Goal: Task Accomplishment & Management: Manage account settings

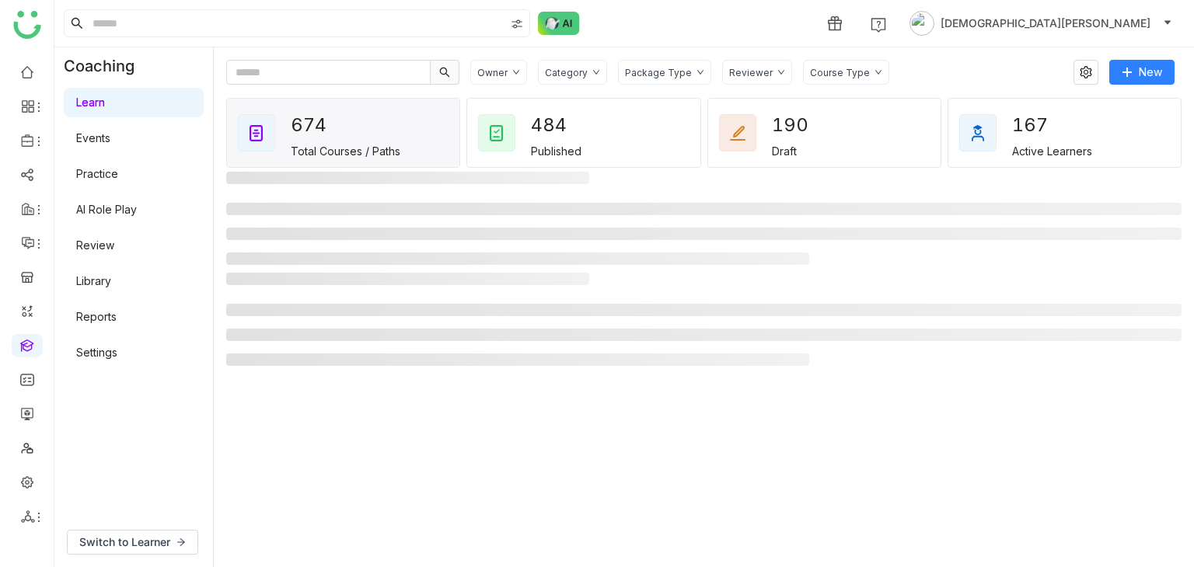
click at [111, 282] on link "Library" at bounding box center [93, 280] width 35 height 13
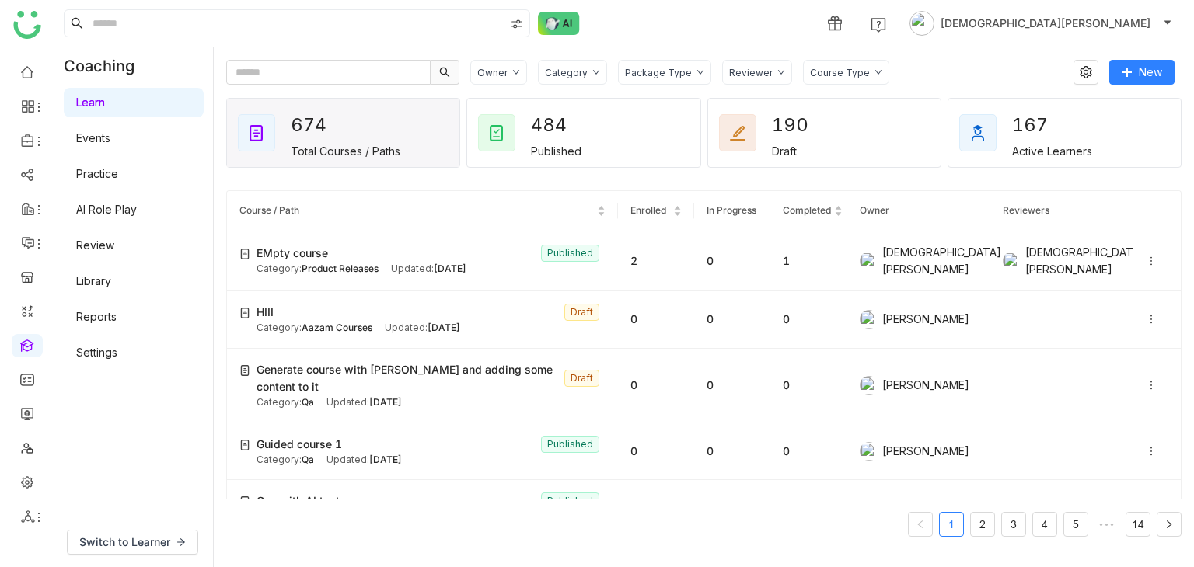
click at [92, 286] on link "Library" at bounding box center [93, 280] width 35 height 13
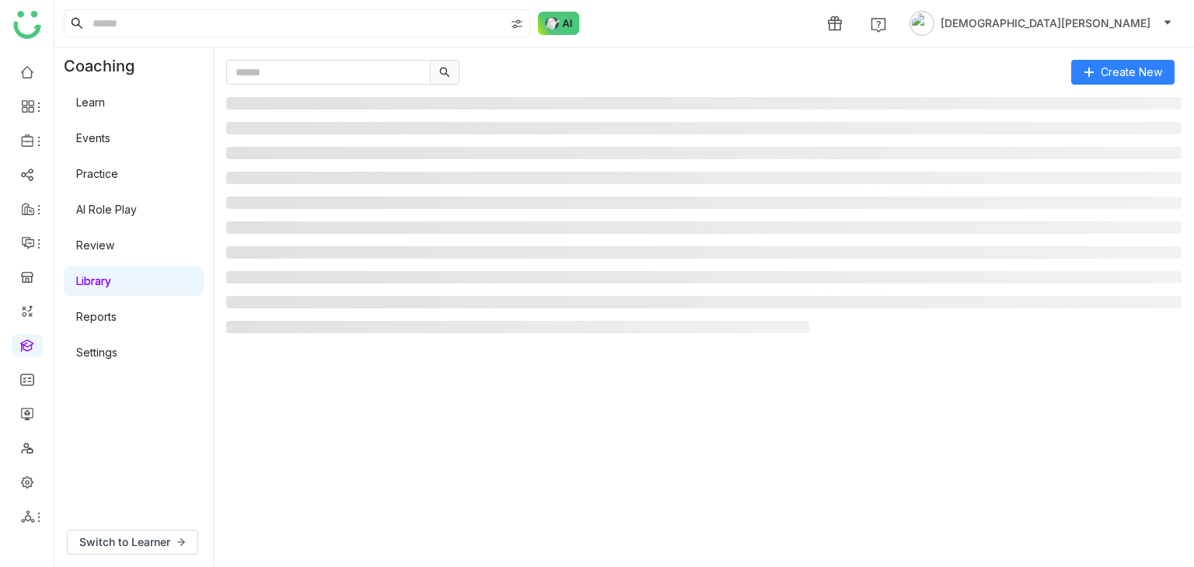
click at [91, 286] on link "Library" at bounding box center [93, 280] width 35 height 13
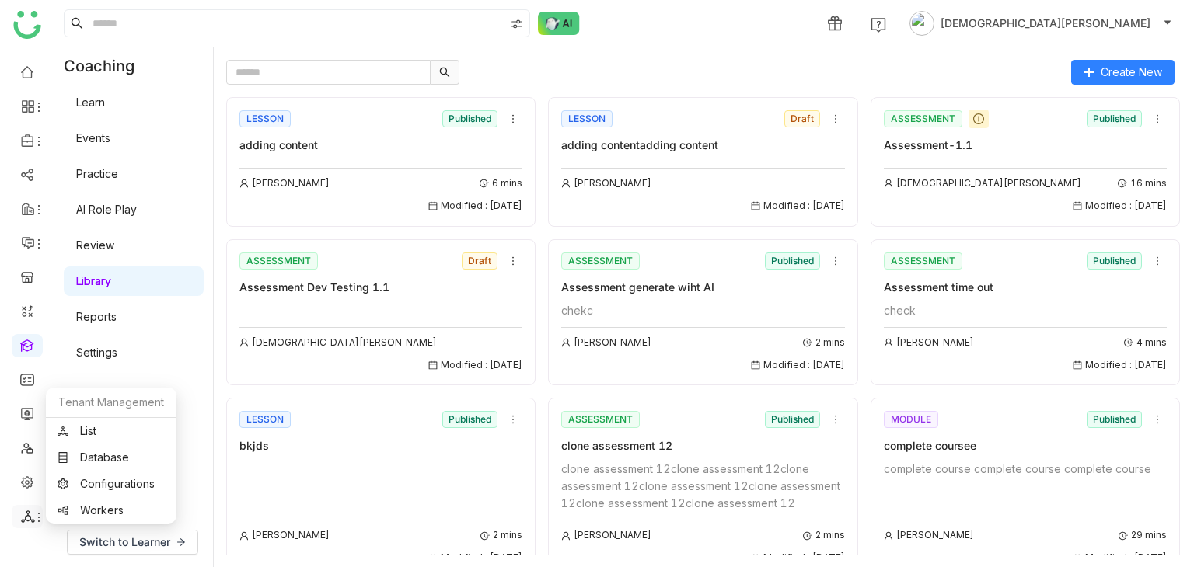
click at [34, 514] on icon at bounding box center [39, 517] width 12 height 12
click at [87, 437] on link "List" at bounding box center [111, 431] width 107 height 11
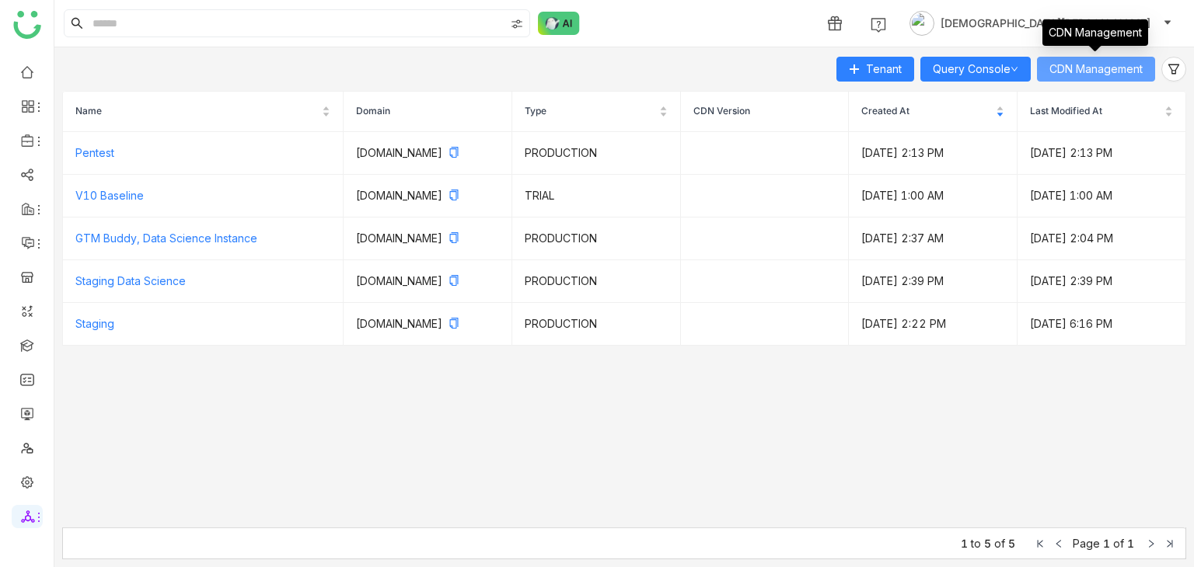
click at [1097, 69] on span "CDN Management" at bounding box center [1095, 69] width 93 height 17
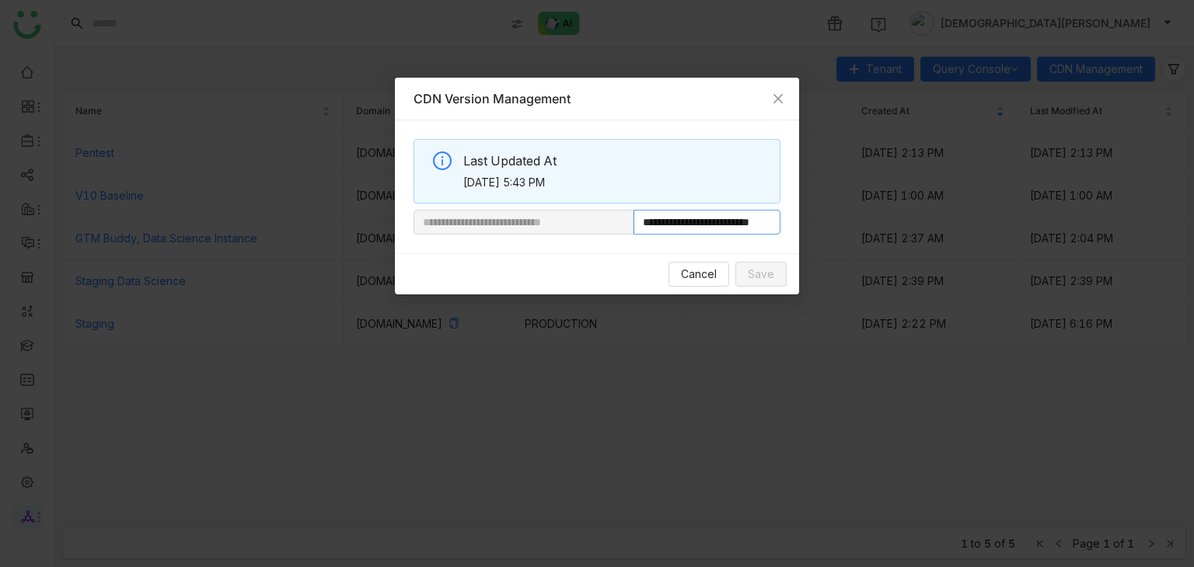
drag, startPoint x: 685, startPoint y: 225, endPoint x: 917, endPoint y: 227, distance: 231.6
click at [917, 227] on nz-modal-container "**********" at bounding box center [597, 283] width 1194 height 567
paste input "*"
type input "**********"
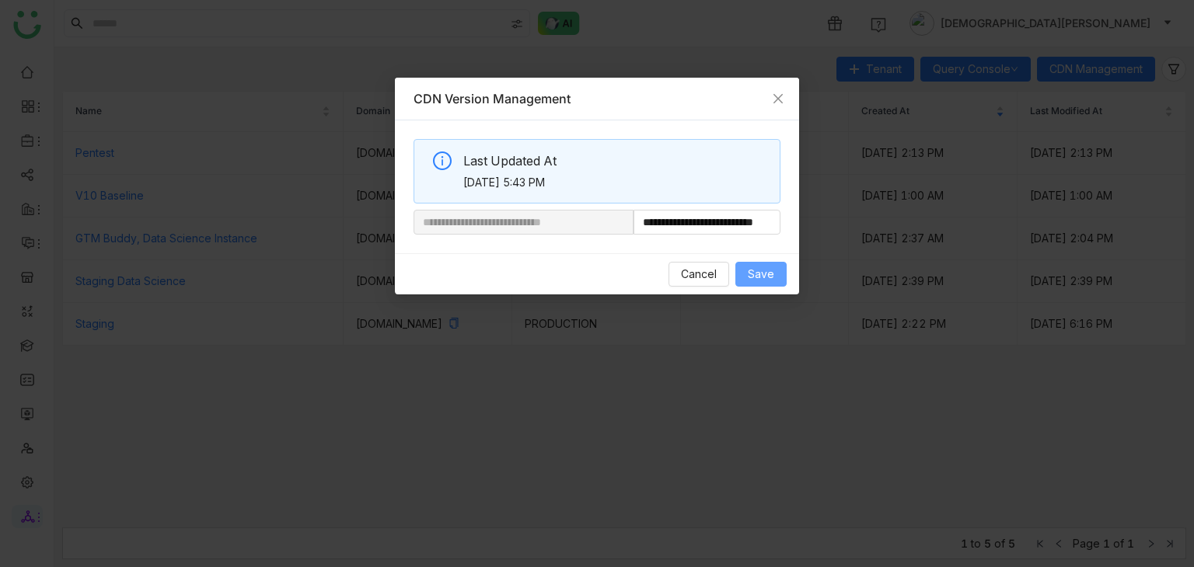
click at [766, 267] on span "Save" at bounding box center [761, 274] width 26 height 17
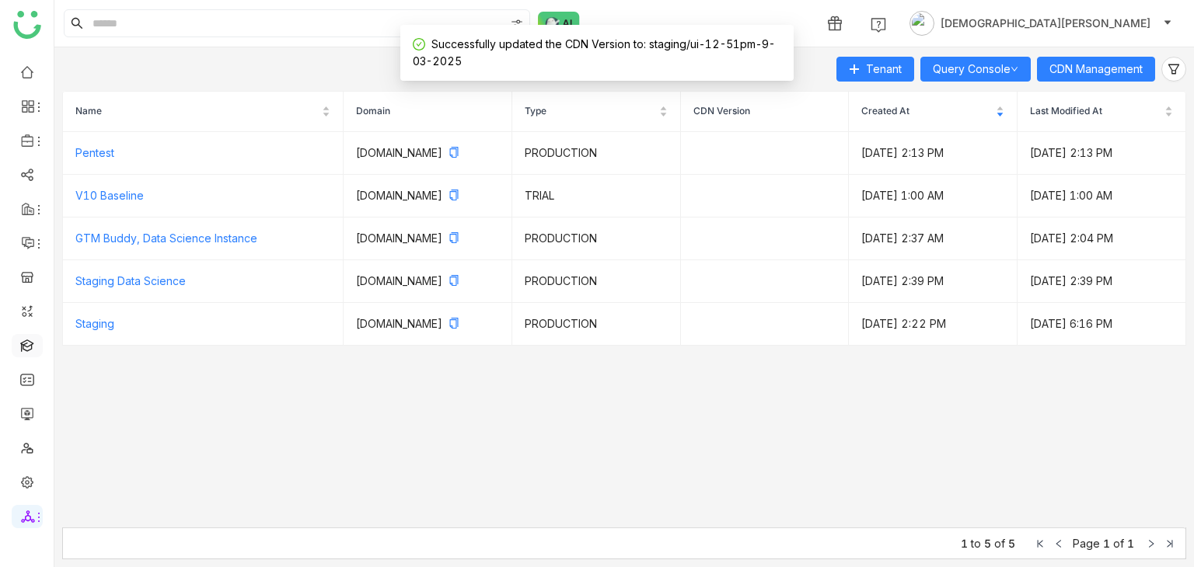
click at [26, 349] on link at bounding box center [27, 344] width 14 height 13
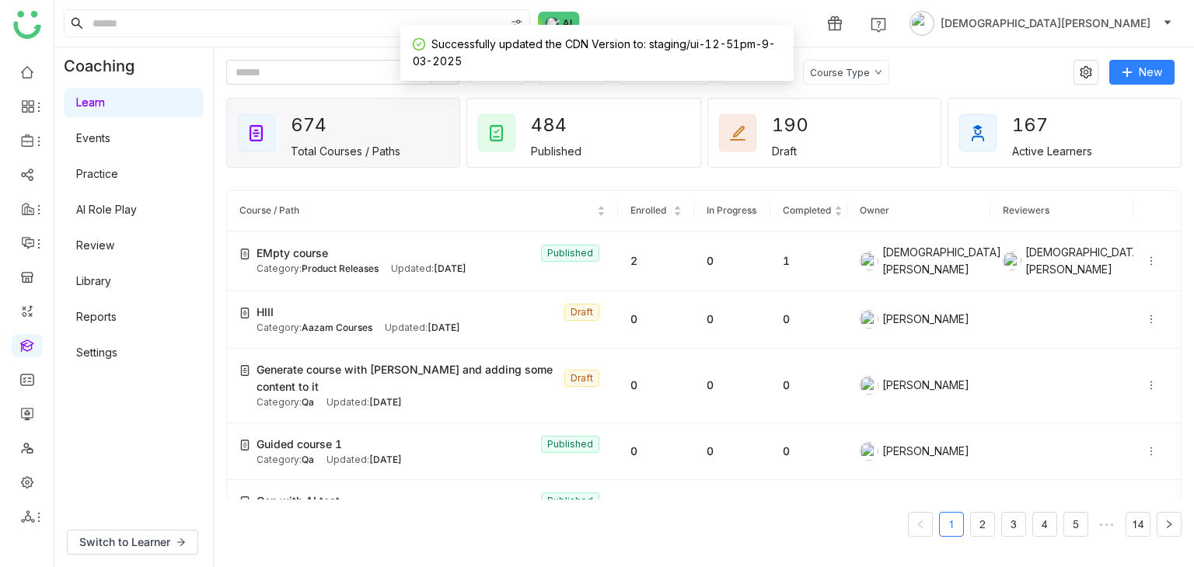
click at [111, 281] on link "Library" at bounding box center [93, 280] width 35 height 13
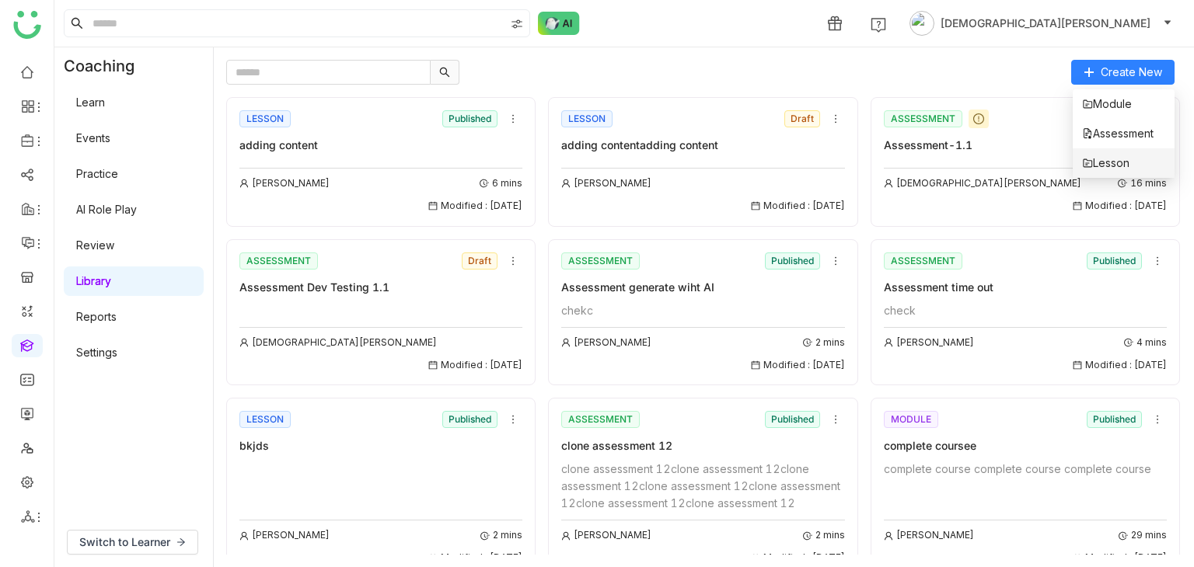
click at [1119, 162] on span "Lesson" at bounding box center [1105, 163] width 47 height 17
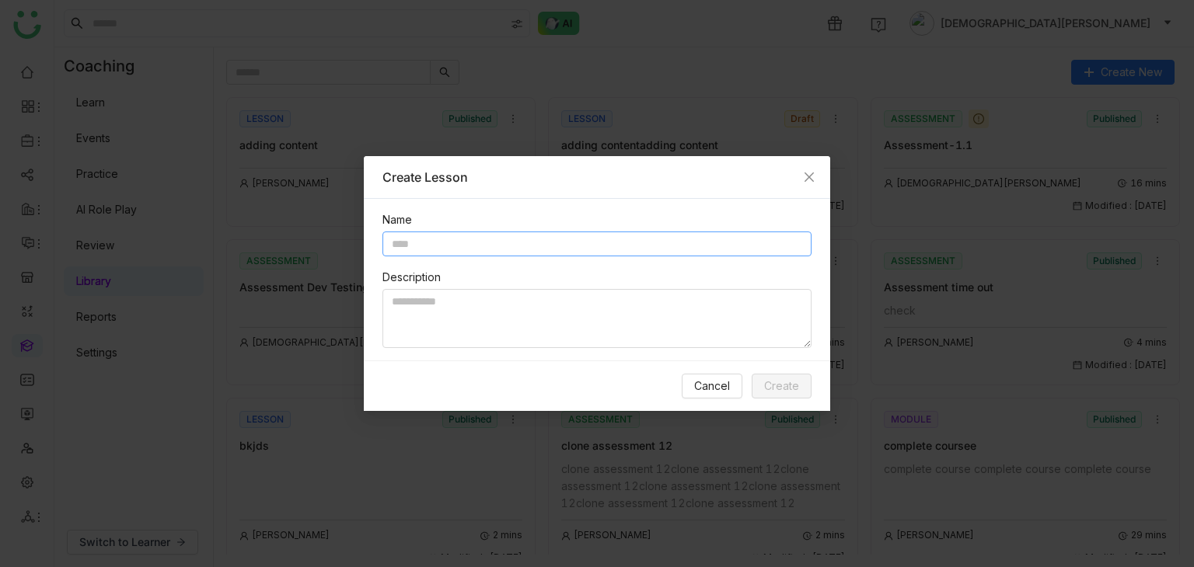
click at [522, 237] on input "text" at bounding box center [596, 244] width 429 height 25
type input "**********"
click at [783, 385] on span "Create" at bounding box center [781, 386] width 35 height 17
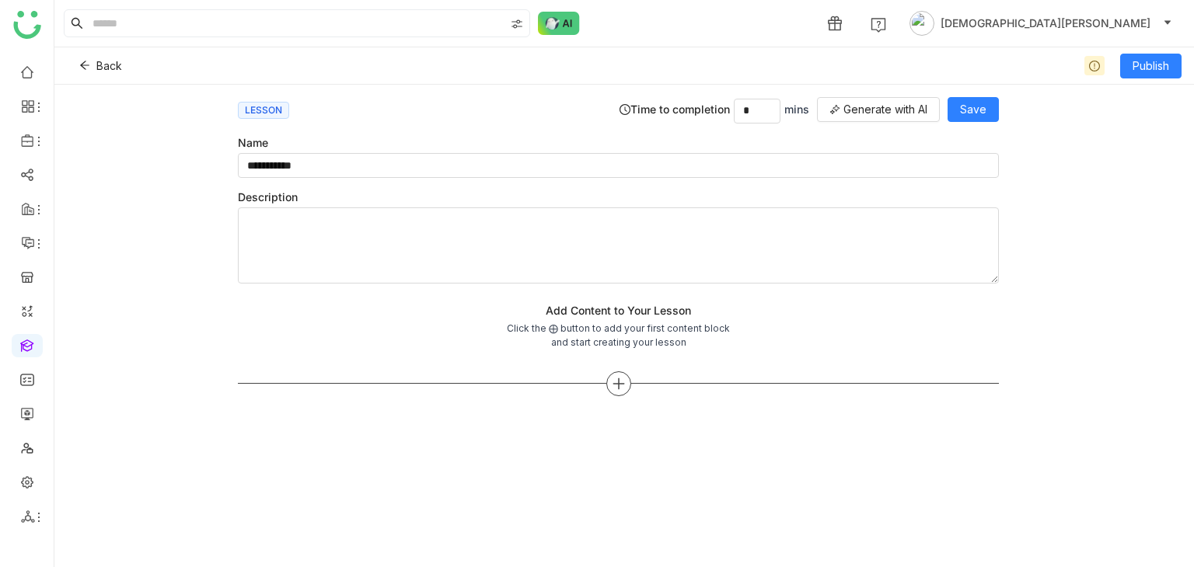
click at [617, 385] on icon at bounding box center [619, 384] width 14 height 14
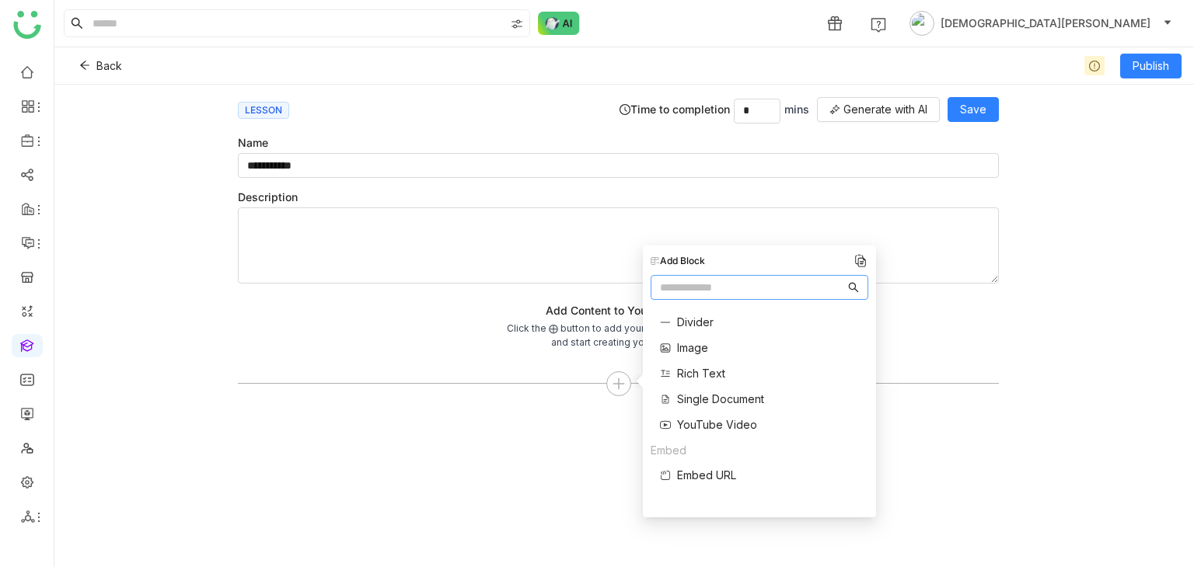
click at [708, 396] on span "Single Document" at bounding box center [720, 399] width 87 height 16
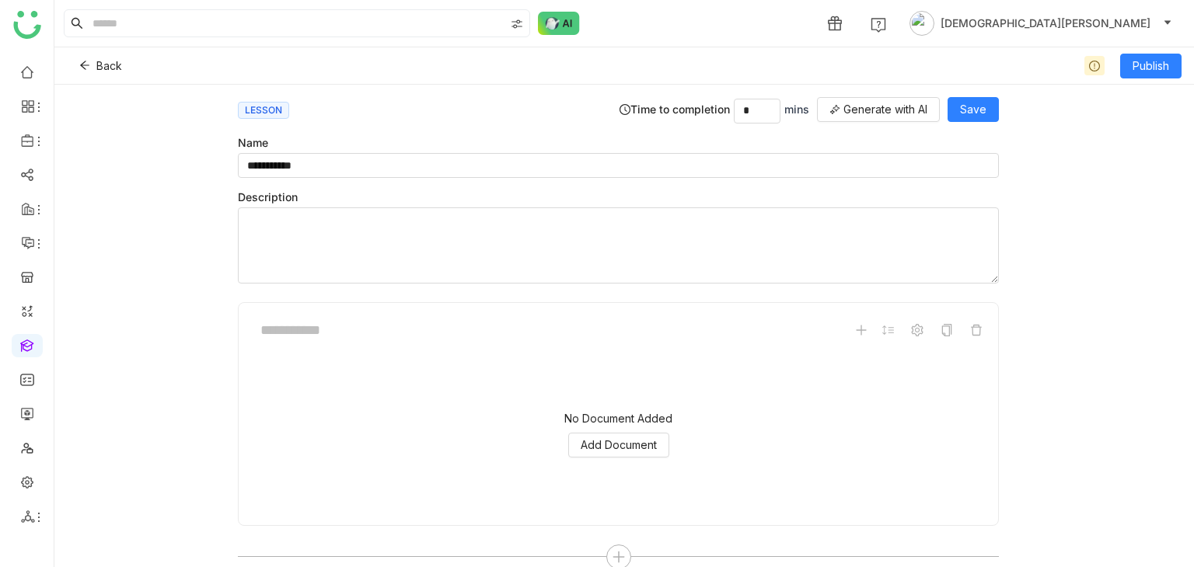
scroll to position [21, 0]
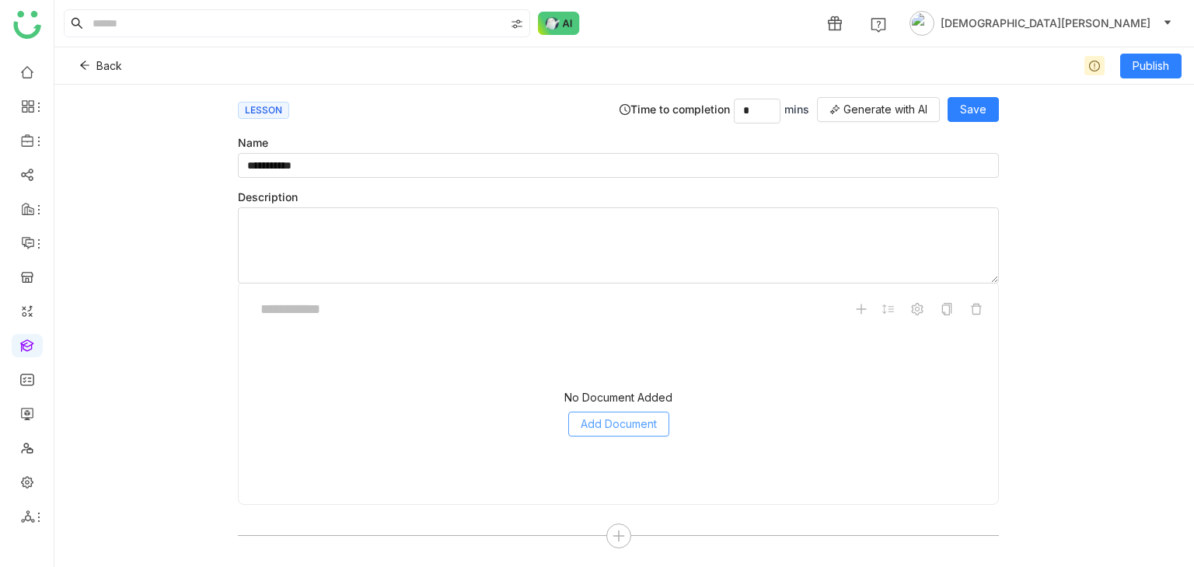
click at [634, 416] on span "Add Document" at bounding box center [619, 424] width 76 height 17
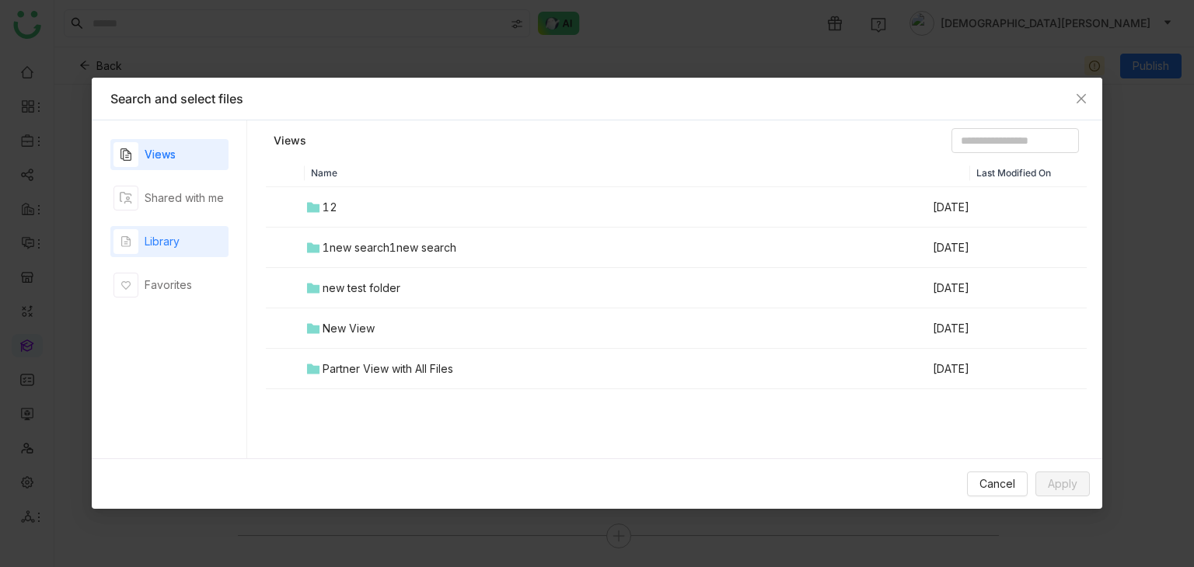
click at [192, 240] on div "Library" at bounding box center [169, 241] width 118 height 31
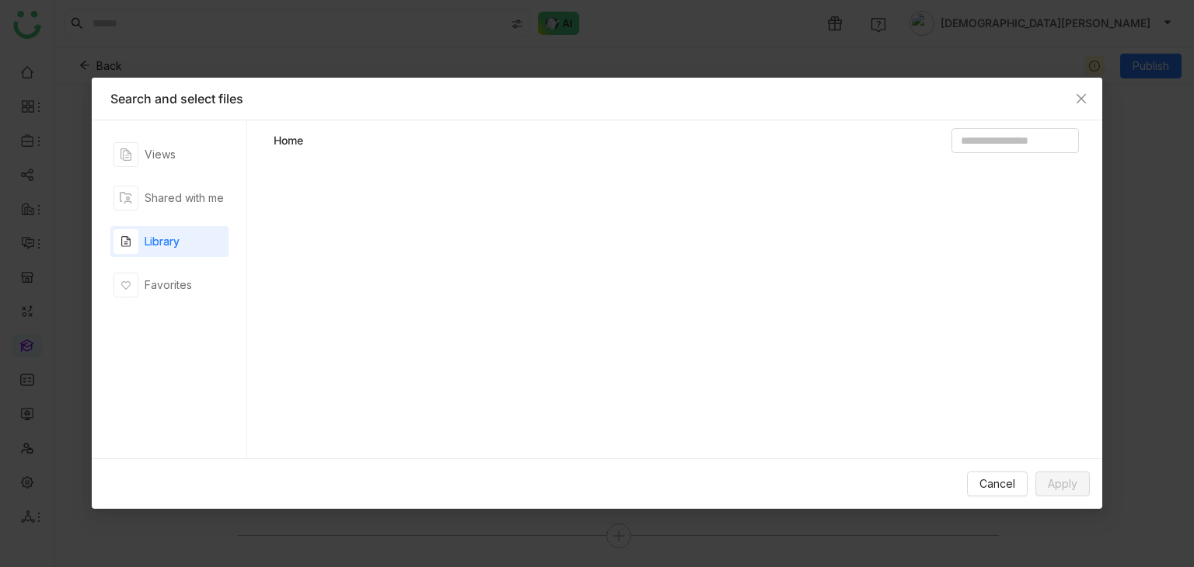
click at [173, 253] on div "Library" at bounding box center [146, 241] width 66 height 25
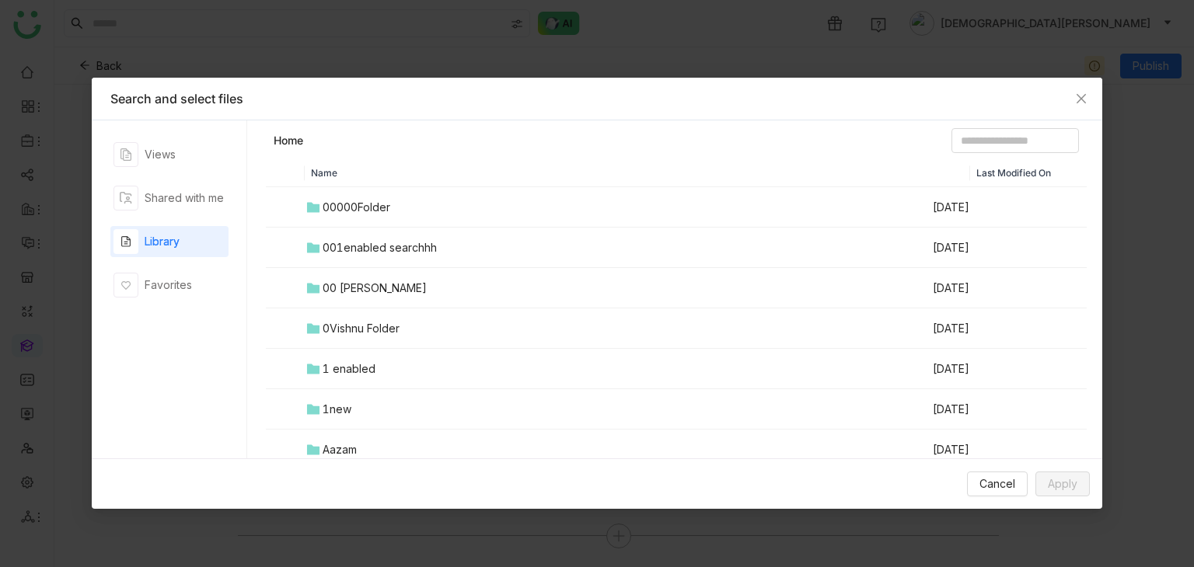
click at [373, 253] on div "001enabled searchhh" at bounding box center [380, 247] width 114 height 17
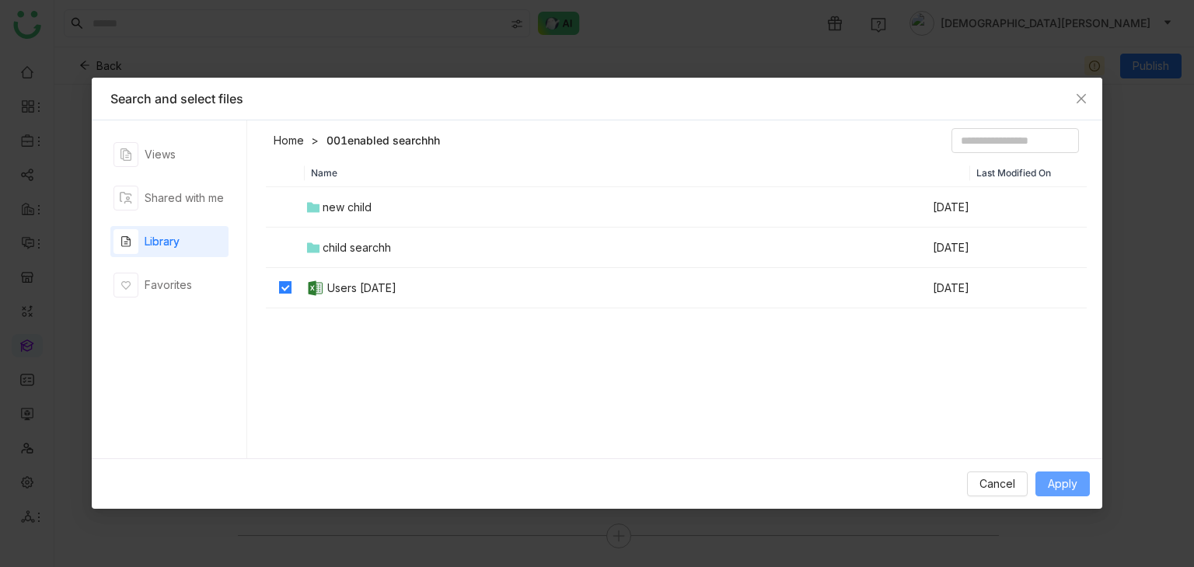
click at [1076, 490] on span "Apply" at bounding box center [1063, 484] width 30 height 17
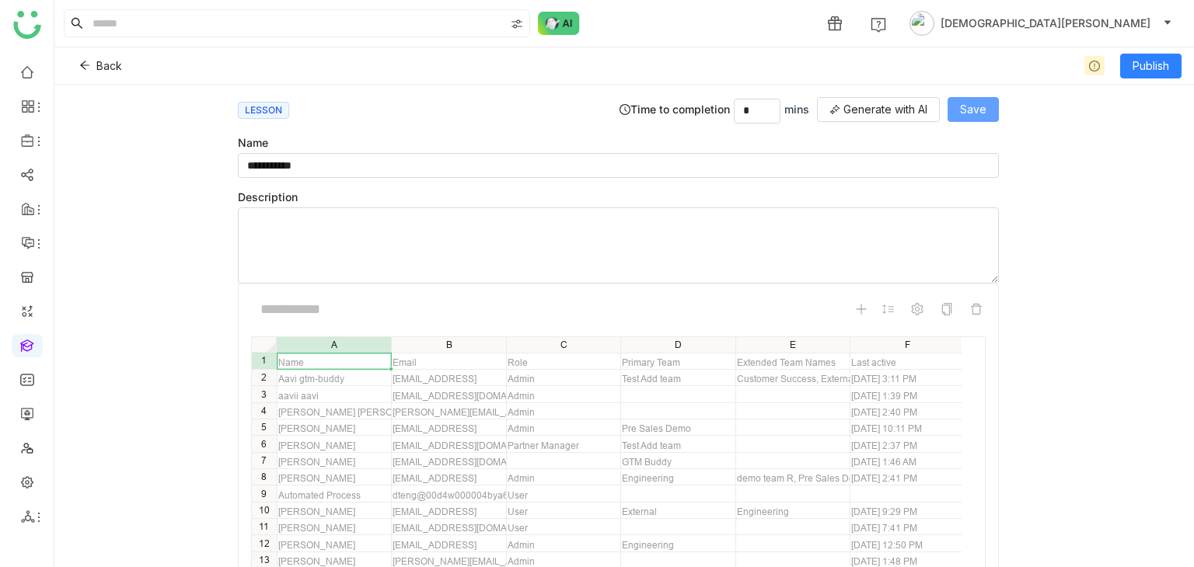
click at [976, 110] on span "Save" at bounding box center [973, 109] width 26 height 17
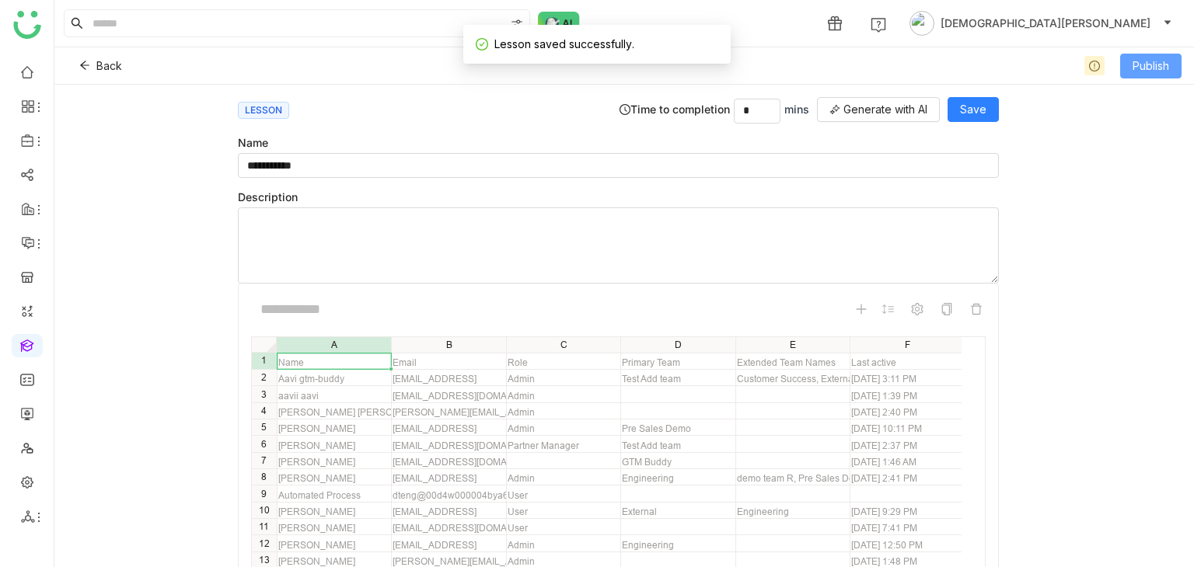
click at [1153, 68] on span "Publish" at bounding box center [1150, 66] width 37 height 17
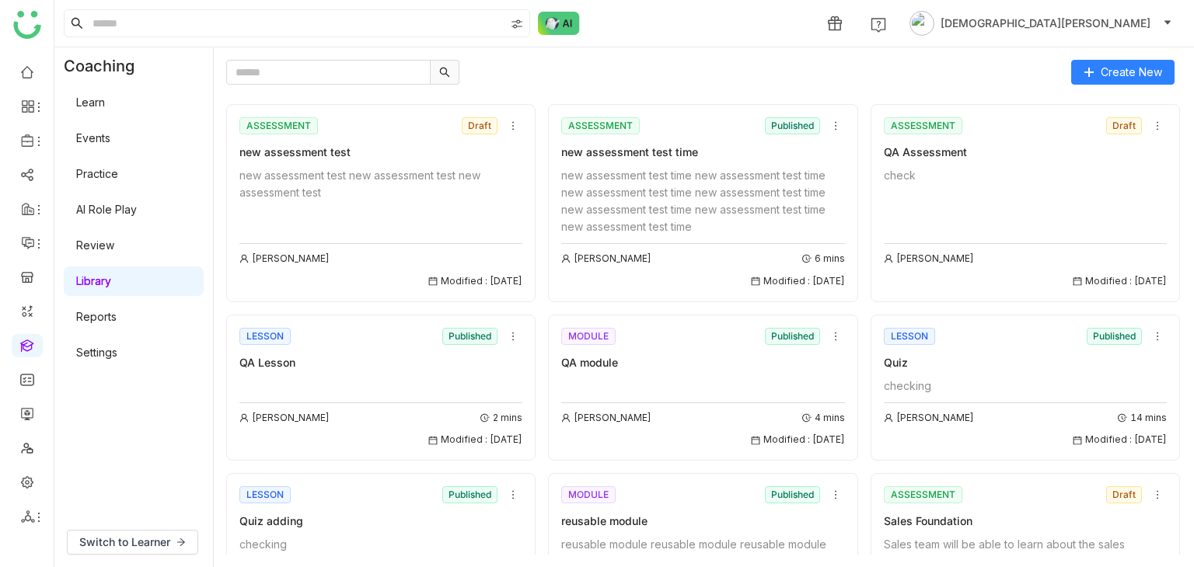
scroll to position [1870, 0]
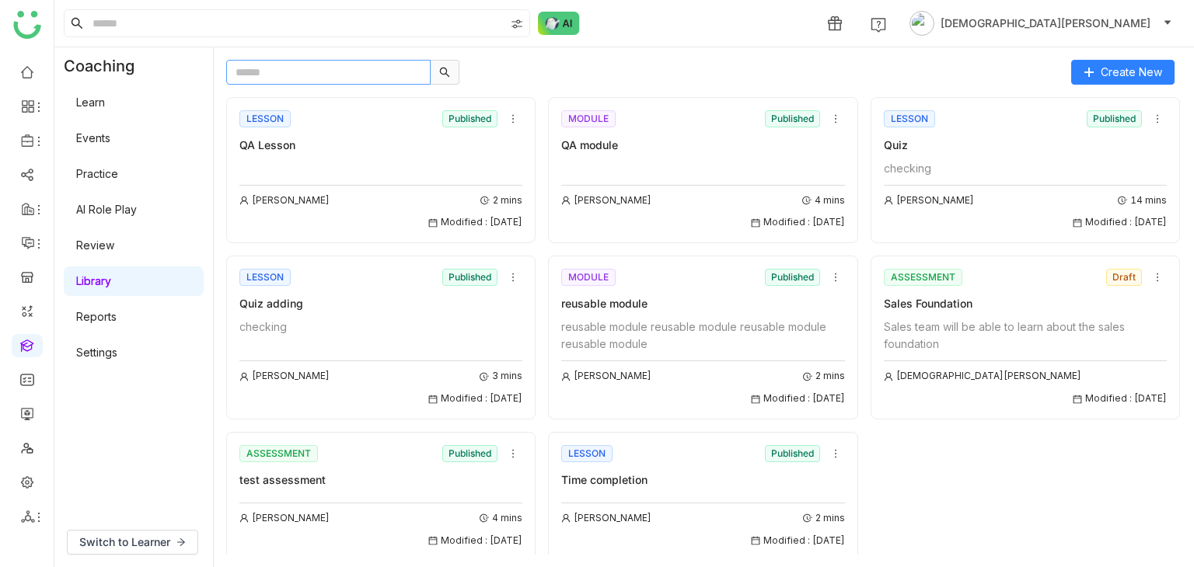
click at [333, 67] on input "text" at bounding box center [328, 72] width 204 height 25
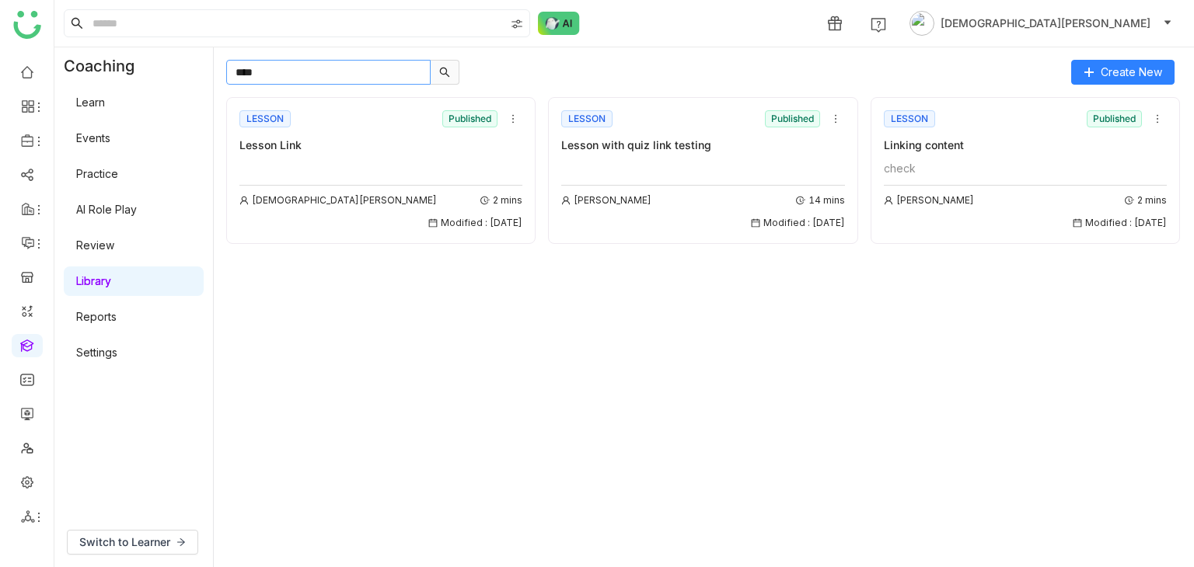
type input "****"
click at [340, 132] on div "LESSON Published Lesson Link" at bounding box center [380, 130] width 283 height 47
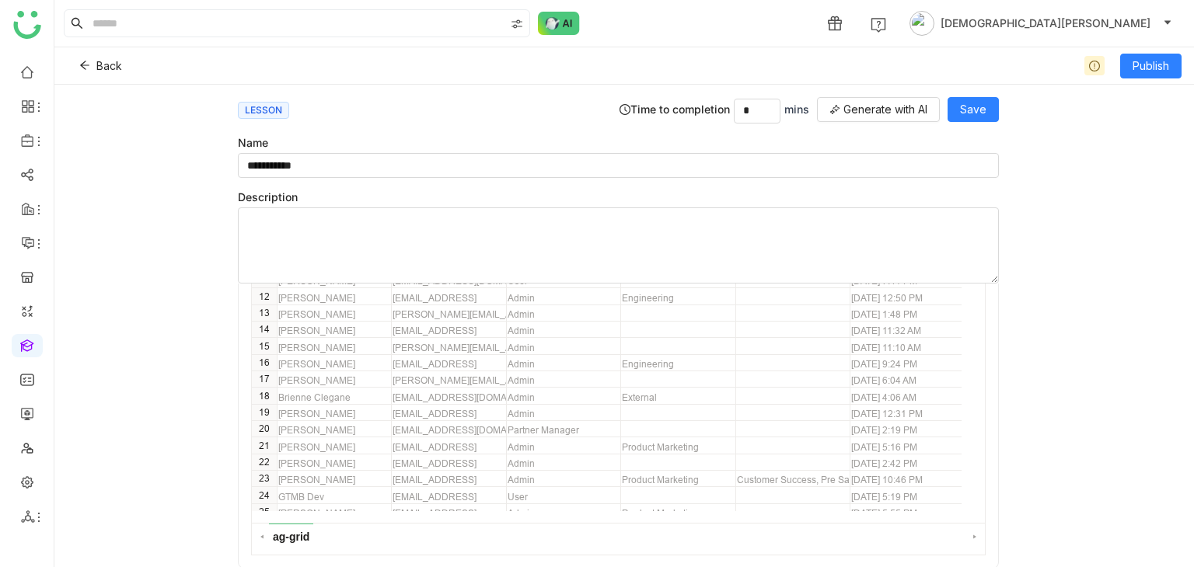
scroll to position [176, 0]
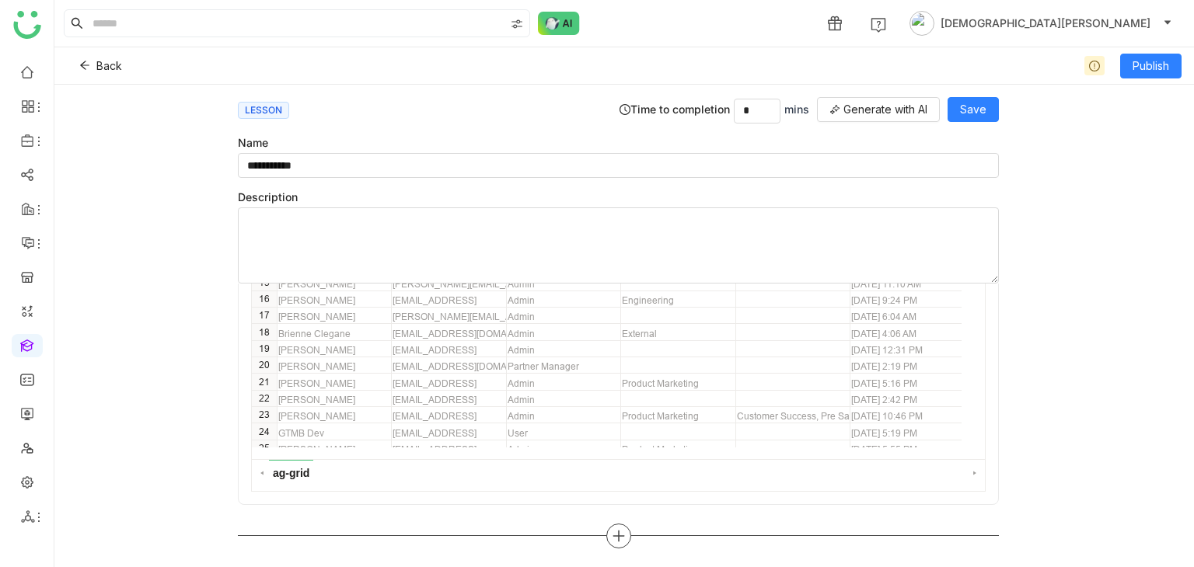
click at [612, 529] on icon at bounding box center [619, 536] width 14 height 14
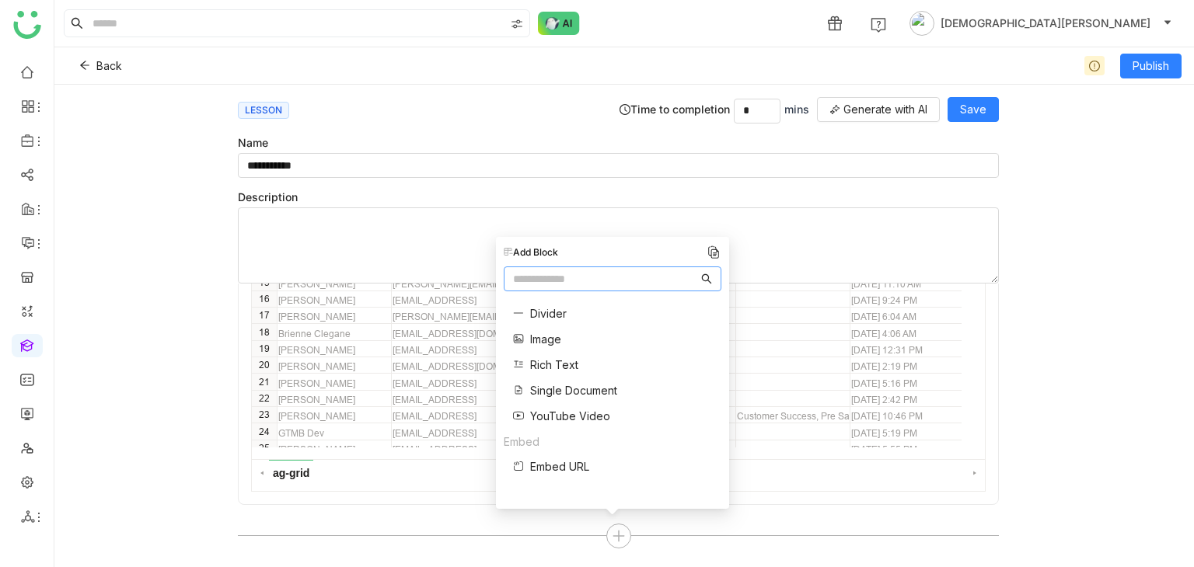
click at [553, 360] on span "Rich Text" at bounding box center [554, 365] width 48 height 16
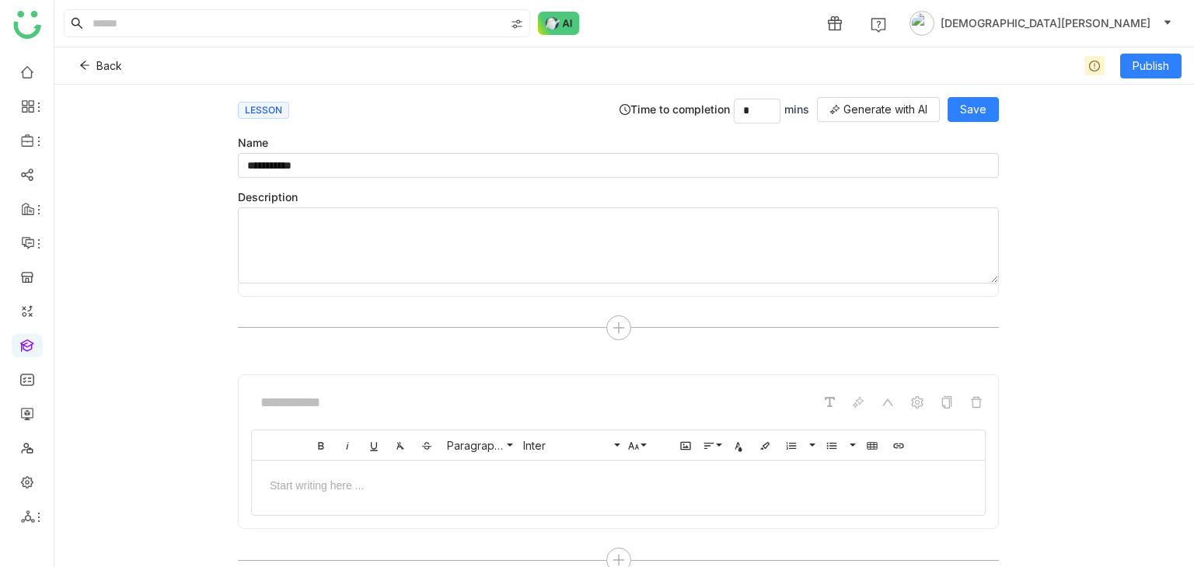
scroll to position [408, 0]
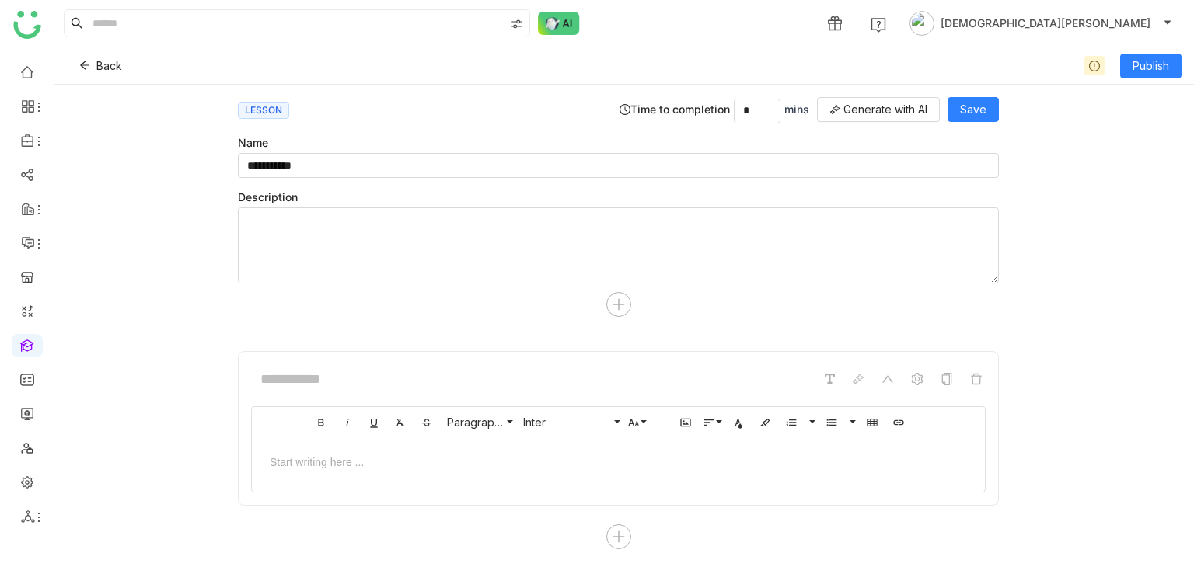
click at [345, 453] on div at bounding box center [618, 461] width 702 height 16
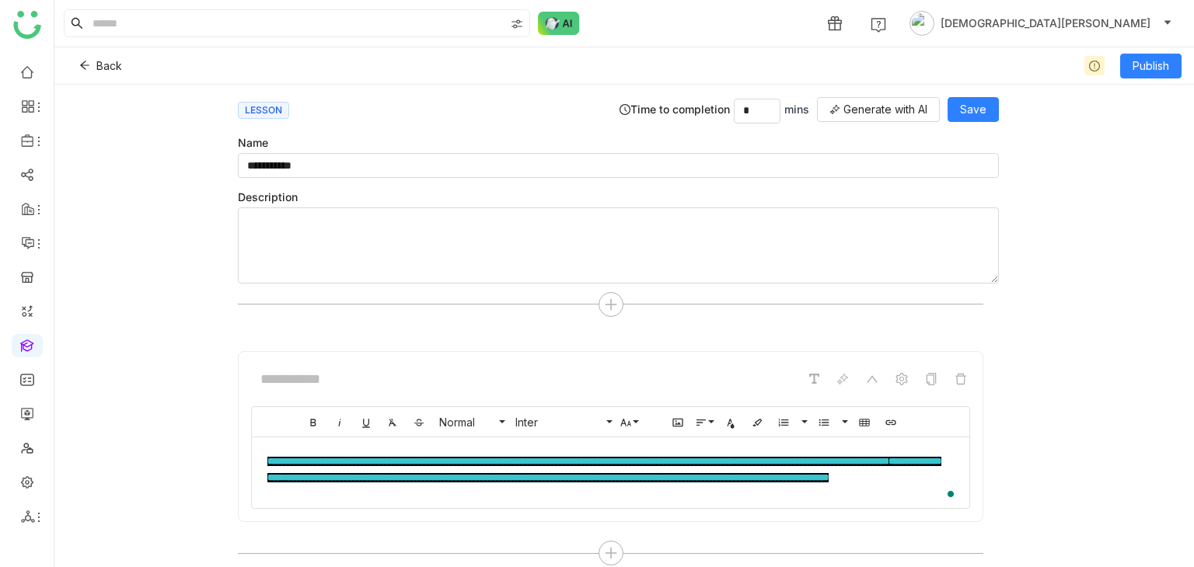
click at [943, 113] on div "Time to completion * mins Generate with AI Save" at bounding box center [808, 110] width 379 height 26
click at [954, 110] on button "Save" at bounding box center [972, 109] width 51 height 25
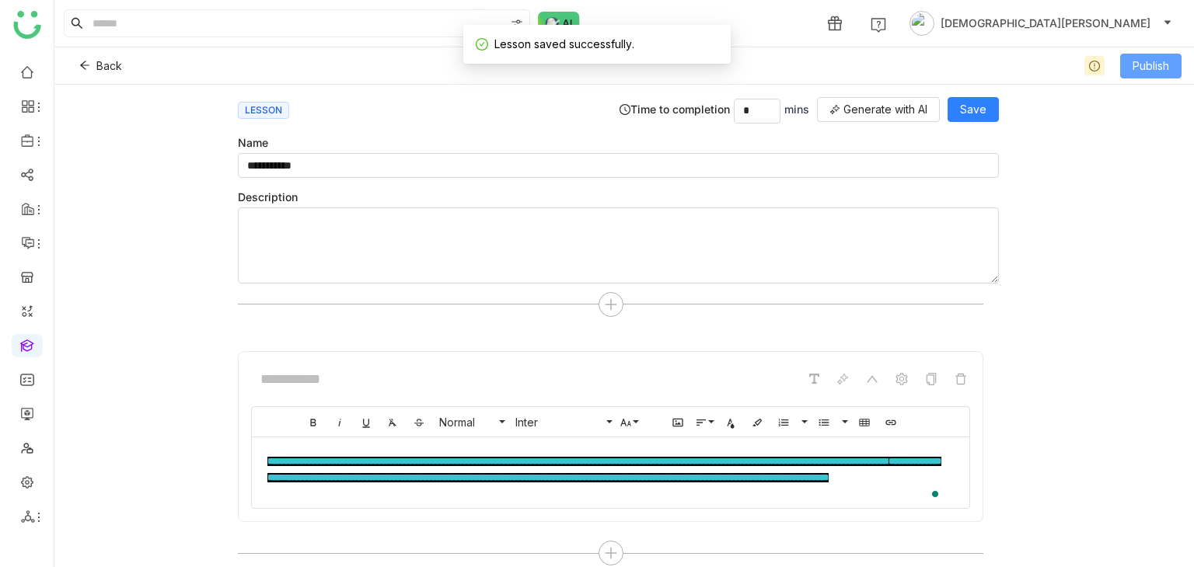
click at [1146, 63] on span "Publish" at bounding box center [1150, 66] width 37 height 17
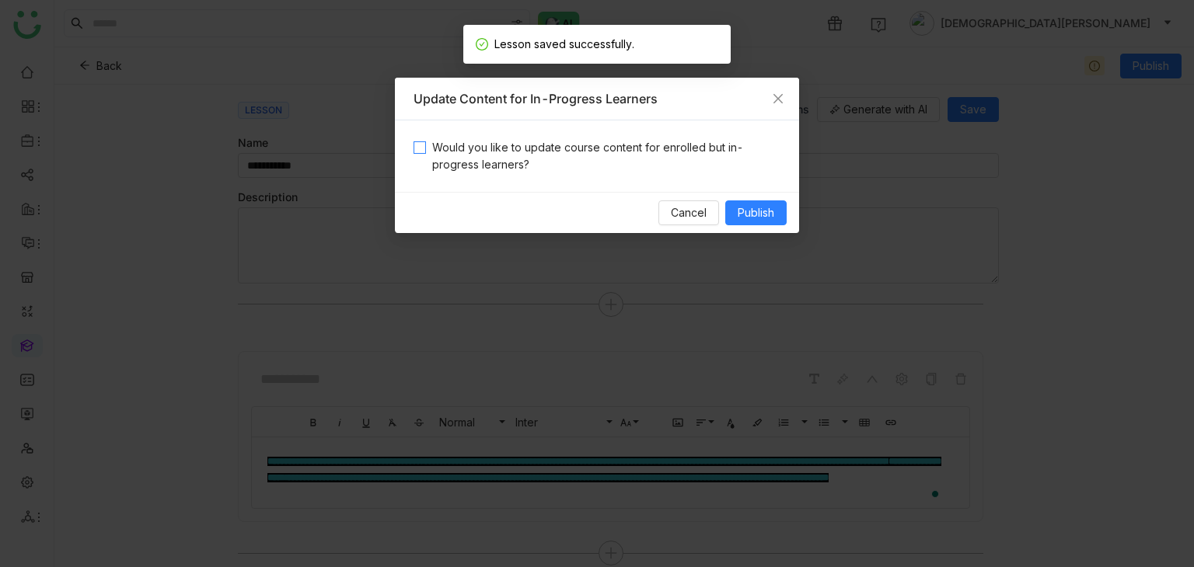
click at [622, 146] on span "Would you like to update course content for enrolled but in-progress learners?" at bounding box center [603, 156] width 354 height 34
click at [763, 215] on span "Publish" at bounding box center [756, 212] width 37 height 17
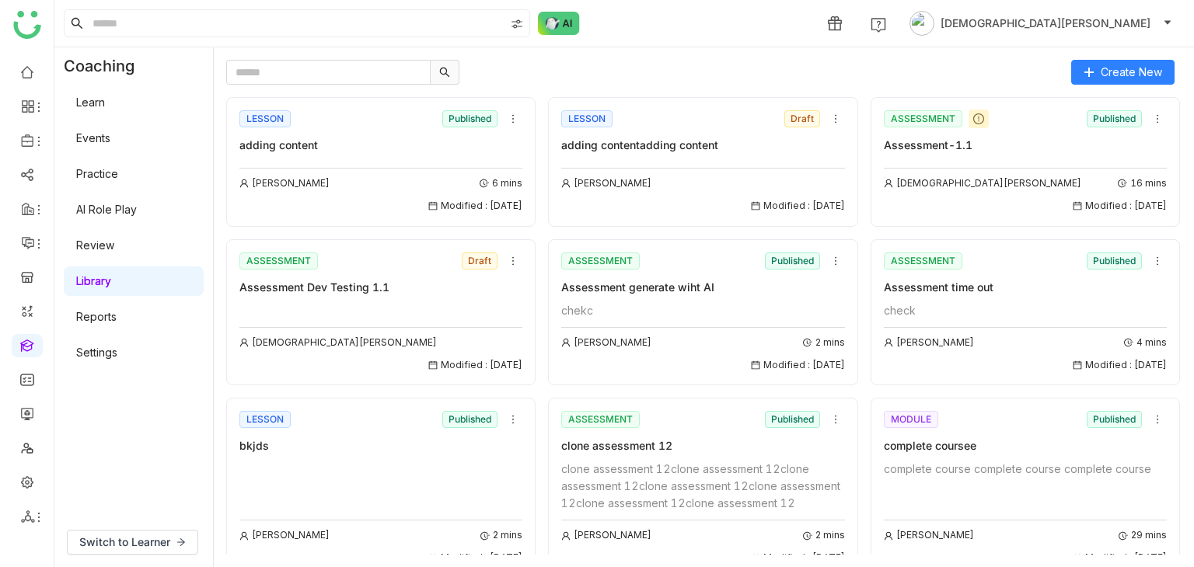
click at [330, 58] on div "Create New LESSON Published adding content Arif uddin 6 mins Modified : 02/09/2…" at bounding box center [704, 307] width 980 height 520
click at [330, 62] on input "text" at bounding box center [328, 72] width 204 height 25
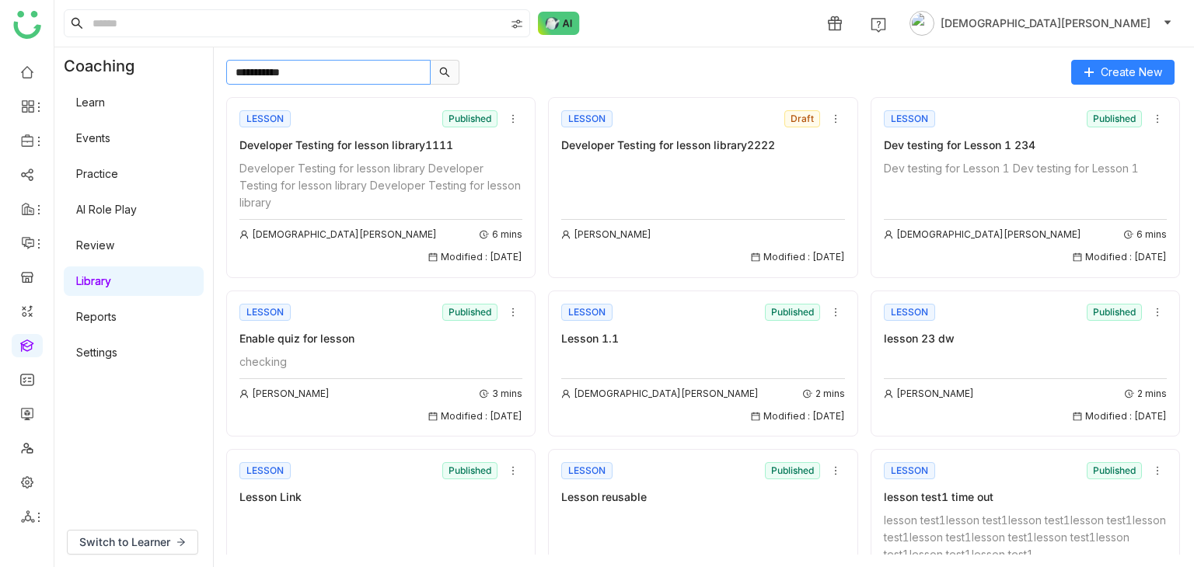
type input "**********"
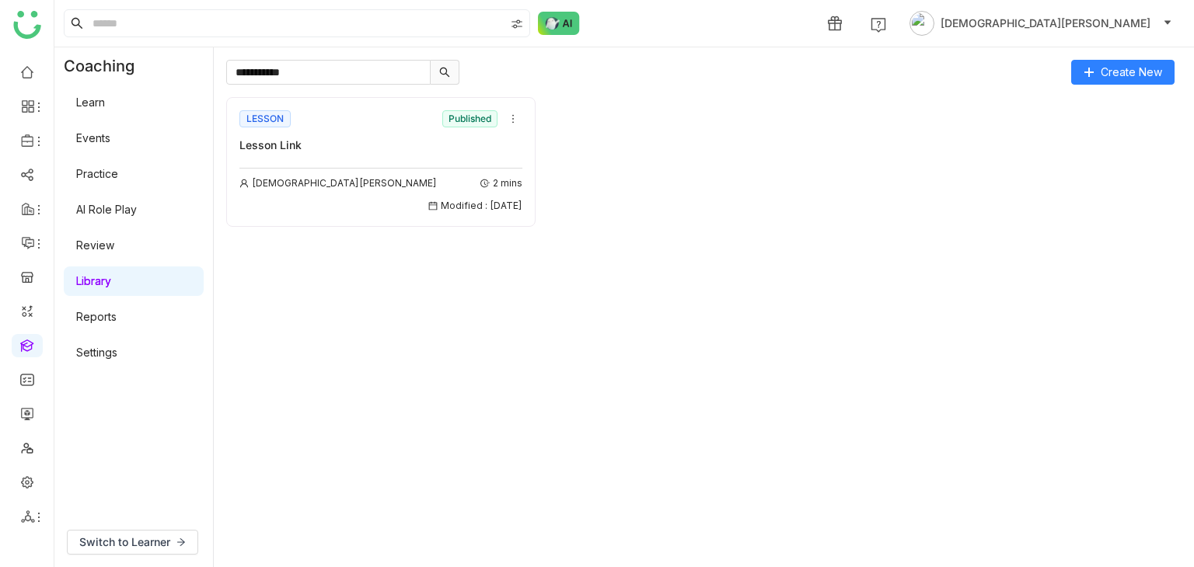
click at [320, 166] on div "Vishnu Vardhan 2 mins Modified : 03/09/2025" at bounding box center [380, 187] width 283 height 54
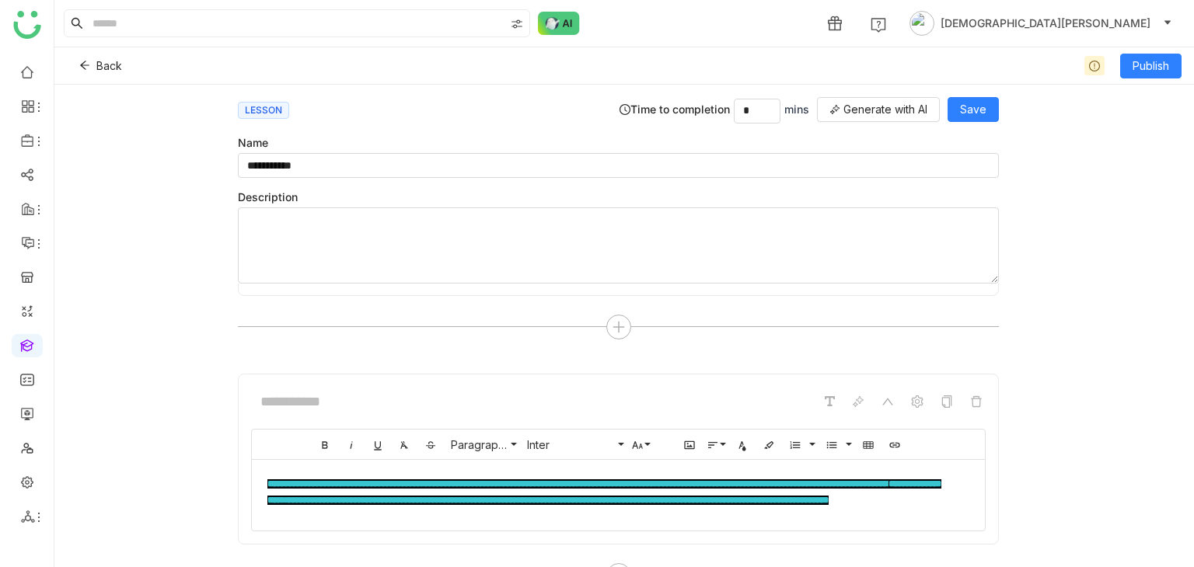
scroll to position [389, 0]
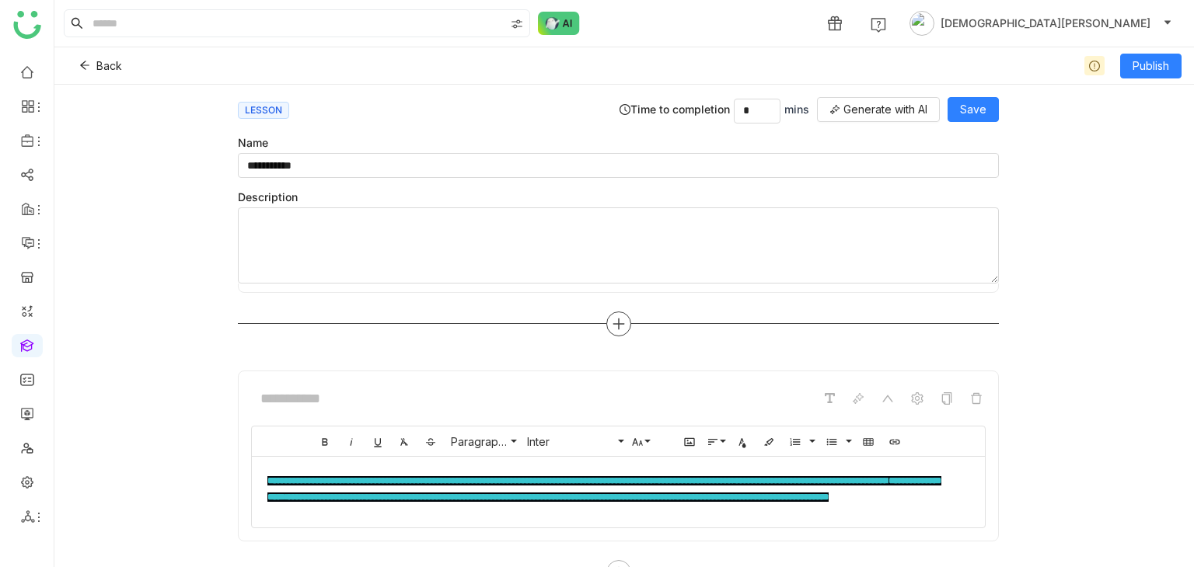
click at [618, 319] on icon at bounding box center [619, 324] width 2 height 11
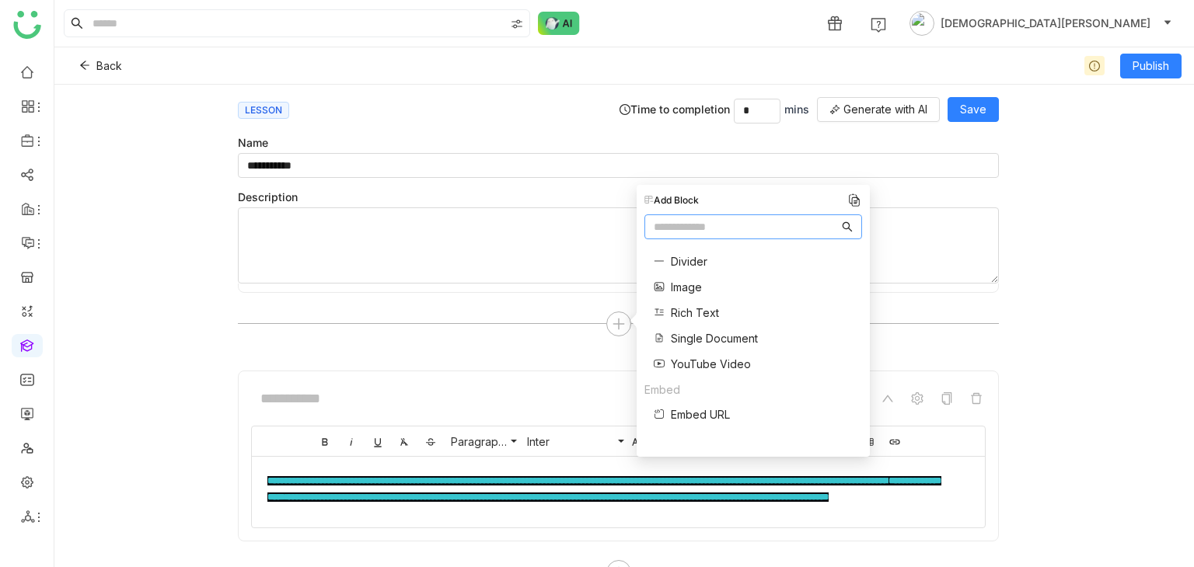
click at [685, 365] on span "YouTube Video" at bounding box center [711, 364] width 80 height 16
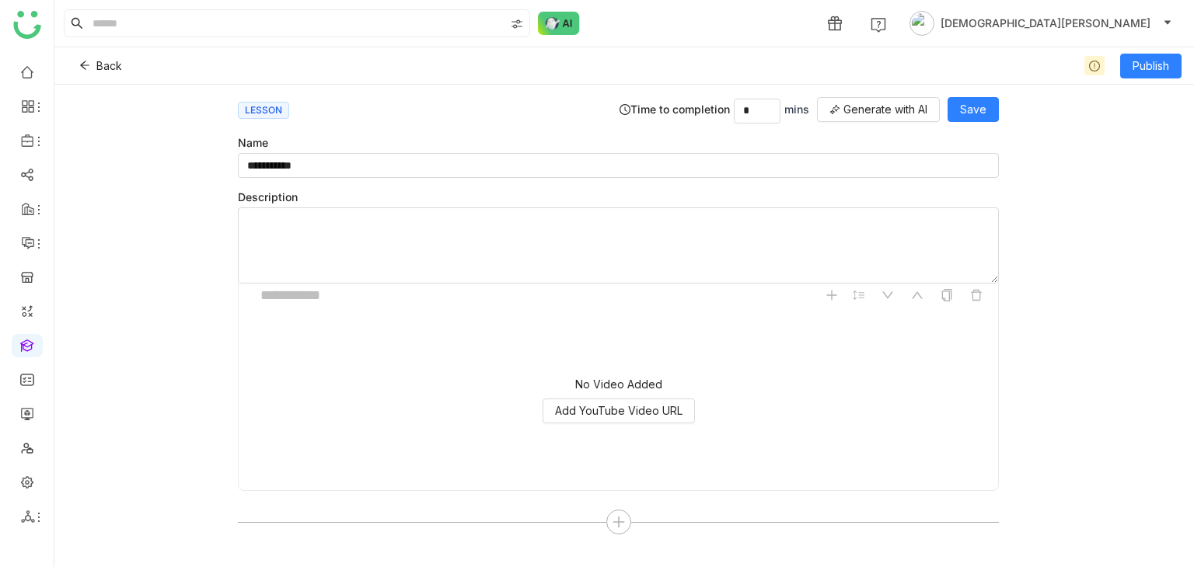
scroll to position [494, 0]
click at [597, 408] on span "Add YouTube Video URL" at bounding box center [618, 409] width 127 height 17
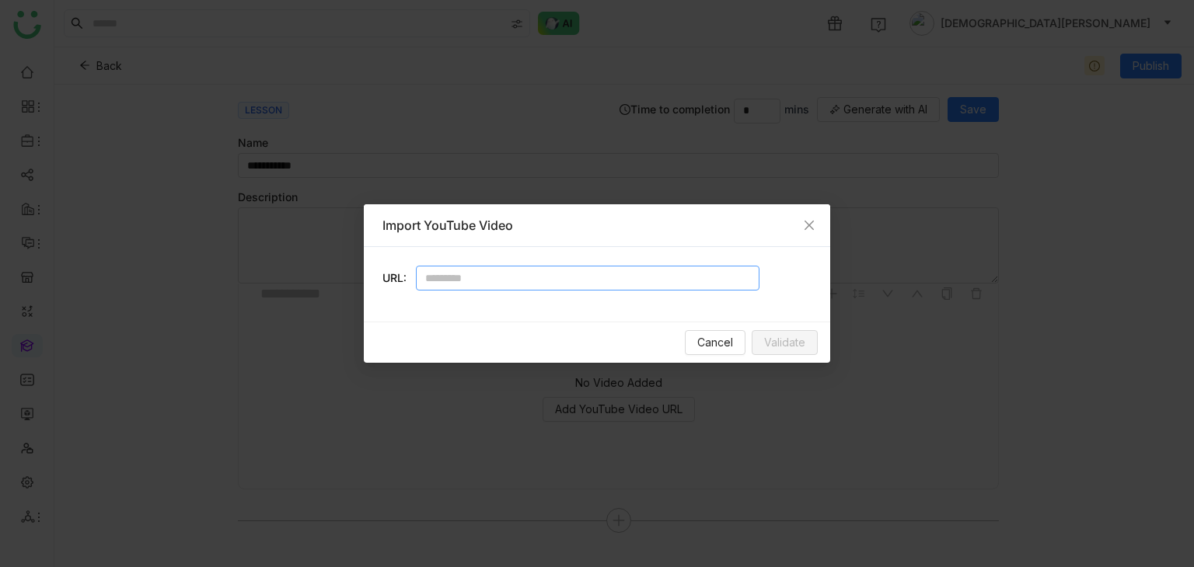
click at [500, 281] on input "text" at bounding box center [588, 278] width 344 height 25
type input "***"
click at [805, 346] on button "Validate" at bounding box center [785, 342] width 66 height 25
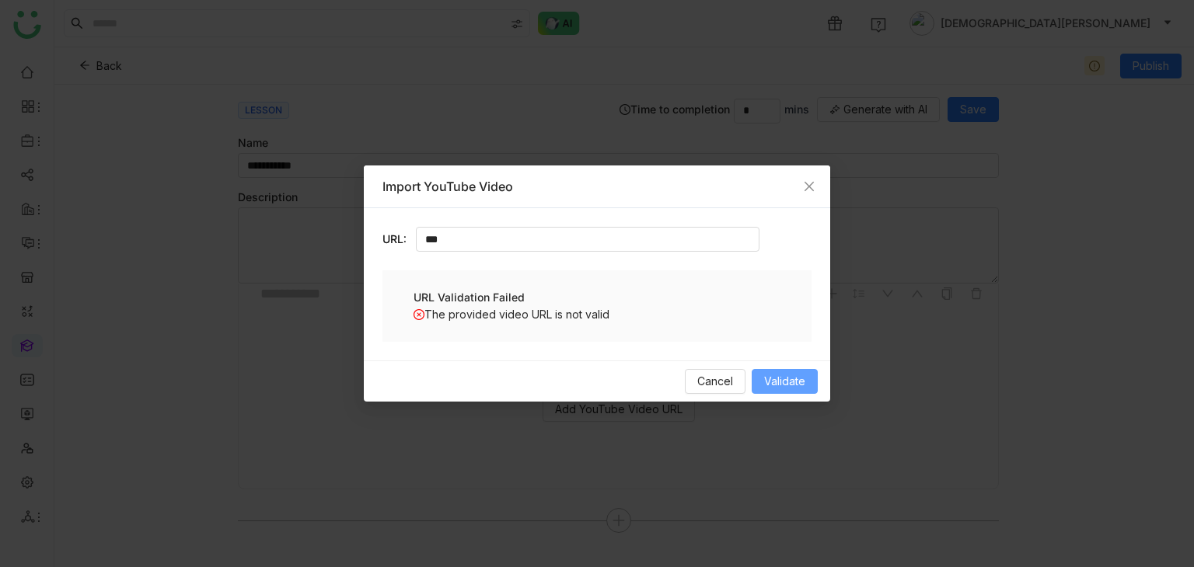
click at [808, 378] on button "Validate" at bounding box center [785, 381] width 66 height 25
click at [815, 191] on icon "Close" at bounding box center [809, 186] width 12 height 12
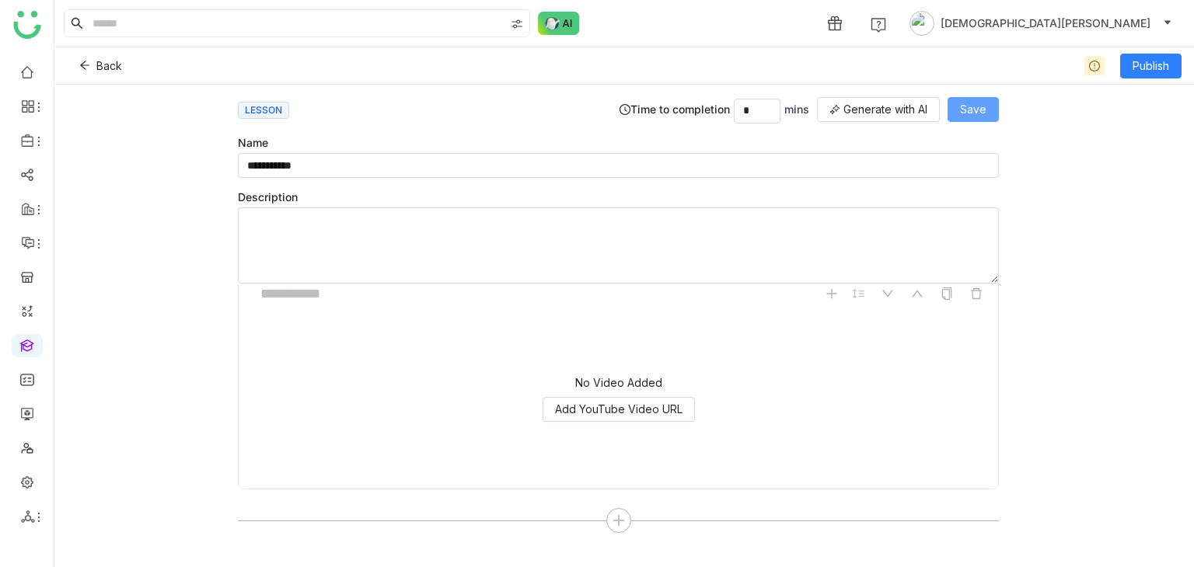
click at [990, 106] on button "Save" at bounding box center [972, 109] width 51 height 25
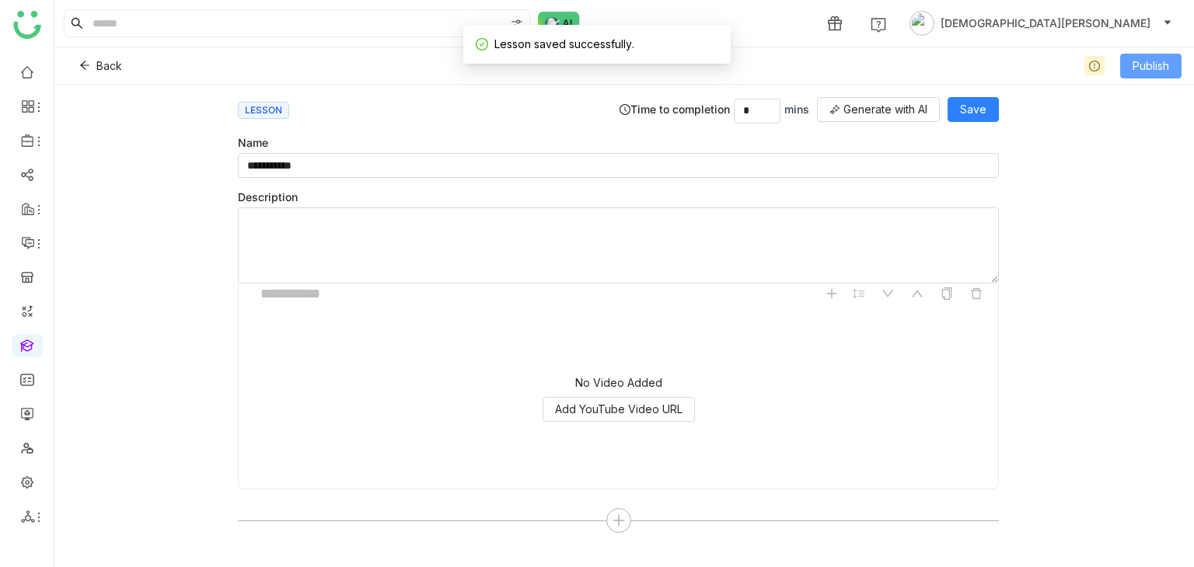
click at [1157, 67] on span "Publish" at bounding box center [1150, 66] width 37 height 17
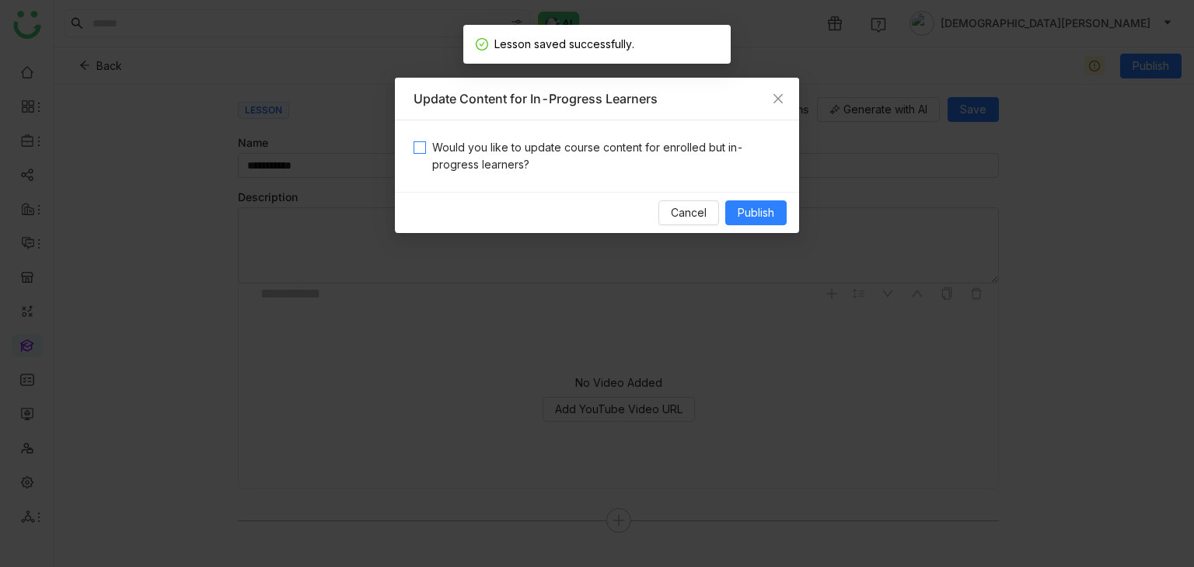
click at [582, 144] on span "Would you like to update course content for enrolled but in-progress learners?" at bounding box center [603, 156] width 354 height 34
click at [752, 215] on span "Publish" at bounding box center [756, 212] width 37 height 17
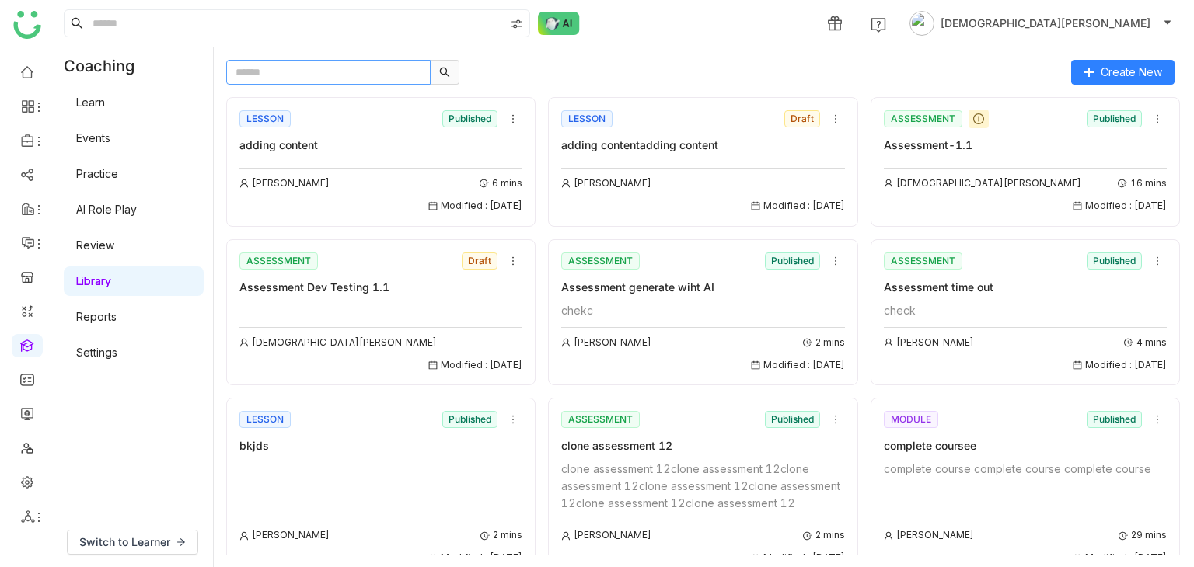
drag, startPoint x: 306, startPoint y: 58, endPoint x: 320, endPoint y: 72, distance: 20.3
click at [306, 59] on div "Create New LESSON Published adding content Arif uddin 6 mins Modified : 02/09/2…" at bounding box center [704, 307] width 980 height 520
click at [320, 72] on input "text" at bounding box center [328, 72] width 204 height 25
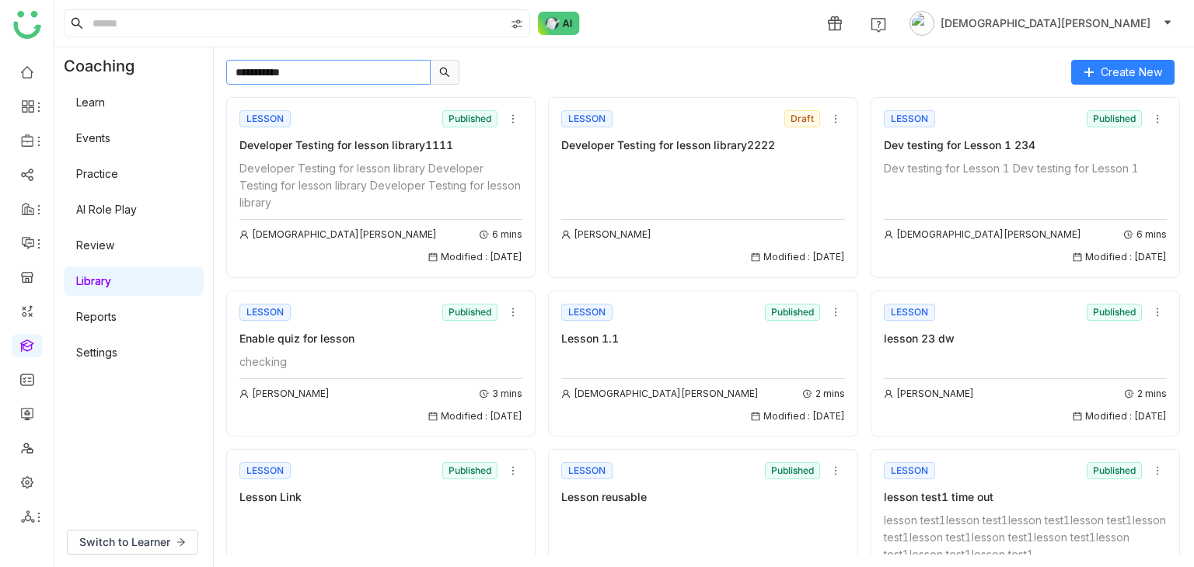
type input "**********"
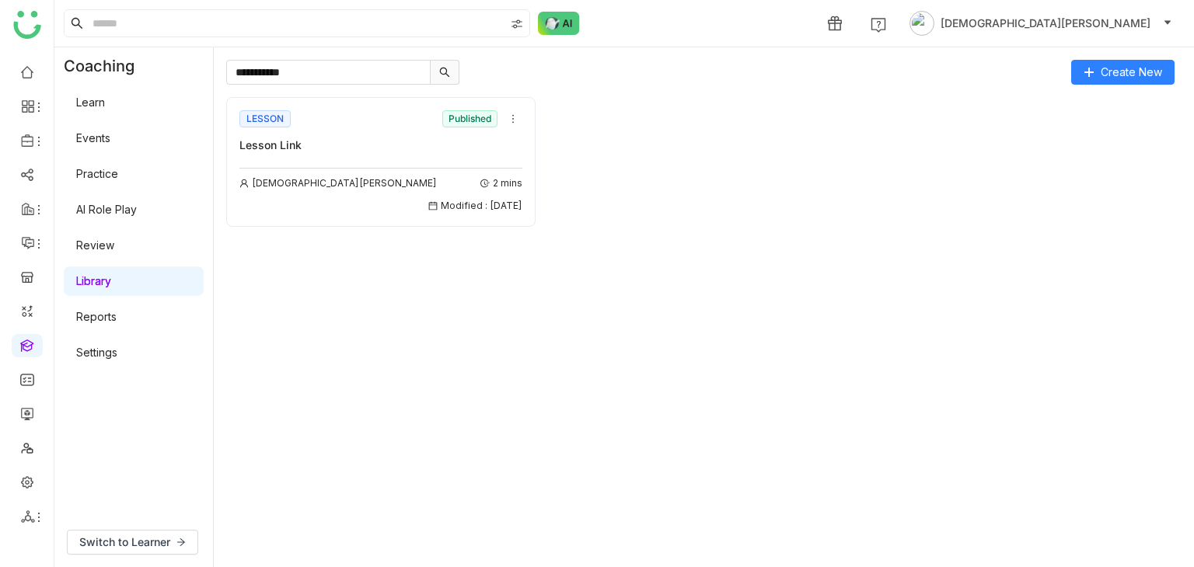
click at [258, 166] on div "Vishnu Vardhan 2 mins Modified : 03/09/2025" at bounding box center [380, 187] width 283 height 54
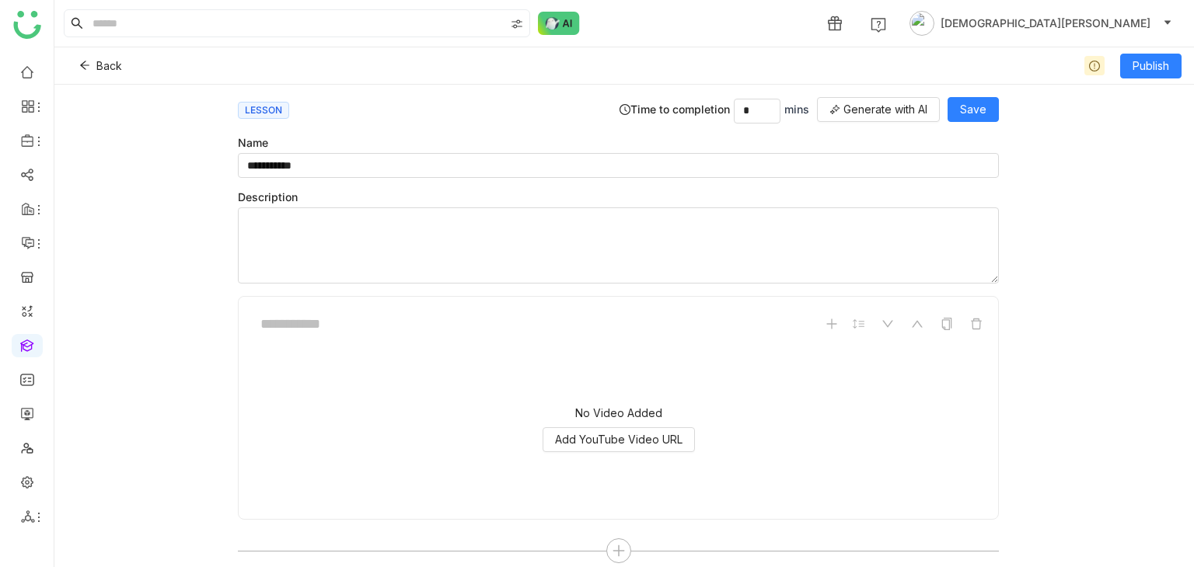
scroll to position [544, 0]
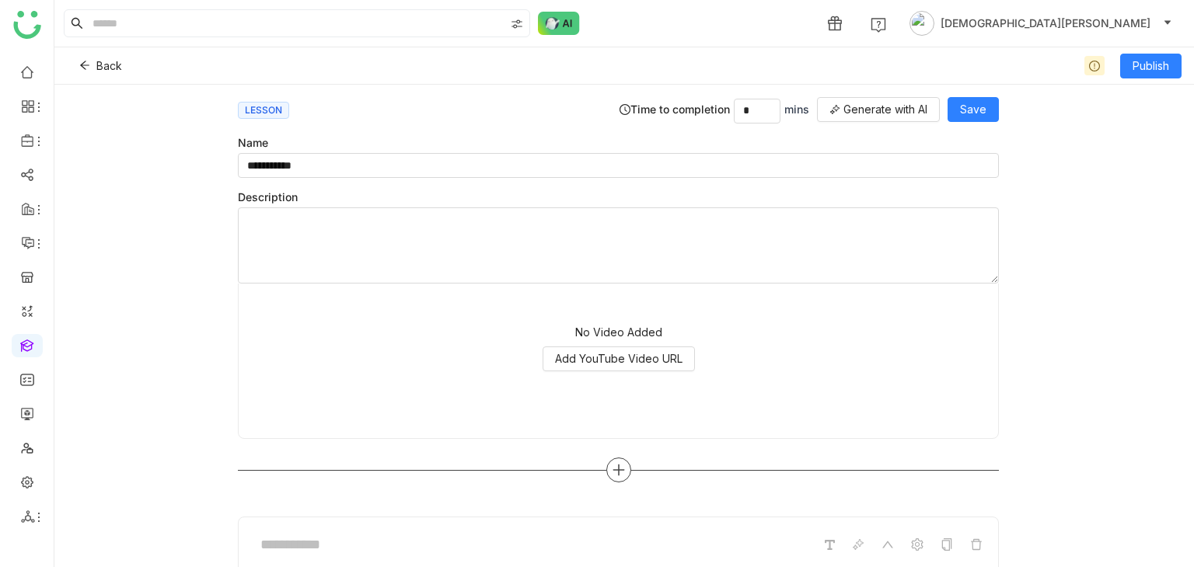
click at [612, 470] on icon at bounding box center [619, 470] width 14 height 14
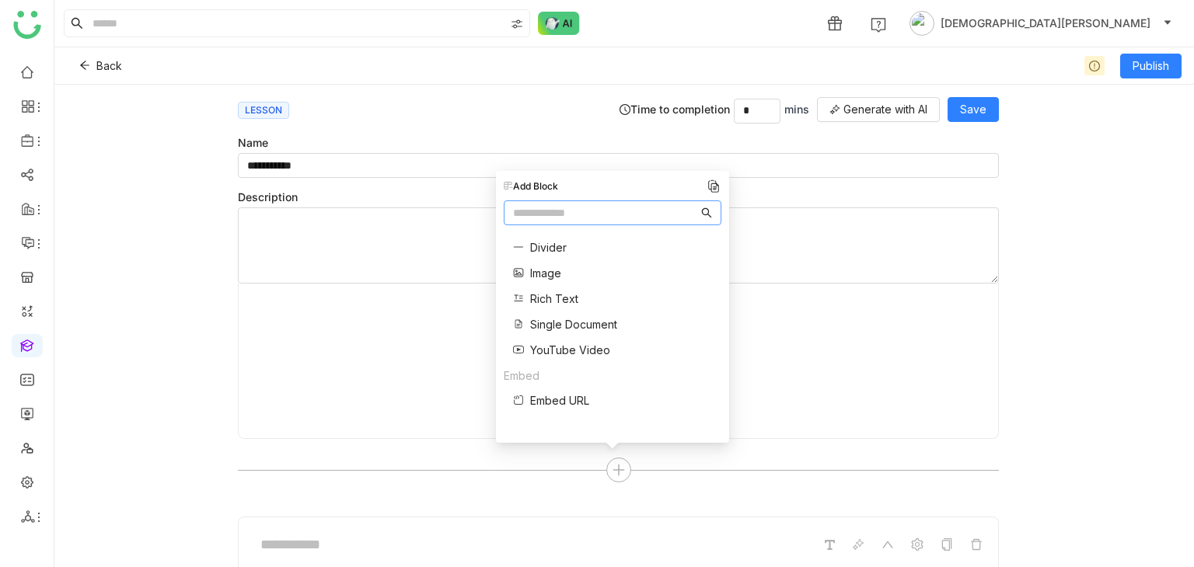
click at [540, 243] on span "Divider" at bounding box center [548, 247] width 37 height 16
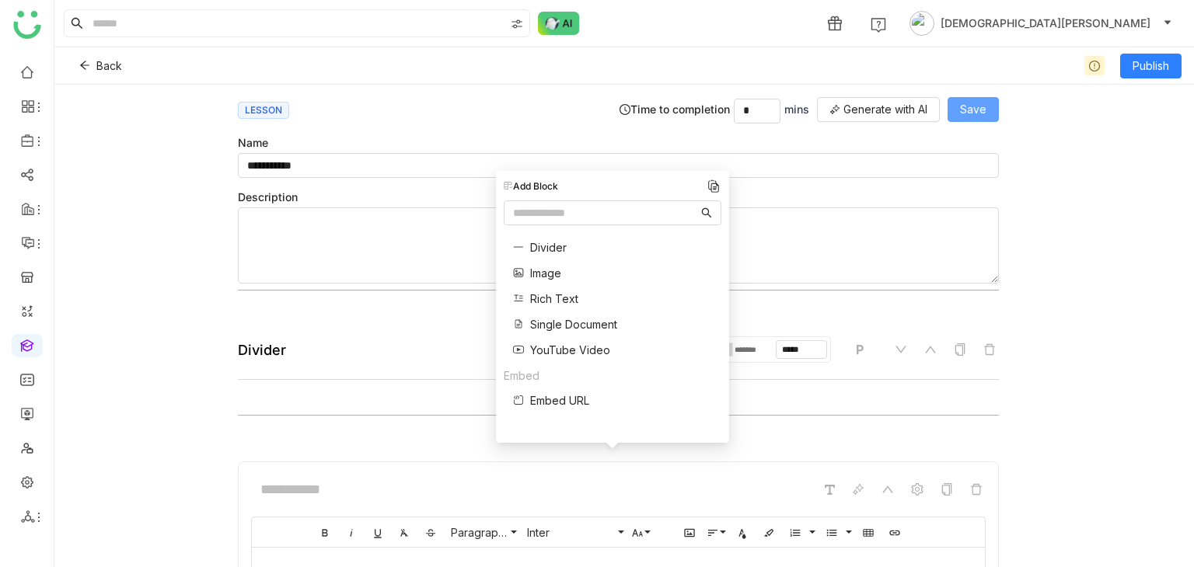
scroll to position [776, 0]
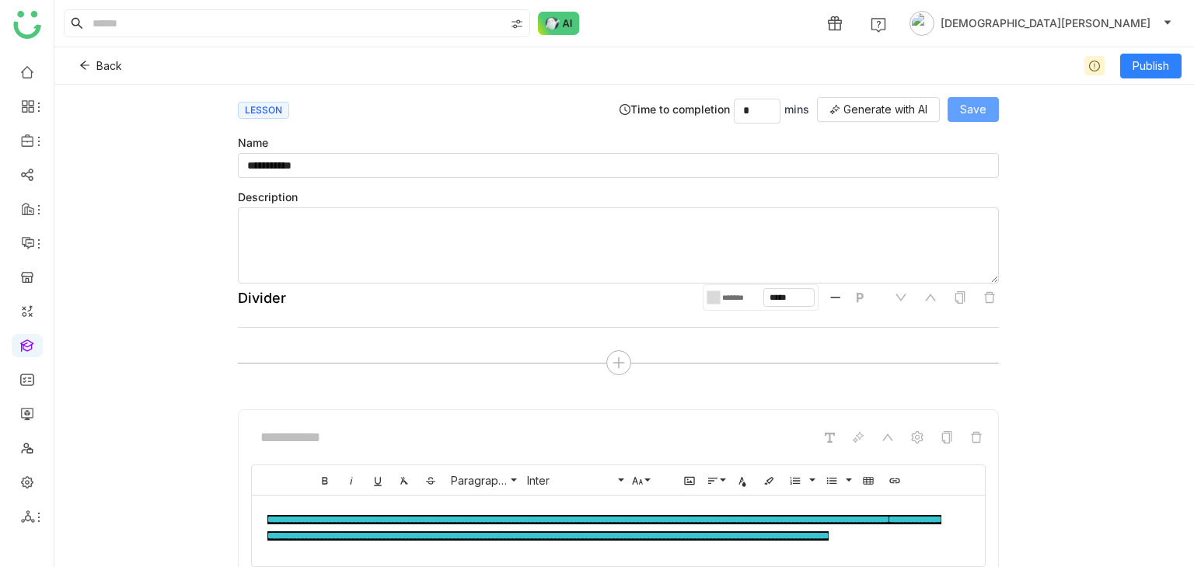
click at [970, 118] on button "Save" at bounding box center [972, 109] width 51 height 25
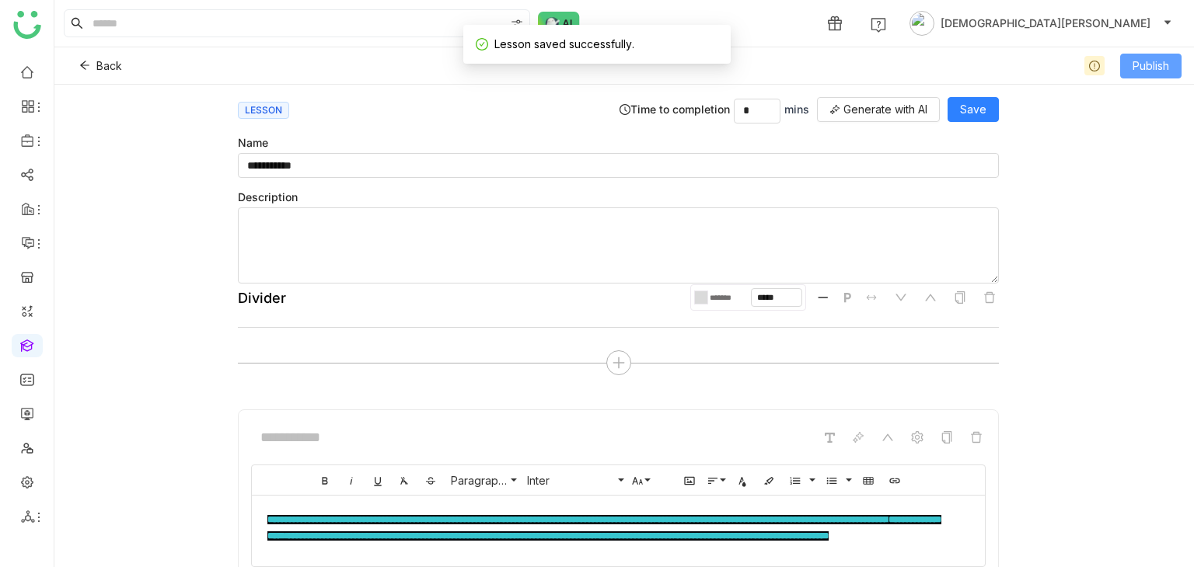
click at [1148, 68] on span "Publish" at bounding box center [1150, 66] width 37 height 17
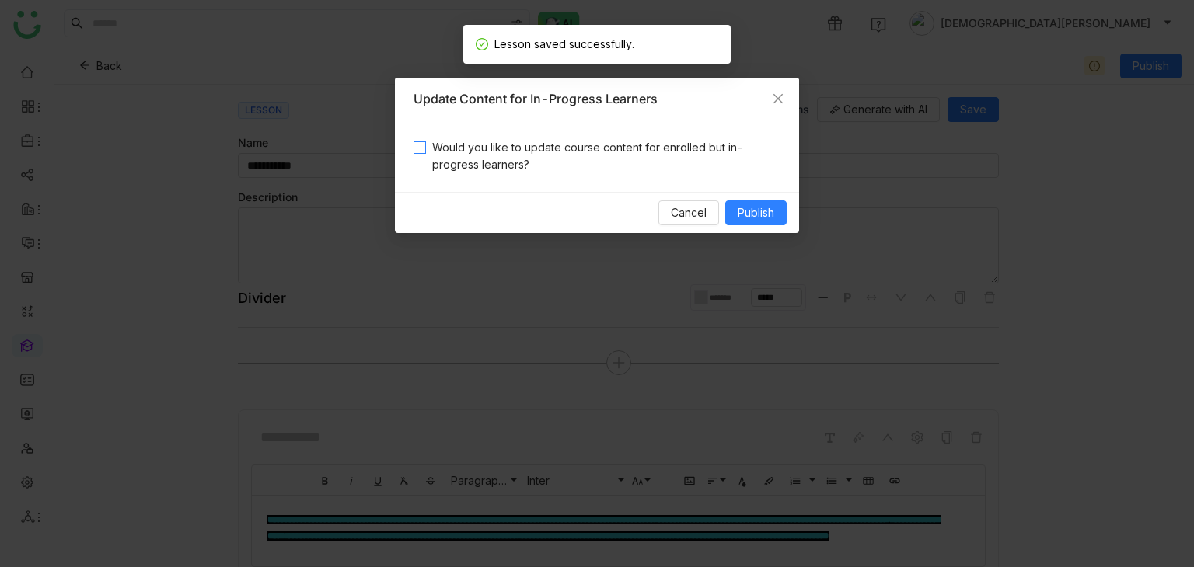
click at [553, 147] on span "Would you like to update course content for enrolled but in-progress learners?" at bounding box center [603, 156] width 354 height 34
click at [797, 217] on div "Cancel Publish" at bounding box center [597, 212] width 404 height 41
click at [776, 213] on button "Publish" at bounding box center [755, 213] width 61 height 25
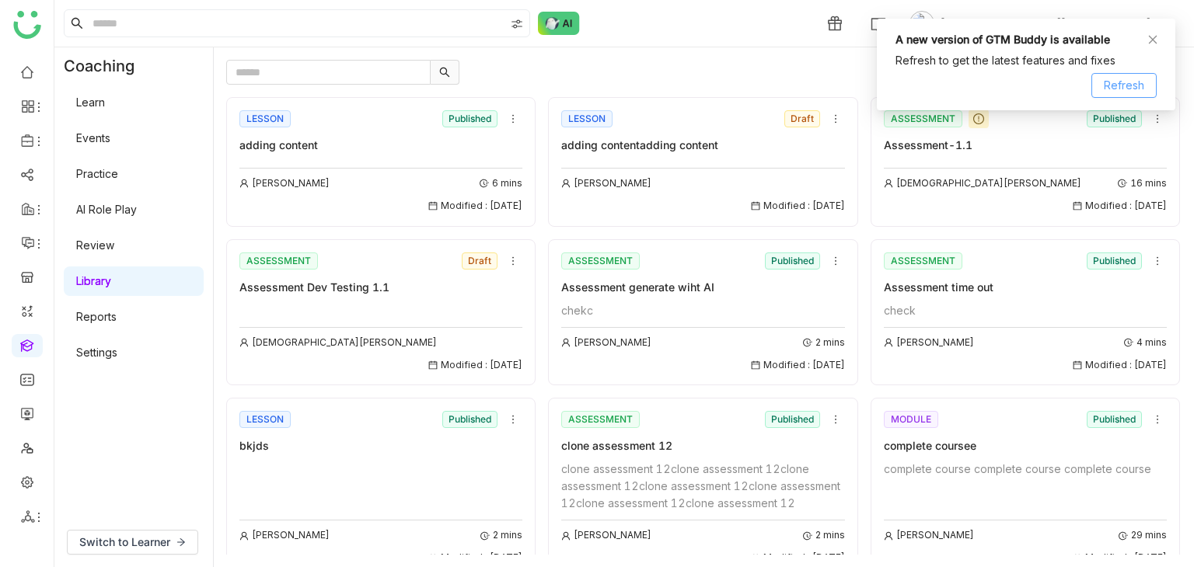
click at [1123, 92] on span "Refresh" at bounding box center [1124, 85] width 40 height 17
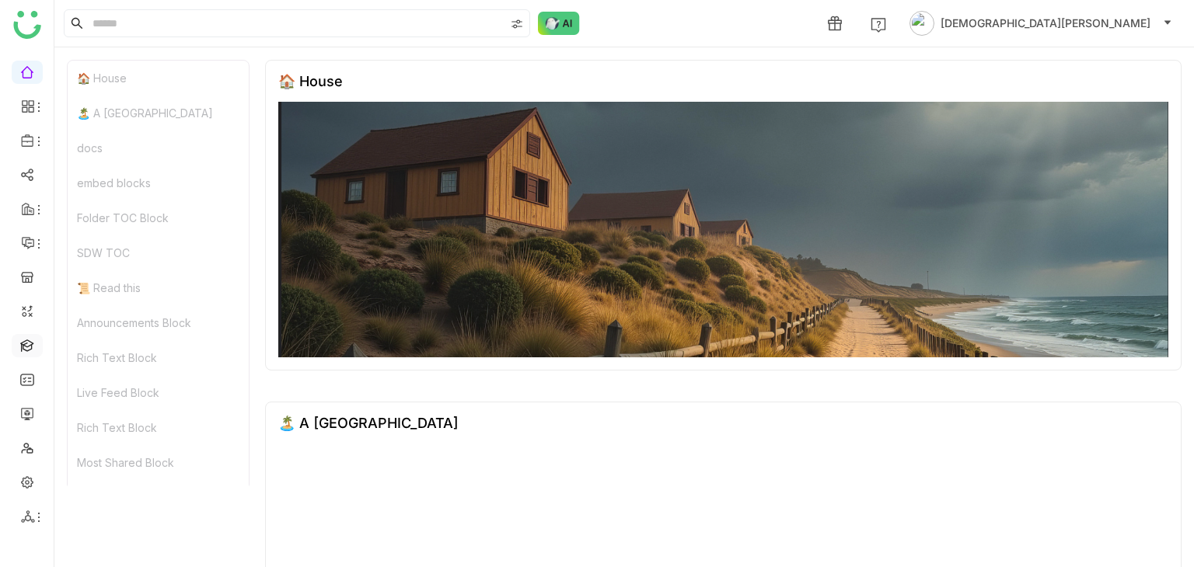
click at [20, 347] on link at bounding box center [27, 344] width 14 height 13
click at [28, 347] on link at bounding box center [27, 344] width 14 height 13
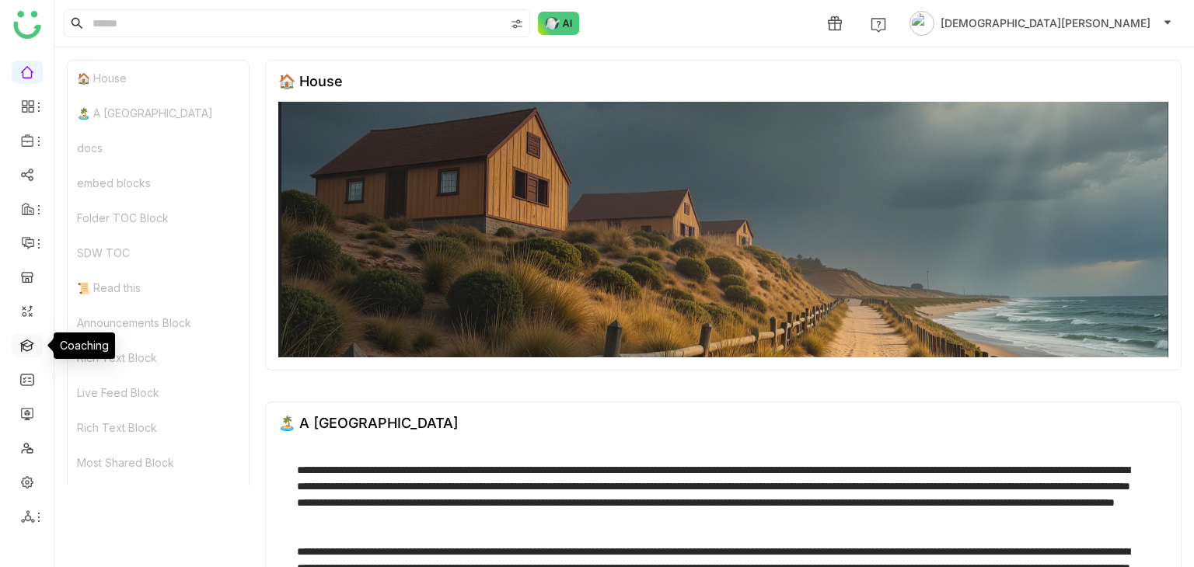
click at [26, 349] on link at bounding box center [27, 344] width 14 height 13
click at [25, 351] on link at bounding box center [27, 344] width 14 height 13
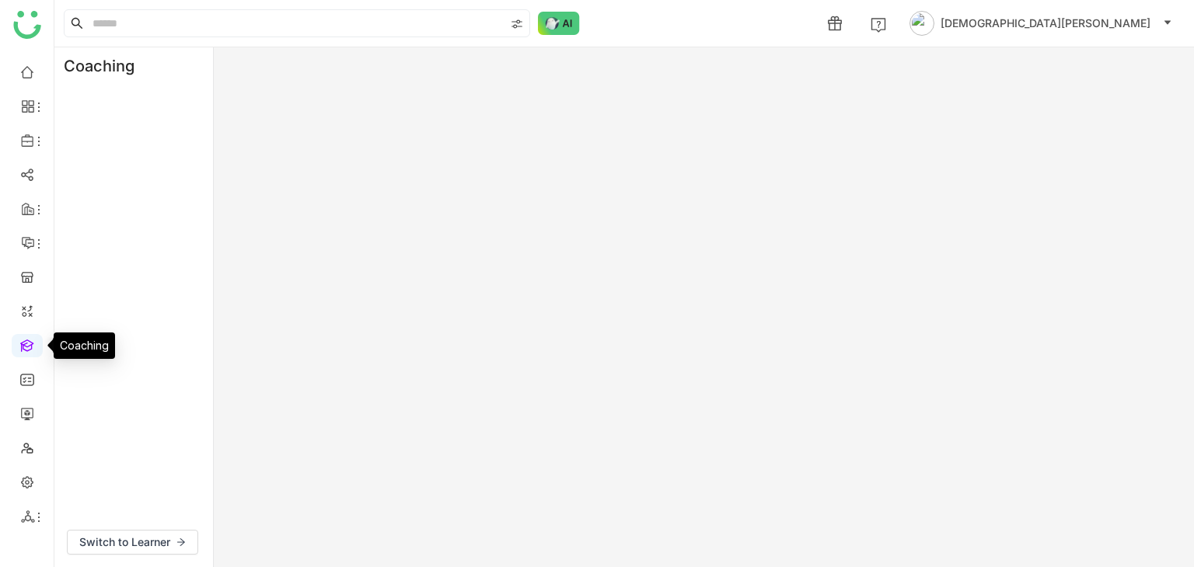
click at [25, 351] on link at bounding box center [27, 344] width 14 height 13
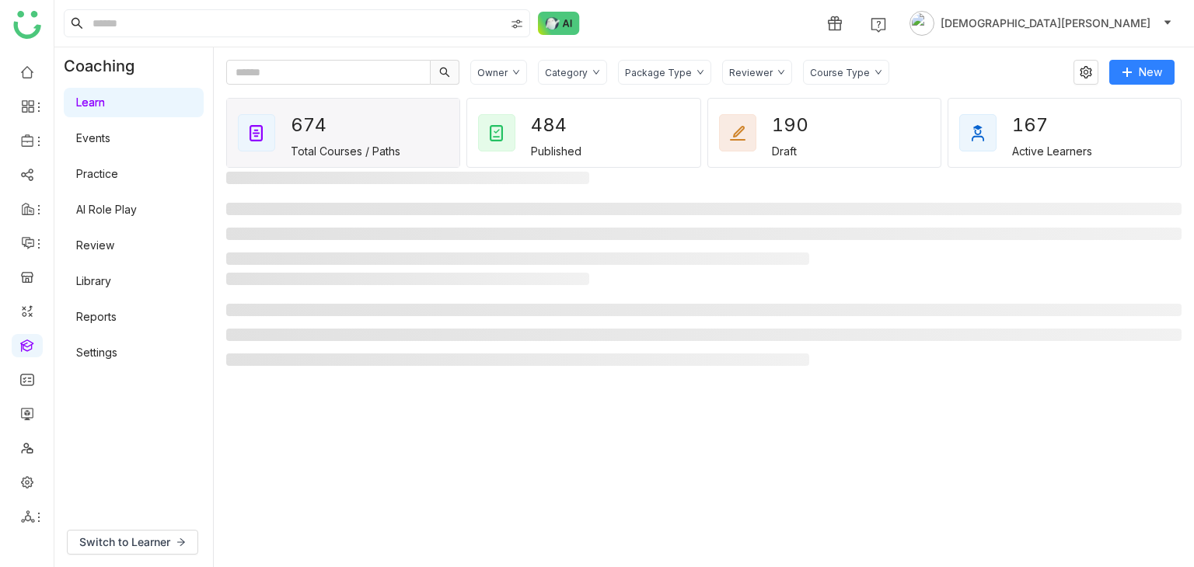
click at [110, 138] on link "Events" at bounding box center [93, 137] width 34 height 13
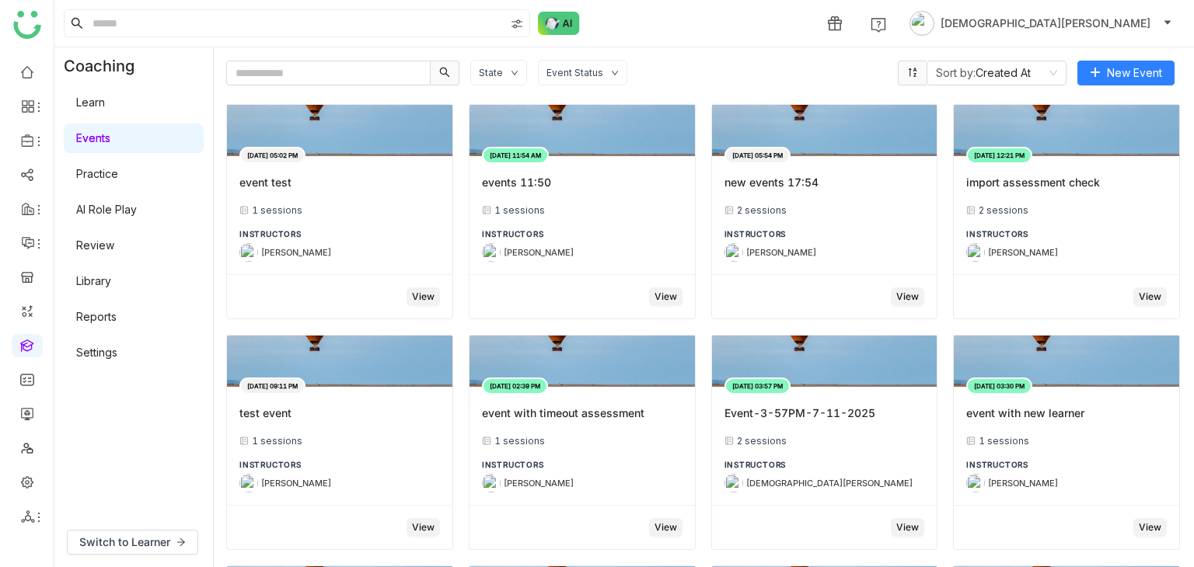
click at [105, 104] on link "Learn" at bounding box center [90, 102] width 29 height 13
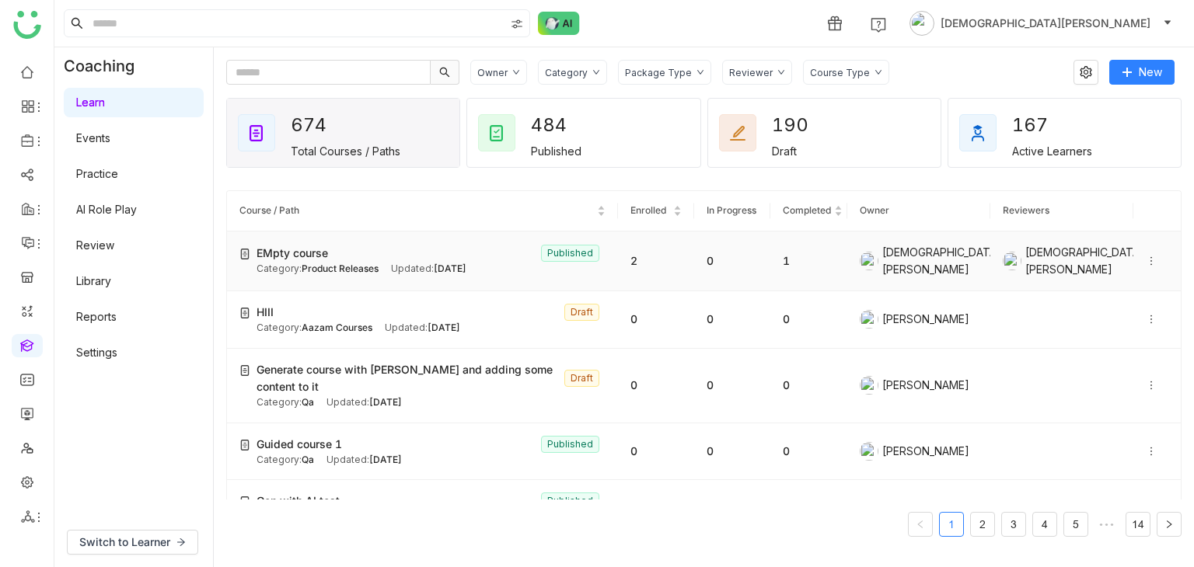
click at [434, 269] on span "Sep 03, 2025" at bounding box center [450, 269] width 33 height 12
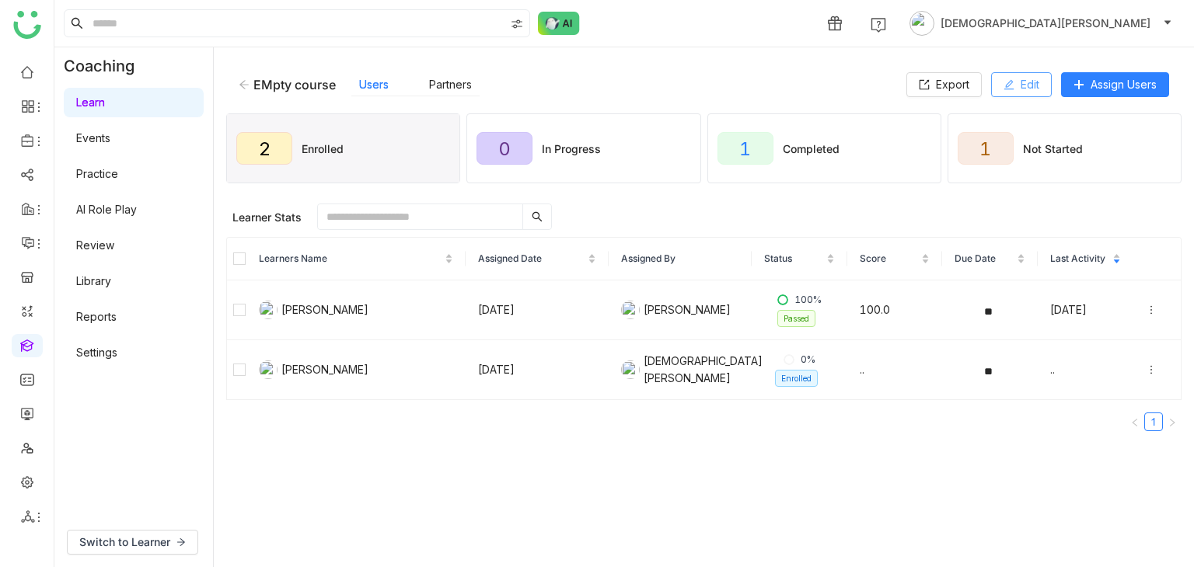
click at [1016, 85] on button "Edit" at bounding box center [1021, 84] width 61 height 25
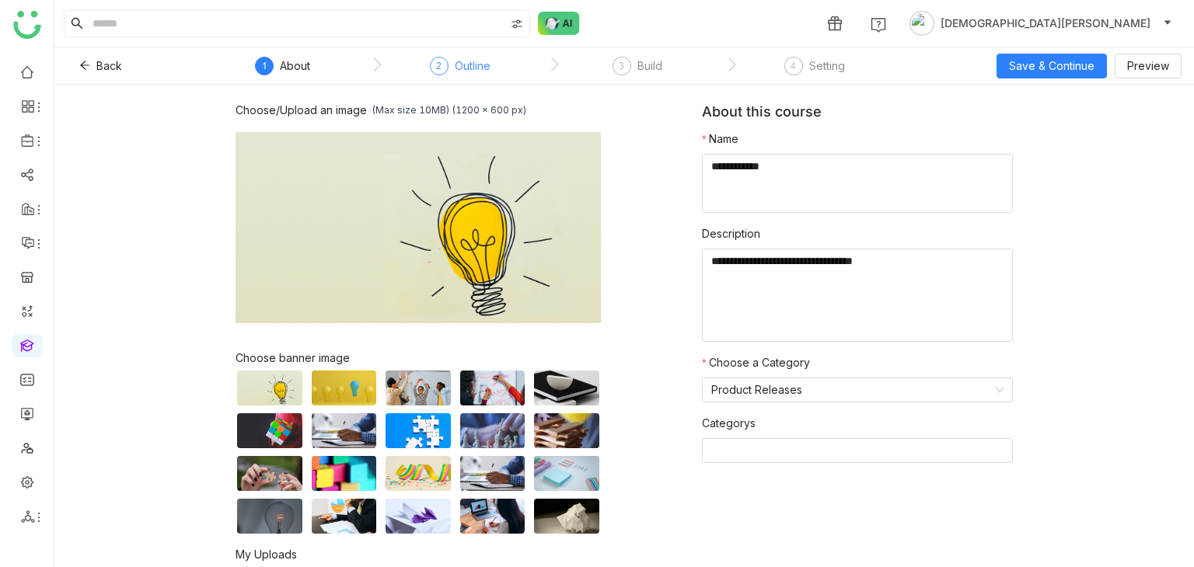
click at [473, 65] on div "Outline" at bounding box center [473, 66] width 36 height 19
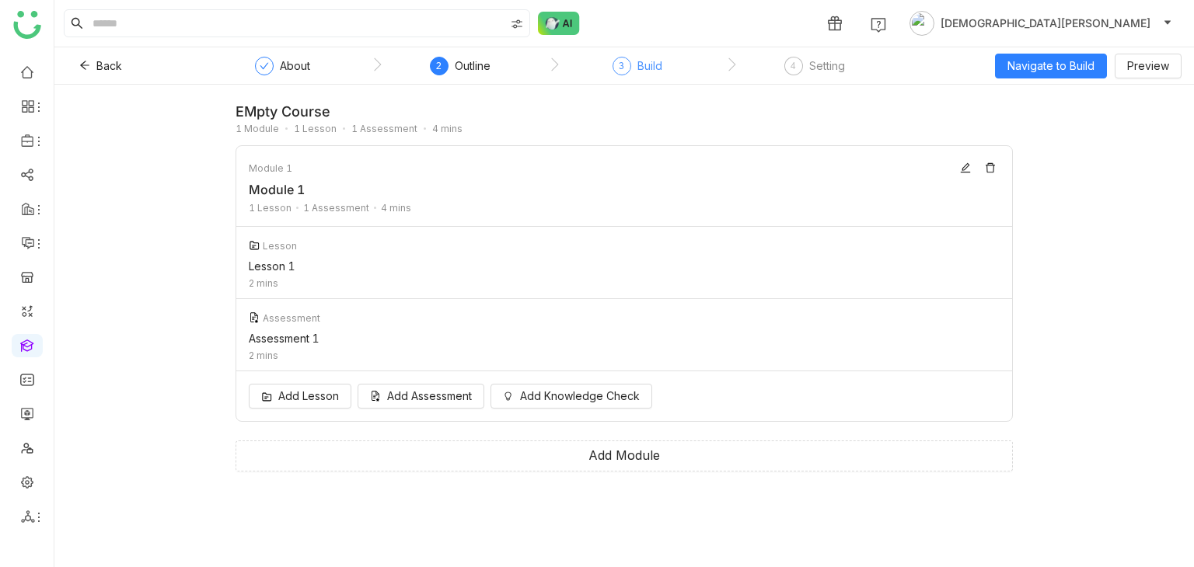
click at [625, 66] on div "3" at bounding box center [621, 66] width 19 height 19
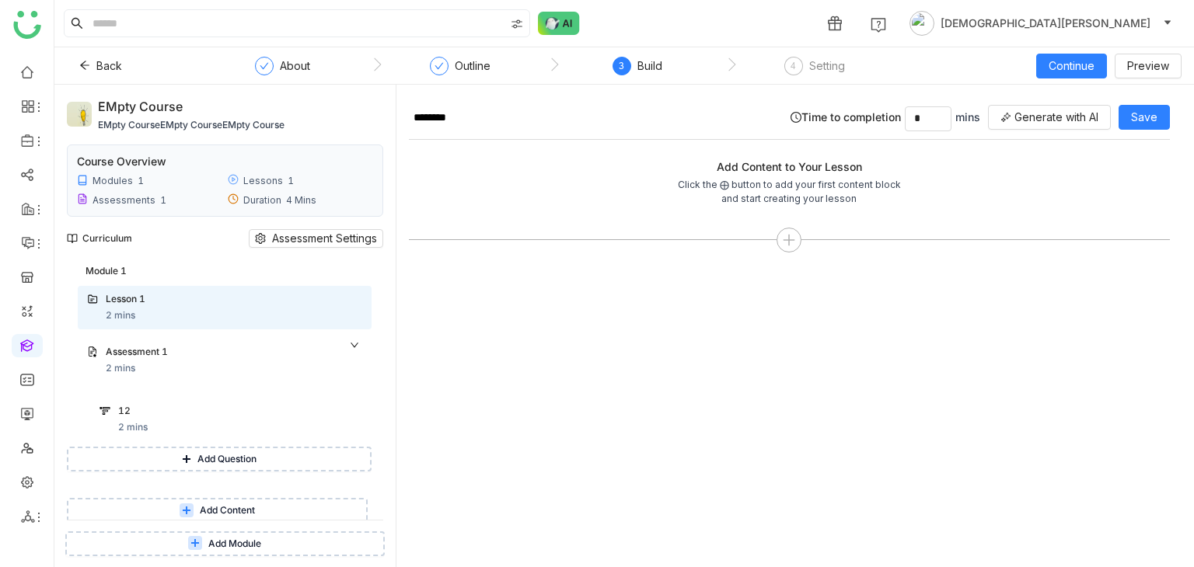
scroll to position [16, 0]
click at [215, 505] on span "Add Content" at bounding box center [227, 508] width 55 height 15
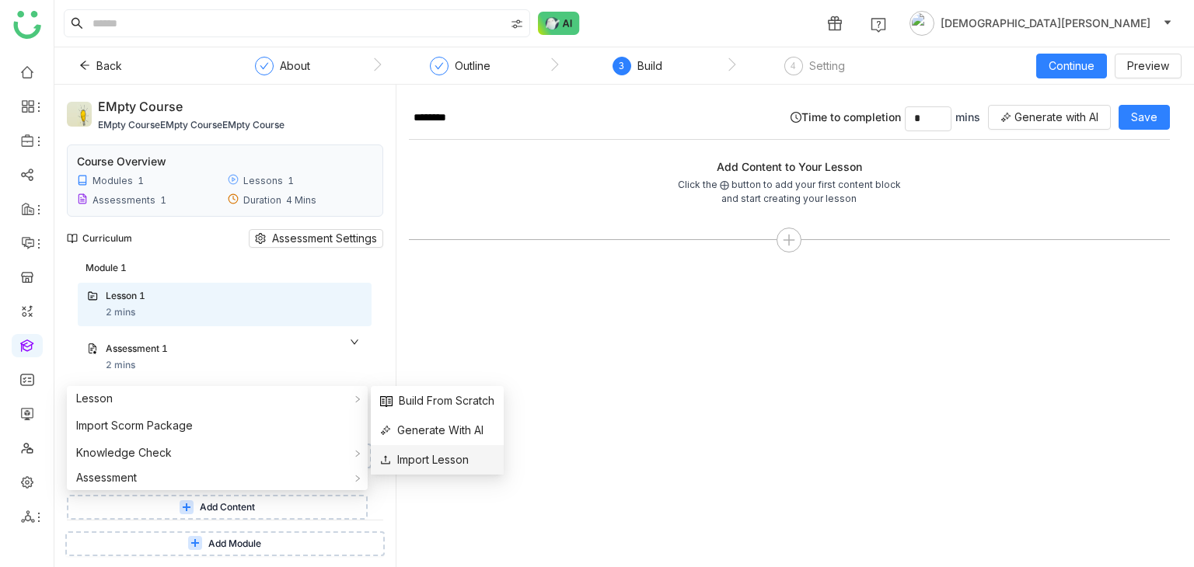
click at [419, 452] on span "Import Lesson" at bounding box center [424, 460] width 89 height 17
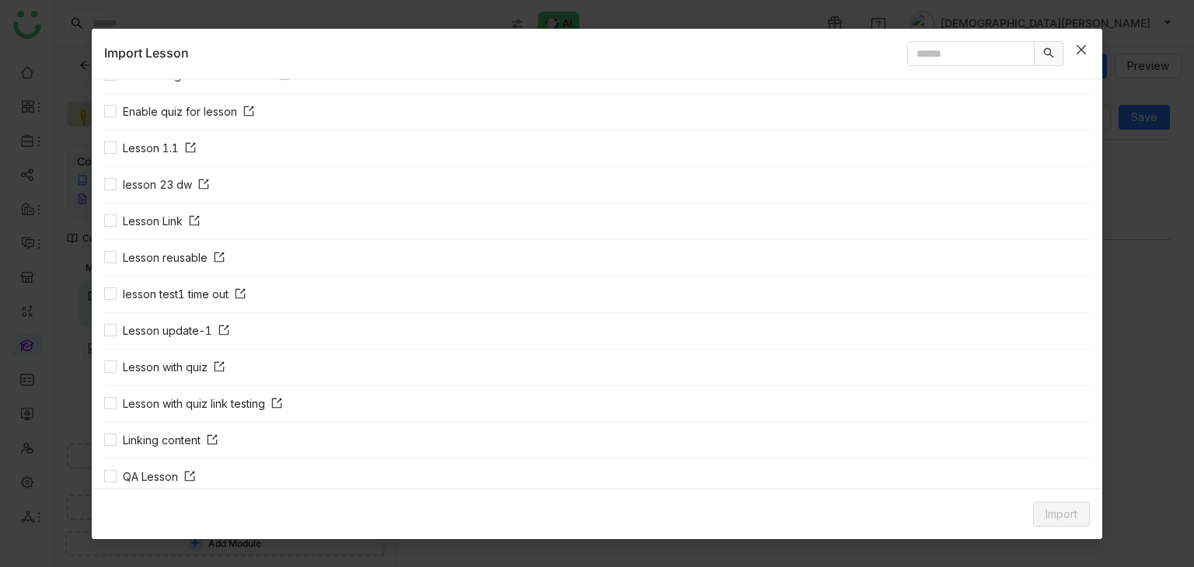
scroll to position [78, 0]
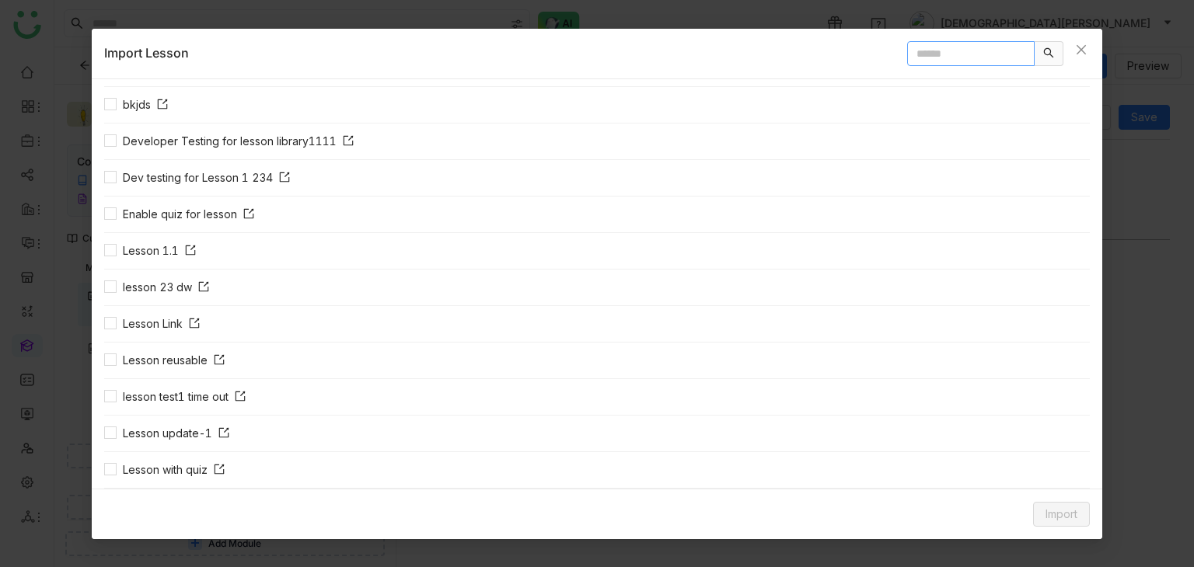
click at [956, 58] on input "text" at bounding box center [970, 53] width 127 height 25
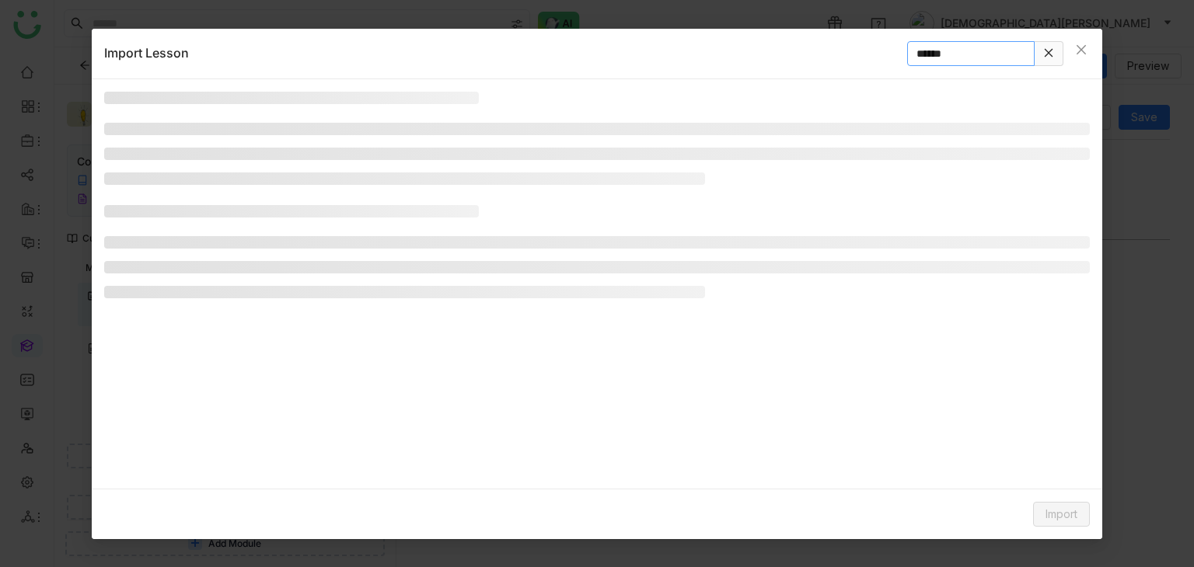
scroll to position [0, 0]
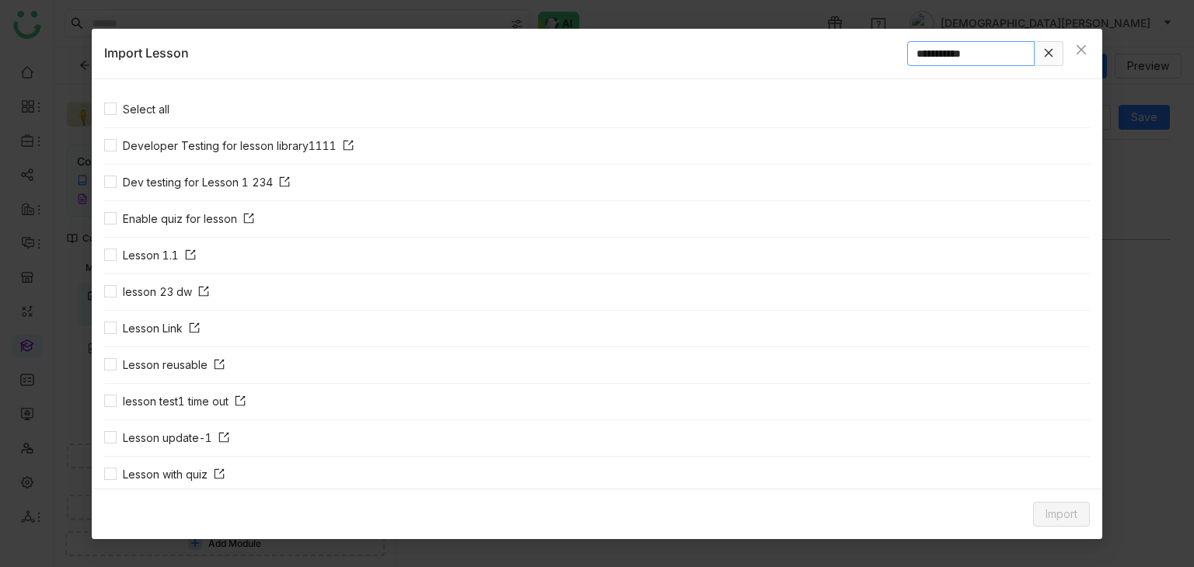
type input "**********"
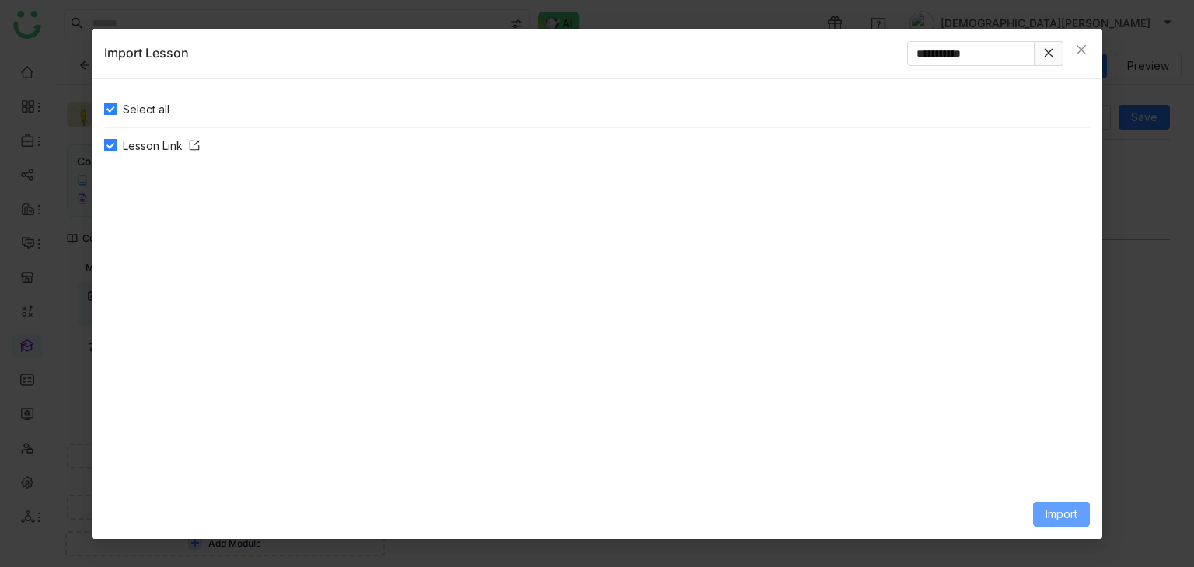
click at [1051, 521] on span "Import" at bounding box center [1061, 514] width 32 height 17
click at [1045, 483] on span "Link Content" at bounding box center [1032, 481] width 76 height 17
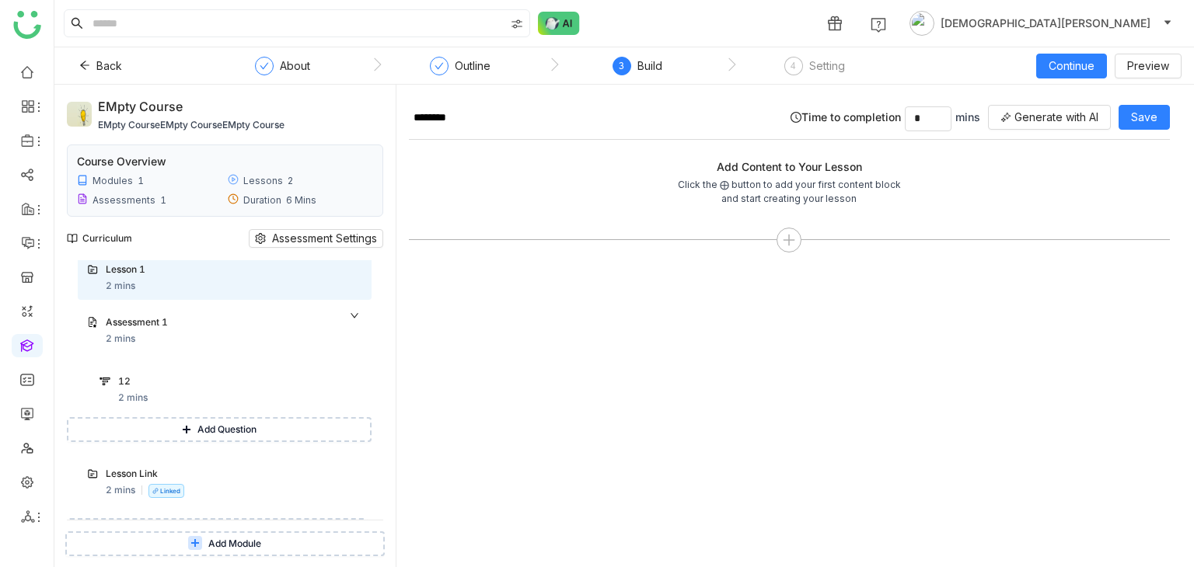
scroll to position [65, 0]
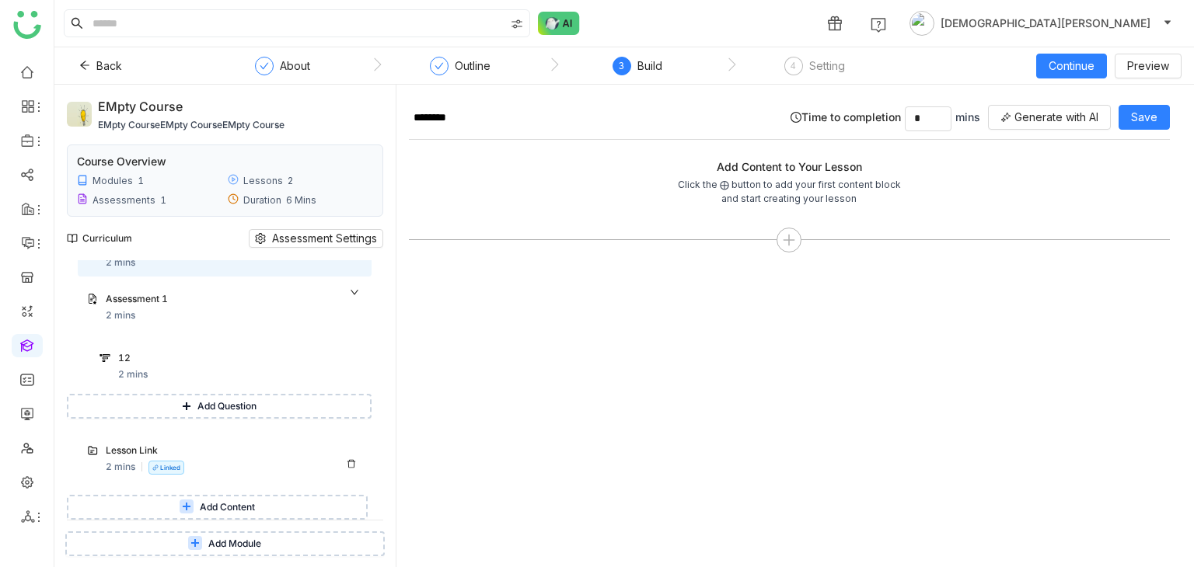
click at [195, 458] on div "Lesson Link" at bounding box center [218, 451] width 225 height 15
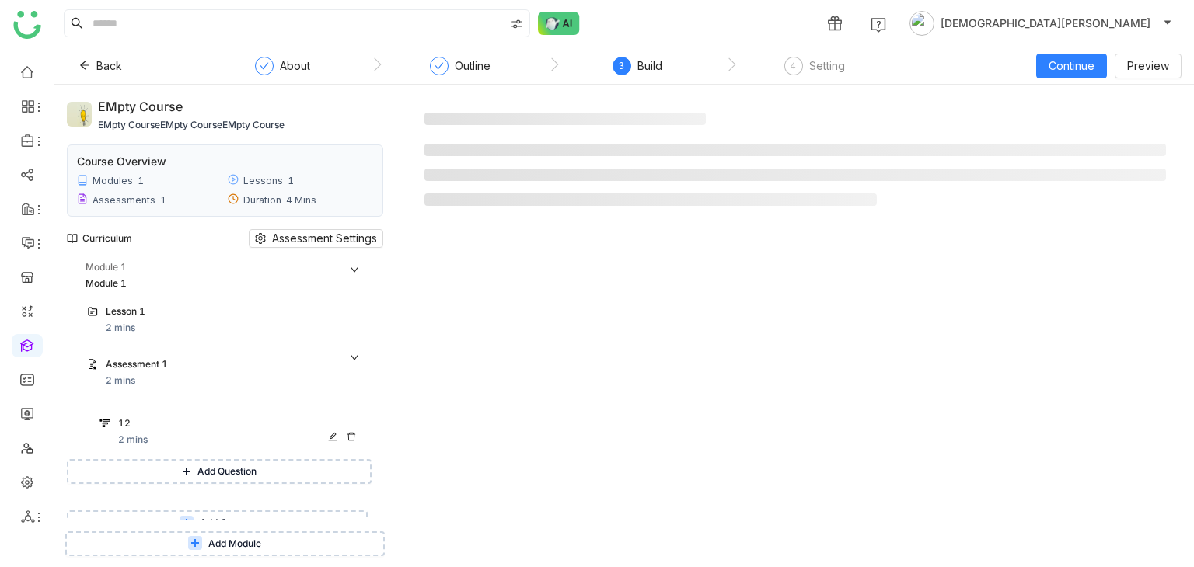
scroll to position [16, 0]
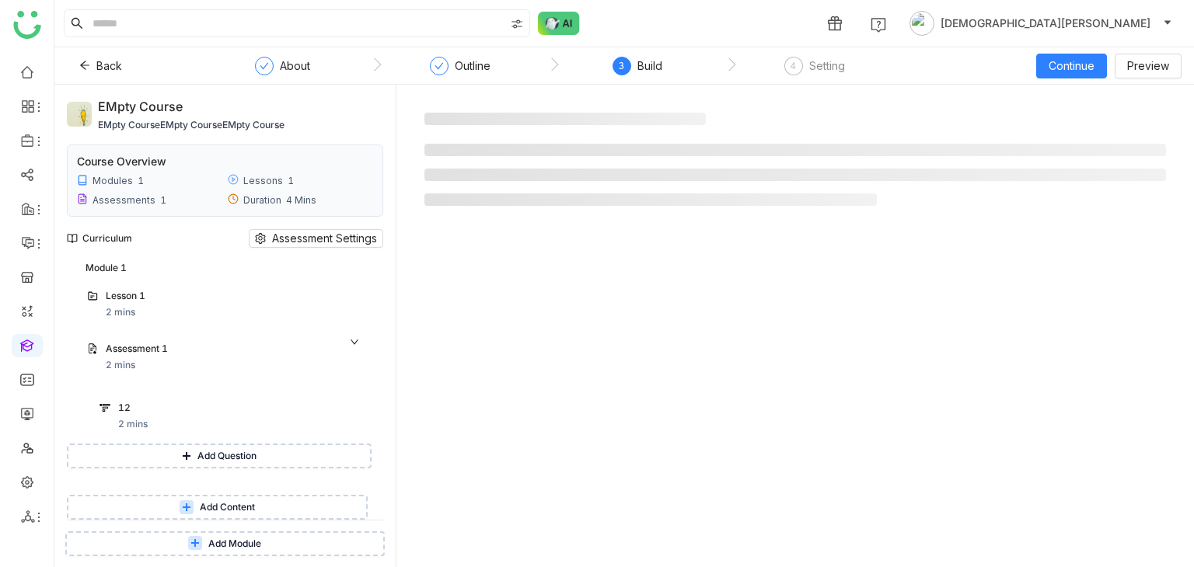
click at [229, 506] on span "Add Content" at bounding box center [227, 508] width 55 height 15
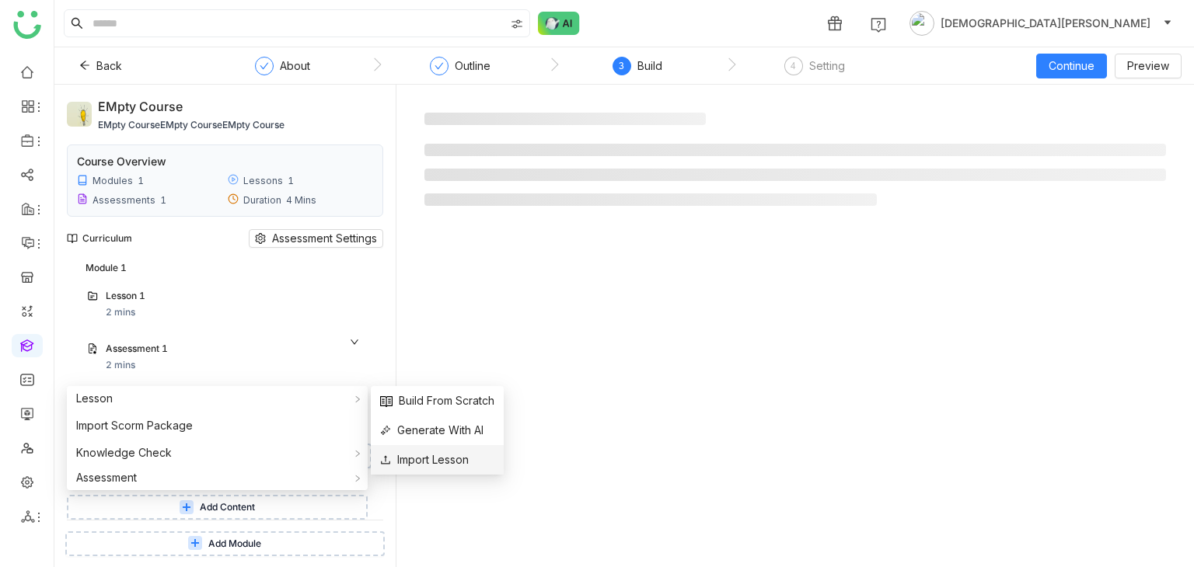
click at [433, 457] on span "Import Lesson" at bounding box center [424, 460] width 89 height 17
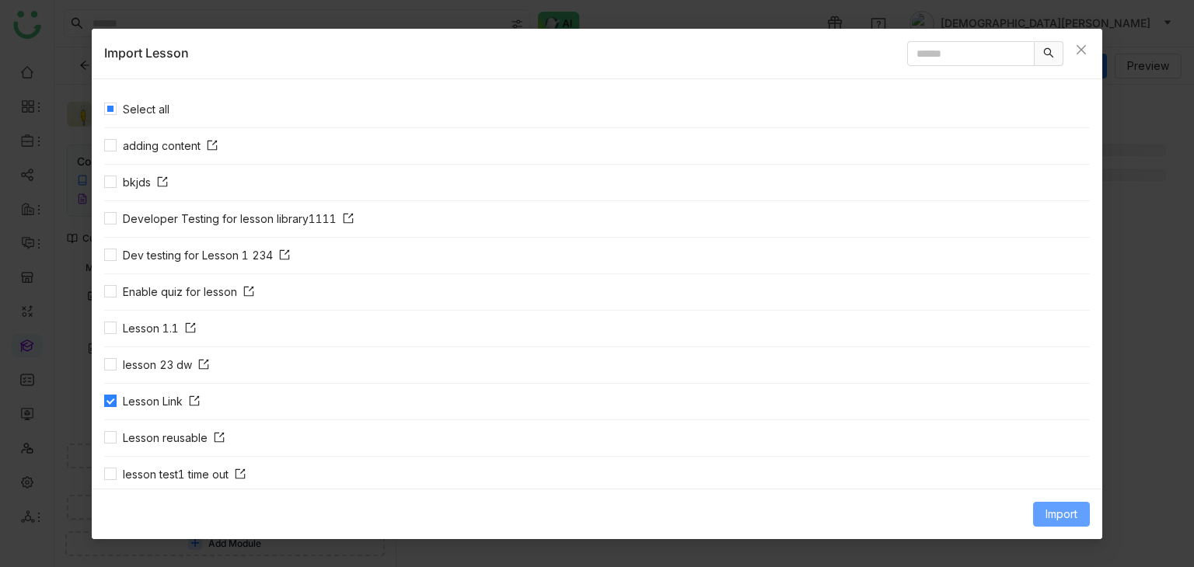
click at [1048, 512] on span "Import" at bounding box center [1061, 514] width 32 height 17
click at [1049, 480] on span "Link Content" at bounding box center [1032, 481] width 76 height 17
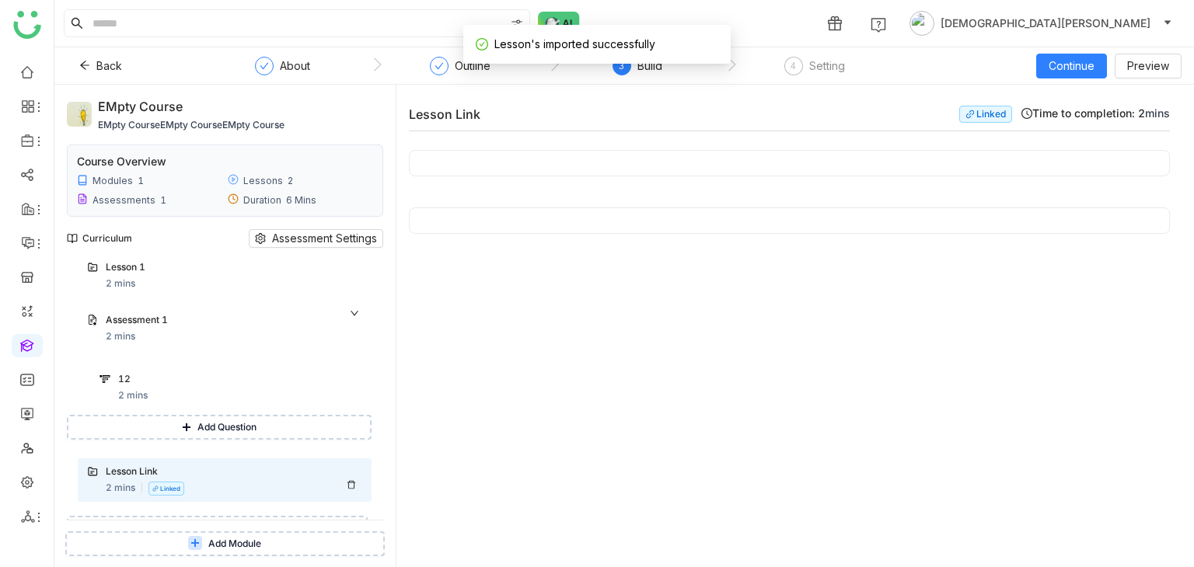
scroll to position [65, 0]
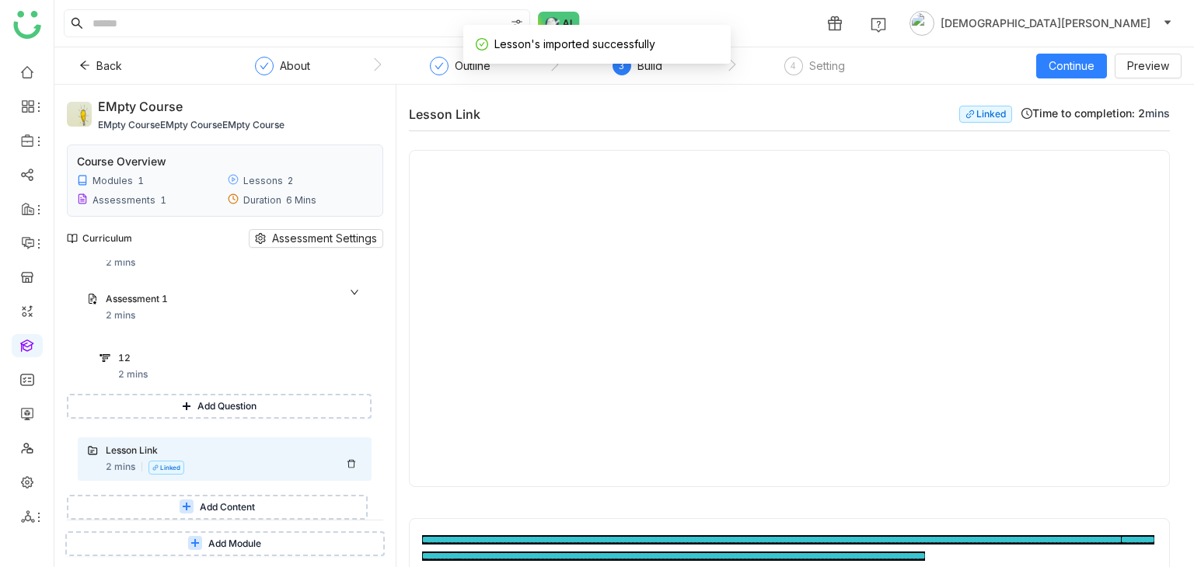
drag, startPoint x: 204, startPoint y: 464, endPoint x: 218, endPoint y: 464, distance: 14.0
click at [204, 464] on div "Lesson Link 2 mins Linked" at bounding box center [234, 459] width 256 height 31
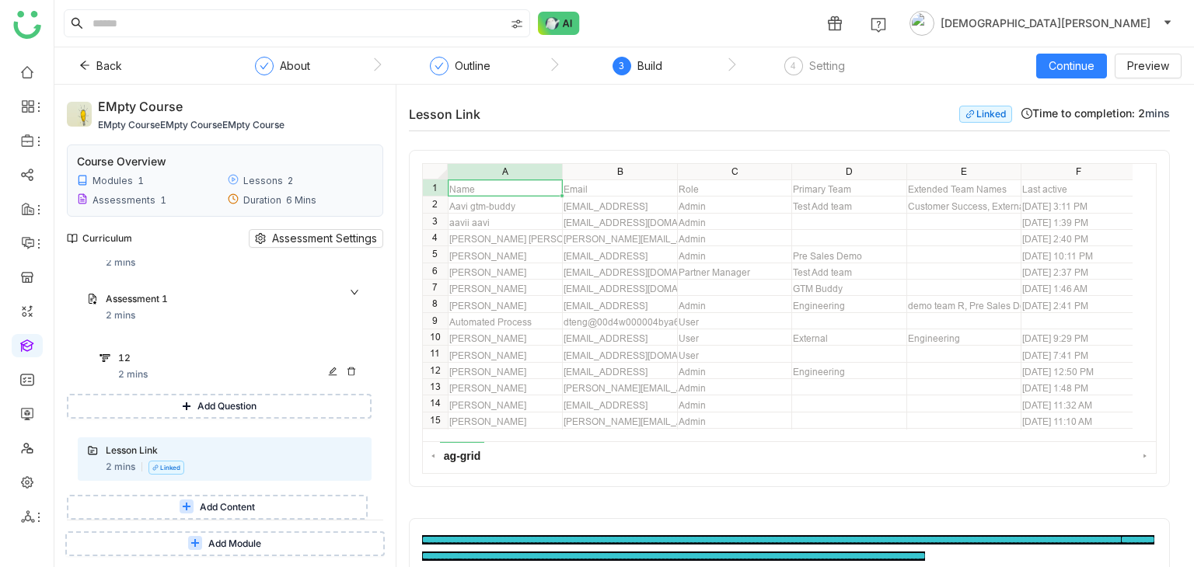
click at [159, 362] on div "12" at bounding box center [225, 358] width 215 height 15
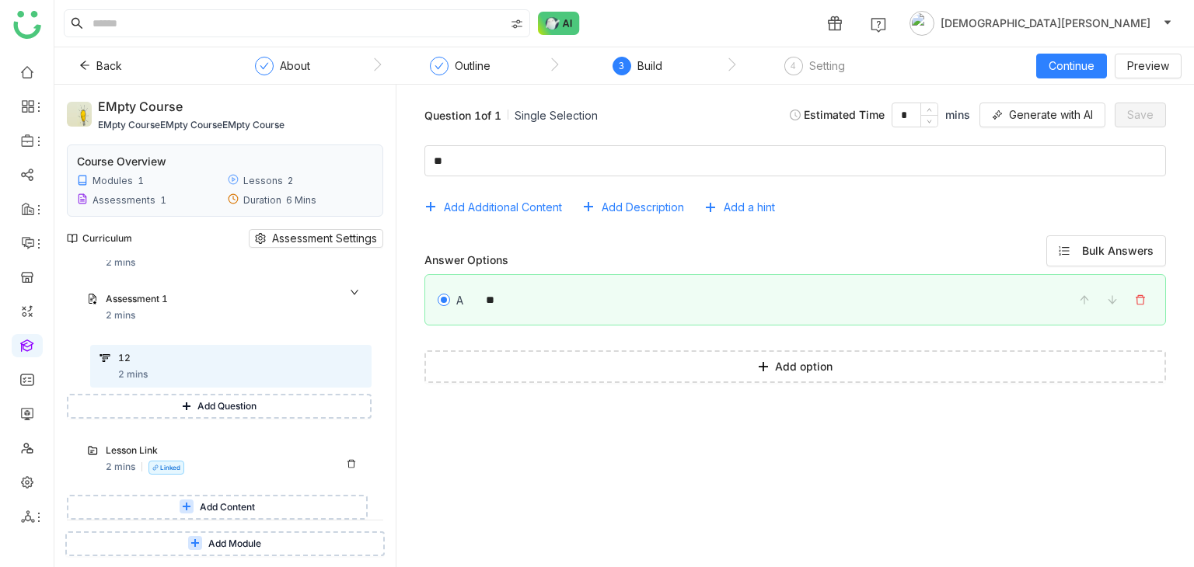
click at [131, 461] on div "2 mins Linked" at bounding box center [148, 467] width 85 height 15
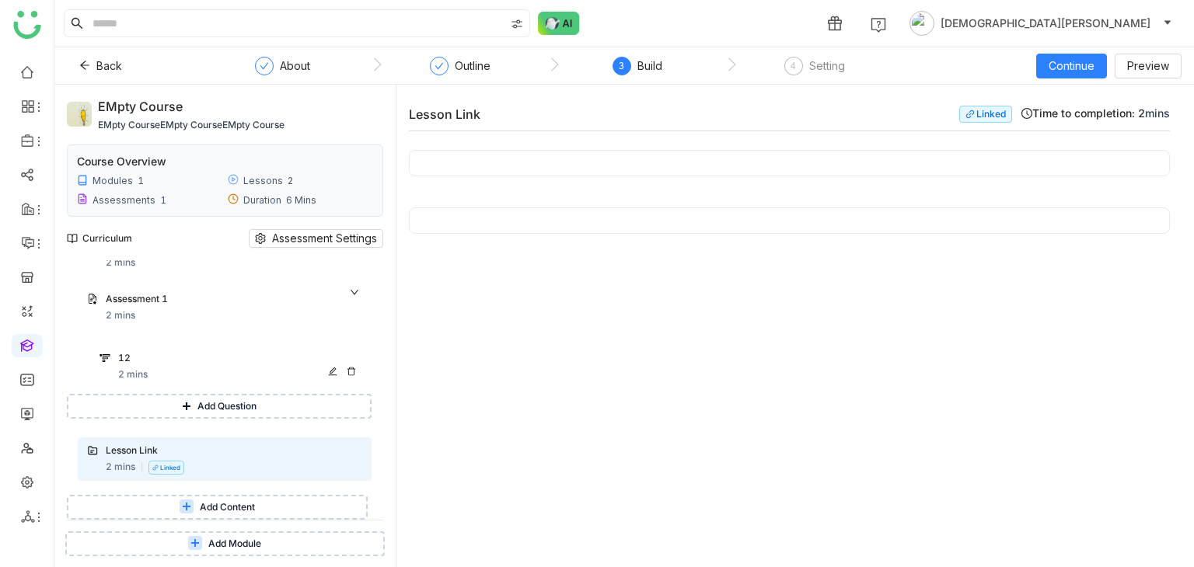
click at [209, 365] on div "12" at bounding box center [225, 358] width 215 height 15
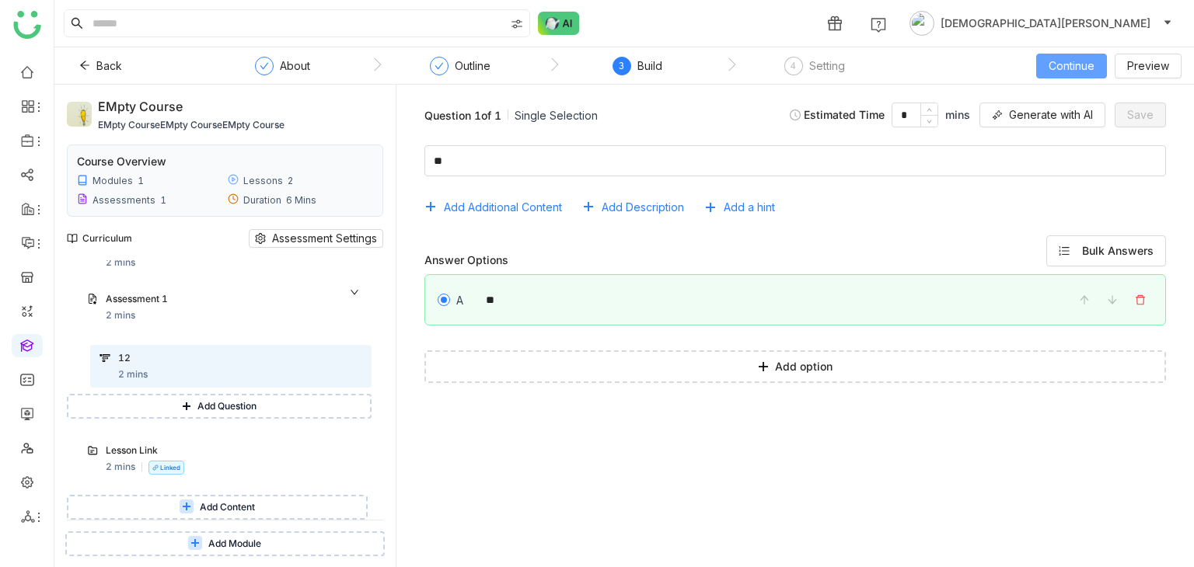
click at [1052, 58] on span "Continue" at bounding box center [1071, 66] width 46 height 17
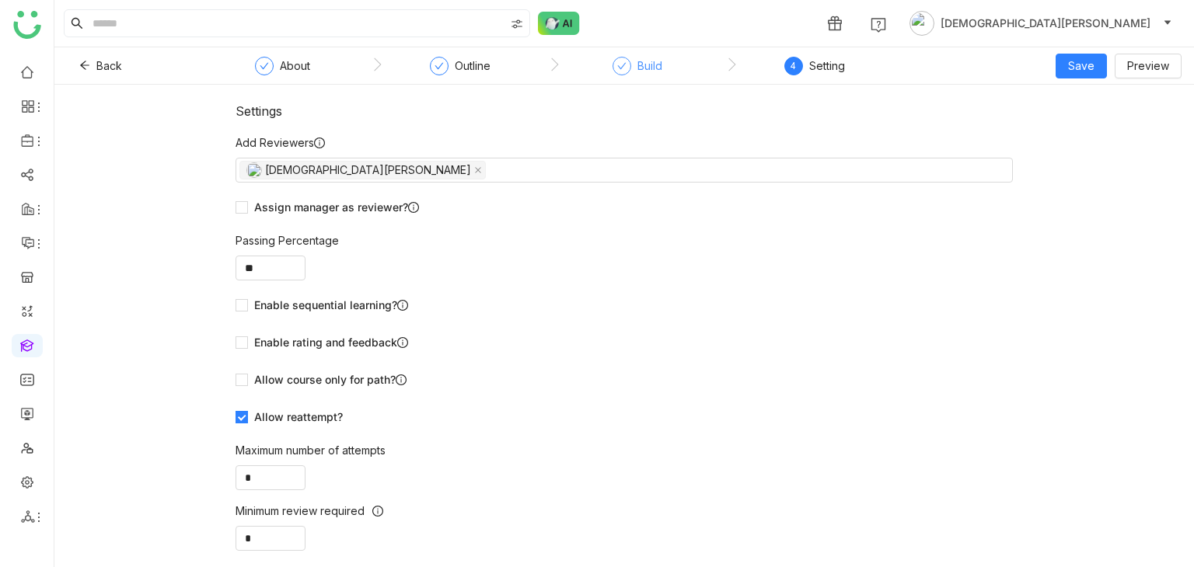
click at [637, 69] on div "Build" at bounding box center [649, 66] width 25 height 19
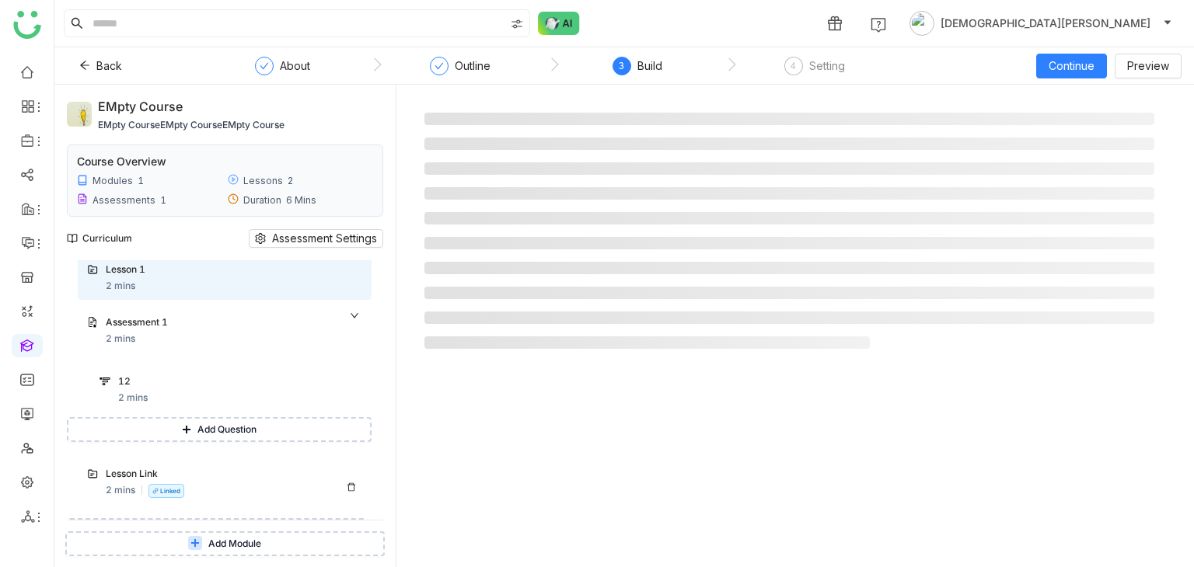
scroll to position [65, 0]
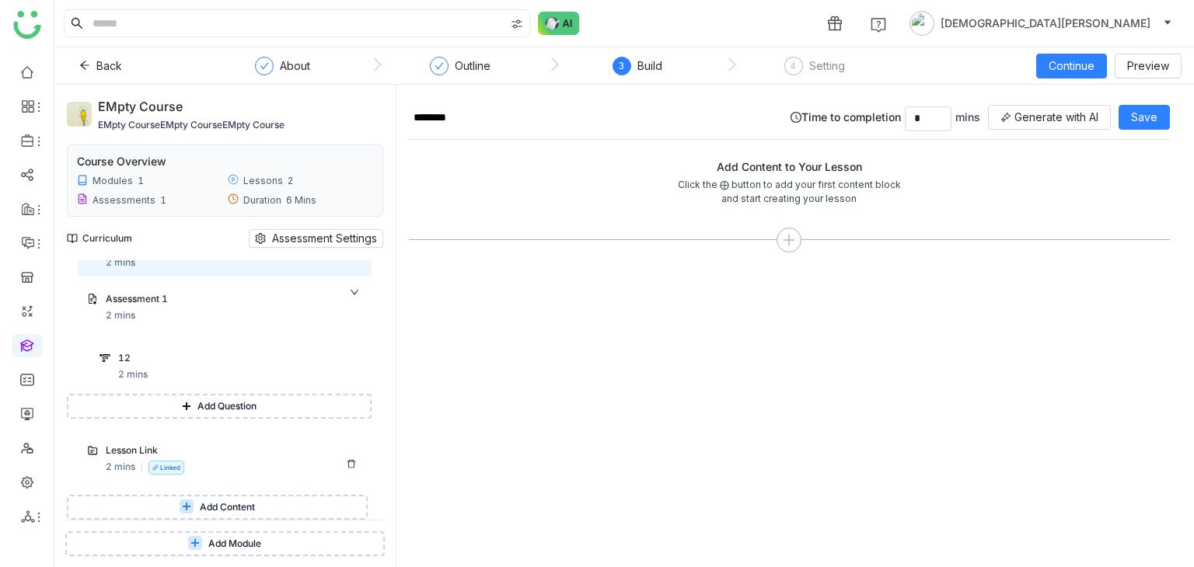
click at [200, 462] on div "Lesson Link 2 mins Linked" at bounding box center [234, 459] width 256 height 31
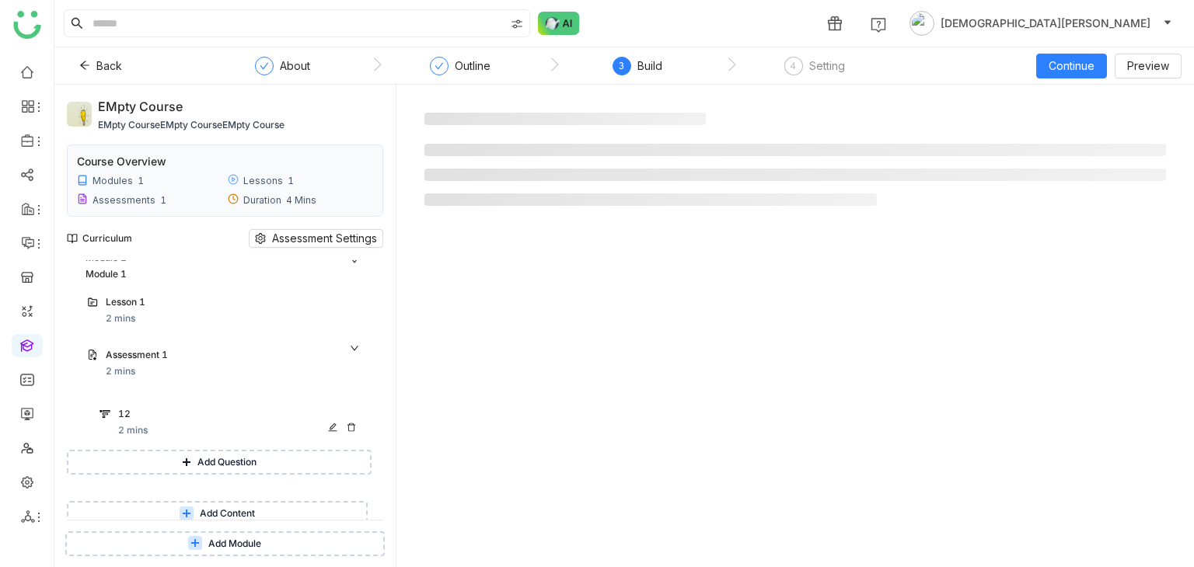
scroll to position [16, 0]
click at [144, 420] on div "2 mins" at bounding box center [133, 424] width 30 height 15
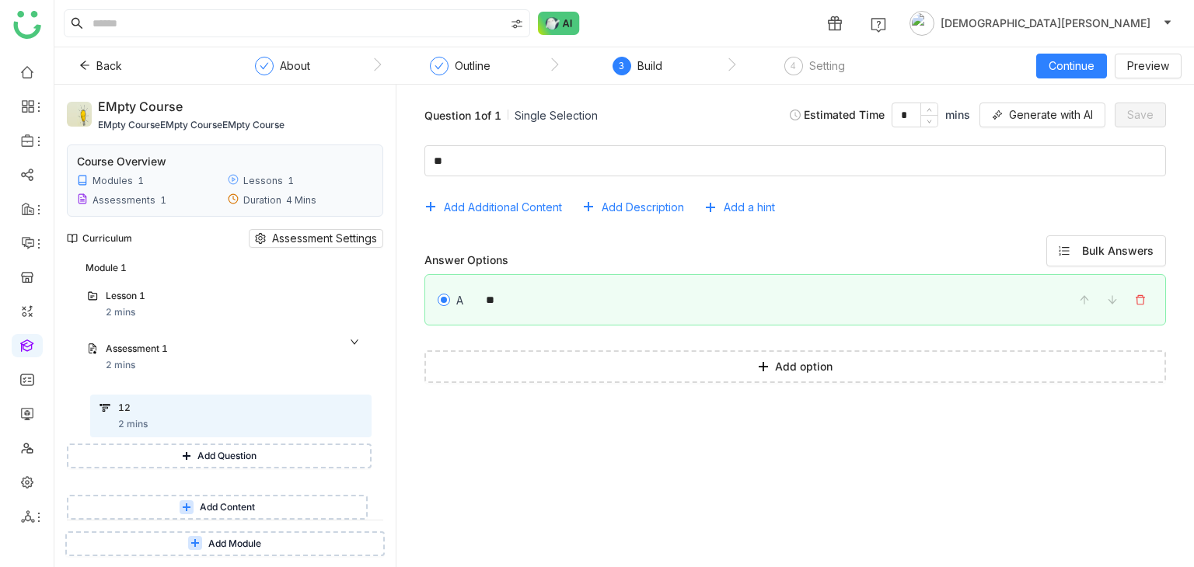
click at [225, 498] on button "Add Content" at bounding box center [217, 507] width 301 height 25
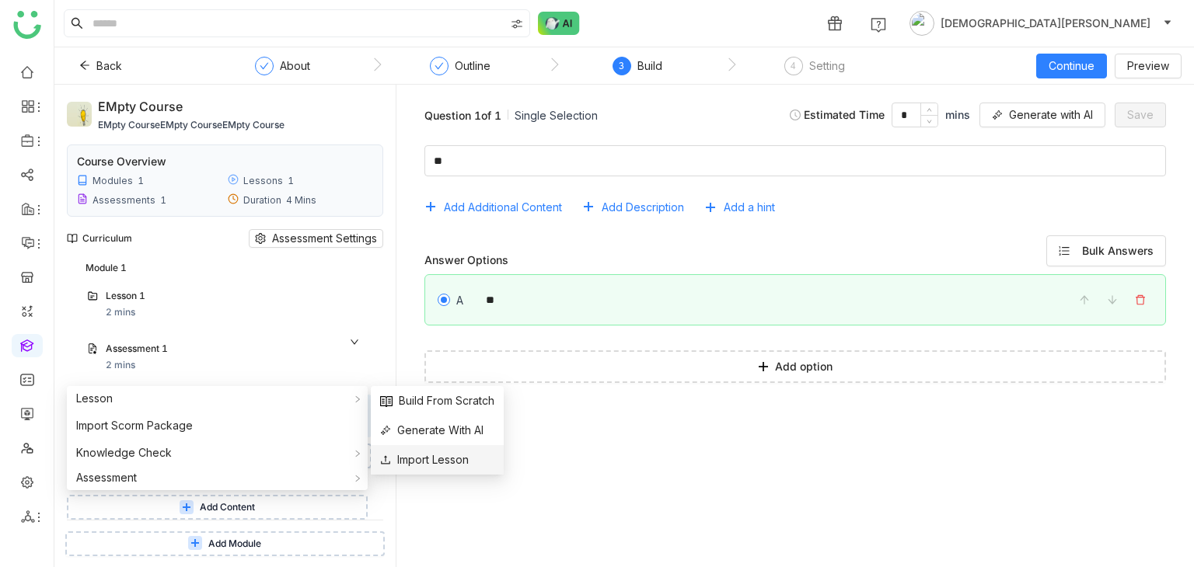
click at [423, 463] on span "Import Lesson" at bounding box center [424, 460] width 89 height 17
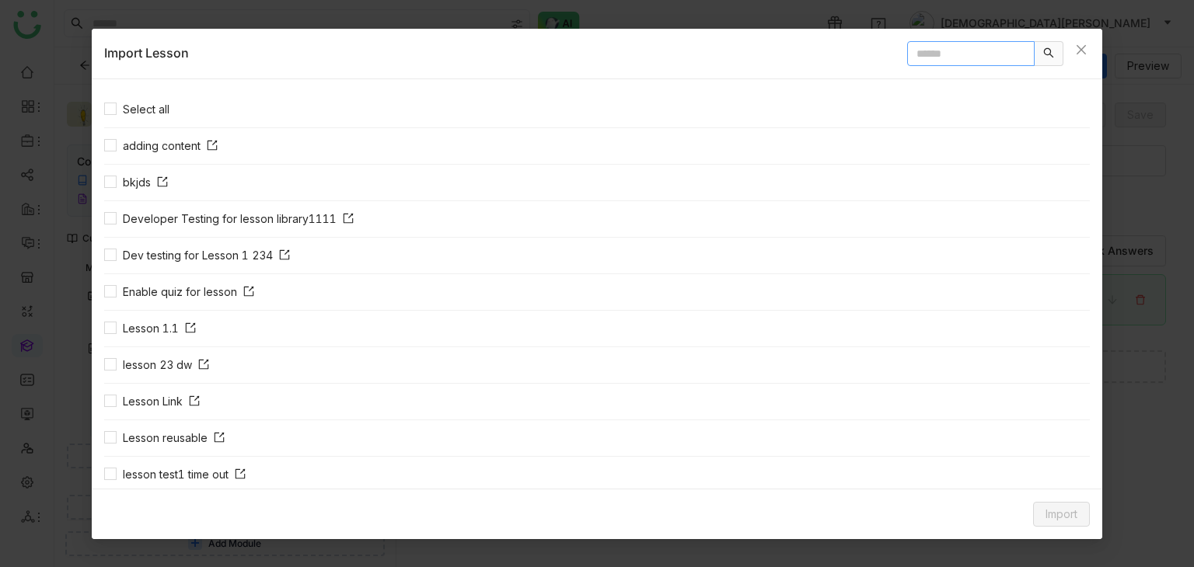
click at [958, 57] on input "text" at bounding box center [970, 53] width 127 height 25
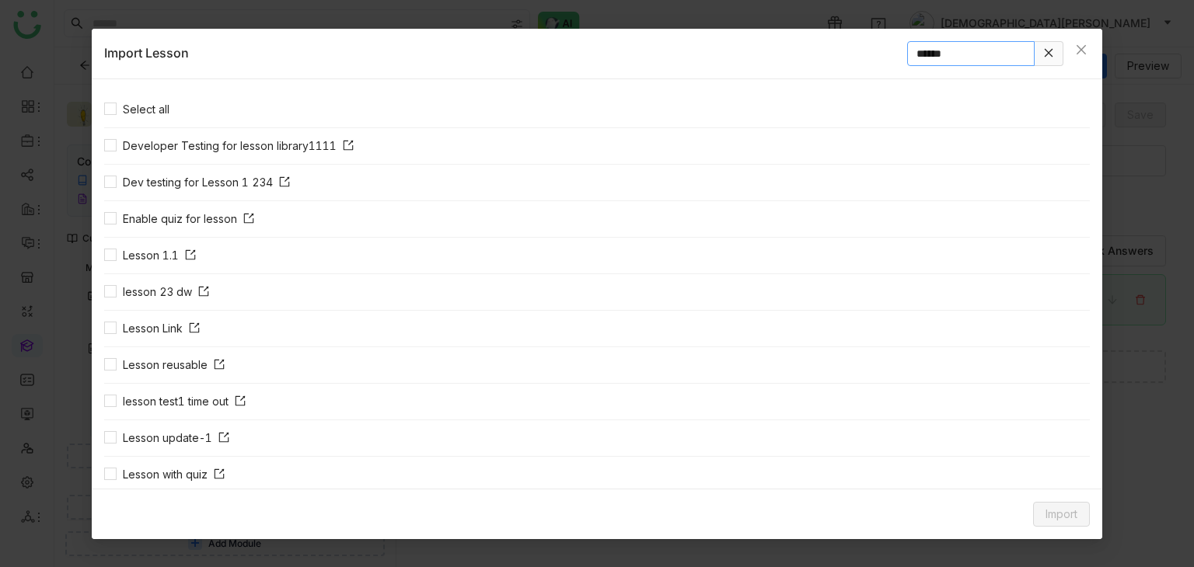
type input "******"
click at [1073, 510] on span "Import" at bounding box center [1061, 514] width 32 height 17
click at [1026, 485] on span "Link Content" at bounding box center [1032, 481] width 76 height 17
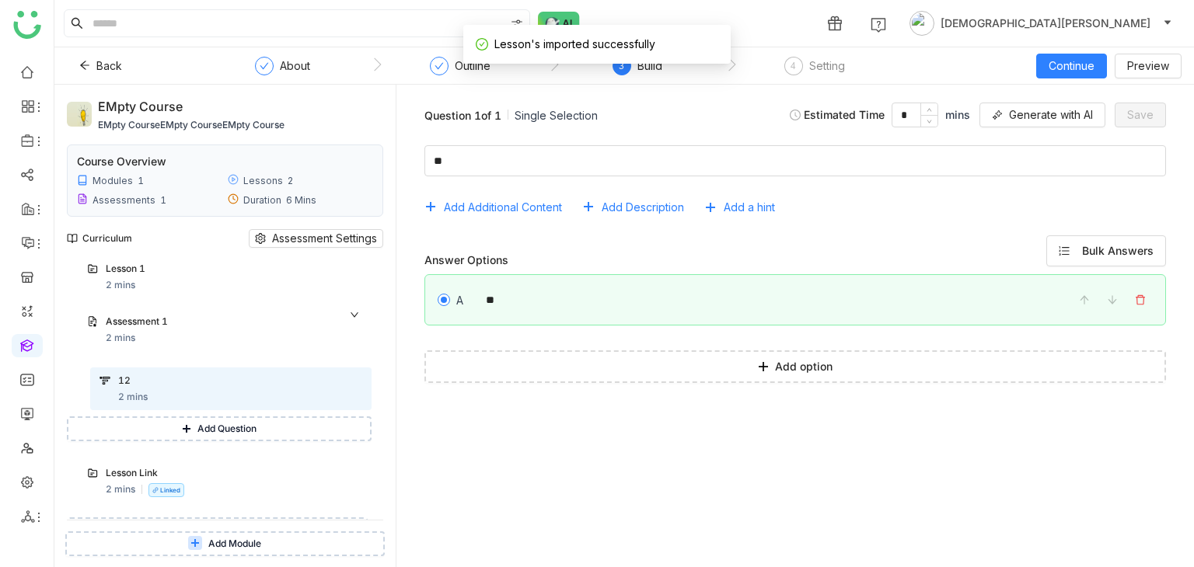
scroll to position [65, 0]
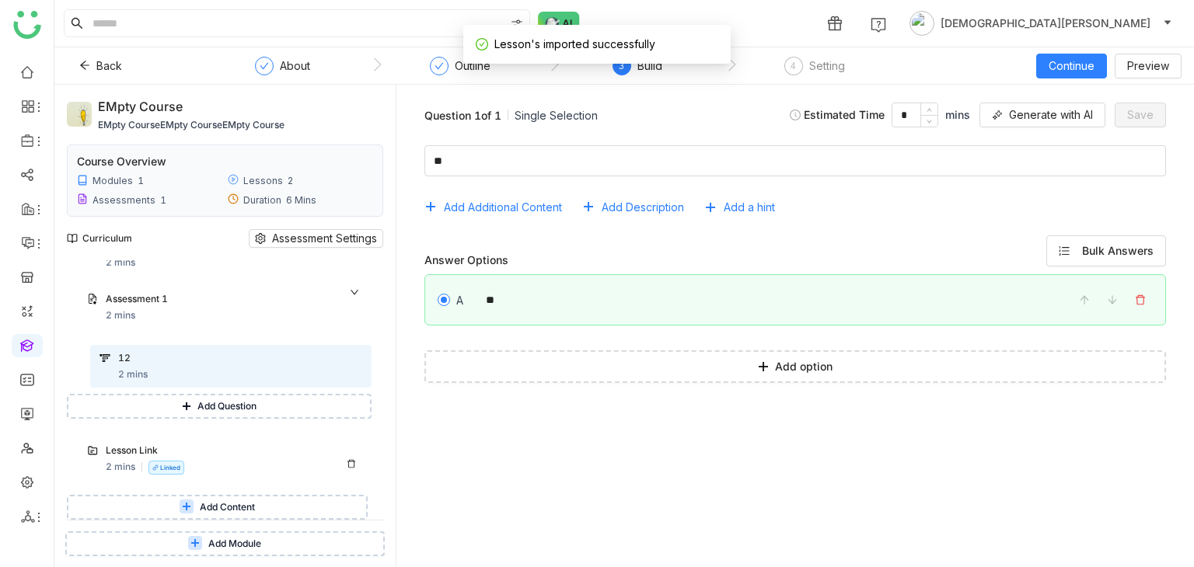
click at [218, 465] on div "Lesson Link 2 mins Linked" at bounding box center [234, 459] width 256 height 31
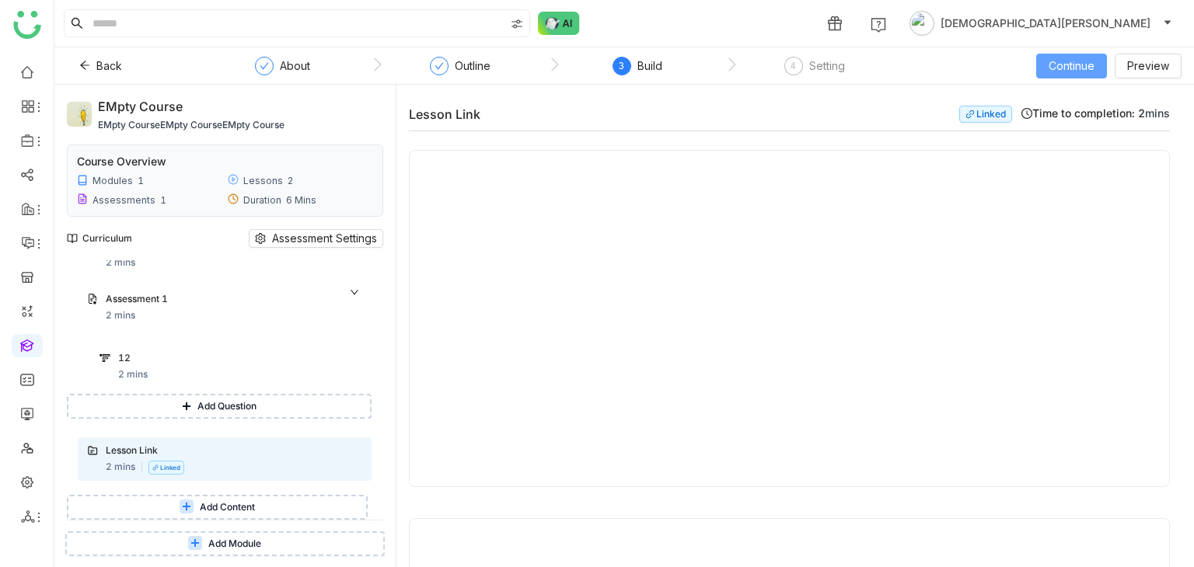
click at [1076, 67] on span "Continue" at bounding box center [1071, 66] width 46 height 17
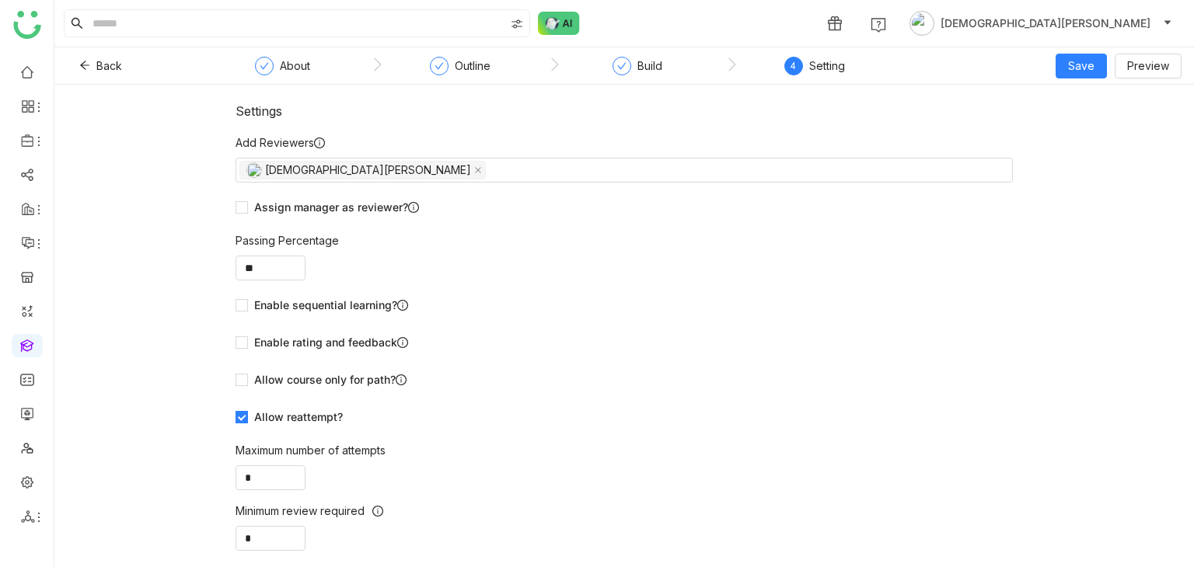
click at [610, 65] on nz-step "Build" at bounding box center [637, 71] width 177 height 28
click at [617, 65] on icon at bounding box center [621, 65] width 9 height 9
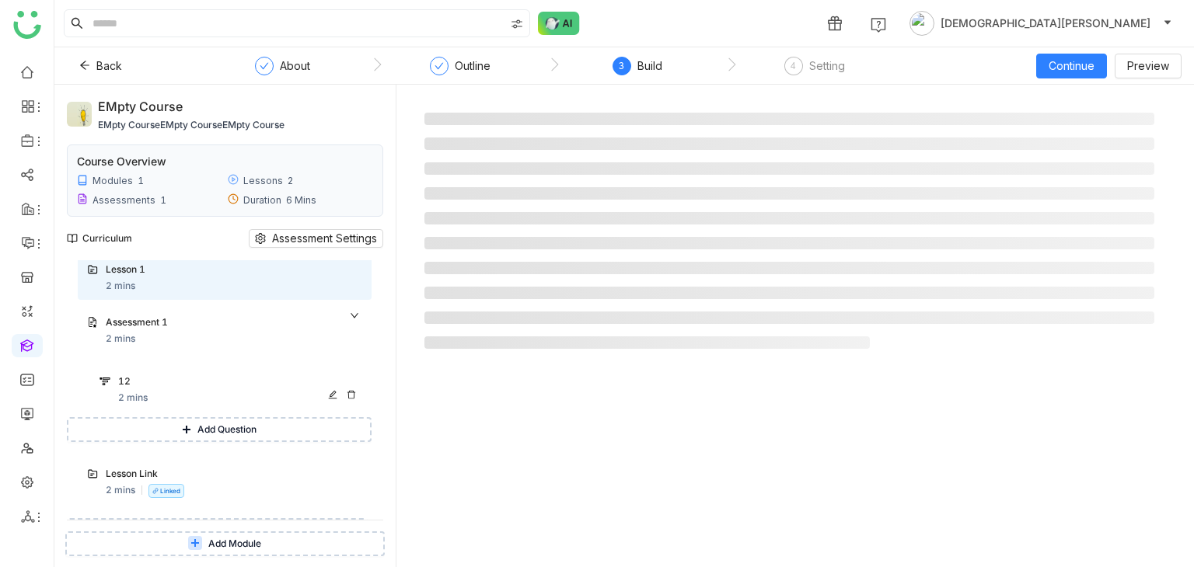
scroll to position [65, 0]
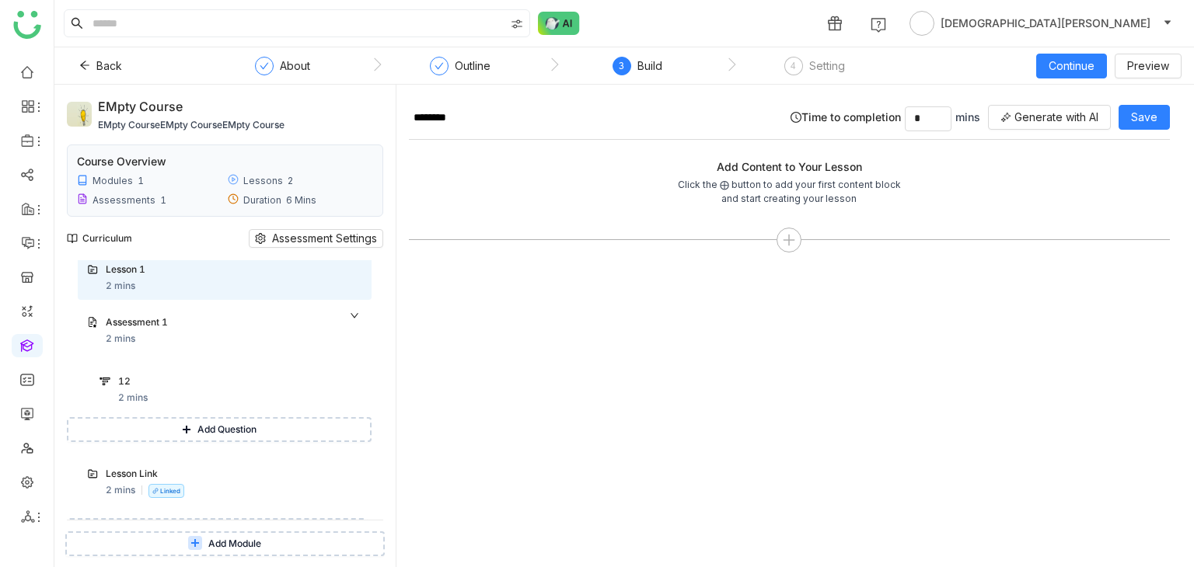
scroll to position [65, 0]
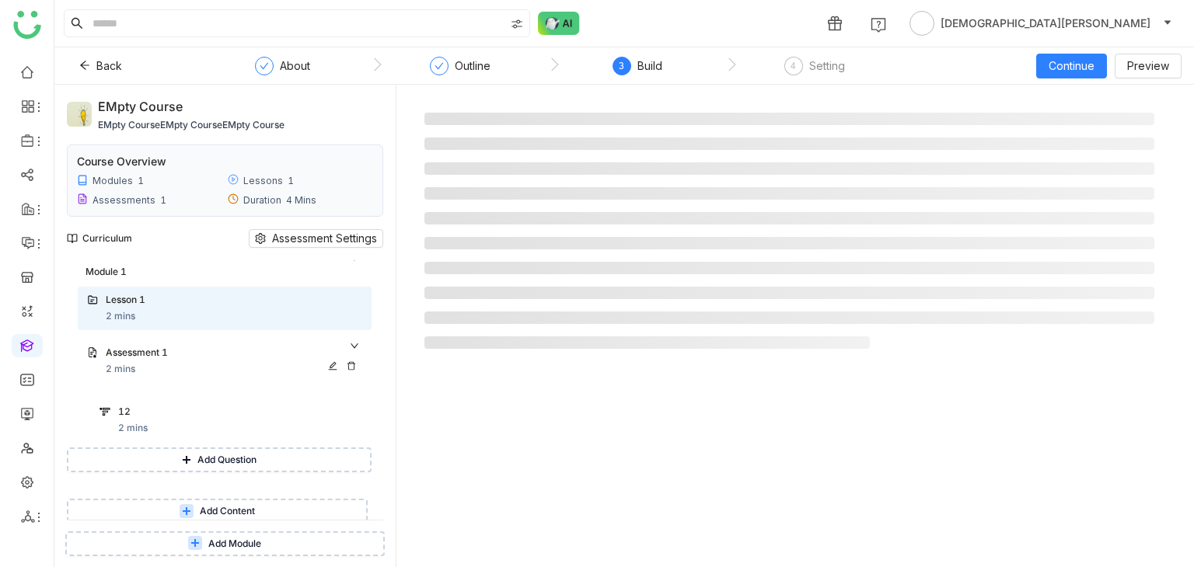
scroll to position [16, 0]
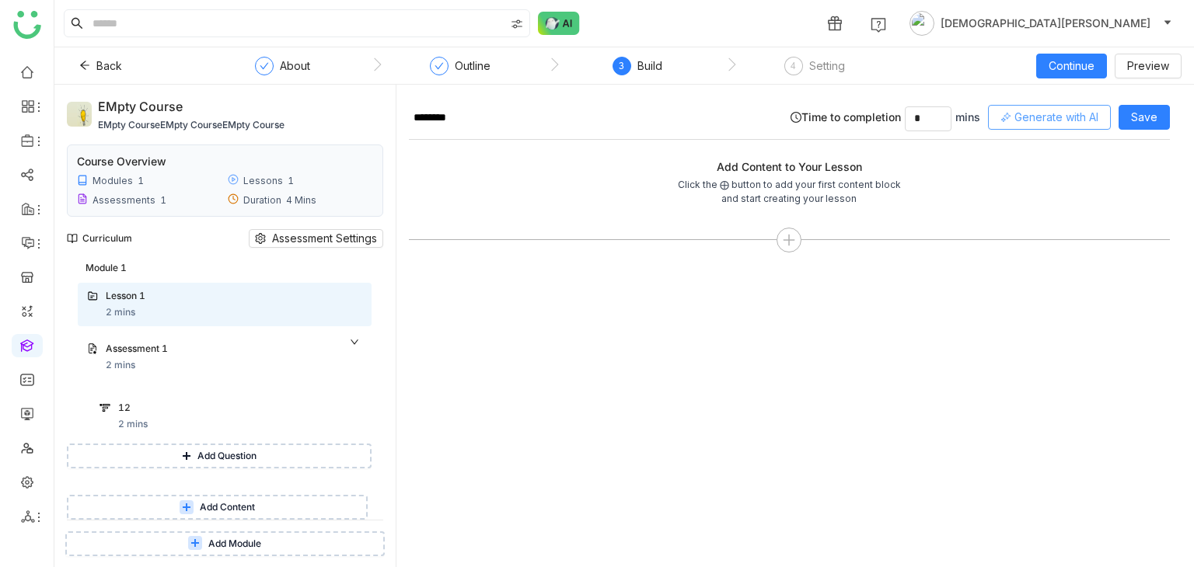
click at [1079, 113] on span "Generate with AI" at bounding box center [1056, 117] width 84 height 17
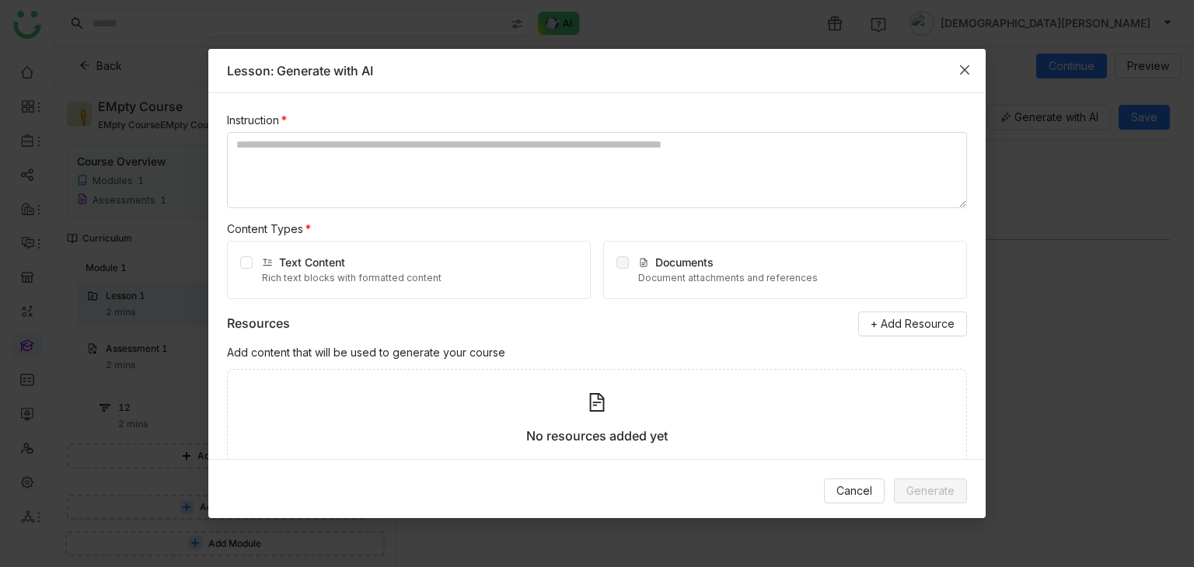
click at [967, 68] on icon "Close" at bounding box center [964, 70] width 12 height 12
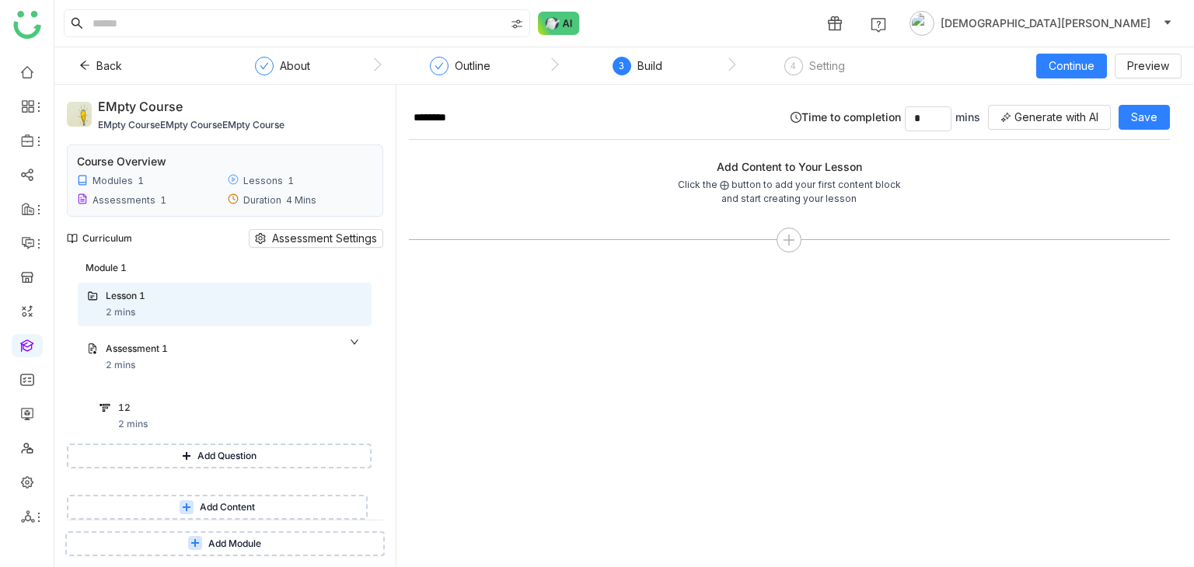
click at [256, 501] on button "Add Content" at bounding box center [217, 507] width 301 height 25
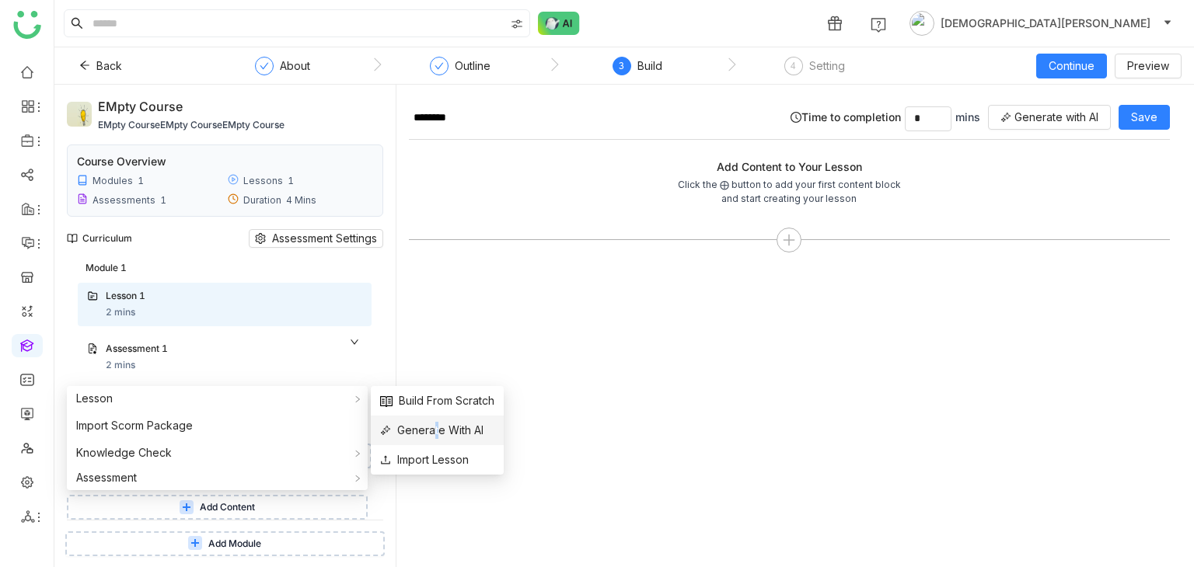
click at [434, 427] on span "Generate With AI" at bounding box center [431, 430] width 103 height 17
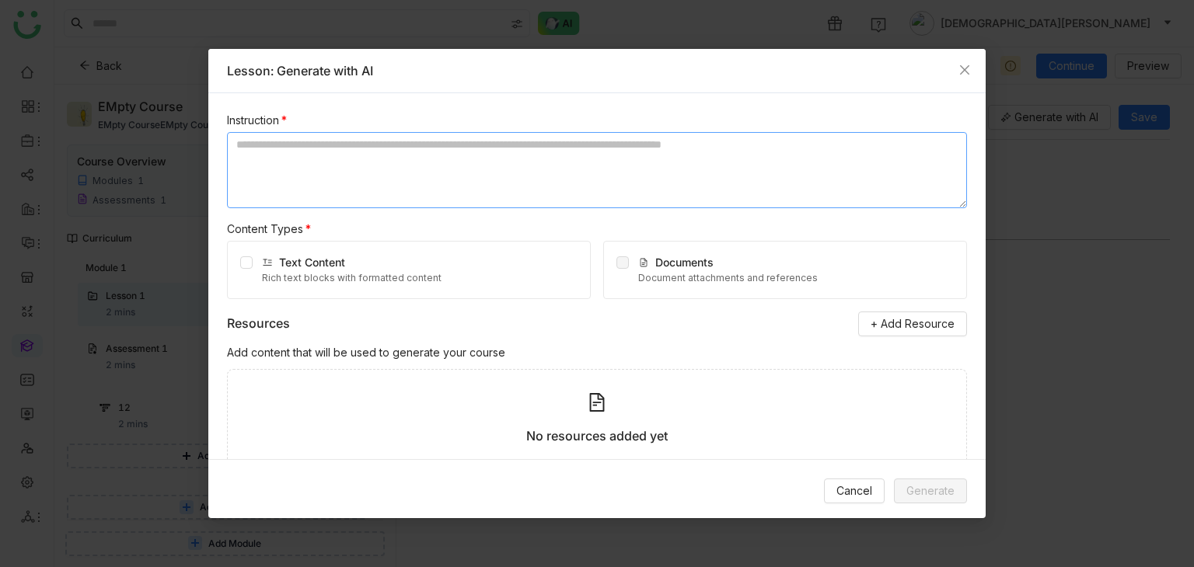
click at [331, 148] on textarea at bounding box center [597, 170] width 740 height 76
type textarea "**********"
click at [249, 268] on label at bounding box center [246, 270] width 12 height 32
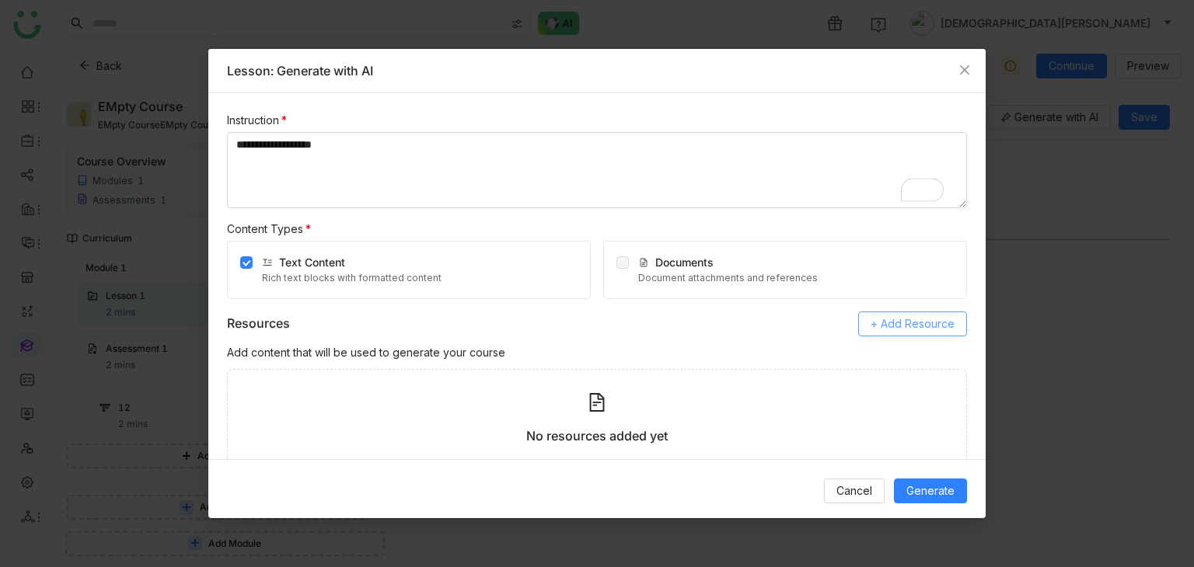
click at [880, 324] on span "+ Add Resource" at bounding box center [912, 324] width 84 height 17
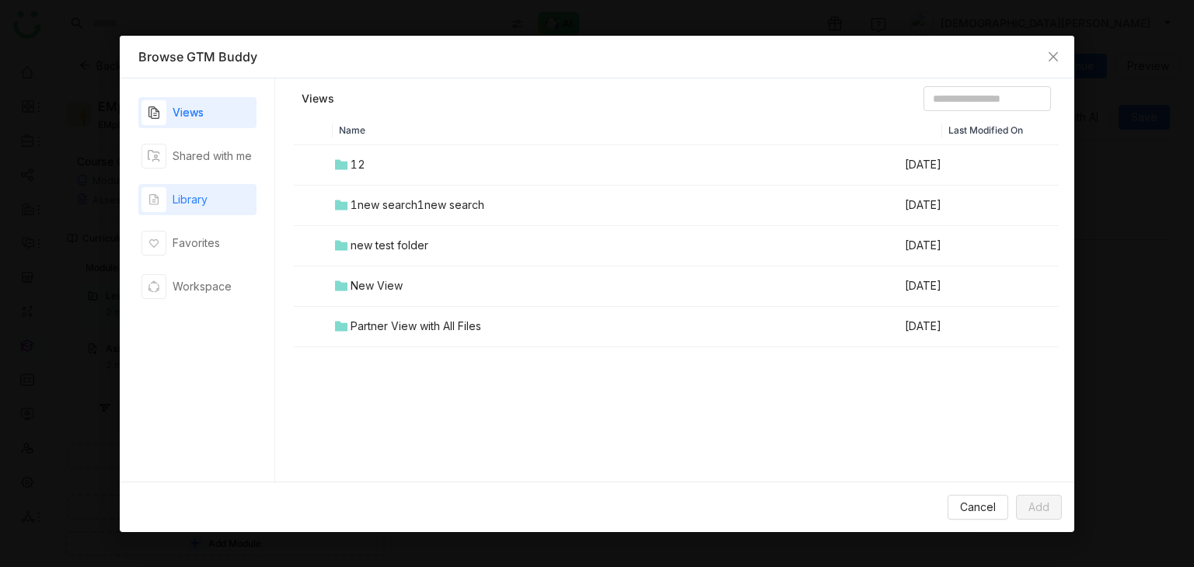
click at [190, 192] on div "Library" at bounding box center [190, 199] width 35 height 17
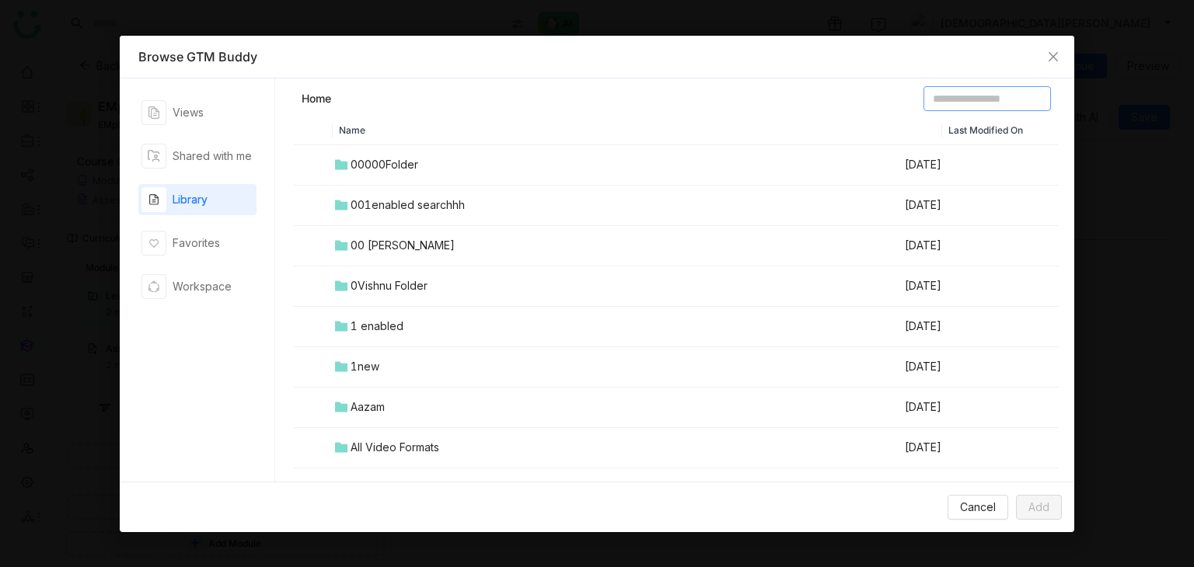
click at [984, 96] on input at bounding box center [986, 98] width 127 height 25
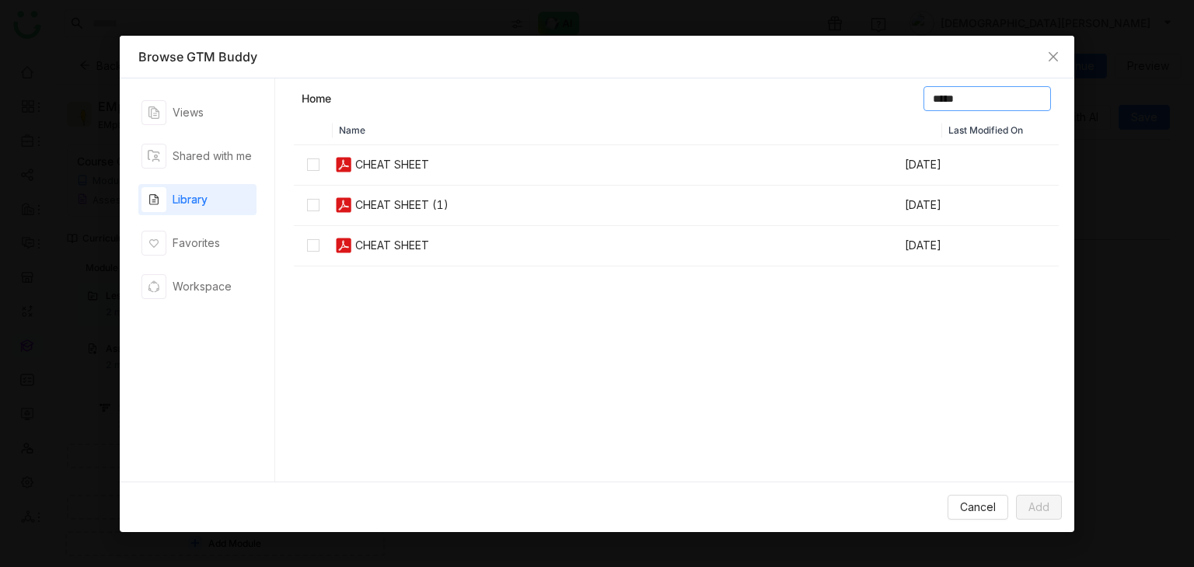
type input "*****"
click at [1048, 499] on span "Add" at bounding box center [1038, 507] width 21 height 17
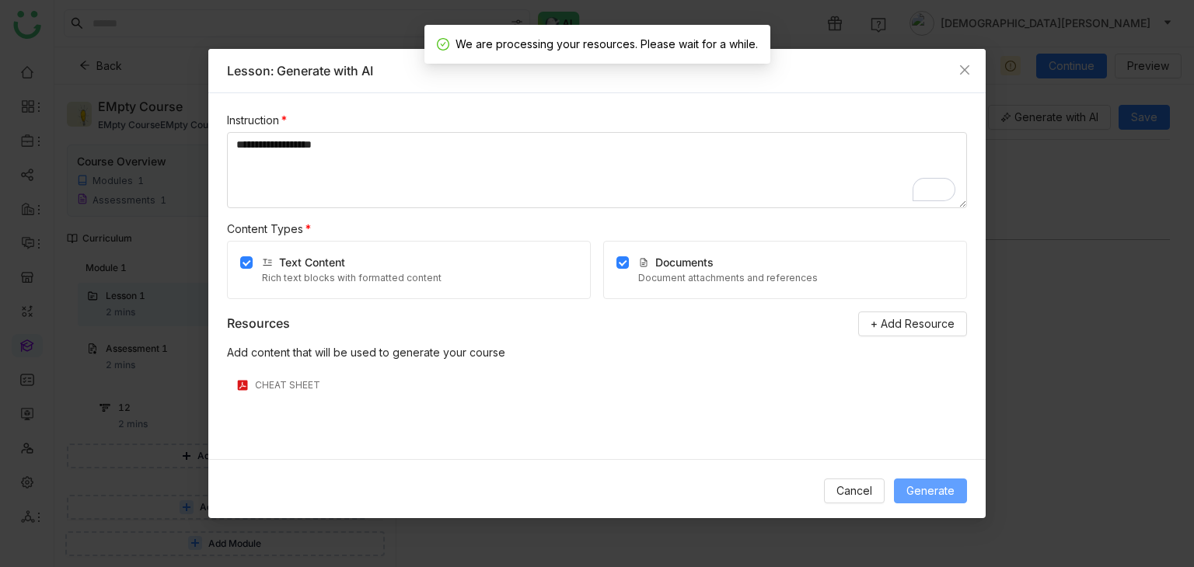
click at [939, 489] on span "Generate" at bounding box center [930, 491] width 48 height 17
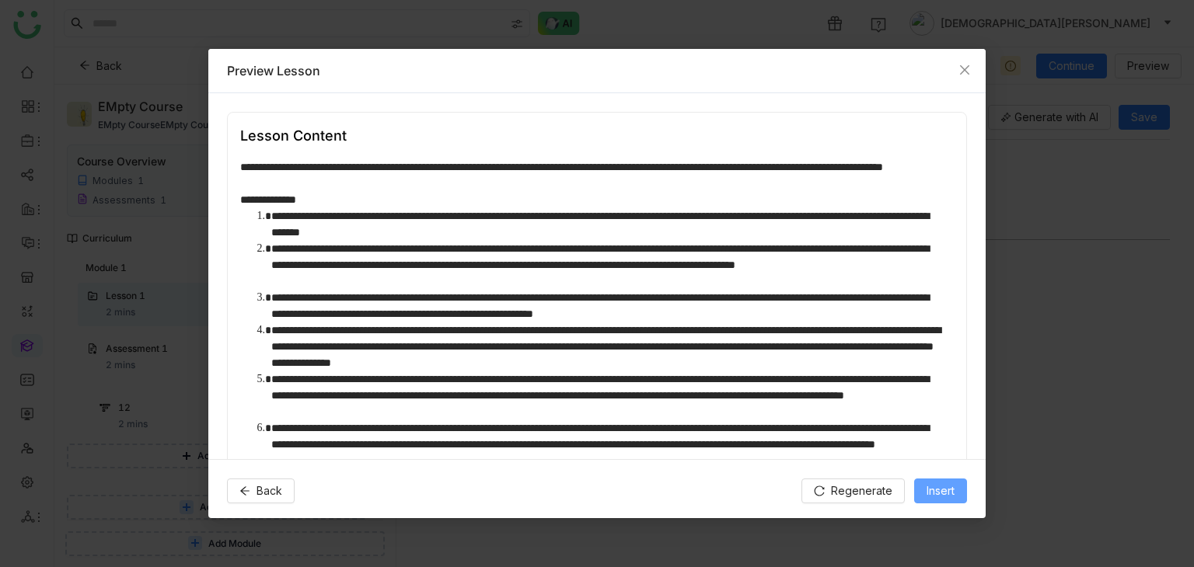
click at [929, 484] on span "Insert" at bounding box center [940, 491] width 28 height 17
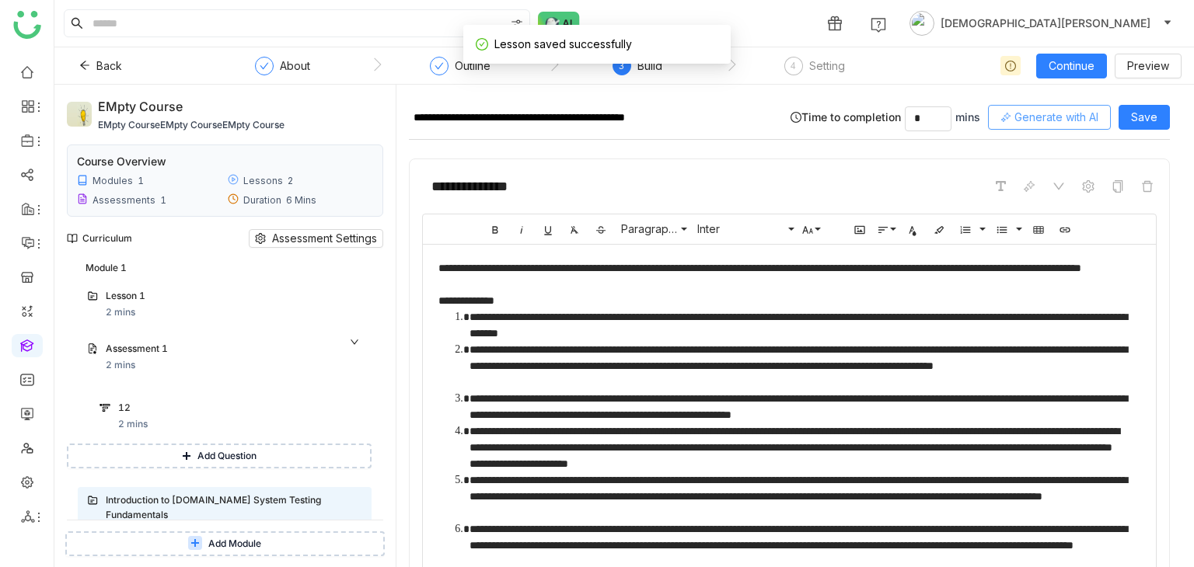
click at [1032, 117] on span "Generate with AI" at bounding box center [1056, 117] width 84 height 17
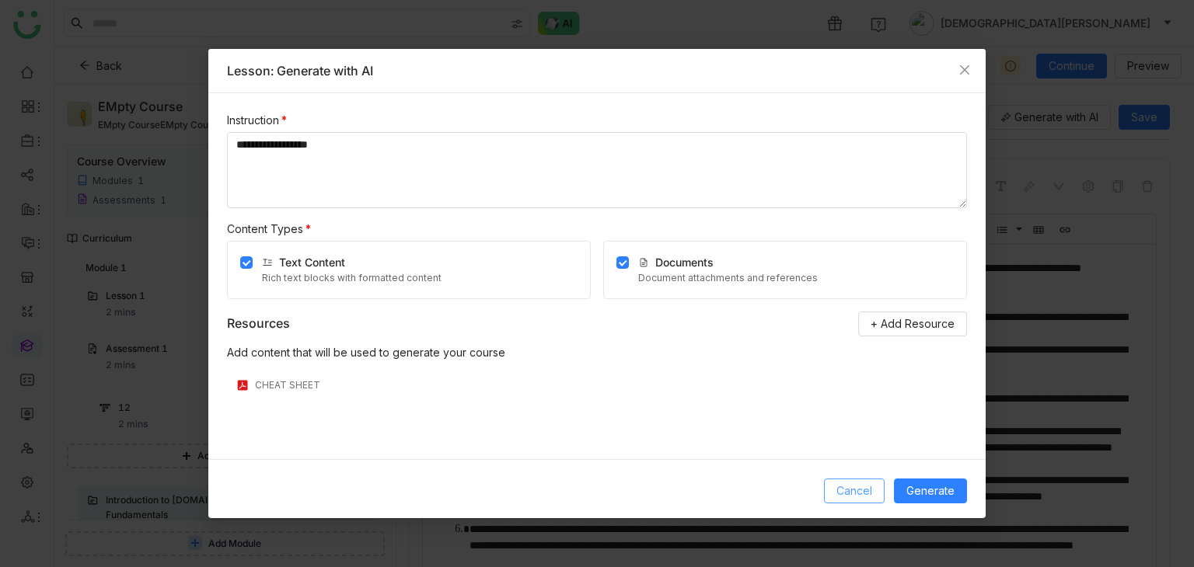
click at [881, 492] on button "Cancel" at bounding box center [854, 491] width 61 height 25
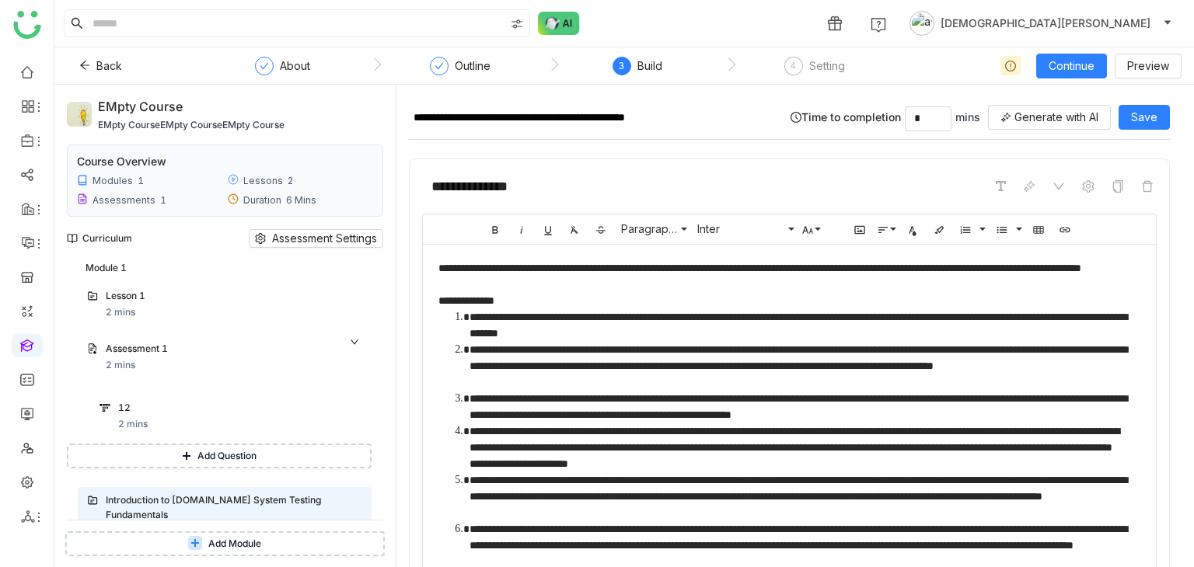
click at [1126, 19] on span "[DEMOGRAPHIC_DATA][PERSON_NAME]" at bounding box center [1045, 23] width 210 height 17
click at [1120, 47] on span "My Profile" at bounding box center [1087, 59] width 88 height 25
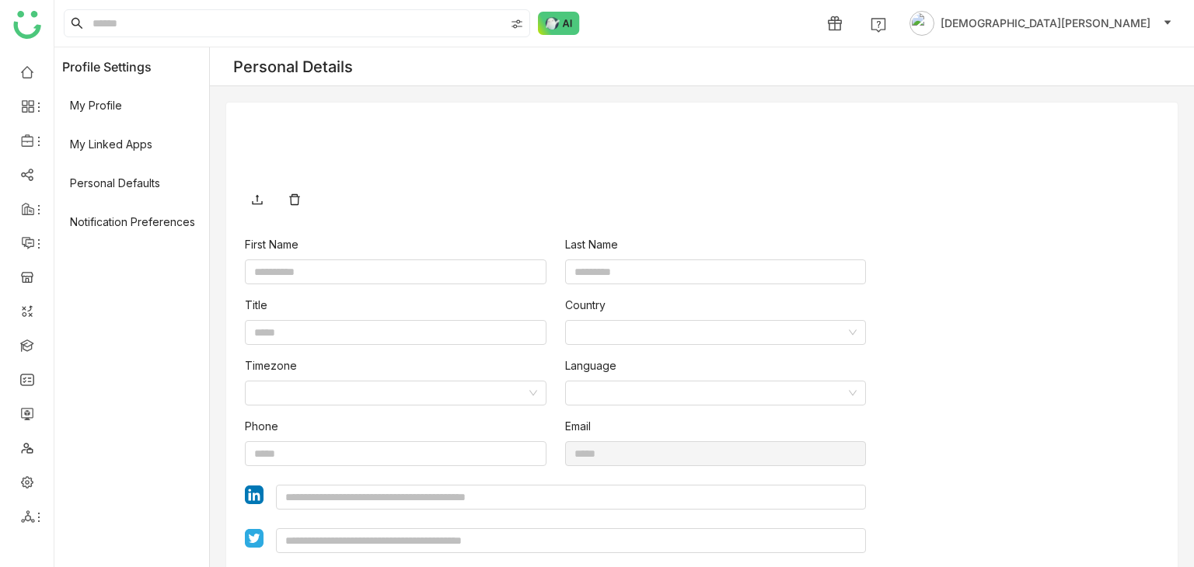
type input "******"
type input "*******"
type input "**********"
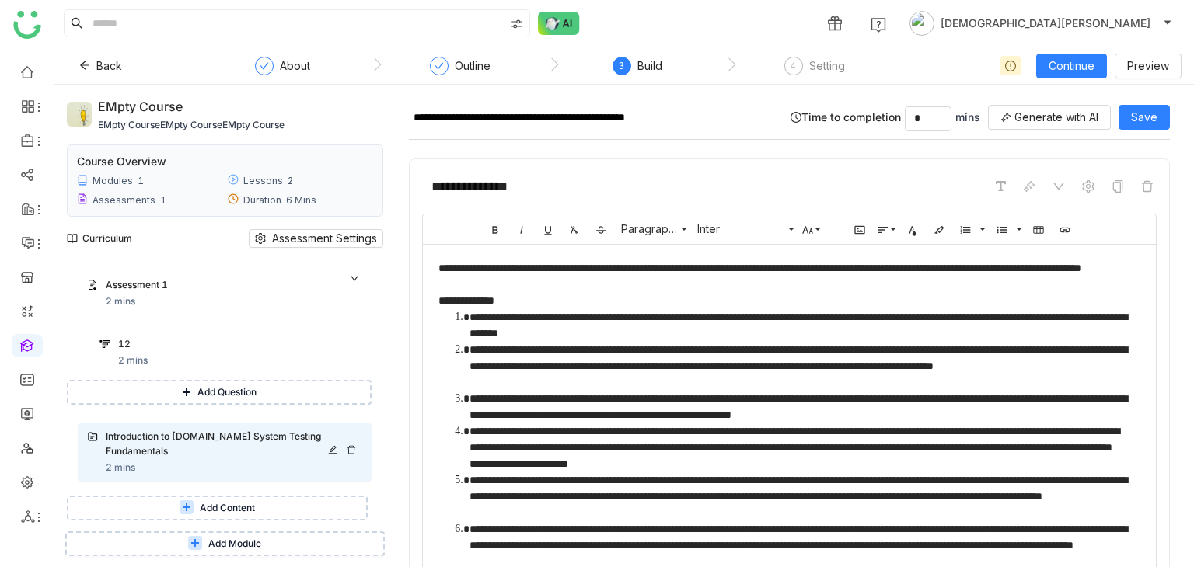
scroll to position [80, 0]
click at [351, 447] on icon at bounding box center [351, 449] width 8 height 9
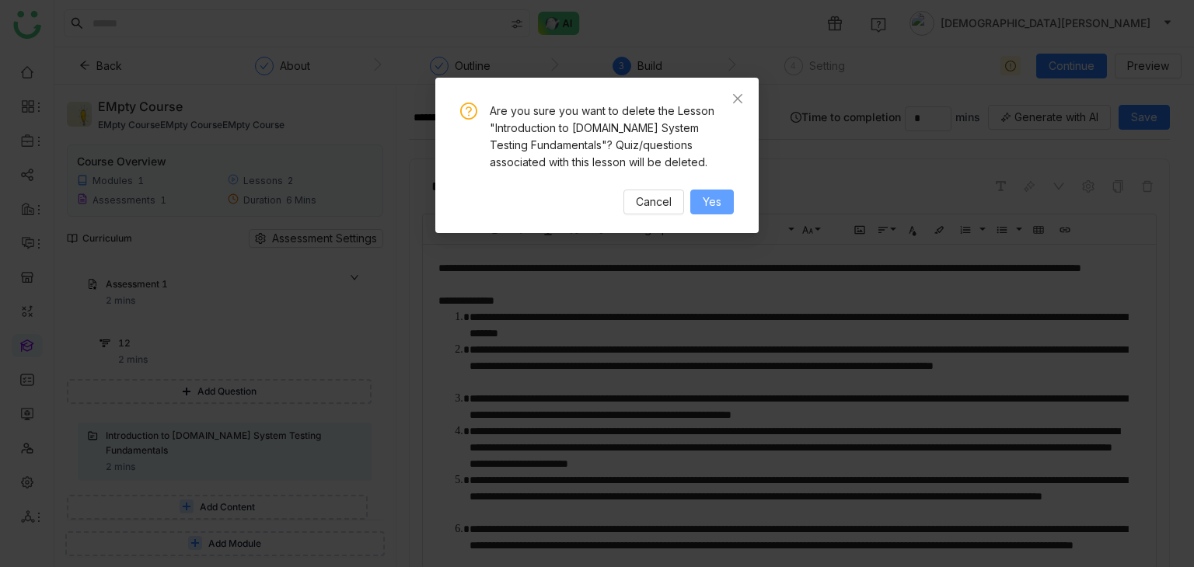
click at [712, 204] on span "Yes" at bounding box center [712, 202] width 19 height 17
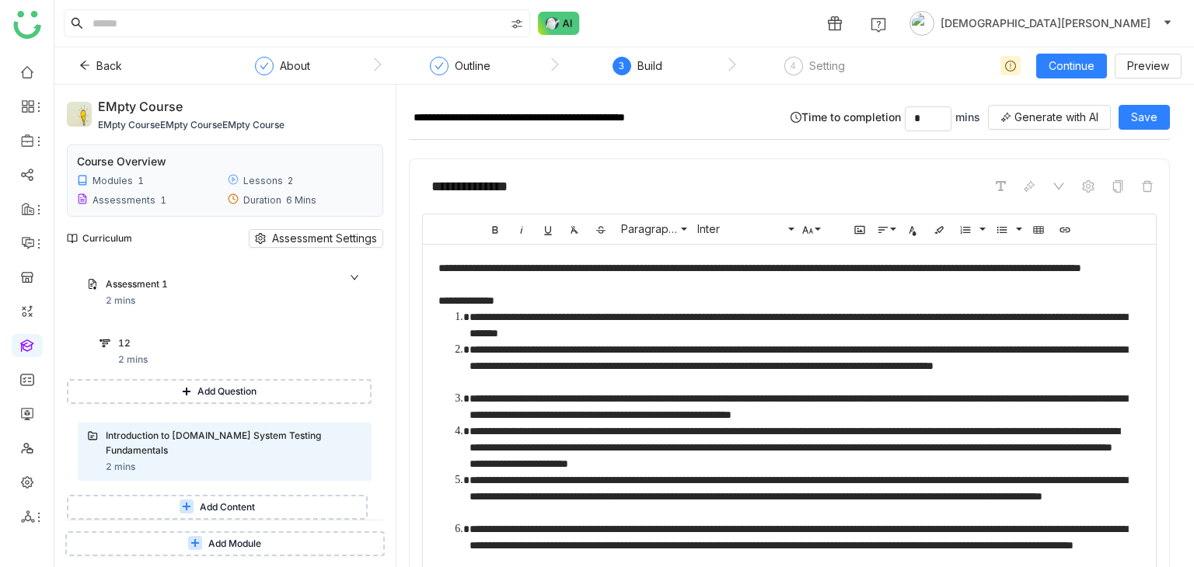
scroll to position [16, 0]
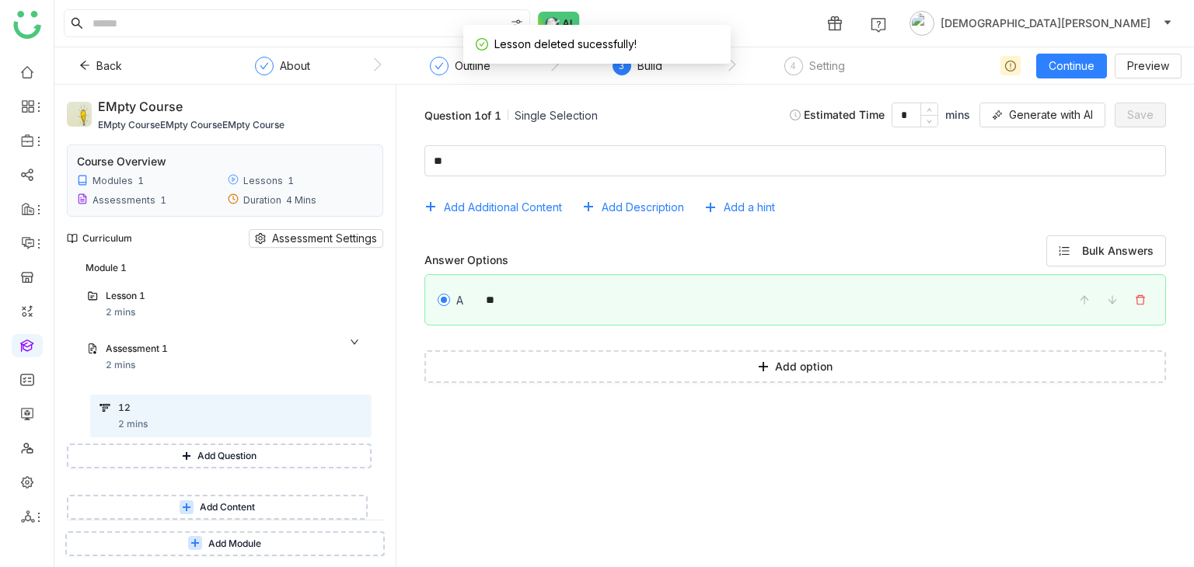
click at [211, 513] on span "Add Content" at bounding box center [227, 508] width 55 height 15
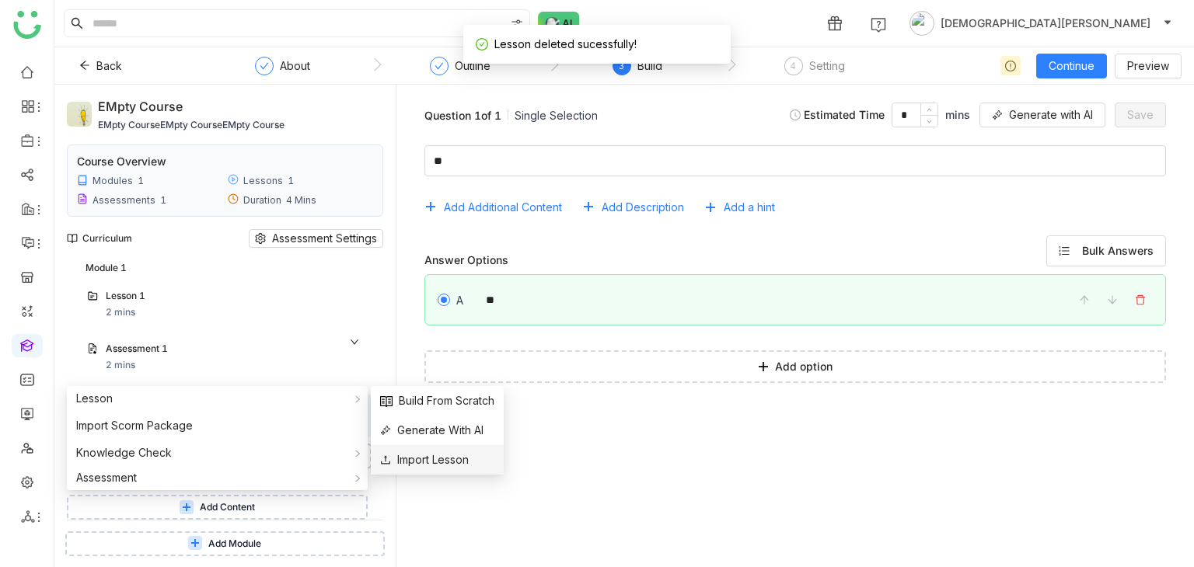
click at [413, 455] on span "Import Lesson" at bounding box center [424, 460] width 89 height 17
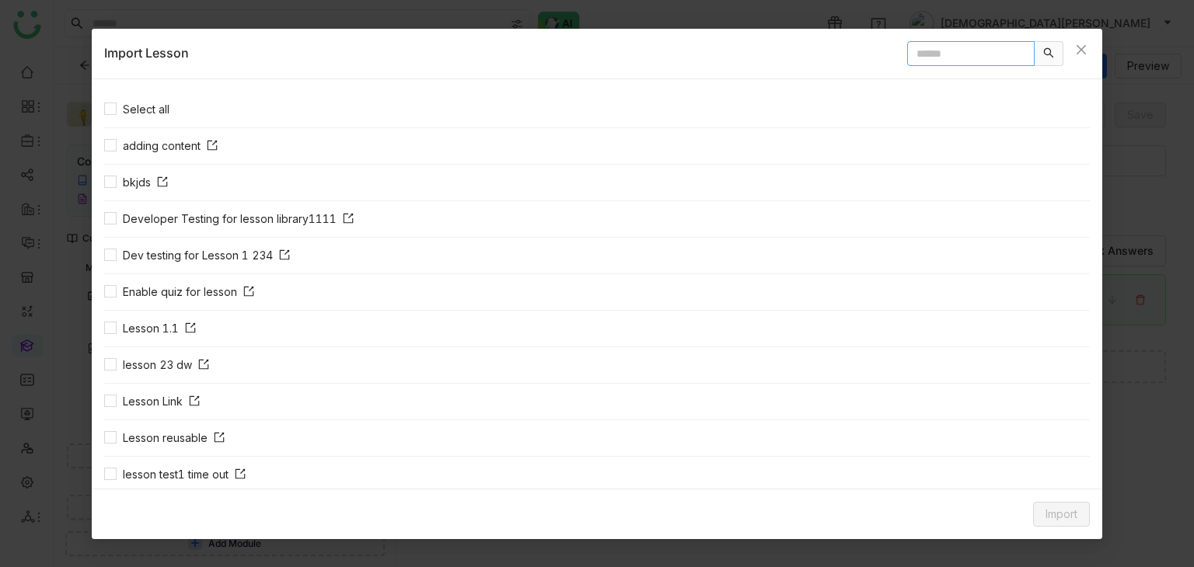
click at [925, 63] on input "text" at bounding box center [970, 53] width 127 height 25
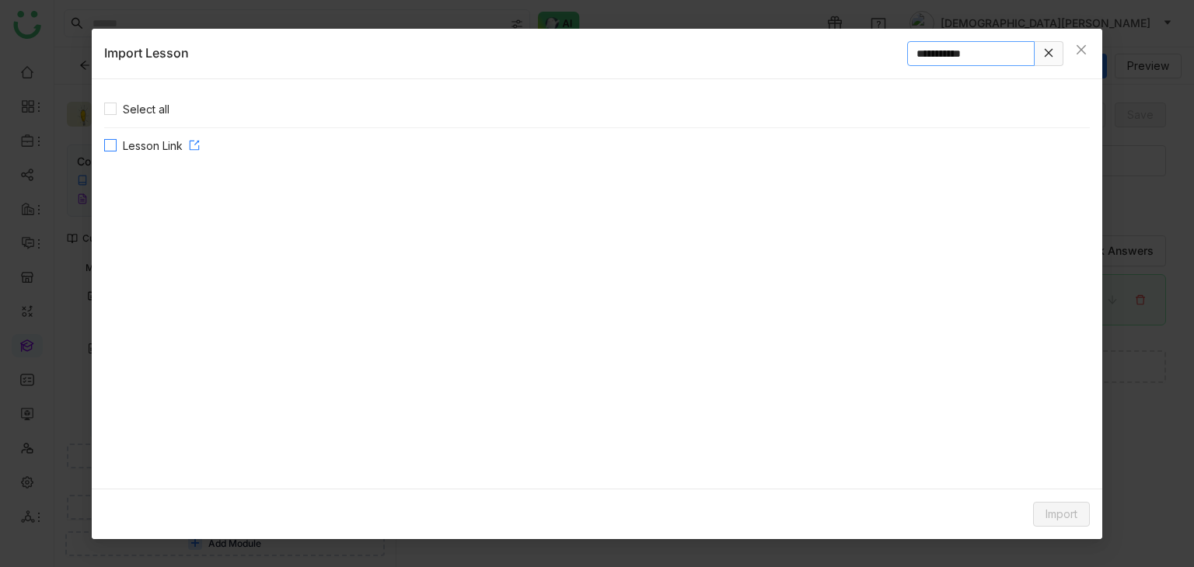
type input "**********"
click at [194, 144] on icon at bounding box center [194, 145] width 11 height 11
click at [1048, 506] on span "Import" at bounding box center [1061, 514] width 32 height 17
click at [1019, 486] on span "Link Content" at bounding box center [1032, 481] width 76 height 17
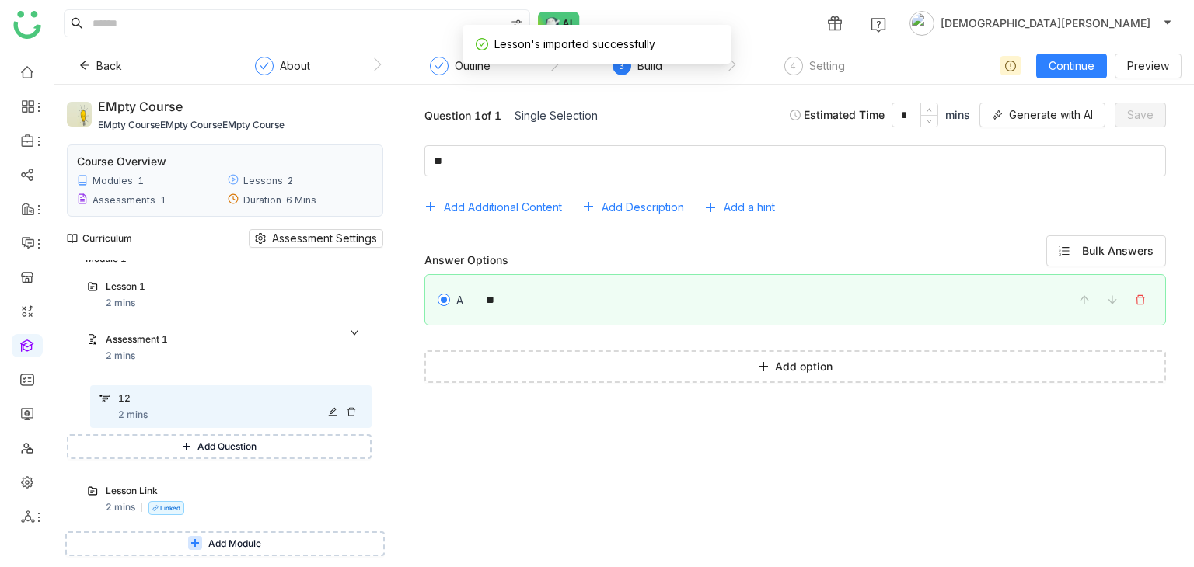
scroll to position [65, 0]
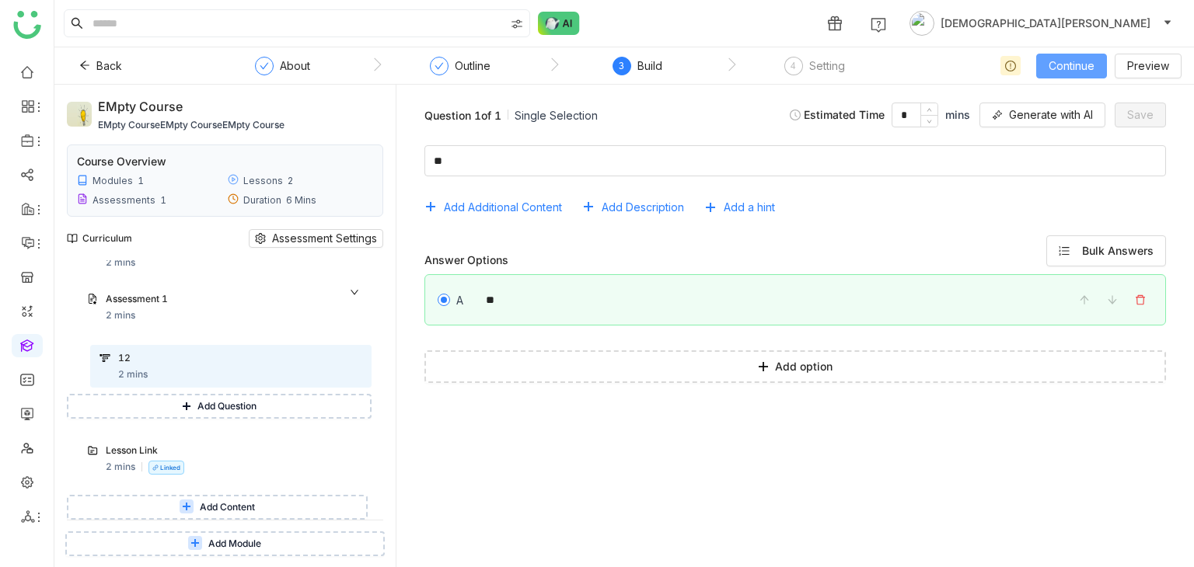
click at [1066, 58] on span "Continue" at bounding box center [1071, 66] width 46 height 17
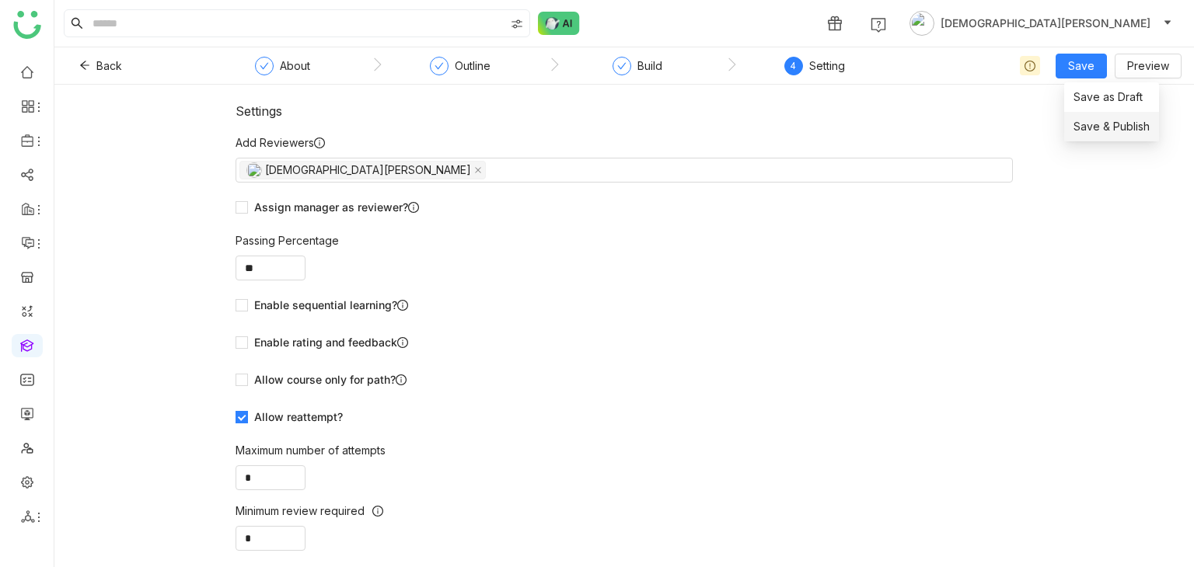
click at [1116, 124] on span "Save & Publish" at bounding box center [1111, 126] width 76 height 17
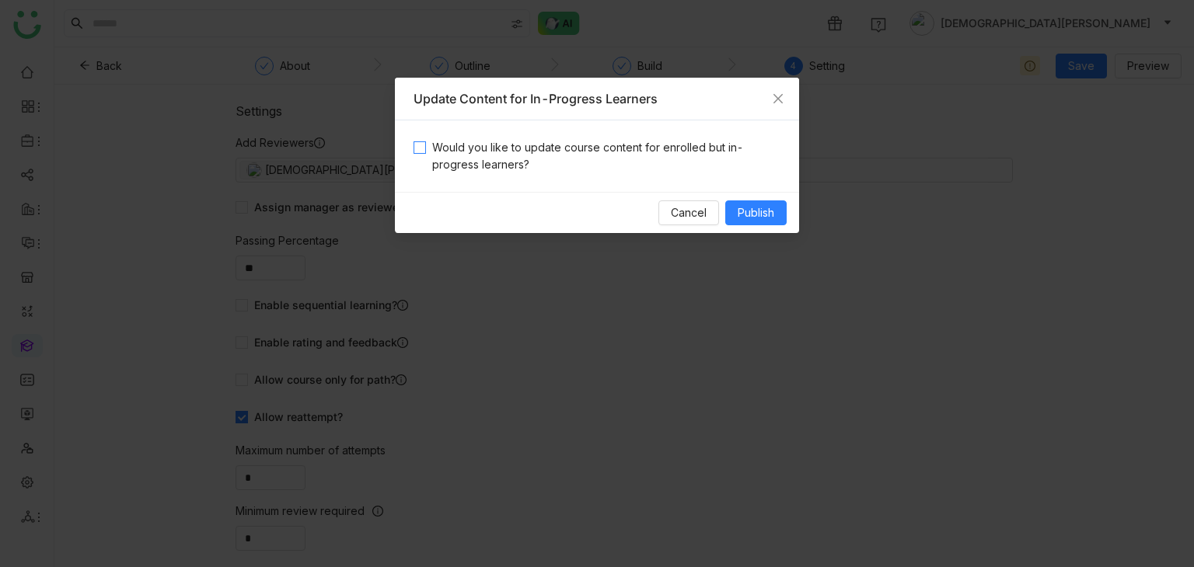
click at [622, 145] on span "Would you like to update course content for enrolled but in-progress learners?" at bounding box center [603, 156] width 354 height 34
click at [748, 215] on span "Publish" at bounding box center [756, 212] width 37 height 17
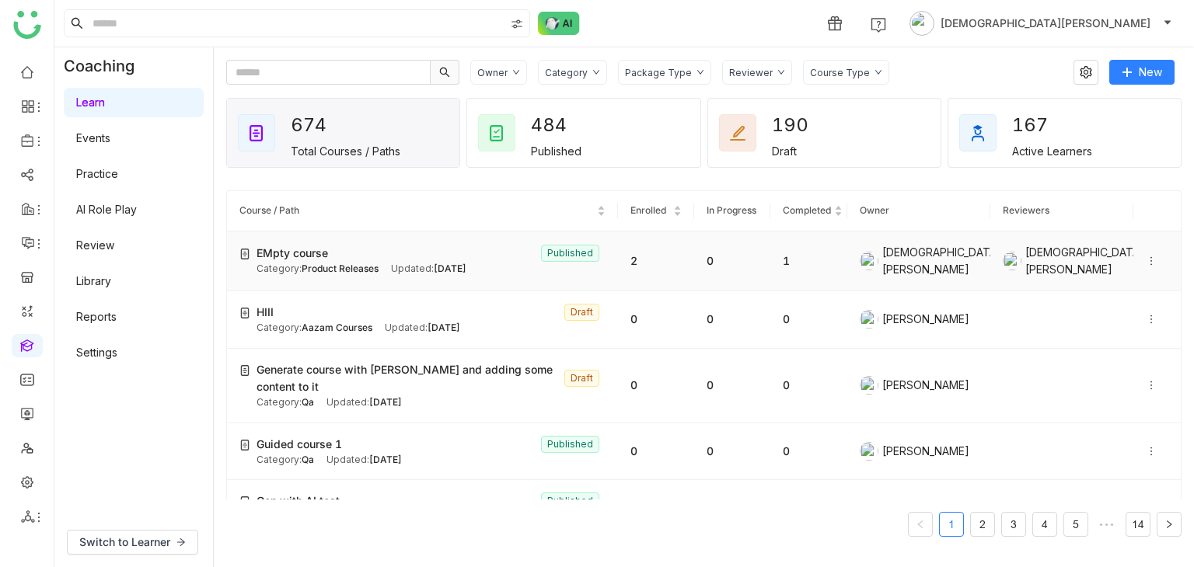
click at [1146, 260] on icon at bounding box center [1151, 261] width 11 height 11
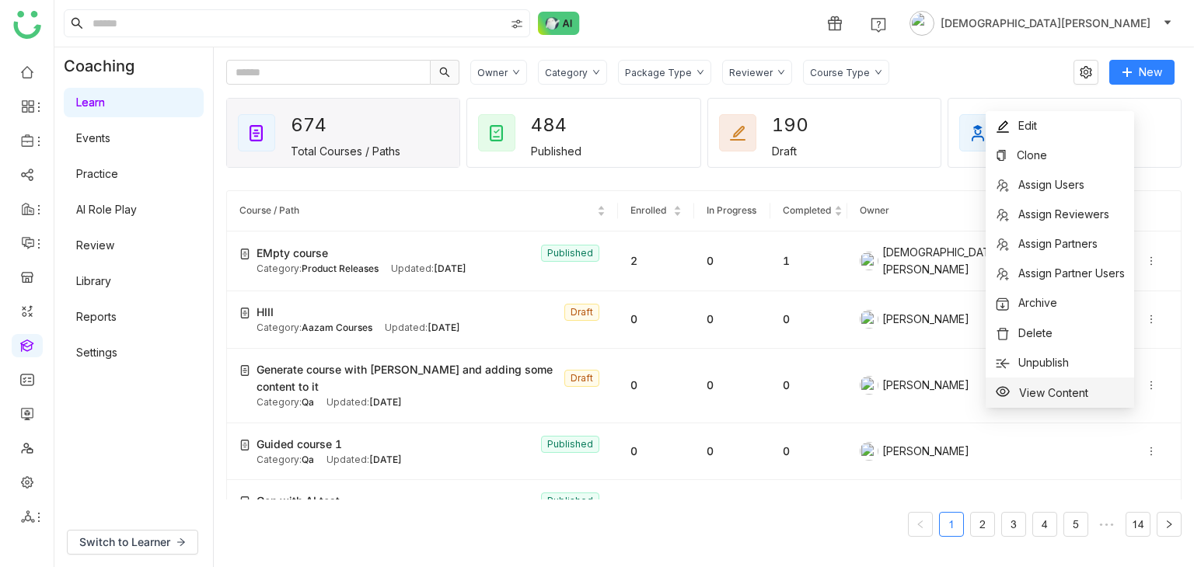
click at [1052, 387] on span "View Content" at bounding box center [1053, 392] width 69 height 13
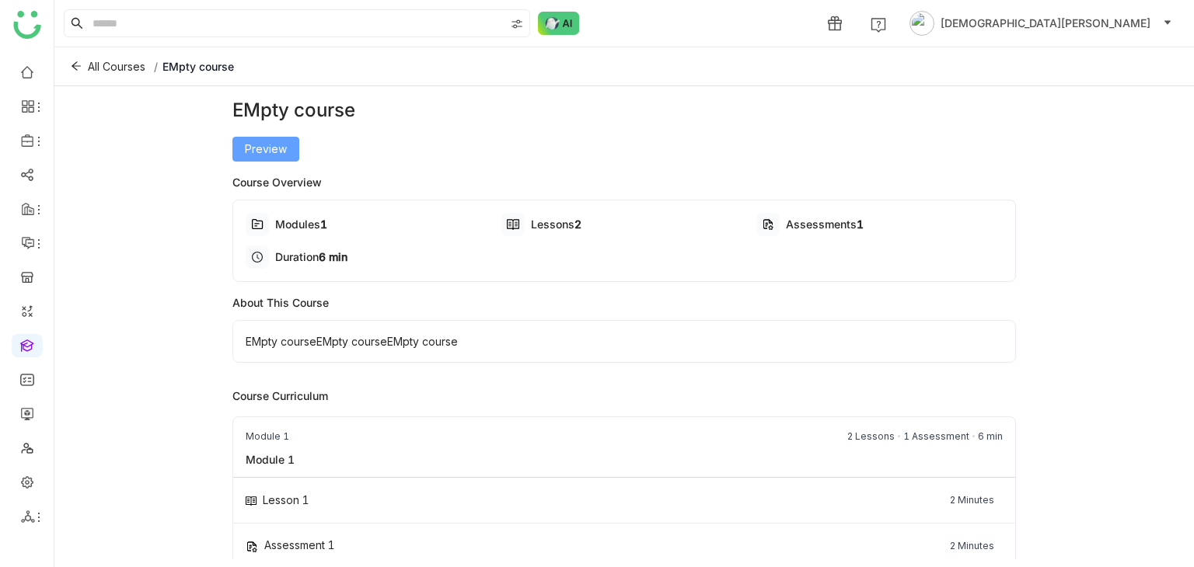
click at [271, 155] on span "Preview" at bounding box center [266, 149] width 42 height 17
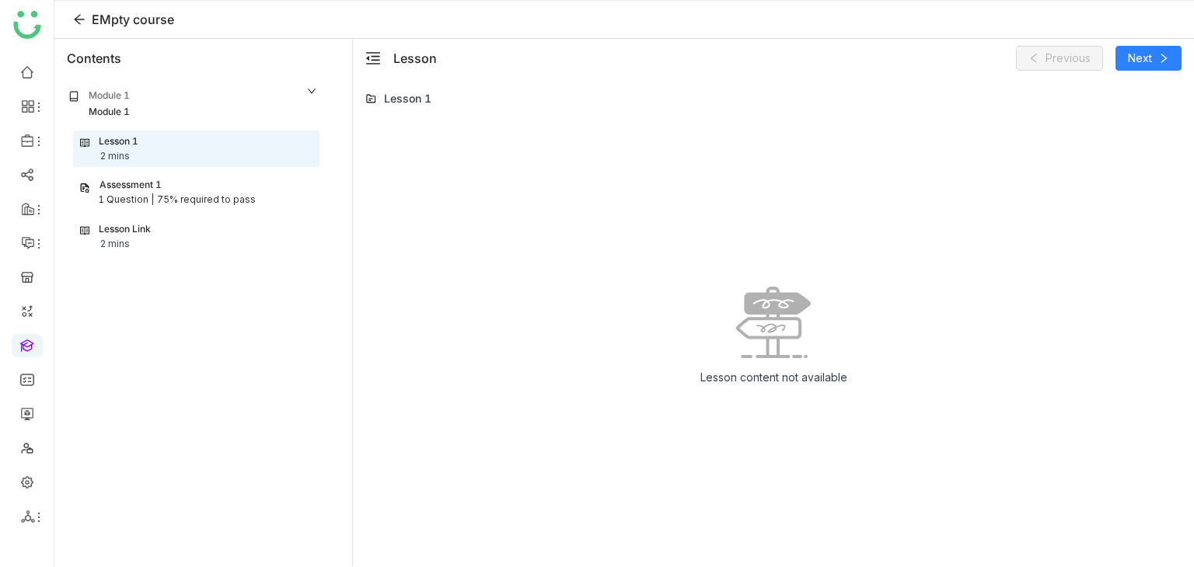
click at [165, 235] on div "Lesson Link 2 mins" at bounding box center [196, 237] width 232 height 30
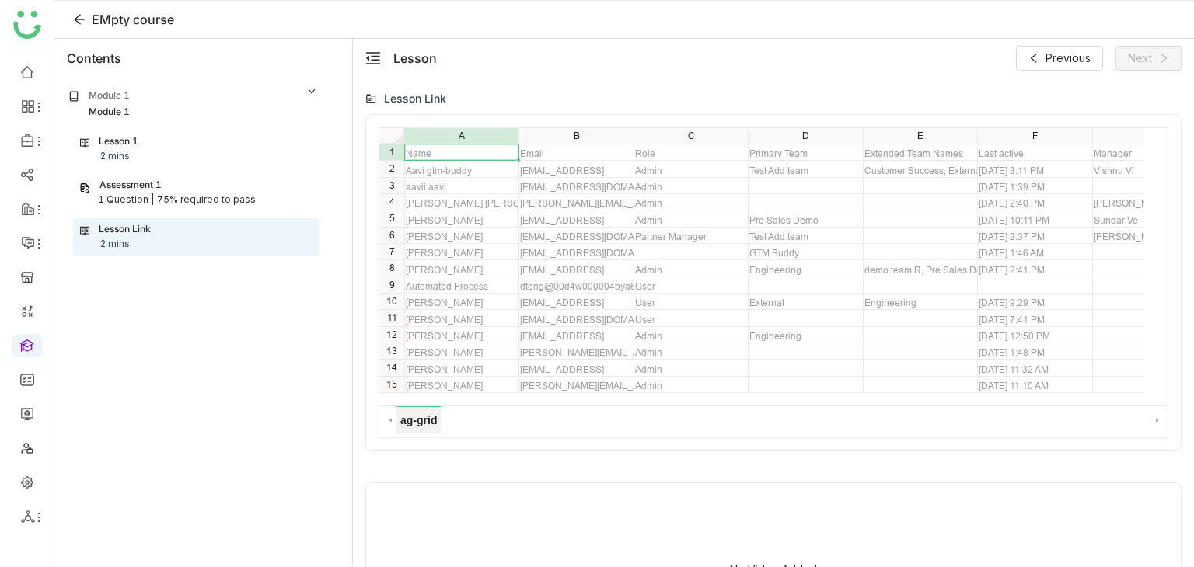
click at [417, 424] on span "ag-grid" at bounding box center [418, 419] width 44 height 27
click at [84, 23] on icon at bounding box center [79, 19] width 12 height 12
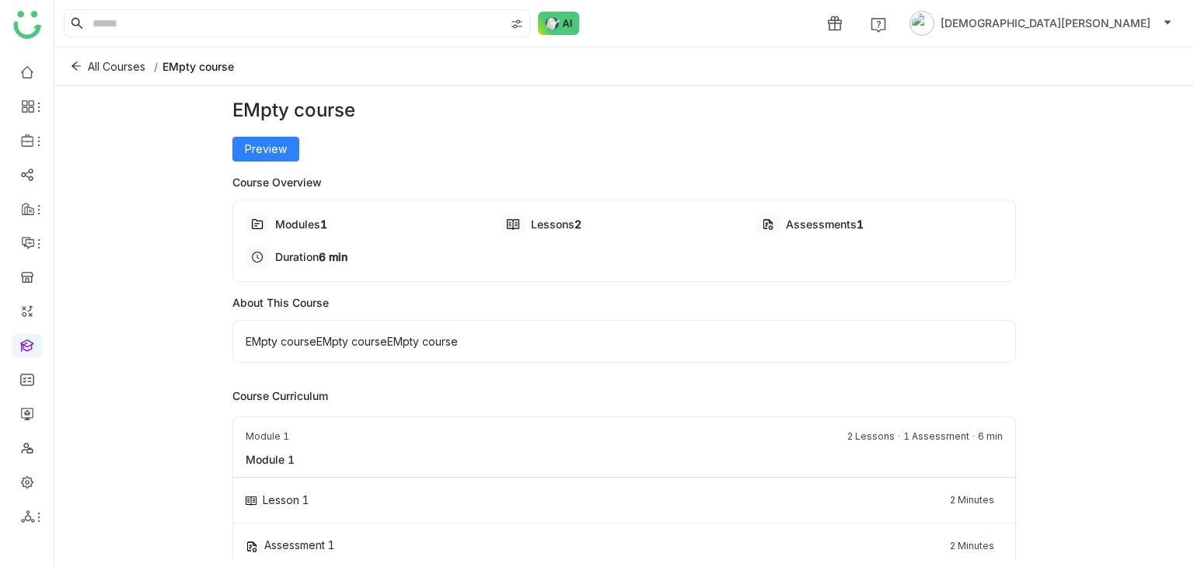
drag, startPoint x: 351, startPoint y: 114, endPoint x: 235, endPoint y: 119, distance: 116.7
click at [235, 119] on div "EMpty course" at bounding box center [624, 110] width 784 height 28
click at [111, 68] on span "All Courses" at bounding box center [117, 66] width 58 height 17
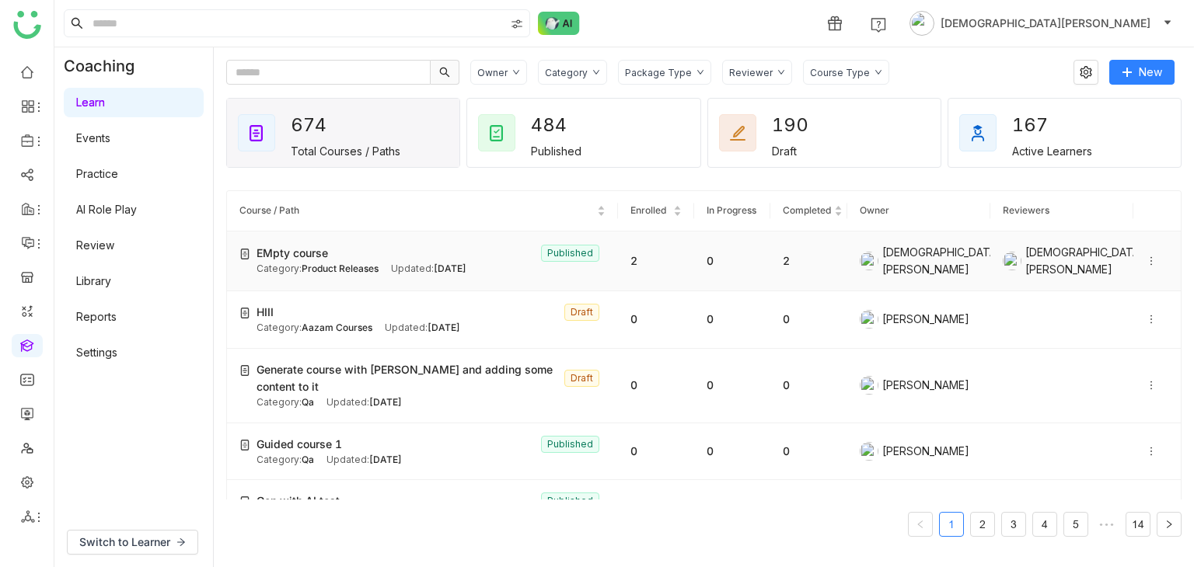
drag, startPoint x: 385, startPoint y: 251, endPoint x: 408, endPoint y: 252, distance: 23.3
click at [385, 253] on div "EMpty course Published" at bounding box center [430, 253] width 349 height 17
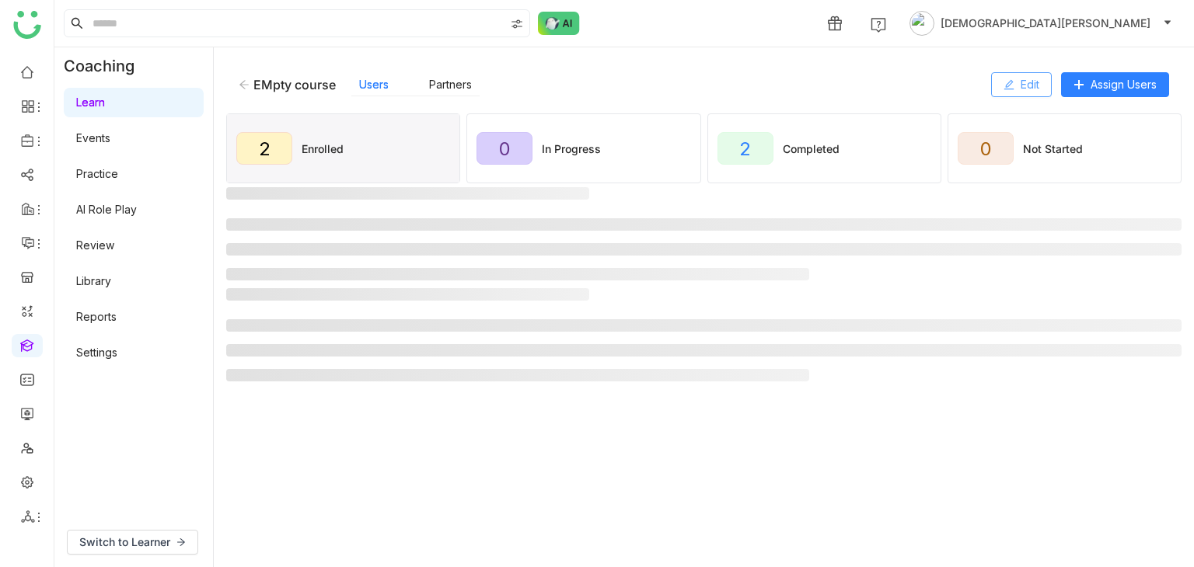
click at [1024, 83] on span "Edit" at bounding box center [1029, 84] width 19 height 17
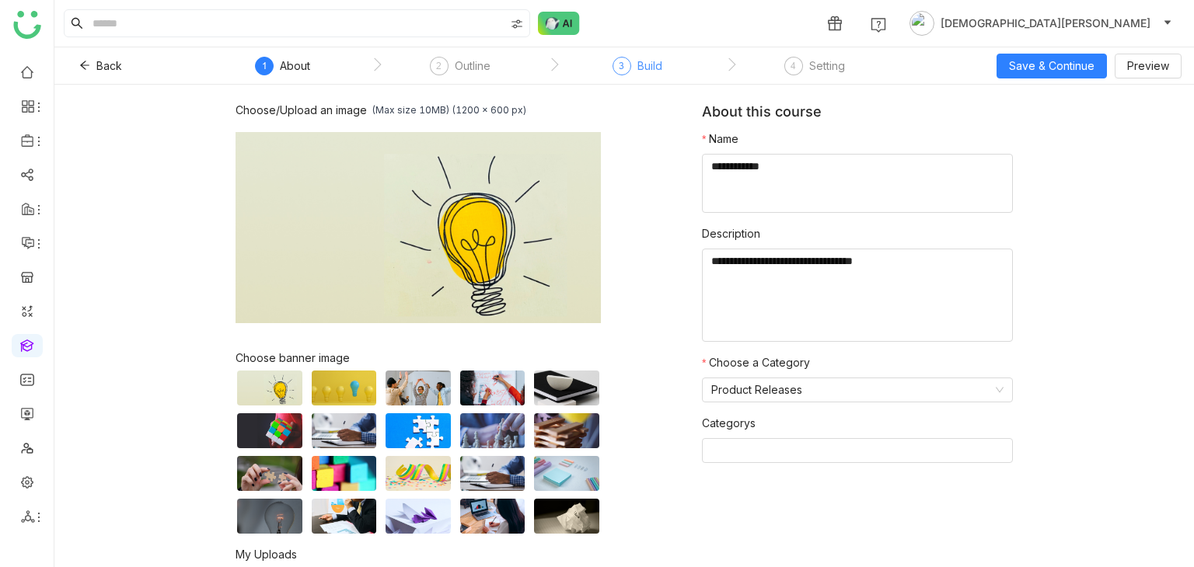
click at [627, 67] on div "3" at bounding box center [621, 66] width 19 height 19
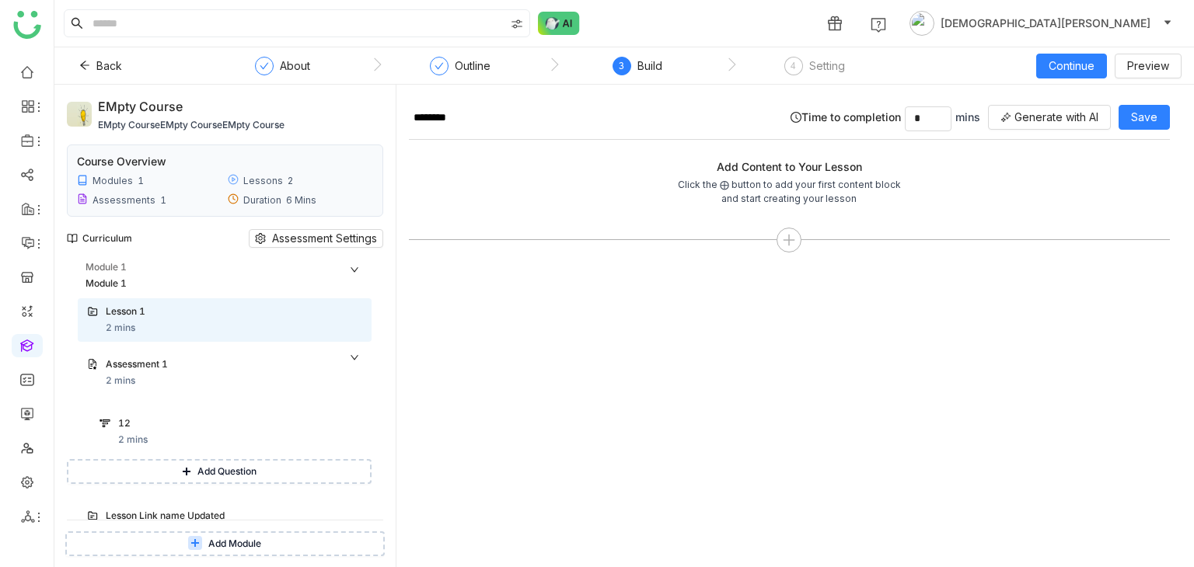
scroll to position [65, 0]
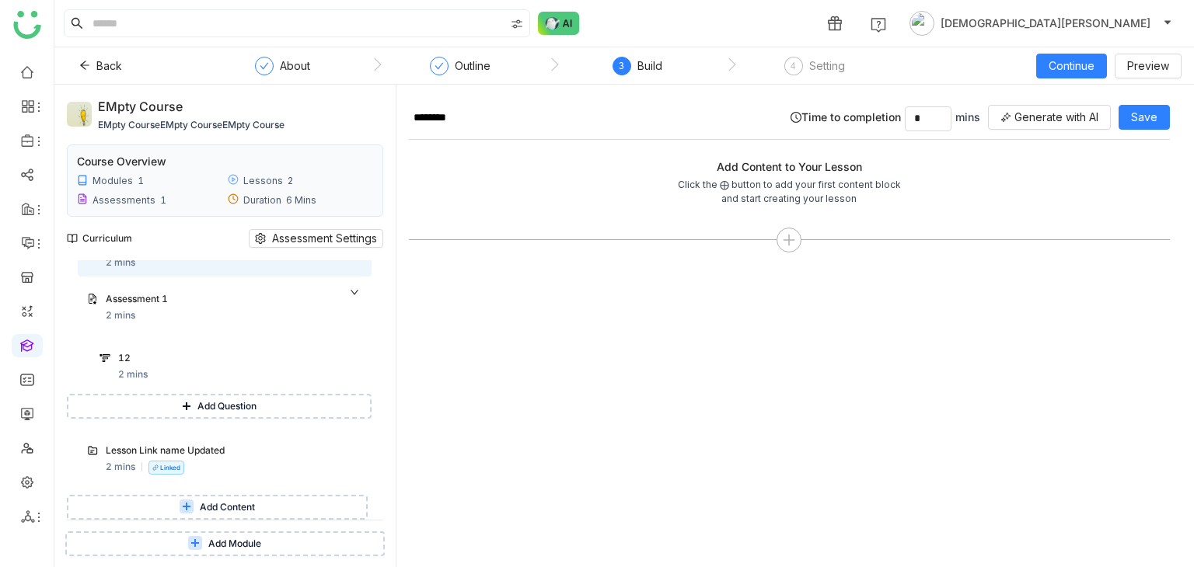
click at [220, 511] on span "Add Content" at bounding box center [227, 508] width 55 height 15
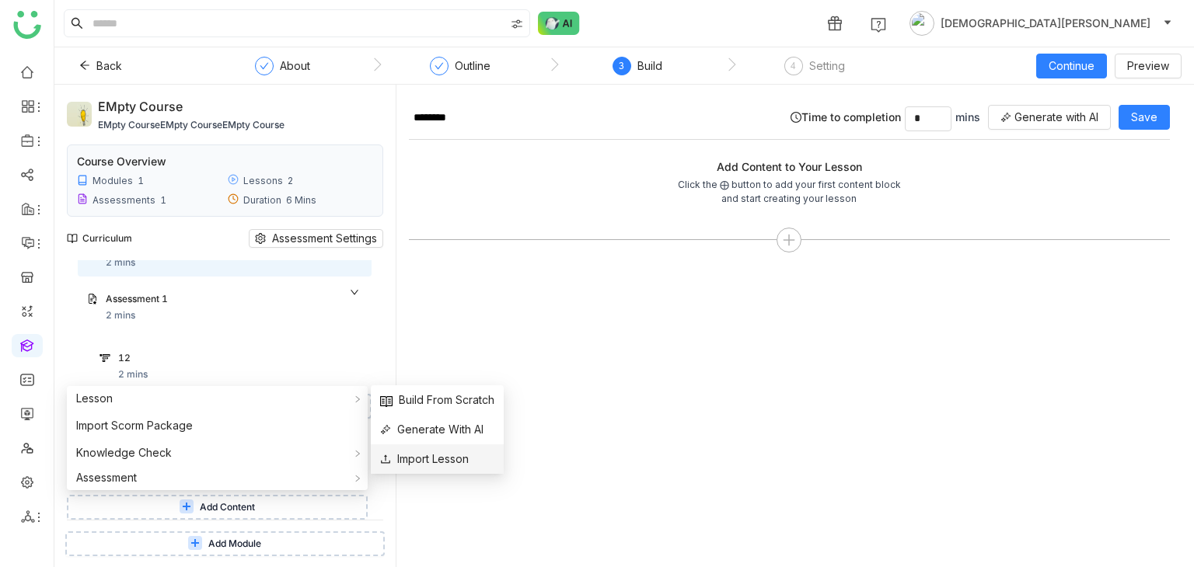
click at [430, 463] on span "Import Lesson" at bounding box center [424, 459] width 89 height 17
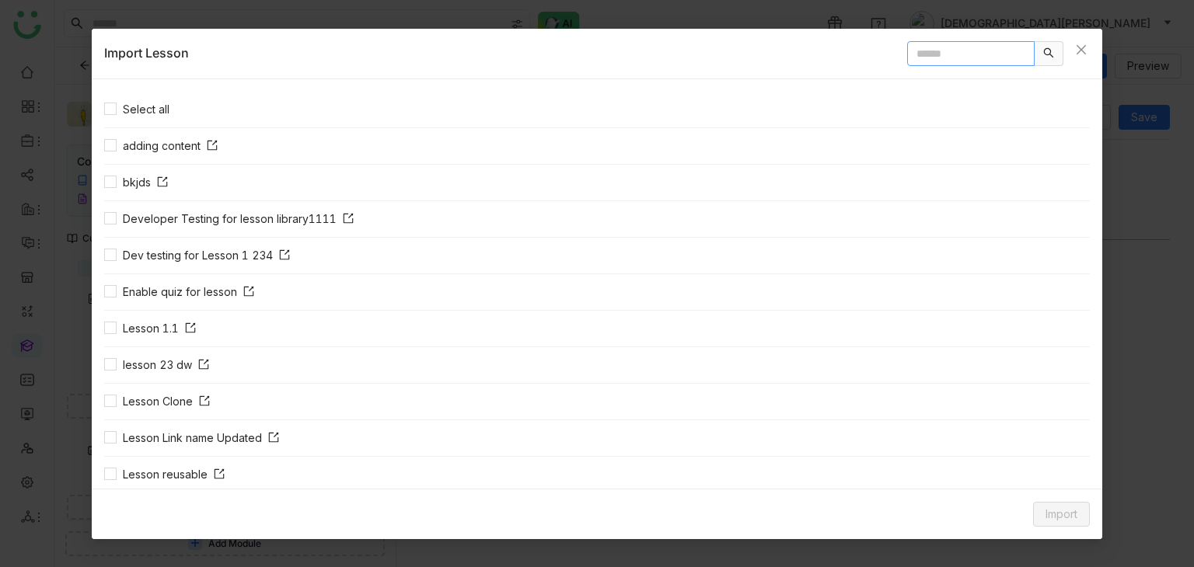
click at [949, 58] on input "text" at bounding box center [970, 53] width 127 height 25
type input "*"
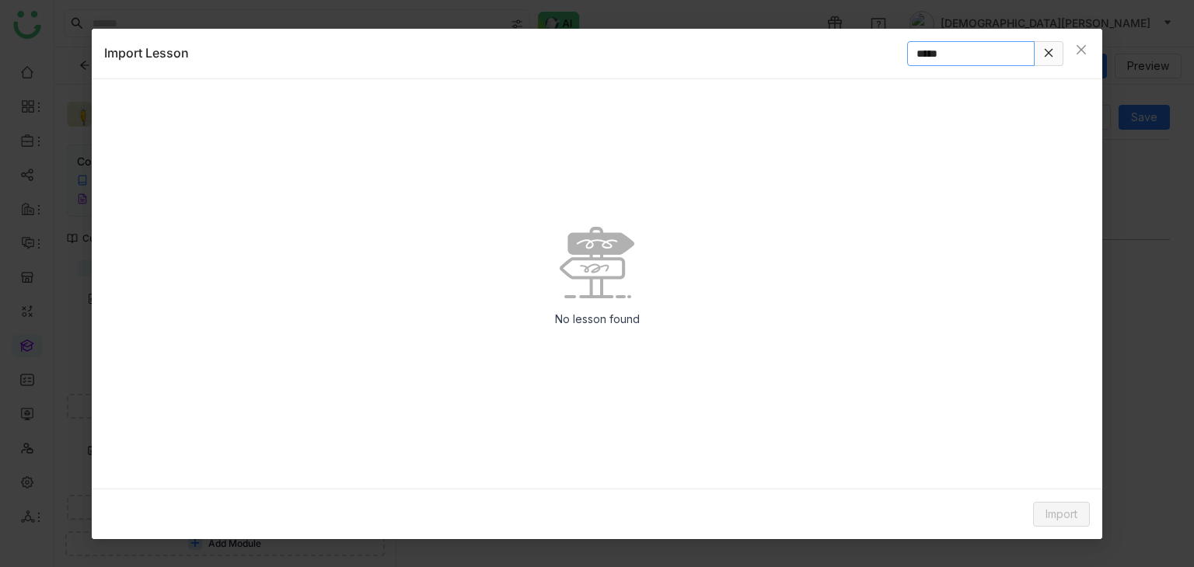
type input "*****"
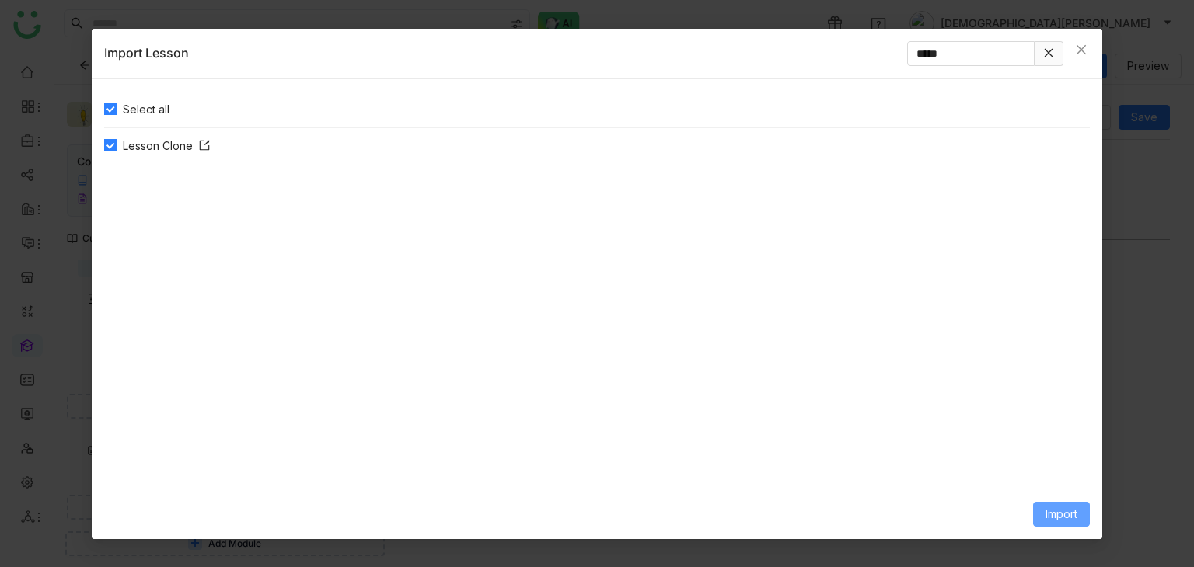
click at [1050, 517] on span "Import" at bounding box center [1061, 514] width 32 height 17
click at [1017, 452] on span "Clone Content" at bounding box center [1037, 451] width 86 height 17
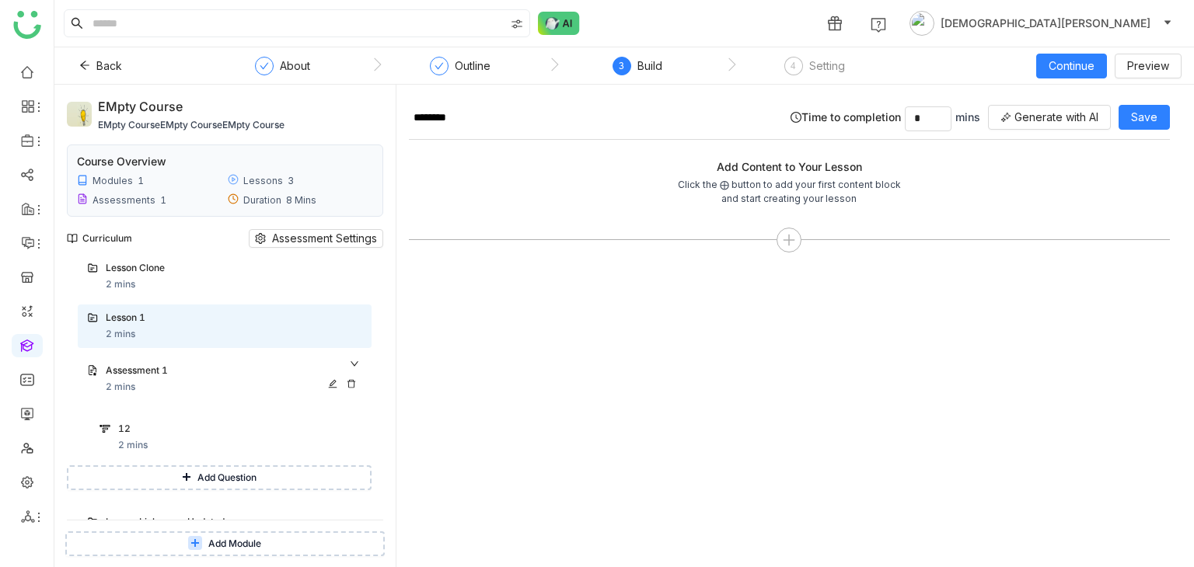
scroll to position [0, 0]
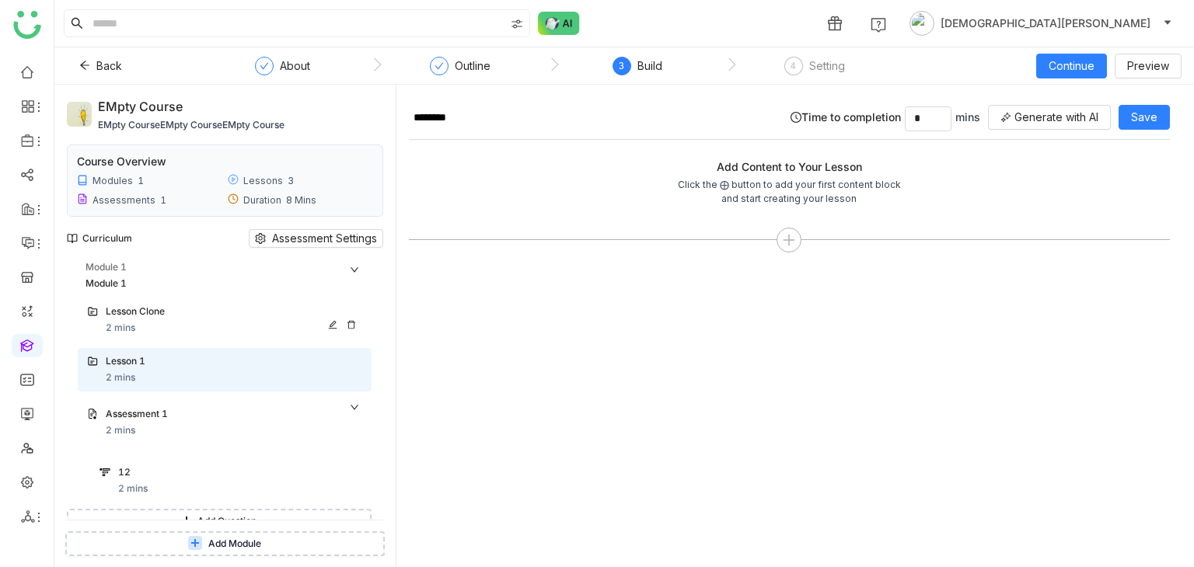
click at [176, 316] on div "Lesson Clone" at bounding box center [218, 312] width 225 height 15
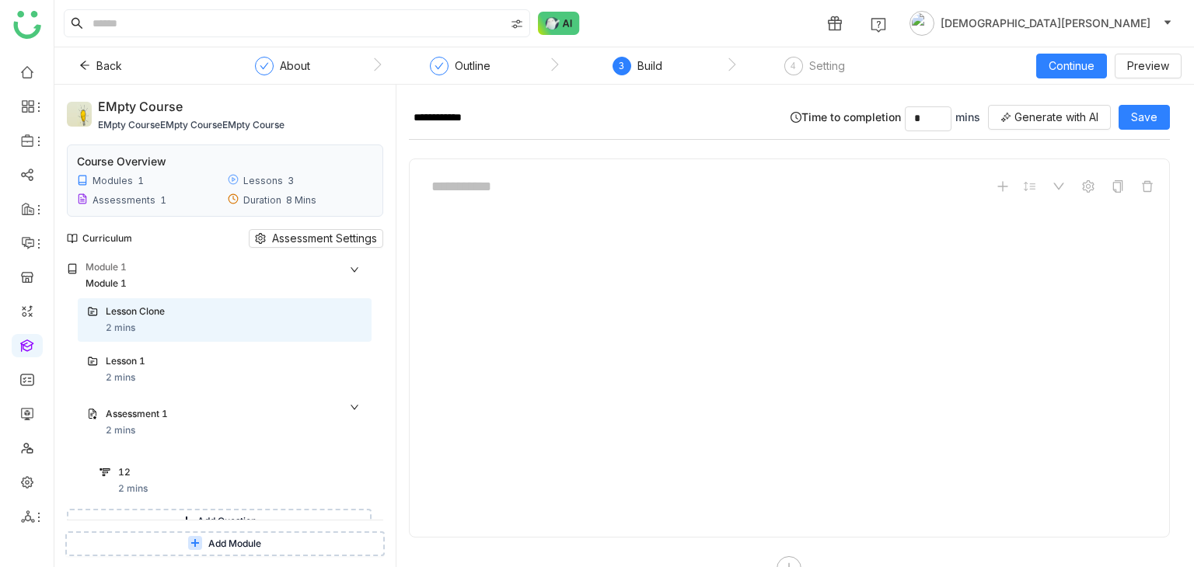
type input "*"
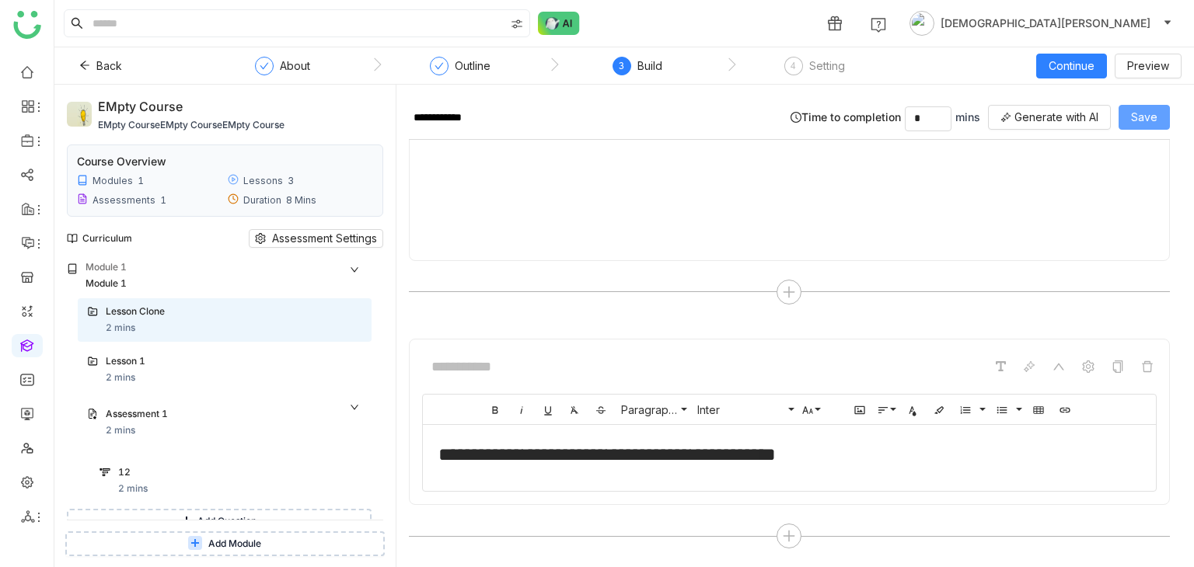
click at [1135, 124] on span "Save" at bounding box center [1144, 117] width 26 height 17
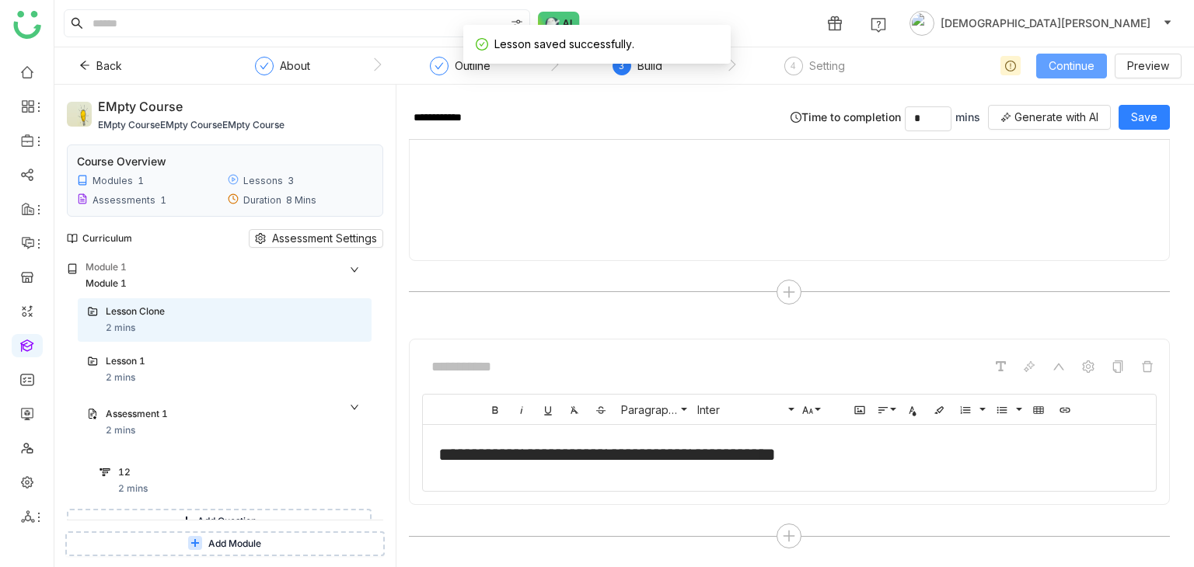
click at [1078, 68] on span "Continue" at bounding box center [1071, 66] width 46 height 17
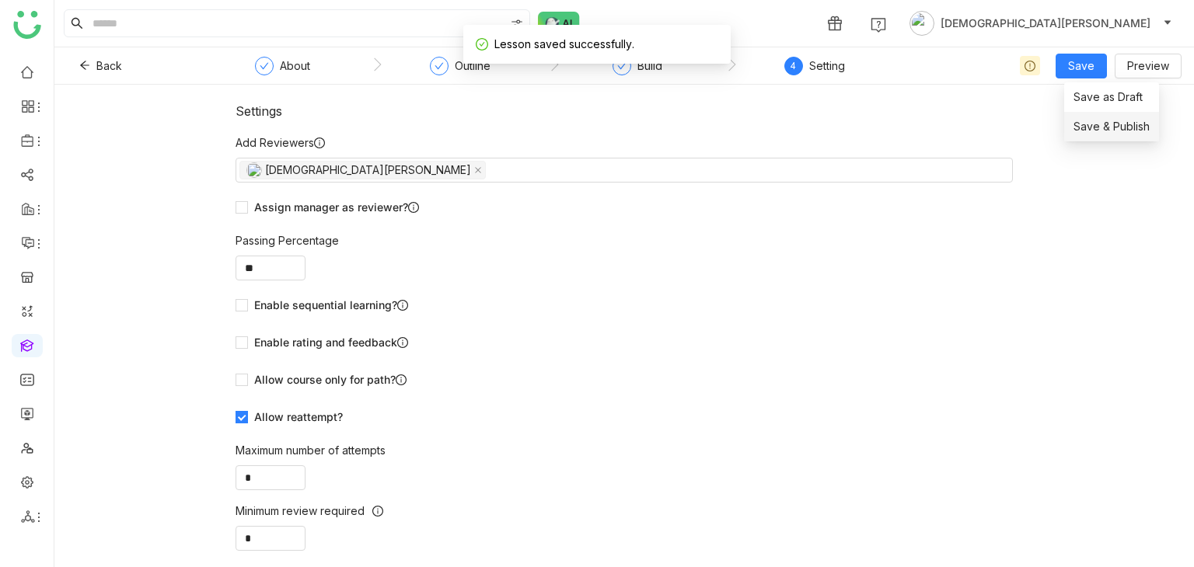
click at [1102, 134] on span "Save & Publish" at bounding box center [1111, 126] width 76 height 17
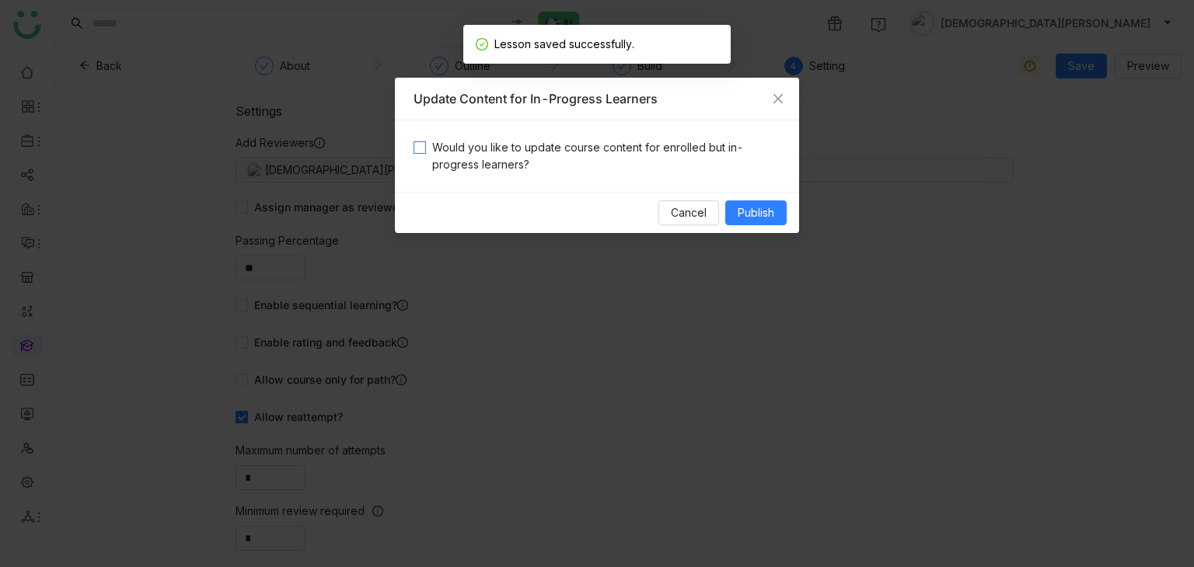
click at [491, 151] on span "Would you like to update course content for enrolled but in-progress learners?" at bounding box center [603, 156] width 354 height 34
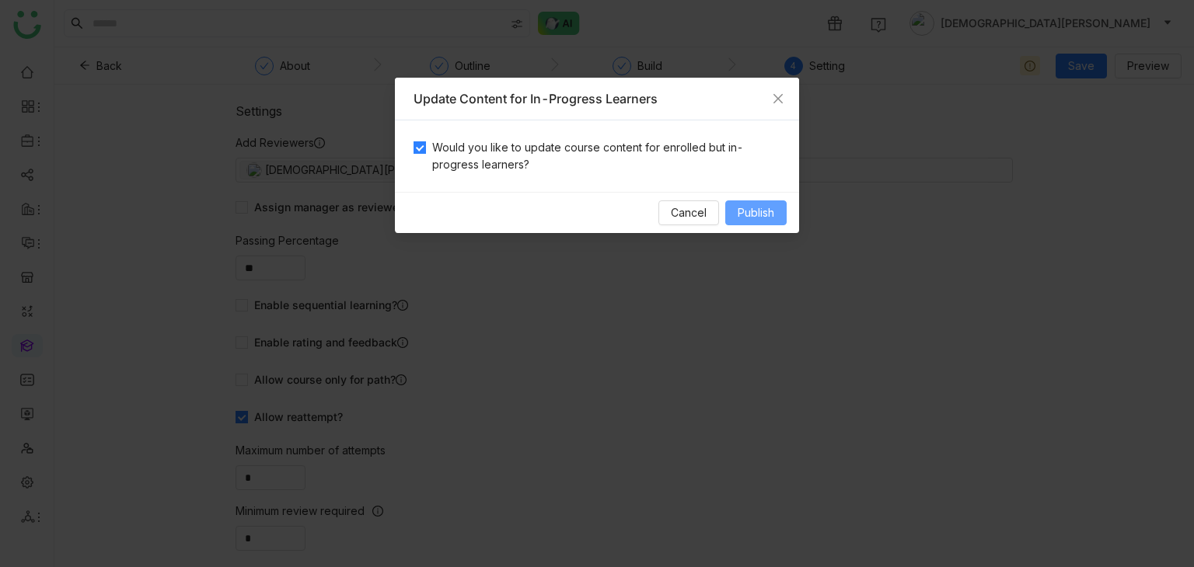
click at [738, 206] on span "Publish" at bounding box center [756, 212] width 37 height 17
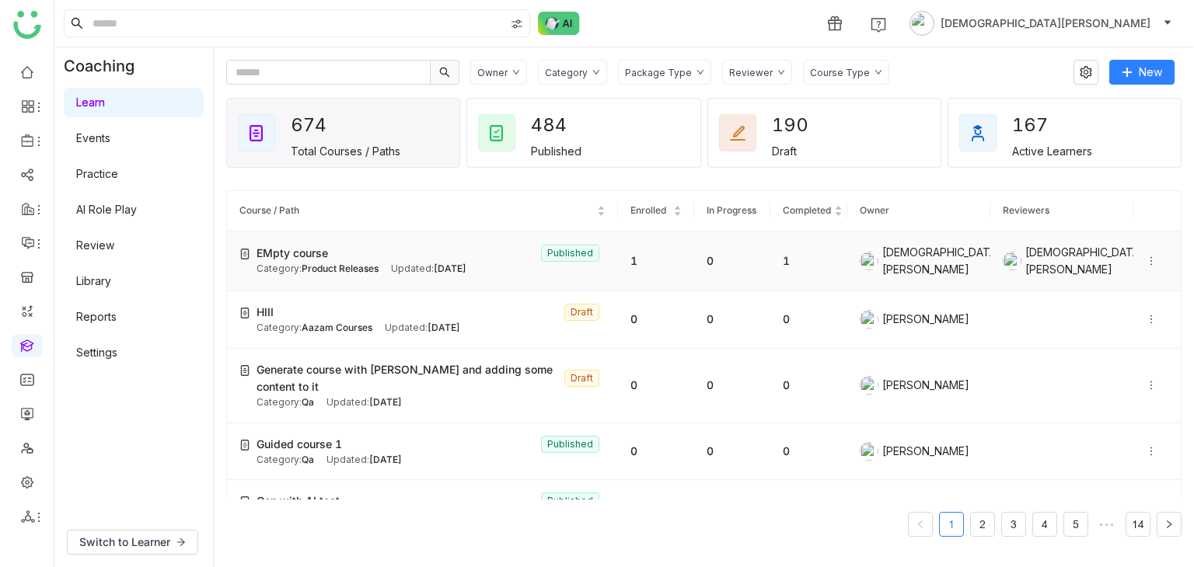
click at [368, 240] on td "EMpty course Published Category: Product Releases Updated: Sep 03, 2025" at bounding box center [422, 262] width 391 height 60
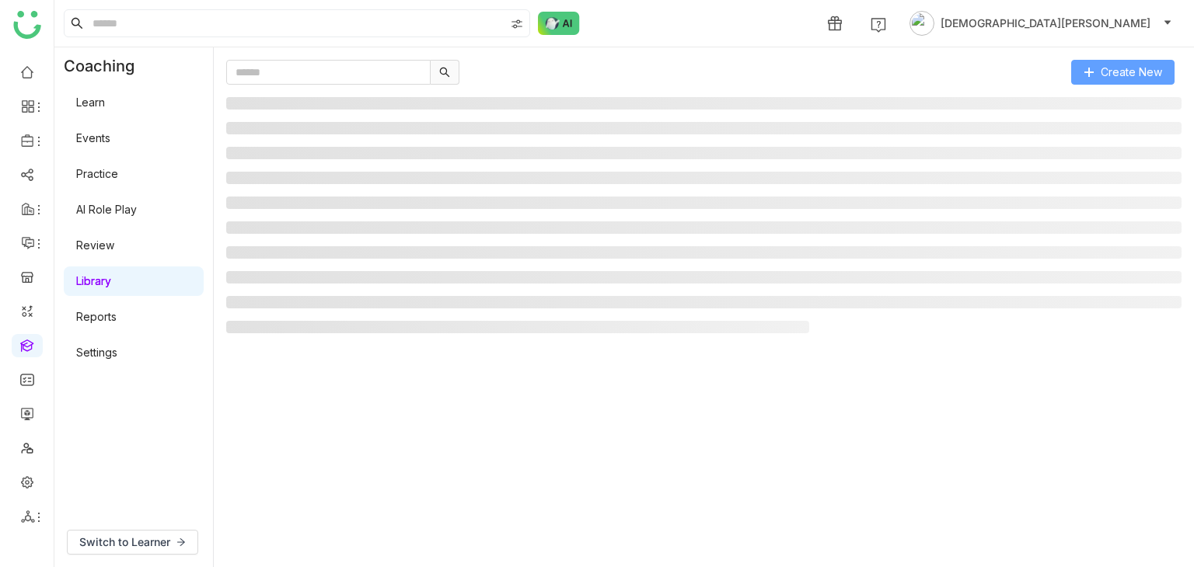
click at [1116, 68] on span "Create New" at bounding box center [1131, 72] width 61 height 17
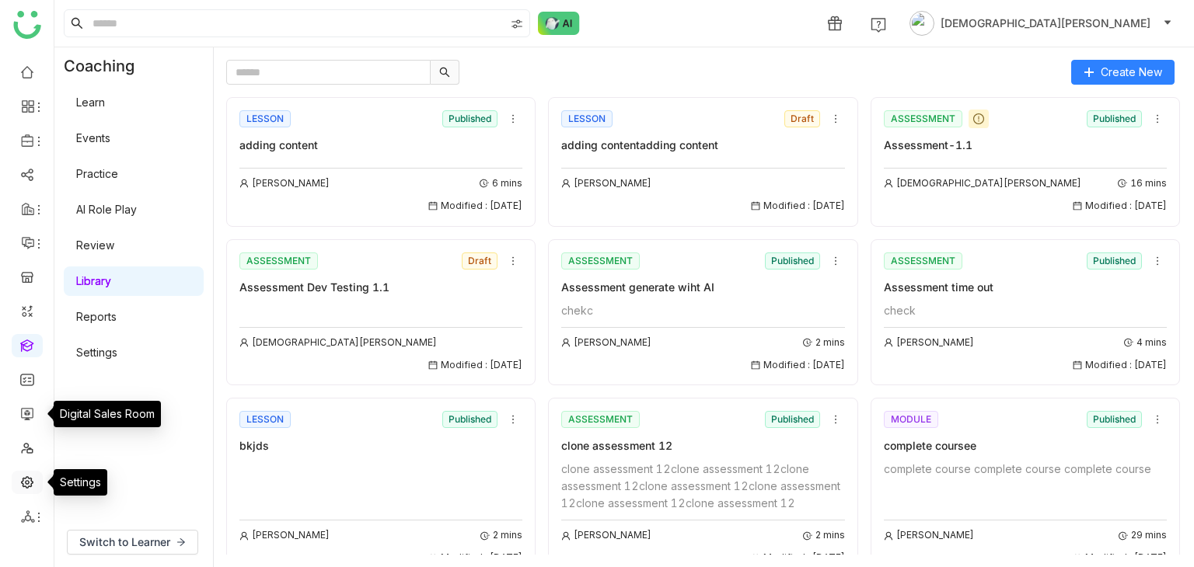
click at [31, 487] on link at bounding box center [27, 481] width 14 height 13
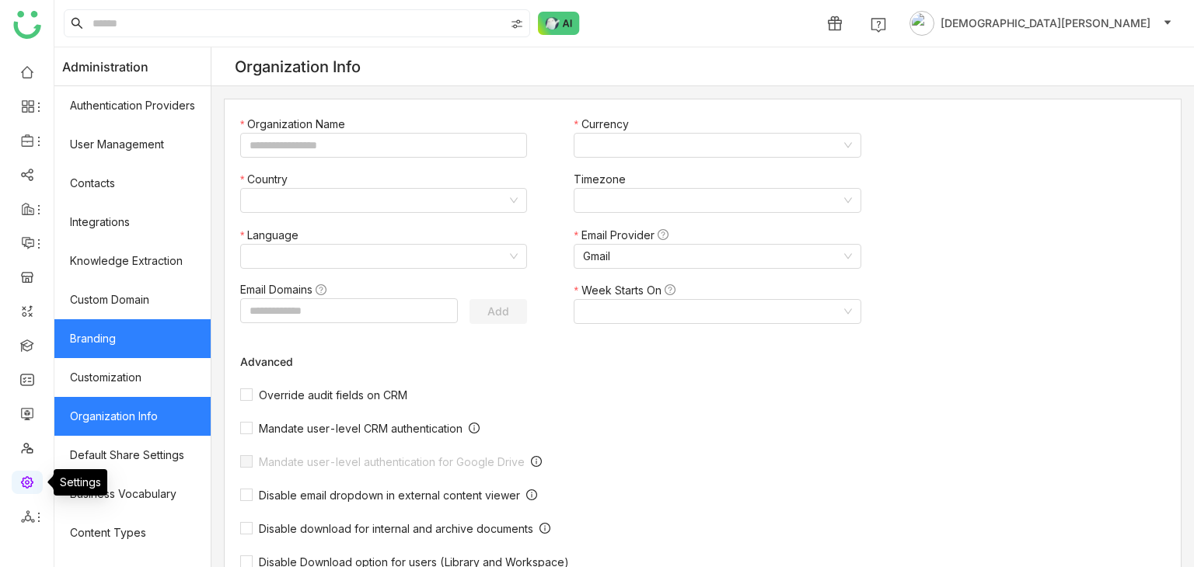
type input "*******"
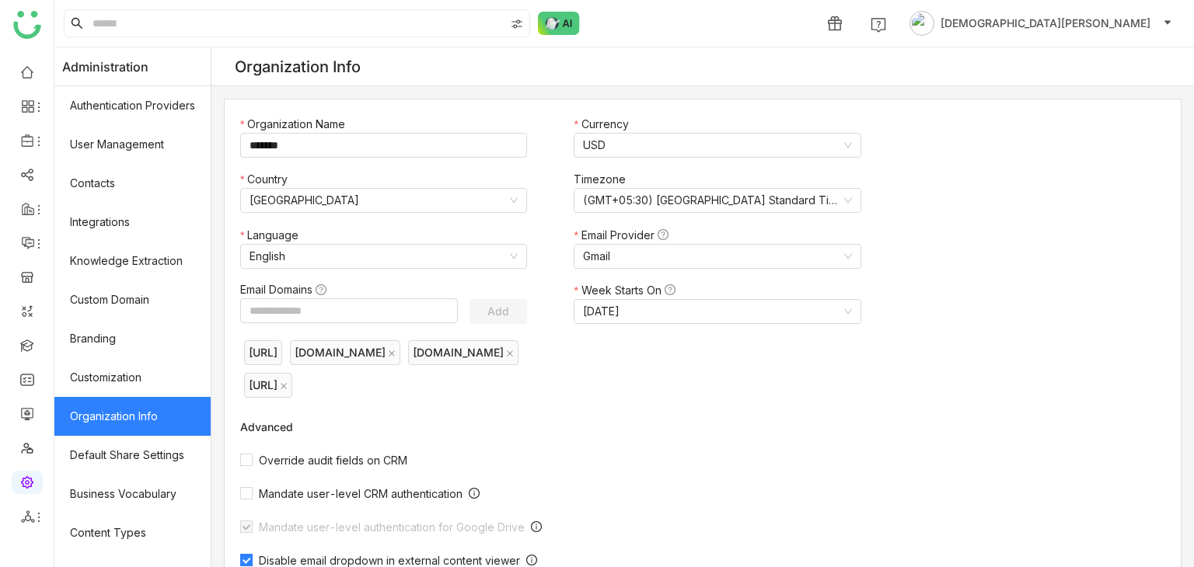
scroll to position [257, 0]
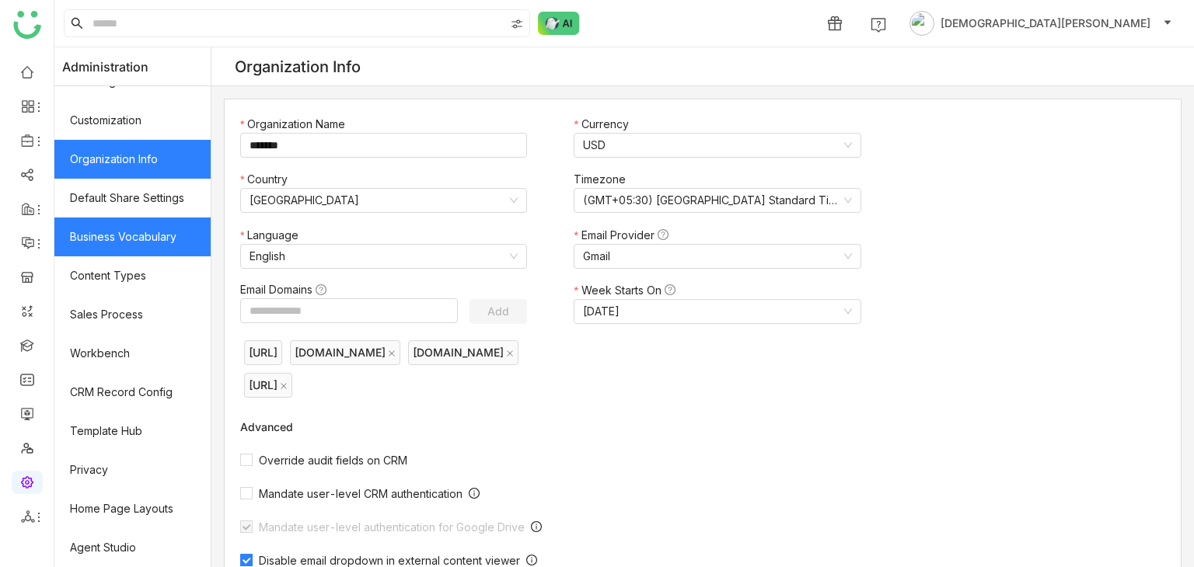
click at [123, 242] on link "Business Vocabulary" at bounding box center [132, 237] width 156 height 39
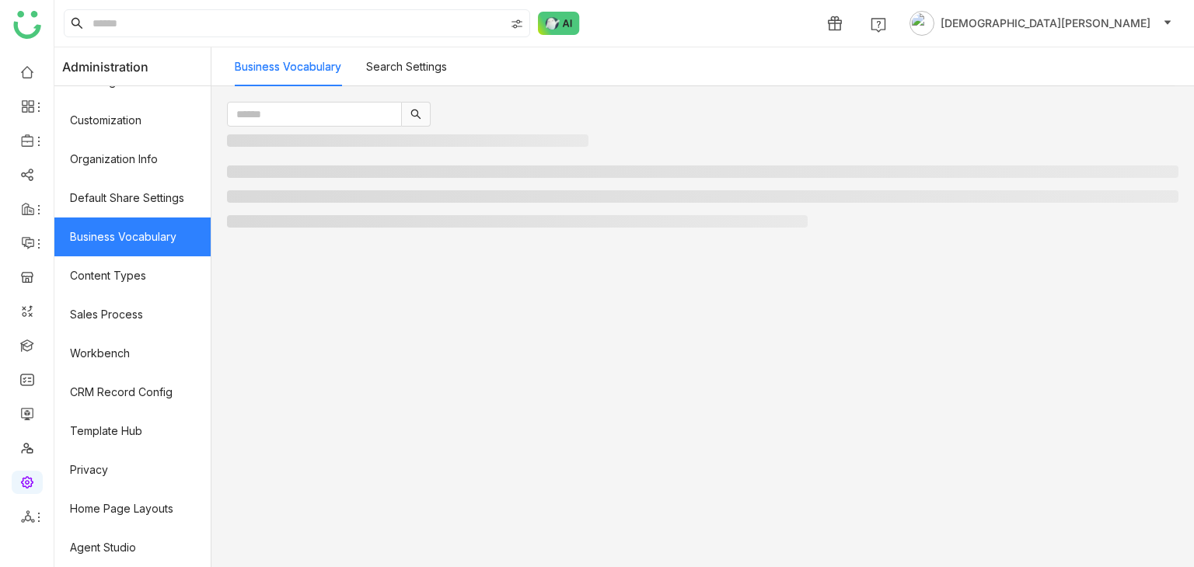
click at [123, 242] on link "Business Vocabulary" at bounding box center [132, 237] width 156 height 39
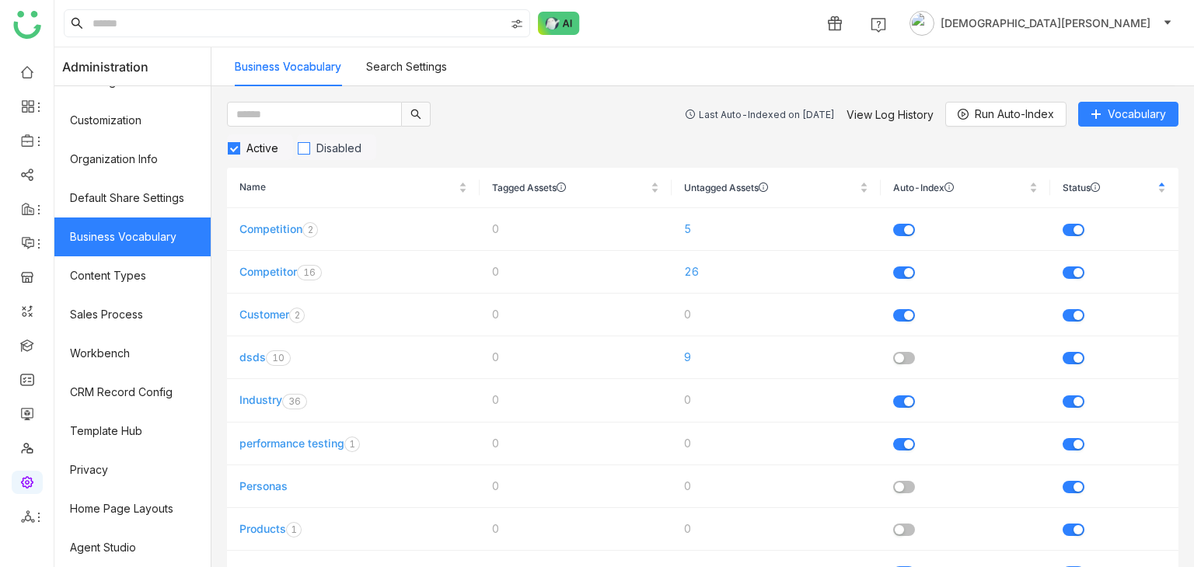
click at [323, 156] on label "Disabled" at bounding box center [336, 147] width 79 height 26
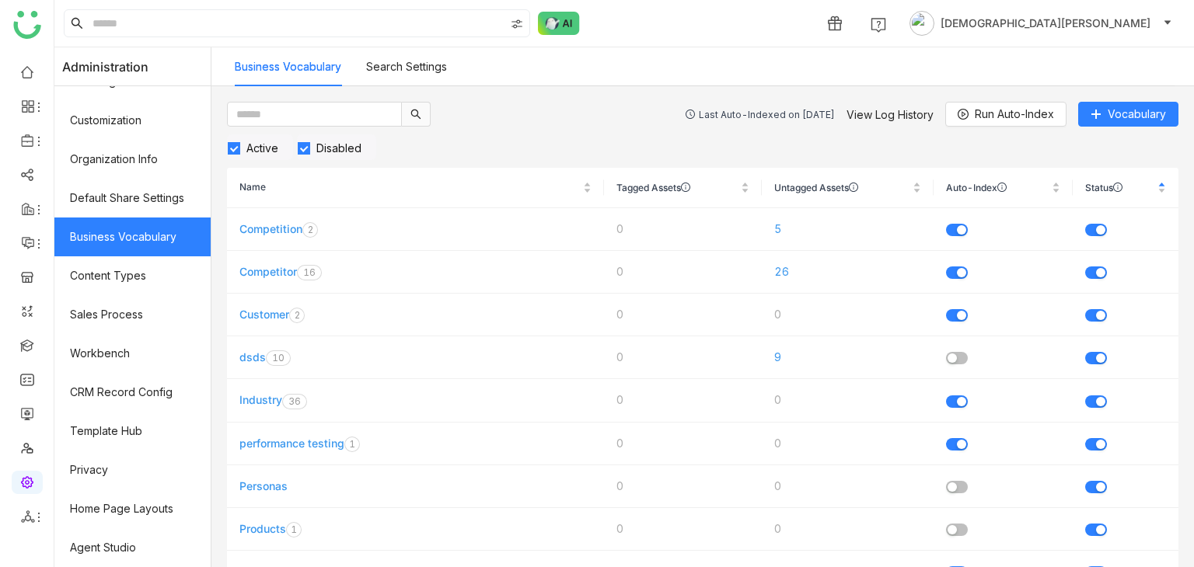
click at [259, 147] on span "Active" at bounding box center [262, 147] width 44 height 13
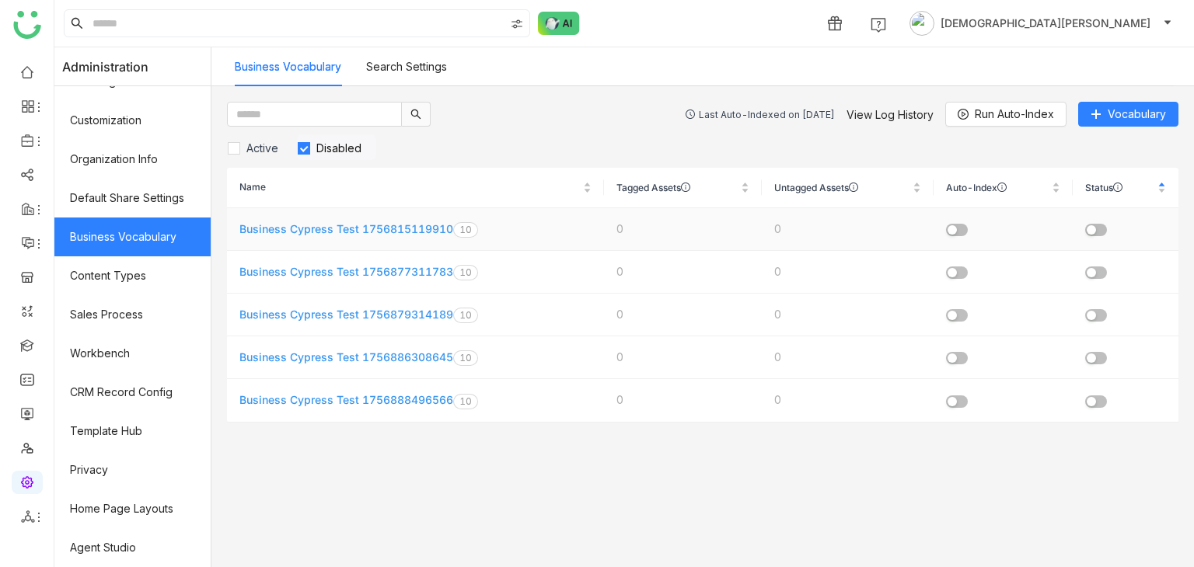
click at [357, 235] on td "Business Cypress Test 1756815119910 0 1 2 3 4 5 6 7 8 9 0 1 2 3 4 5 6 7 8 9" at bounding box center [415, 229] width 377 height 43
click at [417, 222] on link "Business Cypress Test 1756815119910" at bounding box center [346, 228] width 214 height 13
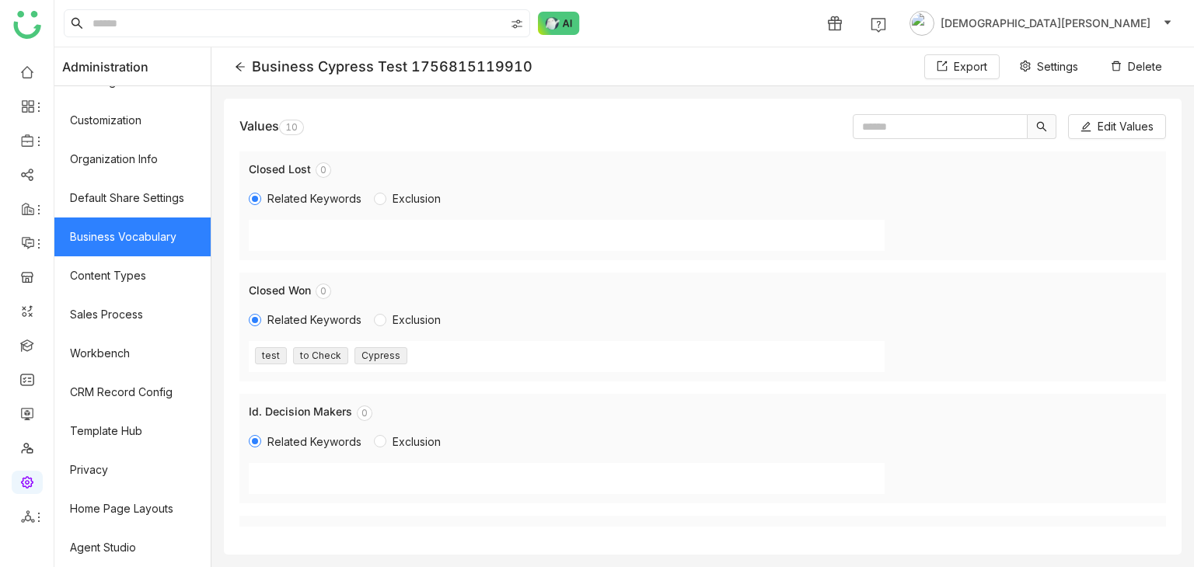
click at [1122, 82] on div "Business Cypress Test 1756815119910 Export Settings Delete" at bounding box center [702, 66] width 982 height 39
click at [1121, 72] on button "Delete" at bounding box center [1136, 66] width 76 height 25
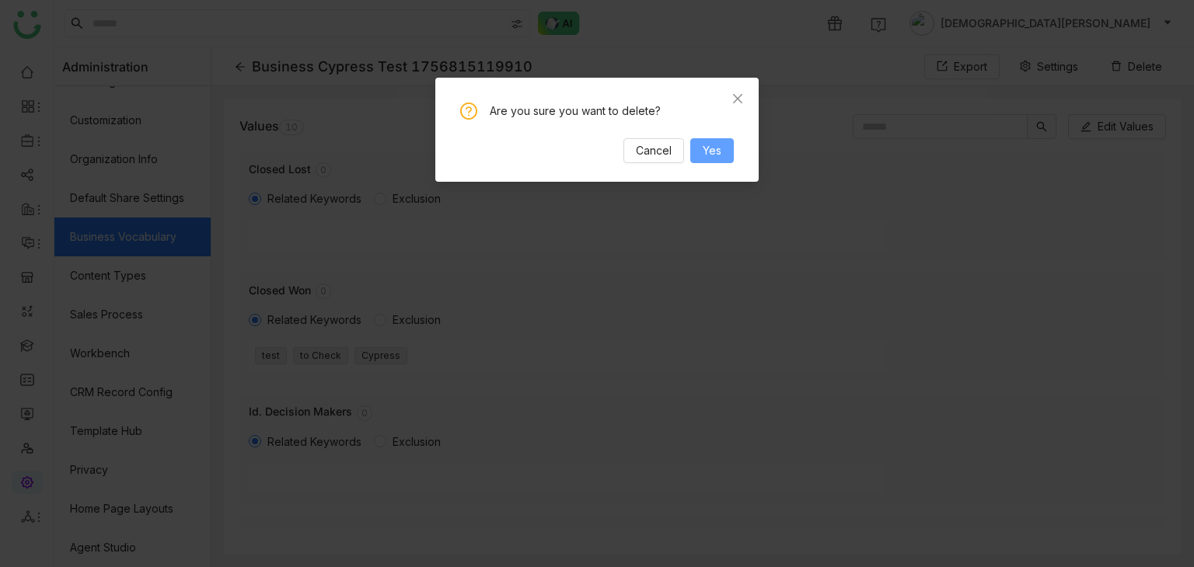
click at [725, 156] on button "Yes" at bounding box center [712, 150] width 44 height 25
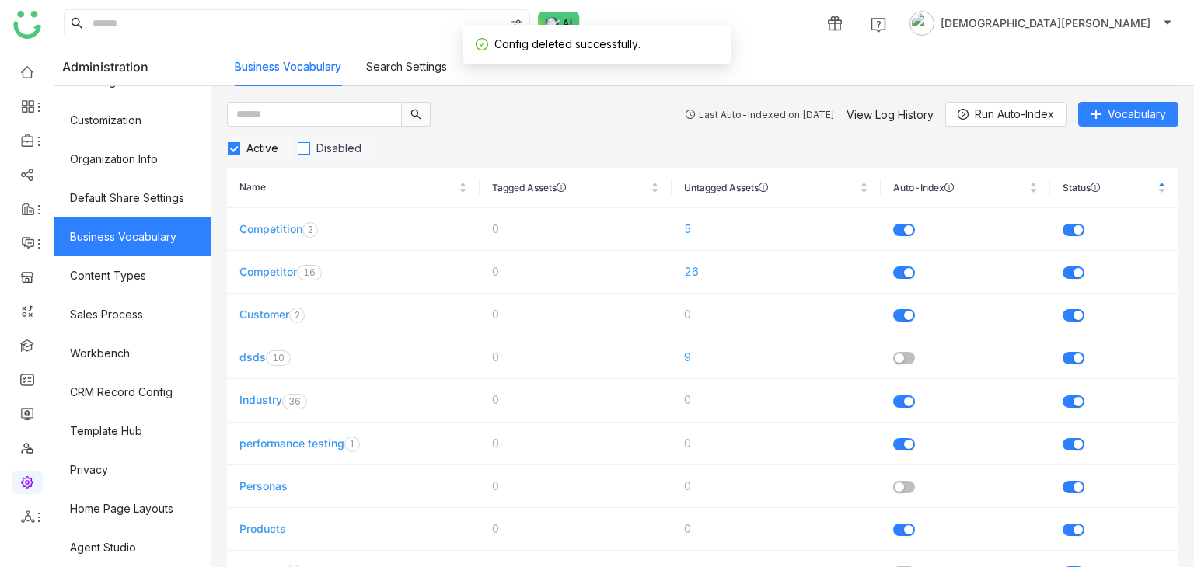
click at [351, 149] on span "Disabled" at bounding box center [339, 147] width 58 height 13
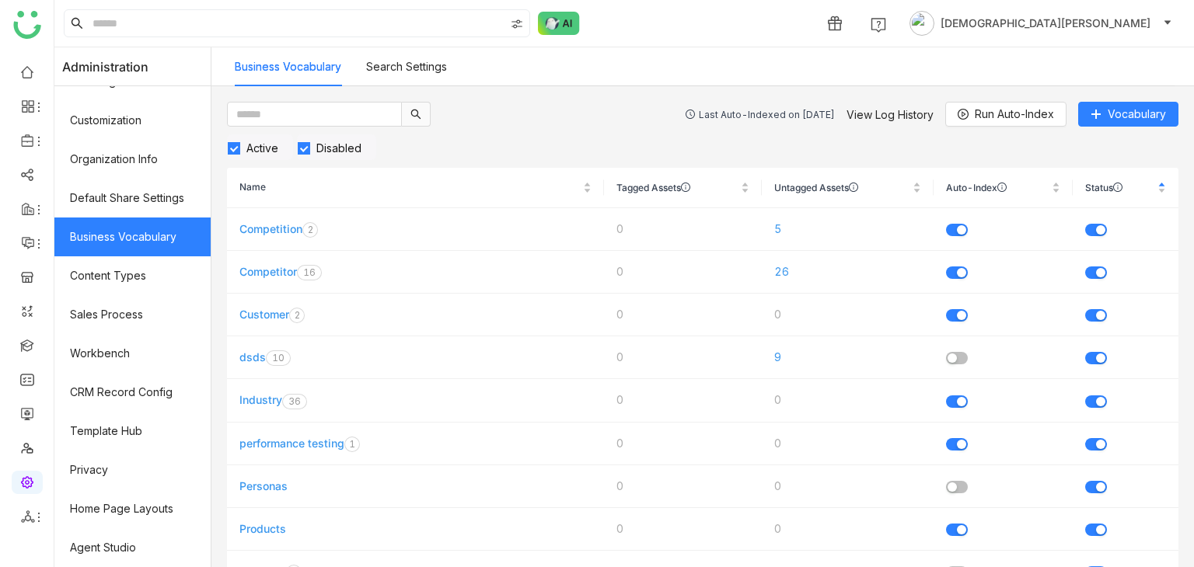
click at [260, 150] on span "Active" at bounding box center [262, 147] width 44 height 13
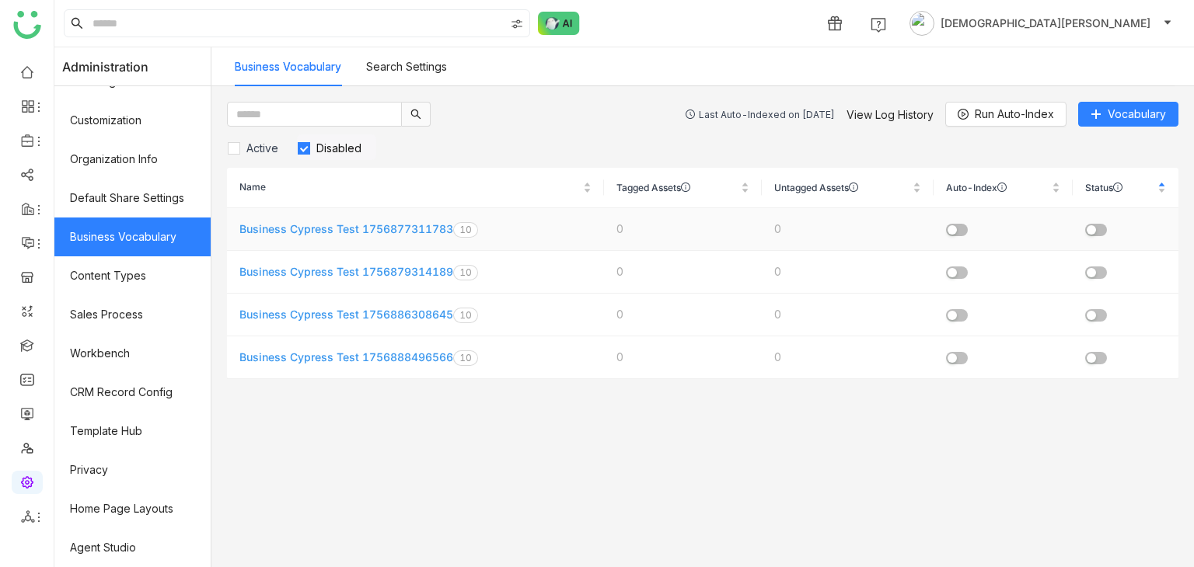
click at [330, 228] on link "Business Cypress Test 1756877311783" at bounding box center [346, 228] width 214 height 13
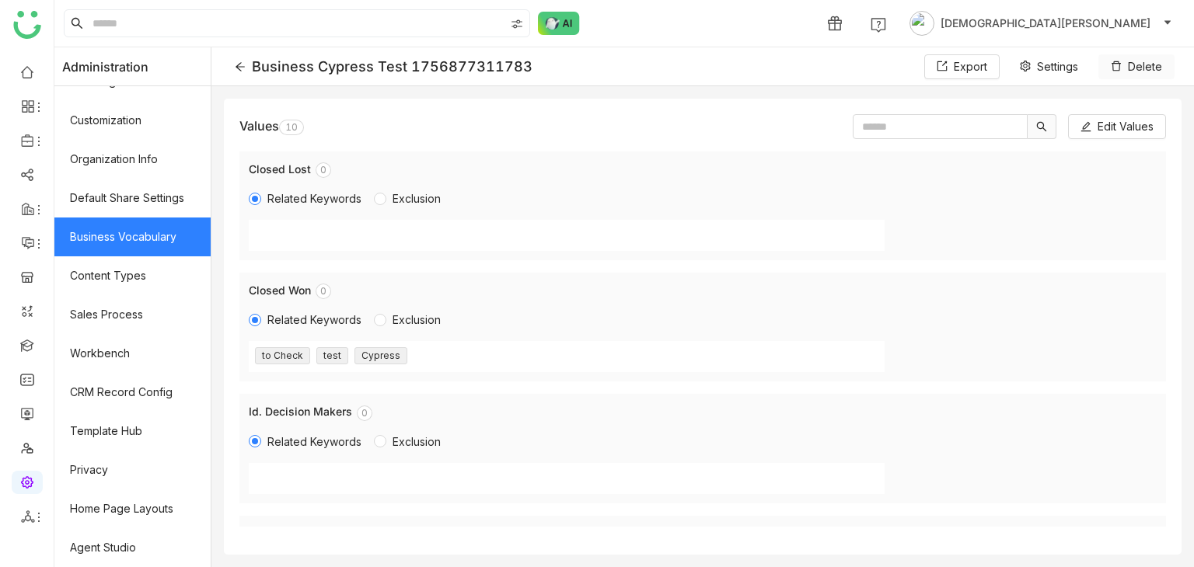
click at [1129, 65] on span "Delete" at bounding box center [1145, 66] width 34 height 17
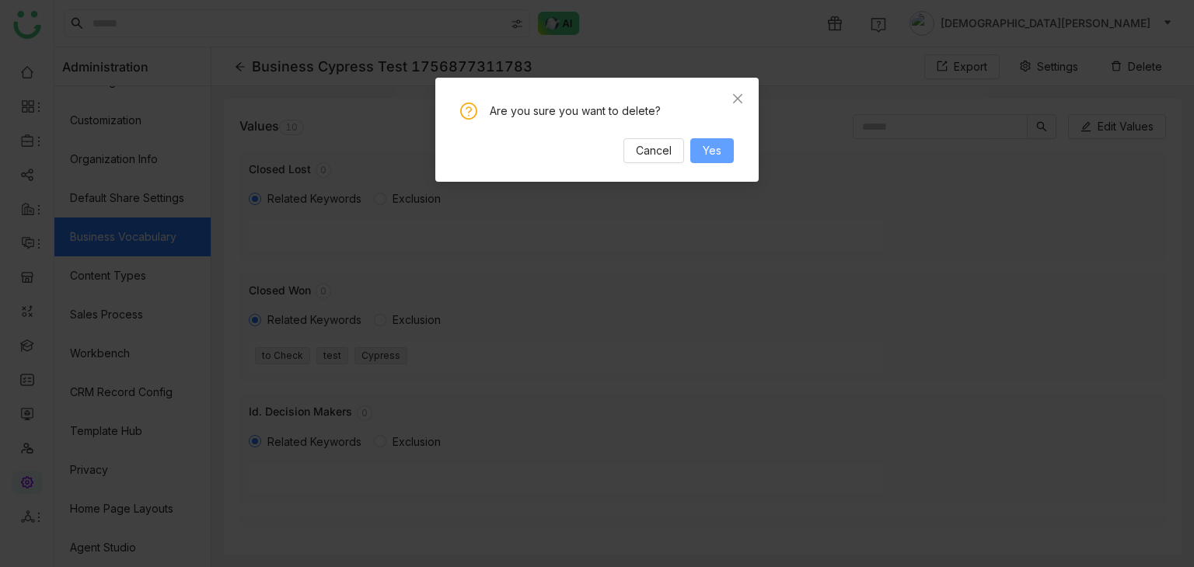
click at [726, 154] on button "Yes" at bounding box center [712, 150] width 44 height 25
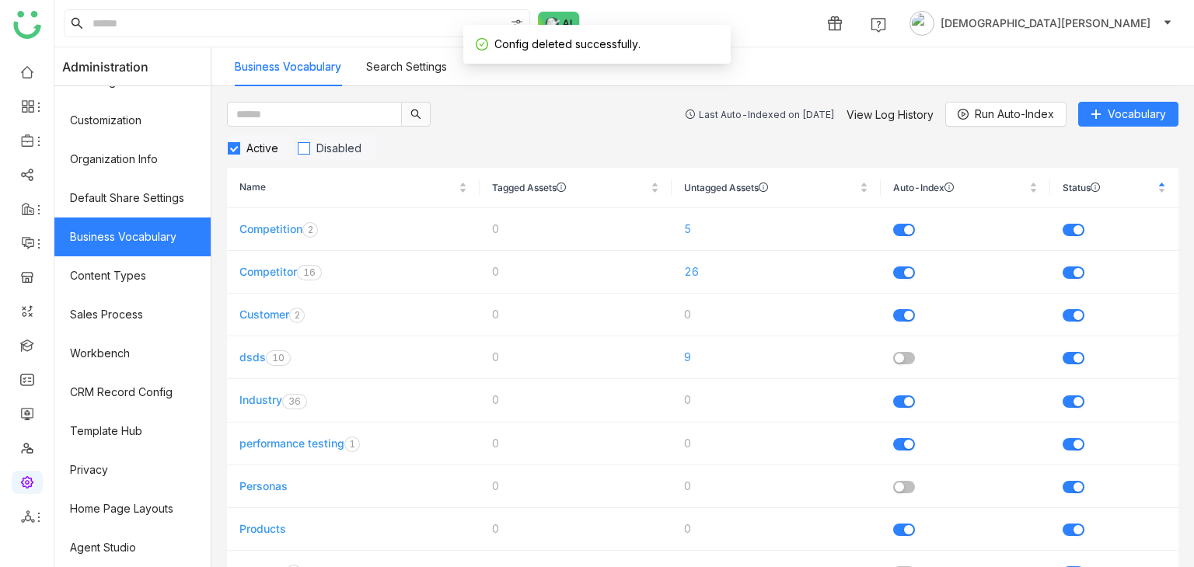
click at [329, 149] on span "Disabled" at bounding box center [339, 147] width 58 height 13
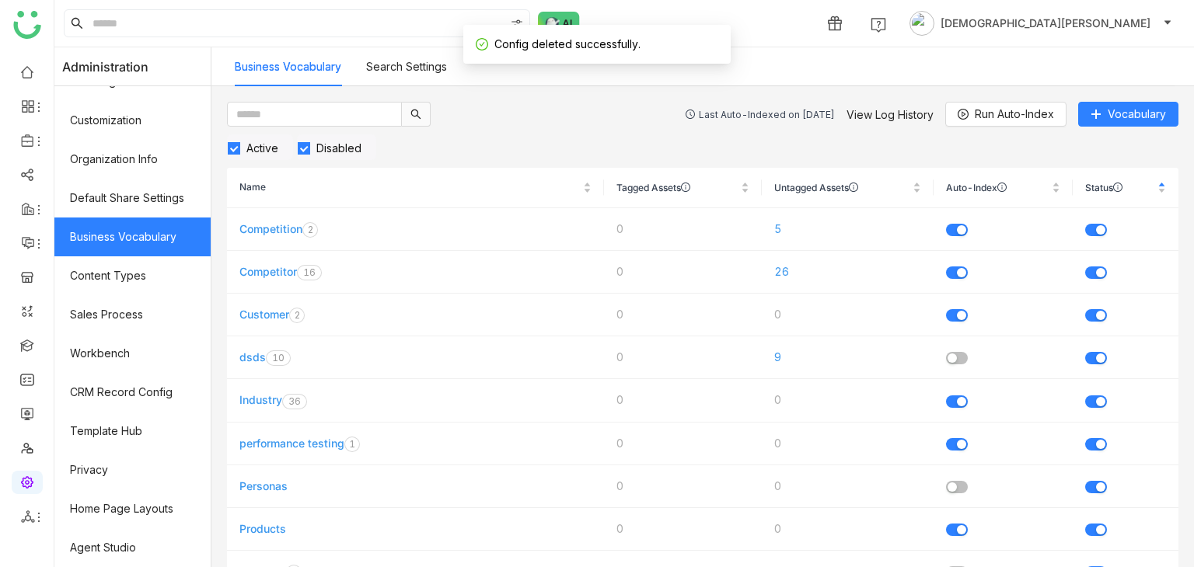
click at [280, 148] on span "Active" at bounding box center [262, 147] width 44 height 13
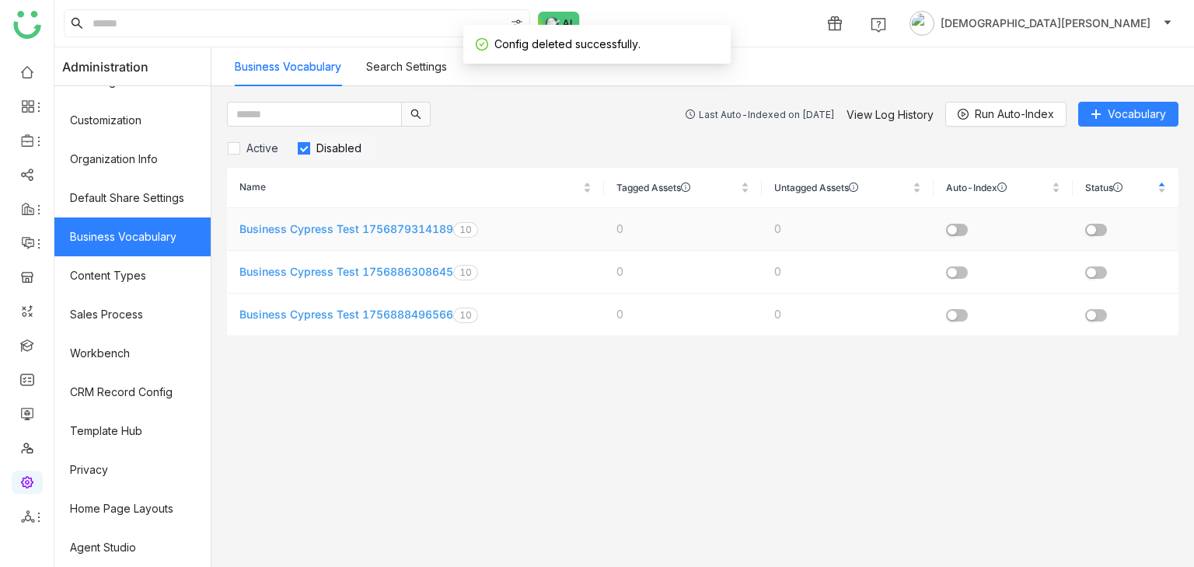
click at [349, 218] on td "Business Cypress Test 1756879314189 0 1 2 3 4 5 6 7 8 9 0 1 2 3 4 5 6 7 8 9" at bounding box center [415, 229] width 377 height 43
click at [348, 223] on link "Business Cypress Test 1756879314189" at bounding box center [346, 228] width 214 height 13
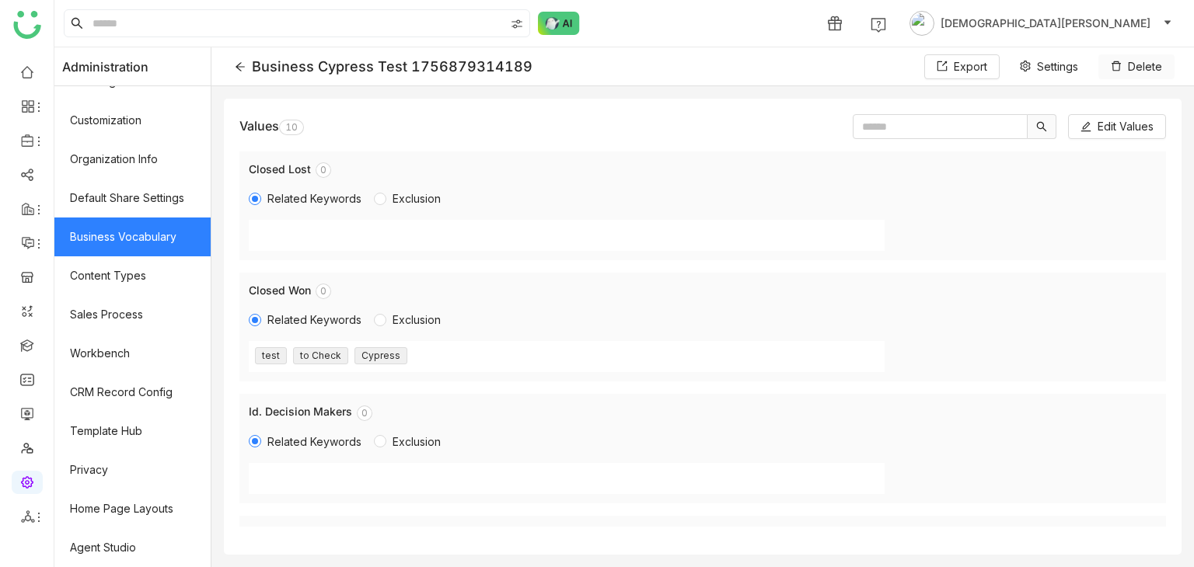
click at [1132, 69] on span "Delete" at bounding box center [1145, 66] width 34 height 17
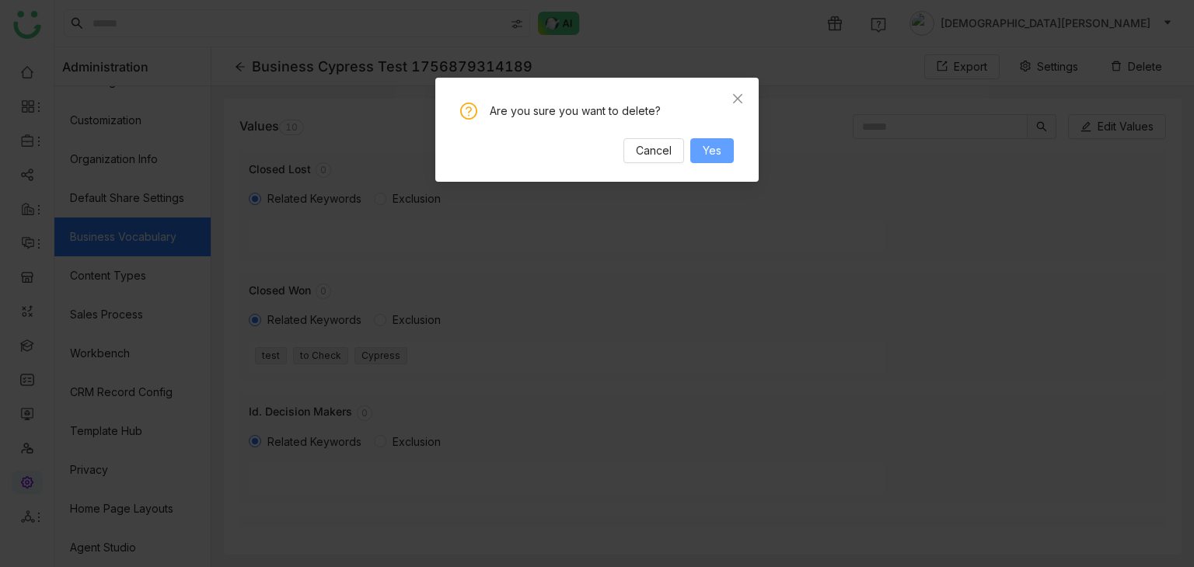
click at [694, 152] on button "Yes" at bounding box center [712, 150] width 44 height 25
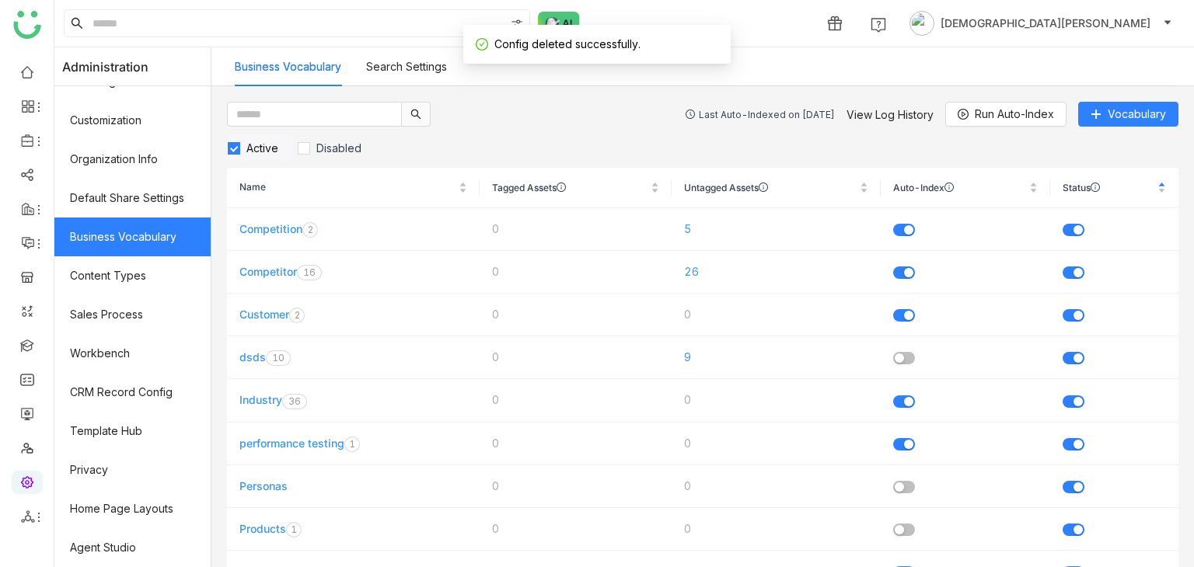
click at [264, 152] on span "Active" at bounding box center [262, 147] width 44 height 13
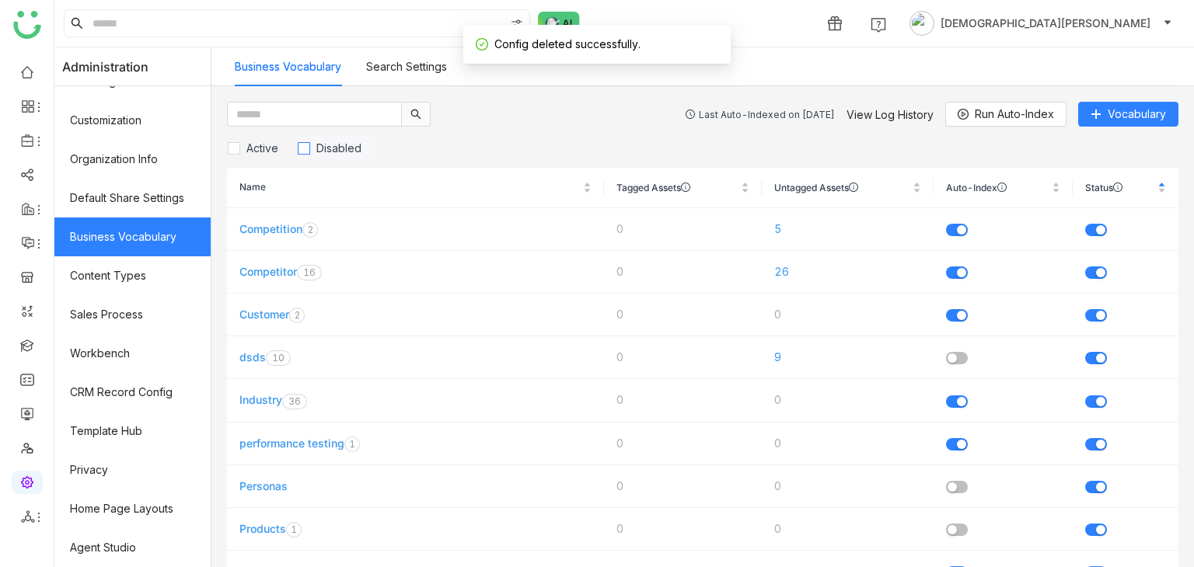
click at [353, 153] on span "Disabled" at bounding box center [339, 147] width 58 height 13
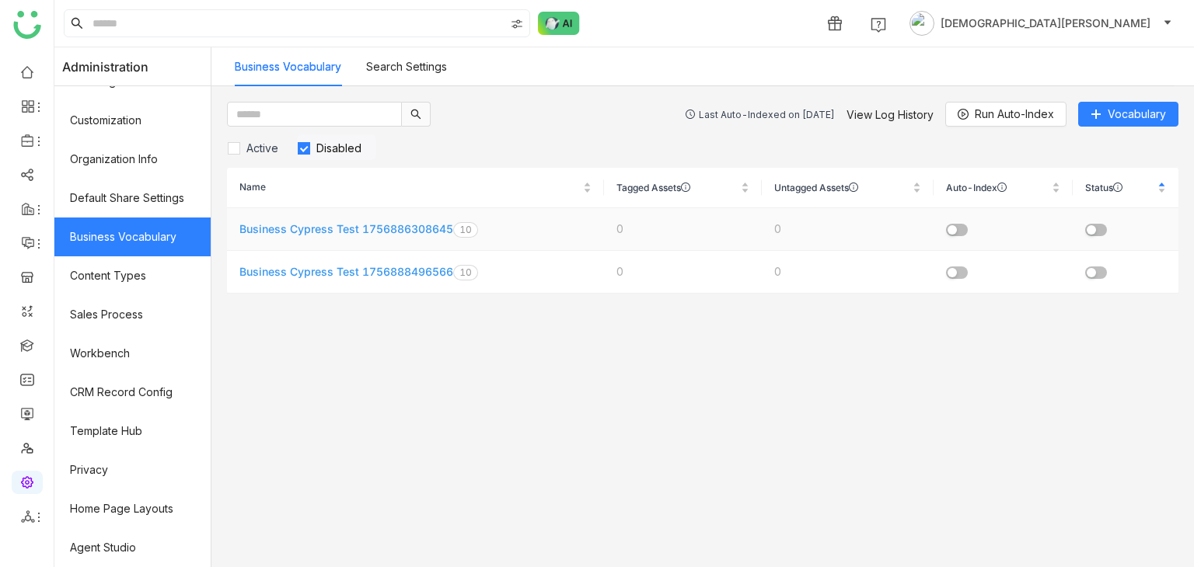
click at [391, 218] on td "Business Cypress Test 1756886308645 0 1 2 3 4 5 6 7 8 9 0 1 2 3 4 5 6 7 8 9" at bounding box center [415, 229] width 377 height 43
click at [394, 229] on link "Business Cypress Test 1756886308645" at bounding box center [346, 228] width 214 height 13
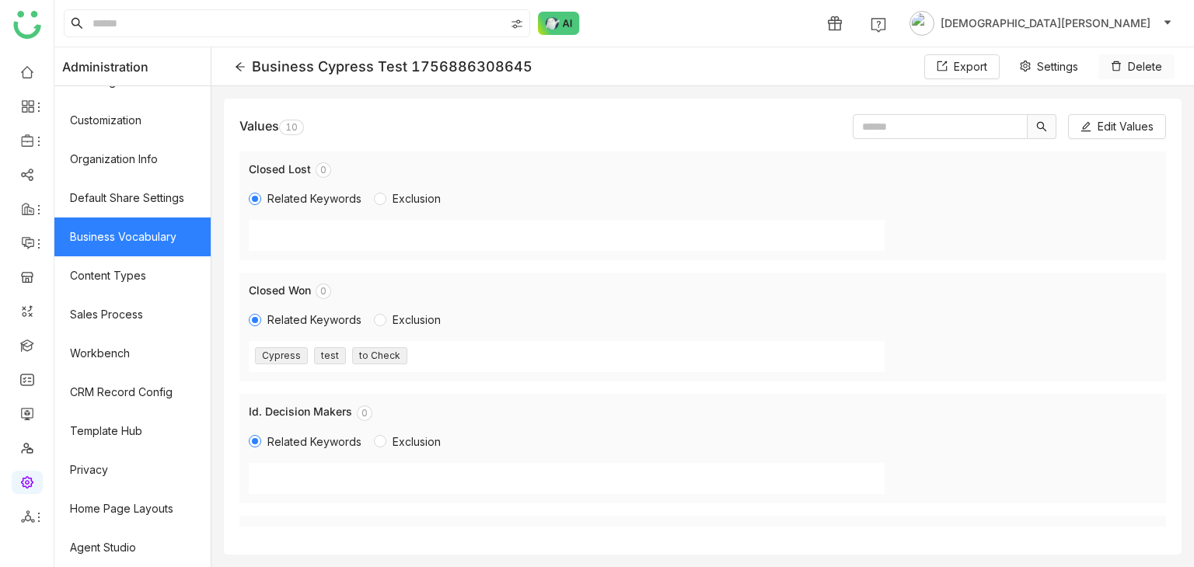
click at [1147, 70] on span "Delete" at bounding box center [1145, 66] width 34 height 17
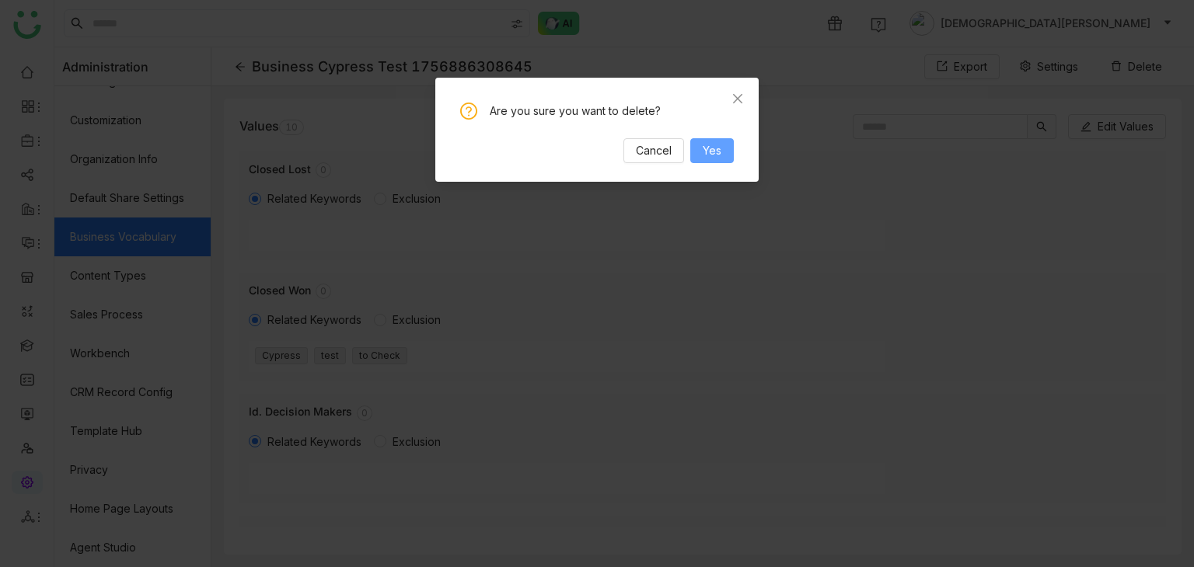
click at [721, 153] on button "Yes" at bounding box center [712, 150] width 44 height 25
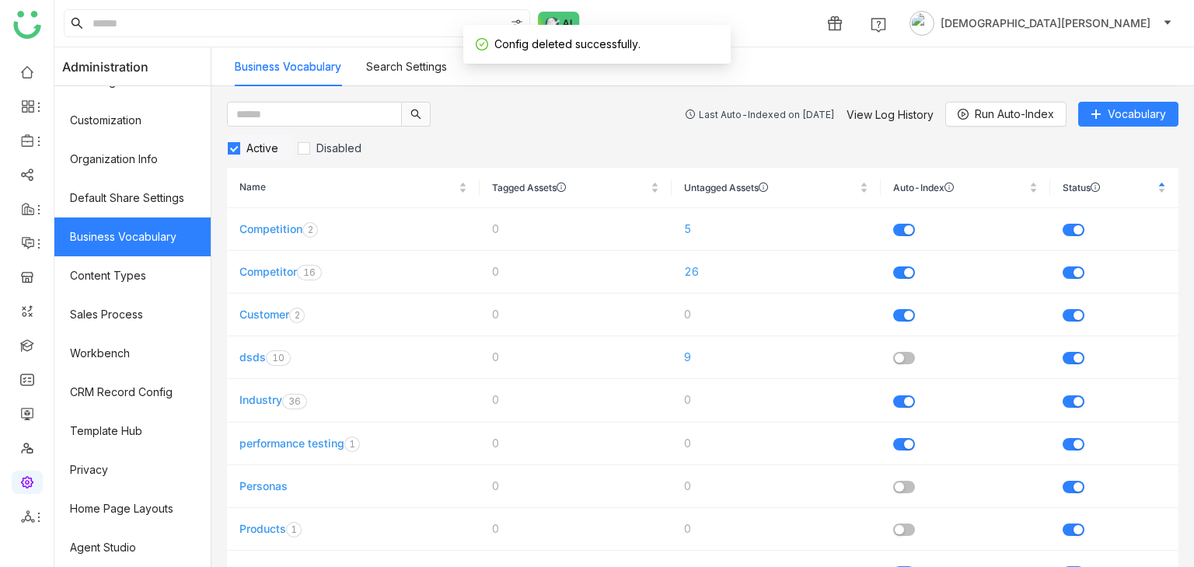
click at [284, 146] on span "Active" at bounding box center [262, 147] width 44 height 13
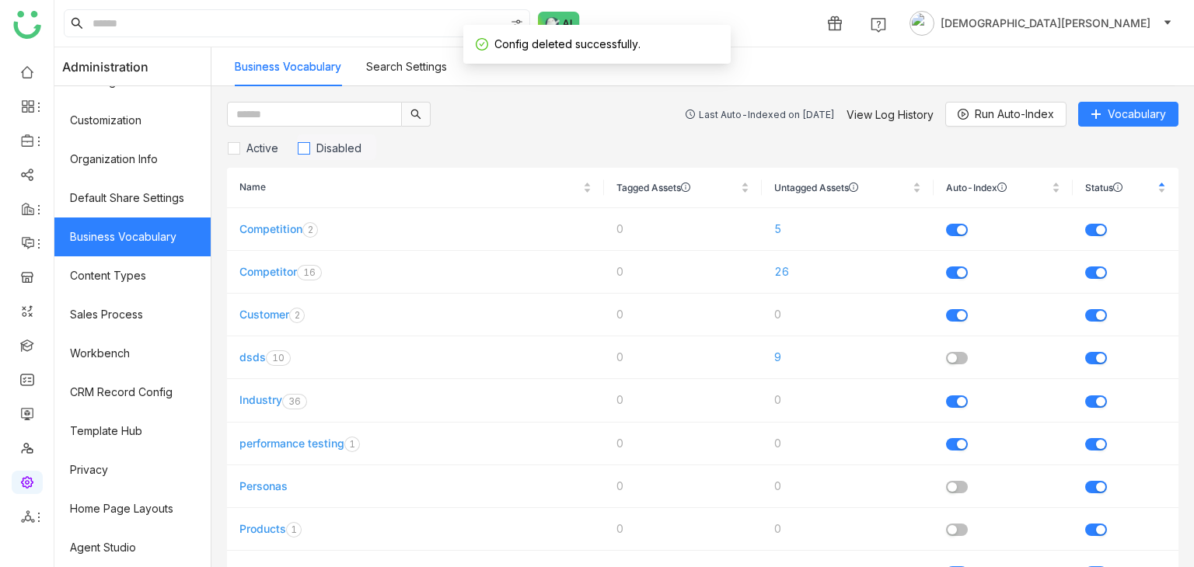
click at [365, 147] on span "Disabled" at bounding box center [339, 147] width 58 height 13
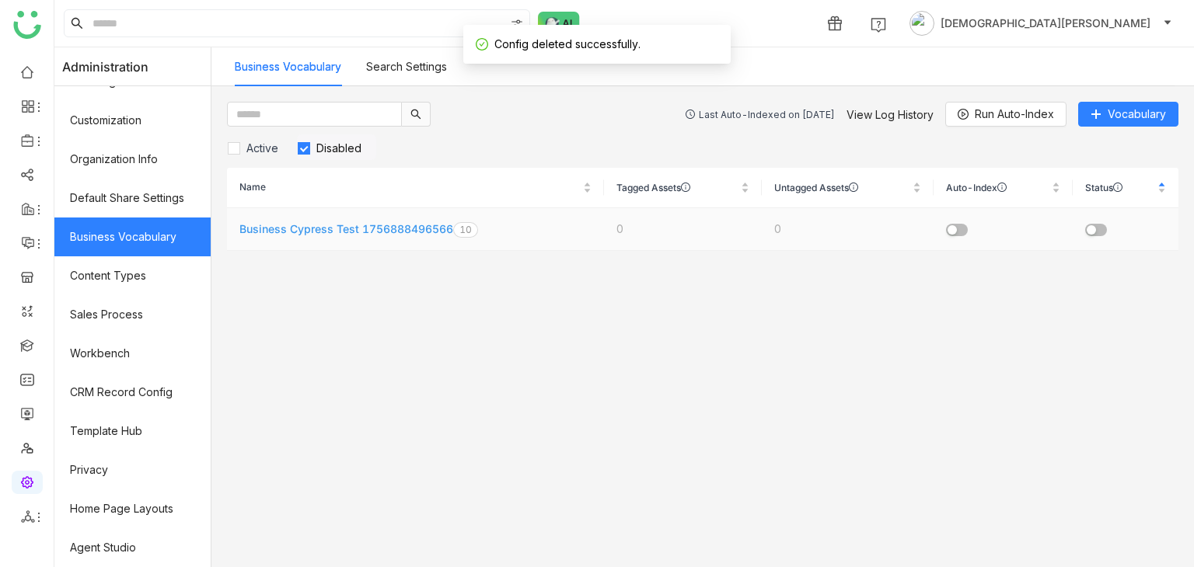
click at [337, 222] on link "Business Cypress Test 1756888496566" at bounding box center [346, 228] width 214 height 13
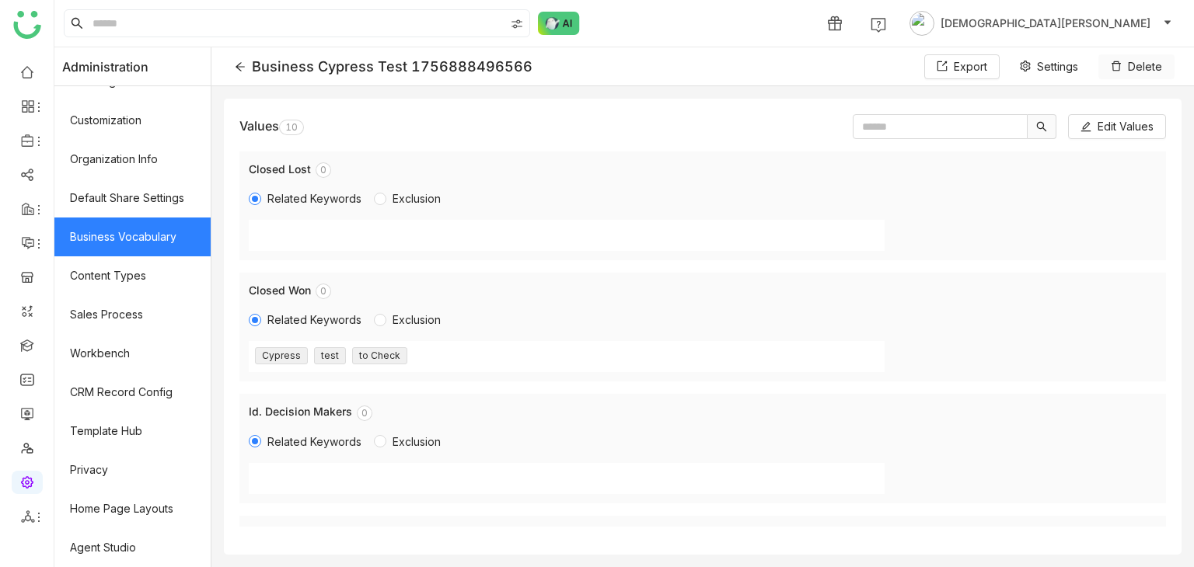
click at [1127, 70] on button "Delete" at bounding box center [1136, 66] width 76 height 25
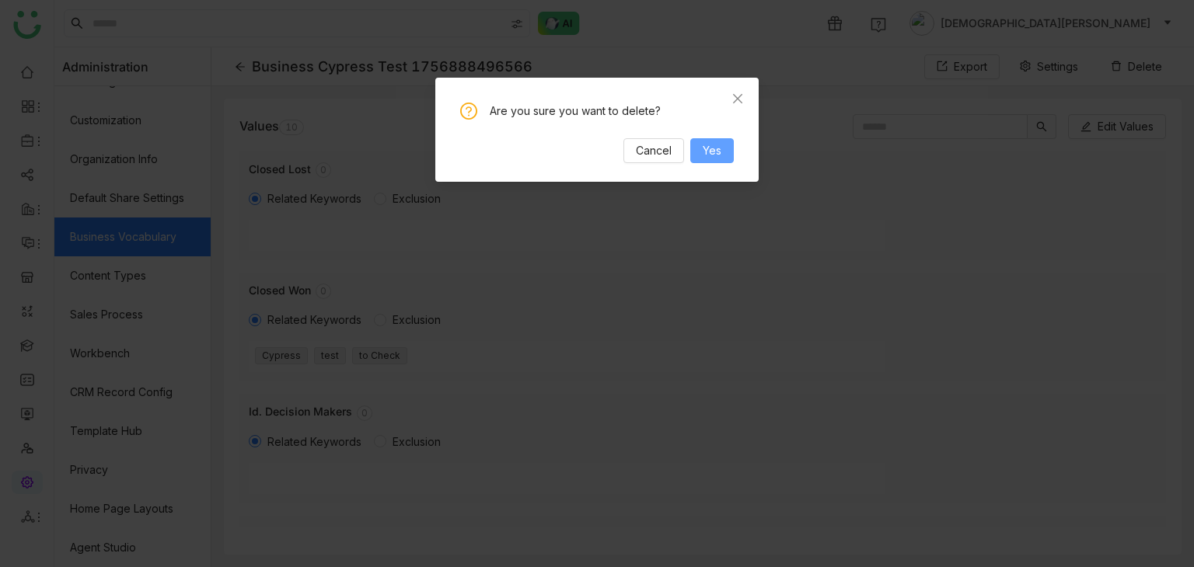
click at [710, 152] on span "Yes" at bounding box center [712, 150] width 19 height 17
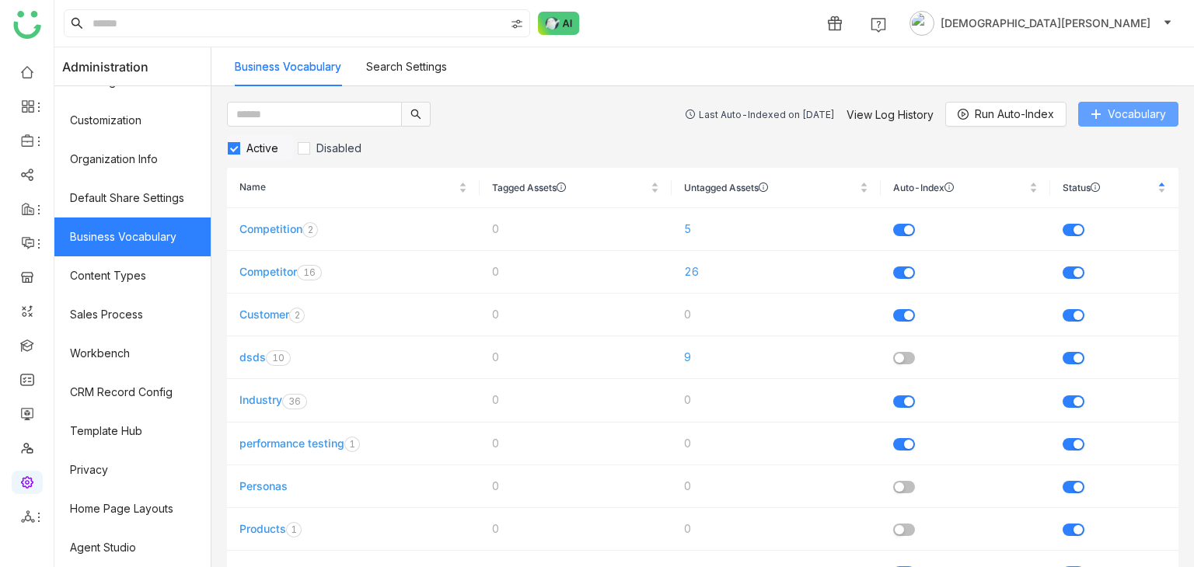
click at [1119, 116] on span "Vocabulary" at bounding box center [1137, 114] width 58 height 17
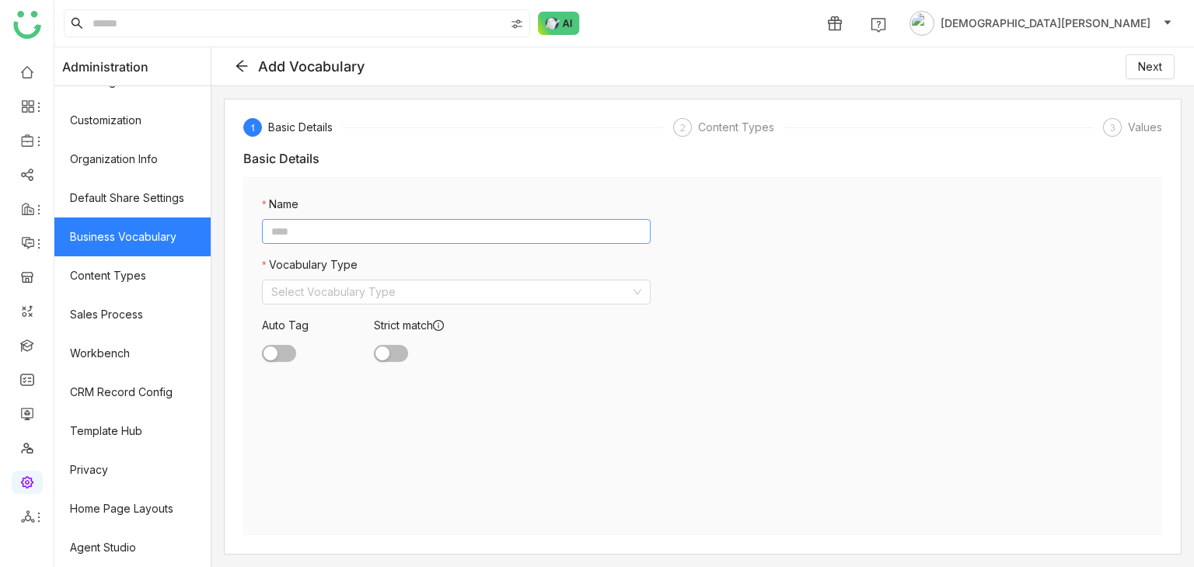
click at [401, 232] on input at bounding box center [456, 231] width 389 height 25
paste input "**********"
click at [295, 228] on input "**********" at bounding box center [456, 231] width 389 height 25
type input "**********"
click at [301, 288] on input at bounding box center [450, 292] width 359 height 23
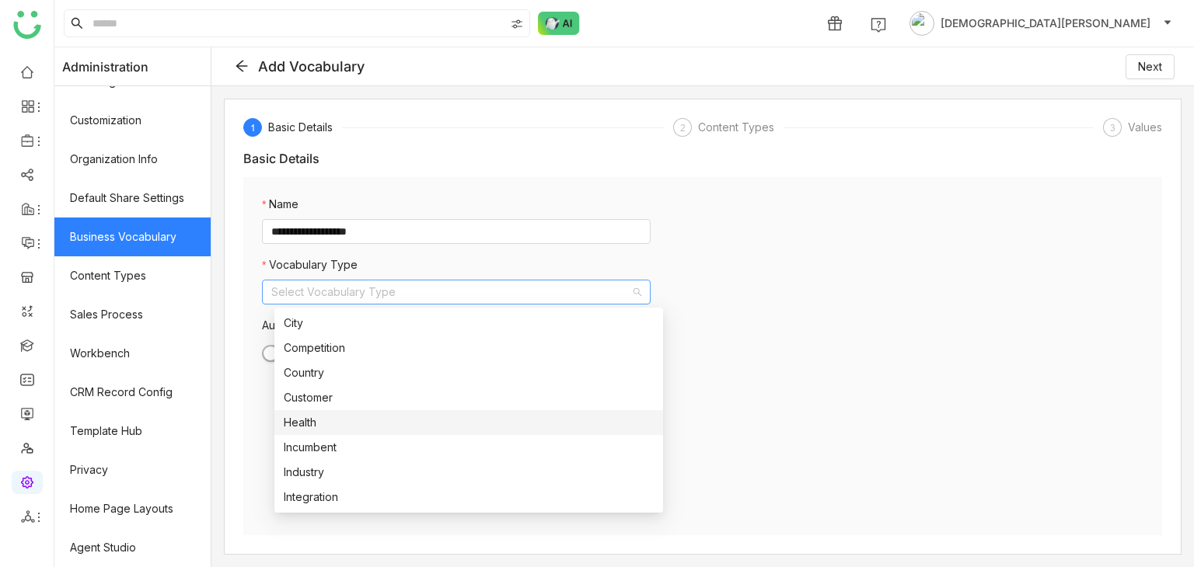
click at [323, 424] on div "Health" at bounding box center [469, 422] width 370 height 17
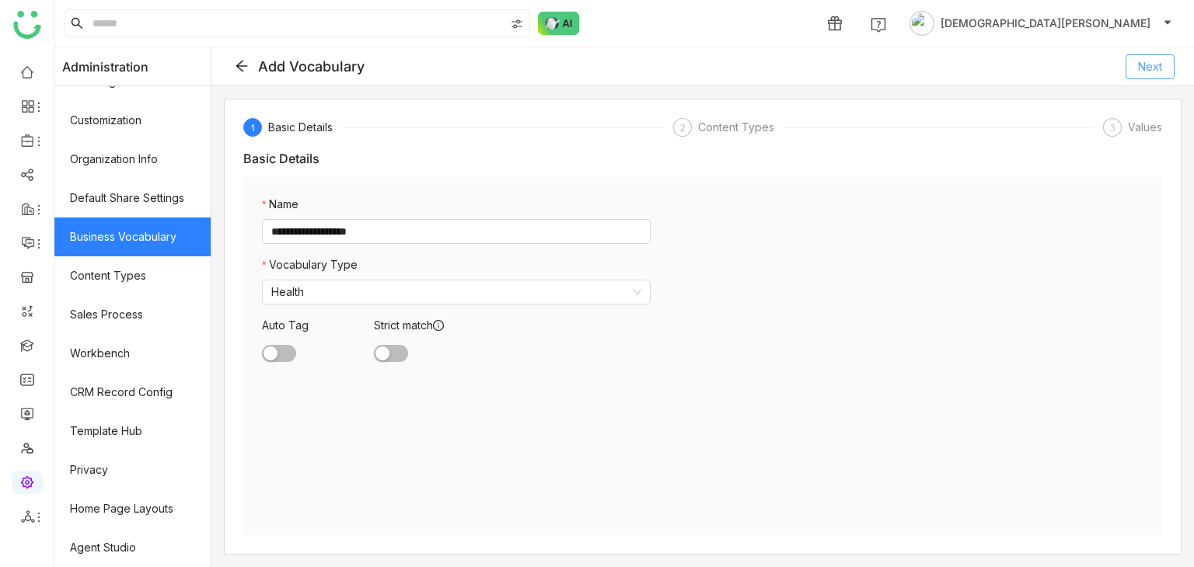
click at [1161, 65] on span "Next" at bounding box center [1150, 66] width 24 height 17
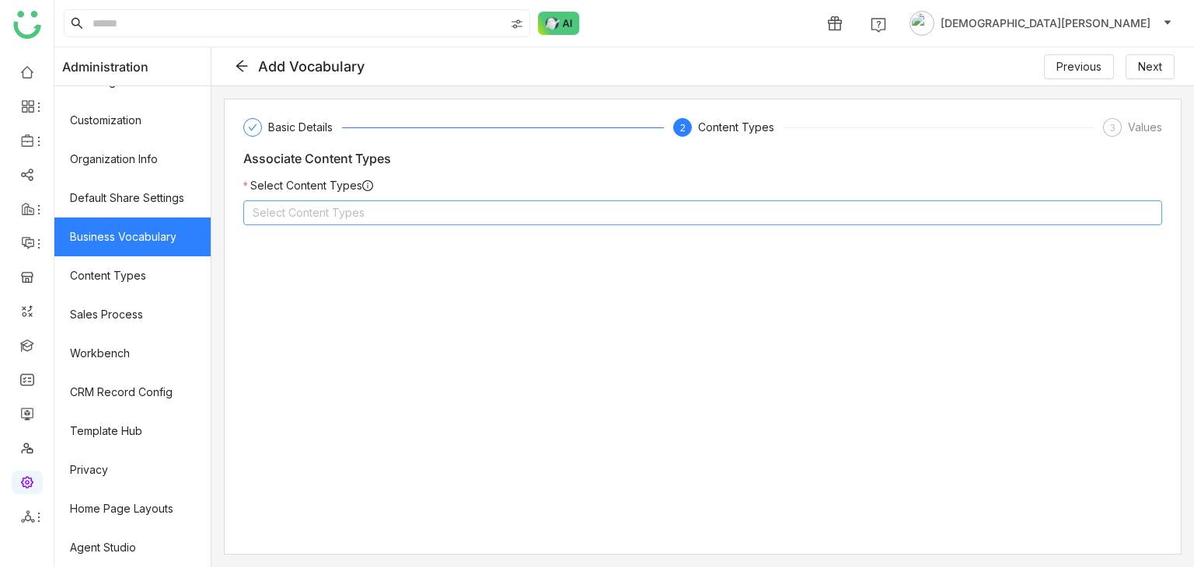
drag, startPoint x: 445, startPoint y: 218, endPoint x: 438, endPoint y: 224, distance: 8.3
click at [444, 220] on nz-select-top-control "Select Content Types" at bounding box center [702, 213] width 919 height 25
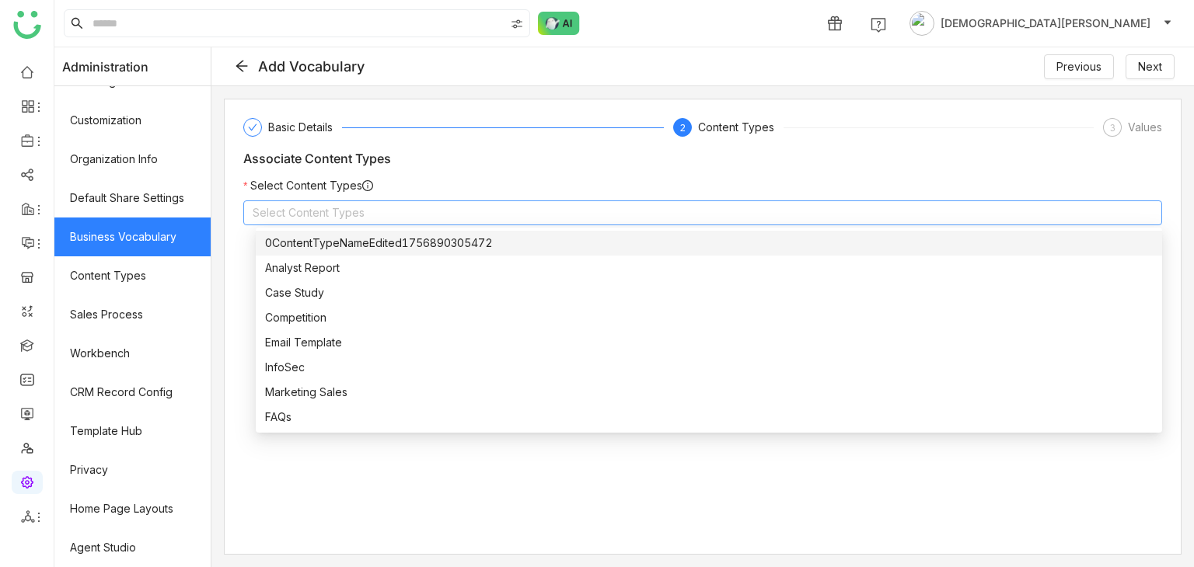
click at [332, 246] on div "0ContentTypeNameEdited1756890305472" at bounding box center [709, 243] width 888 height 17
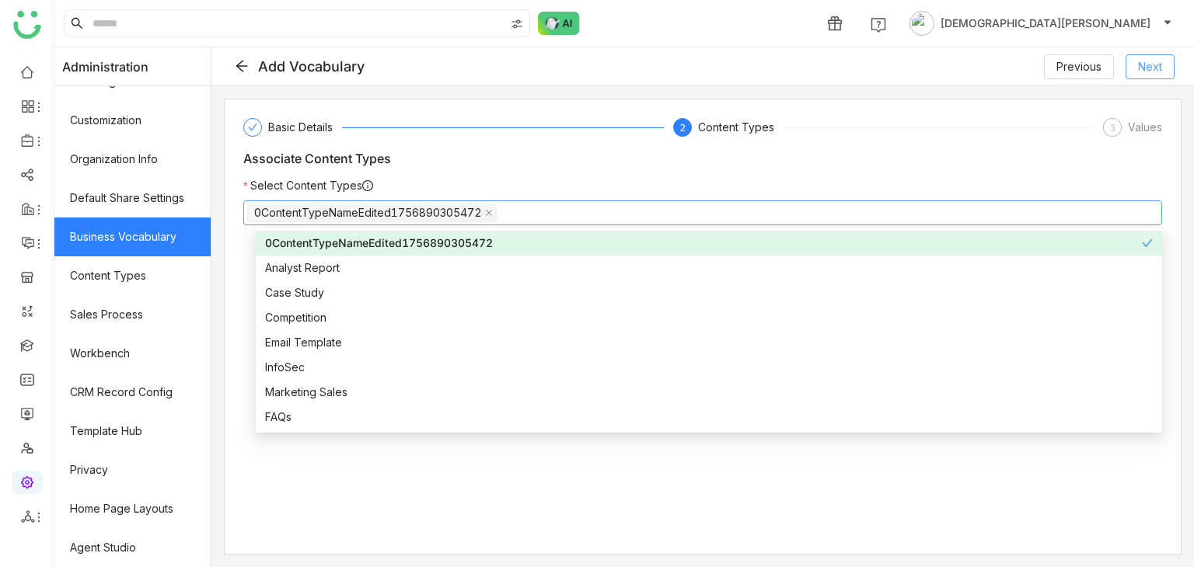
click at [1138, 76] on button "Next" at bounding box center [1149, 66] width 49 height 25
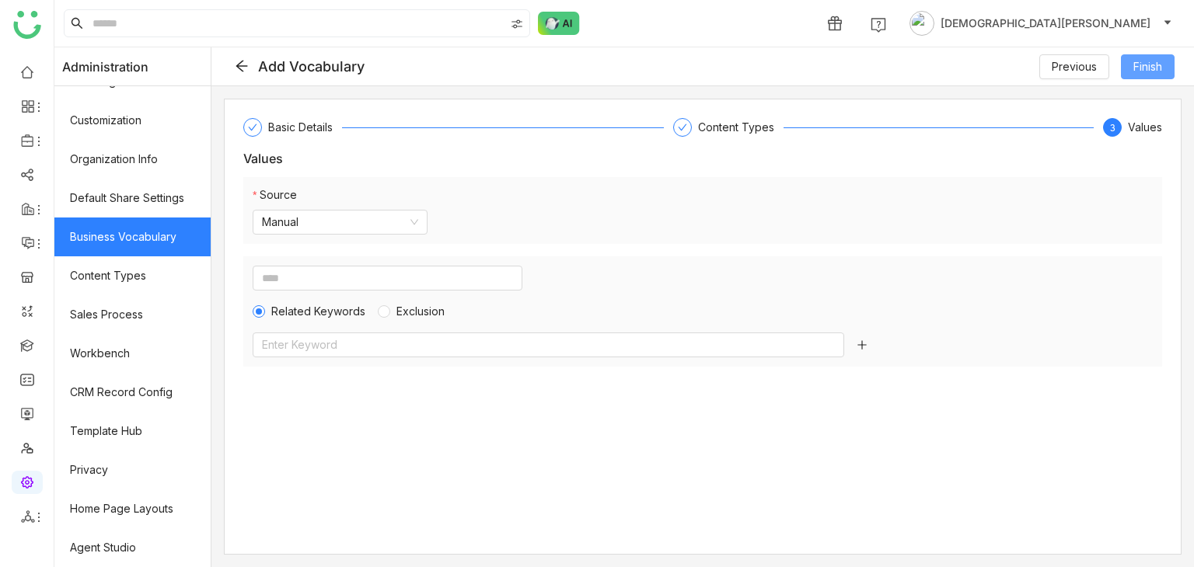
click at [1159, 69] on span "Finish" at bounding box center [1147, 66] width 29 height 17
click at [286, 314] on span "Related Keywords" at bounding box center [318, 311] width 106 height 17
click at [319, 271] on input at bounding box center [388, 278] width 270 height 25
paste input "**********"
click at [340, 279] on input "**********" at bounding box center [388, 278] width 270 height 25
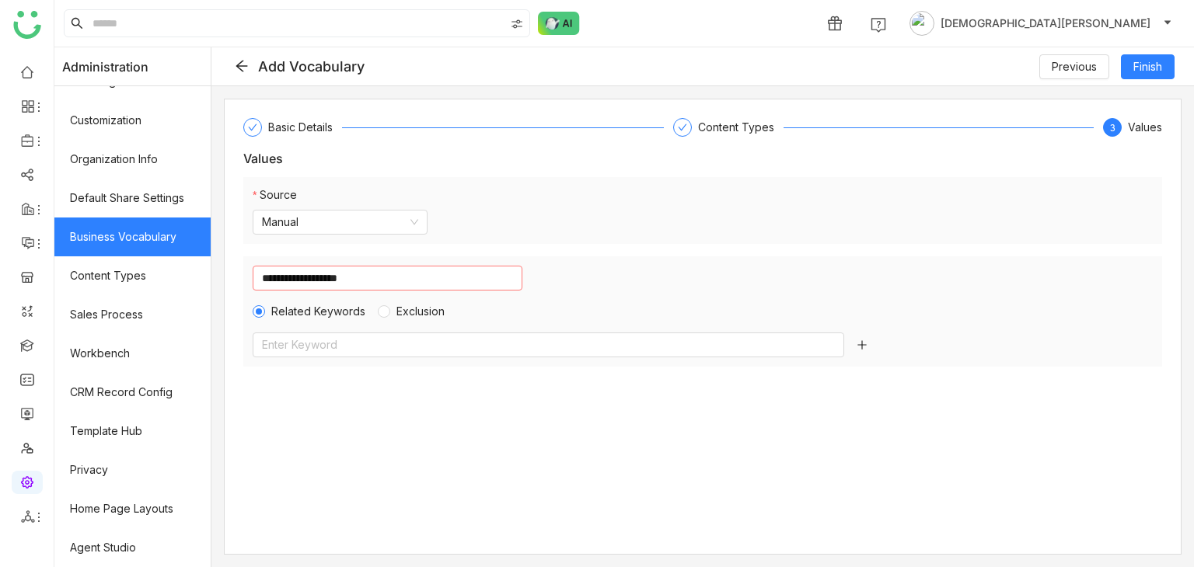
click at [342, 277] on input "**********" at bounding box center [388, 278] width 270 height 25
type input "**********"
click at [637, 234] on div "Source Manual" at bounding box center [702, 210] width 919 height 67
click at [348, 281] on input "**********" at bounding box center [388, 278] width 270 height 25
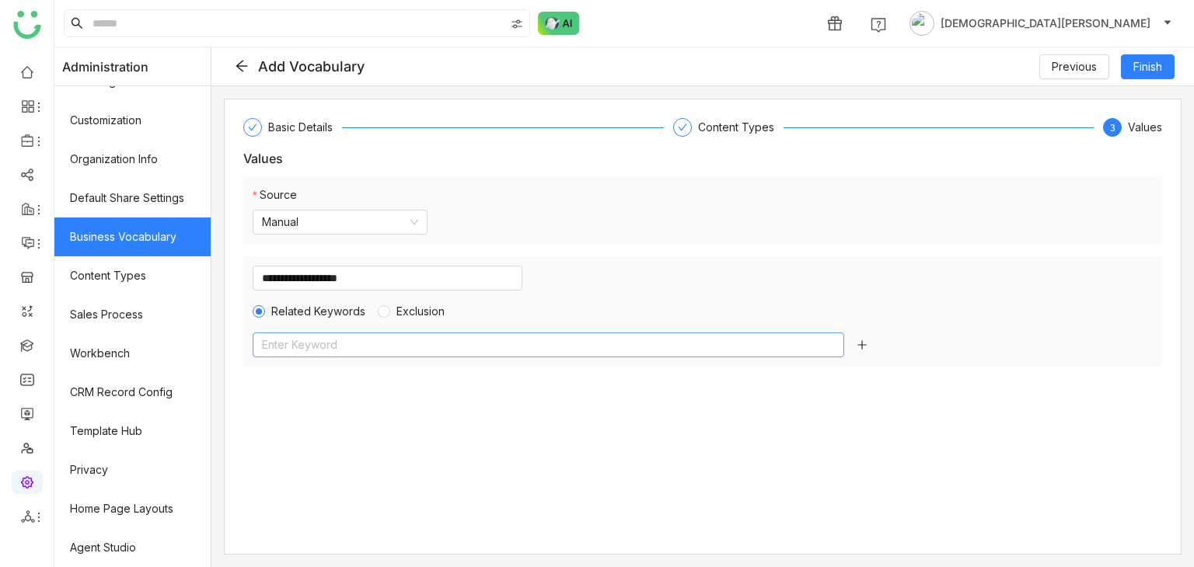
click at [293, 341] on nz-select-top-control "Enter Keyword" at bounding box center [548, 345] width 591 height 25
click at [1155, 75] on button "Finish" at bounding box center [1148, 66] width 54 height 25
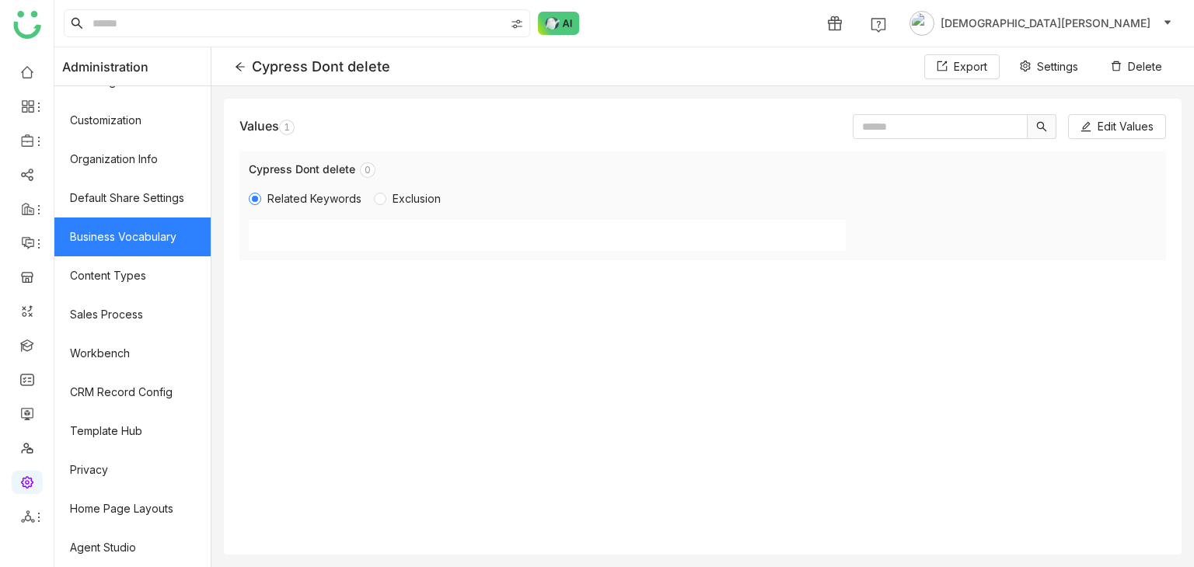
click at [246, 64] on icon at bounding box center [240, 66] width 11 height 11
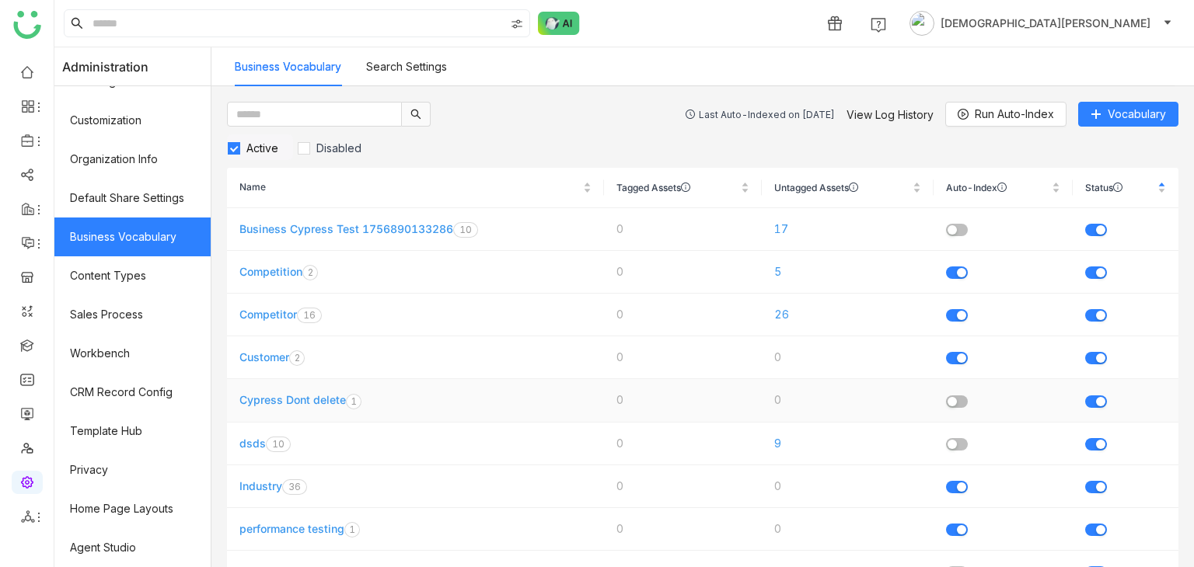
click at [281, 398] on link "Cypress Dont delete" at bounding box center [292, 399] width 106 height 13
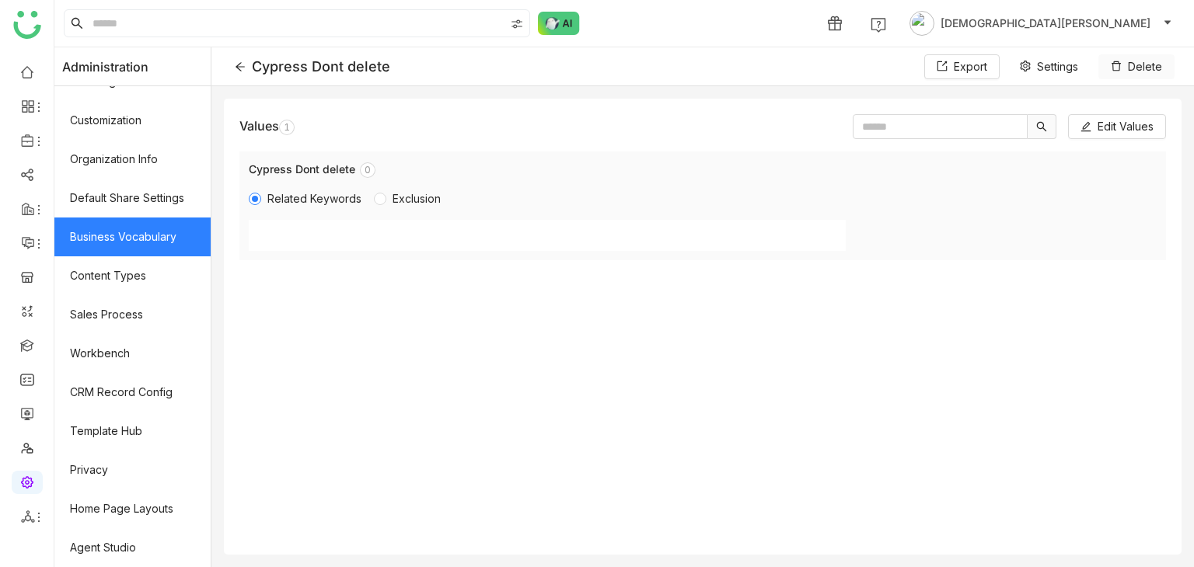
click at [1147, 70] on span "Delete" at bounding box center [1145, 66] width 34 height 17
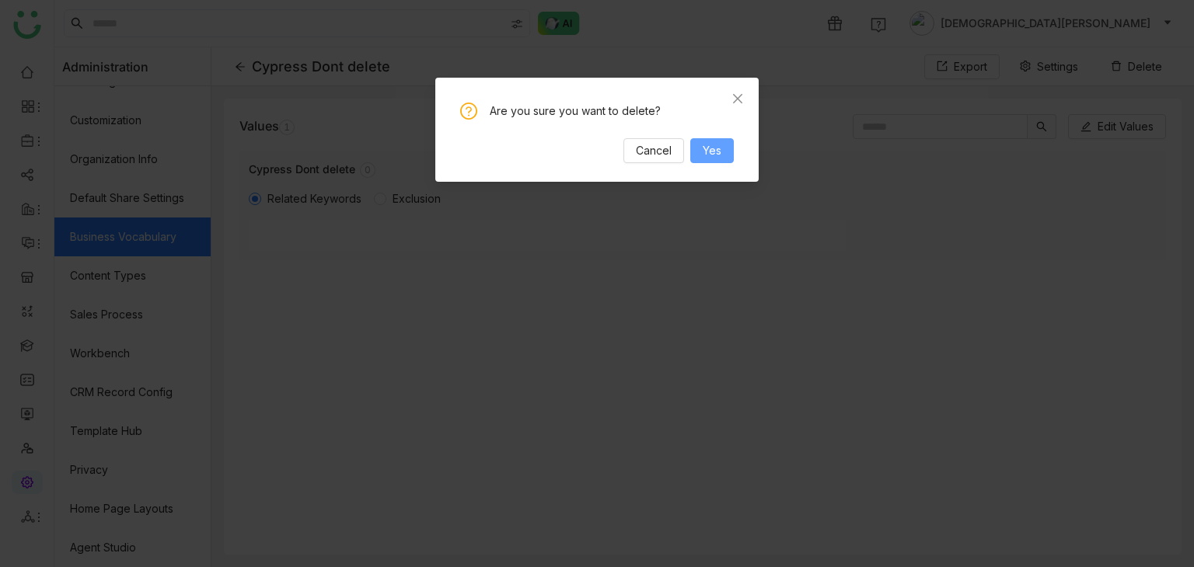
click at [708, 148] on span "Yes" at bounding box center [712, 150] width 19 height 17
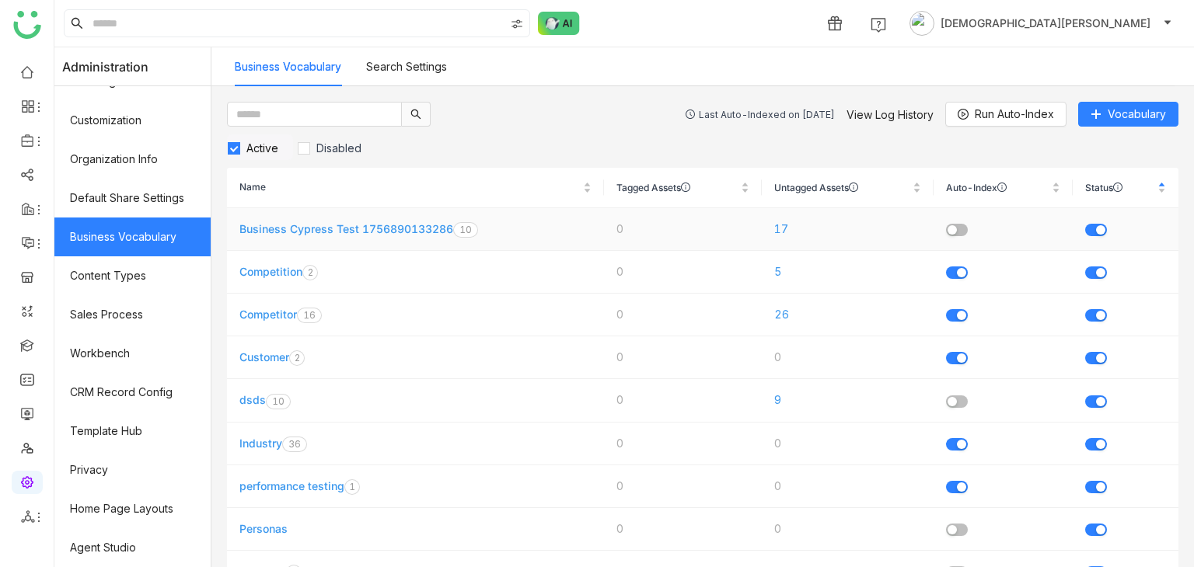
click at [326, 234] on link "Business Cypress Test 1756890133286" at bounding box center [346, 228] width 214 height 13
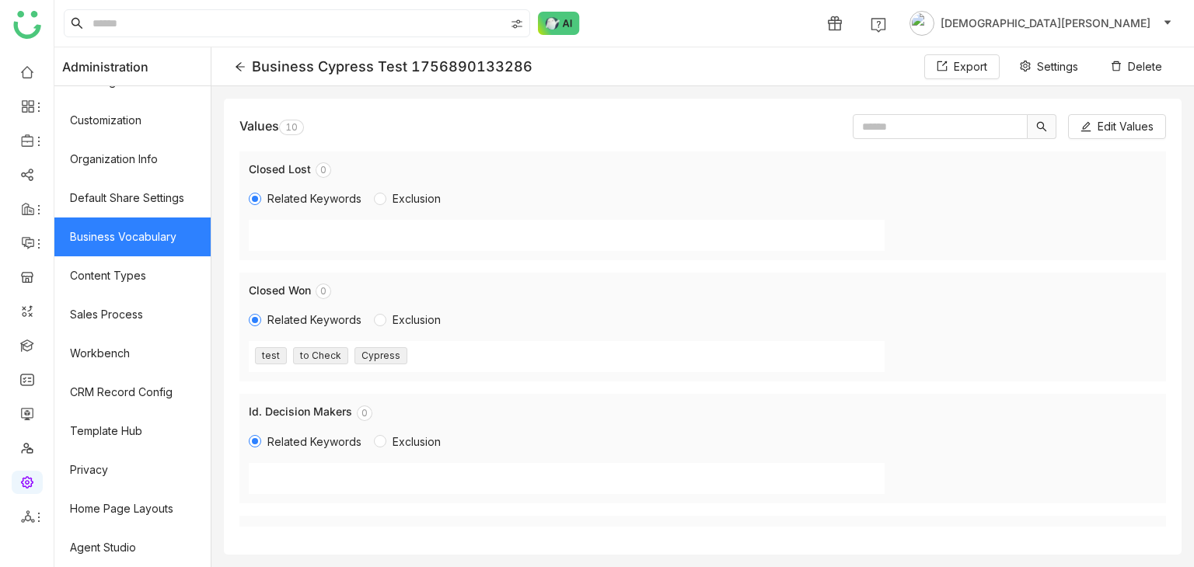
click at [245, 67] on icon at bounding box center [239, 66] width 9 height 9
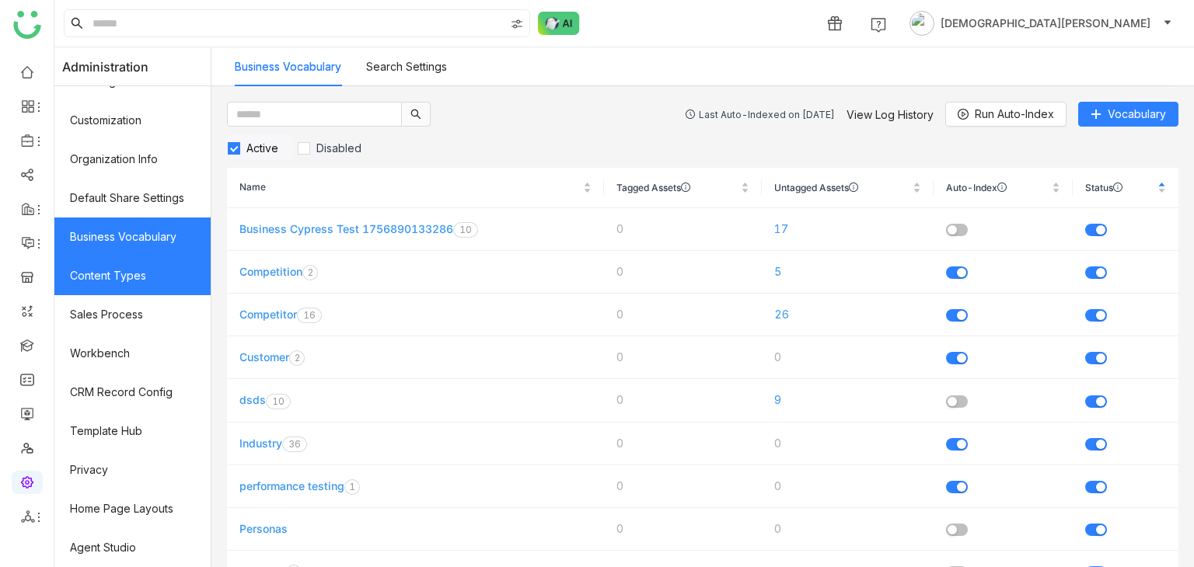
click at [93, 274] on link "Content Types" at bounding box center [132, 275] width 156 height 39
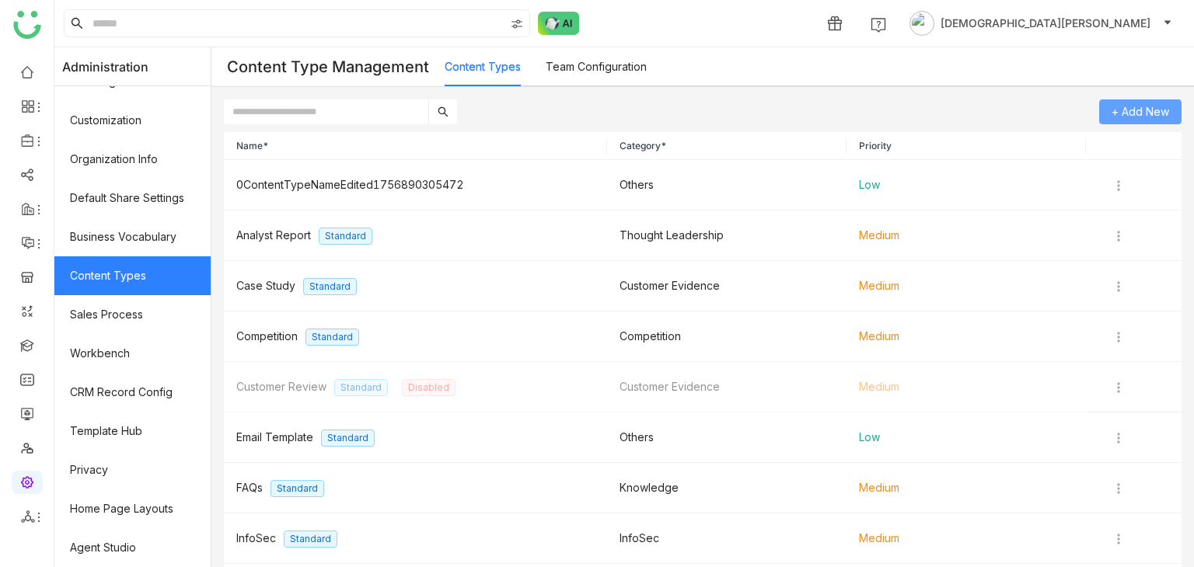
click at [1147, 113] on span "+ Add New" at bounding box center [1140, 111] width 58 height 23
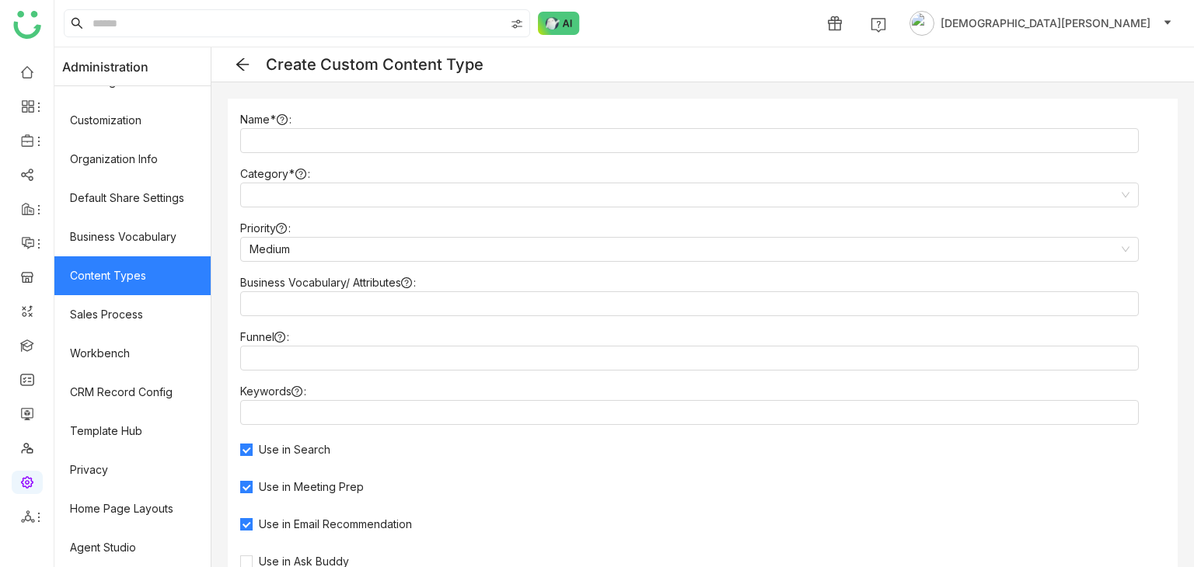
click at [397, 153] on div "Name*" at bounding box center [702, 138] width 925 height 54
click at [395, 145] on input at bounding box center [689, 140] width 898 height 25
paste input "**********"
type input "**********"
click at [317, 200] on input at bounding box center [683, 194] width 869 height 23
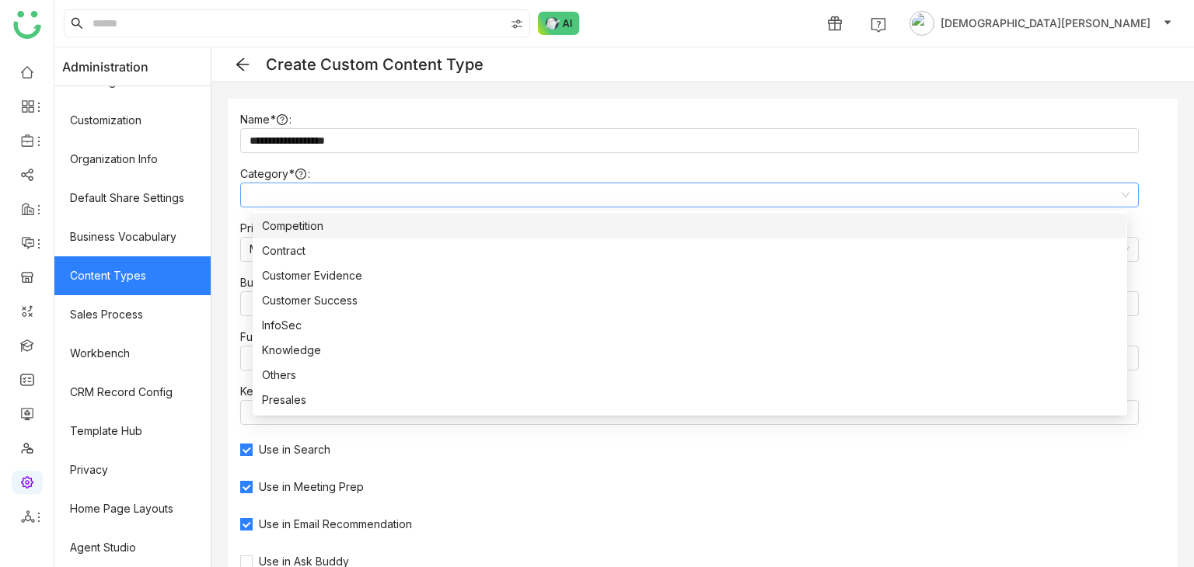
click at [309, 221] on div "Competition" at bounding box center [689, 226] width 855 height 17
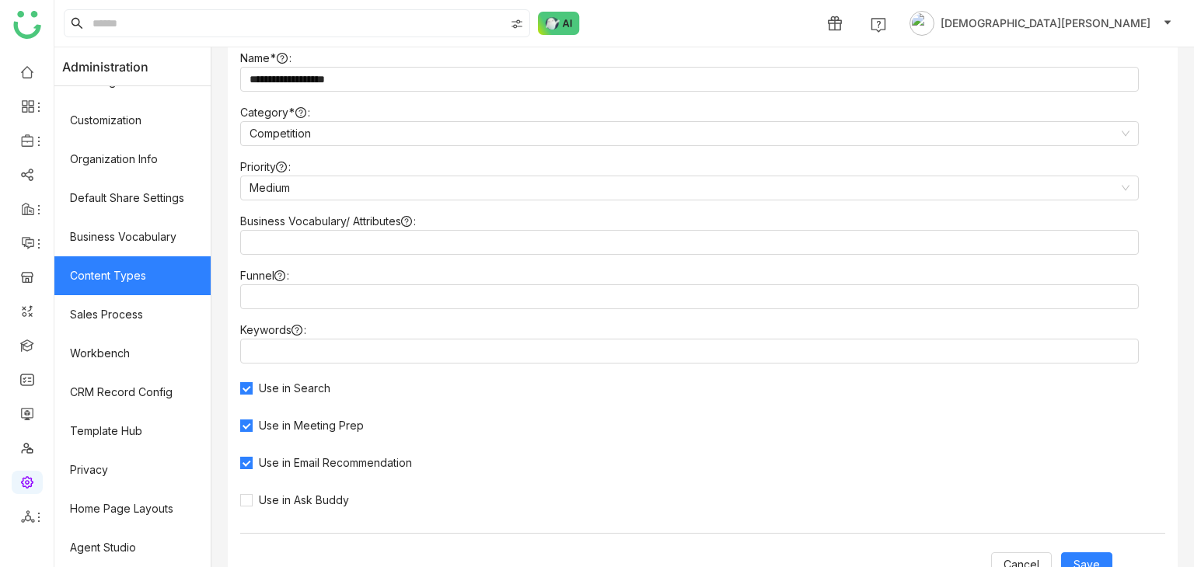
scroll to position [103, 0]
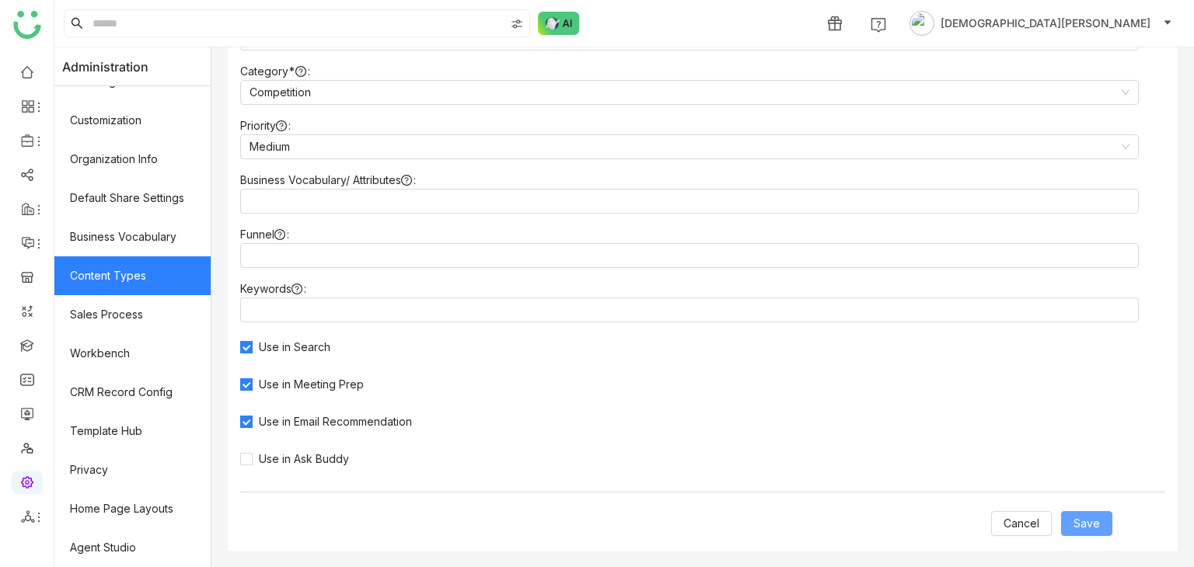
click at [1073, 529] on span "Save" at bounding box center [1086, 523] width 26 height 17
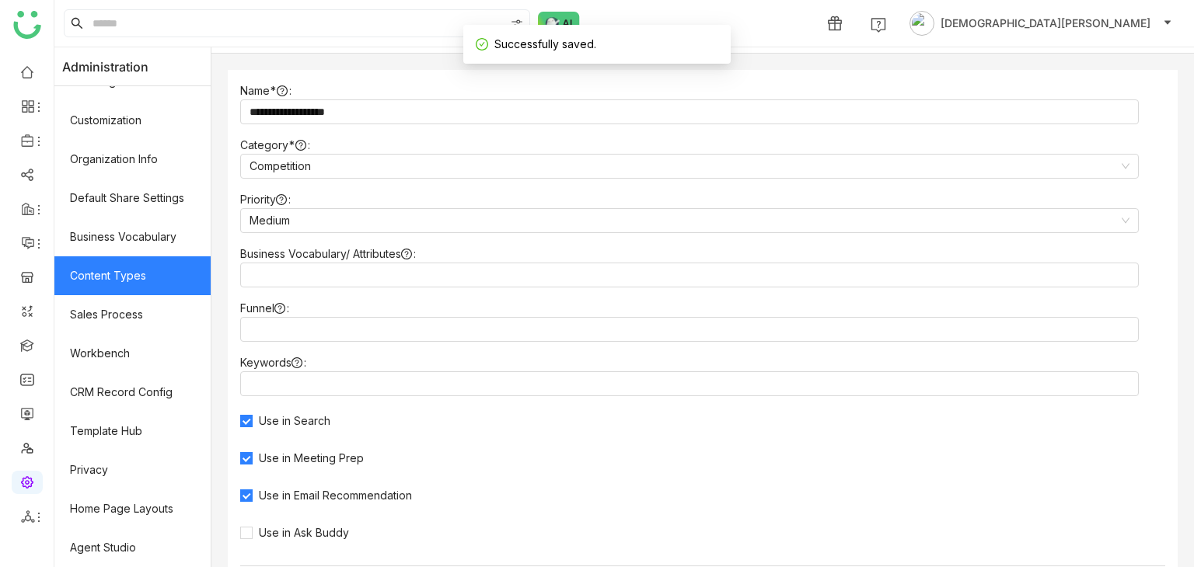
scroll to position [0, 0]
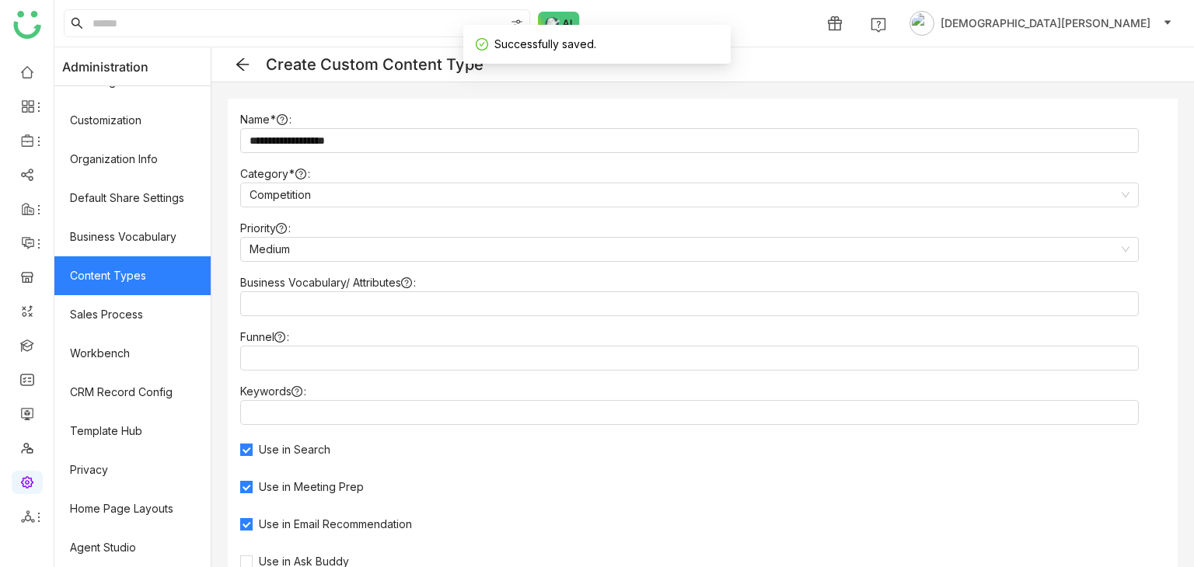
click at [247, 61] on icon at bounding box center [243, 65] width 16 height 16
click at [250, 68] on icon at bounding box center [243, 65] width 16 height 16
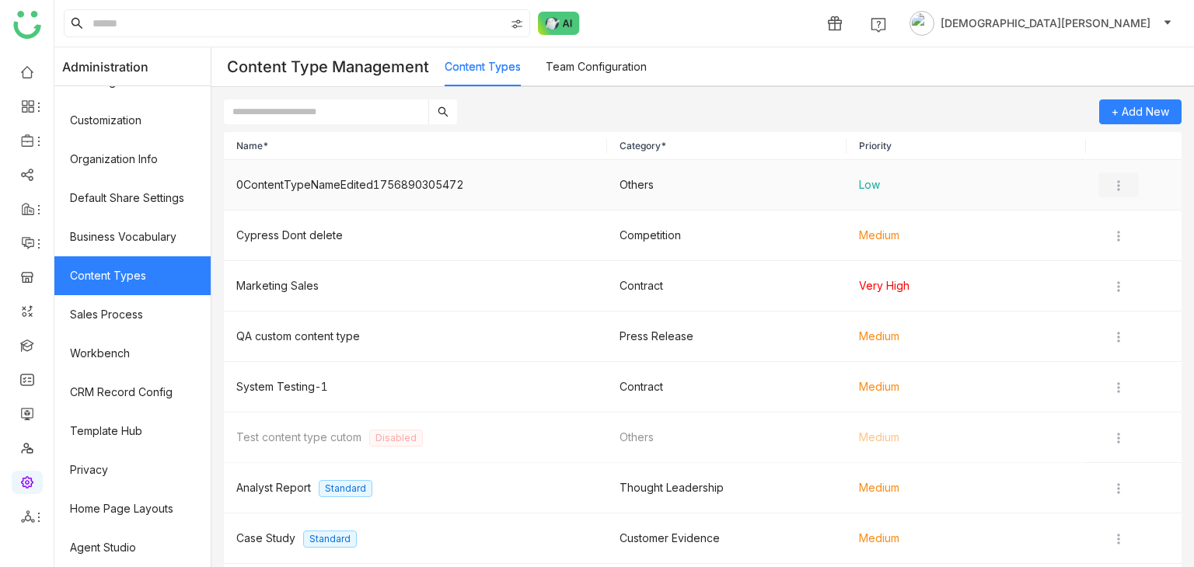
click at [1111, 183] on img at bounding box center [1119, 186] width 16 height 16
click at [1111, 273] on icon at bounding box center [1107, 275] width 9 height 10
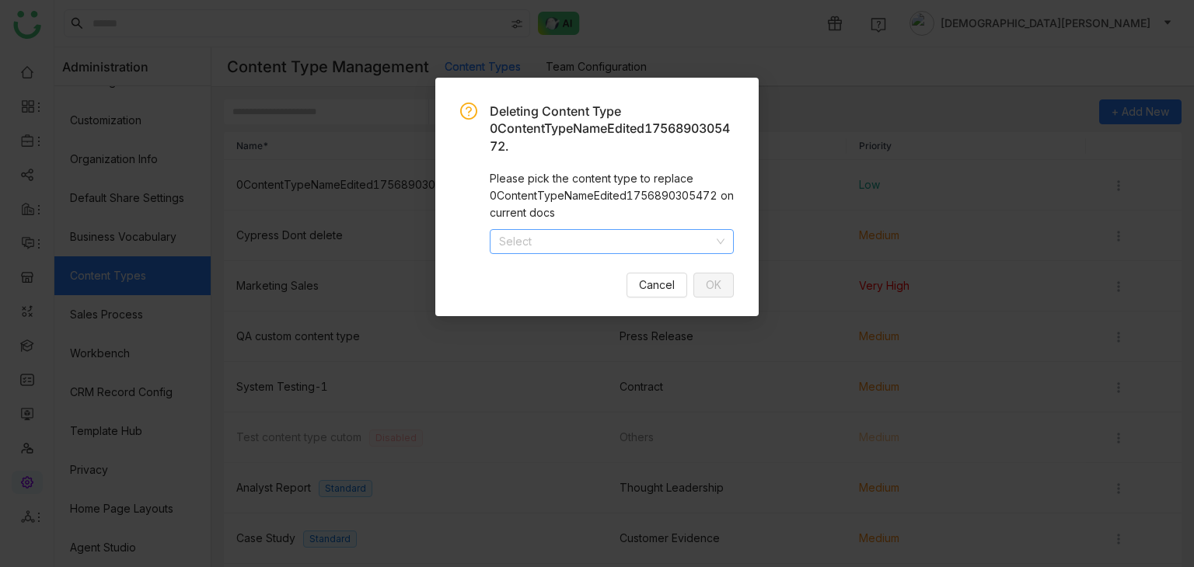
click at [566, 244] on input at bounding box center [606, 241] width 215 height 23
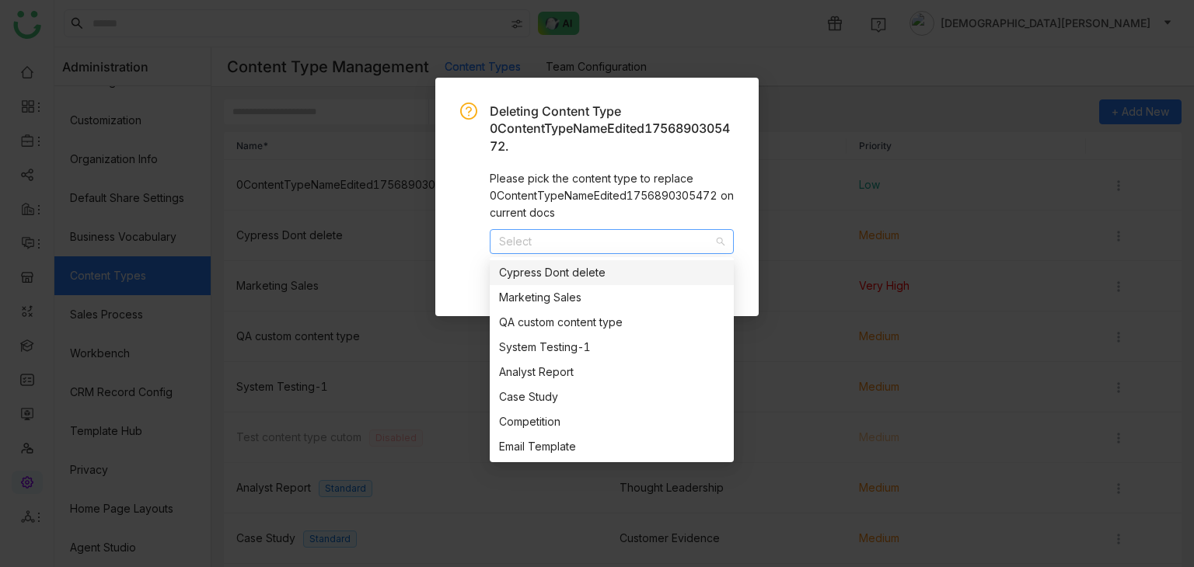
paste input "**********"
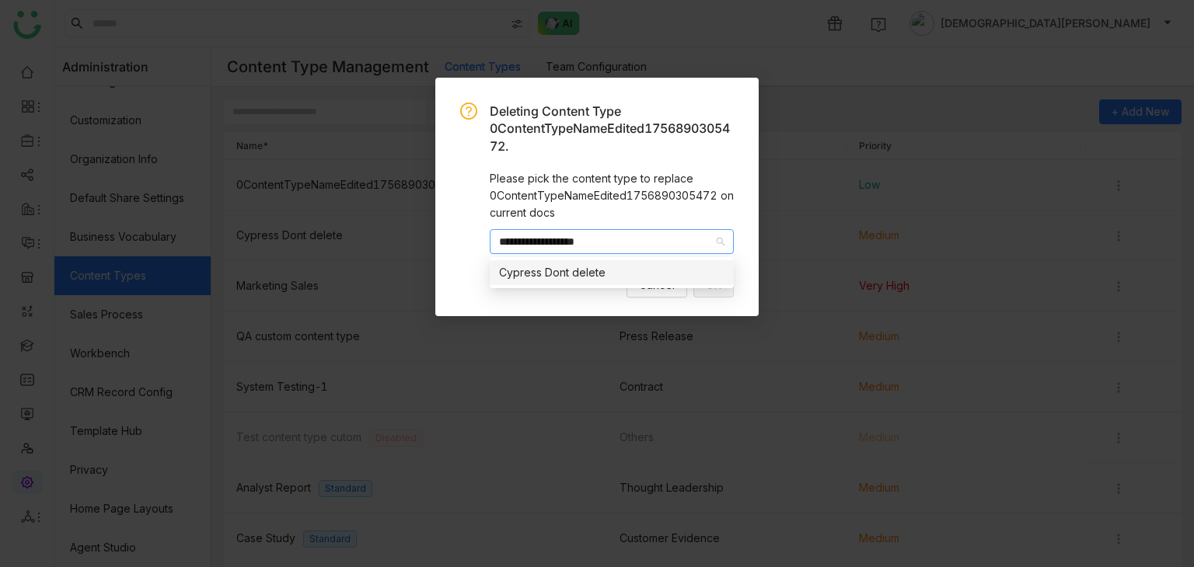
type input "**********"
click at [591, 274] on div "Cypress Dont delete" at bounding box center [611, 272] width 225 height 17
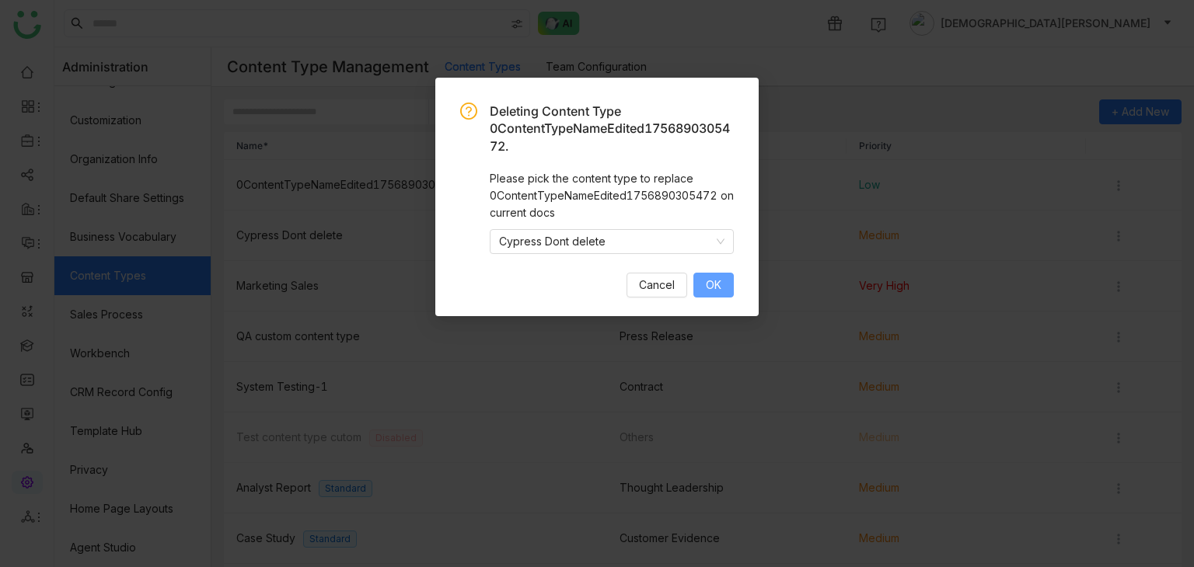
click at [720, 285] on span "OK" at bounding box center [714, 285] width 16 height 17
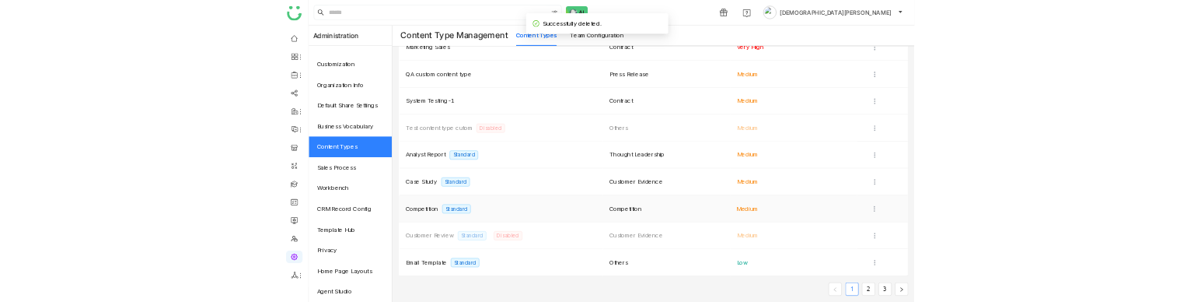
scroll to position [159, 0]
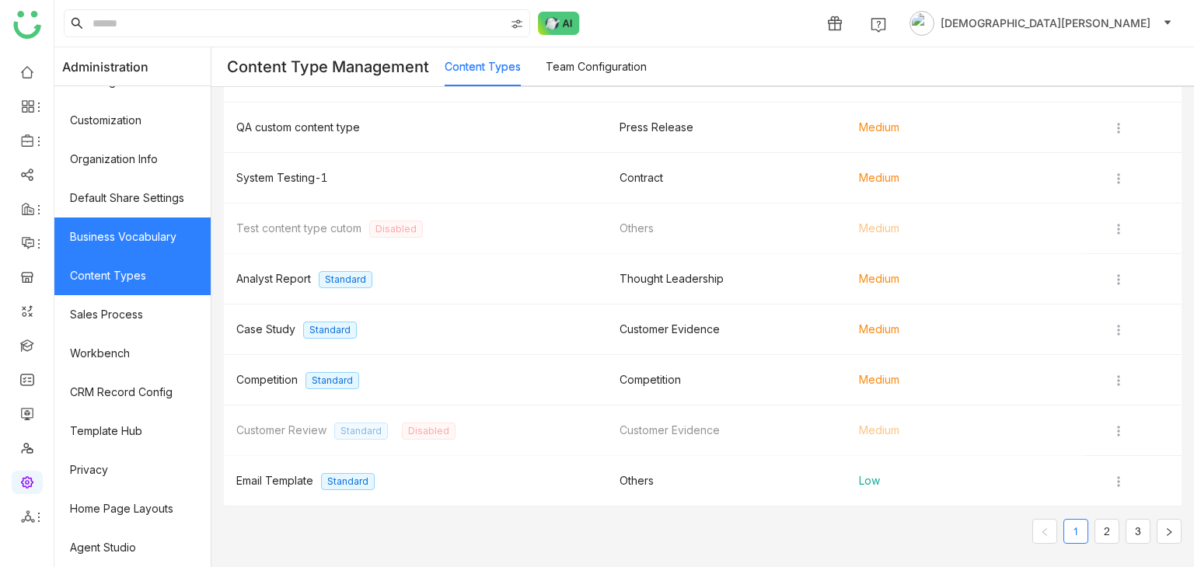
click at [84, 230] on link "Business Vocabulary" at bounding box center [132, 237] width 156 height 39
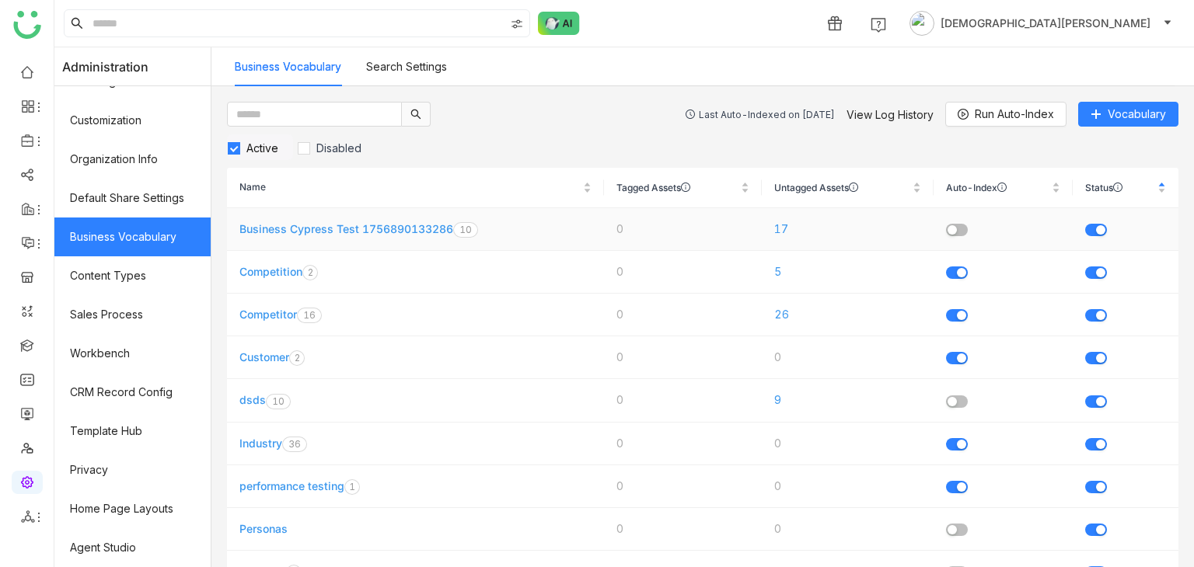
click at [341, 235] on td "Business Cypress Test 1756890133286 0 1 2 3 4 5 6 7 8 9 0 1 2 3 4 5 6 7 8 9" at bounding box center [415, 229] width 377 height 43
click at [344, 231] on link "Business Cypress Test 1756890133286" at bounding box center [346, 228] width 214 height 13
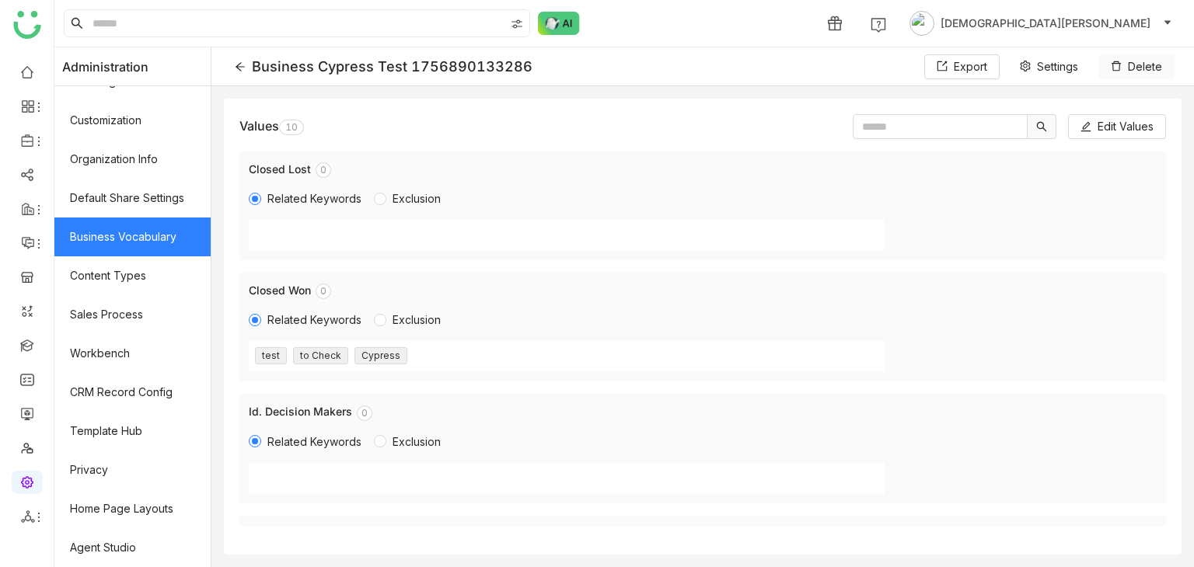
click at [1136, 72] on span "Delete" at bounding box center [1145, 66] width 34 height 17
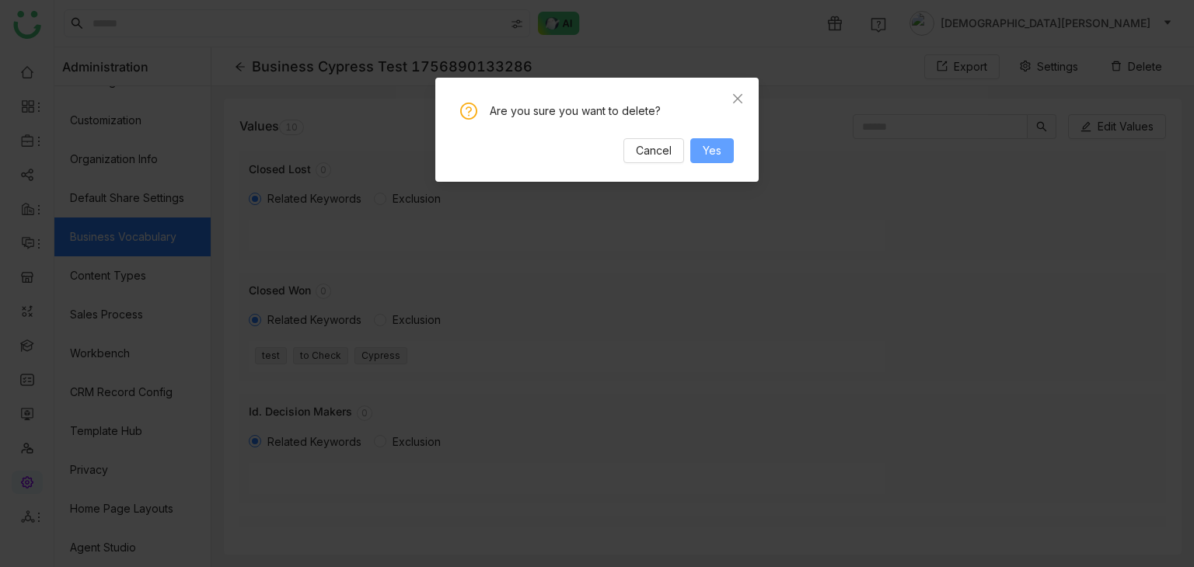
click at [720, 147] on span "Yes" at bounding box center [712, 150] width 19 height 17
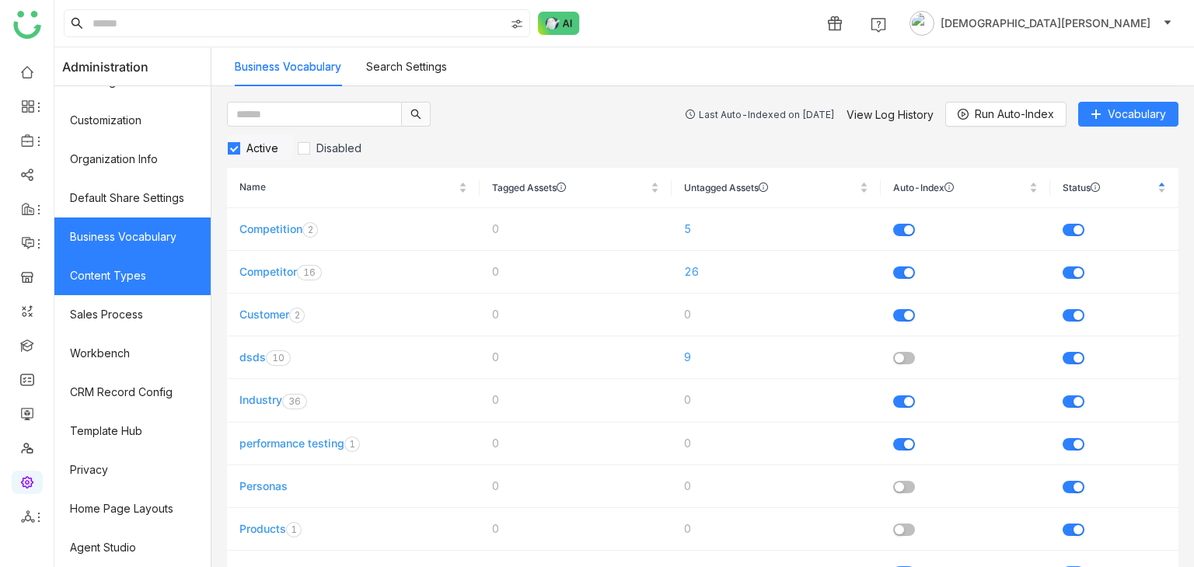
click at [138, 285] on link "Content Types" at bounding box center [132, 275] width 156 height 39
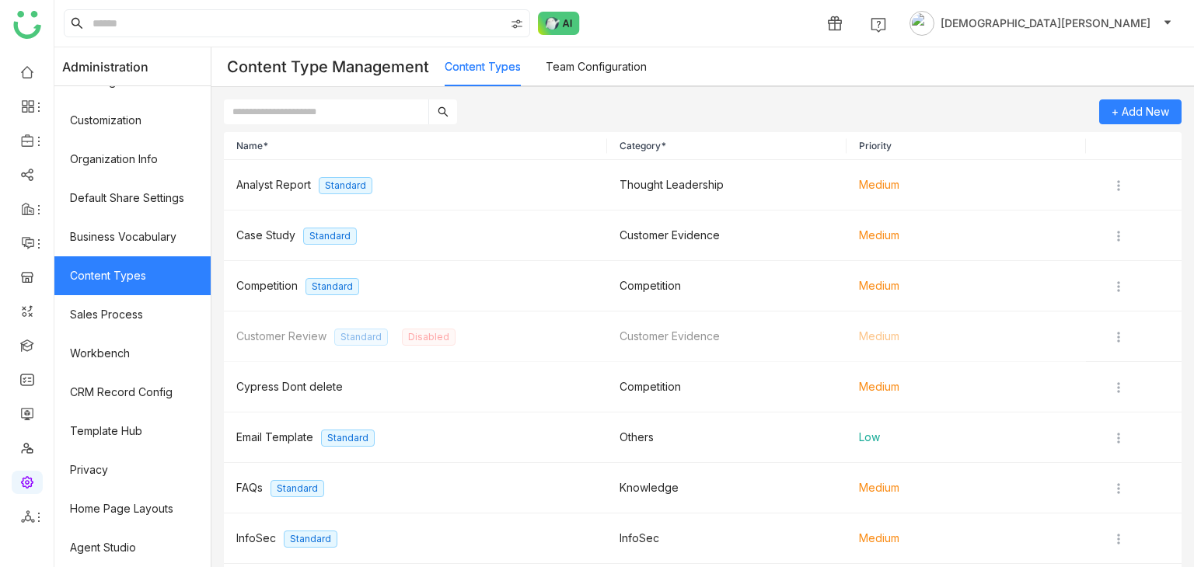
click at [616, 63] on link "Team Configuration" at bounding box center [596, 66] width 101 height 13
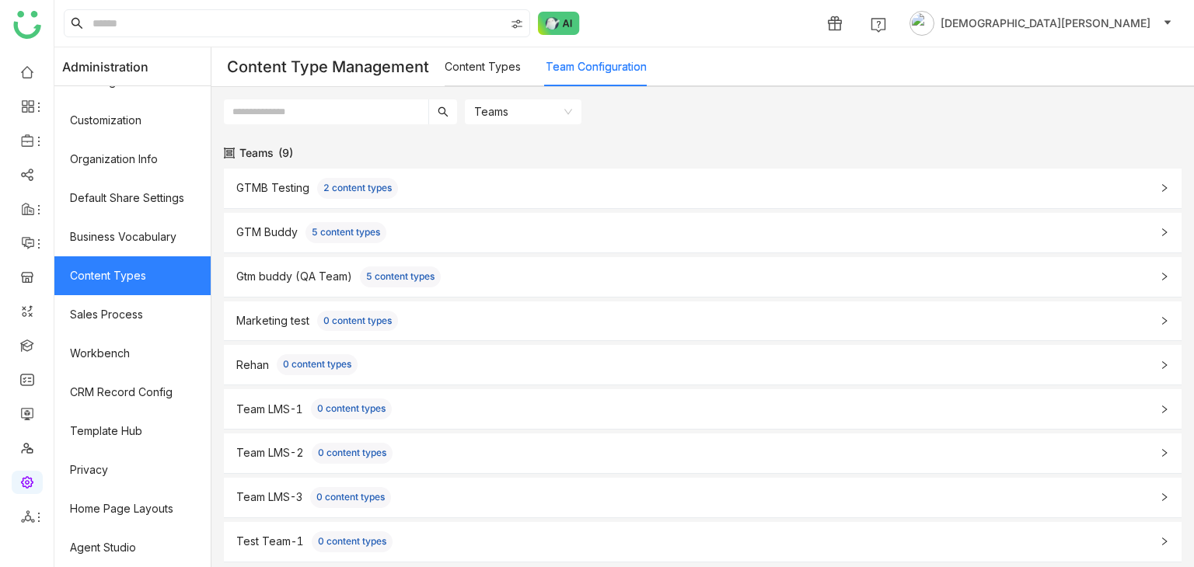
click at [341, 128] on div "Teams" at bounding box center [702, 112] width 982 height 50
click at [358, 116] on input "text" at bounding box center [326, 111] width 204 height 25
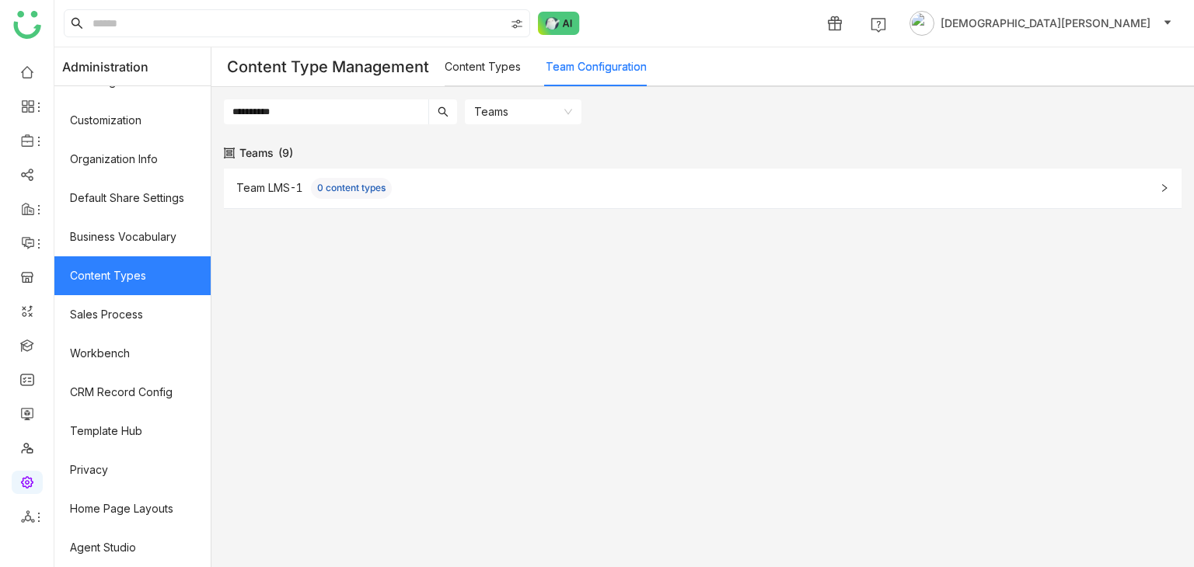
type input "**********"
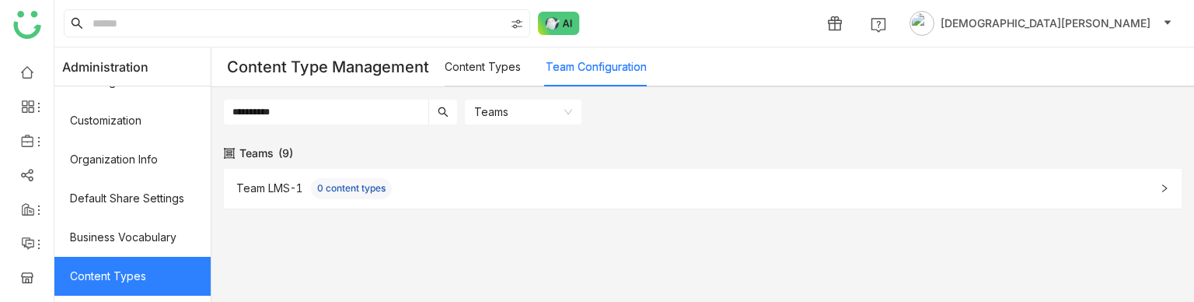
click at [485, 63] on link "Content Types" at bounding box center [483, 66] width 76 height 13
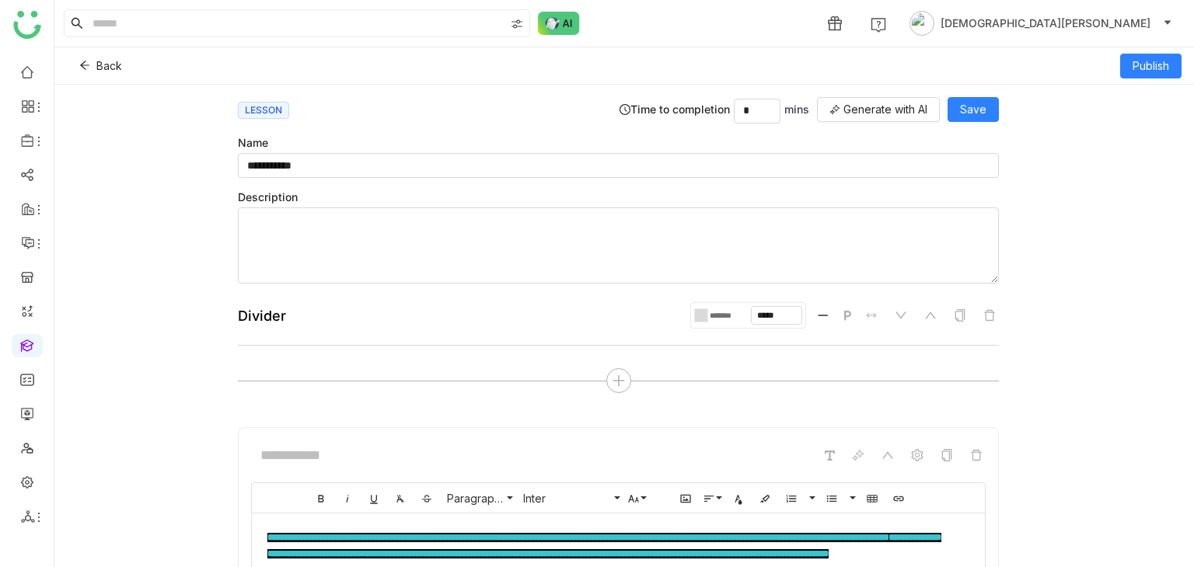
scroll to position [867, 0]
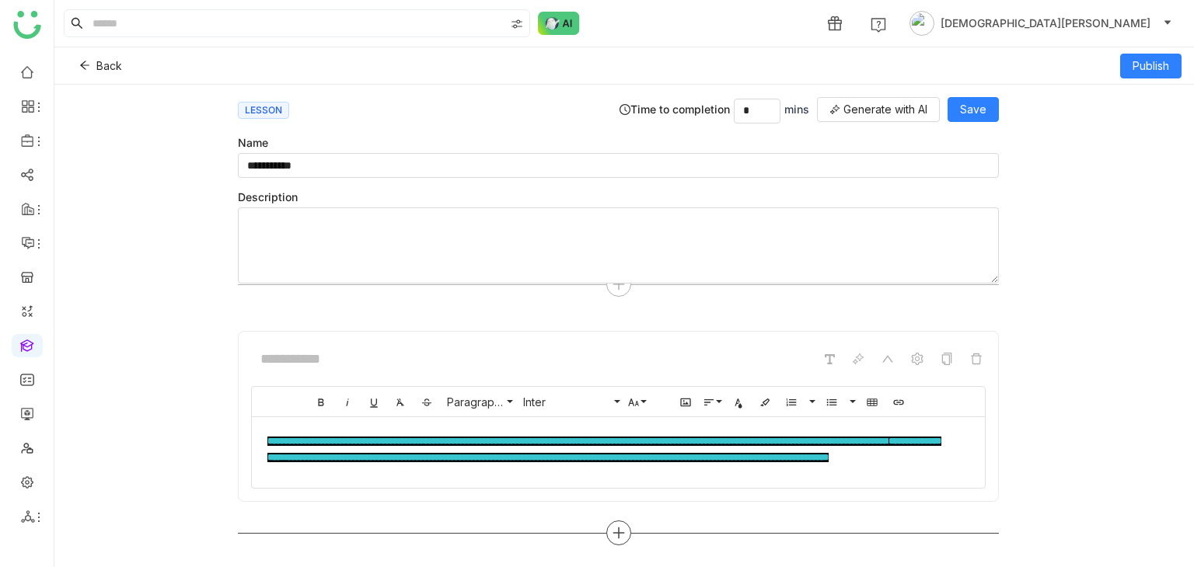
click at [614, 526] on icon at bounding box center [619, 533] width 14 height 14
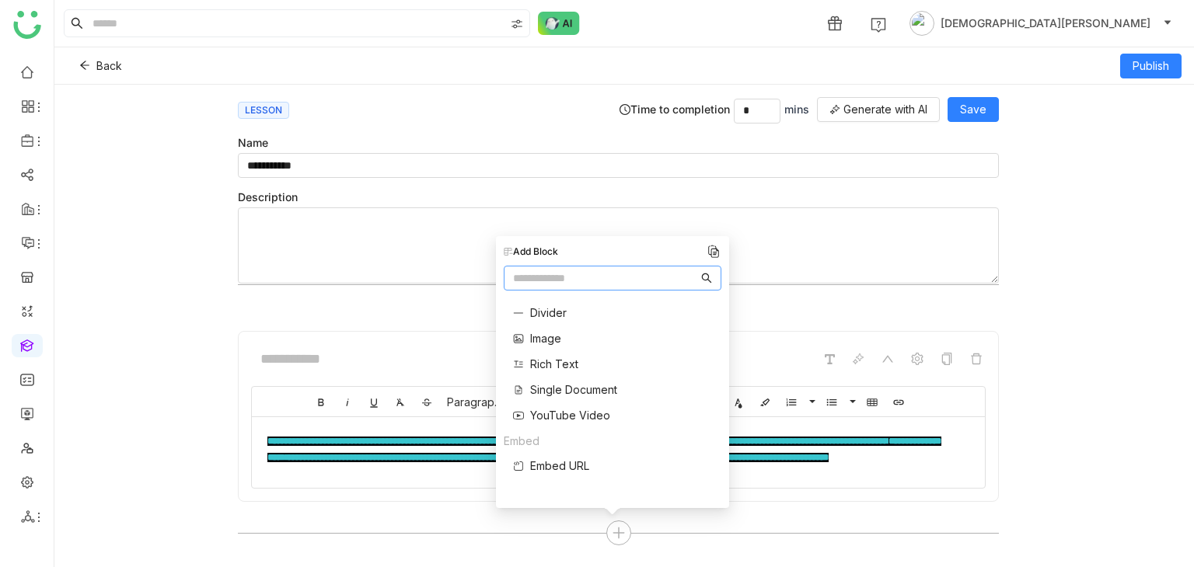
click at [152, 309] on div "**********" at bounding box center [623, 326] width 1139 height 483
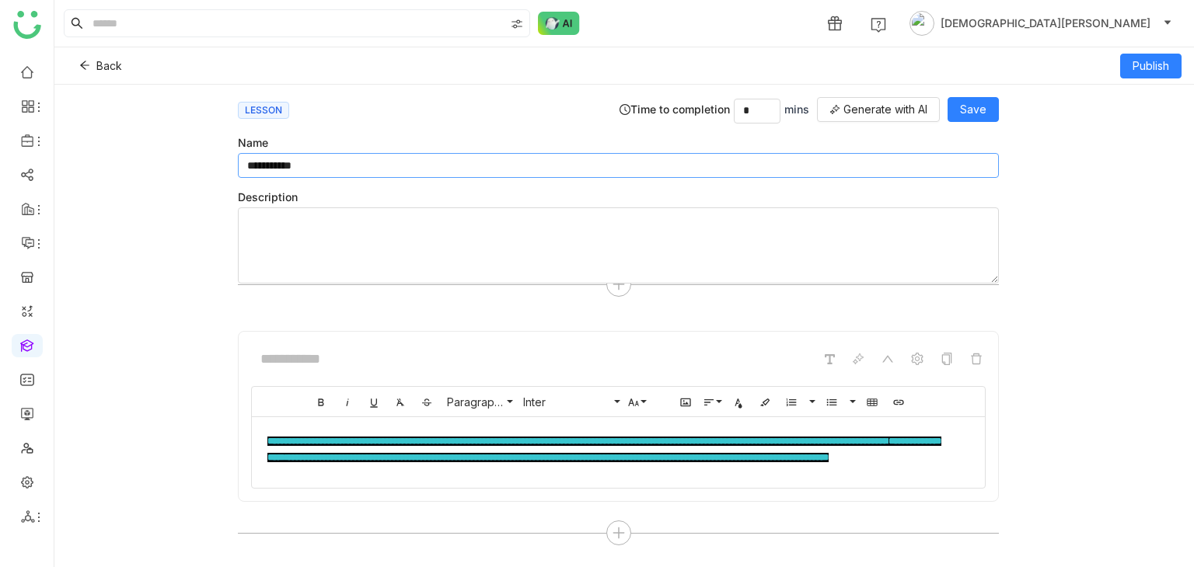
click at [379, 162] on input "**********" at bounding box center [618, 165] width 761 height 25
type input "**********"
click at [618, 528] on icon at bounding box center [619, 533] width 2 height 11
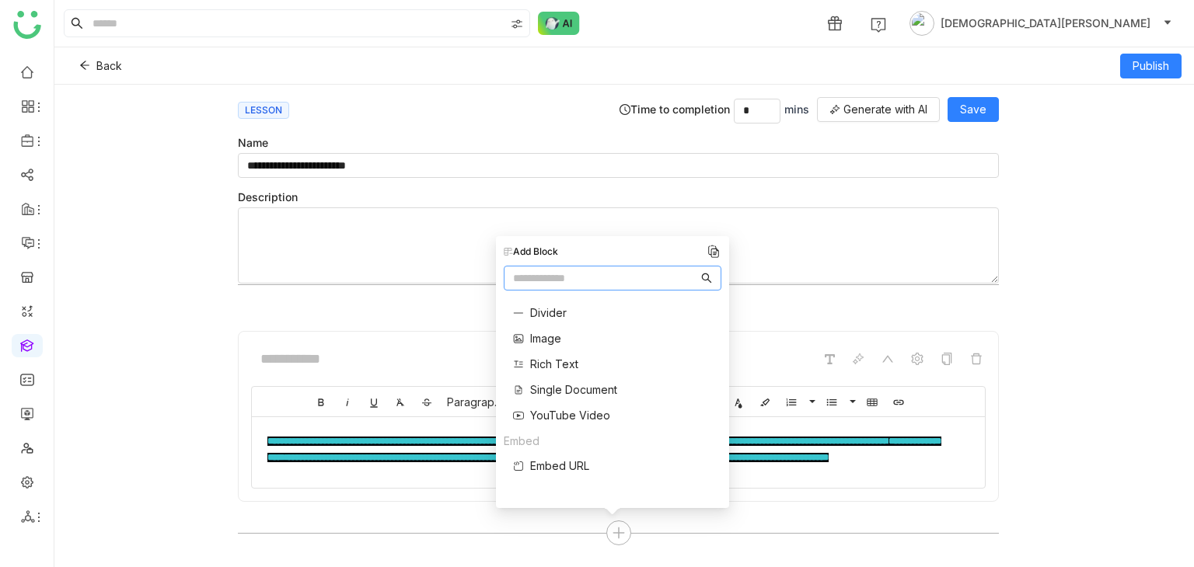
click at [544, 357] on span "Rich Text" at bounding box center [554, 364] width 48 height 16
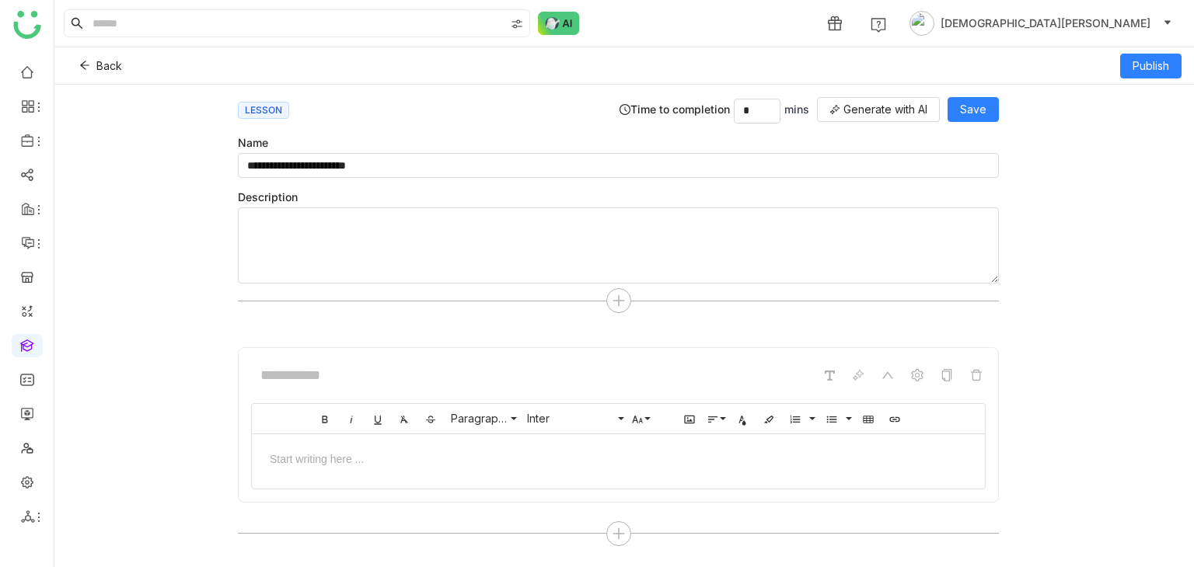
scroll to position [1097, 0]
click at [380, 484] on div at bounding box center [618, 485] width 733 height 8
click at [380, 471] on div at bounding box center [618, 457] width 733 height 47
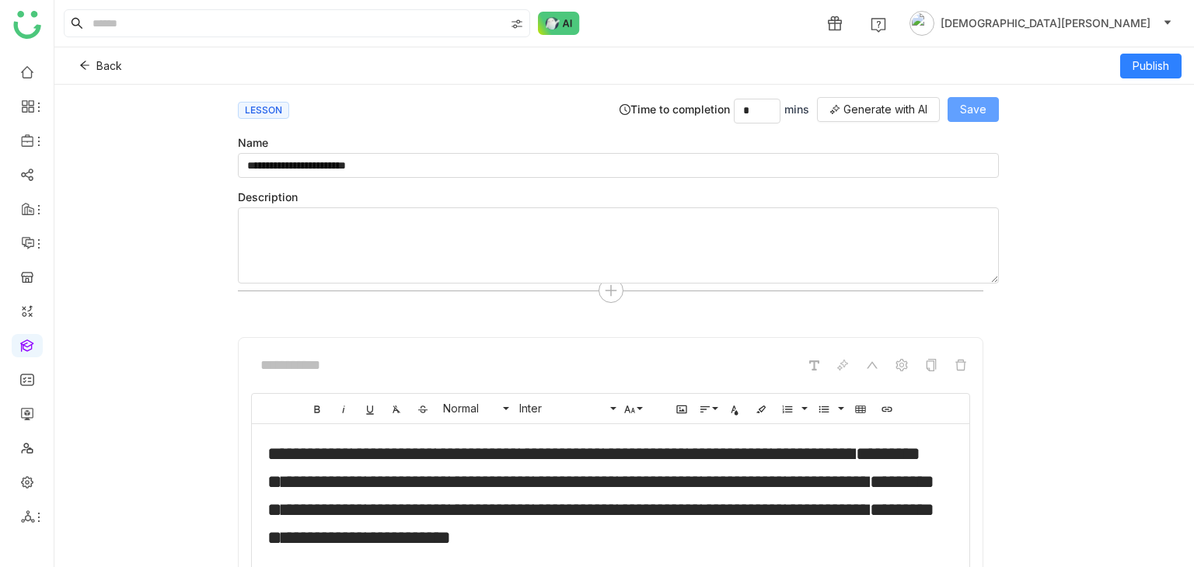
click at [961, 118] on button "Save" at bounding box center [972, 109] width 51 height 25
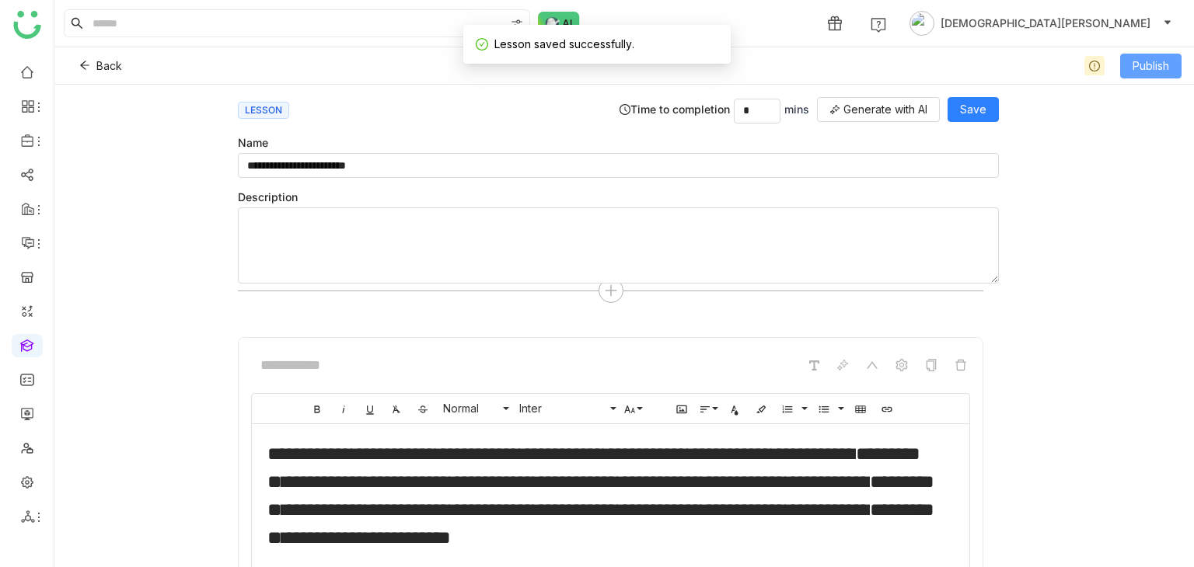
click at [1142, 68] on span "Publish" at bounding box center [1150, 66] width 37 height 17
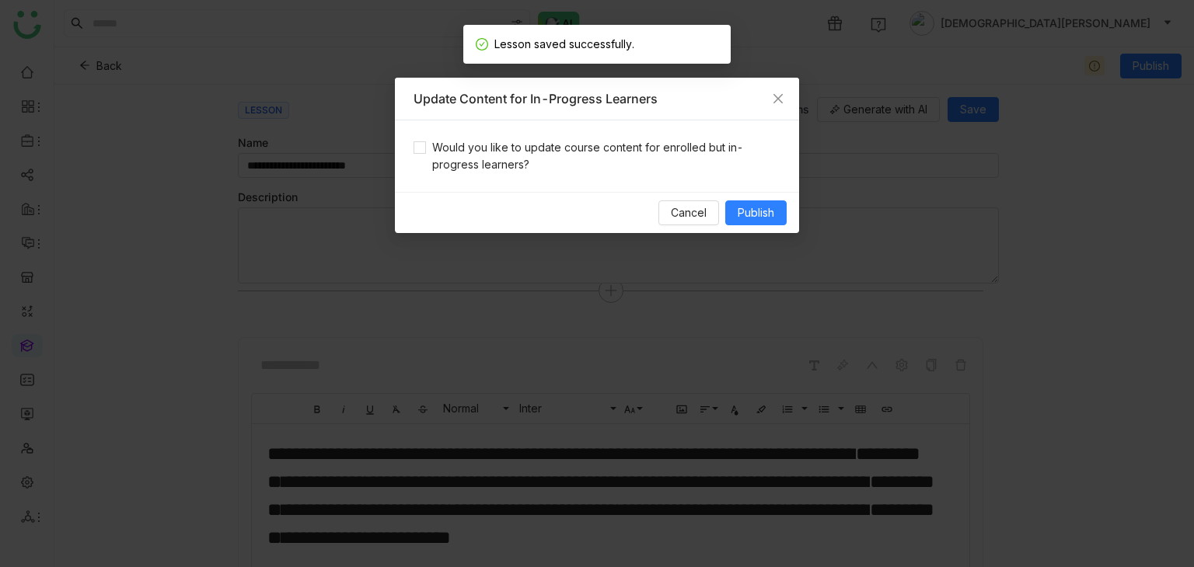
click at [584, 173] on div "Would you like to update course content for enrolled but in-progress learners?" at bounding box center [597, 156] width 404 height 72
click at [510, 162] on span "Would you like to update course content for enrolled but in-progress learners?" at bounding box center [603, 156] width 354 height 34
click at [763, 211] on span "Publish" at bounding box center [756, 212] width 37 height 17
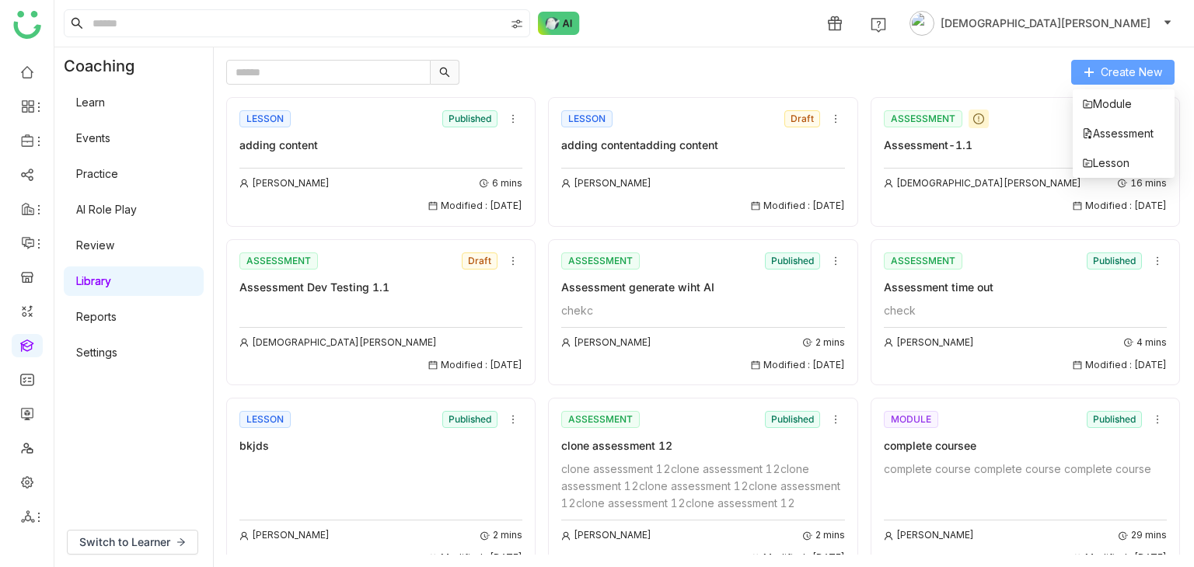
click at [1151, 75] on span "Create New" at bounding box center [1131, 72] width 61 height 17
click at [1115, 129] on span "Assessment" at bounding box center [1118, 133] width 72 height 17
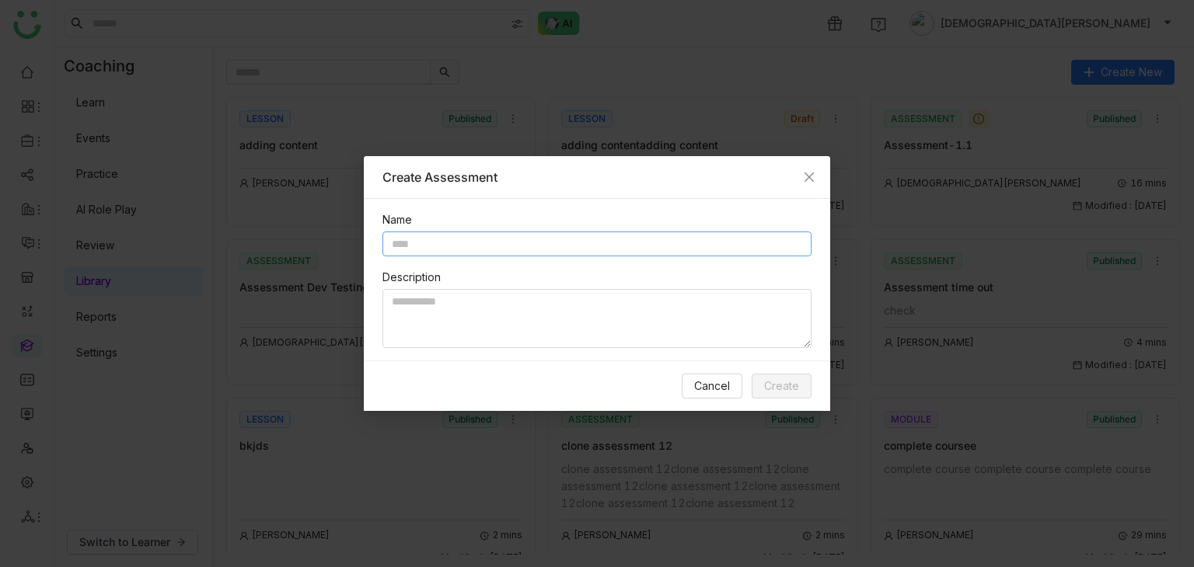
click at [461, 253] on input "text" at bounding box center [596, 244] width 429 height 25
type input "*"
type input "**********"
click at [811, 169] on span "Close" at bounding box center [809, 177] width 42 height 42
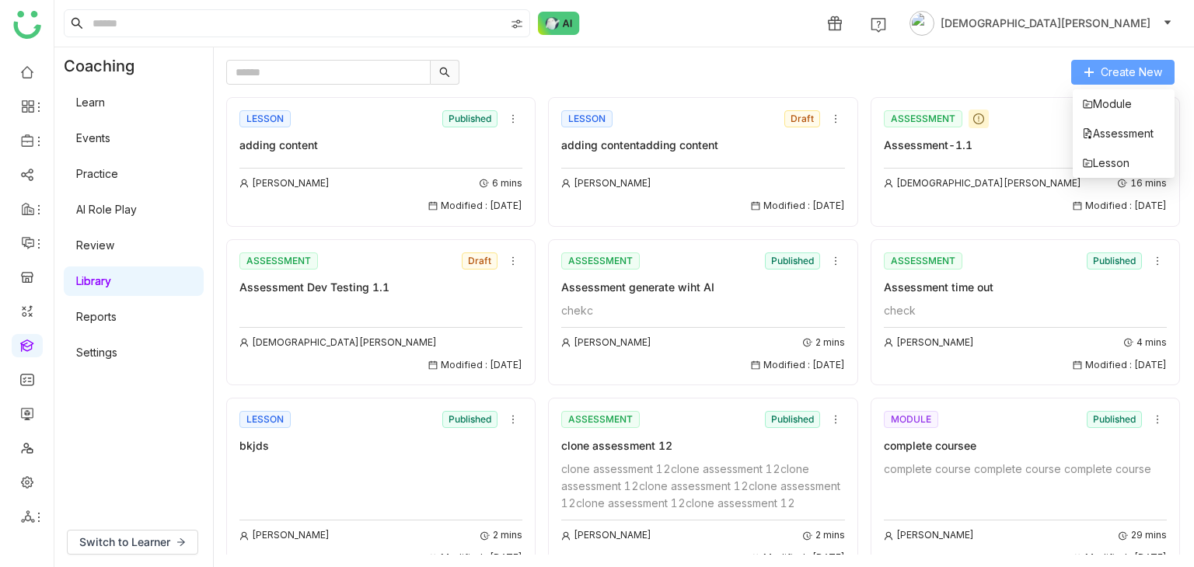
click at [1163, 68] on button "Create New" at bounding box center [1122, 72] width 103 height 25
click at [1118, 166] on span "Lesson" at bounding box center [1105, 163] width 47 height 17
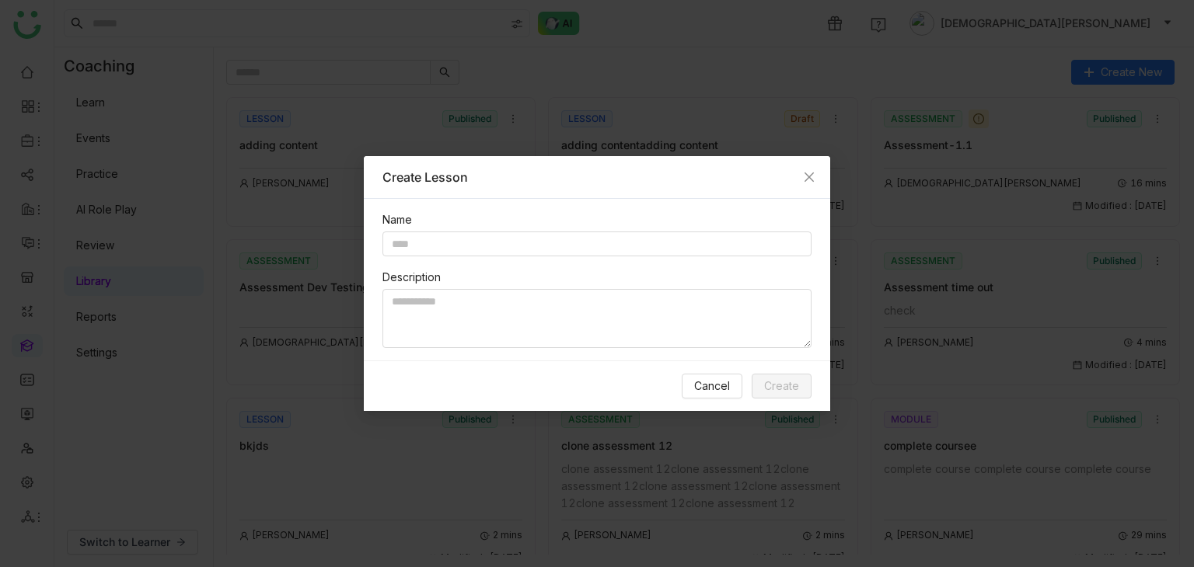
click at [480, 260] on div "Name Description" at bounding box center [597, 280] width 466 height 162
click at [504, 239] on input "text" at bounding box center [596, 244] width 429 height 25
type input "**********"
click at [816, 393] on div "Cancel Create" at bounding box center [597, 386] width 466 height 51
click at [787, 389] on span "Create" at bounding box center [781, 386] width 35 height 17
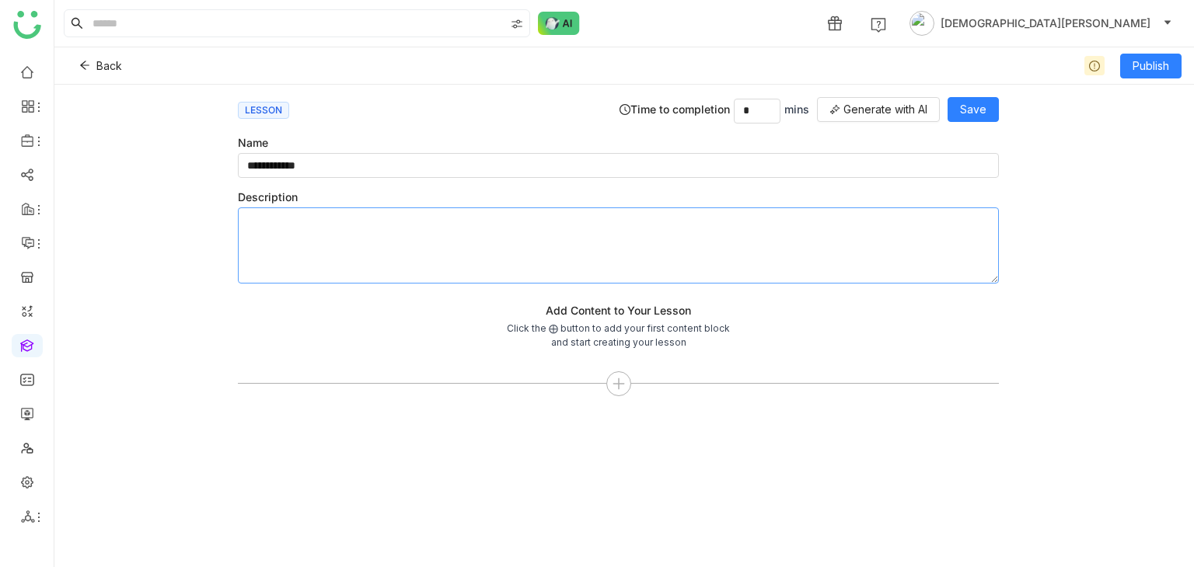
click at [415, 245] on textarea at bounding box center [618, 246] width 761 height 76
click at [612, 385] on icon at bounding box center [619, 388] width 14 height 14
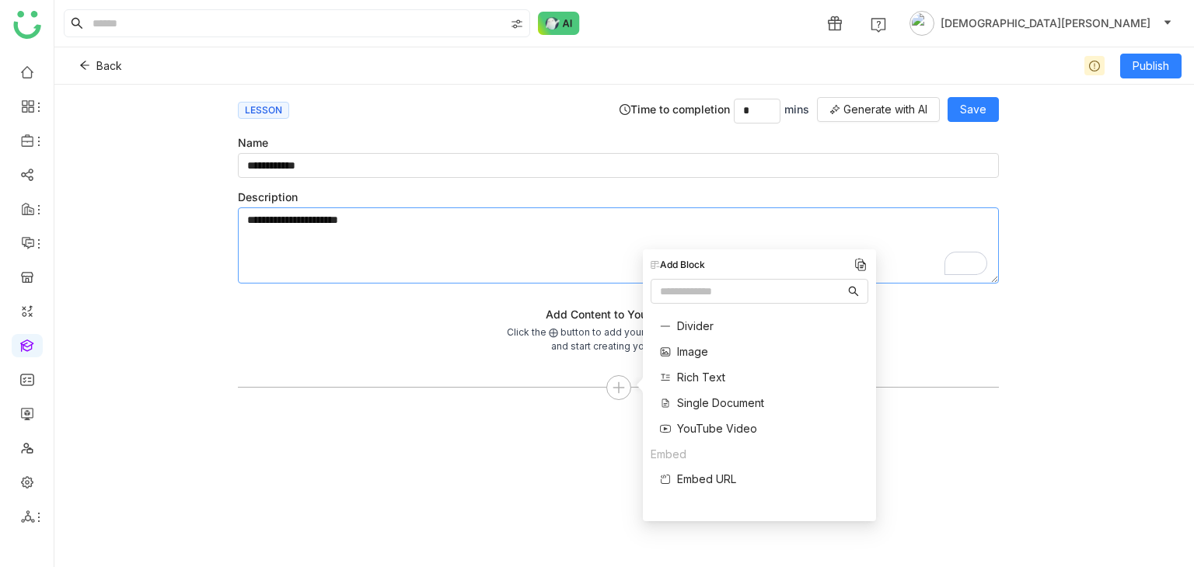
type textarea "**********"
click at [703, 401] on span "Single Document" at bounding box center [720, 403] width 87 height 16
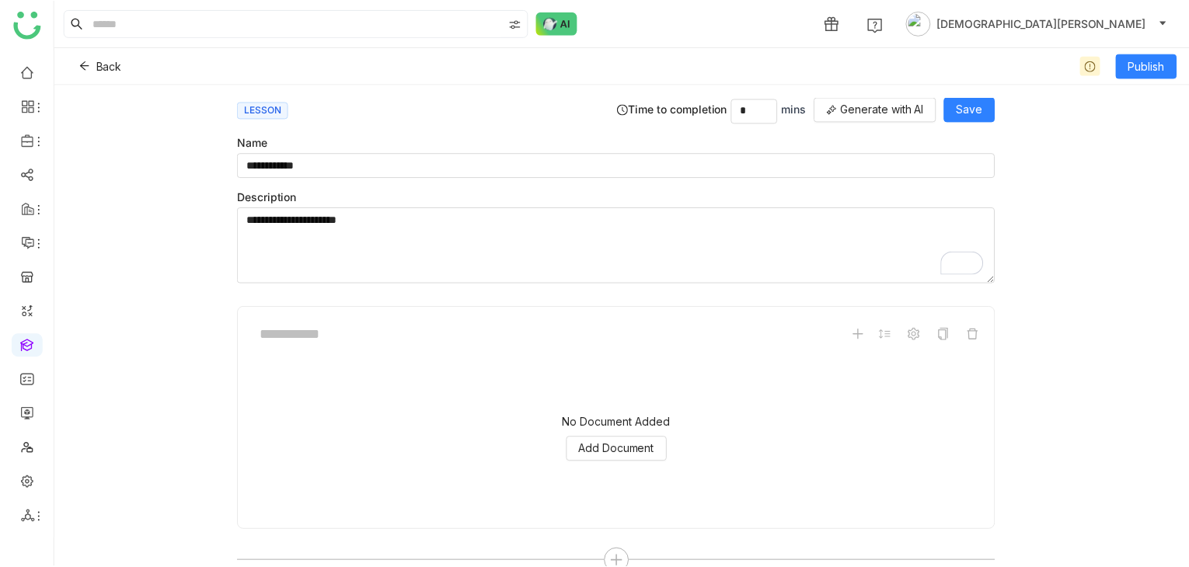
scroll to position [25, 0]
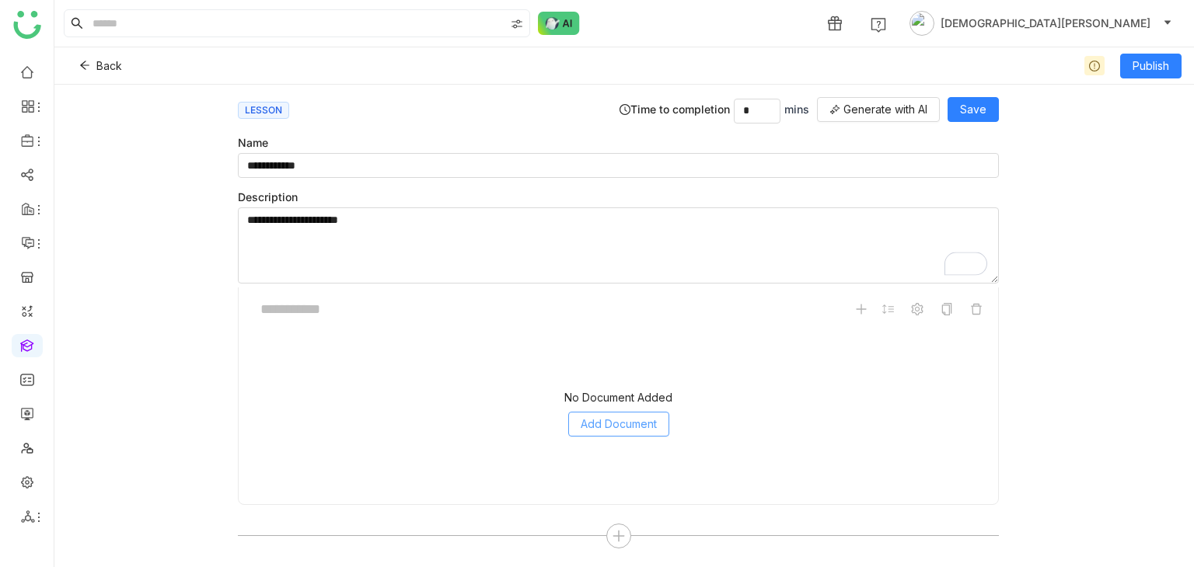
click at [581, 427] on span "Add Document" at bounding box center [619, 424] width 76 height 17
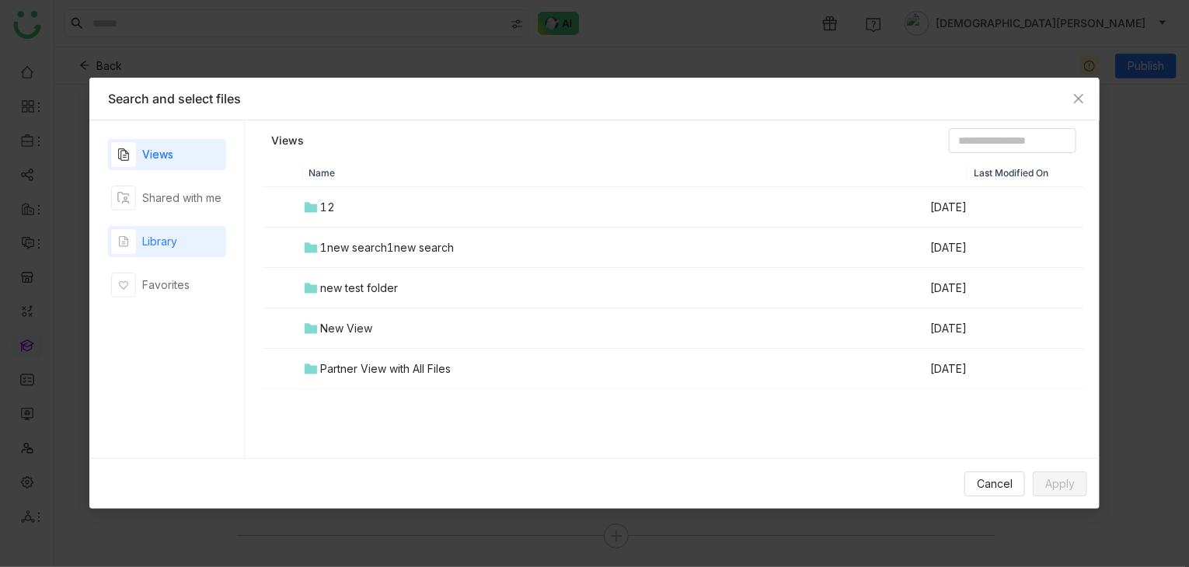
click at [155, 239] on div "Library" at bounding box center [159, 241] width 35 height 17
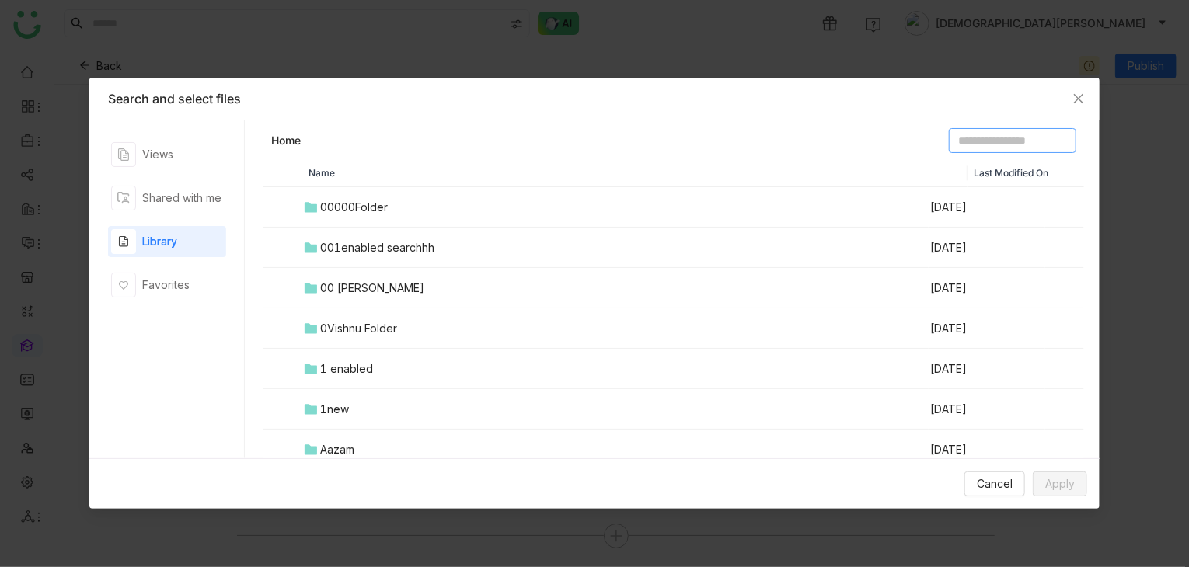
click at [958, 148] on input at bounding box center [1012, 140] width 127 height 25
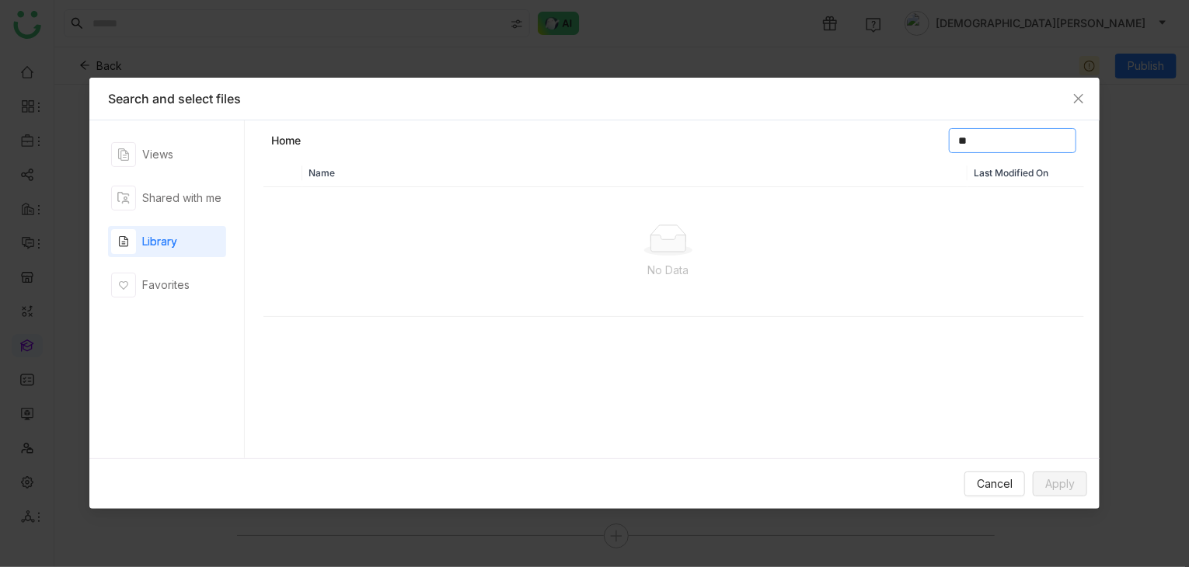
type input "*"
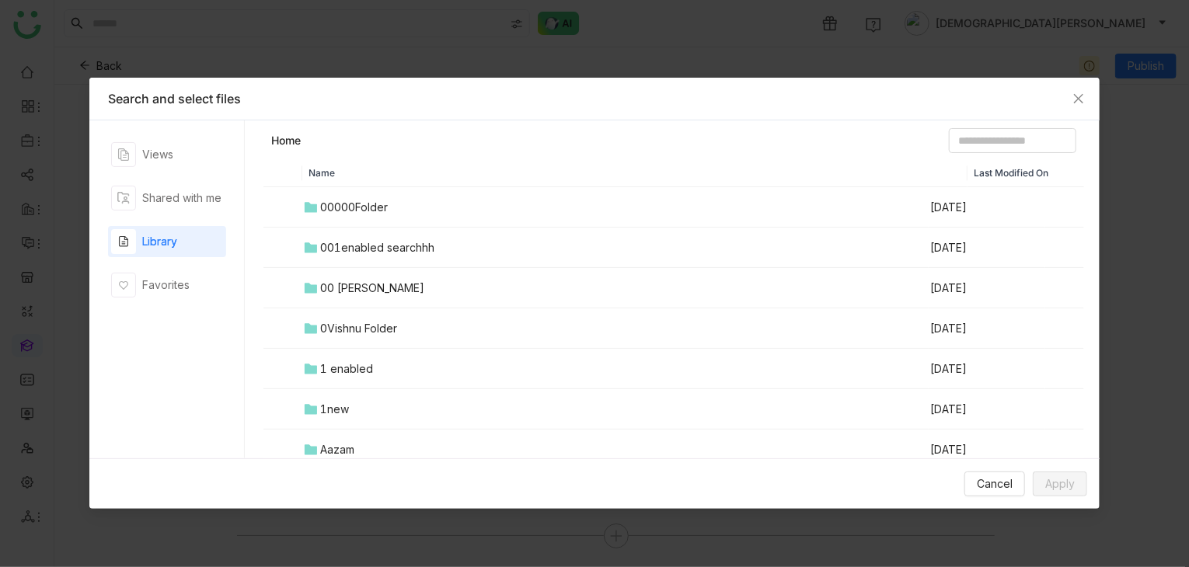
click at [392, 340] on td "0Vishnu Folder" at bounding box center [615, 329] width 626 height 40
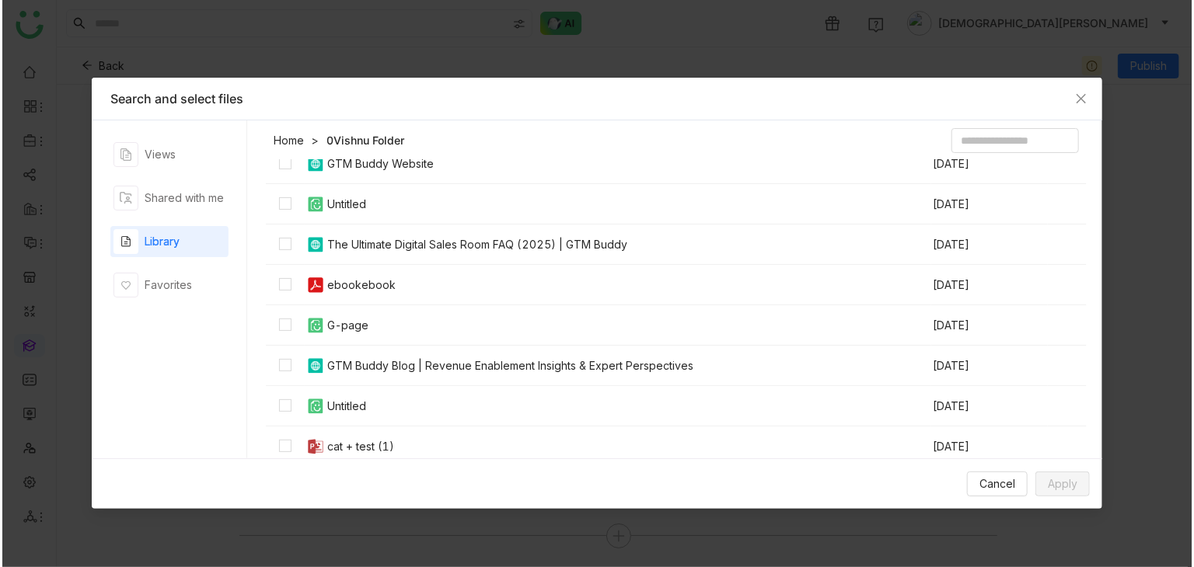
scroll to position [622, 0]
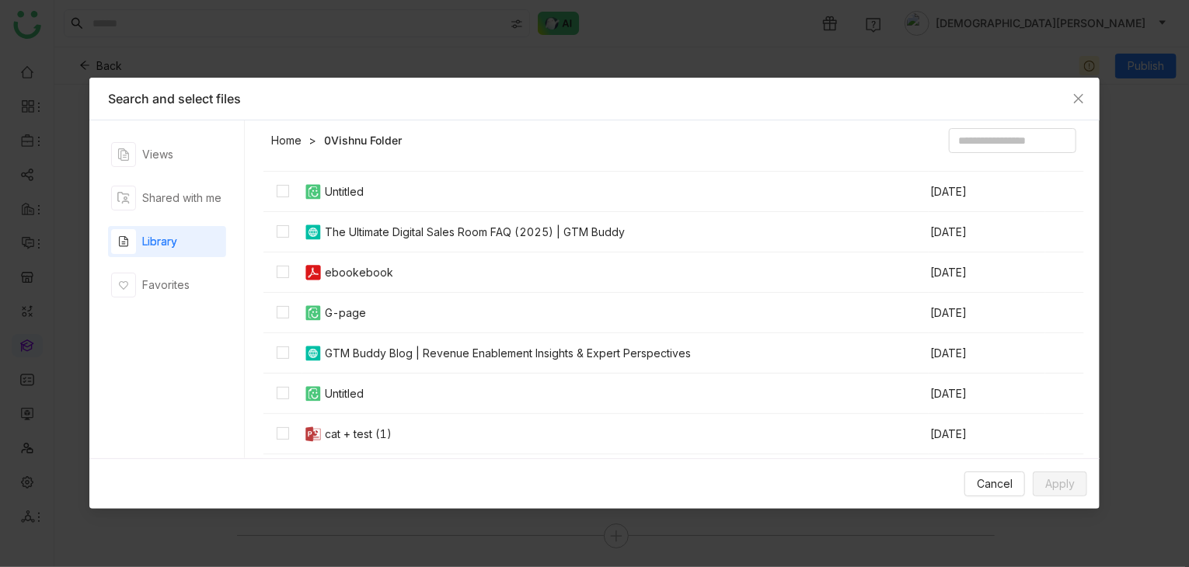
click at [289, 261] on td at bounding box center [282, 273] width 39 height 40
click at [1075, 486] on span "Apply" at bounding box center [1060, 484] width 30 height 17
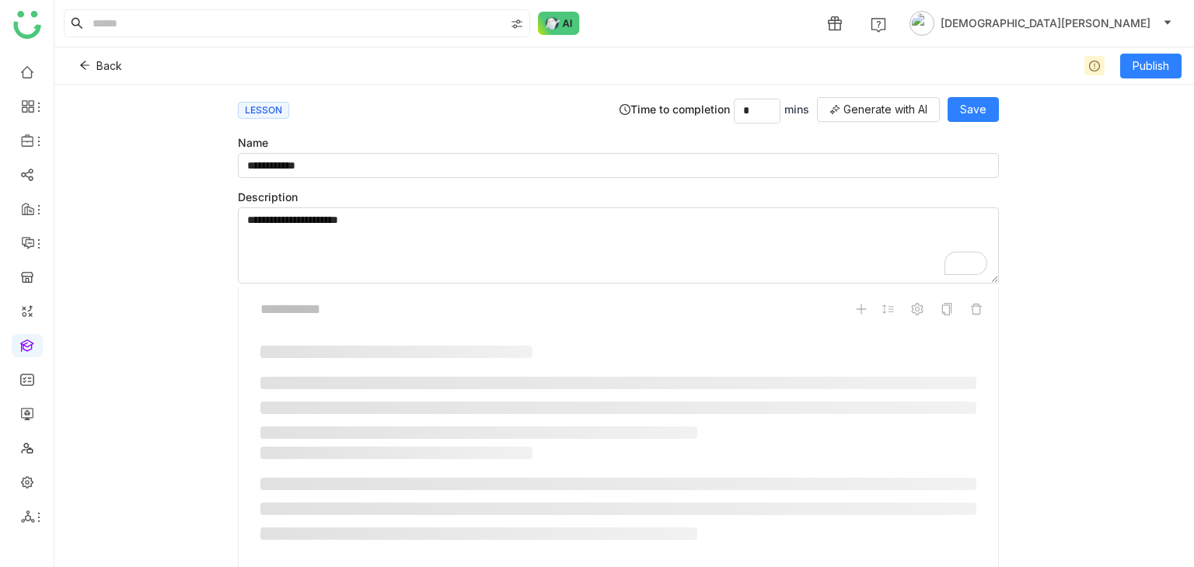
scroll to position [180, 0]
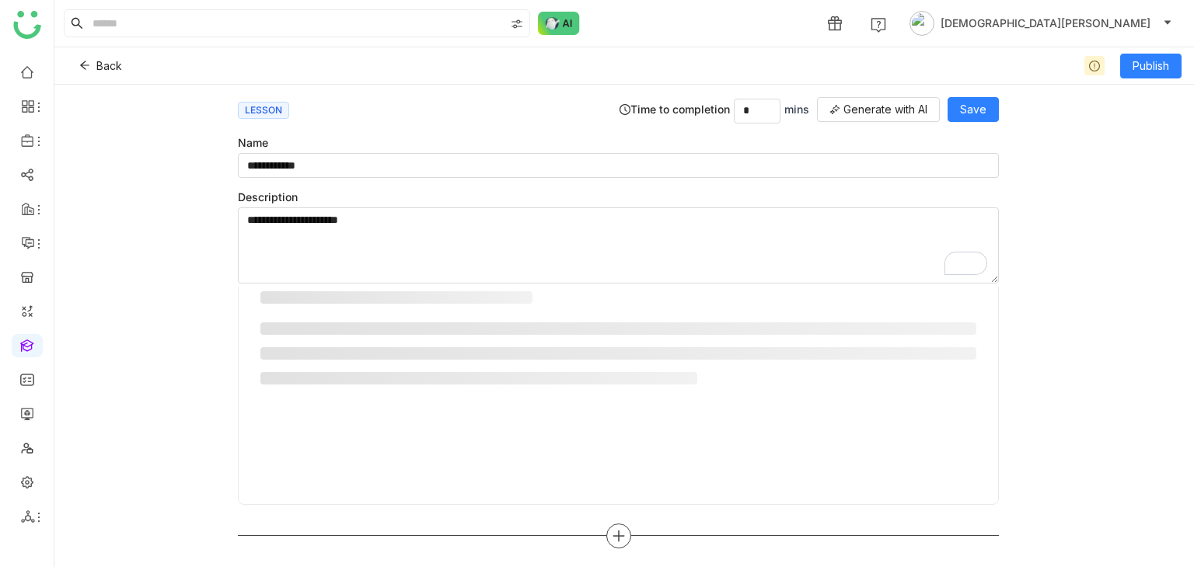
click at [616, 535] on icon at bounding box center [617, 536] width 11 height 2
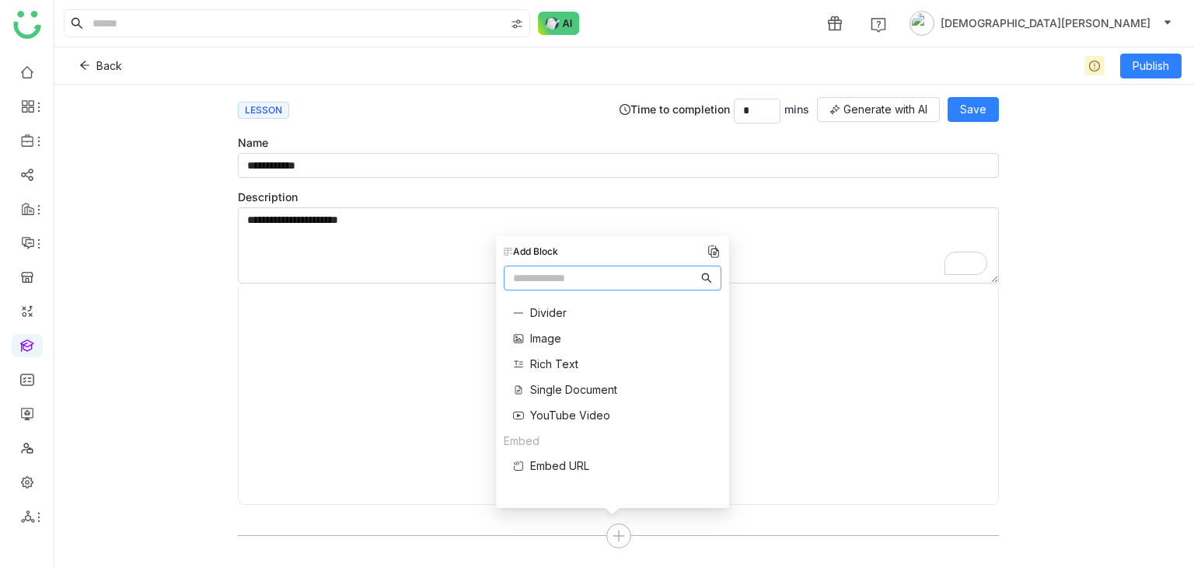
click at [565, 365] on span "Rich Text" at bounding box center [554, 364] width 48 height 16
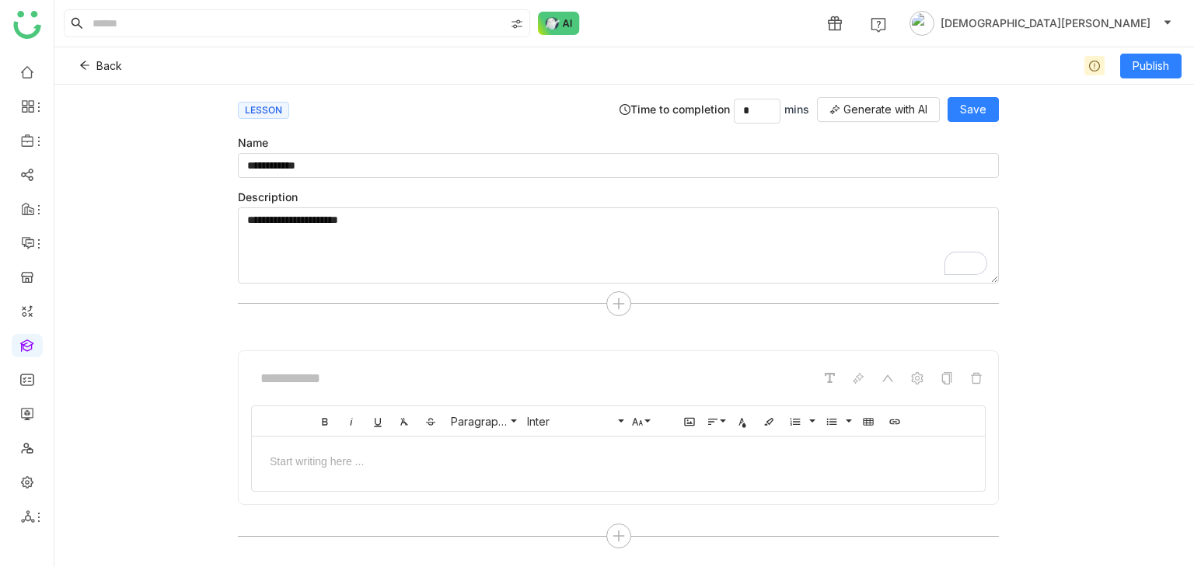
click at [445, 452] on div at bounding box center [618, 460] width 702 height 16
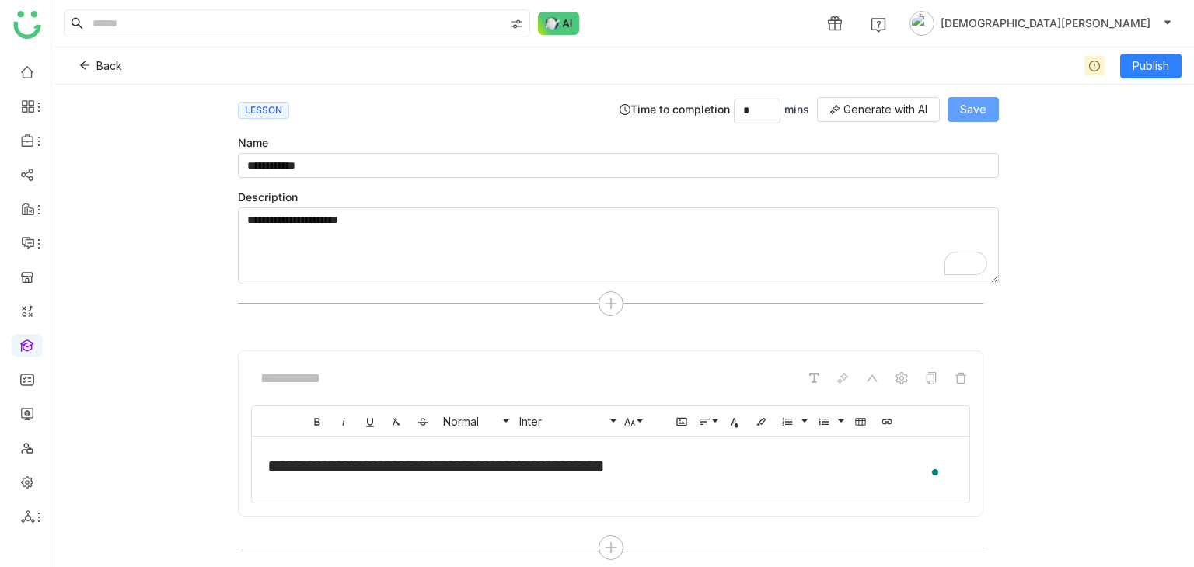
click at [973, 116] on span "Save" at bounding box center [973, 109] width 26 height 17
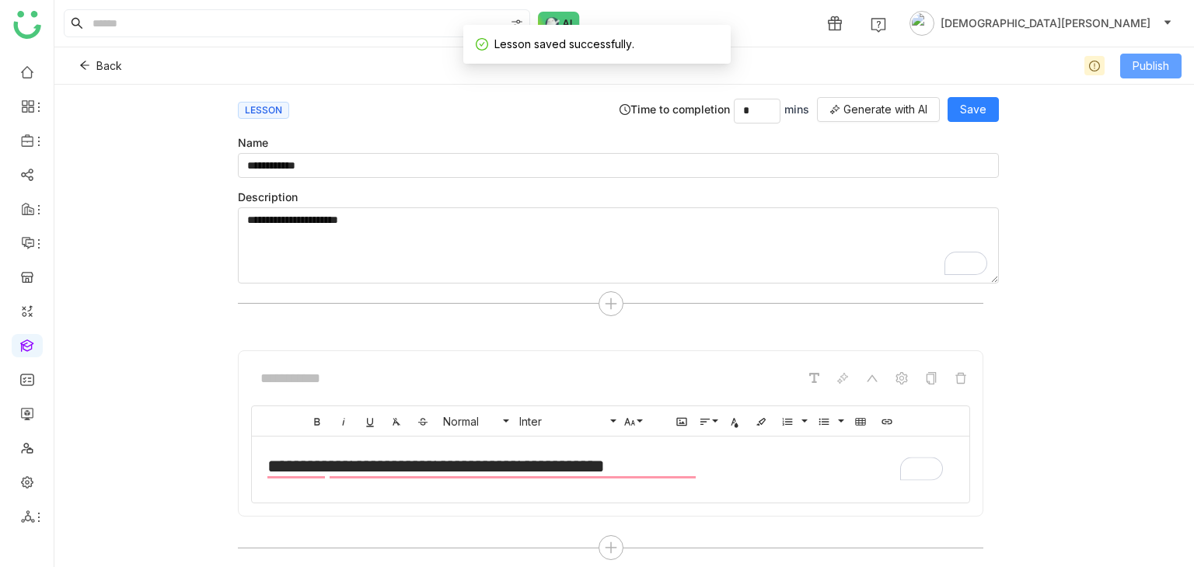
click at [1148, 63] on span "Publish" at bounding box center [1150, 66] width 37 height 17
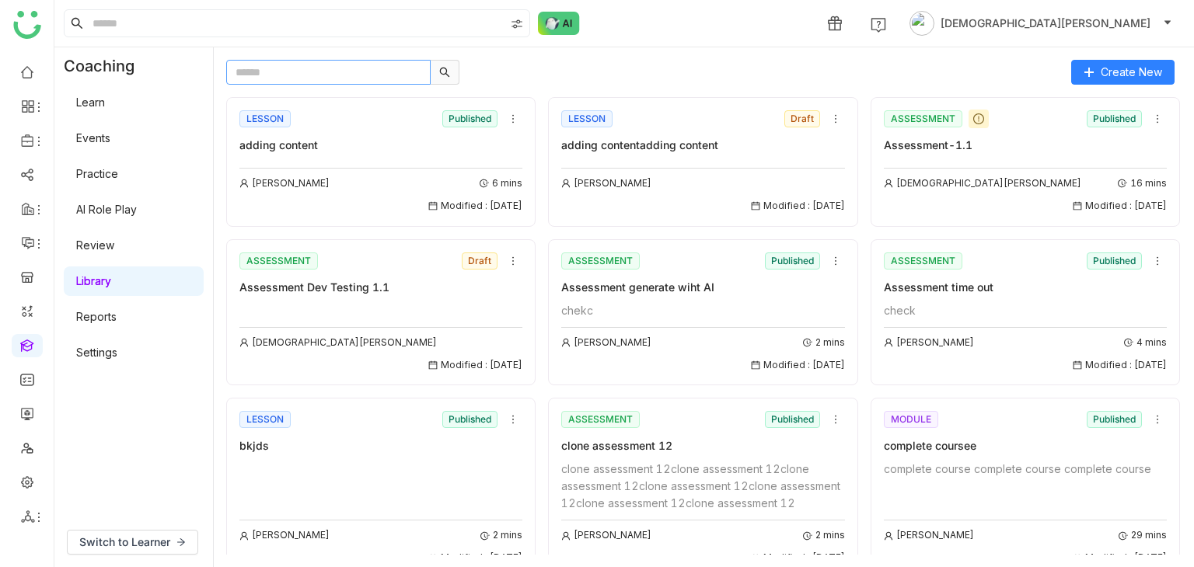
click at [360, 78] on input "text" at bounding box center [328, 72] width 204 height 25
type input "*****"
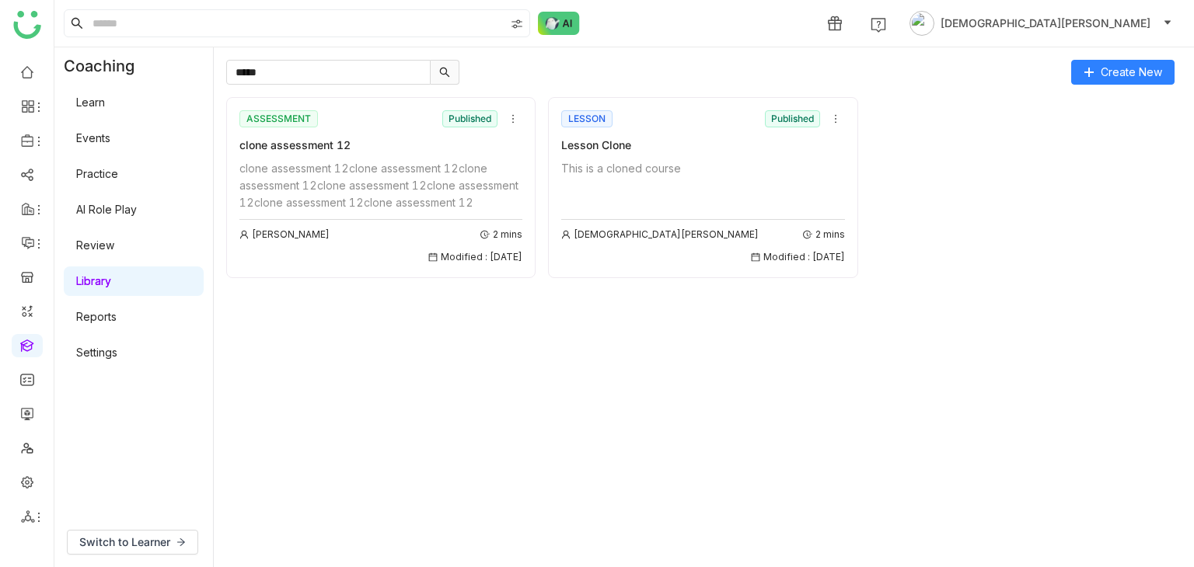
click at [620, 170] on div "This is a cloned course" at bounding box center [702, 168] width 283 height 17
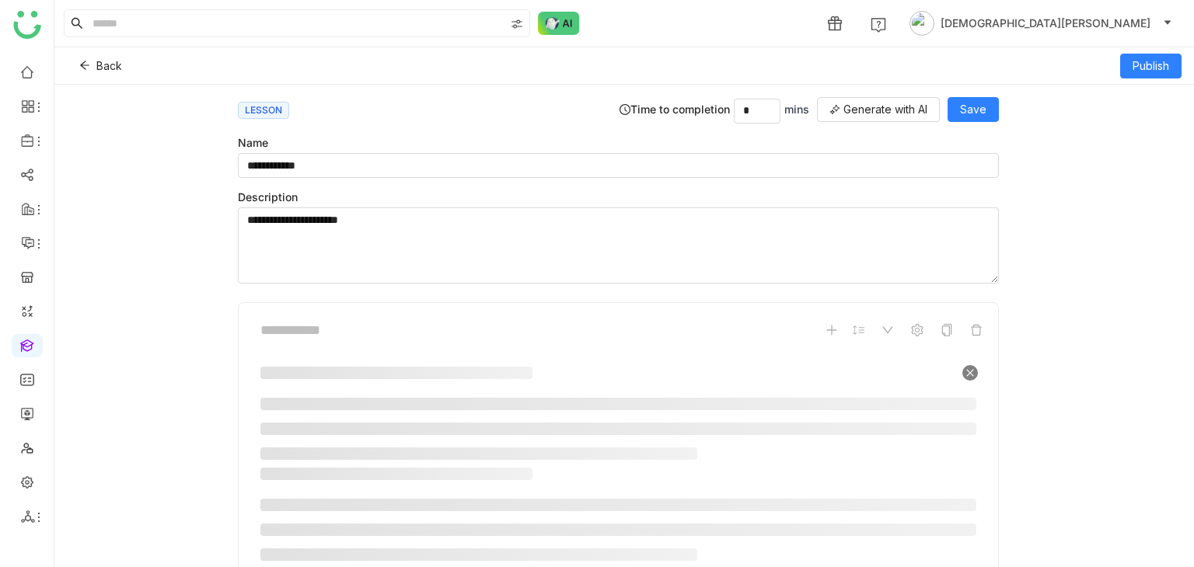
scroll to position [420, 0]
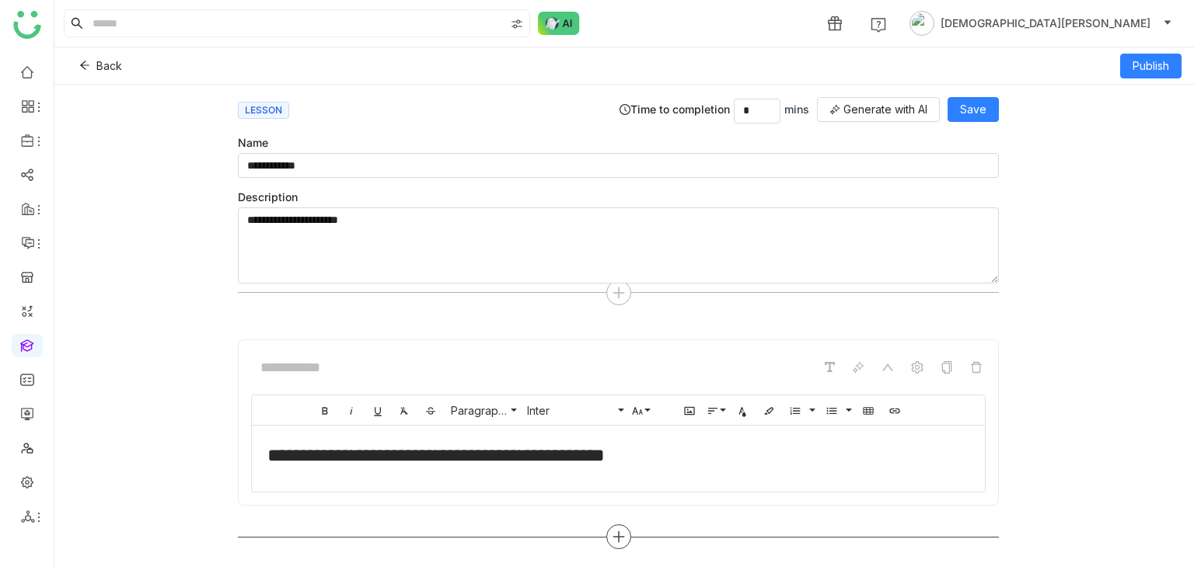
click at [606, 539] on div at bounding box center [618, 537] width 25 height 25
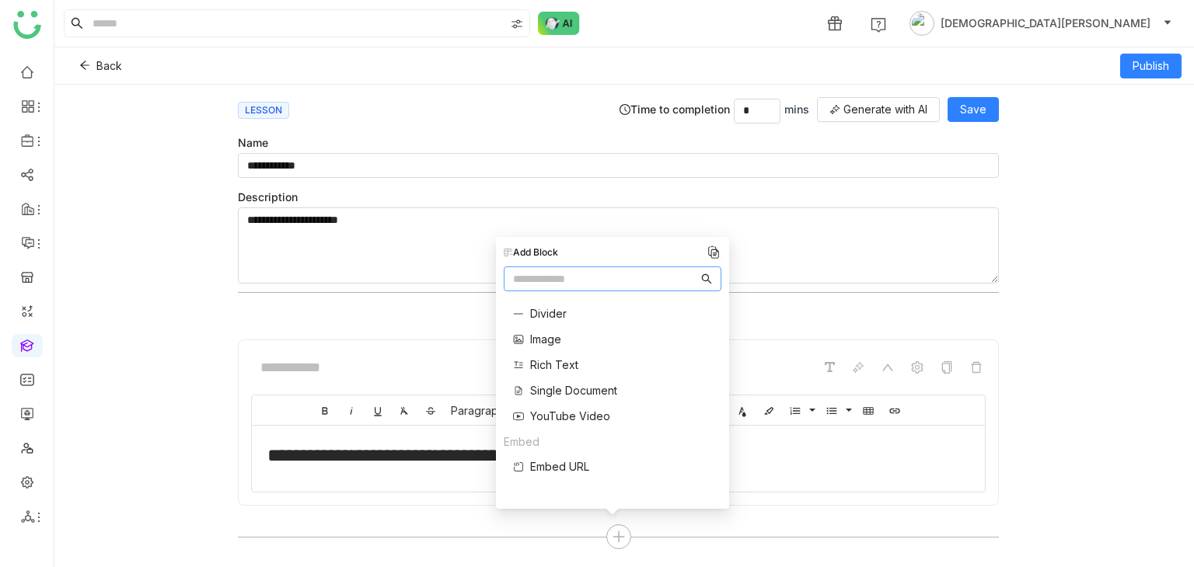
click at [558, 389] on span "Single Document" at bounding box center [573, 390] width 87 height 16
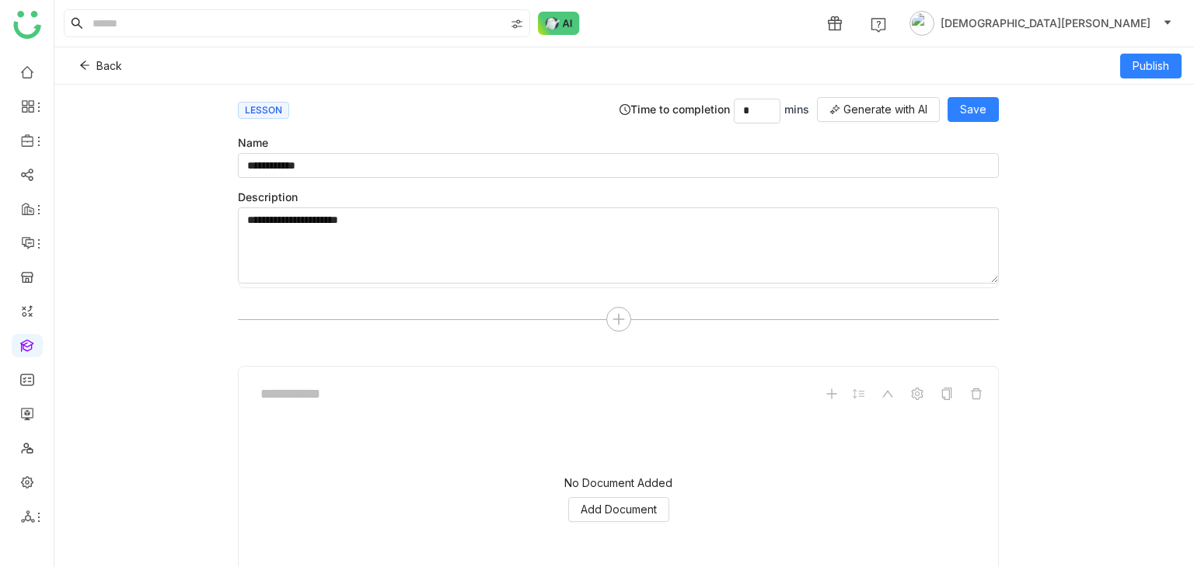
scroll to position [721, 0]
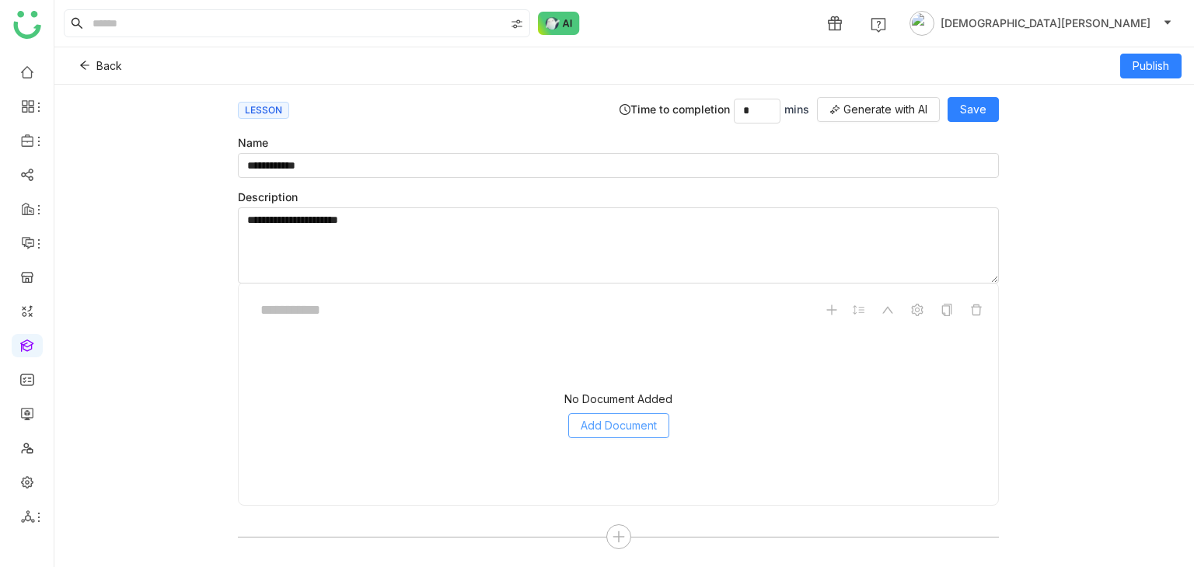
click at [587, 417] on span "Add Document" at bounding box center [619, 425] width 76 height 17
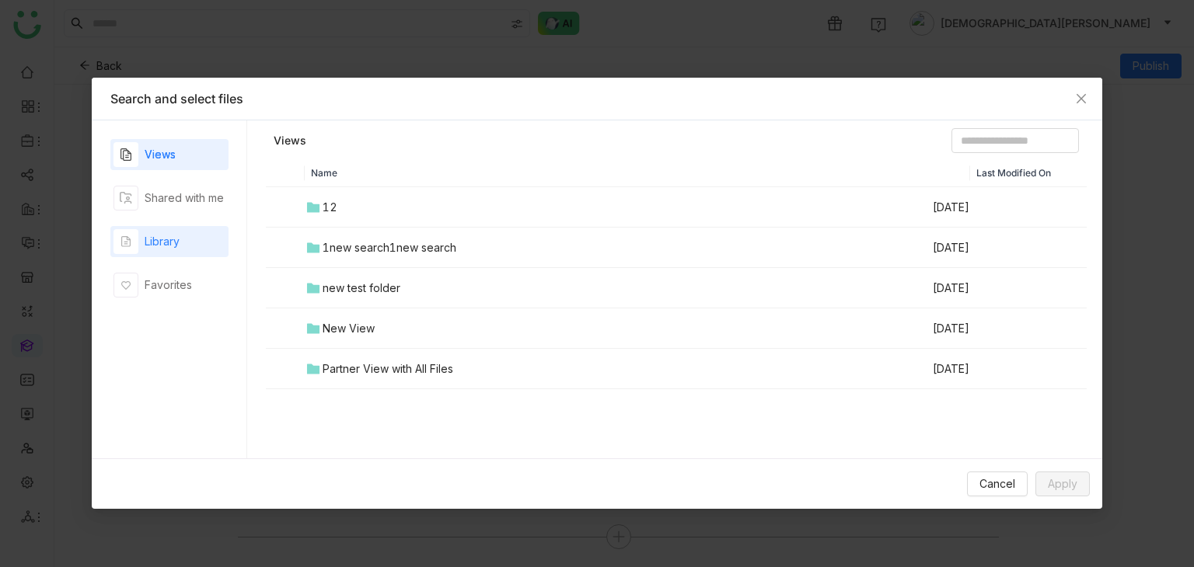
click at [176, 250] on div "Library" at bounding box center [146, 241] width 66 height 25
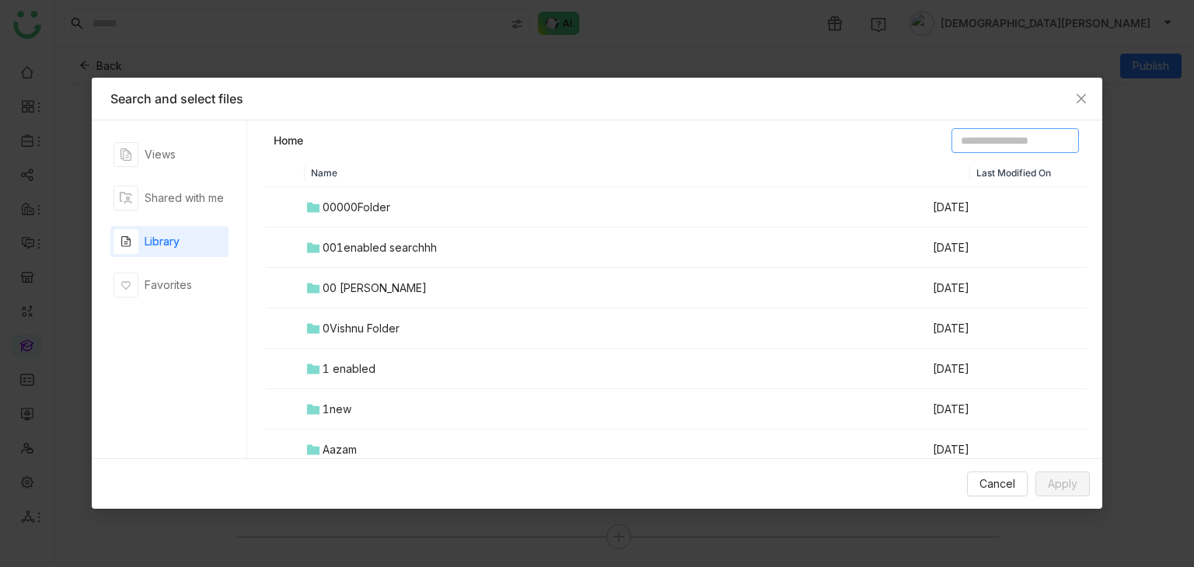
click at [958, 134] on input at bounding box center [1014, 140] width 127 height 25
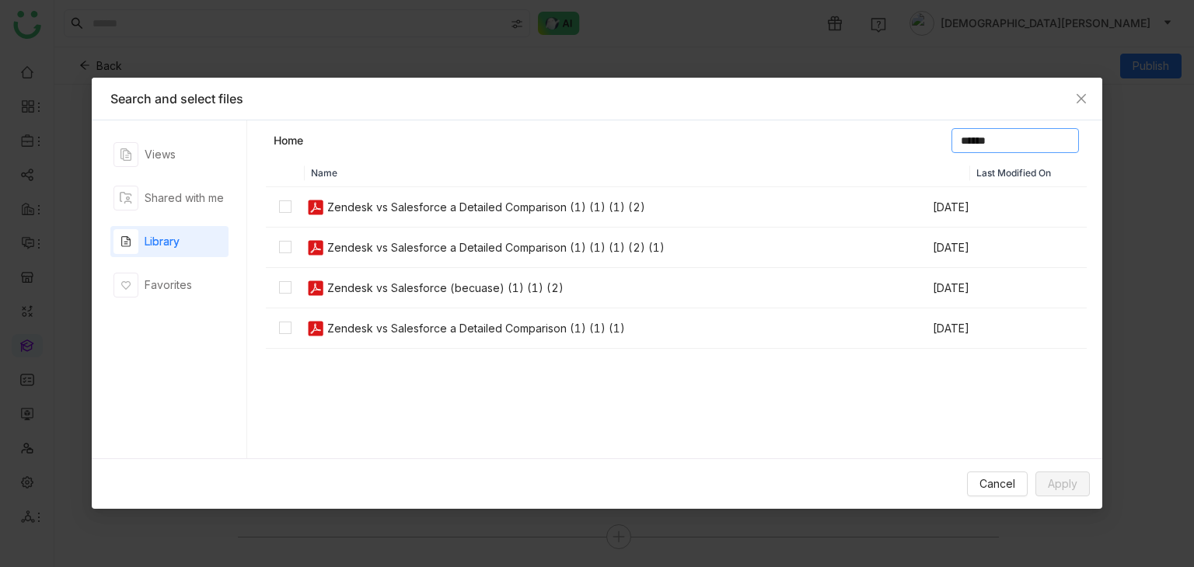
type input "******"
click at [1048, 485] on span "Apply" at bounding box center [1063, 484] width 30 height 17
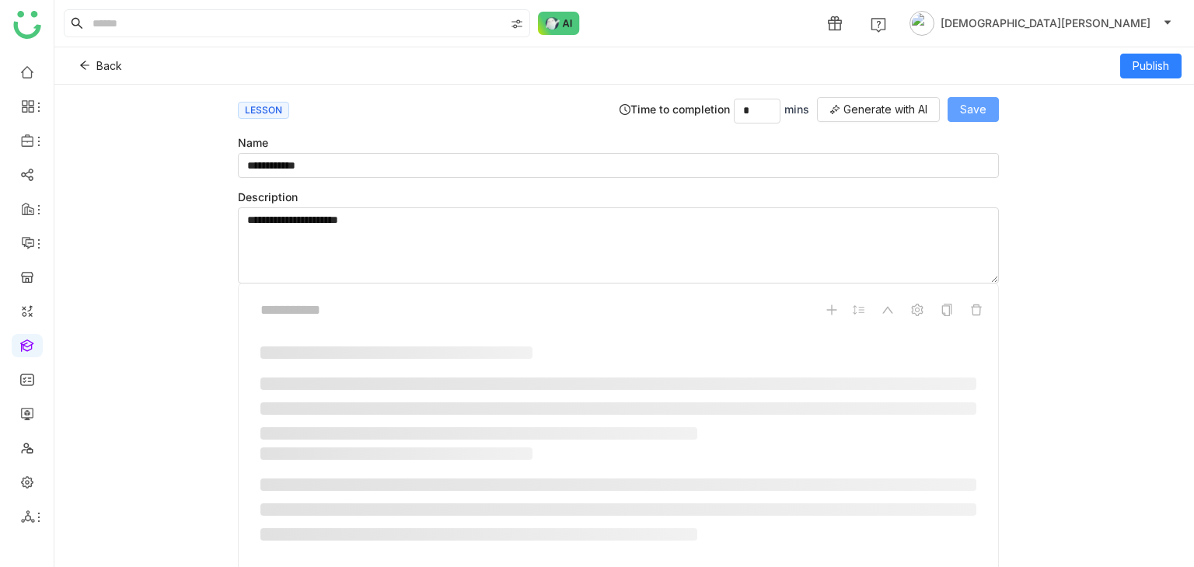
click at [965, 106] on span "Save" at bounding box center [973, 109] width 26 height 17
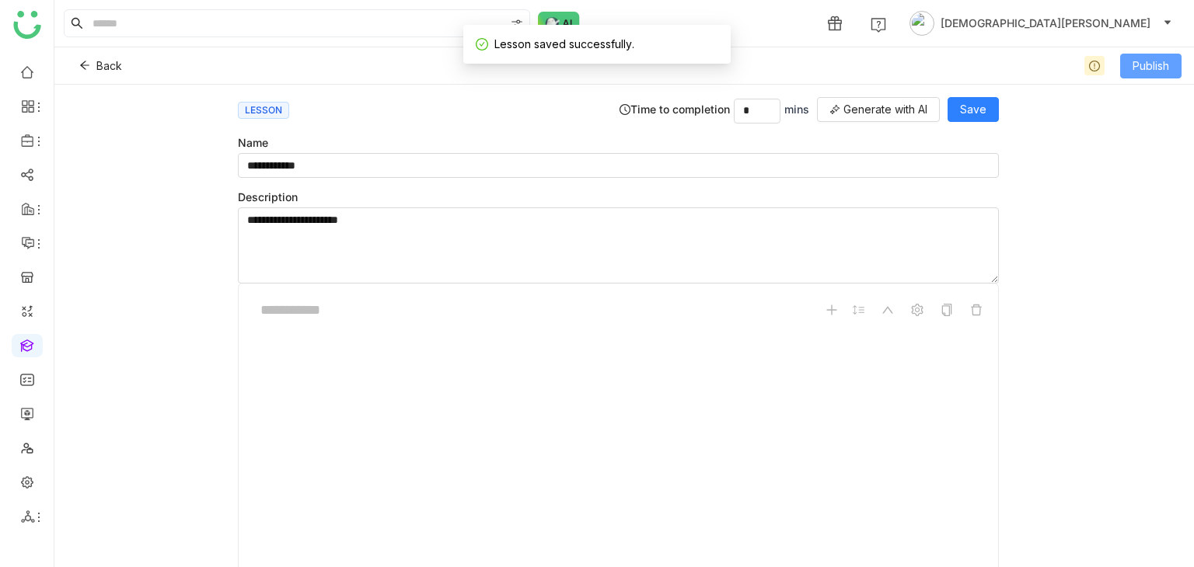
click at [1147, 63] on span "Publish" at bounding box center [1150, 66] width 37 height 17
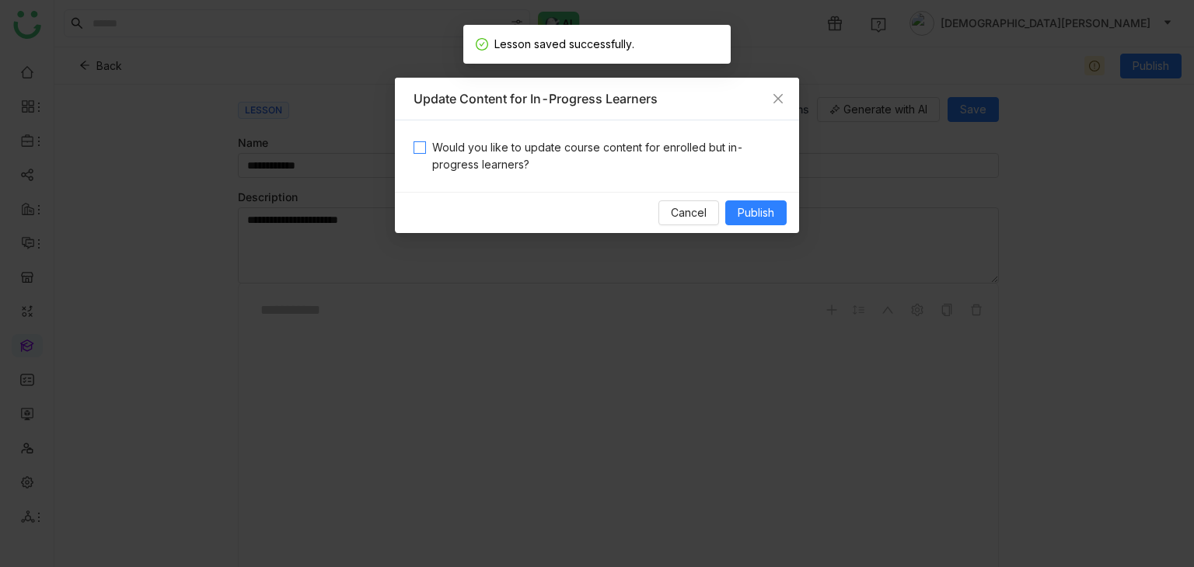
click at [473, 159] on span "Would you like to update course content for enrolled but in-progress learners?" at bounding box center [603, 156] width 354 height 34
click at [773, 211] on span "Publish" at bounding box center [756, 212] width 37 height 17
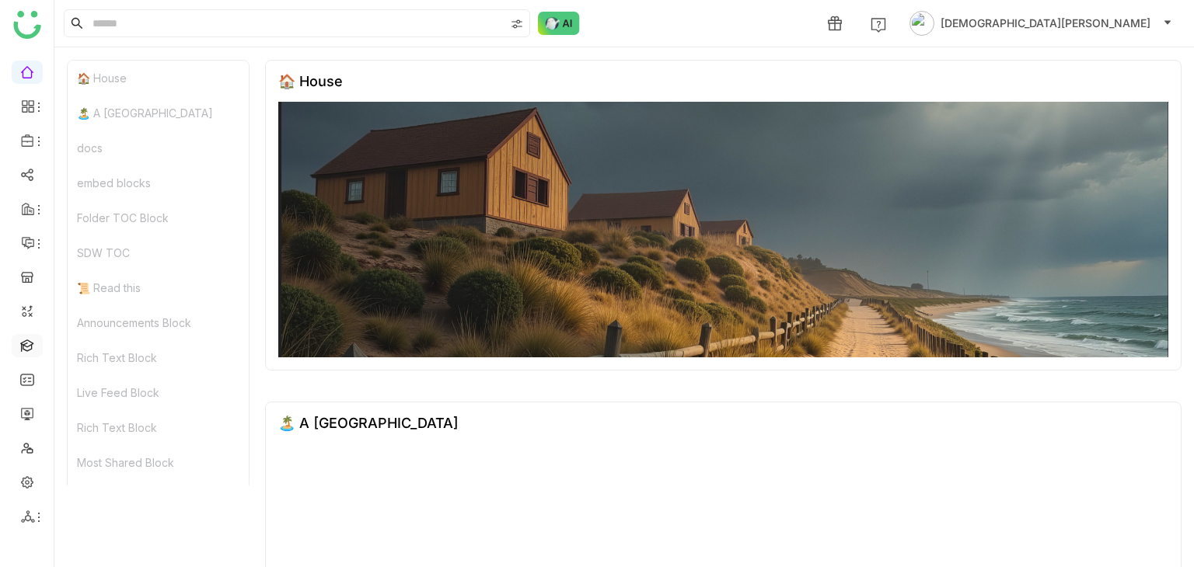
click at [26, 343] on link at bounding box center [27, 344] width 14 height 13
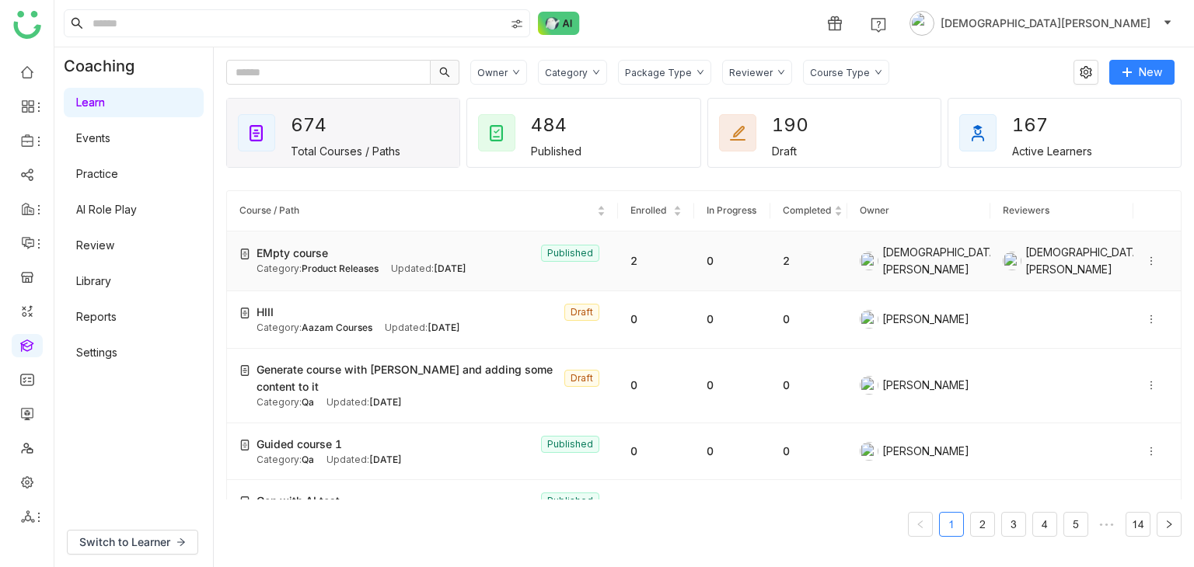
click at [405, 250] on div "EMpty course Published" at bounding box center [430, 253] width 349 height 17
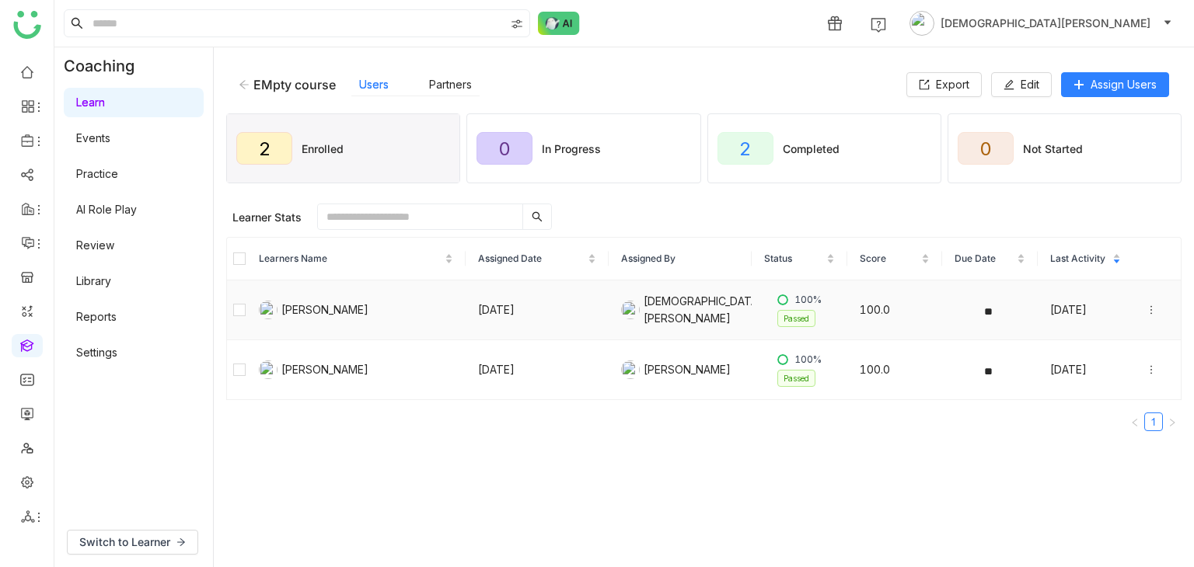
click at [1146, 310] on icon at bounding box center [1151, 310] width 11 height 11
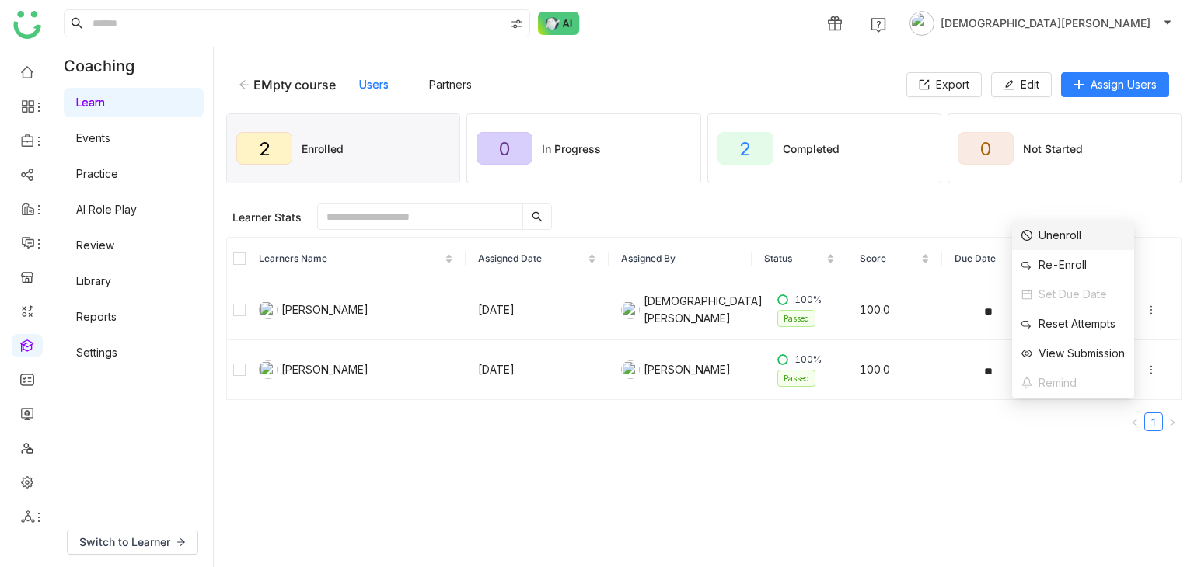
click at [1048, 239] on div "Unenroll" at bounding box center [1051, 235] width 60 height 17
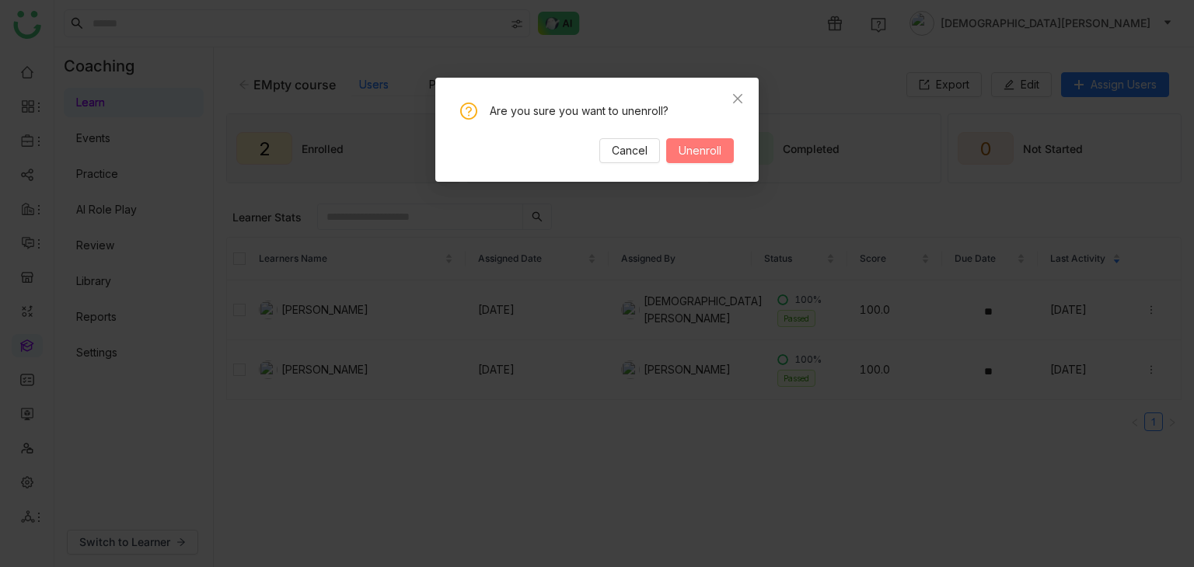
click at [687, 156] on span "Unenroll" at bounding box center [699, 150] width 43 height 17
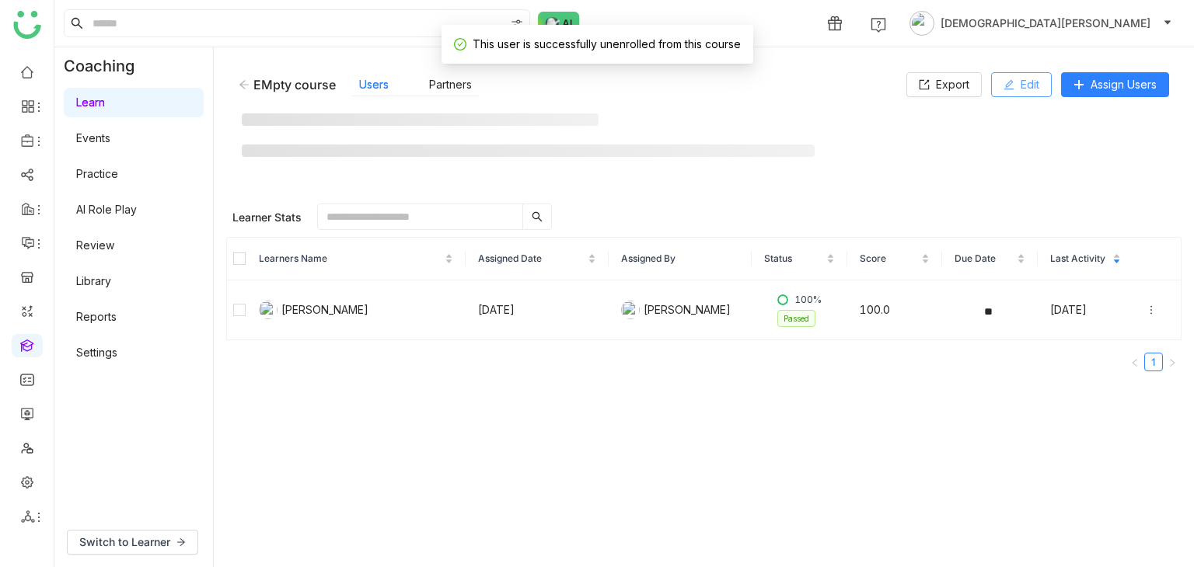
click at [1003, 81] on icon at bounding box center [1008, 84] width 11 height 11
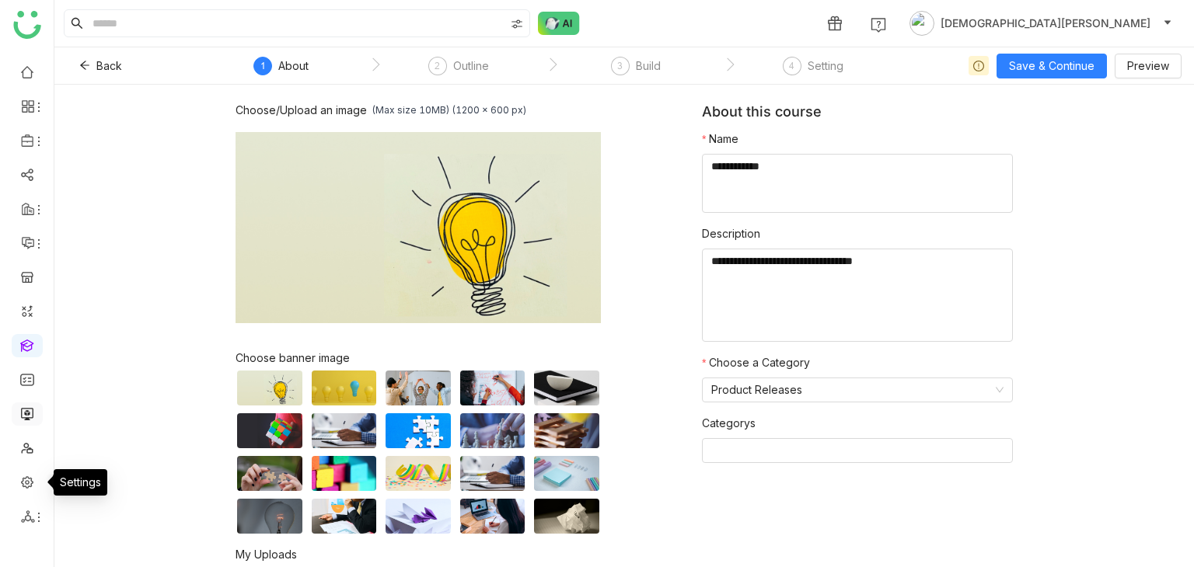
click at [34, 408] on link at bounding box center [27, 412] width 14 height 13
click at [24, 476] on link at bounding box center [27, 481] width 14 height 13
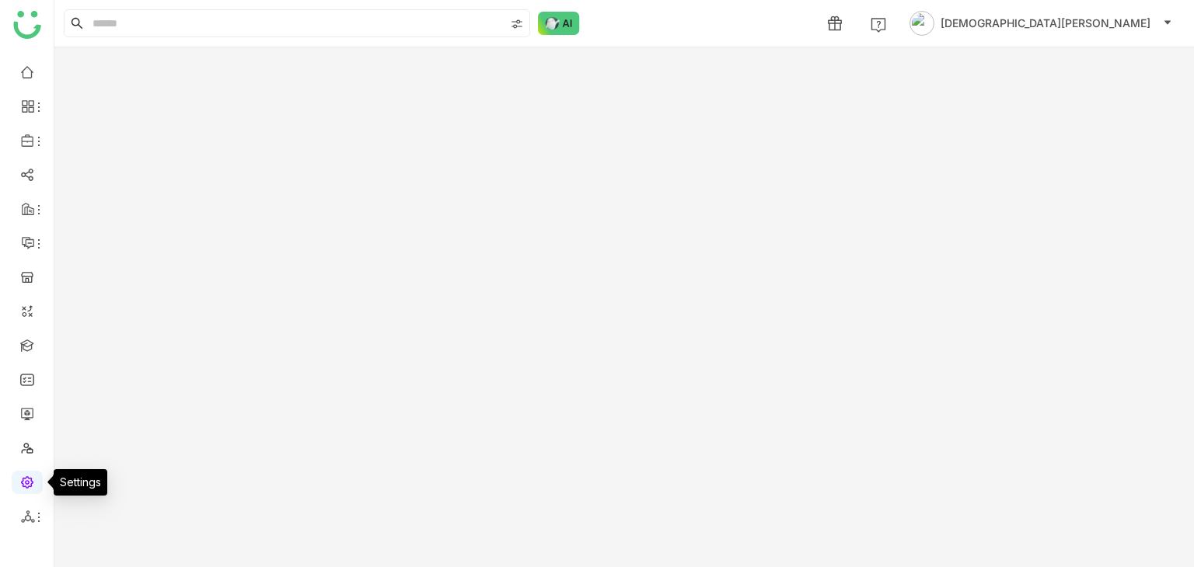
click at [24, 476] on link at bounding box center [27, 481] width 14 height 13
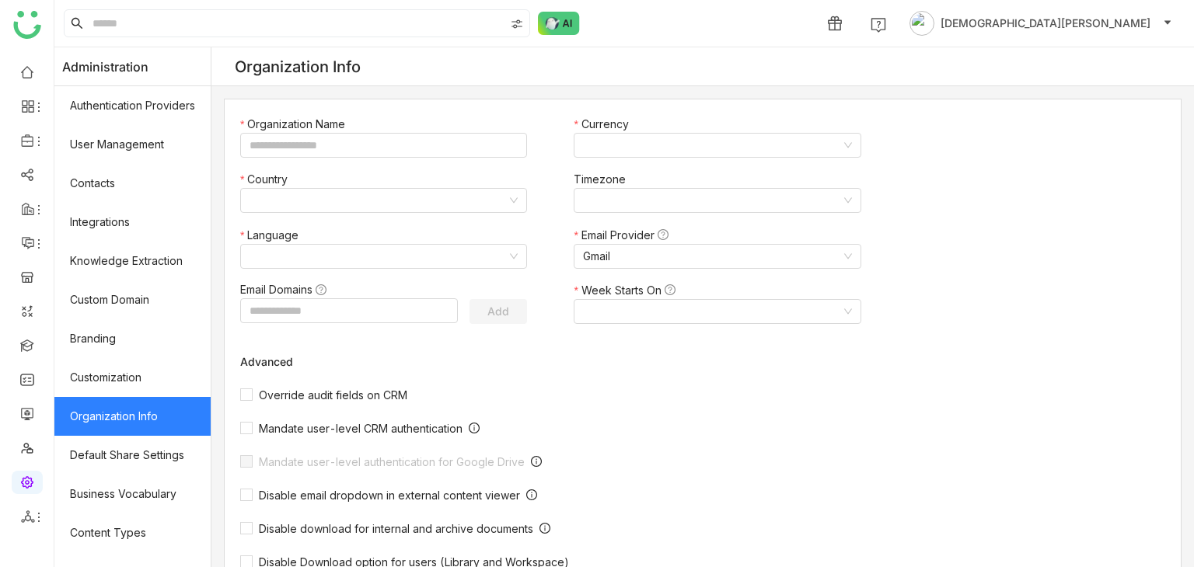
type input "*******"
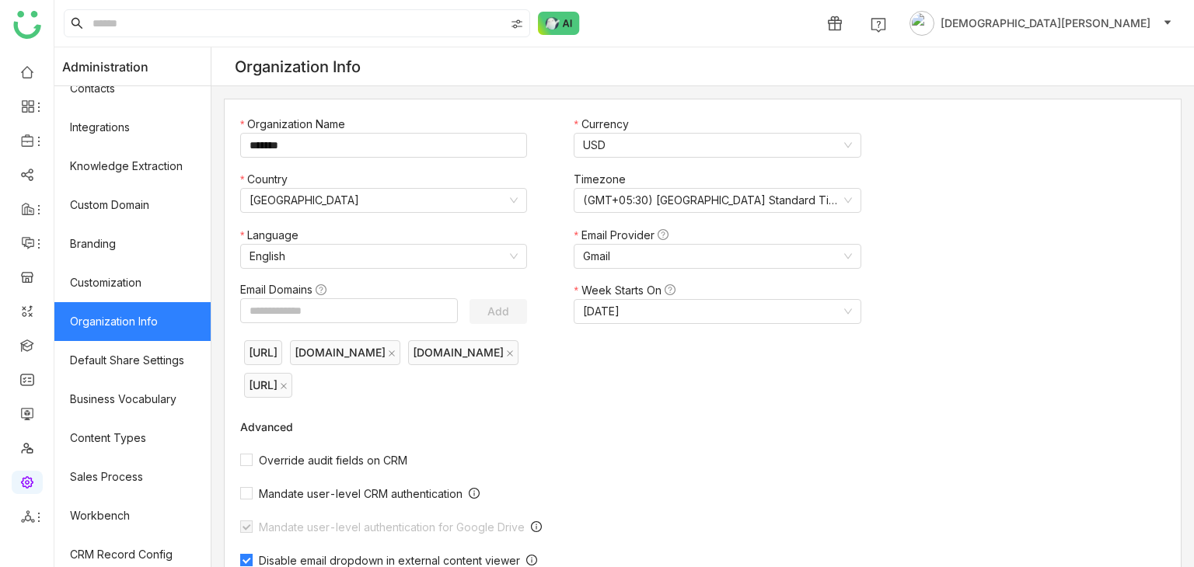
scroll to position [257, 0]
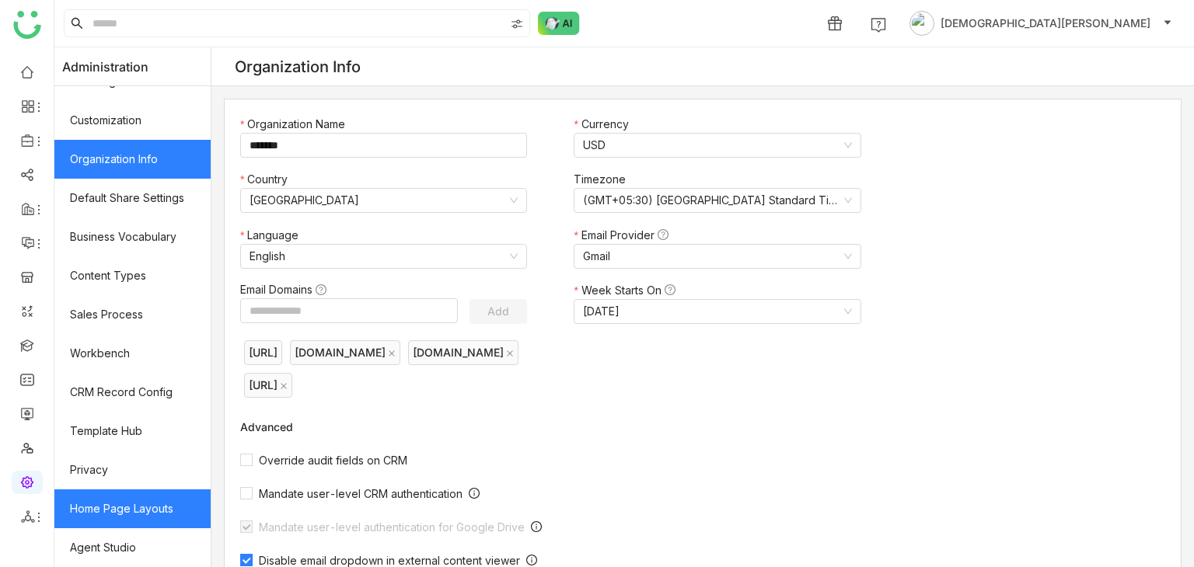
click at [114, 515] on link "Home Page Layouts" at bounding box center [132, 509] width 156 height 39
click at [124, 505] on link "Home Page Layouts" at bounding box center [132, 509] width 156 height 39
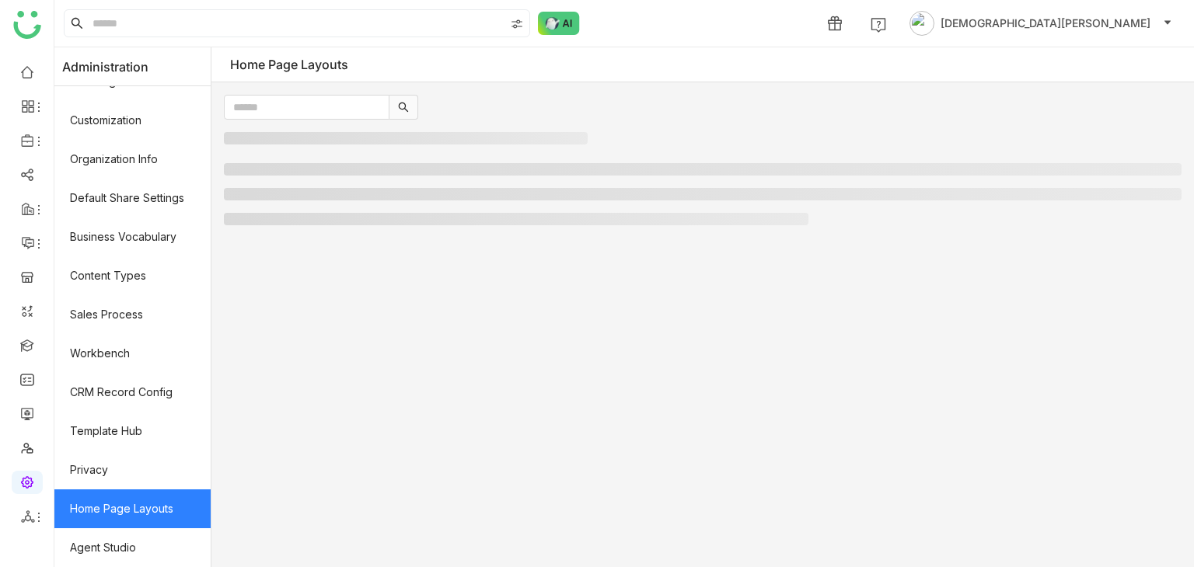
click at [147, 520] on link "Home Page Layouts" at bounding box center [132, 509] width 156 height 39
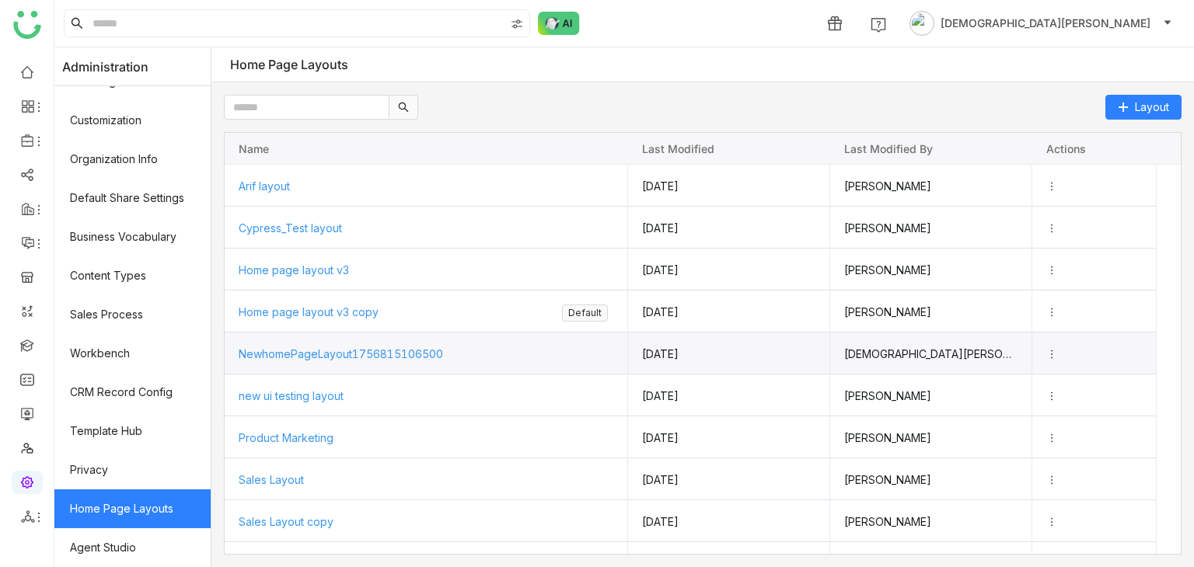
click at [314, 315] on span "Home page layout v3 copy" at bounding box center [309, 311] width 140 height 13
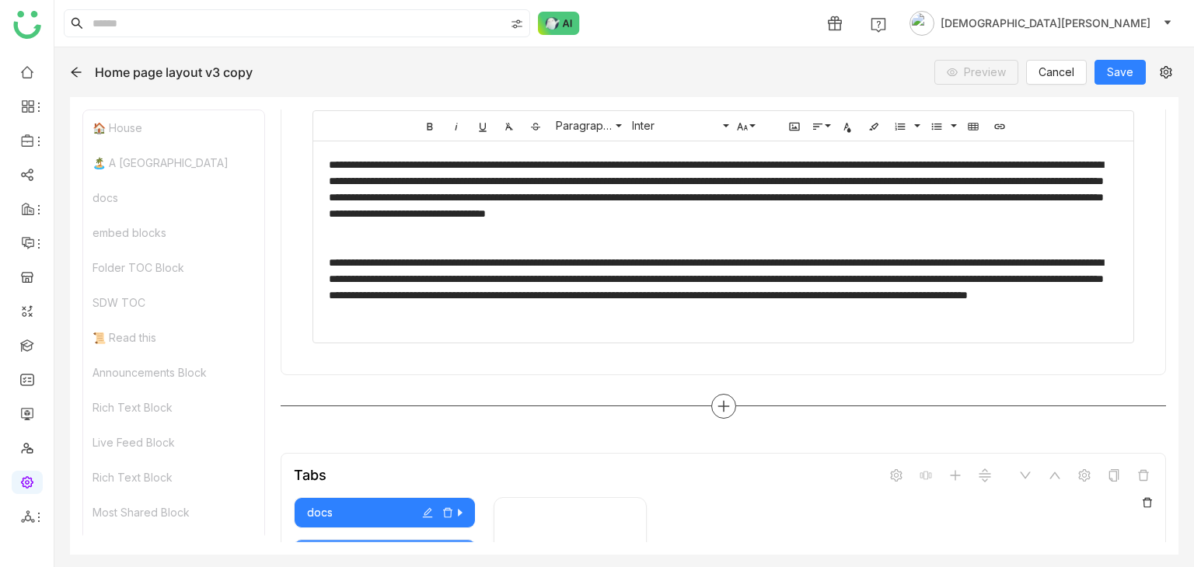
scroll to position [622, 0]
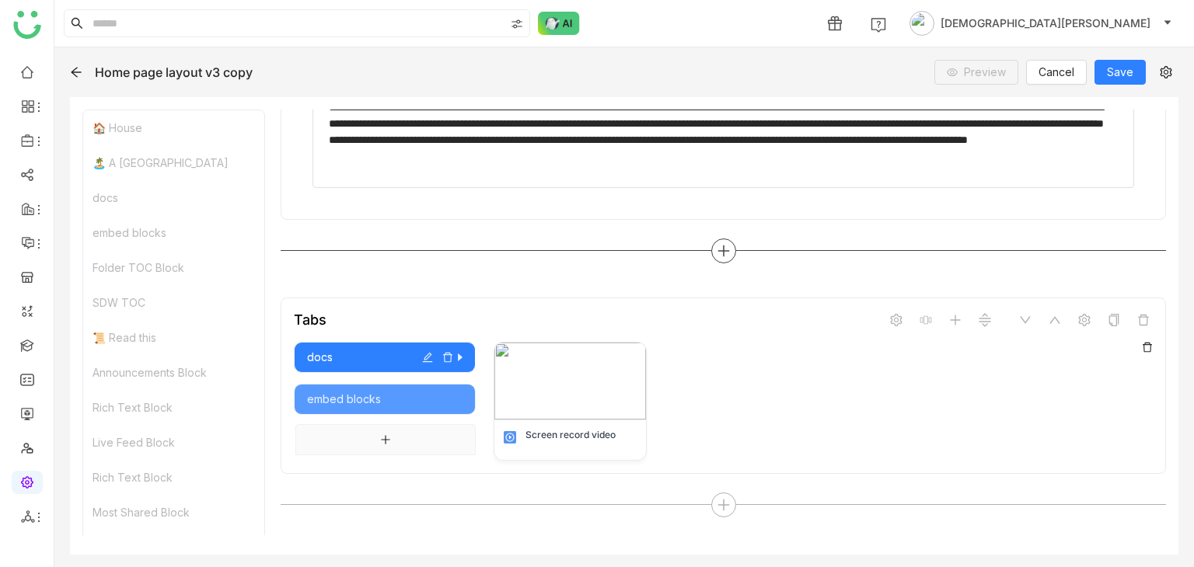
click at [717, 244] on icon at bounding box center [724, 251] width 14 height 14
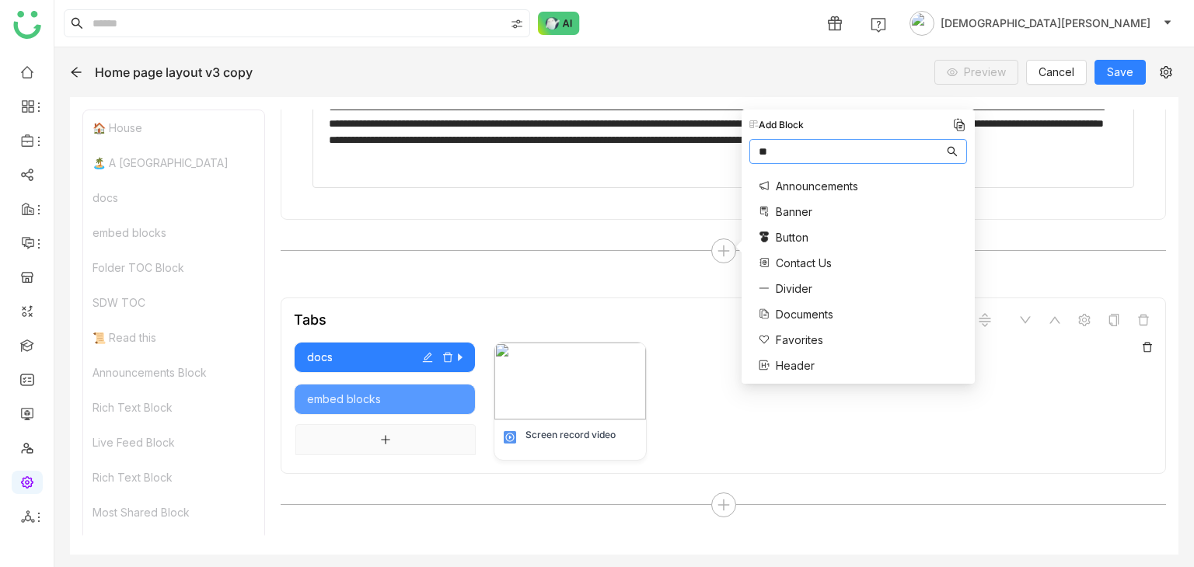
click at [821, 147] on input "**" at bounding box center [851, 151] width 185 height 17
click at [818, 147] on input "**" at bounding box center [851, 151] width 185 height 17
click at [787, 152] on input "**" at bounding box center [851, 151] width 185 height 17
type input "**"
click at [790, 220] on div "Favorites Rich Text" at bounding box center [786, 199] width 75 height 59
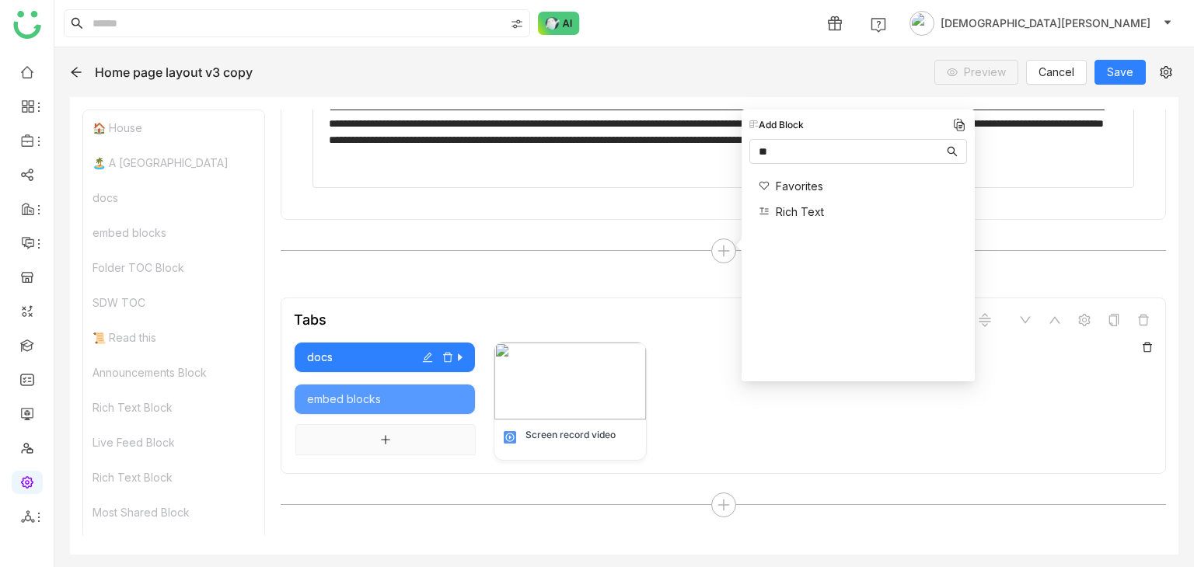
click at [794, 213] on span "Rich Text" at bounding box center [800, 212] width 48 height 16
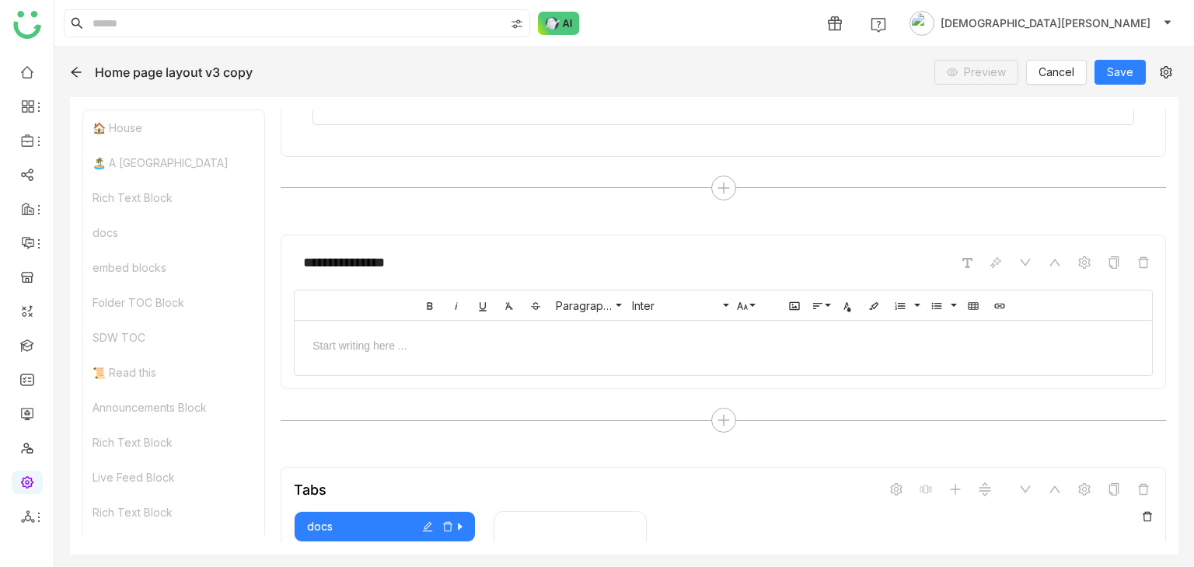
scroll to position [823, 0]
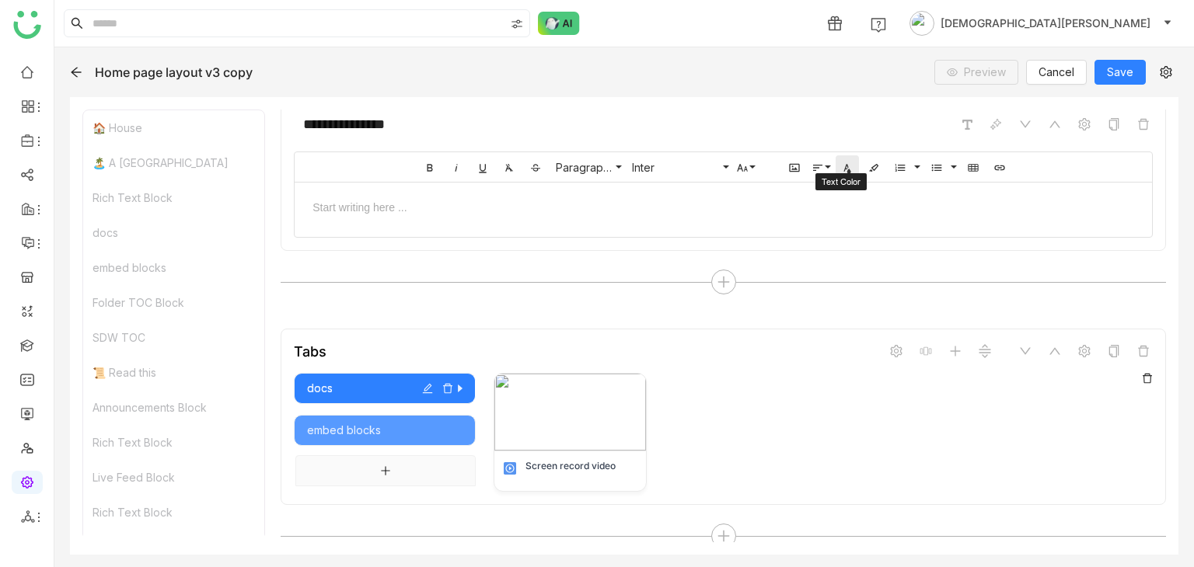
click at [844, 169] on button "Text Color" at bounding box center [846, 166] width 23 height 23
click at [864, 194] on span "Color#806740" at bounding box center [857, 206] width 25 height 25
click at [841, 166] on icon "button" at bounding box center [847, 168] width 12 height 12
type input "*******"
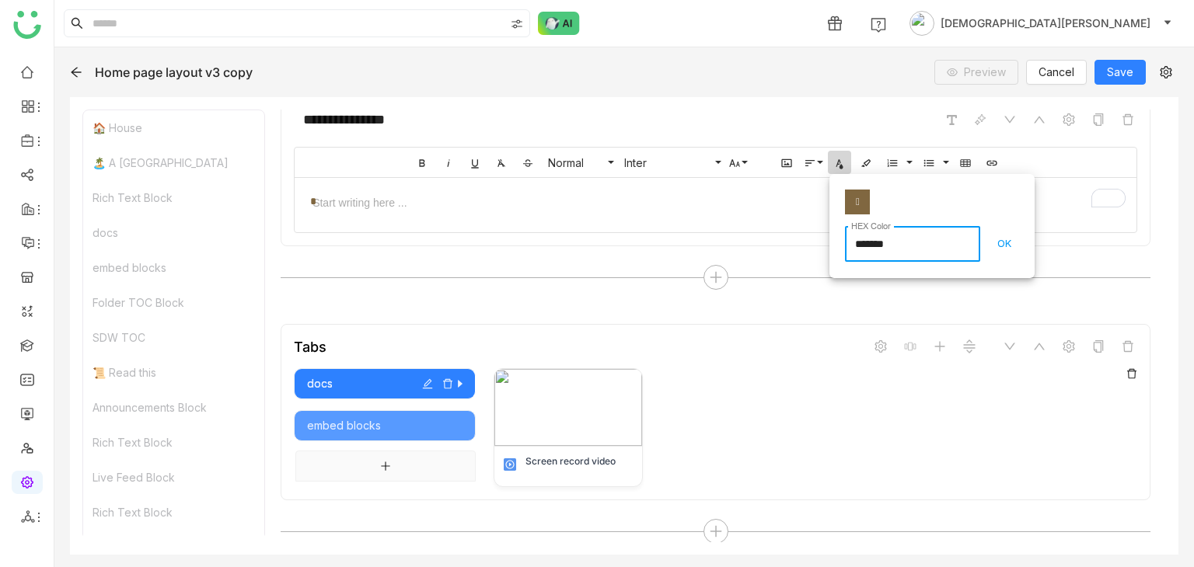
scroll to position [818, 0]
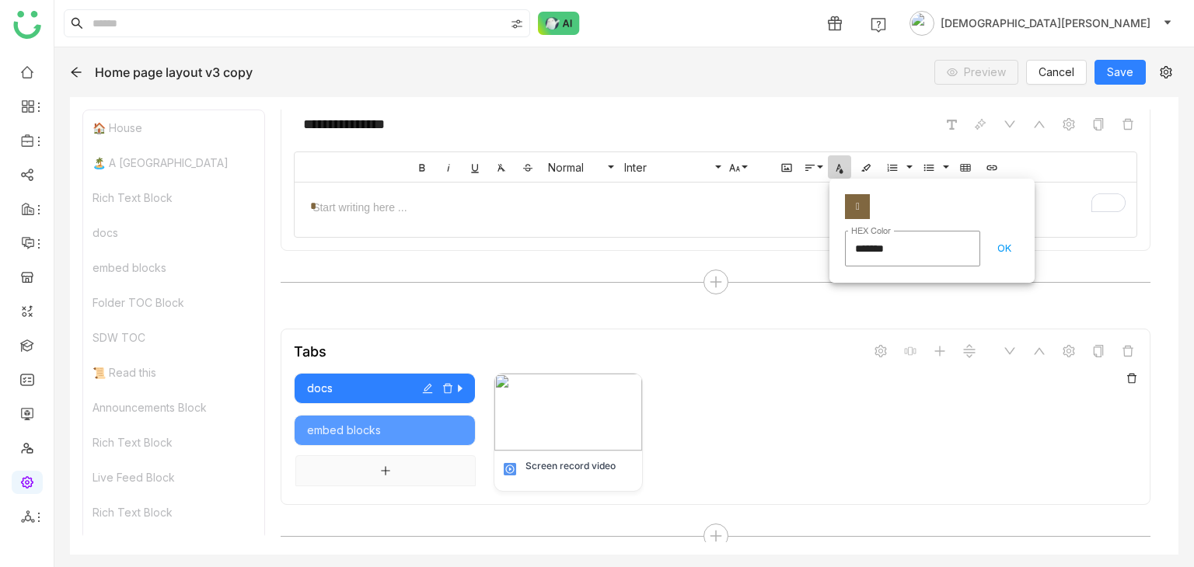
click at [881, 219] on div "******* HEX Color" at bounding box center [912, 243] width 135 height 48
click at [884, 199] on div "Color#806740 " at bounding box center [931, 199] width 205 height 40
click at [1006, 239] on button "OK" at bounding box center [1004, 247] width 30 height 31
click at [839, 163] on icon "button" at bounding box center [839, 168] width 12 height 12
click at [885, 200] on div "Color#806740 " at bounding box center [924, 199] width 205 height 40
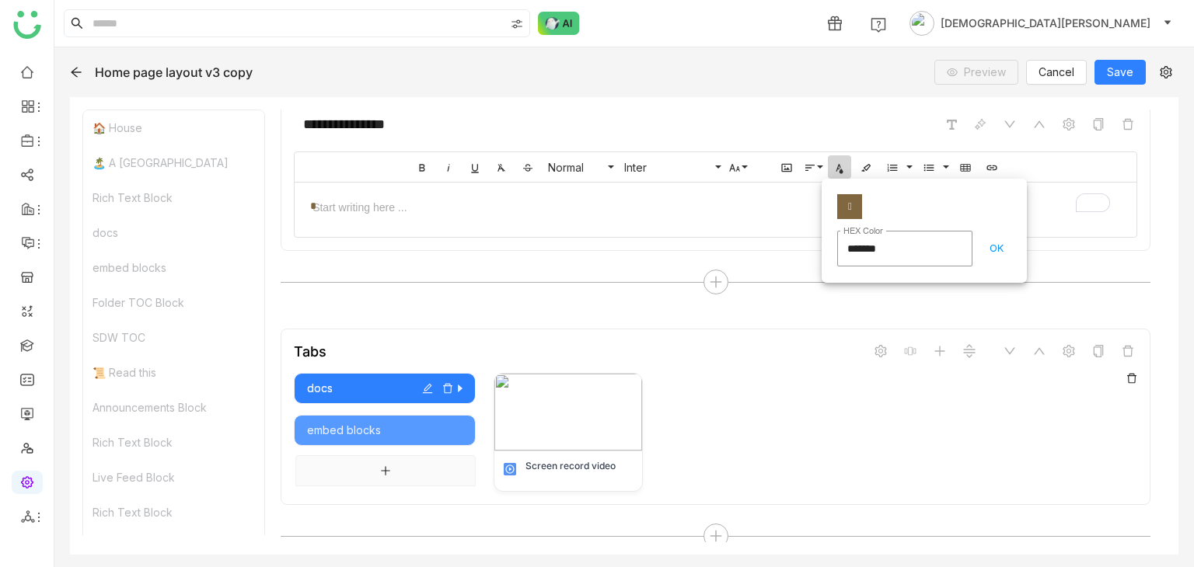
click at [784, 217] on div "* * *" at bounding box center [716, 206] width 842 height 47
click at [838, 169] on button "Text Color" at bounding box center [839, 166] width 23 height 23
click at [860, 162] on icon "button" at bounding box center [866, 168] width 12 height 12
click at [839, 162] on icon "button" at bounding box center [839, 168] width 12 height 12
click at [860, 163] on icon "button" at bounding box center [866, 168] width 12 height 12
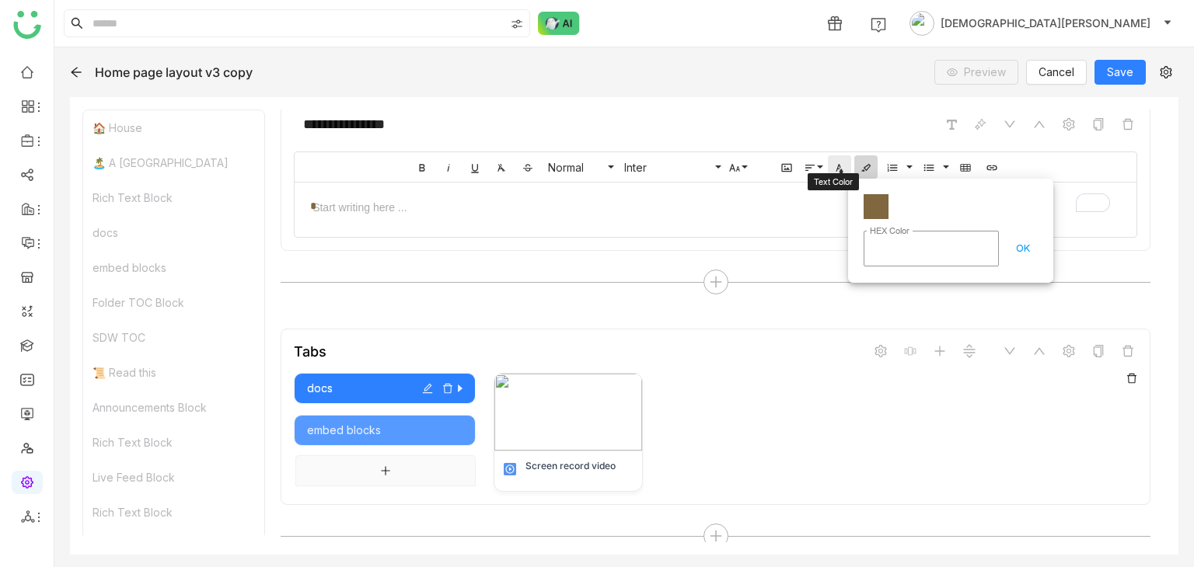
click at [842, 168] on button "Text Color" at bounding box center [839, 166] width 23 height 23
click at [860, 162] on icon "button" at bounding box center [866, 168] width 12 height 12
click at [835, 162] on icon "button" at bounding box center [839, 168] width 12 height 12
click at [870, 209] on div "Color#806740 " at bounding box center [924, 199] width 205 height 40
click at [999, 243] on button "OK" at bounding box center [997, 247] width 30 height 31
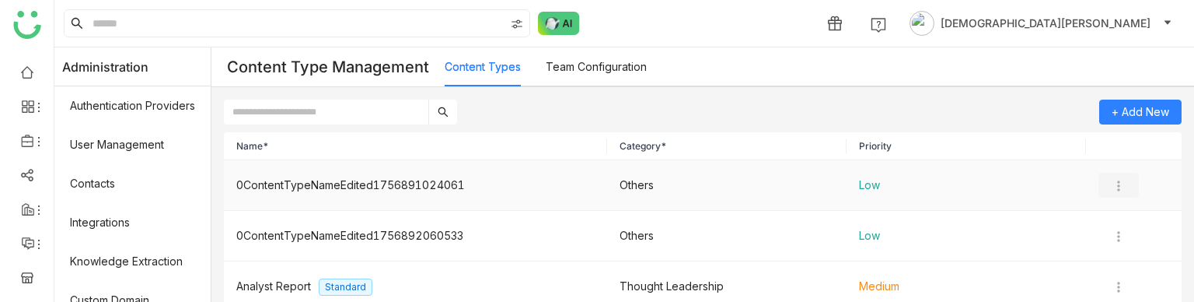
click at [1111, 187] on img at bounding box center [1119, 186] width 16 height 16
click at [1118, 277] on span "Delete" at bounding box center [1134, 275] width 34 height 13
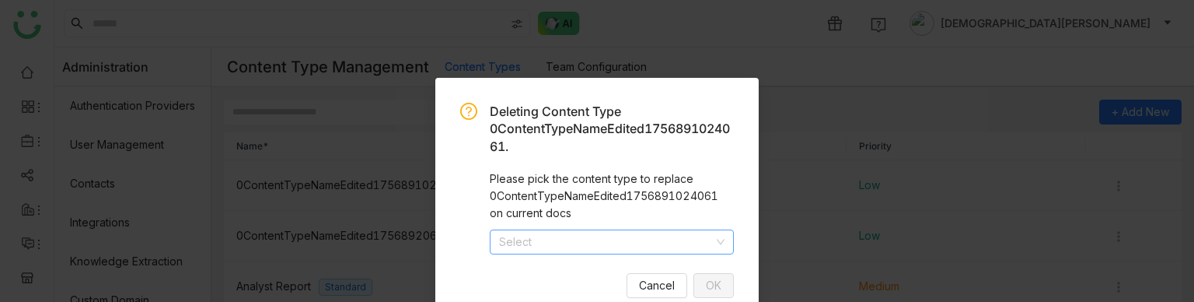
drag, startPoint x: 629, startPoint y: 239, endPoint x: 556, endPoint y: 261, distance: 75.7
click at [629, 239] on input at bounding box center [606, 241] width 215 height 23
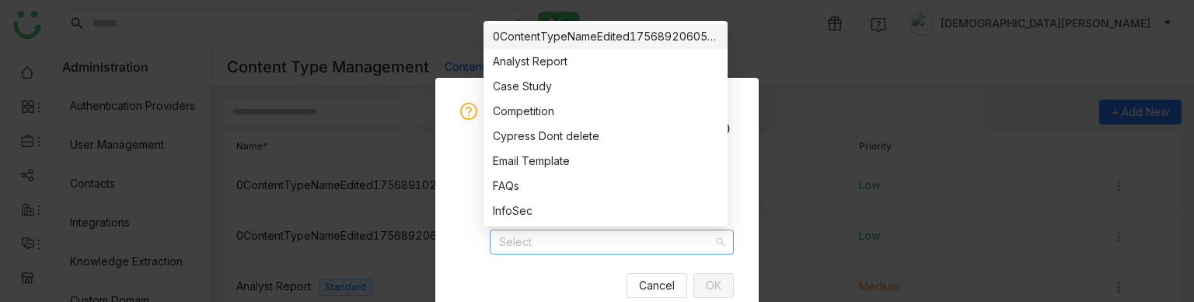
click at [516, 38] on div "0ContentTypeNameEdited1756892060533" at bounding box center [605, 36] width 225 height 17
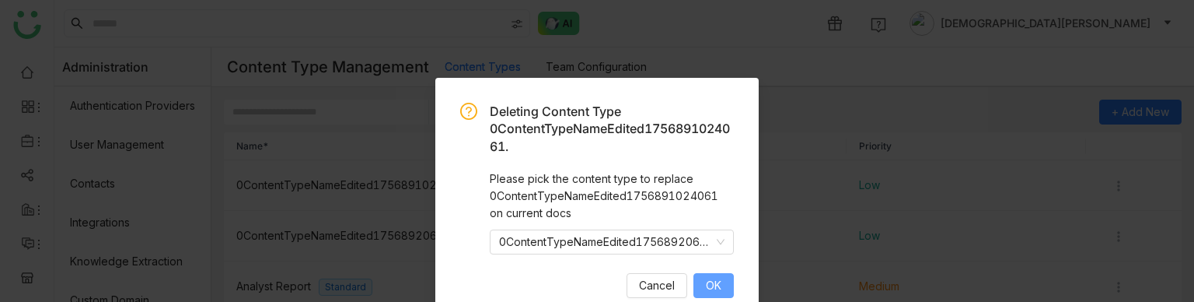
click at [706, 281] on span "OK" at bounding box center [714, 285] width 16 height 17
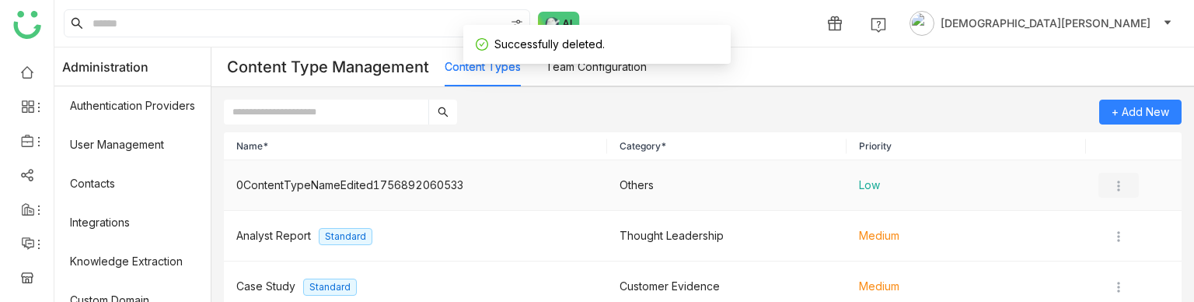
click at [1111, 186] on img at bounding box center [1119, 186] width 16 height 16
click at [1113, 268] on span "Delete" at bounding box center [1124, 275] width 53 height 17
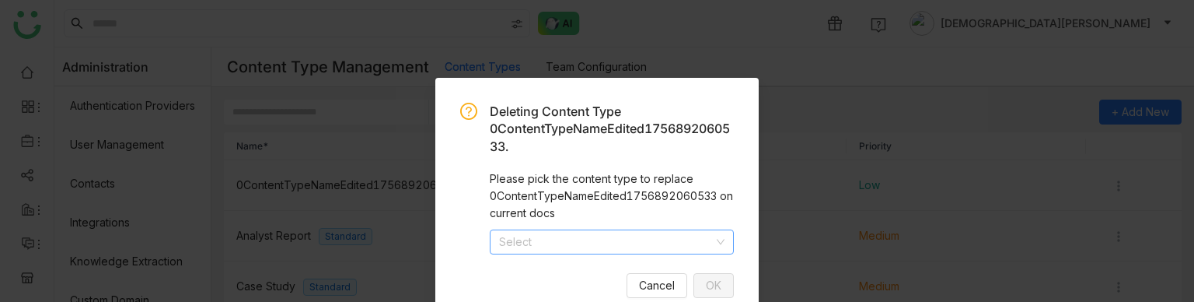
click at [574, 235] on input at bounding box center [606, 241] width 215 height 23
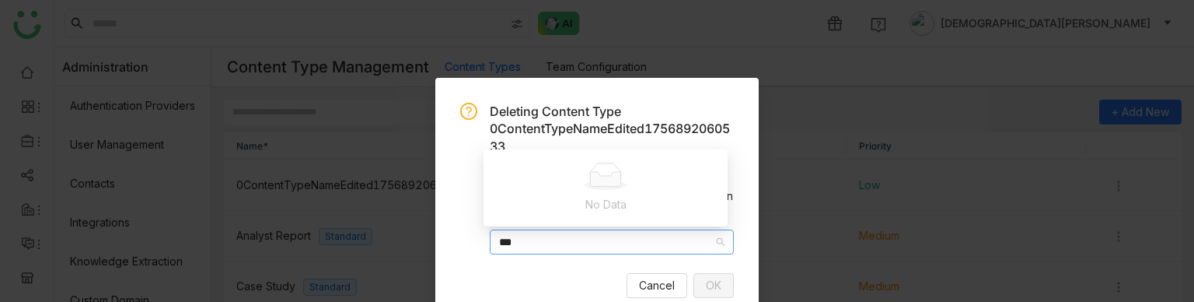
click at [538, 243] on input "***" at bounding box center [606, 241] width 215 height 23
type input "***"
click at [560, 110] on span "Deleting Content Type 0ContentTypeNameEdited1756892060533." at bounding box center [610, 128] width 240 height 51
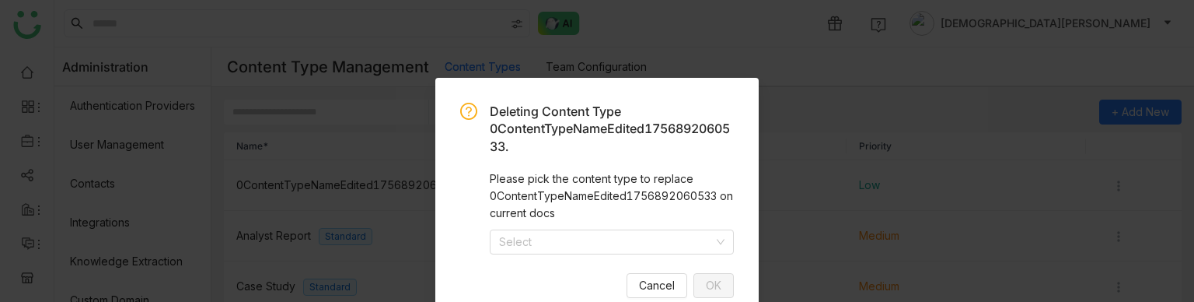
scroll to position [33, 0]
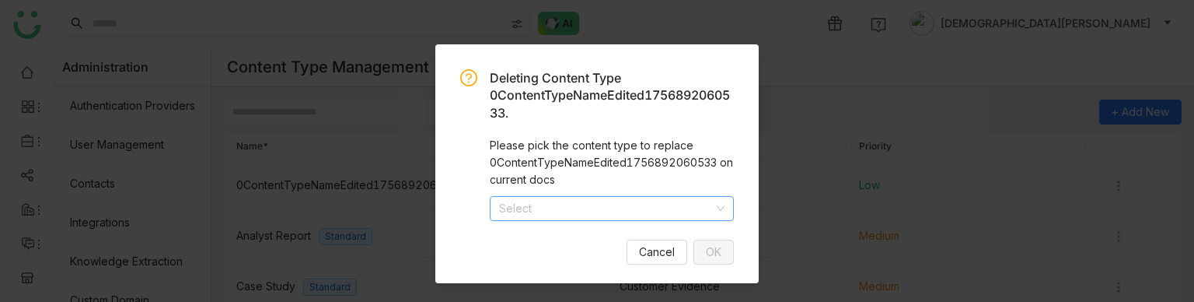
click at [591, 200] on input at bounding box center [606, 208] width 215 height 23
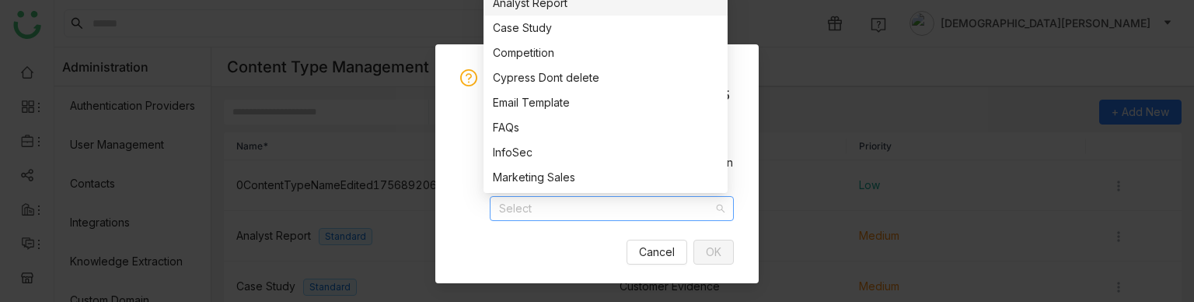
click at [522, 77] on div "Cypress Dont delete" at bounding box center [605, 77] width 225 height 17
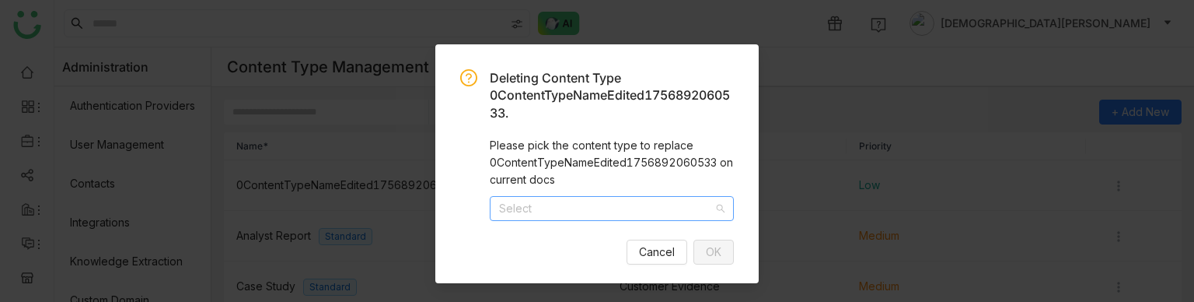
click at [569, 72] on span "Deleting Content Type 0ContentTypeNameEdited1756892060533." at bounding box center [610, 95] width 240 height 51
click at [588, 72] on span "Deleting Content Type 0ContentTypeNameEdited1756892060533." at bounding box center [610, 95] width 240 height 51
click at [588, 153] on div "Please pick the content type to replace 0ContentTypeNameEdited1756892060533 on …" at bounding box center [612, 162] width 244 height 51
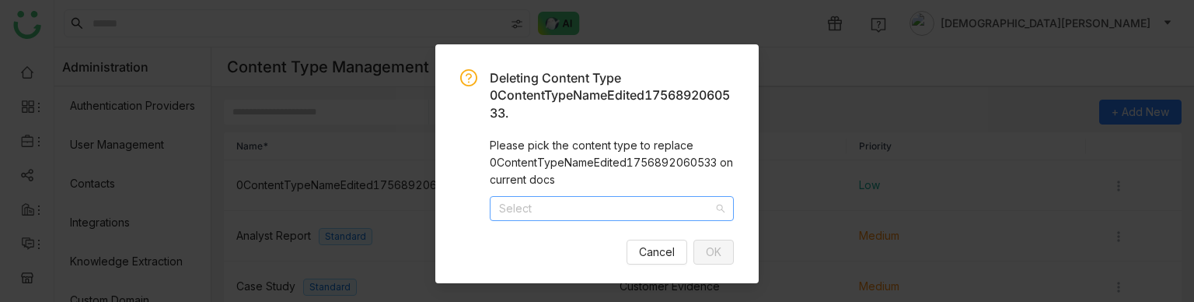
click at [561, 172] on div "Please pick the content type to replace 0ContentTypeNameEdited1756892060533 on …" at bounding box center [612, 162] width 244 height 51
click at [722, 245] on button "OK" at bounding box center [713, 251] width 40 height 25
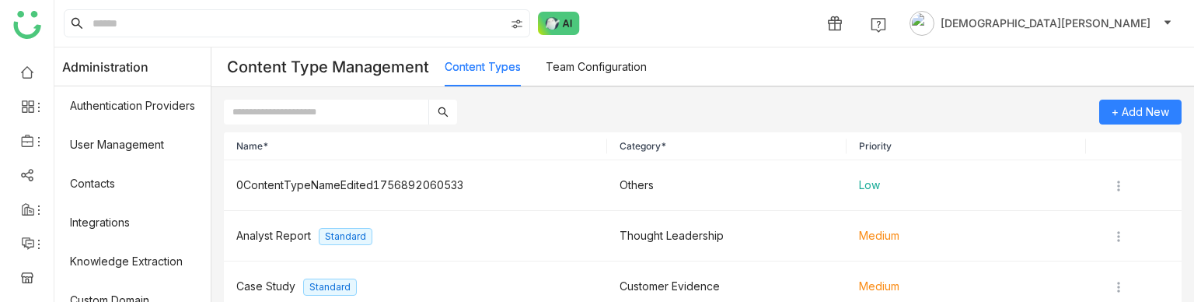
scroll to position [0, 0]
click at [612, 63] on link "Team Configuration" at bounding box center [596, 66] width 101 height 13
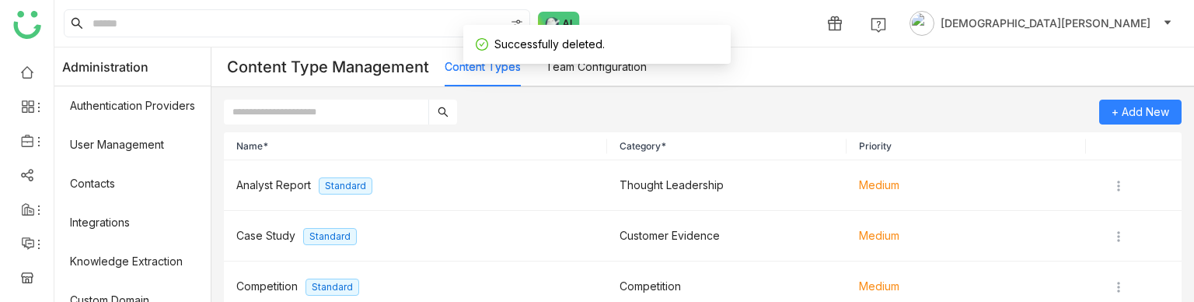
click at [600, 65] on link "Team Configuration" at bounding box center [596, 66] width 101 height 13
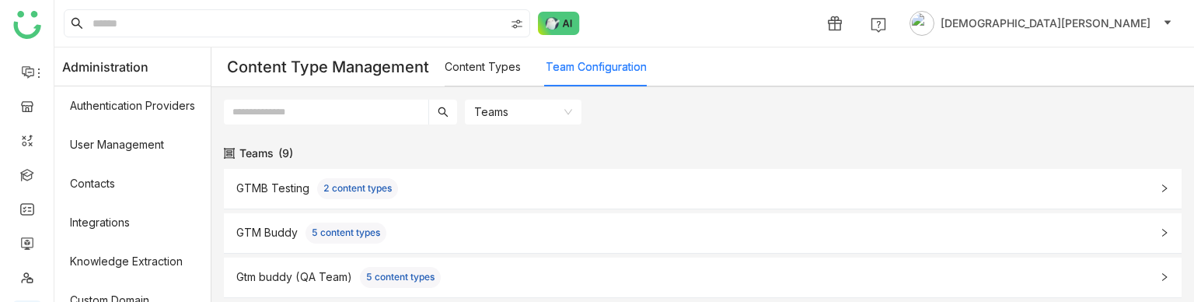
scroll to position [238, 0]
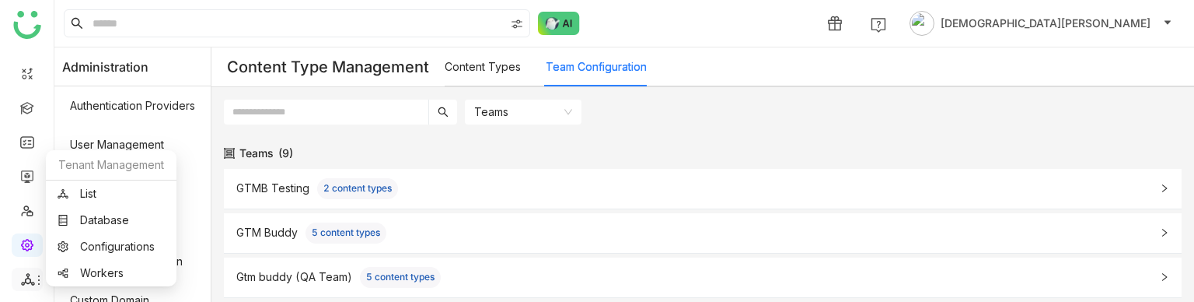
drag, startPoint x: 30, startPoint y: 288, endPoint x: 26, endPoint y: 280, distance: 9.1
click at [30, 288] on li at bounding box center [27, 278] width 31 height 23
click at [88, 197] on link "List" at bounding box center [111, 193] width 107 height 11
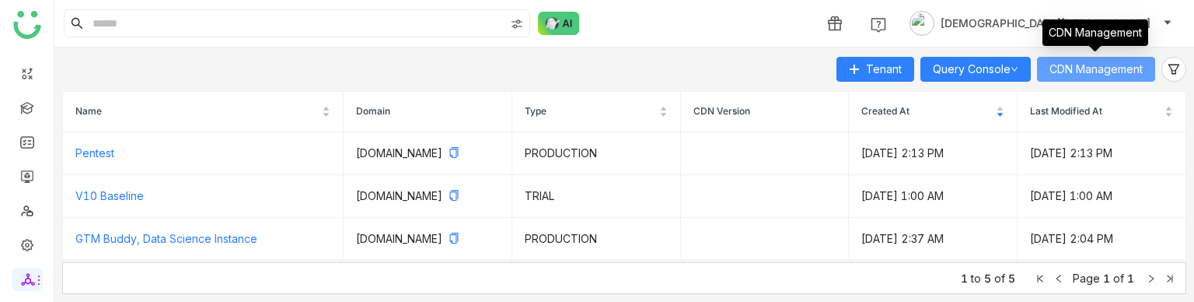
click at [1106, 72] on span "CDN Management" at bounding box center [1095, 69] width 93 height 17
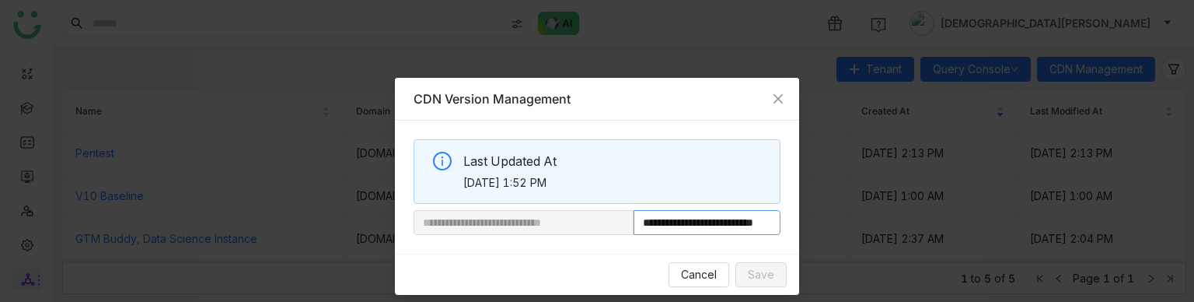
scroll to position [0, 51]
drag, startPoint x: 682, startPoint y: 222, endPoint x: 811, endPoint y: 225, distance: 129.0
click at [811, 225] on nz-modal-container "**********" at bounding box center [597, 151] width 1194 height 302
paste input "**********"
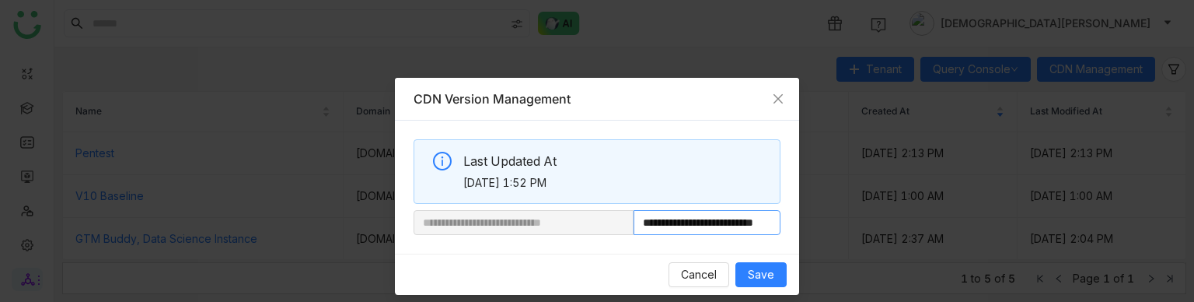
click at [584, 232] on nz-input-group "**********" at bounding box center [596, 222] width 367 height 25
type input "**********"
click at [759, 280] on span "Save" at bounding box center [761, 274] width 26 height 17
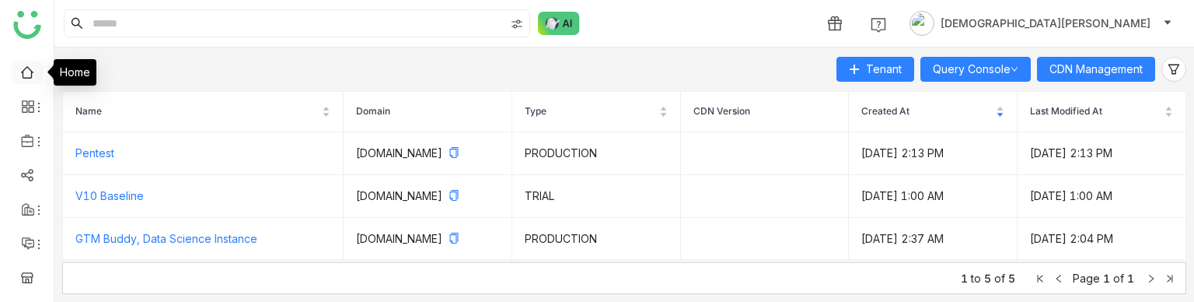
click at [25, 69] on link at bounding box center [27, 71] width 14 height 13
click at [20, 69] on link at bounding box center [27, 71] width 14 height 13
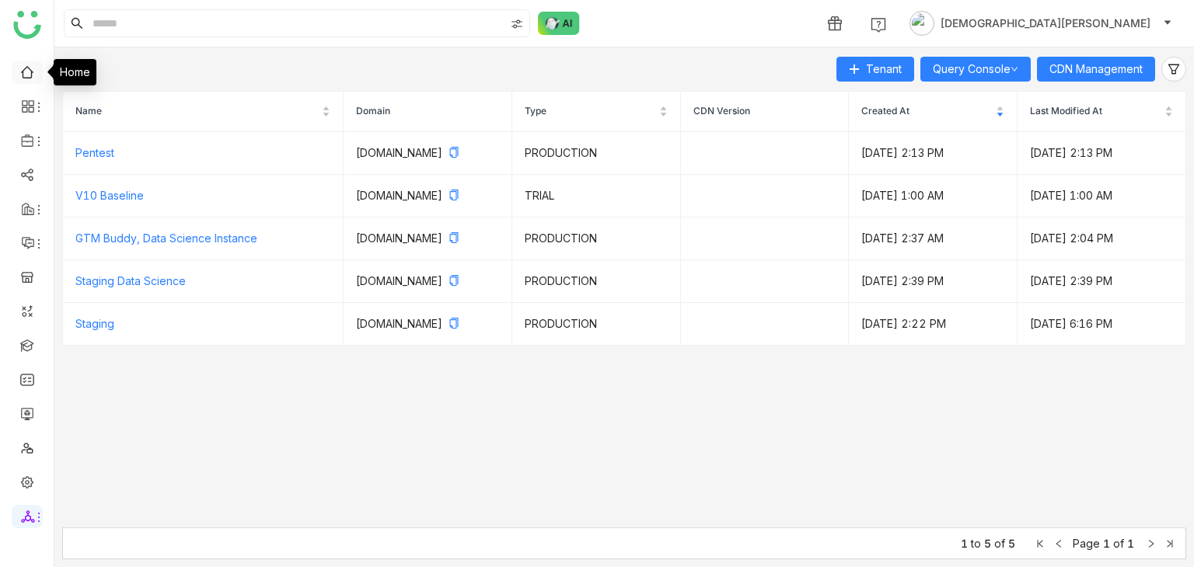
click at [23, 73] on link at bounding box center [27, 71] width 14 height 13
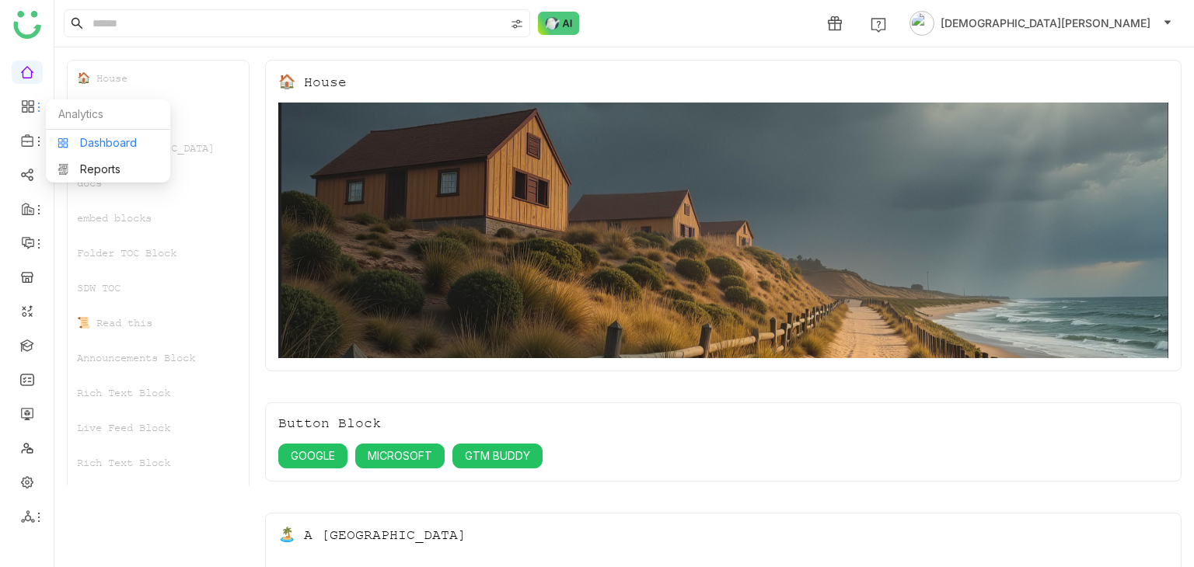
click at [75, 138] on link "Dashboard" at bounding box center [108, 143] width 101 height 11
click at [79, 141] on link "Dashboard" at bounding box center [108, 143] width 101 height 11
click at [84, 138] on link "Dashboard" at bounding box center [108, 143] width 101 height 11
click at [85, 145] on link "Dashboard" at bounding box center [108, 143] width 101 height 11
click at [69, 138] on link "Dashboard" at bounding box center [108, 143] width 101 height 11
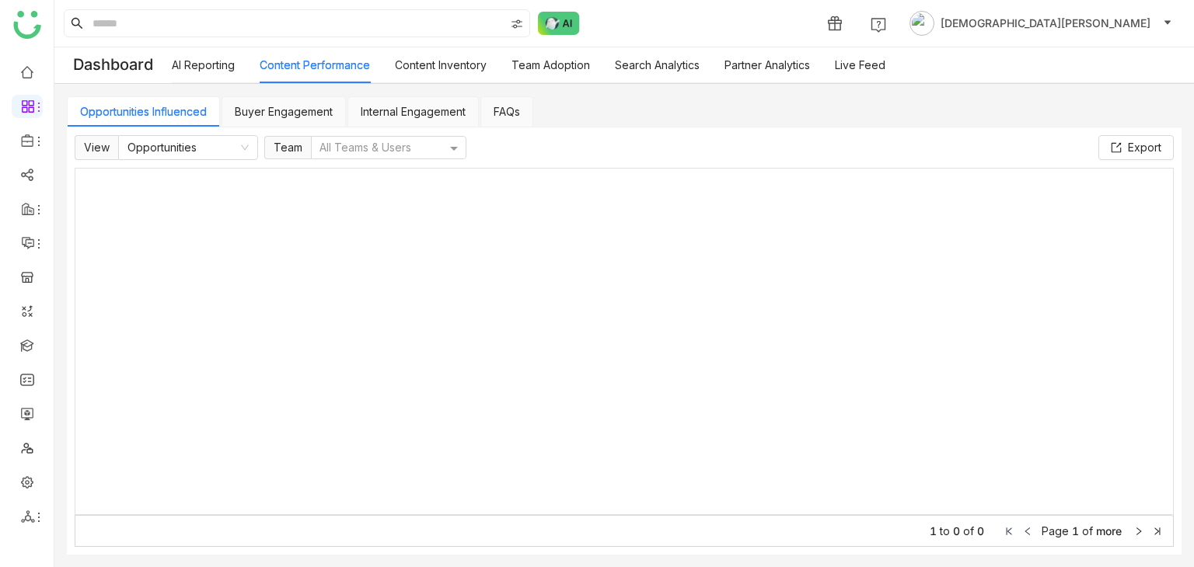
click at [222, 60] on link "AI Reporting" at bounding box center [203, 64] width 63 height 13
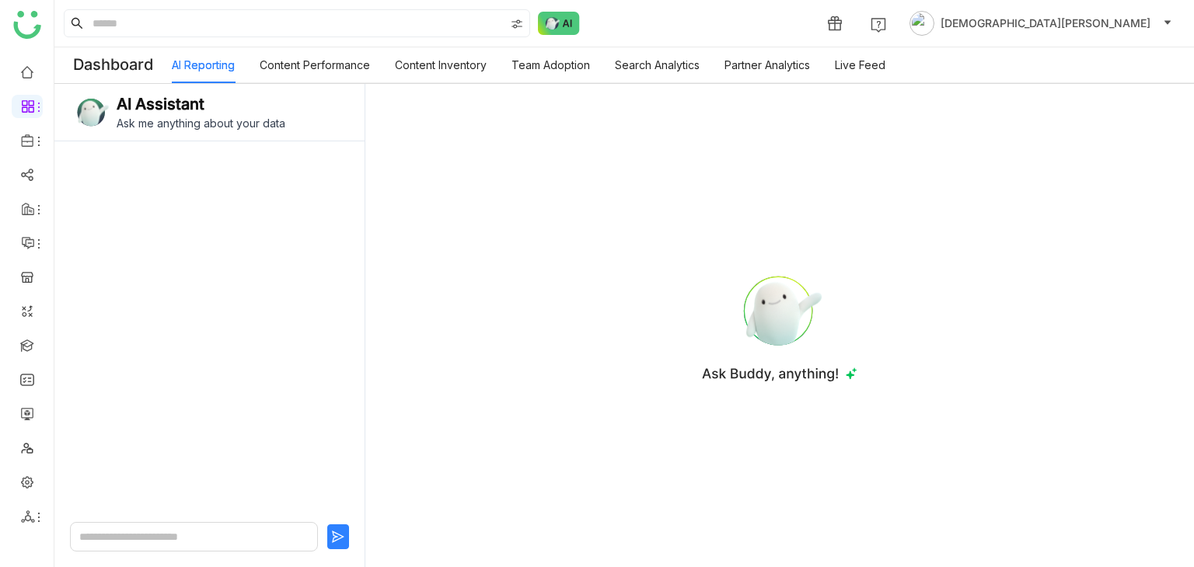
click at [281, 59] on link "Content Performance" at bounding box center [315, 64] width 110 height 13
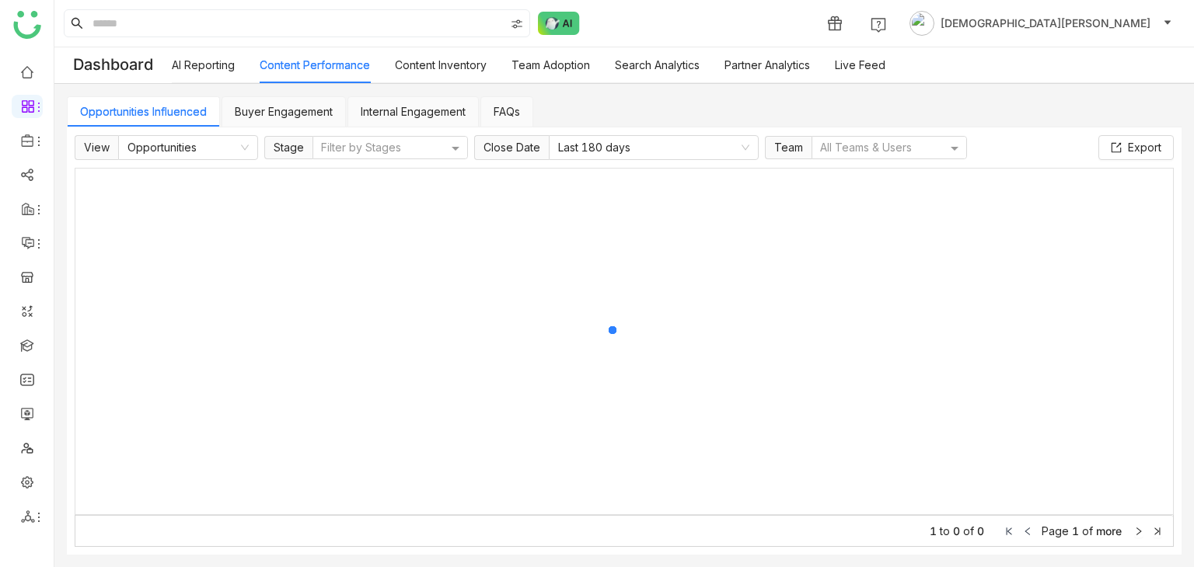
click at [295, 66] on link "Content Performance" at bounding box center [315, 64] width 110 height 13
click at [375, 144] on div at bounding box center [383, 148] width 129 height 16
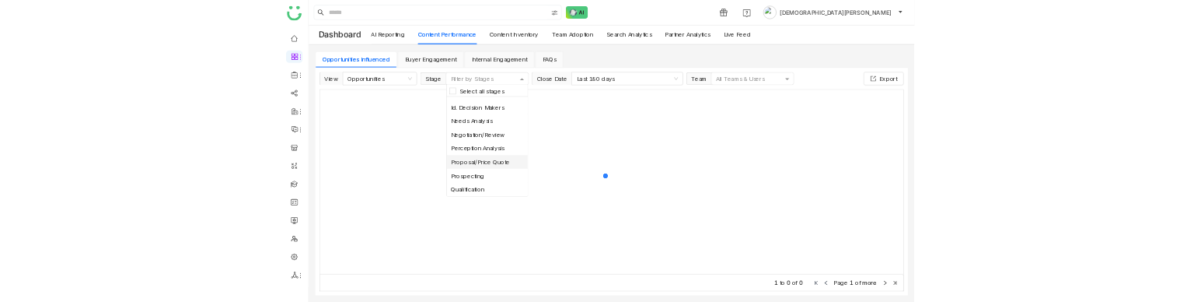
scroll to position [68, 0]
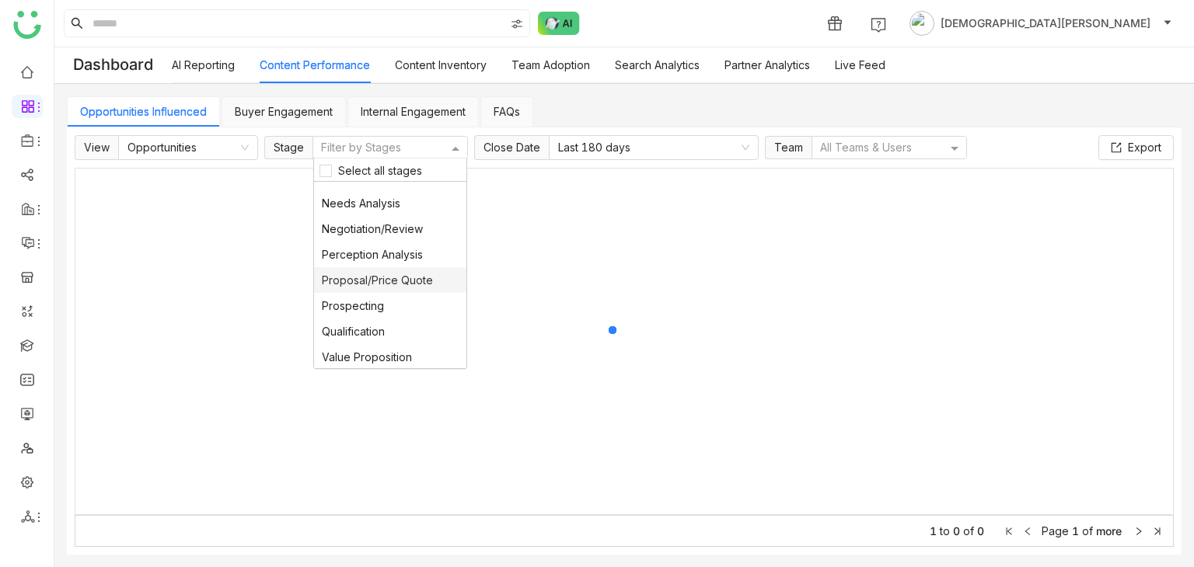
click at [648, 277] on div at bounding box center [623, 342] width 1097 height 346
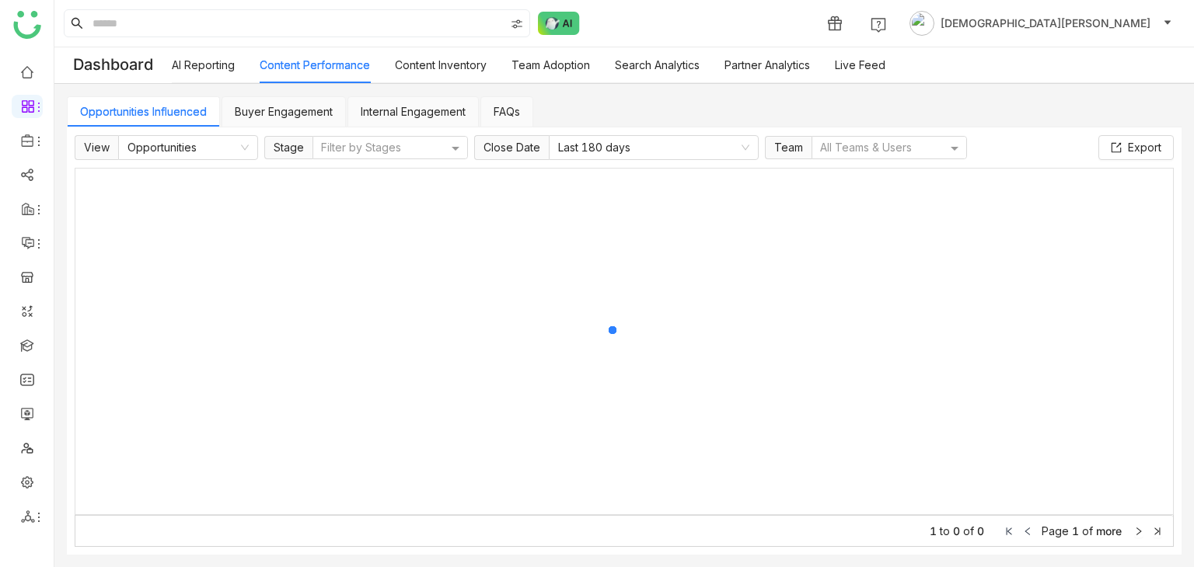
click at [264, 118] on link "Buyer Engagement" at bounding box center [284, 111] width 98 height 13
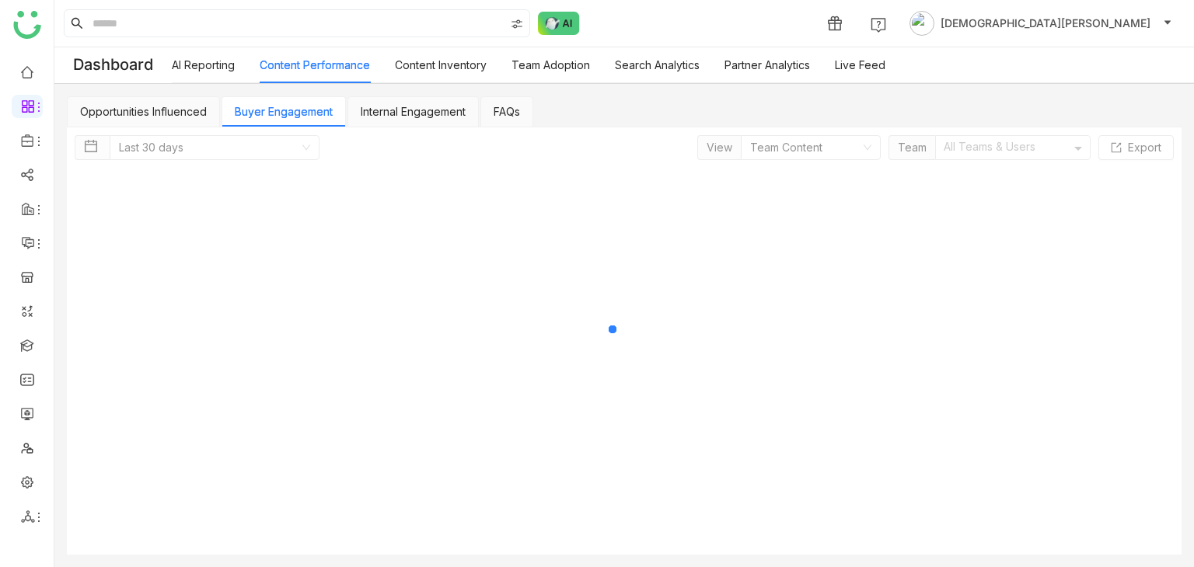
click at [814, 155] on div at bounding box center [624, 341] width 1099 height 412
click at [1018, 134] on div "Last 30 days View Team Content Team All Teams & Users Export" at bounding box center [624, 340] width 1115 height 427
click at [401, 116] on link "Internal Engagement" at bounding box center [413, 111] width 105 height 13
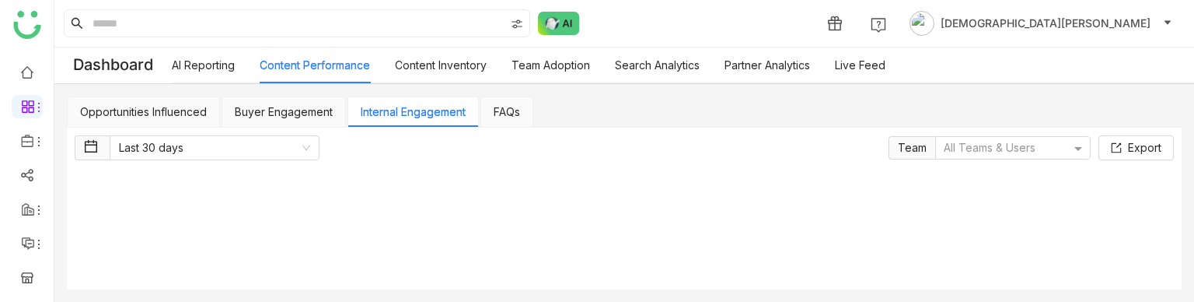
click at [313, 118] on link "Buyer Engagement" at bounding box center [284, 111] width 98 height 13
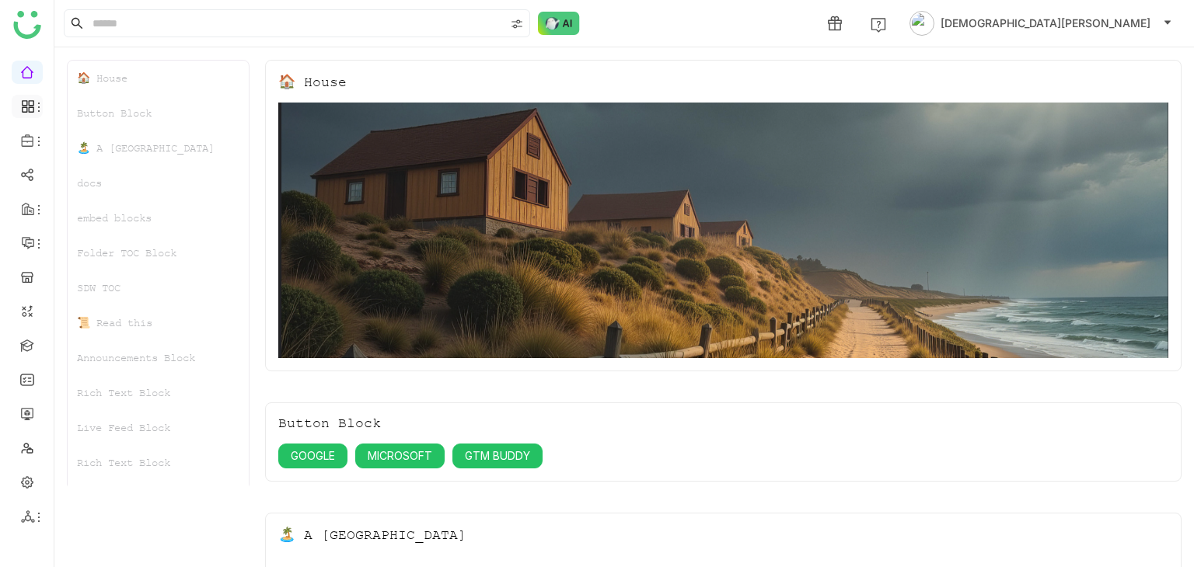
click at [37, 102] on icon at bounding box center [39, 107] width 12 height 12
click at [115, 147] on link "Dashboard" at bounding box center [108, 143] width 101 height 11
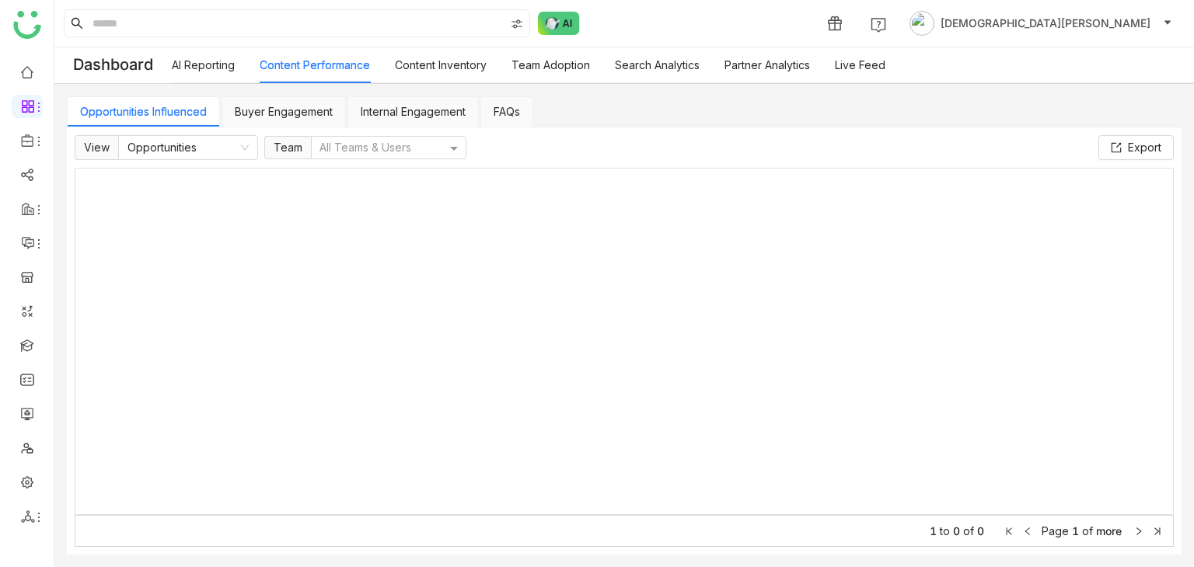
click at [288, 111] on link "Buyer Engagement" at bounding box center [284, 111] width 98 height 13
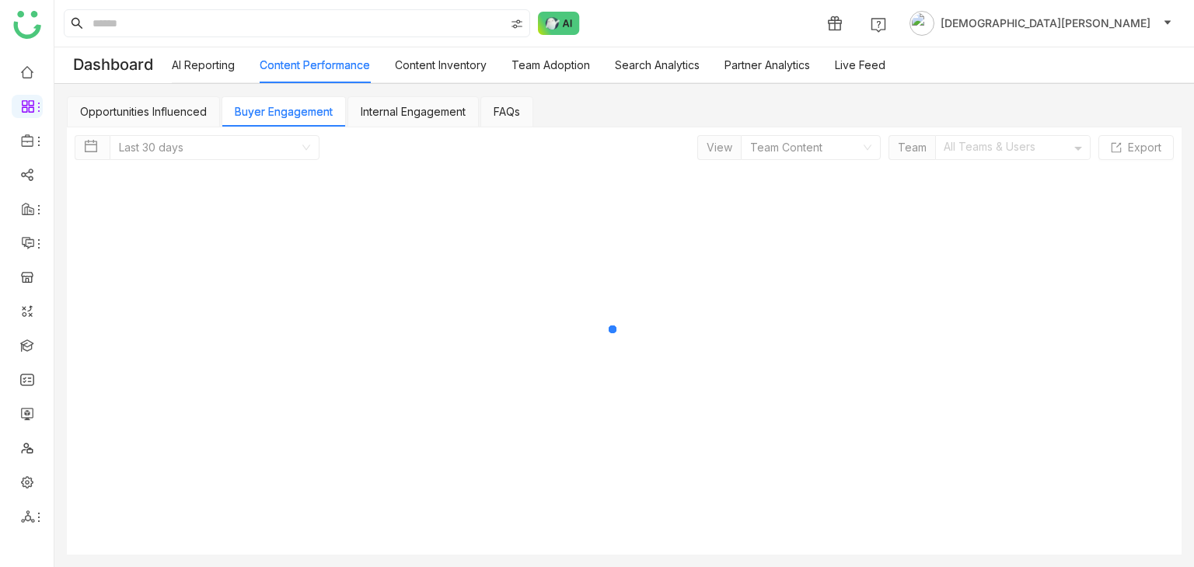
click at [394, 111] on link "Internal Engagement" at bounding box center [413, 111] width 105 height 13
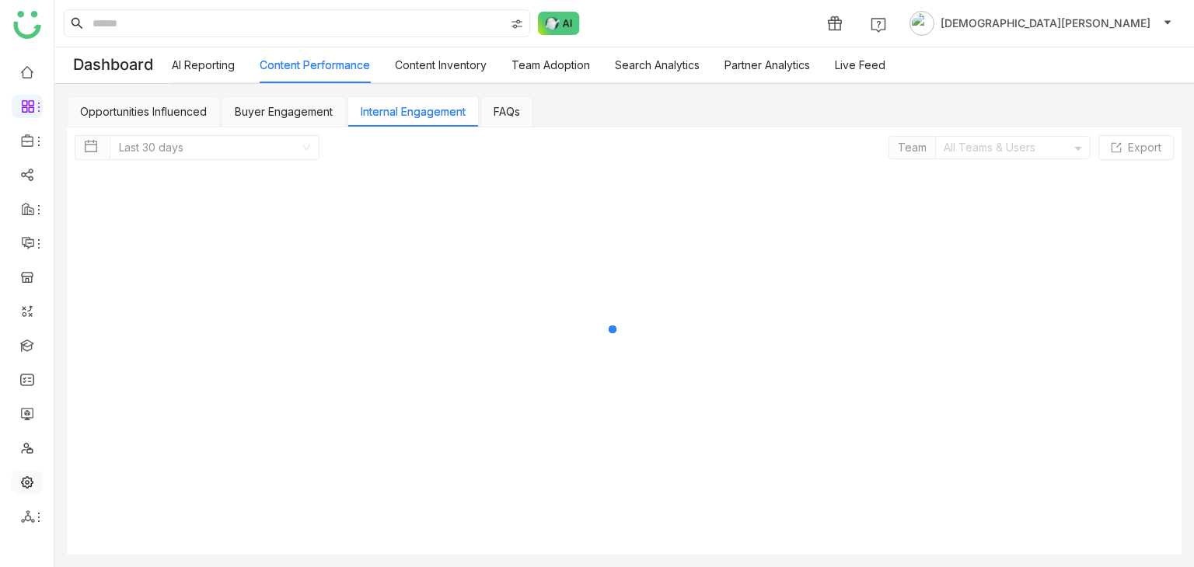
click at [22, 478] on link at bounding box center [27, 481] width 14 height 13
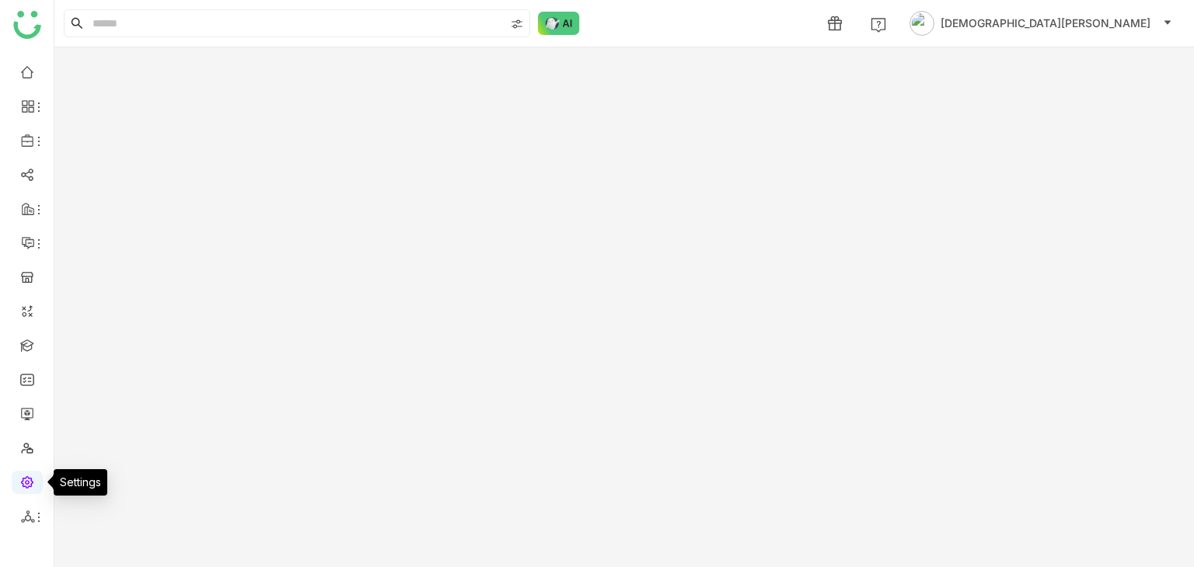
click at [43, 473] on div "Settings" at bounding box center [75, 482] width 65 height 26
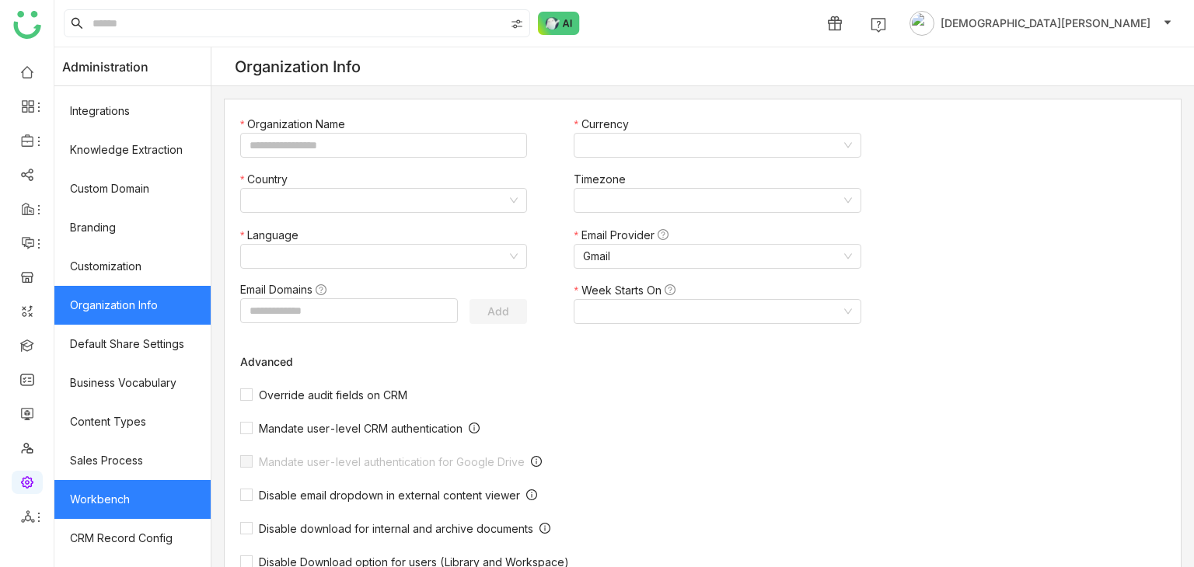
scroll to position [257, 0]
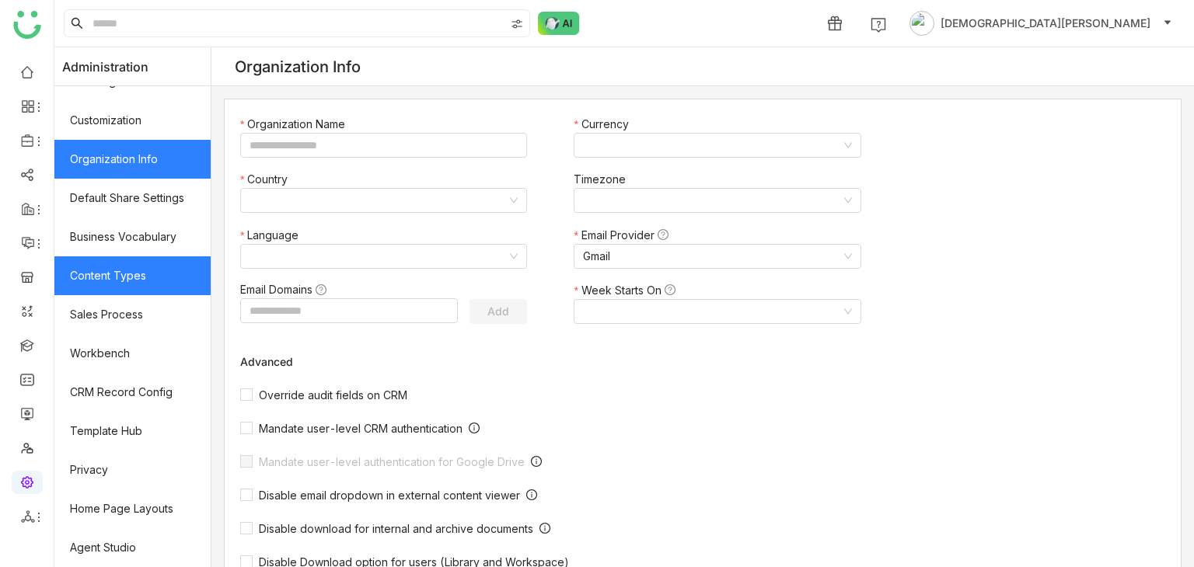
click at [152, 278] on link "Content Types" at bounding box center [132, 275] width 156 height 39
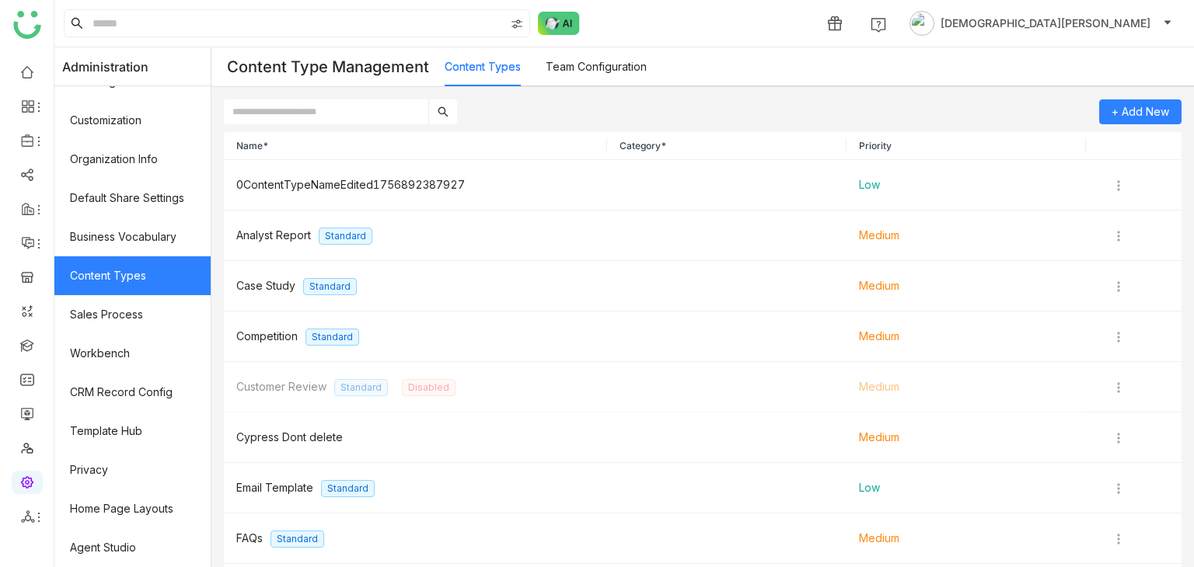
click at [607, 73] on link "Team Configuration" at bounding box center [596, 66] width 101 height 13
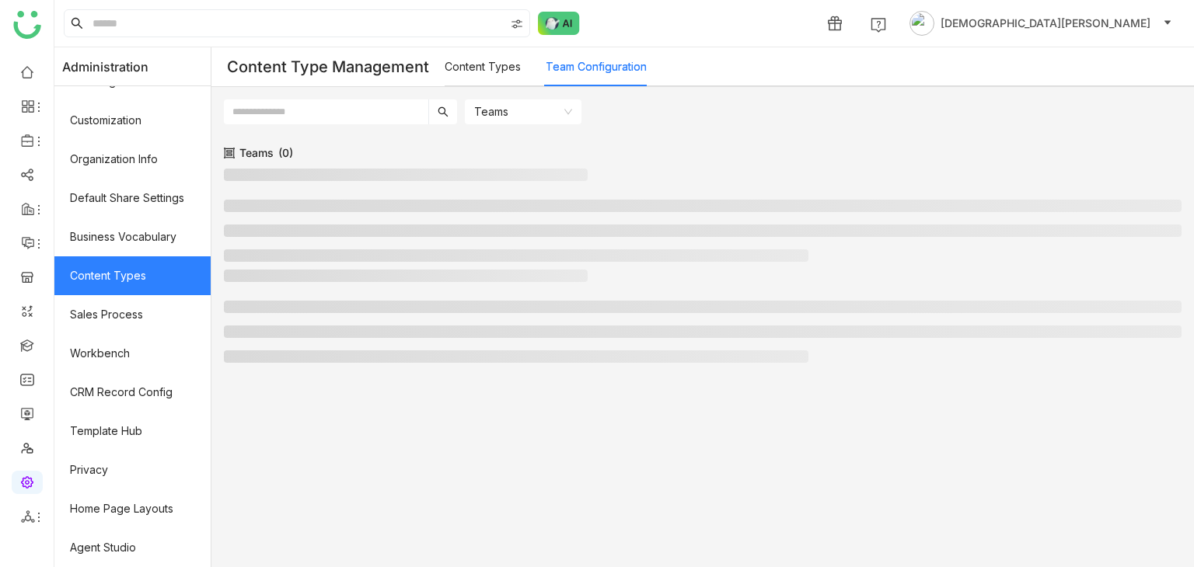
click at [755, 305] on li at bounding box center [703, 307] width 958 height 12
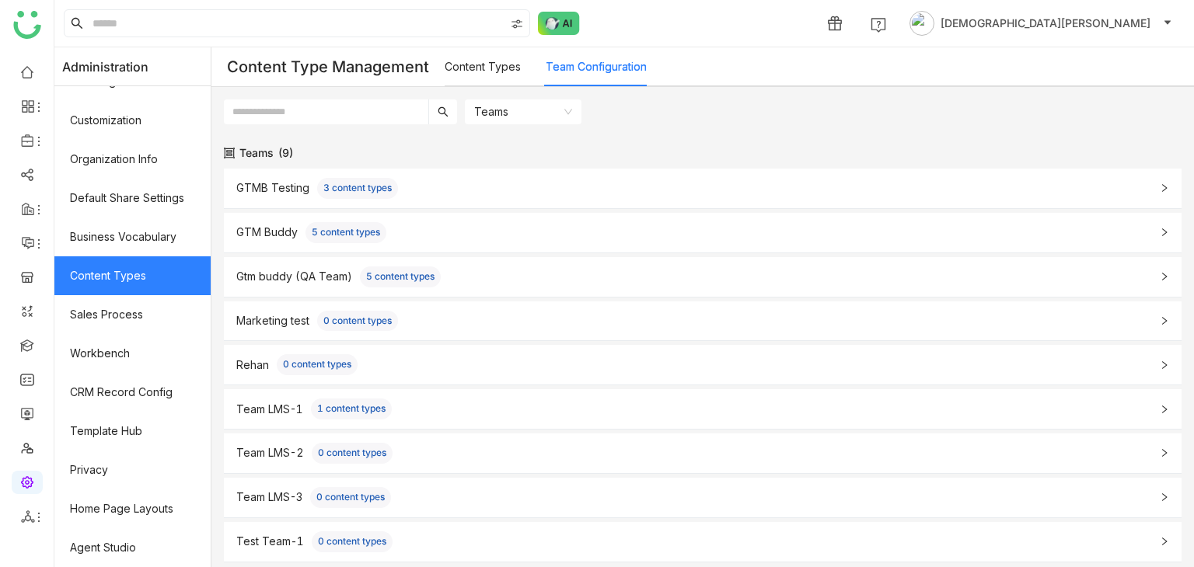
click at [342, 110] on input "text" at bounding box center [326, 111] width 204 height 25
click at [333, 406] on span "1 content types" at bounding box center [351, 409] width 81 height 21
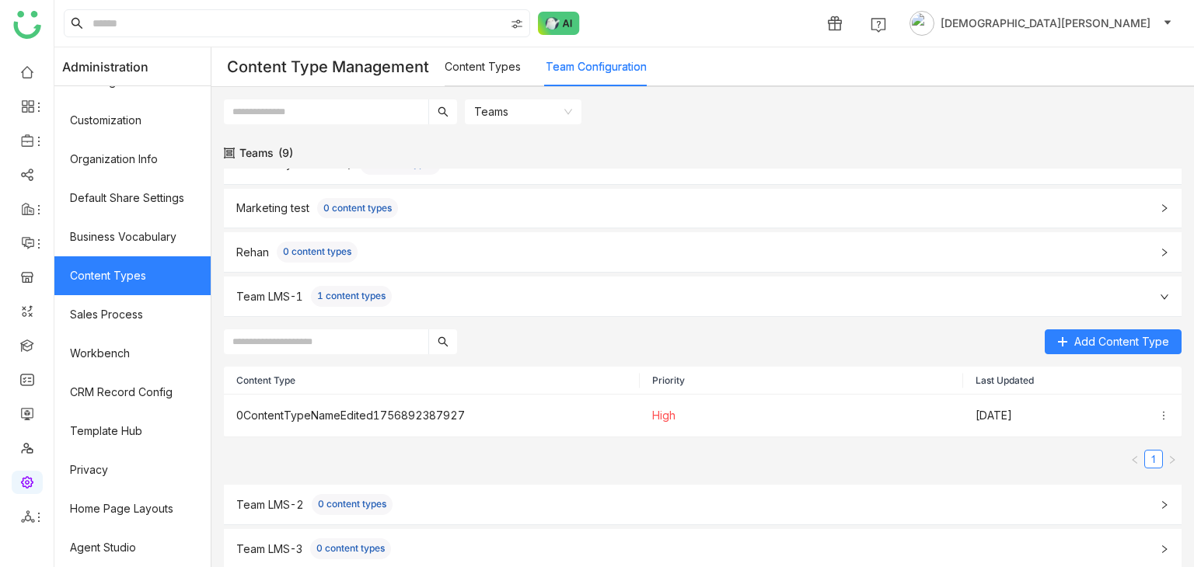
scroll to position [140, 0]
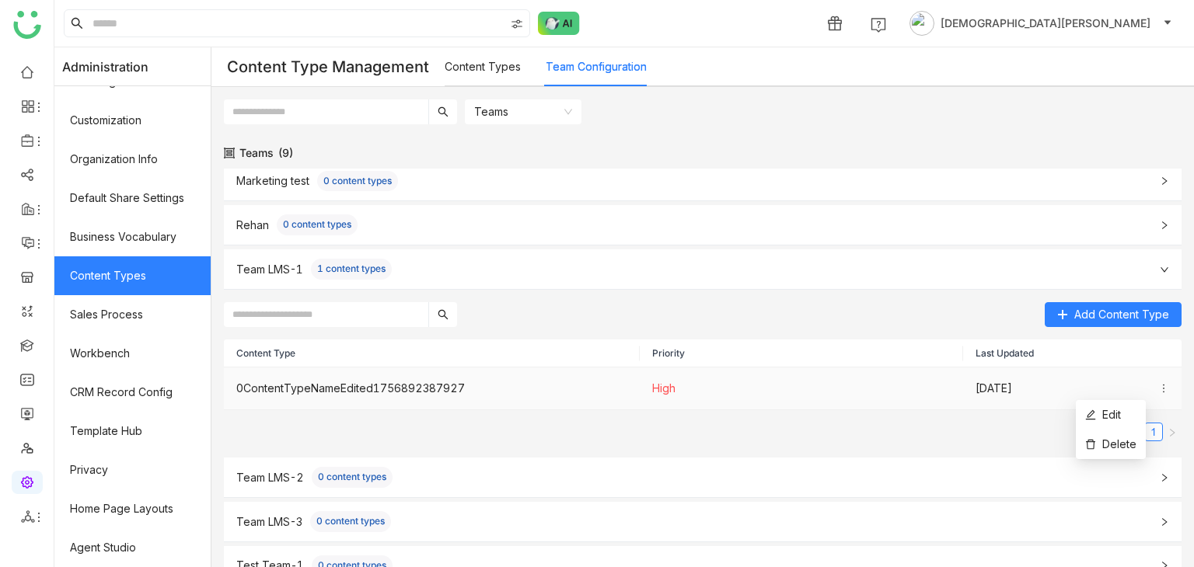
click at [1158, 388] on icon at bounding box center [1163, 388] width 11 height 11
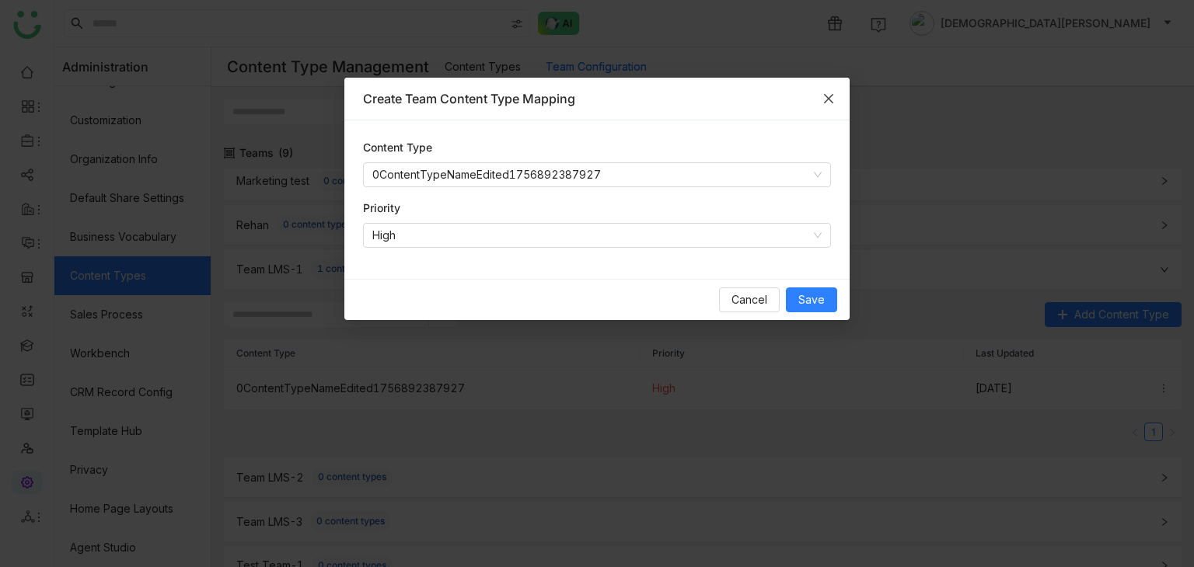
click at [828, 94] on icon "Close" at bounding box center [828, 98] width 12 height 12
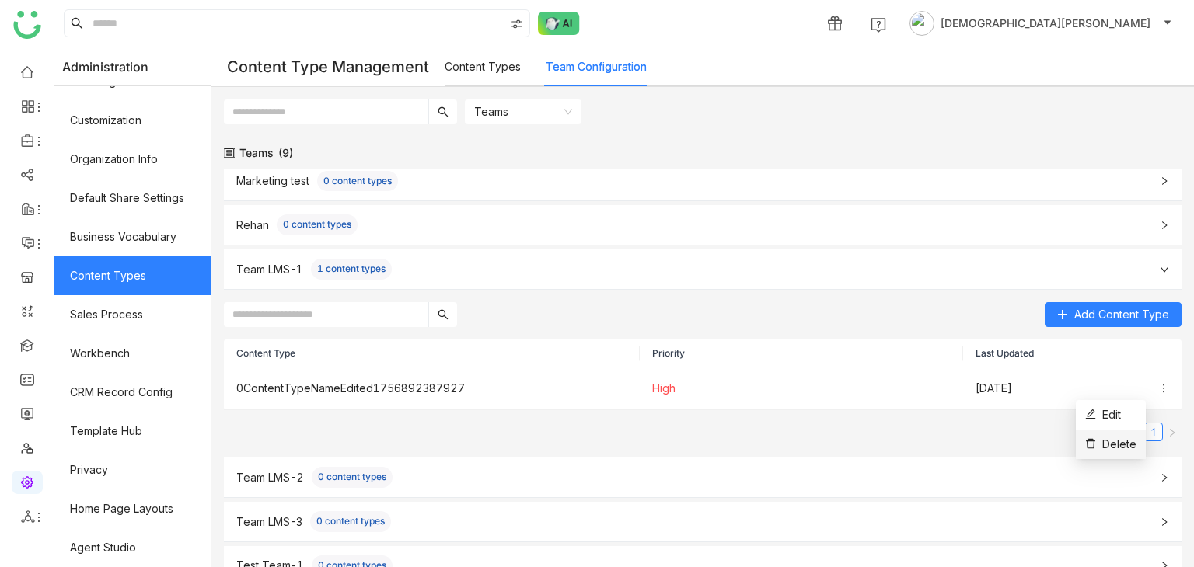
click at [1127, 440] on span "Delete" at bounding box center [1110, 444] width 51 height 17
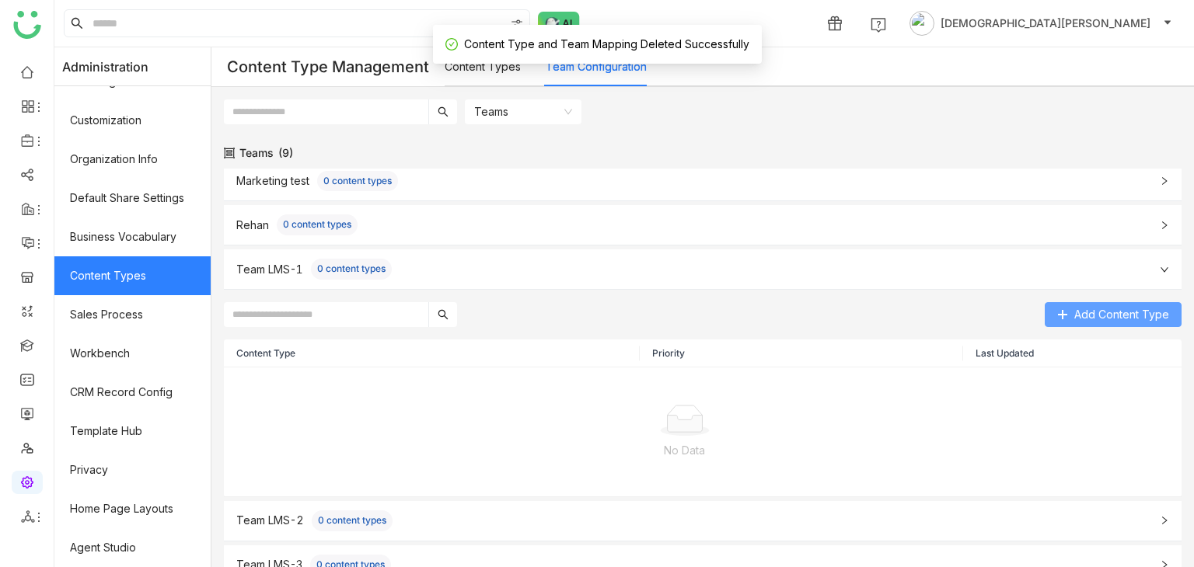
click at [1116, 302] on button "Add Content Type" at bounding box center [1113, 314] width 137 height 25
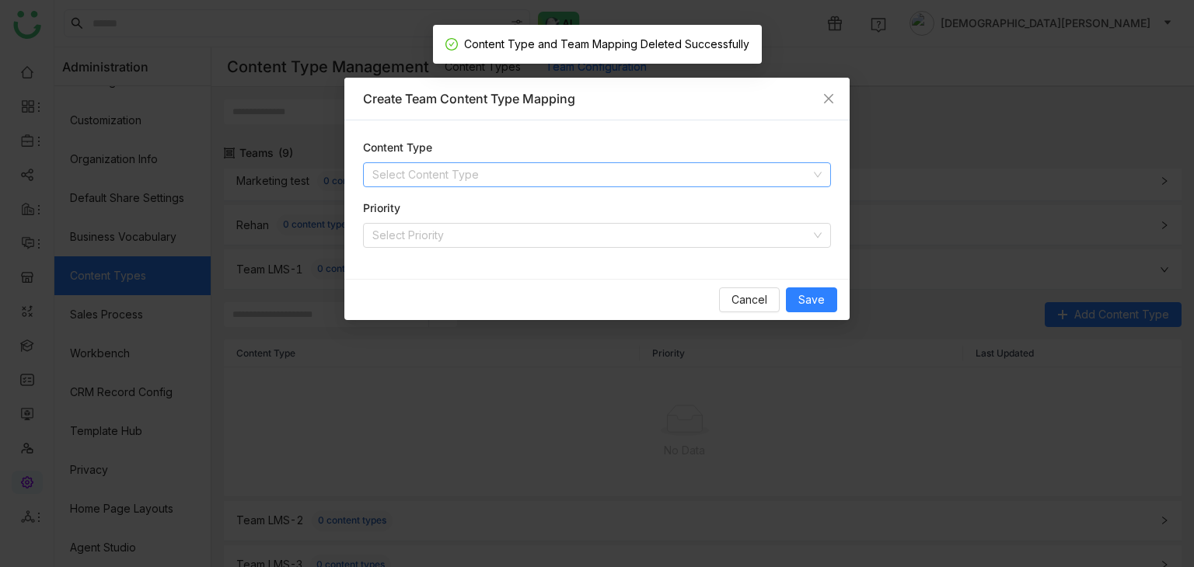
click at [430, 181] on input at bounding box center [591, 174] width 438 height 23
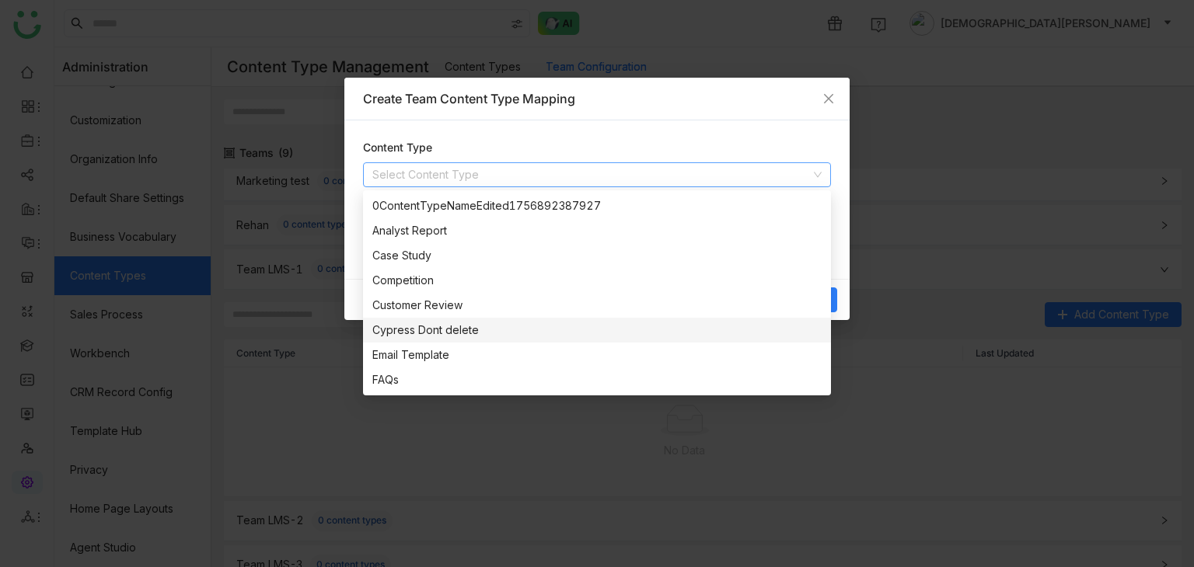
click at [1181, 318] on nz-modal-container "Create Team Content Type Mapping Content Type Select Content Type Priority Sele…" at bounding box center [597, 283] width 1194 height 567
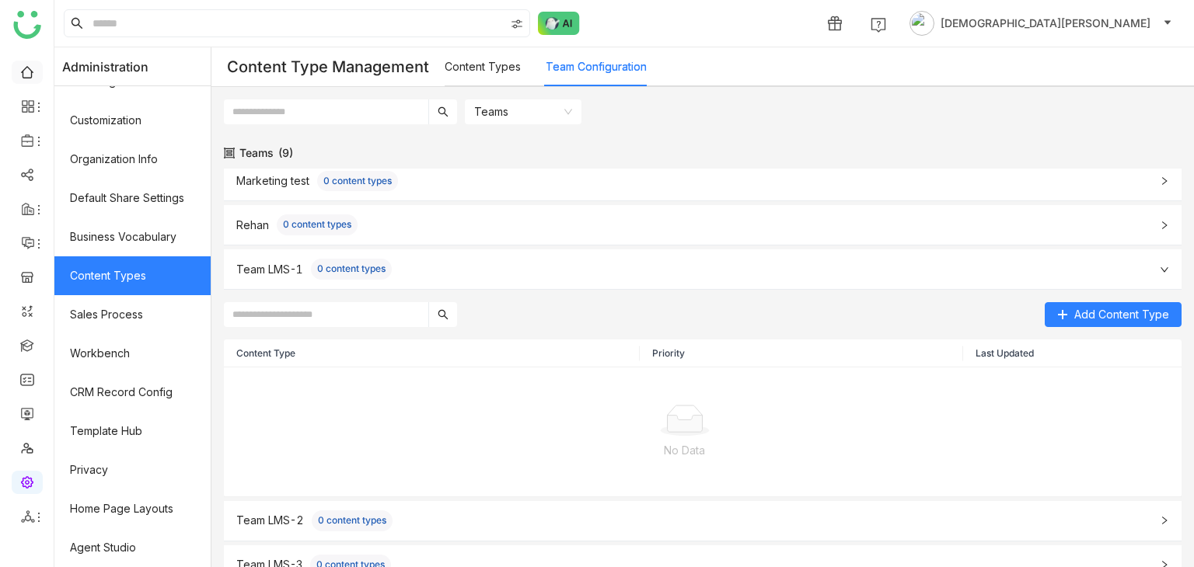
click at [34, 78] on link at bounding box center [27, 71] width 14 height 13
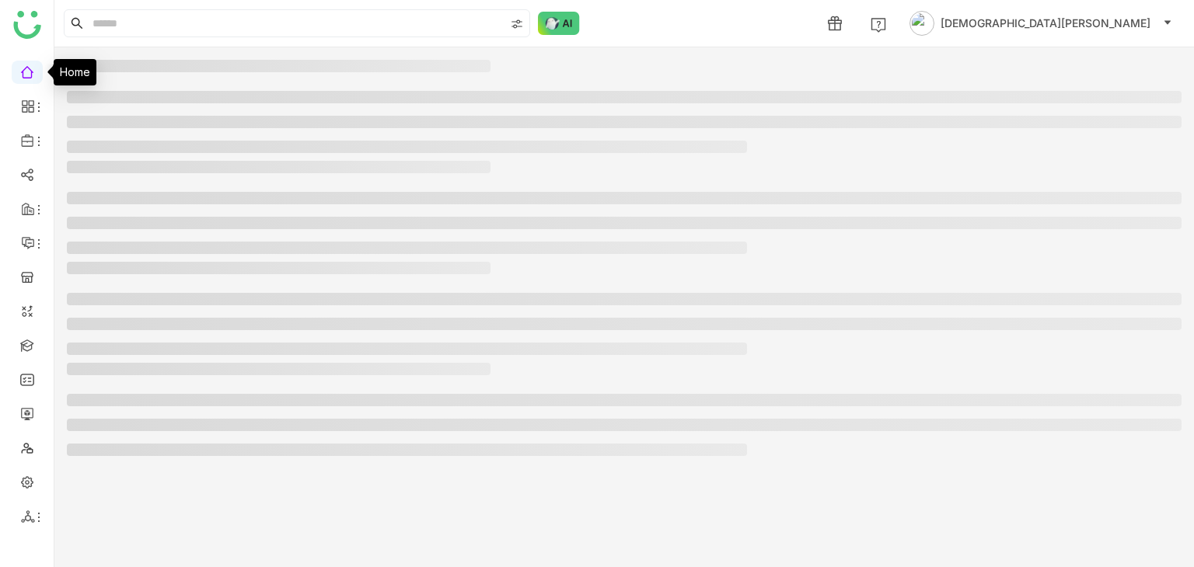
click at [22, 70] on link at bounding box center [27, 71] width 14 height 13
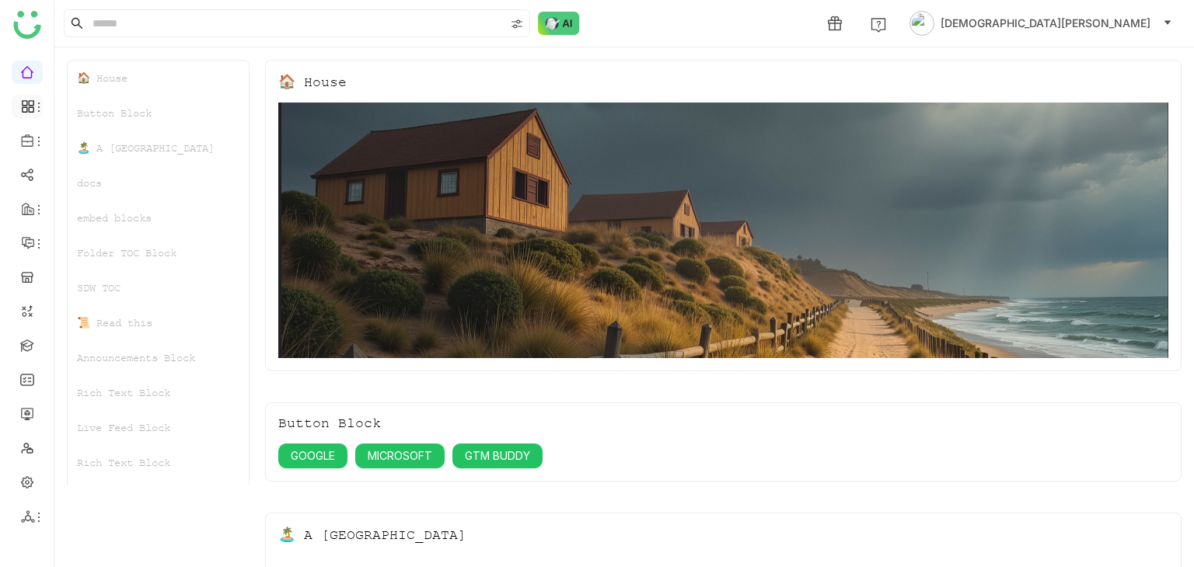
click at [27, 106] on icon at bounding box center [28, 106] width 14 height 14
click at [33, 111] on icon at bounding box center [39, 107] width 12 height 12
click at [87, 138] on link "Dashboard" at bounding box center [108, 143] width 101 height 11
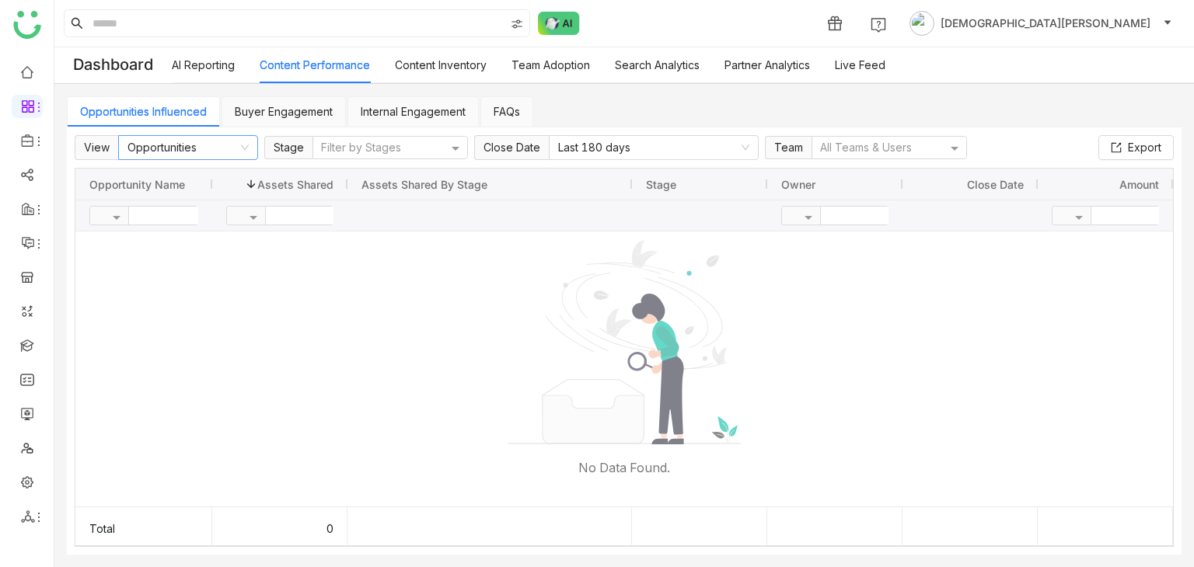
click at [221, 150] on nz-select-item "Opportunities" at bounding box center [187, 147] width 121 height 23
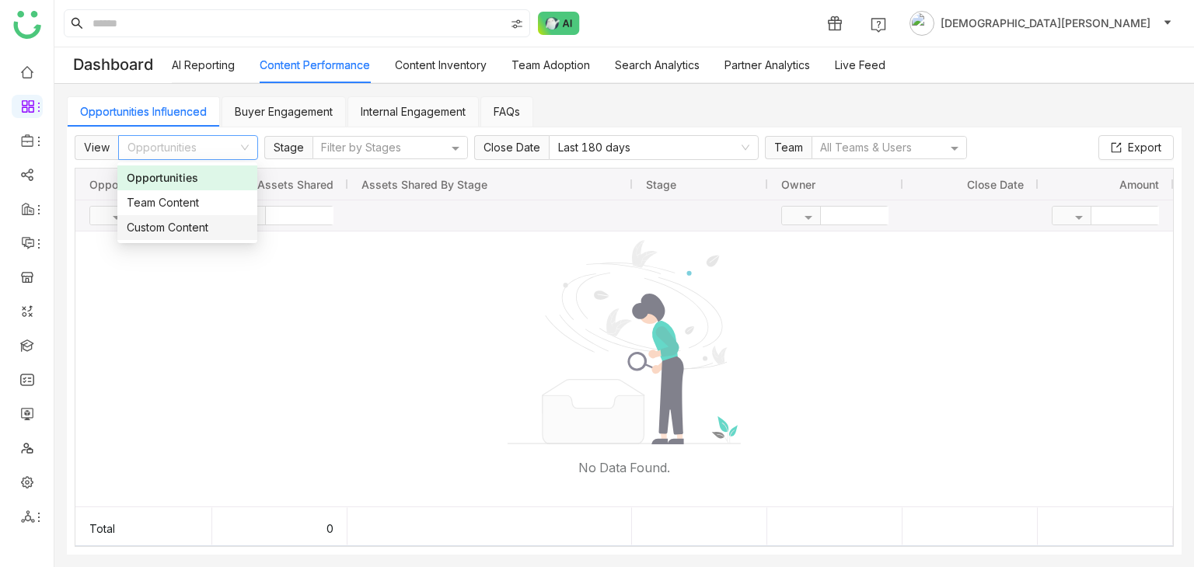
click at [167, 221] on div "Custom Content" at bounding box center [187, 227] width 121 height 17
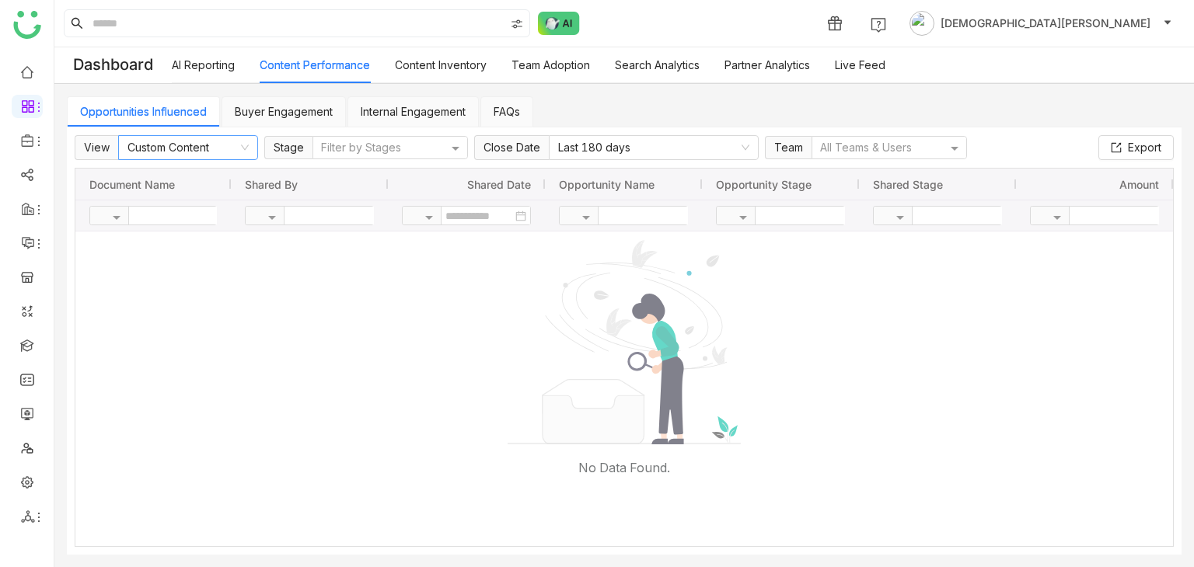
click at [215, 144] on nz-select-item "Custom Content" at bounding box center [187, 147] width 121 height 23
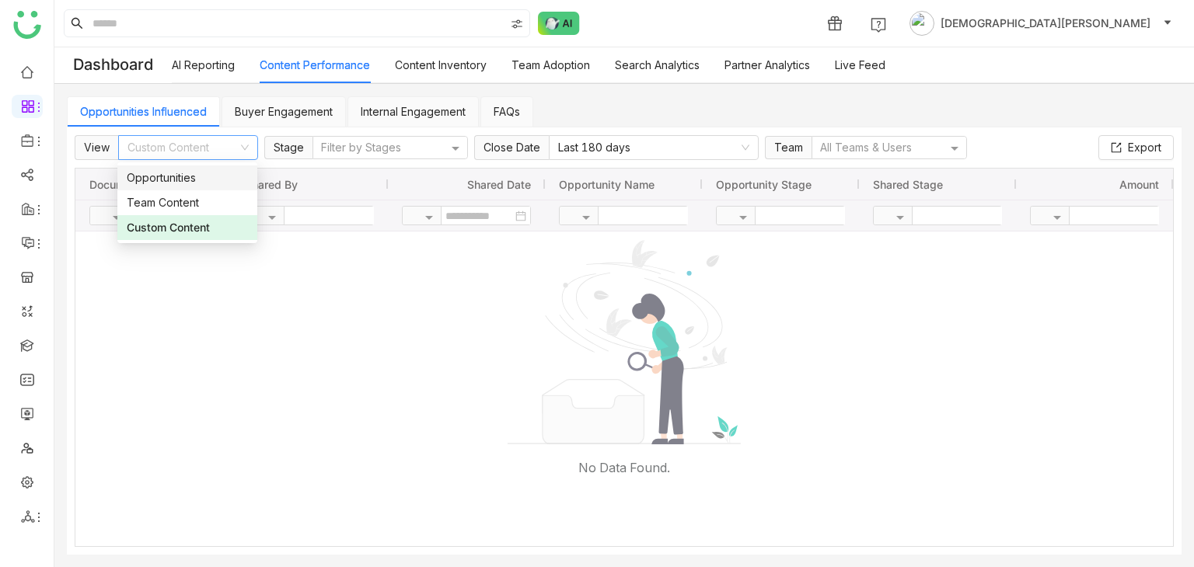
click at [187, 178] on div "Opportunities" at bounding box center [187, 177] width 121 height 17
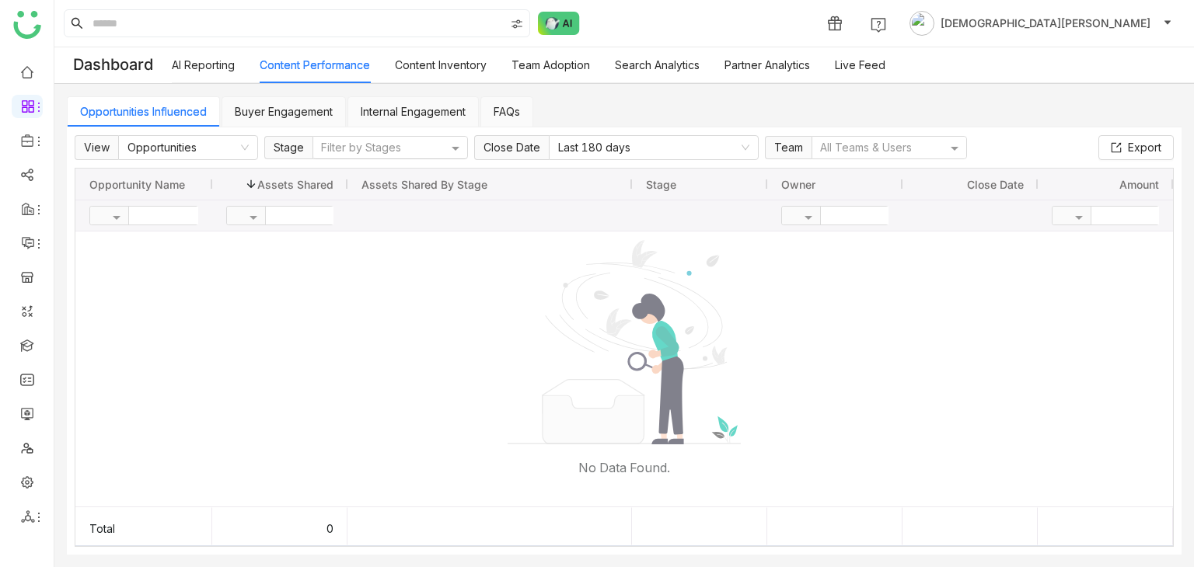
click at [342, 148] on div at bounding box center [383, 148] width 129 height 16
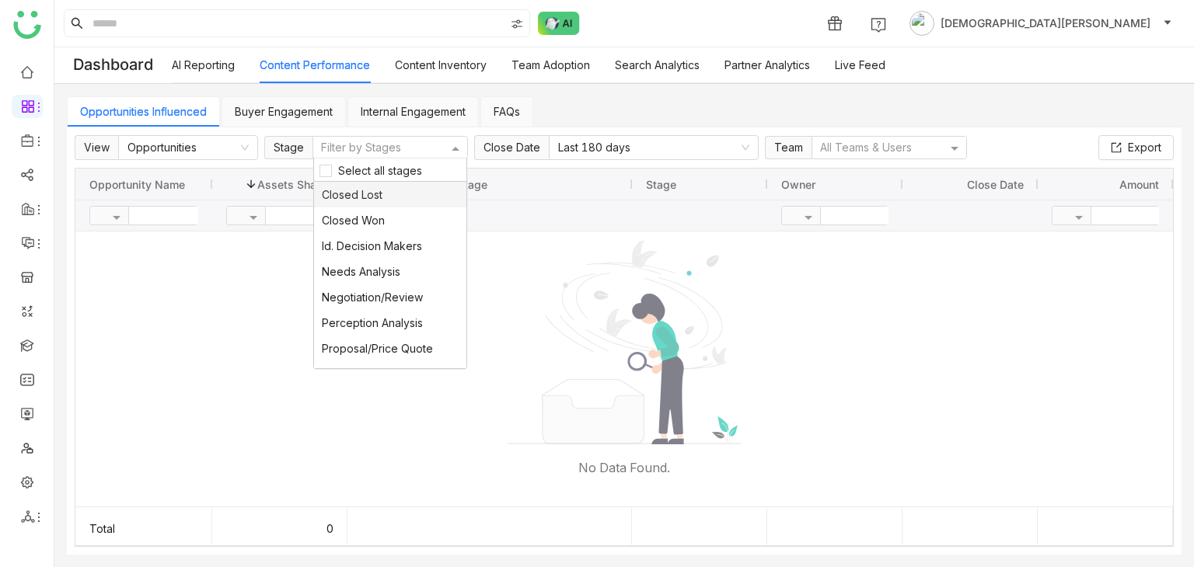
click at [326, 190] on span "Closed Lost" at bounding box center [352, 194] width 61 height 13
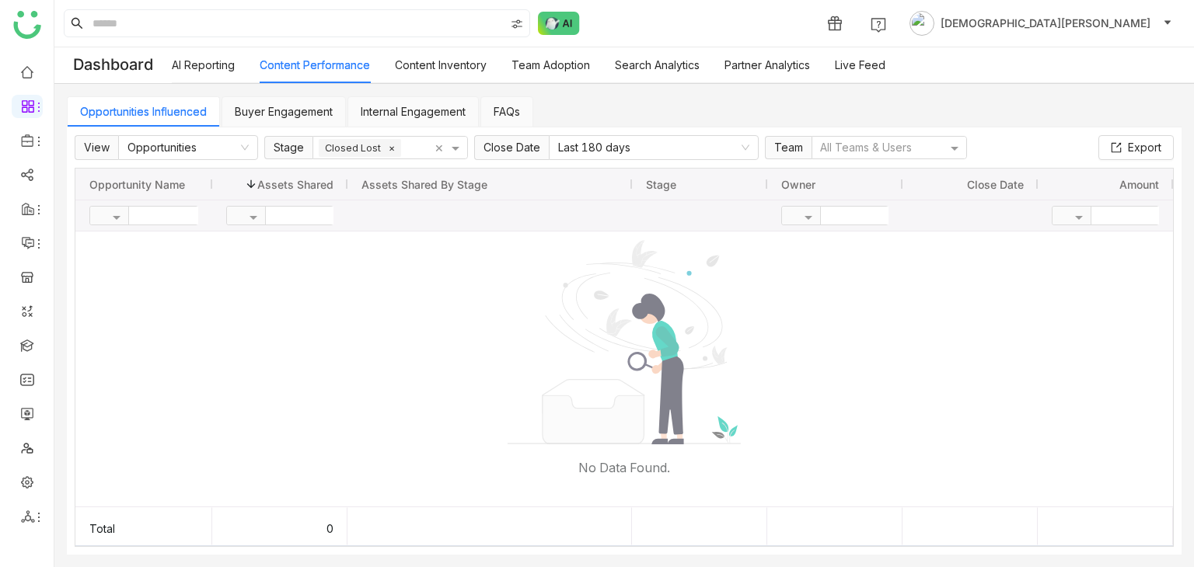
click at [386, 145] on span "×" at bounding box center [392, 147] width 14 height 13
click at [216, 146] on nz-select-item "Opportunities" at bounding box center [187, 147] width 121 height 23
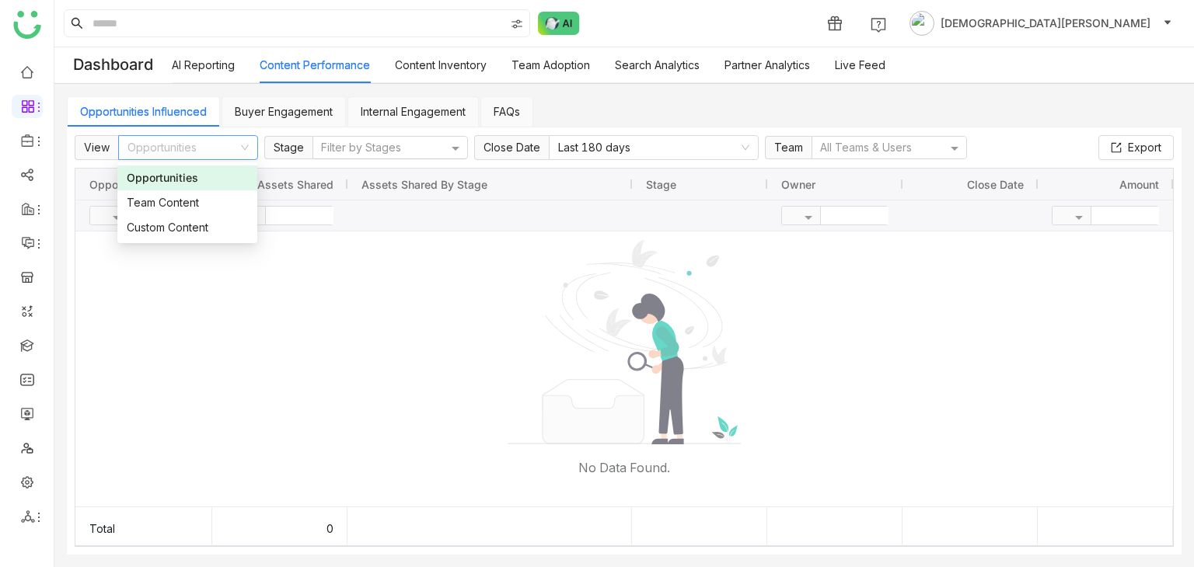
click at [361, 151] on div at bounding box center [383, 148] width 129 height 16
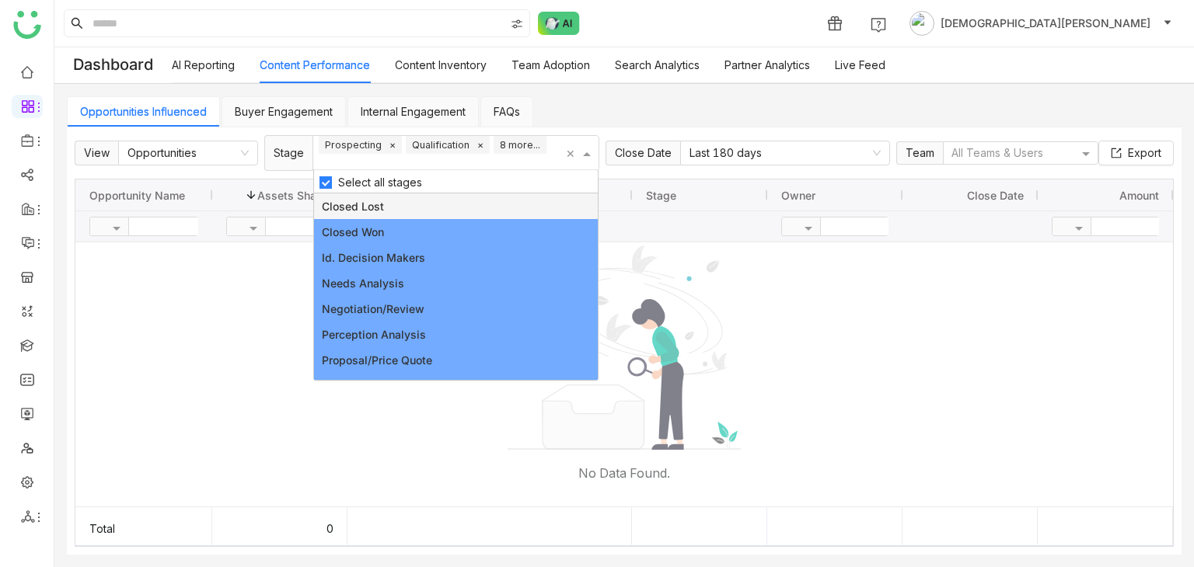
click at [385, 194] on div "Closed Lost" at bounding box center [456, 207] width 284 height 26
click at [356, 200] on span "Closed Lost" at bounding box center [352, 206] width 61 height 13
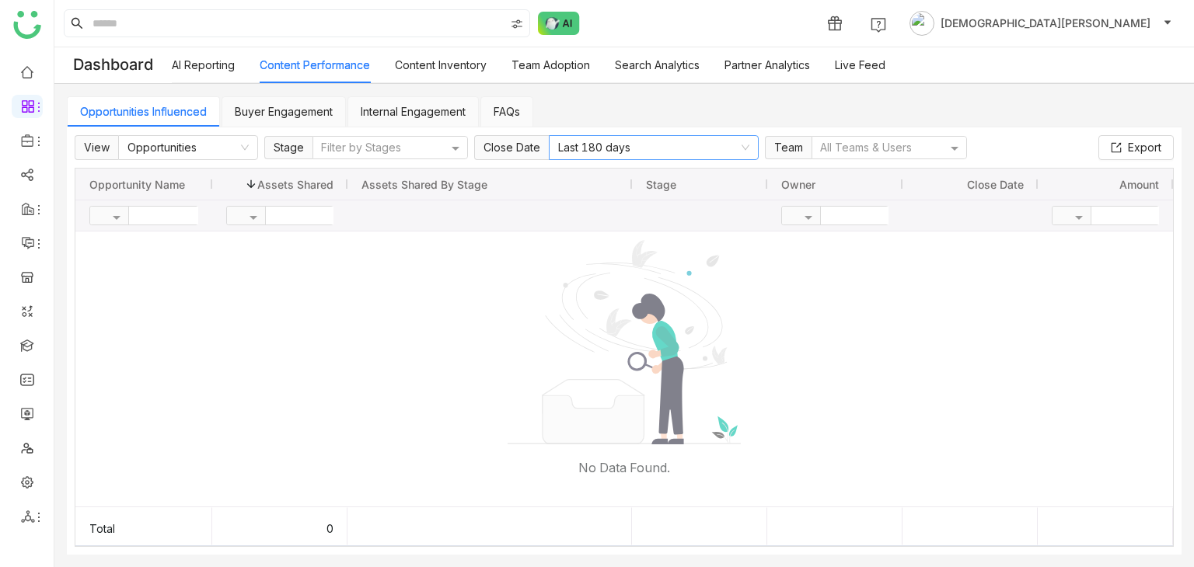
click at [673, 153] on nz-select-item "Last 180 days" at bounding box center [653, 147] width 191 height 23
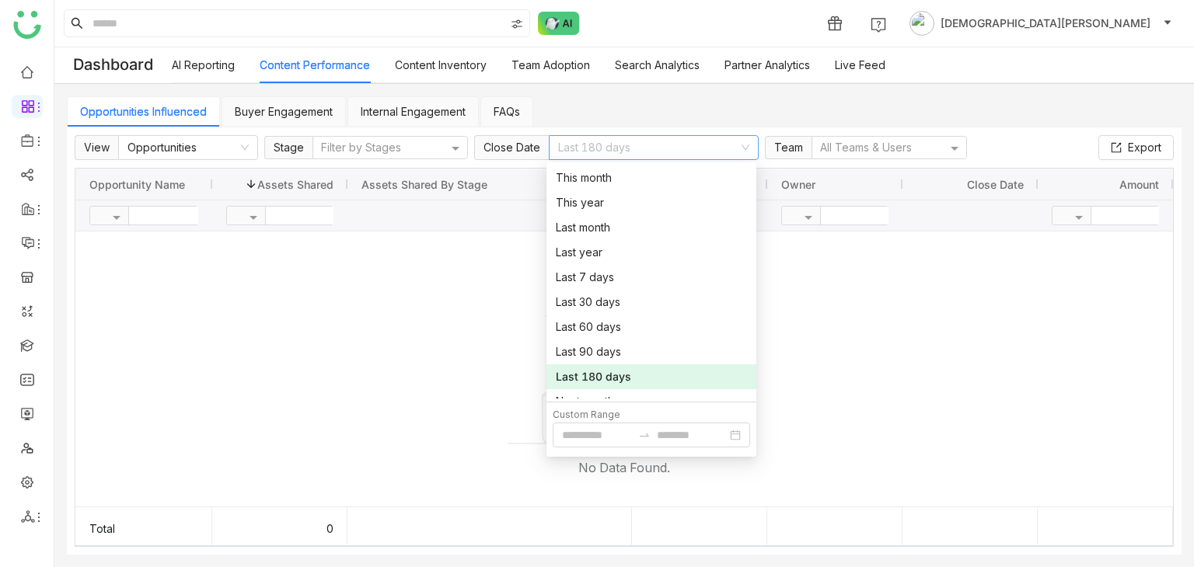
scroll to position [40, 0]
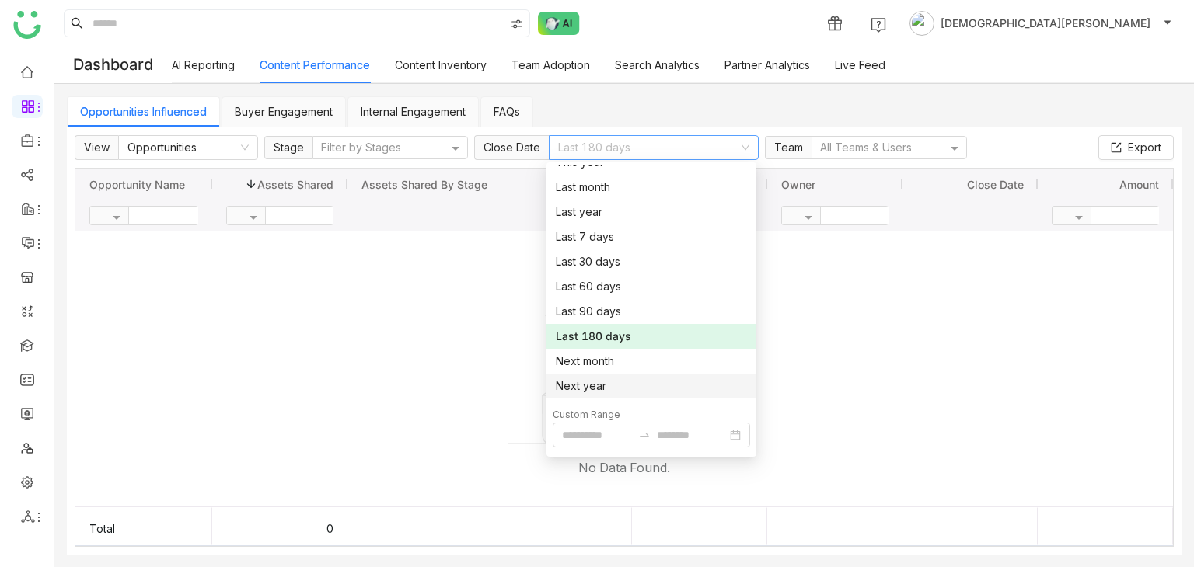
click at [590, 389] on div "Next year" at bounding box center [651, 386] width 191 height 17
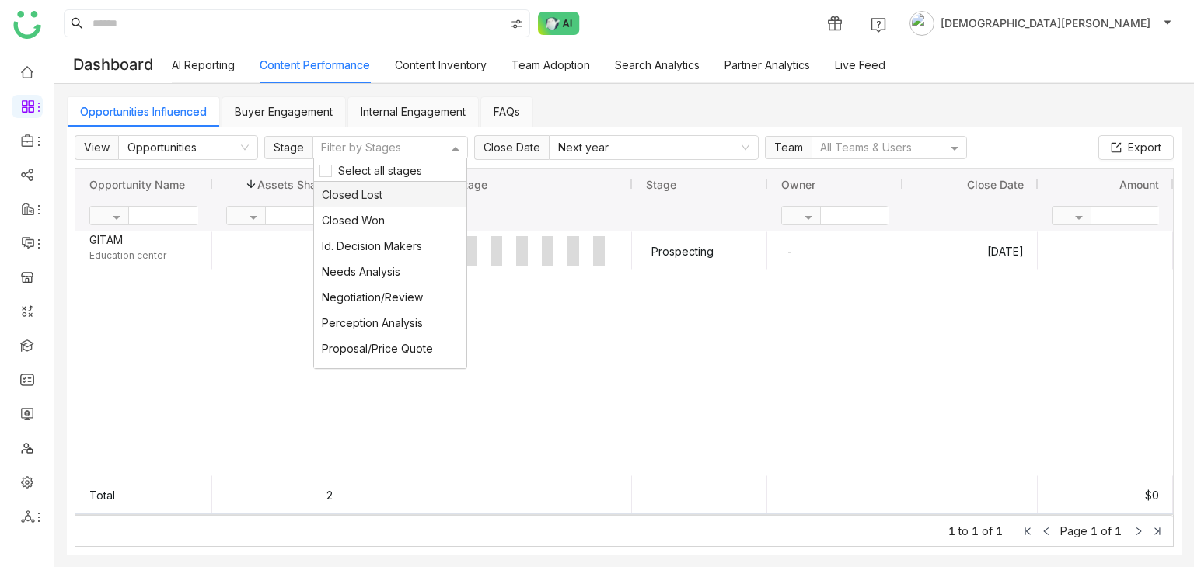
click at [363, 149] on div at bounding box center [383, 148] width 129 height 16
drag, startPoint x: 341, startPoint y: 162, endPoint x: 338, endPoint y: 171, distance: 9.1
click at [340, 164] on span "Select all stages" at bounding box center [380, 170] width 96 height 13
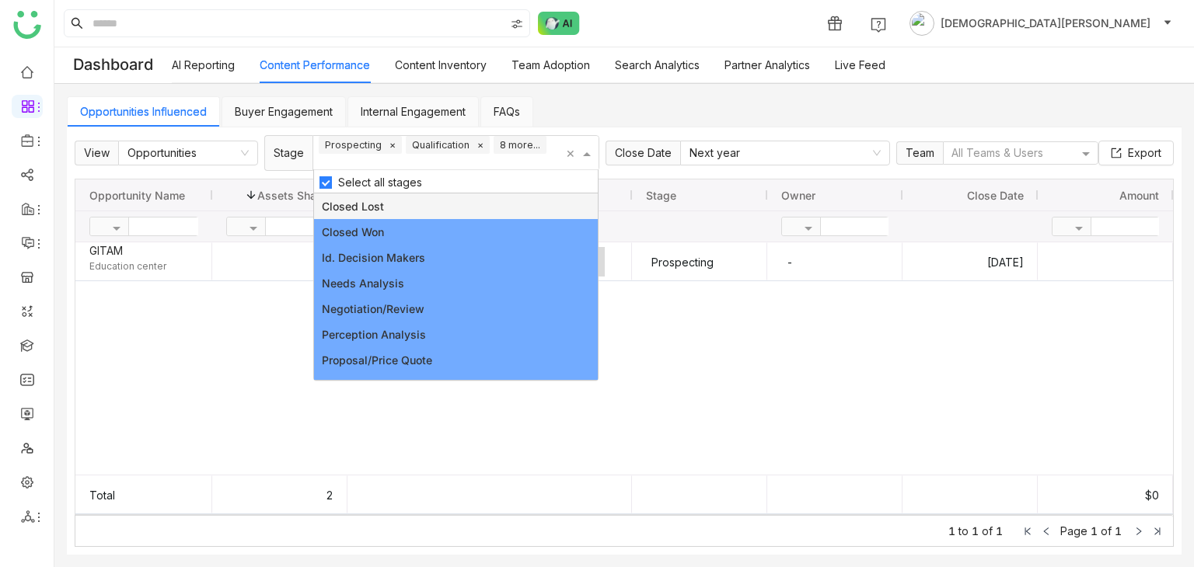
click at [340, 176] on span "Select all stages" at bounding box center [380, 182] width 96 height 13
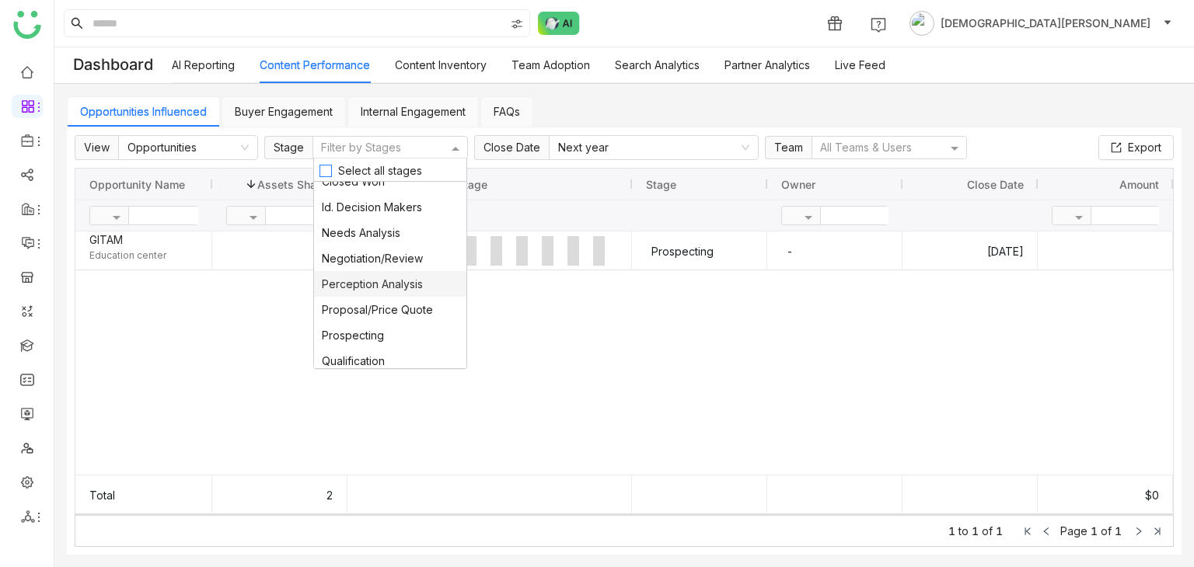
scroll to position [68, 0]
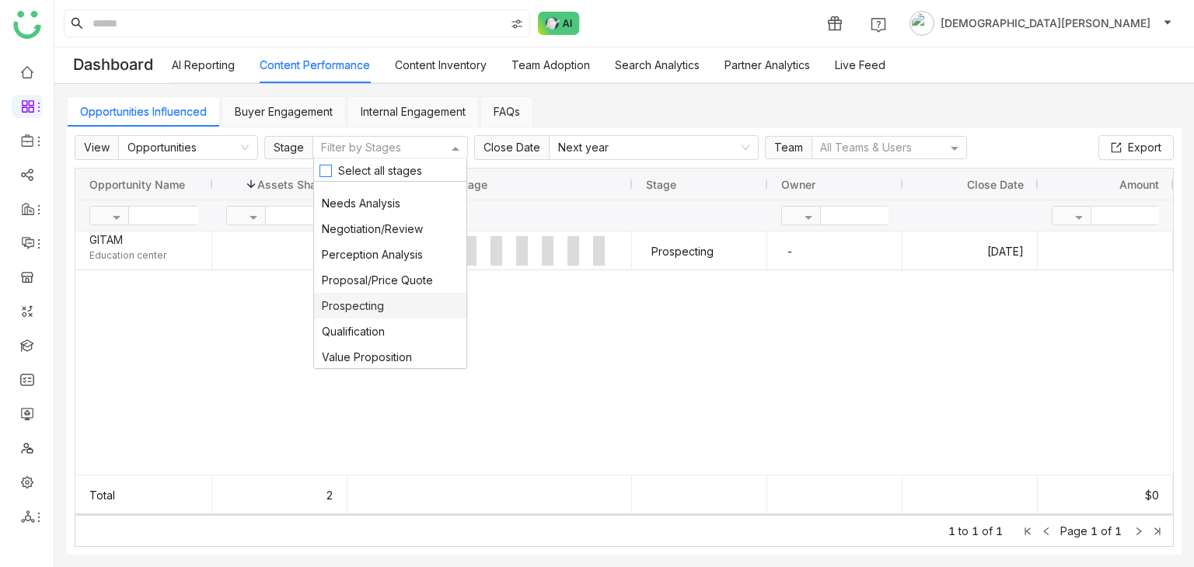
click at [371, 305] on span "Prospecting" at bounding box center [353, 305] width 62 height 13
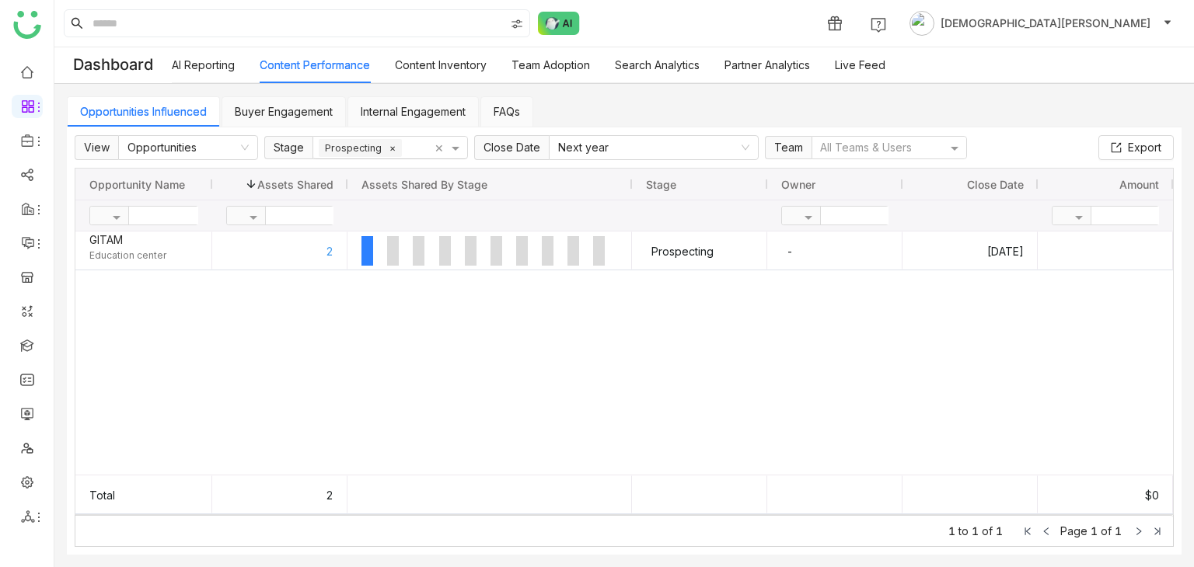
click at [392, 147] on span "×" at bounding box center [392, 147] width 14 height 13
click at [612, 148] on nz-select-item "Next year" at bounding box center [653, 147] width 191 height 23
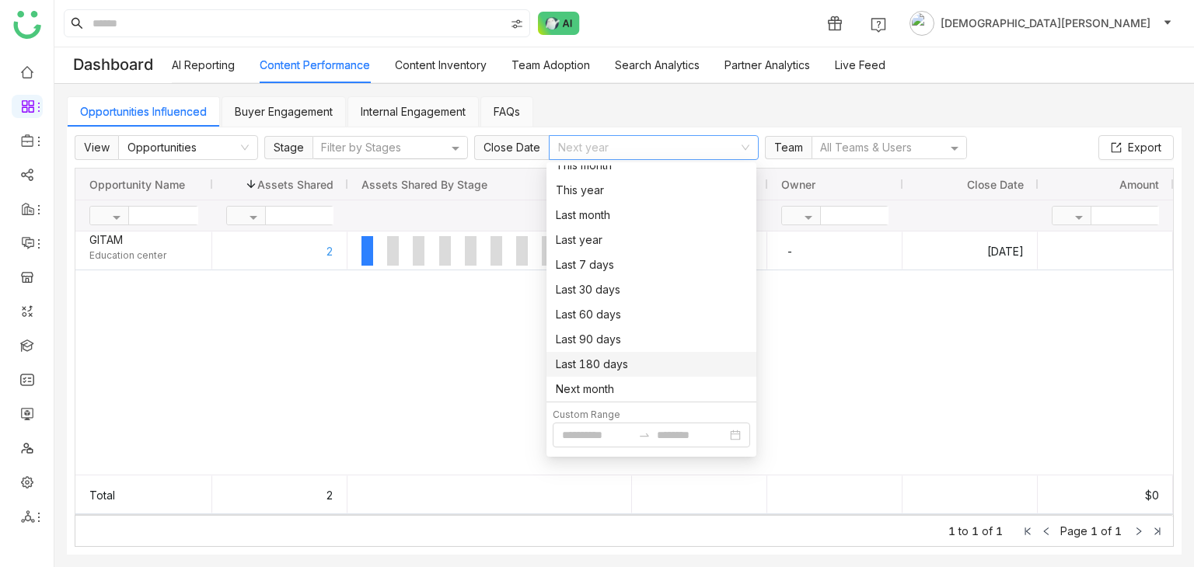
scroll to position [0, 0]
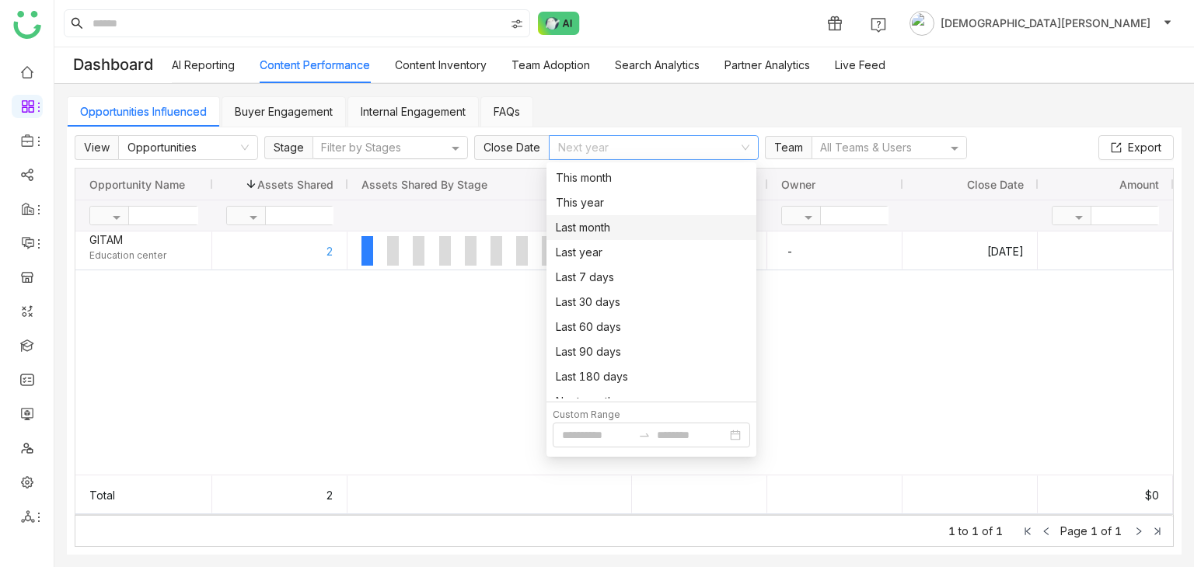
click at [877, 159] on div "View Opportunities Stage Filter by Stages Close Date Next year Team All Teams &…" at bounding box center [521, 147] width 892 height 25
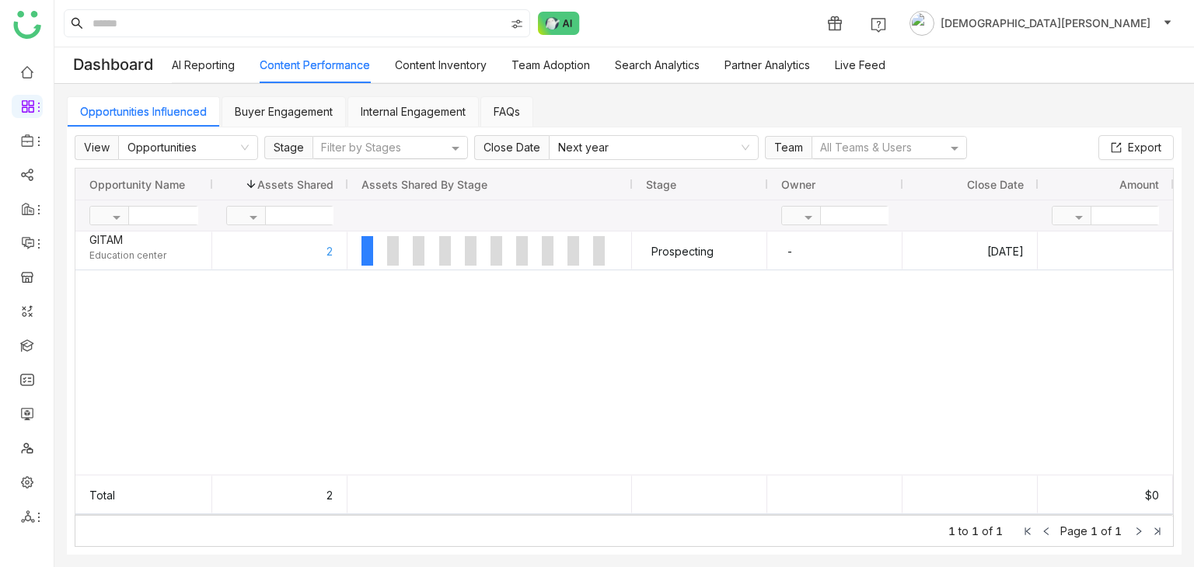
click at [883, 149] on div at bounding box center [882, 148] width 129 height 16
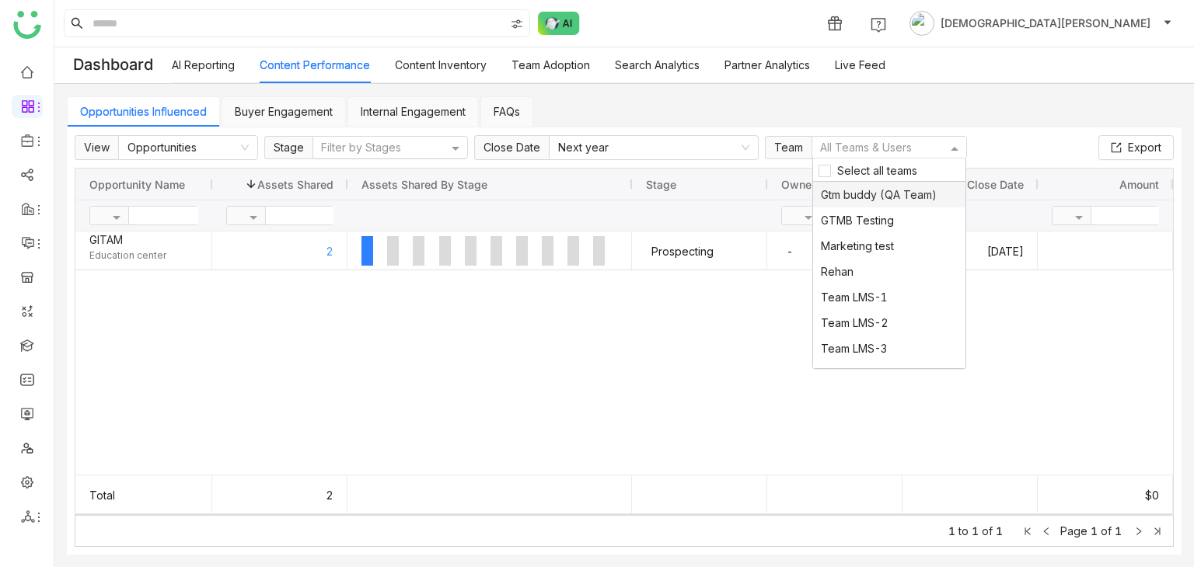
click at [839, 194] on span "Gtm buddy (QA Team)" at bounding box center [879, 194] width 116 height 13
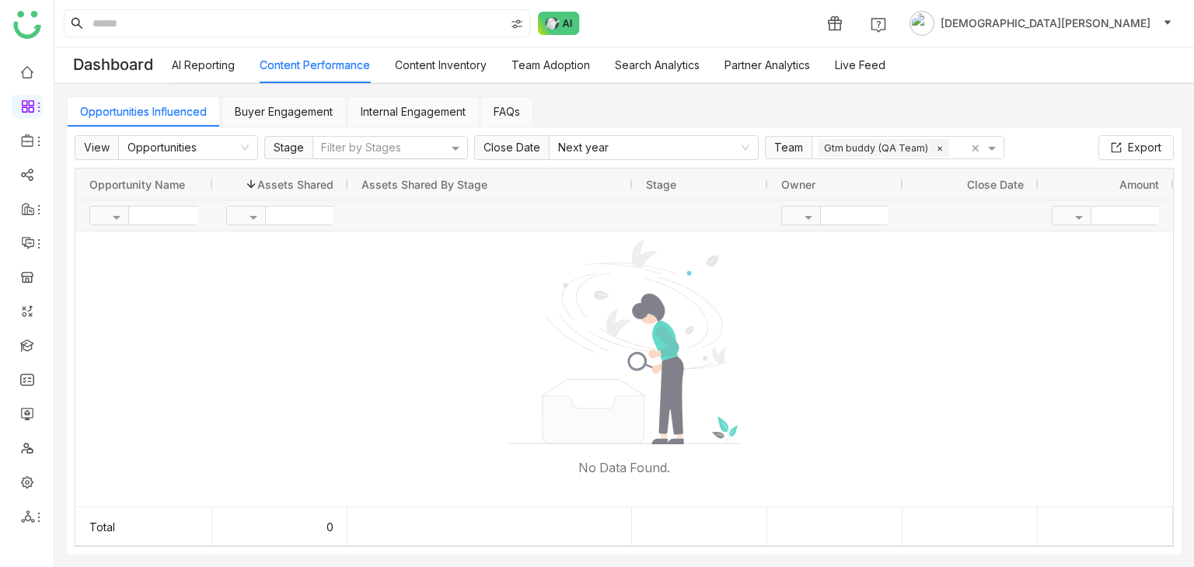
click at [933, 147] on span "×" at bounding box center [940, 147] width 14 height 13
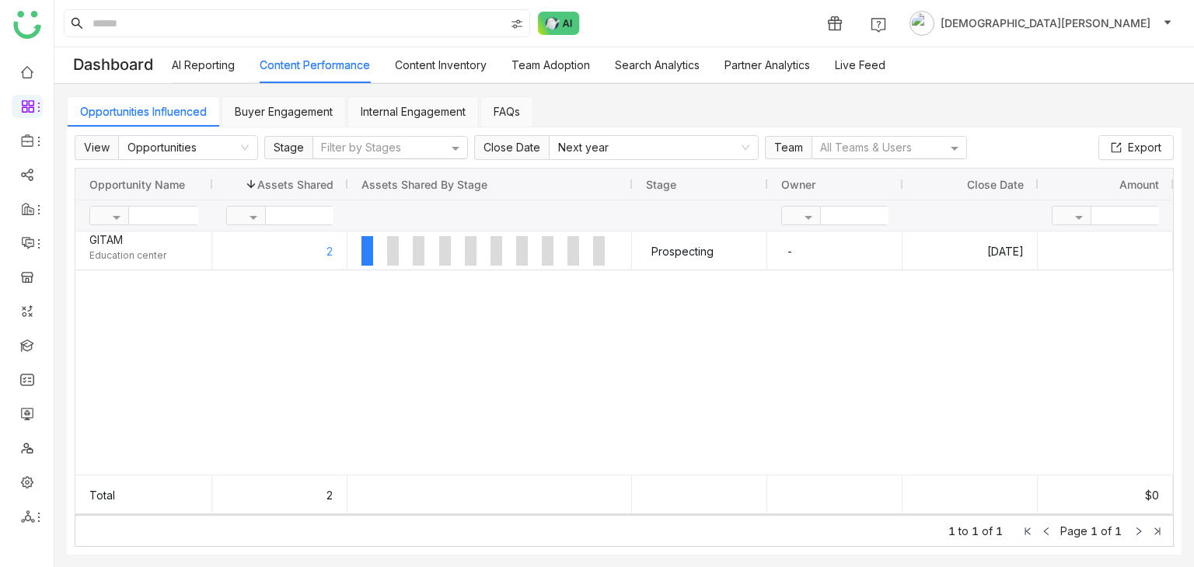
click at [292, 109] on link "Buyer Engagement" at bounding box center [284, 111] width 98 height 13
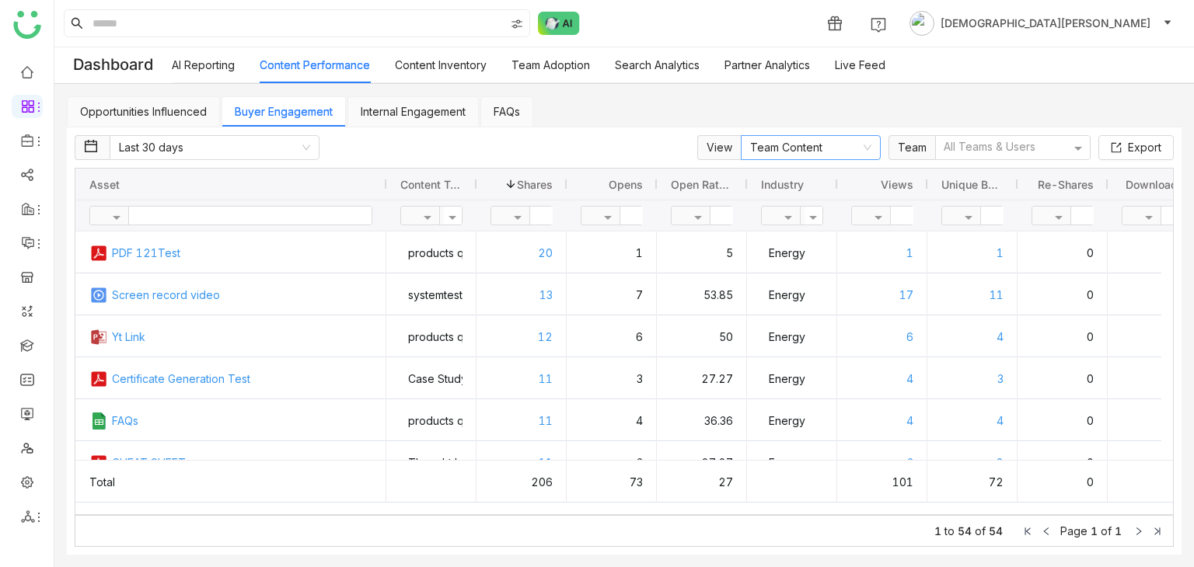
click at [759, 154] on nz-select-item "Team Content" at bounding box center [810, 147] width 121 height 23
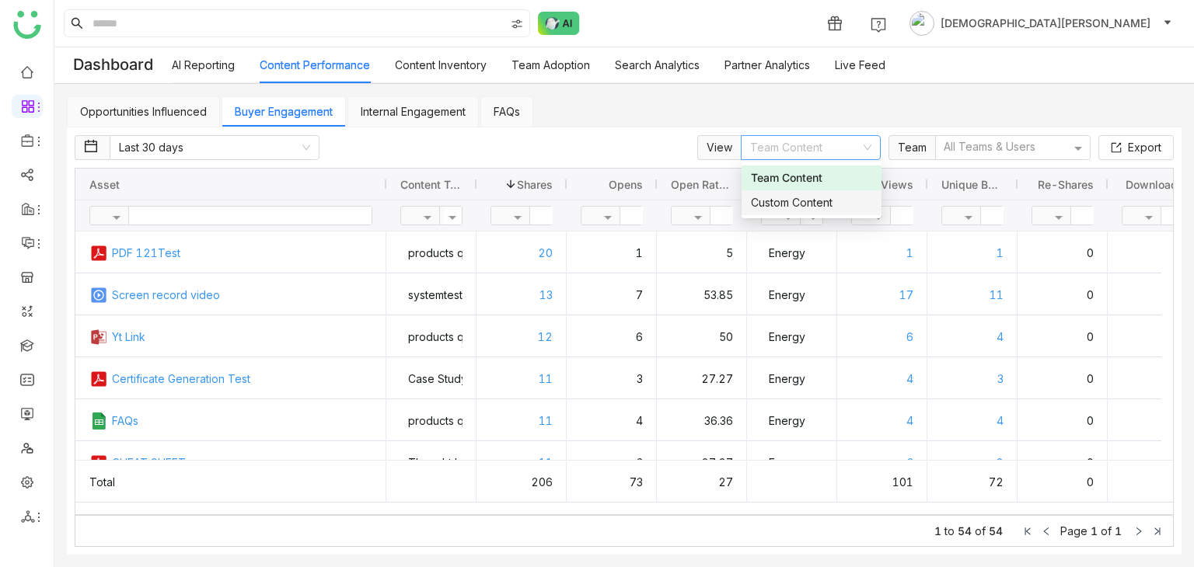
click at [769, 208] on div "Custom Content" at bounding box center [811, 202] width 121 height 17
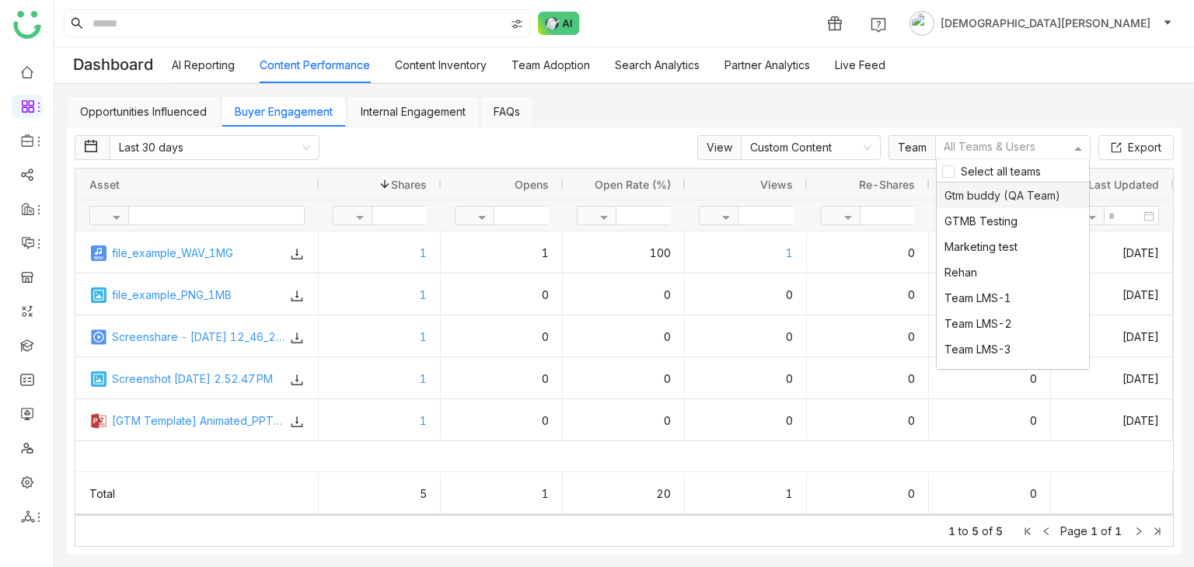
click at [969, 145] on div at bounding box center [1005, 148] width 129 height 16
click at [253, 152] on nz-select-item "Last 30 days" at bounding box center [214, 147] width 191 height 23
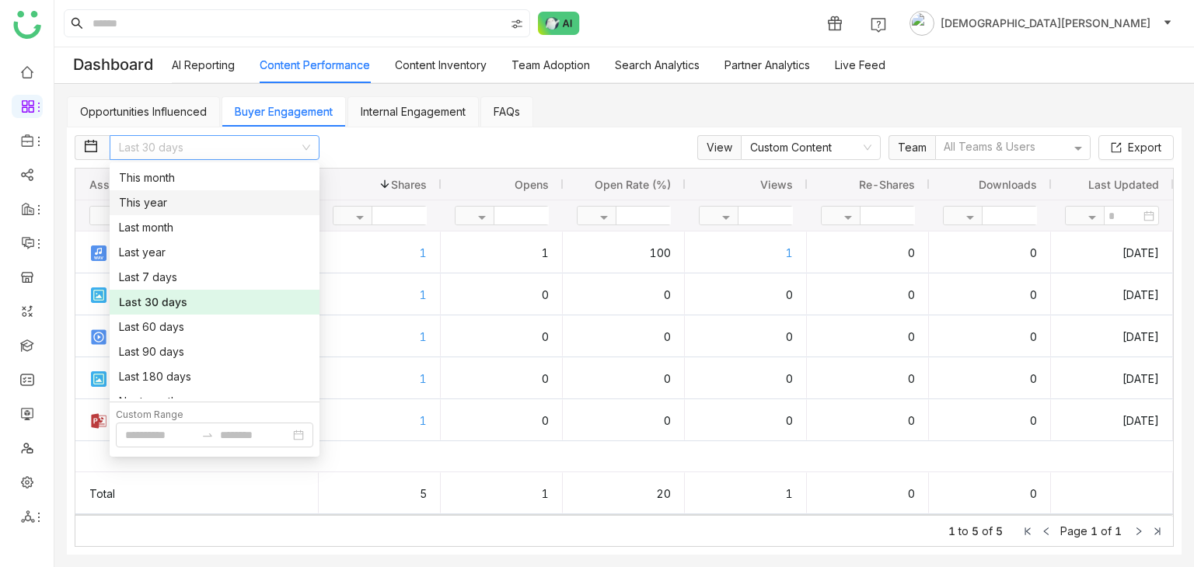
click at [250, 211] on div "This year" at bounding box center [214, 202] width 191 height 17
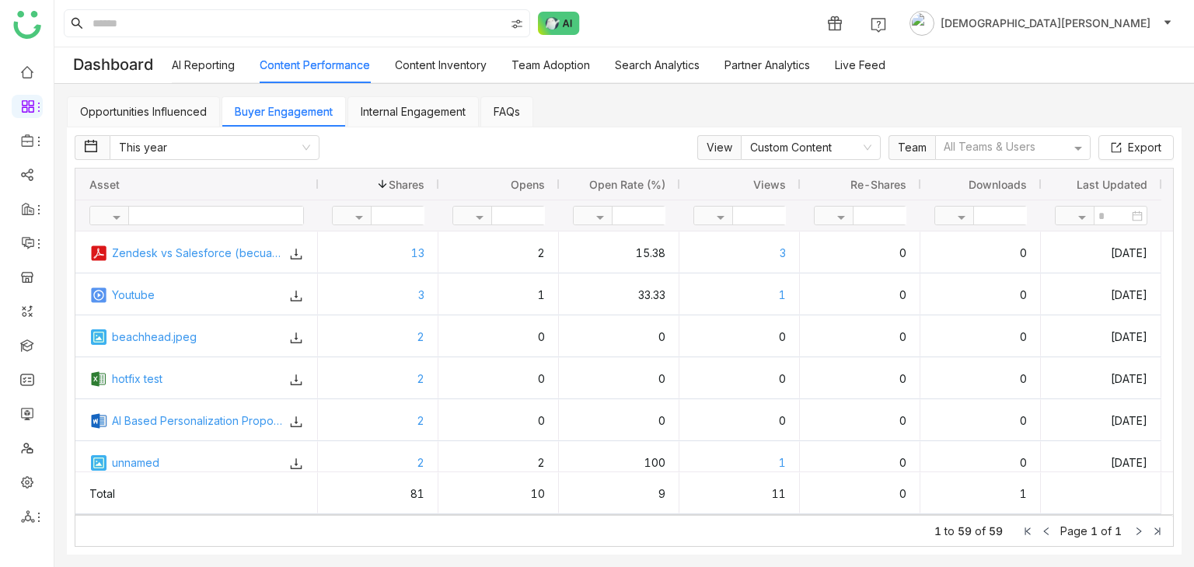
click at [396, 110] on link "Internal Engagement" at bounding box center [413, 111] width 105 height 13
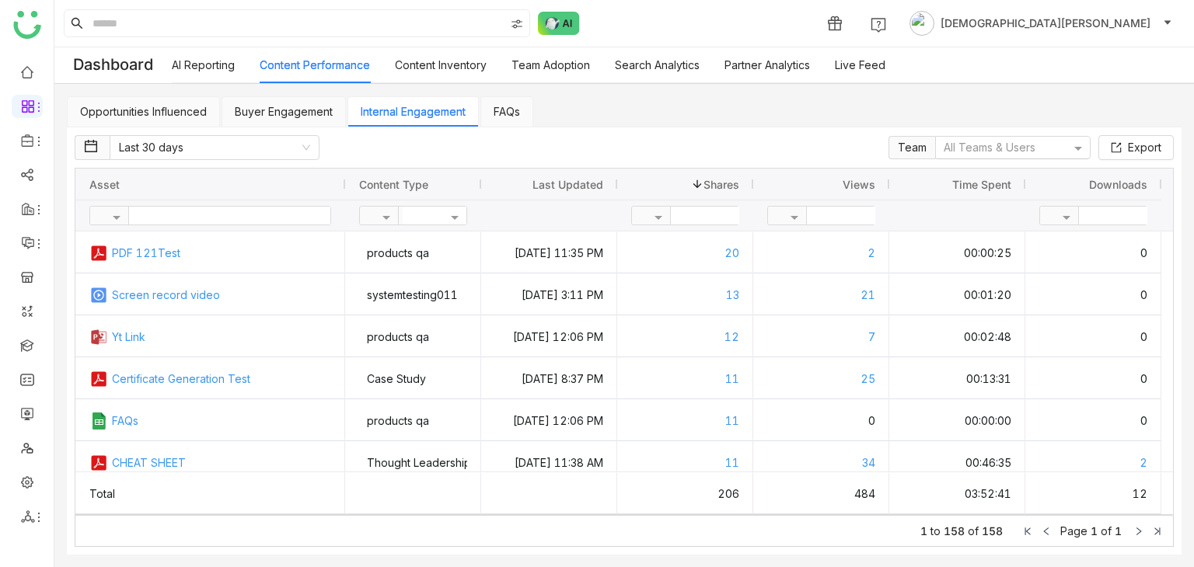
click at [984, 143] on div at bounding box center [1005, 148] width 129 height 16
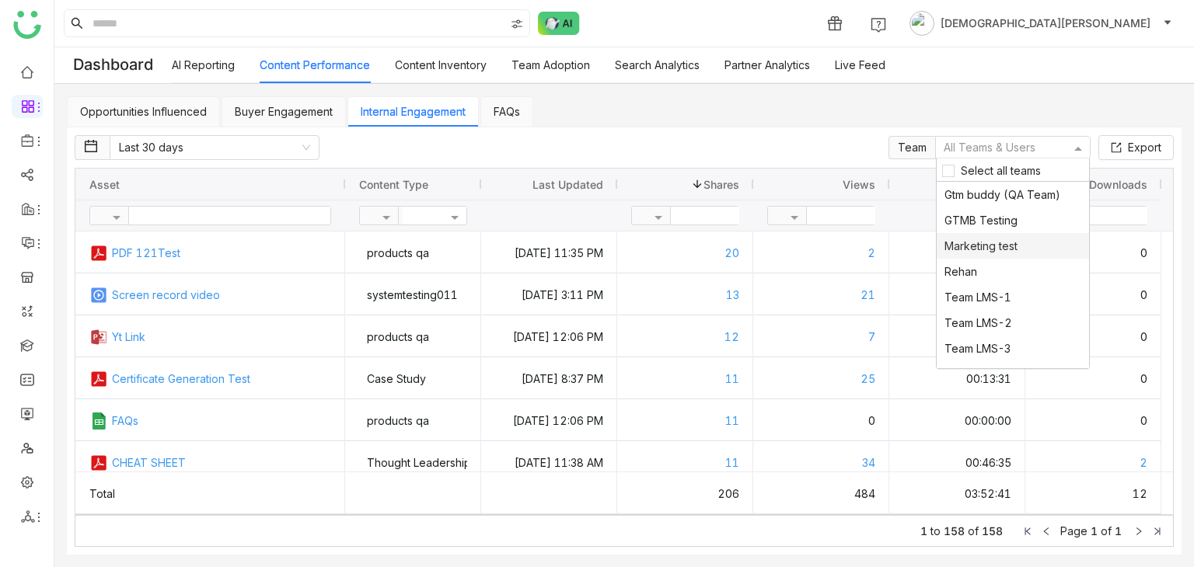
click at [539, 123] on div "Opportunities Influenced Buyer Engagement Internal Engagement FAQs" at bounding box center [624, 111] width 1115 height 31
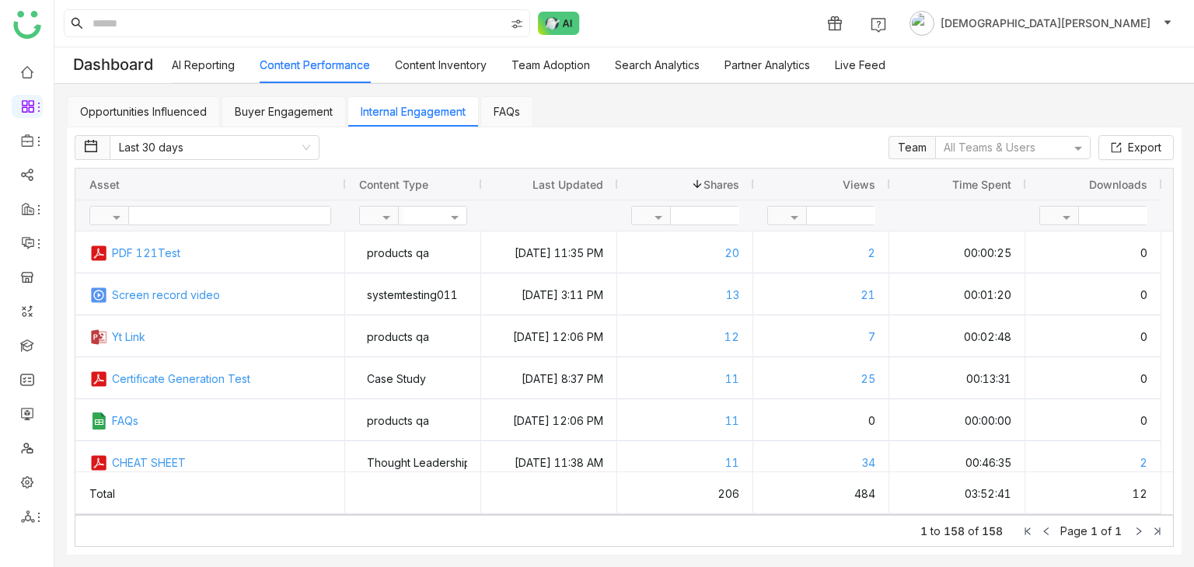
click at [520, 113] on link "FAQs" at bounding box center [507, 111] width 26 height 13
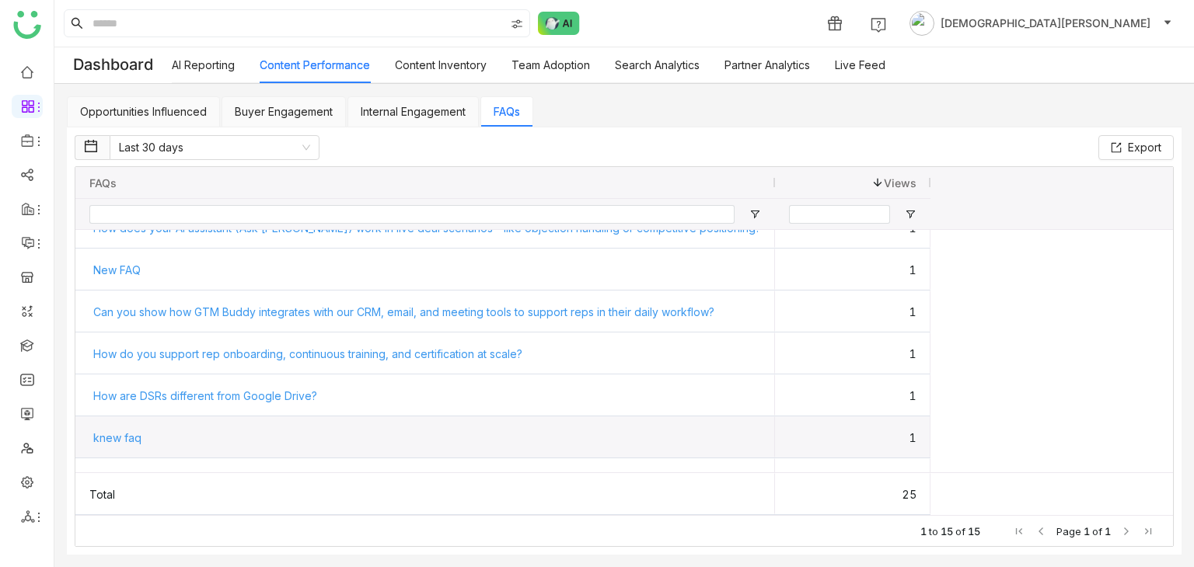
scroll to position [385, 0]
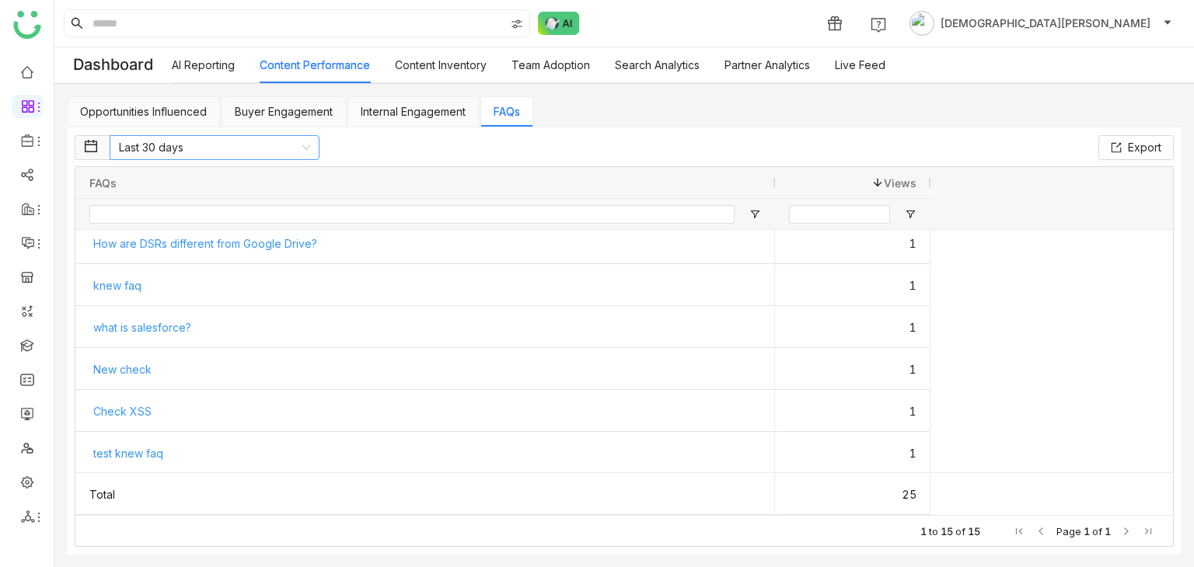
click at [240, 136] on nz-select-item "Last 30 days" at bounding box center [214, 147] width 191 height 23
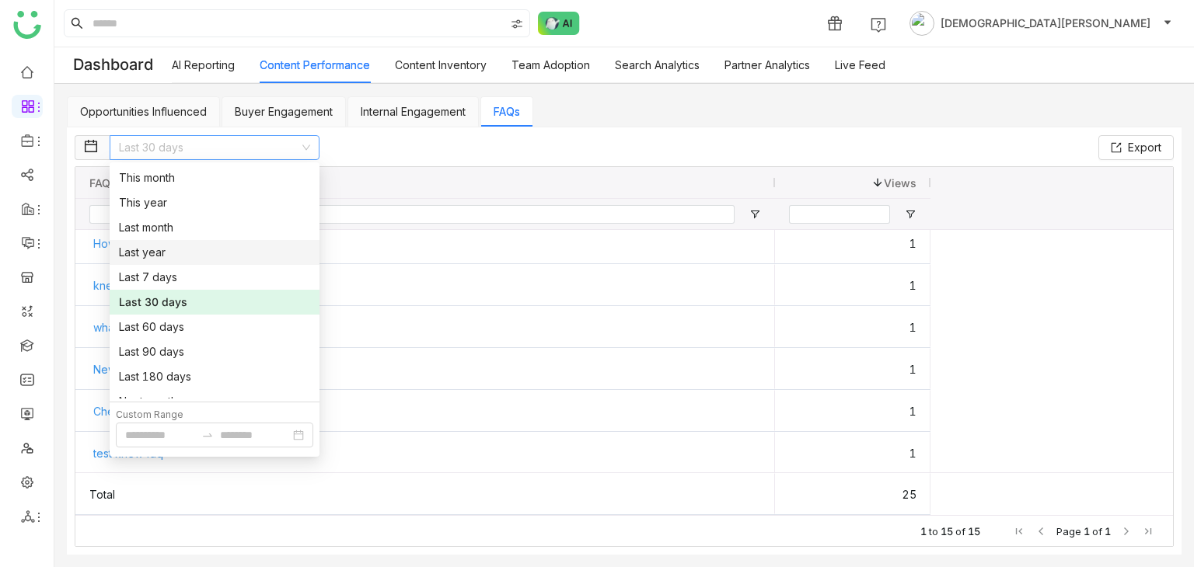
click at [619, 147] on div "Last 30 days Export" at bounding box center [624, 147] width 1099 height 25
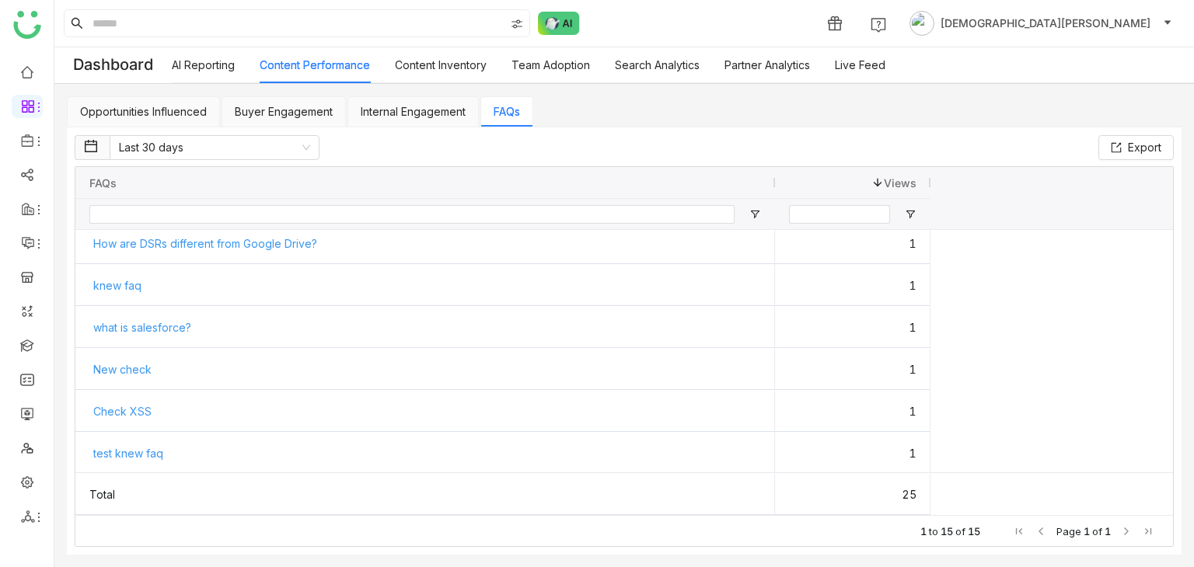
click at [426, 66] on link "Content Inventory" at bounding box center [441, 64] width 92 height 13
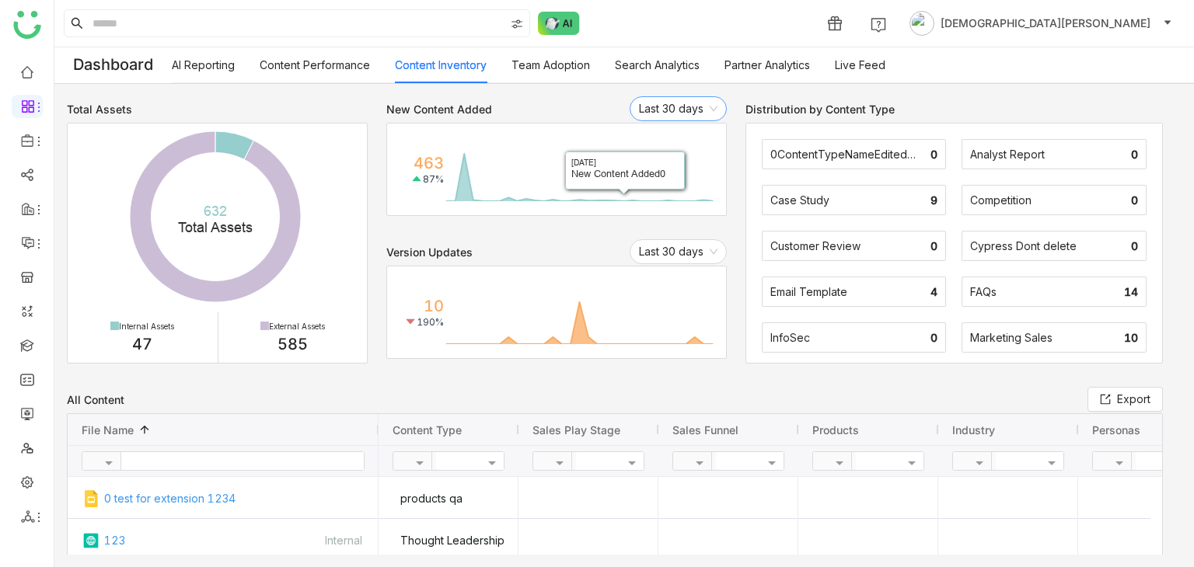
click at [682, 103] on nz-select-item "Last 30 days" at bounding box center [678, 108] width 78 height 23
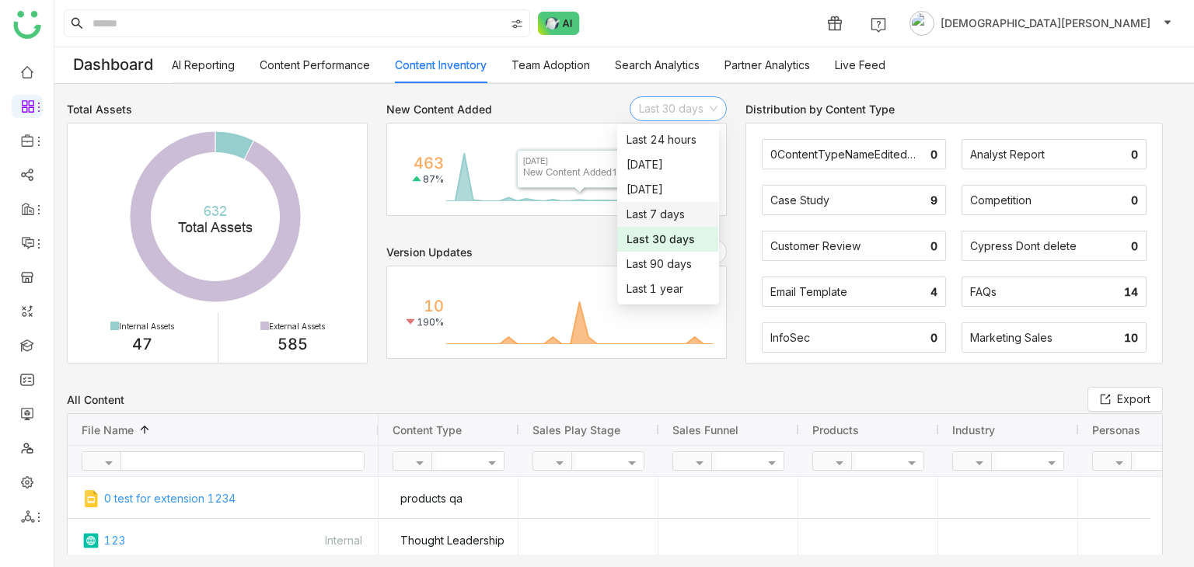
click at [849, 99] on div "Distribution by Content Type 0ContentTypeNameEdited1756892387927 0 Analyst Repo…" at bounding box center [963, 229] width 436 height 267
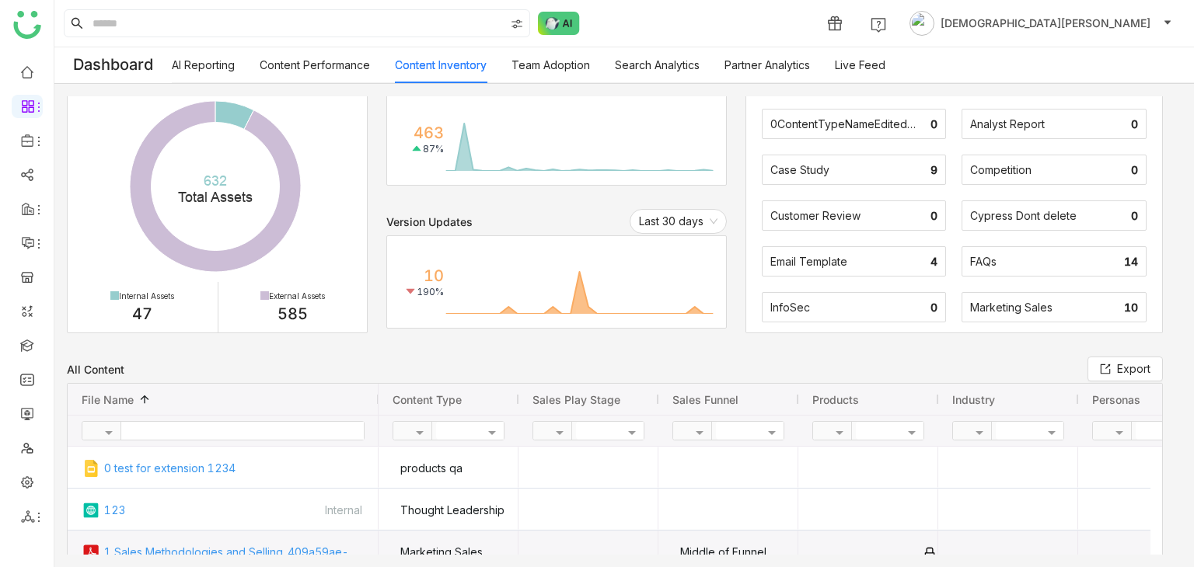
scroll to position [233, 0]
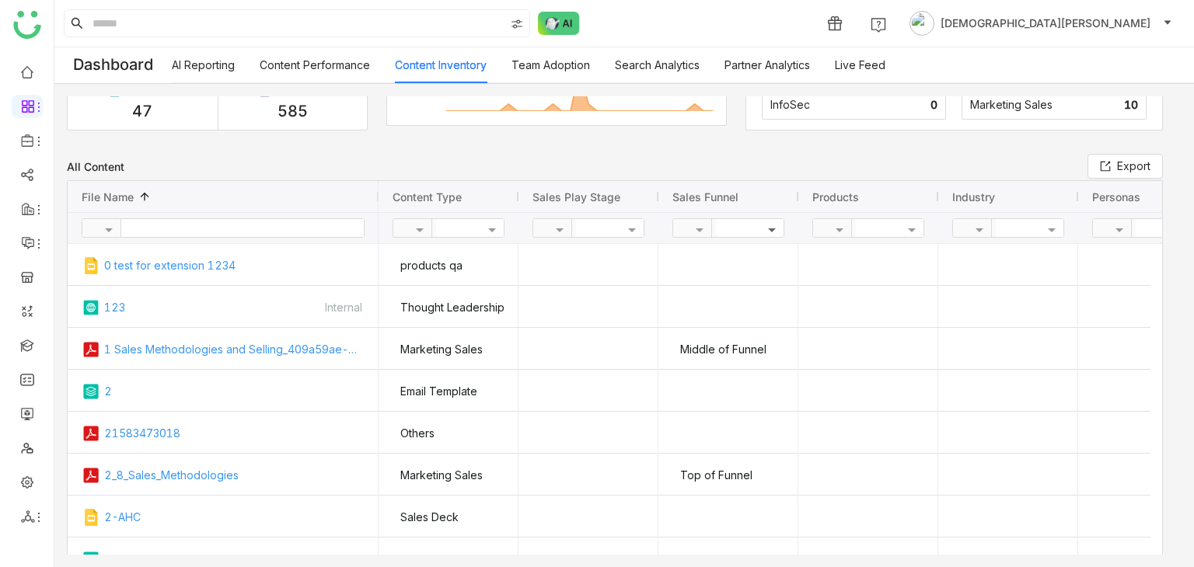
click at [774, 233] on span at bounding box center [773, 228] width 19 height 13
click at [748, 246] on input "Options List" at bounding box center [781, 249] width 109 height 11
click at [877, 162] on div "All Content Export" at bounding box center [615, 167] width 1096 height 16
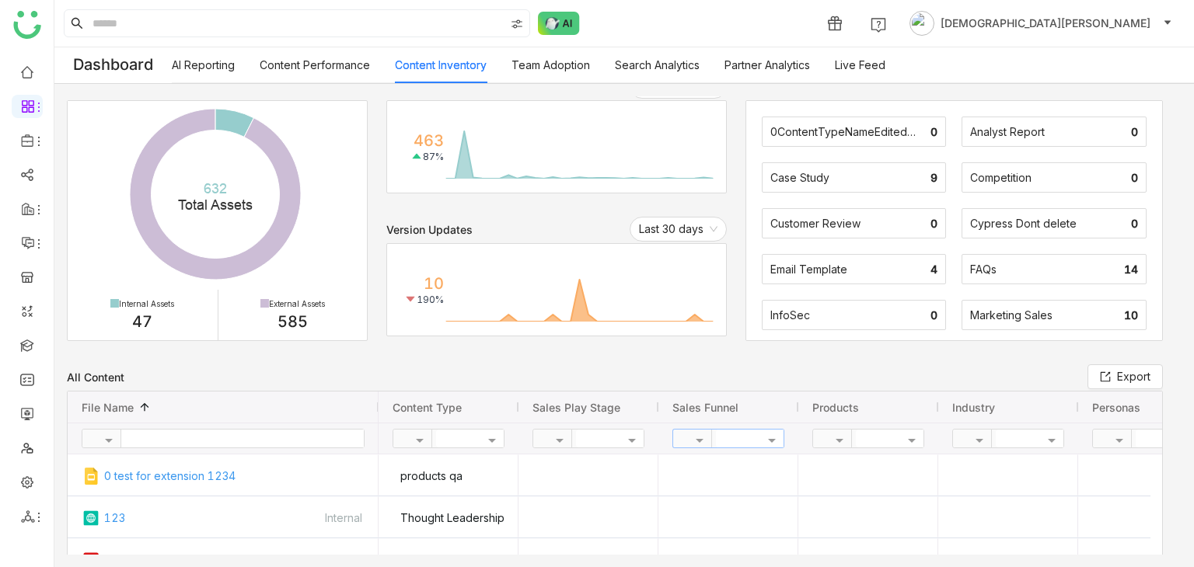
scroll to position [0, 0]
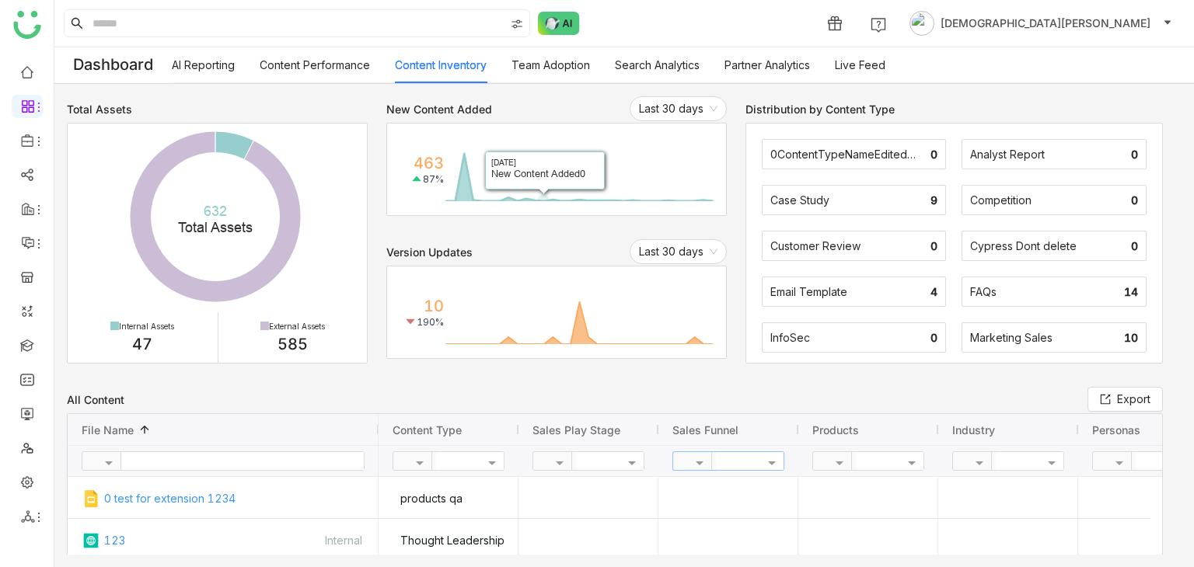
click at [588, 58] on link "Team Adoption" at bounding box center [550, 64] width 78 height 13
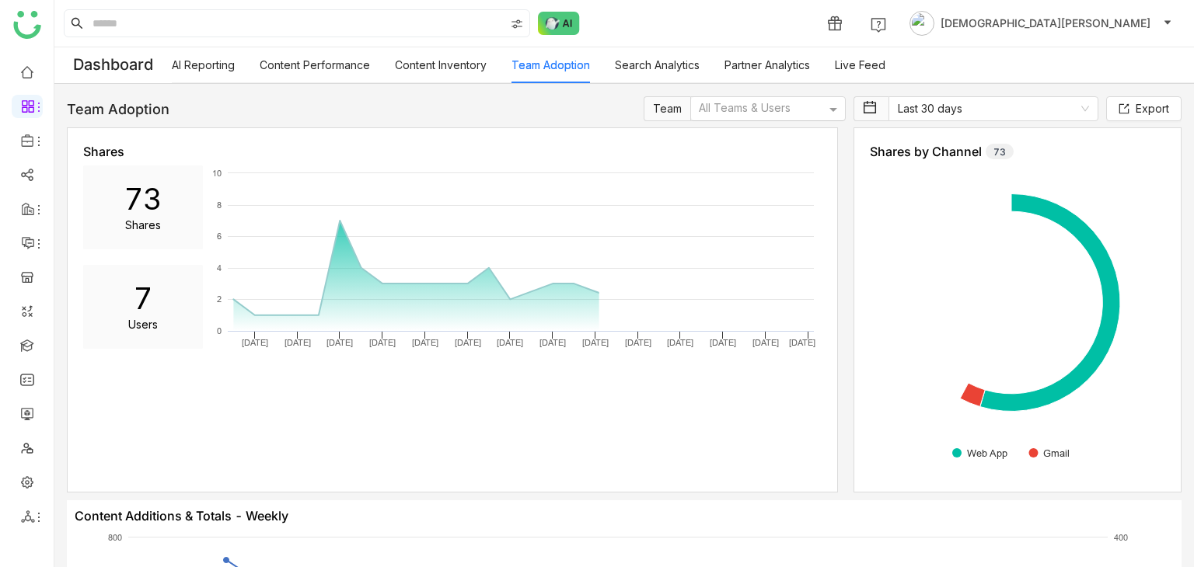
click at [811, 110] on div at bounding box center [760, 109] width 129 height 16
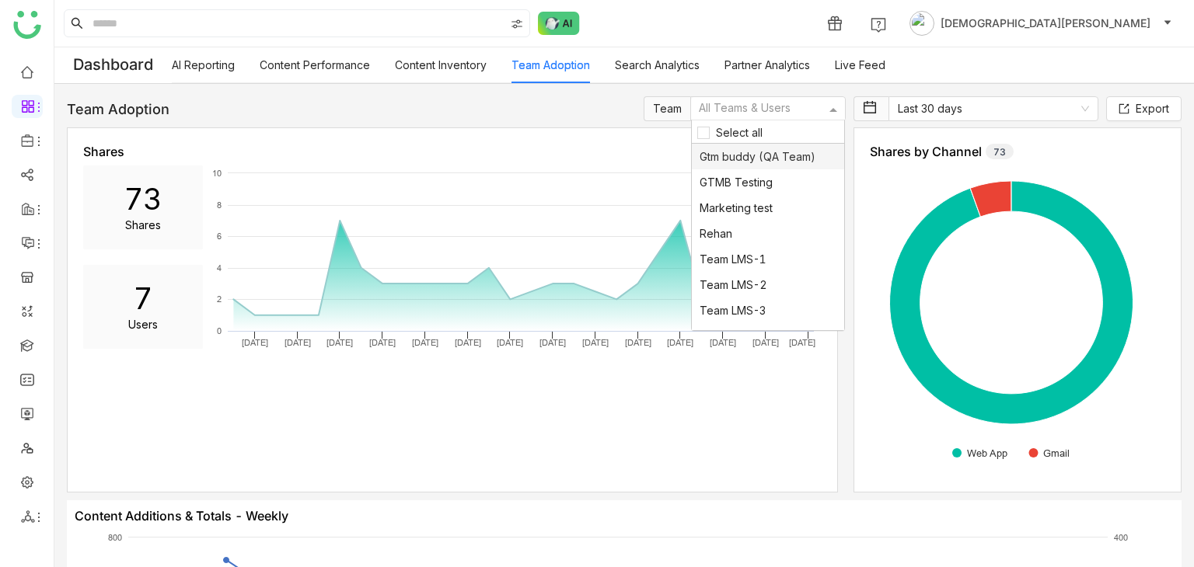
click at [615, 103] on div "Team Adoption Team All Teams & Users Select all Gtm buddy (QA Team) GTMB Testin…" at bounding box center [624, 108] width 1115 height 25
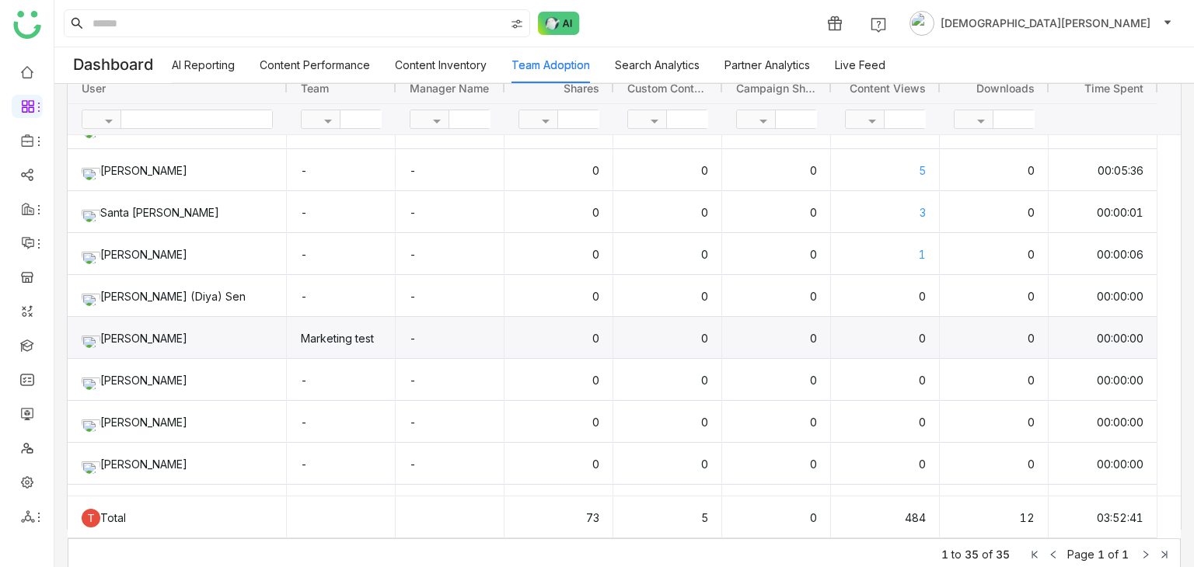
scroll to position [855, 0]
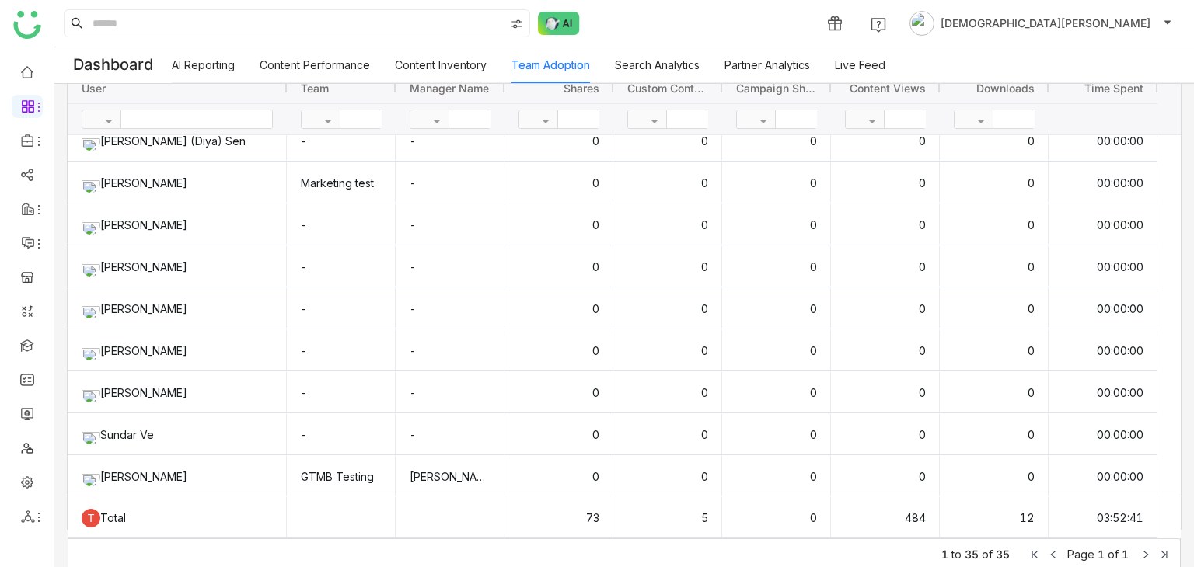
click at [662, 72] on link "Search Analytics" at bounding box center [657, 64] width 85 height 13
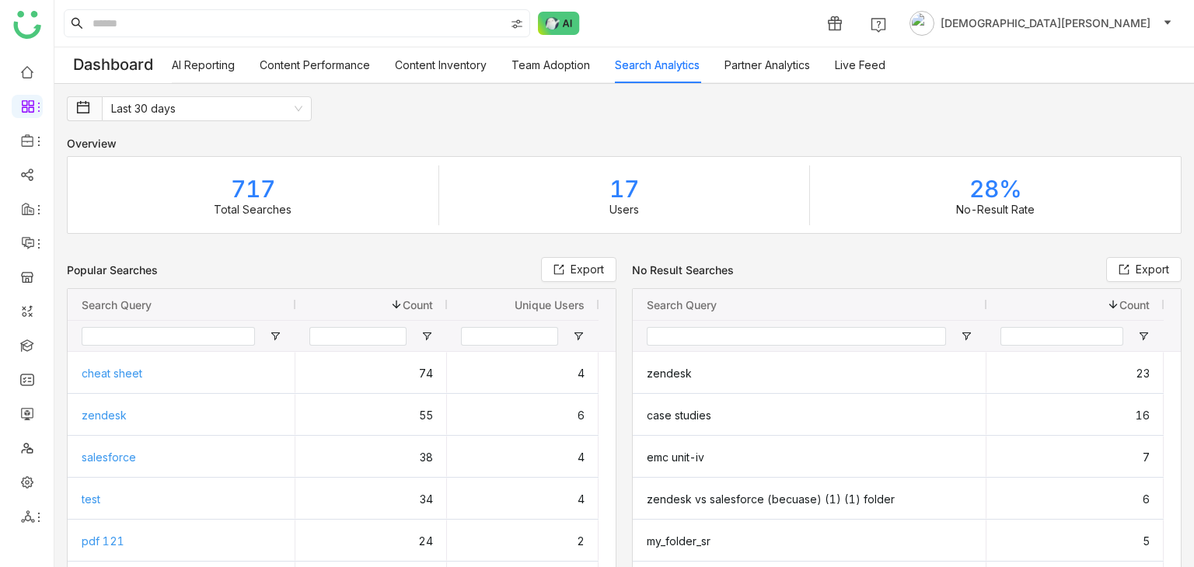
click at [761, 58] on link "Partner Analytics" at bounding box center [766, 64] width 85 height 13
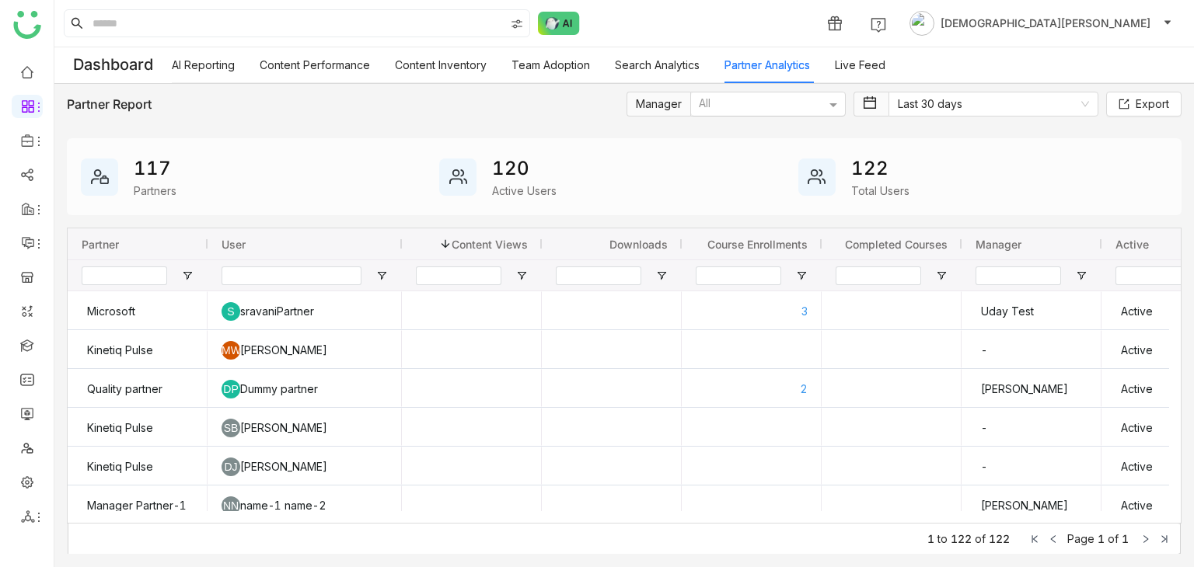
click at [761, 110] on div at bounding box center [760, 104] width 129 height 16
click at [577, 105] on div "Partner Report Manager All Arif uddin Bhupendra Singh Bhandari chiru balaya Uda…" at bounding box center [624, 104] width 1115 height 16
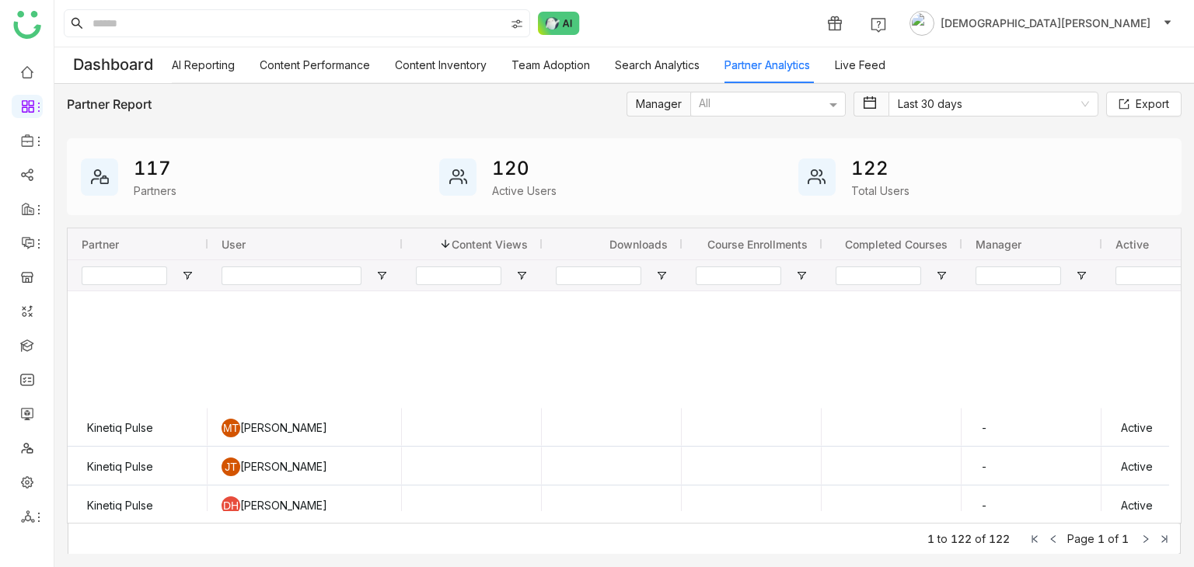
scroll to position [1244, 0]
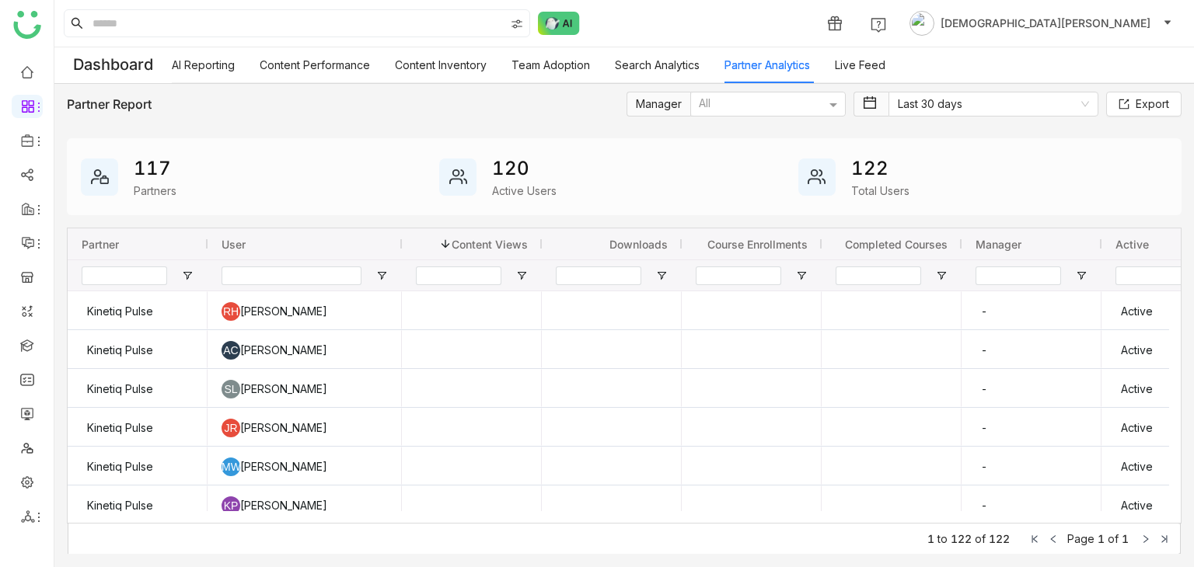
click at [874, 71] on link "Live Feed" at bounding box center [860, 64] width 51 height 13
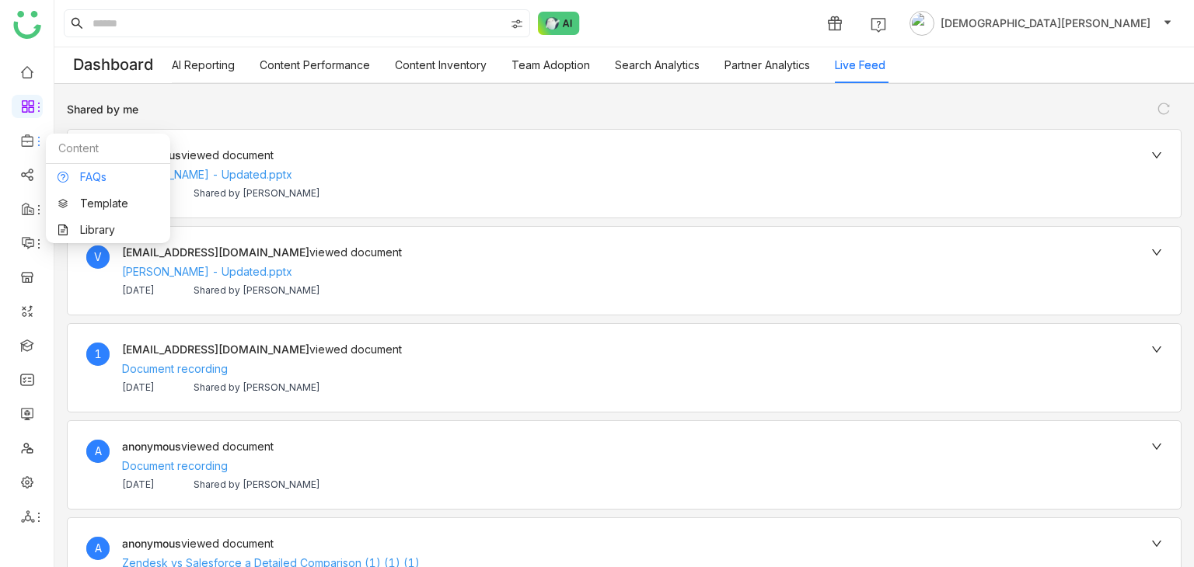
click at [74, 178] on link "FAQs" at bounding box center [108, 177] width 101 height 11
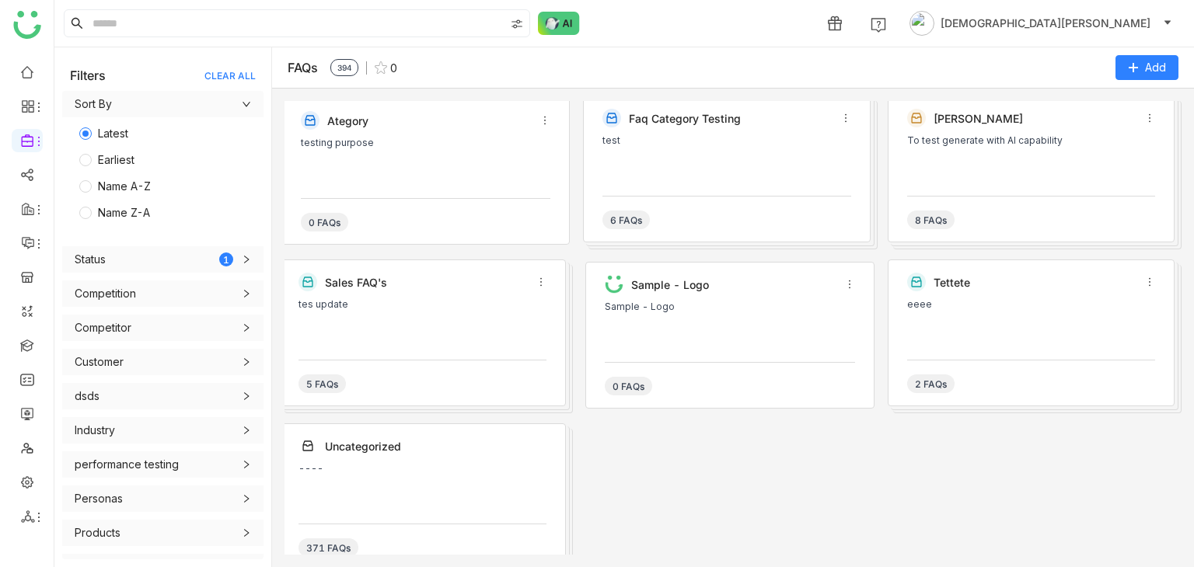
click at [469, 127] on div "ategory" at bounding box center [425, 120] width 249 height 19
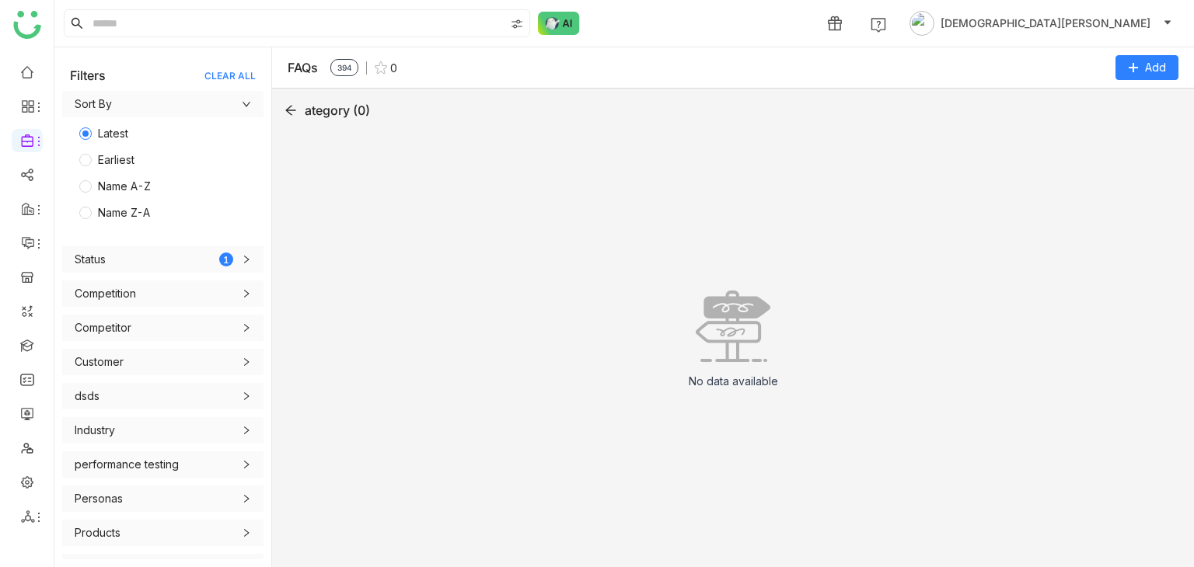
click at [294, 106] on icon at bounding box center [290, 110] width 12 height 12
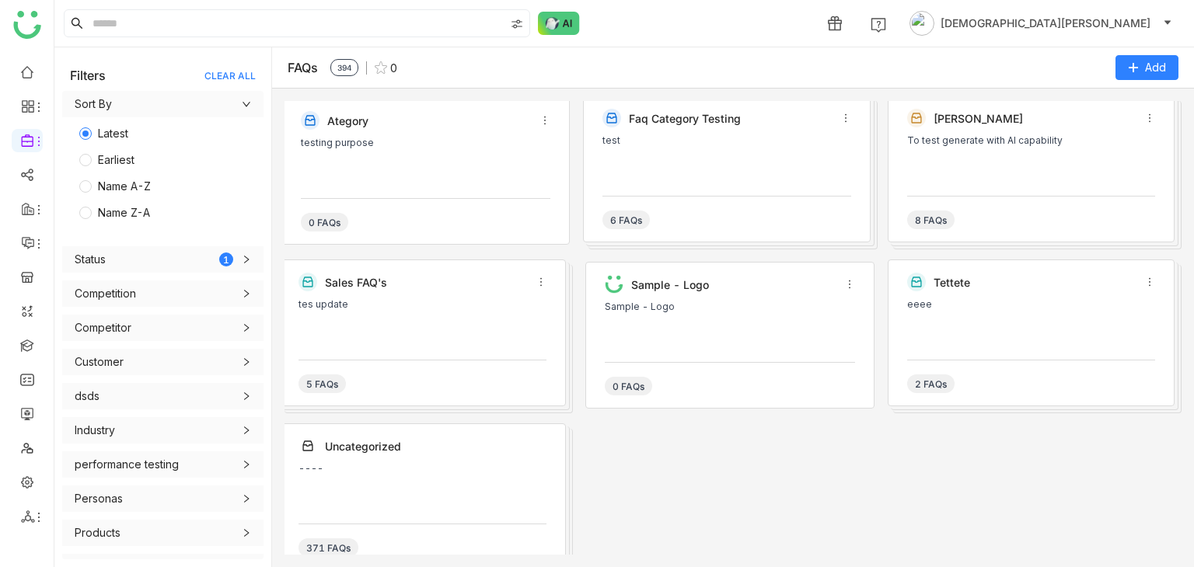
click at [310, 458] on div "Uncategorized ---- 371 FAQs" at bounding box center [422, 497] width 287 height 147
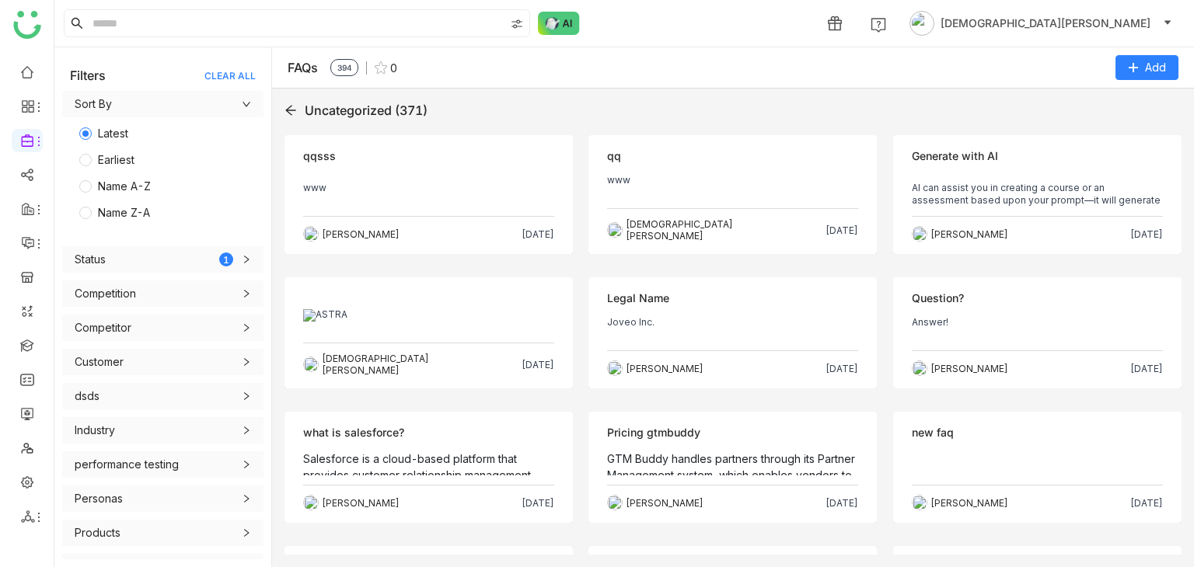
click at [577, 307] on div "Objection qqsss www chiru balaya Aug 22, 2025 Objection qq www Vishnu Vardhan A…" at bounding box center [732, 345] width 897 height 420
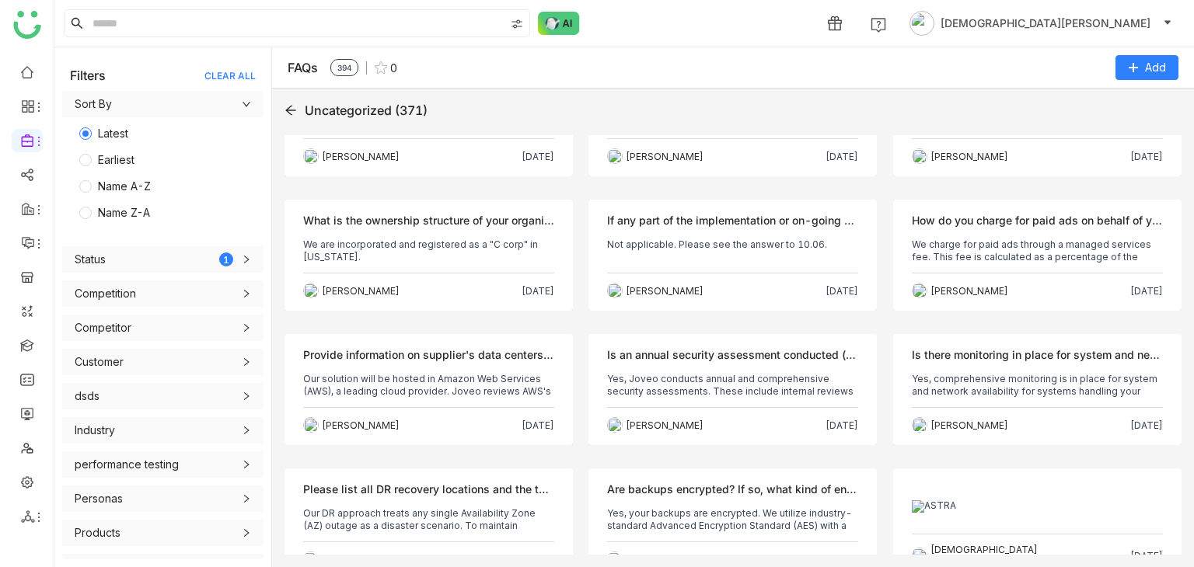
scroll to position [1166, 0]
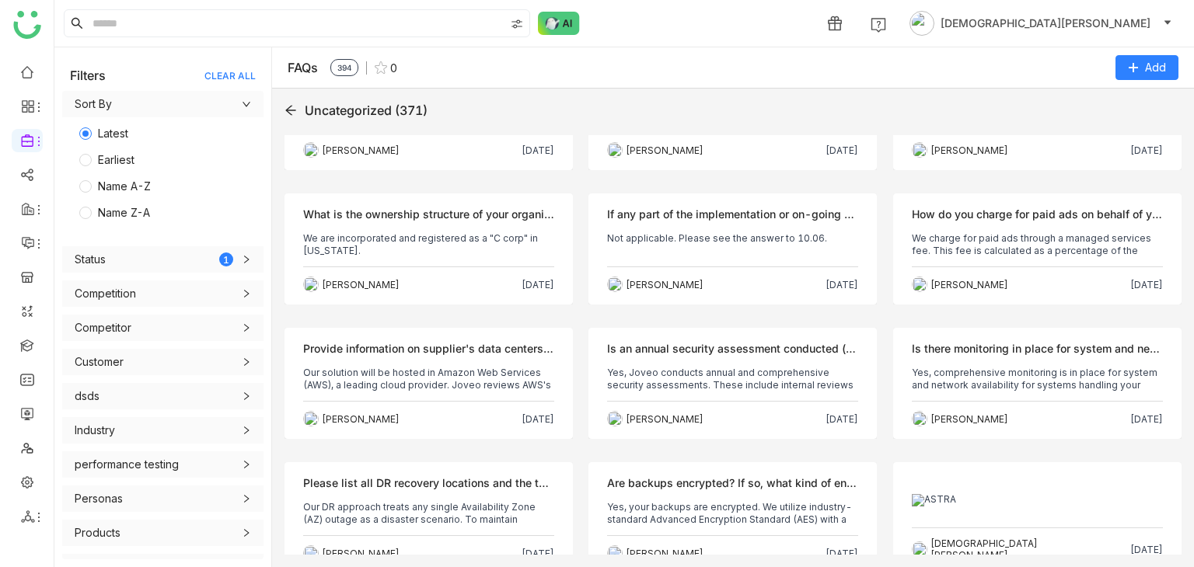
click at [706, 328] on div "Objection Is an annual security assessment conducted (e.g. SOC1, internal revie…" at bounding box center [732, 383] width 288 height 111
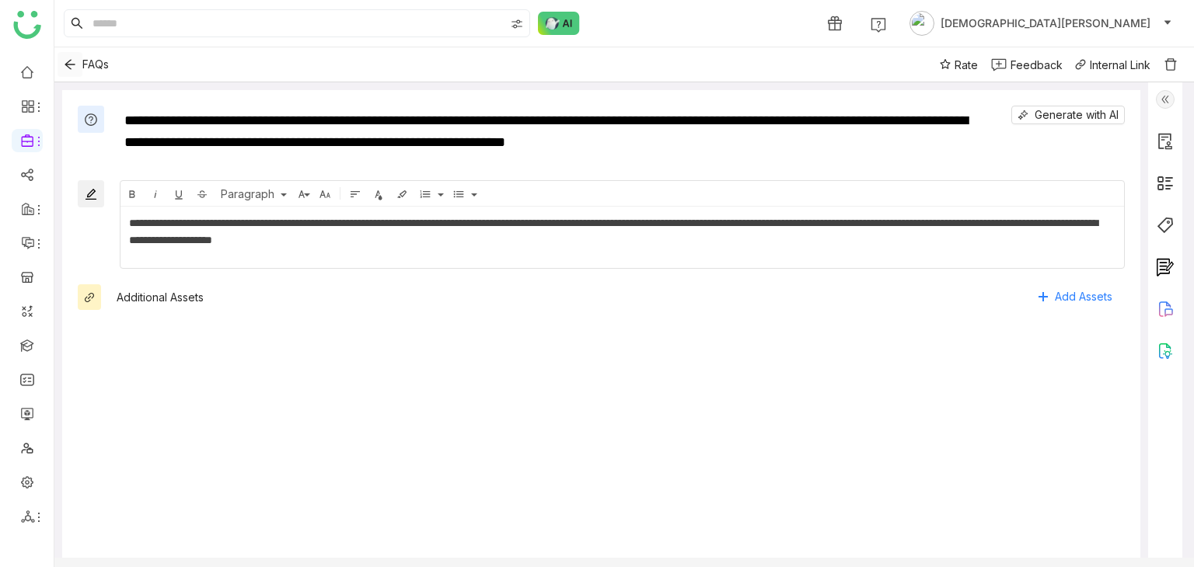
click at [72, 65] on icon "Back" at bounding box center [70, 64] width 12 height 12
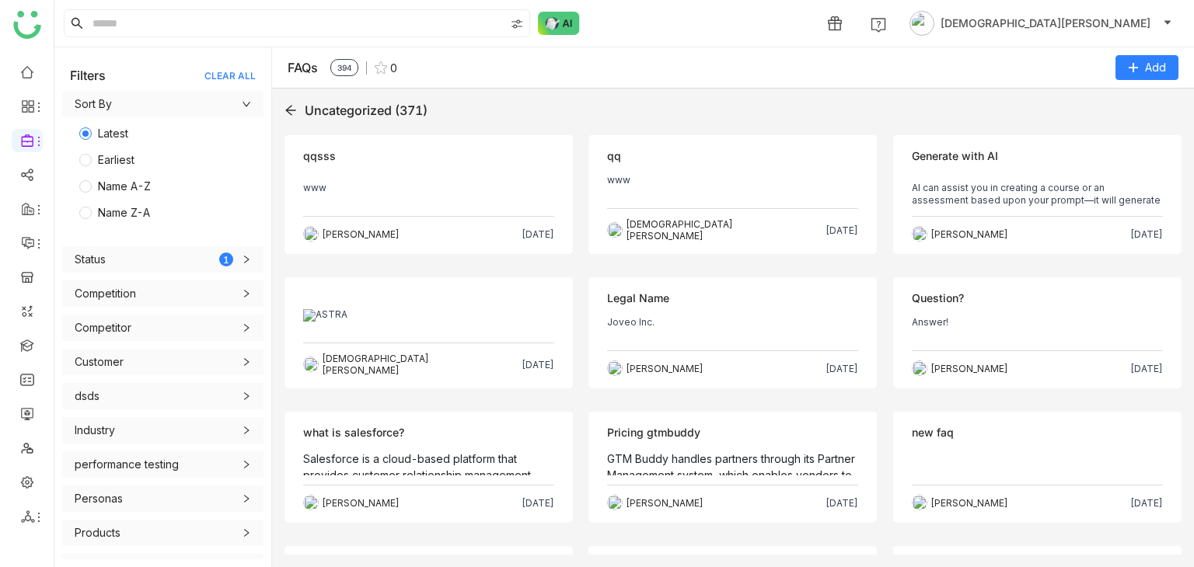
drag, startPoint x: 438, startPoint y: 106, endPoint x: 307, endPoint y: 117, distance: 131.0
click at [307, 117] on div "Uncategorized (371)" at bounding box center [732, 110] width 897 height 19
click at [307, 117] on div "Uncategorized (371)" at bounding box center [366, 110] width 123 height 19
drag, startPoint x: 307, startPoint y: 115, endPoint x: 452, endPoint y: 109, distance: 144.7
click at [452, 109] on div "Uncategorized (371)" at bounding box center [732, 110] width 897 height 19
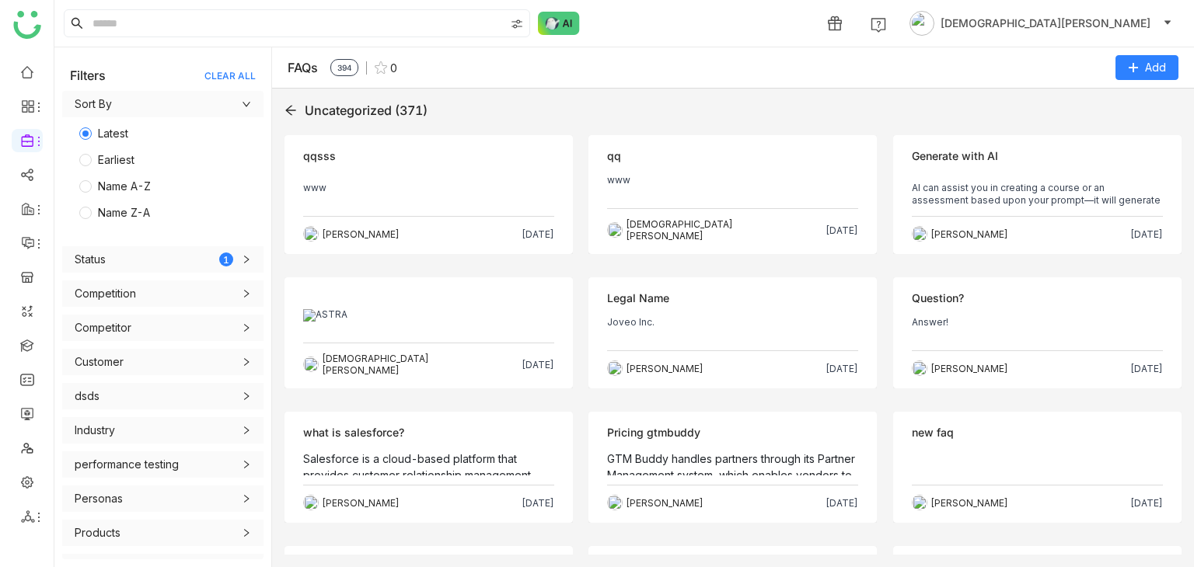
click at [412, 114] on div "Uncategorized (371)" at bounding box center [366, 110] width 123 height 19
drag, startPoint x: 428, startPoint y: 112, endPoint x: 301, endPoint y: 116, distance: 127.5
click at [301, 116] on div "Uncategorized (371)" at bounding box center [732, 110] width 897 height 19
click at [330, 107] on div "Uncategorized (371)" at bounding box center [366, 110] width 123 height 19
drag, startPoint x: 395, startPoint y: 108, endPoint x: 438, endPoint y: 109, distance: 43.5
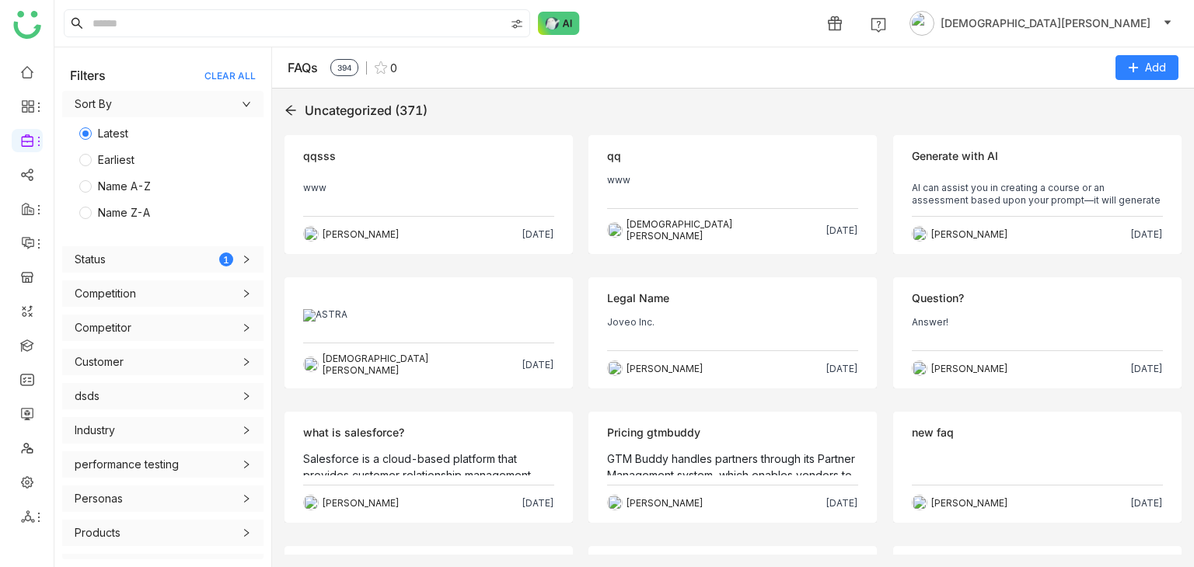
click at [438, 109] on div "Uncategorized (371)" at bounding box center [732, 110] width 897 height 19
click at [391, 110] on div "Uncategorized (371)" at bounding box center [366, 110] width 123 height 19
click at [36, 511] on icon at bounding box center [39, 517] width 12 height 12
click at [95, 432] on link "List" at bounding box center [111, 431] width 107 height 11
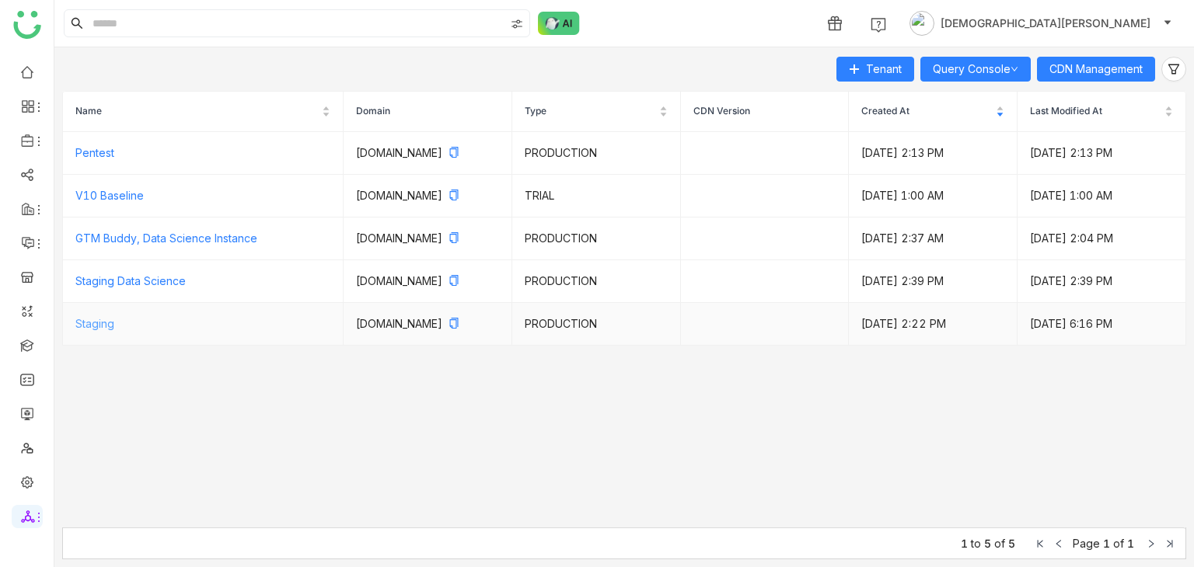
click at [87, 330] on link "Staging" at bounding box center [94, 323] width 39 height 13
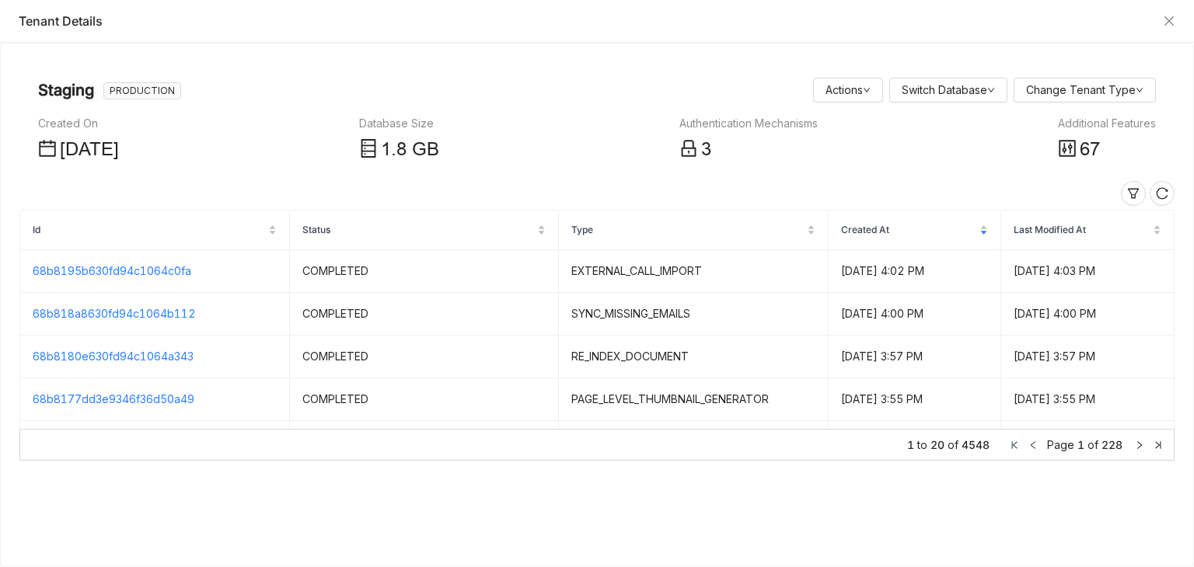
drag, startPoint x: 1094, startPoint y: 112, endPoint x: 1081, endPoint y: 133, distance: 24.8
click at [1086, 124] on nz-page-header-content "Created On Jun 12, 2025 Database Size 1 .8 GB Authentication Mechanisms 3 Addit…" at bounding box center [597, 135] width 1118 height 59
click at [1083, 123] on div "Additional Features" at bounding box center [1107, 123] width 98 height 17
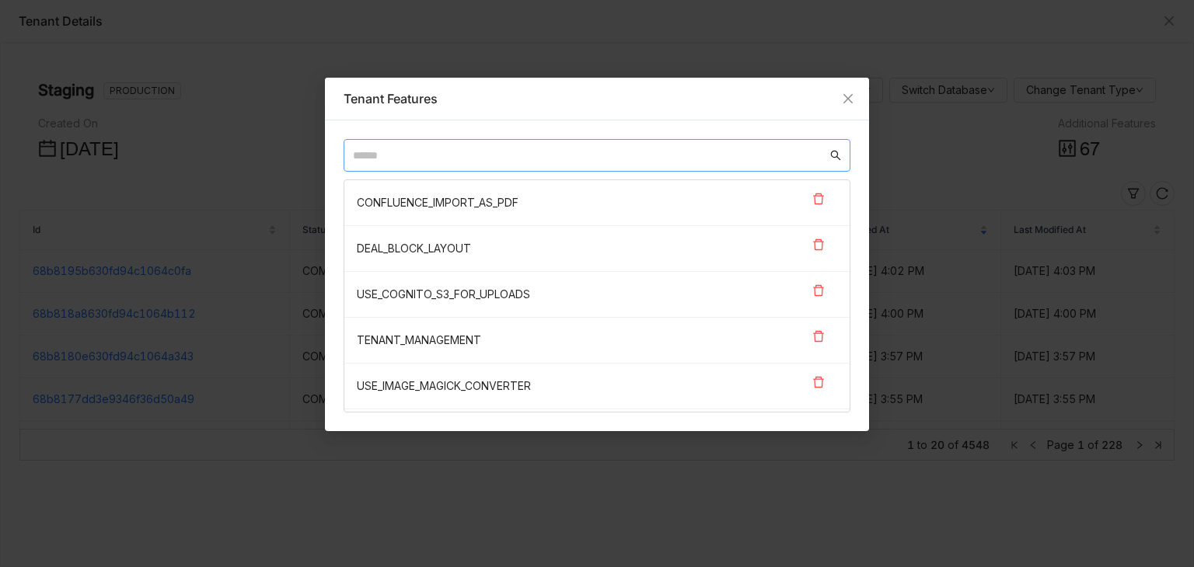
click at [618, 155] on input "text" at bounding box center [590, 155] width 474 height 17
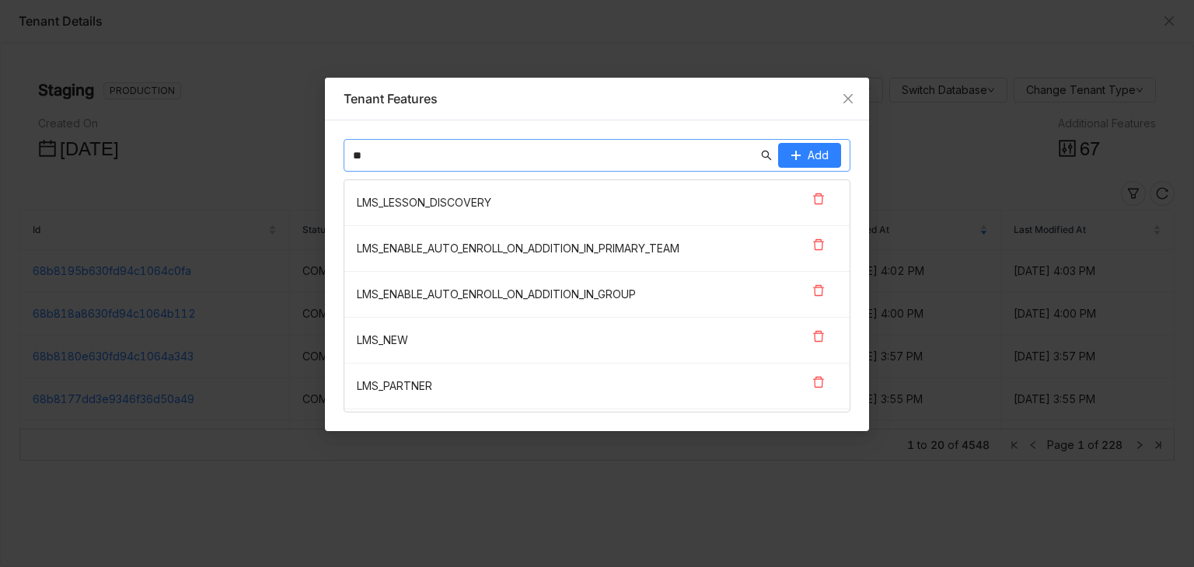
type input "*"
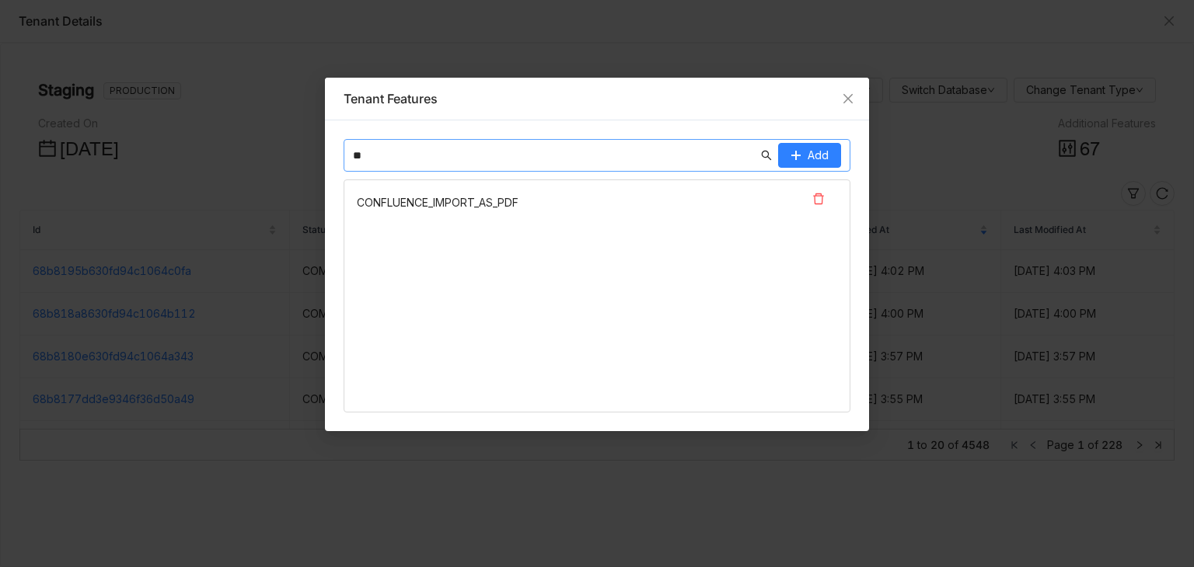
type input "*"
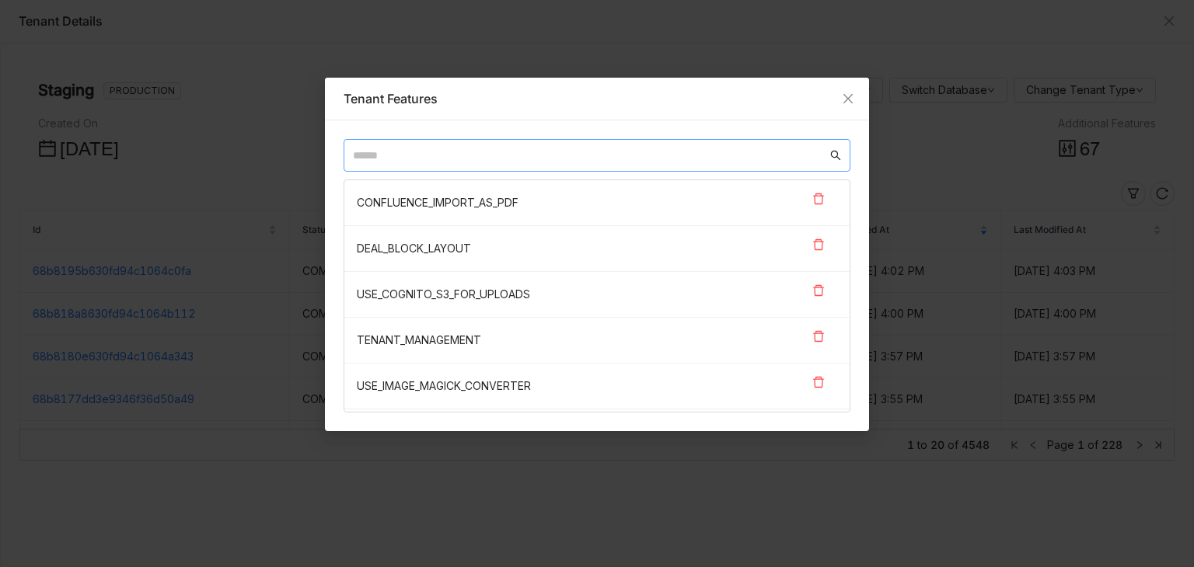
click at [466, 154] on input "text" at bounding box center [590, 155] width 474 height 17
paste input "**********"
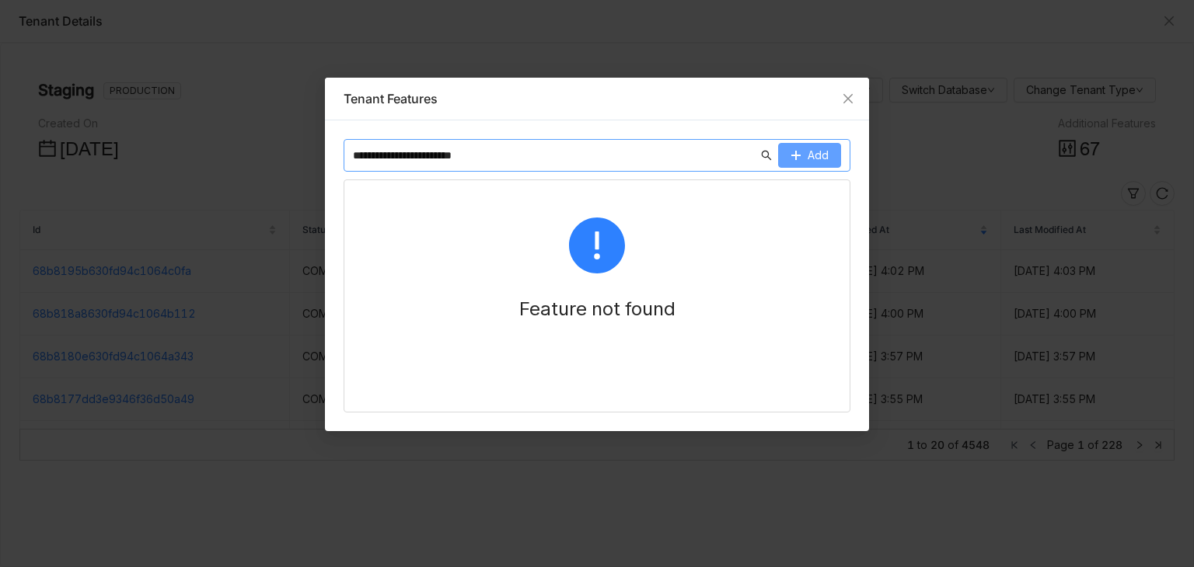
type input "**********"
click at [797, 147] on button "Add" at bounding box center [809, 155] width 63 height 25
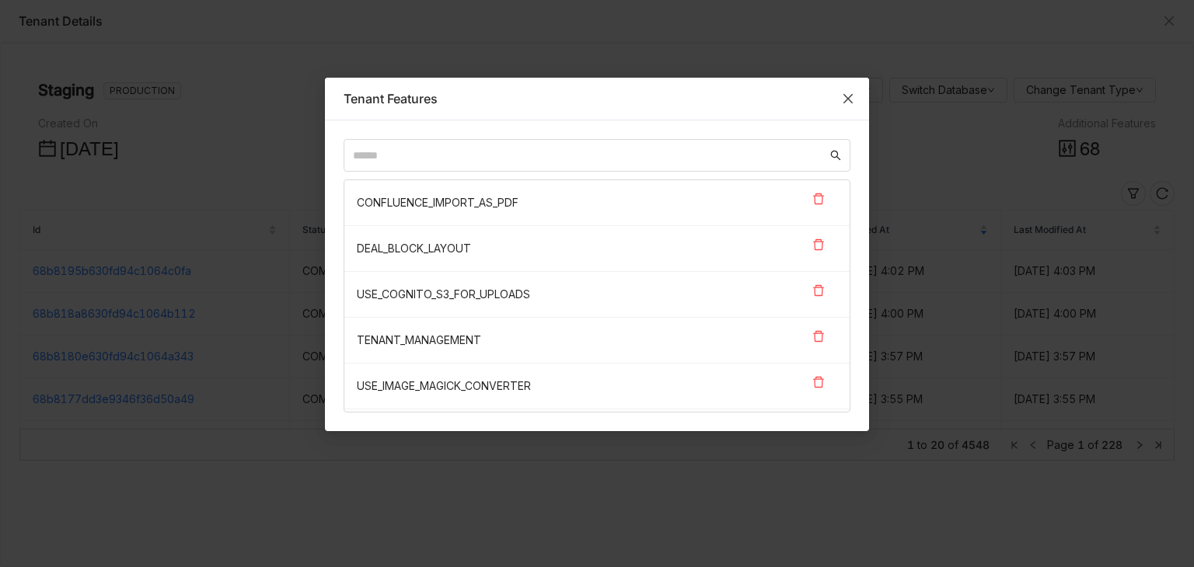
click at [845, 112] on span "Close" at bounding box center [848, 99] width 42 height 42
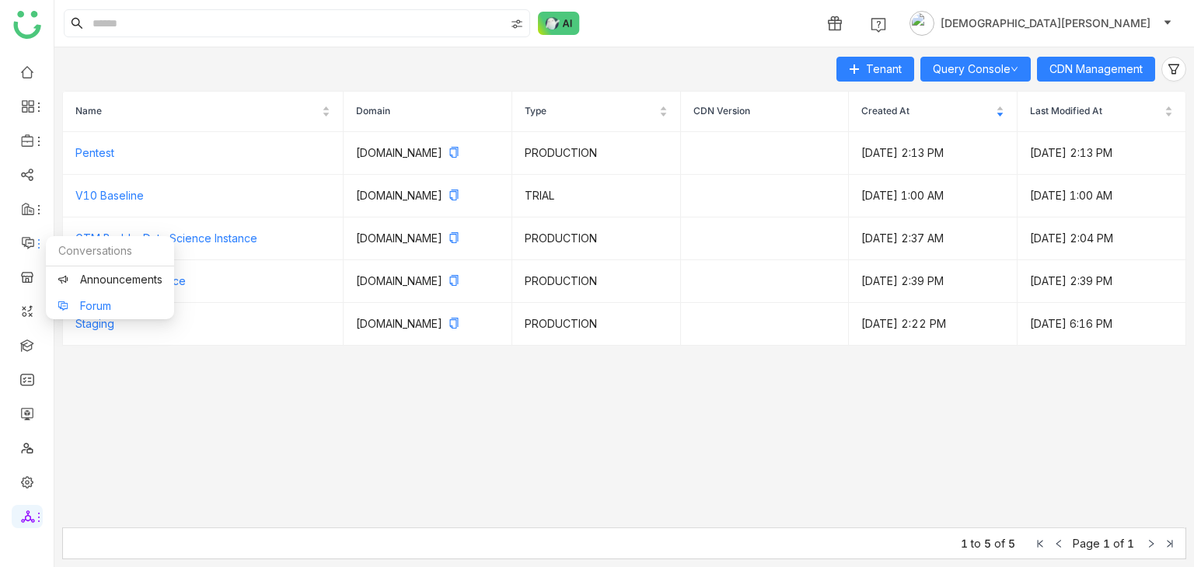
click at [89, 301] on link "Forum" at bounding box center [110, 306] width 105 height 11
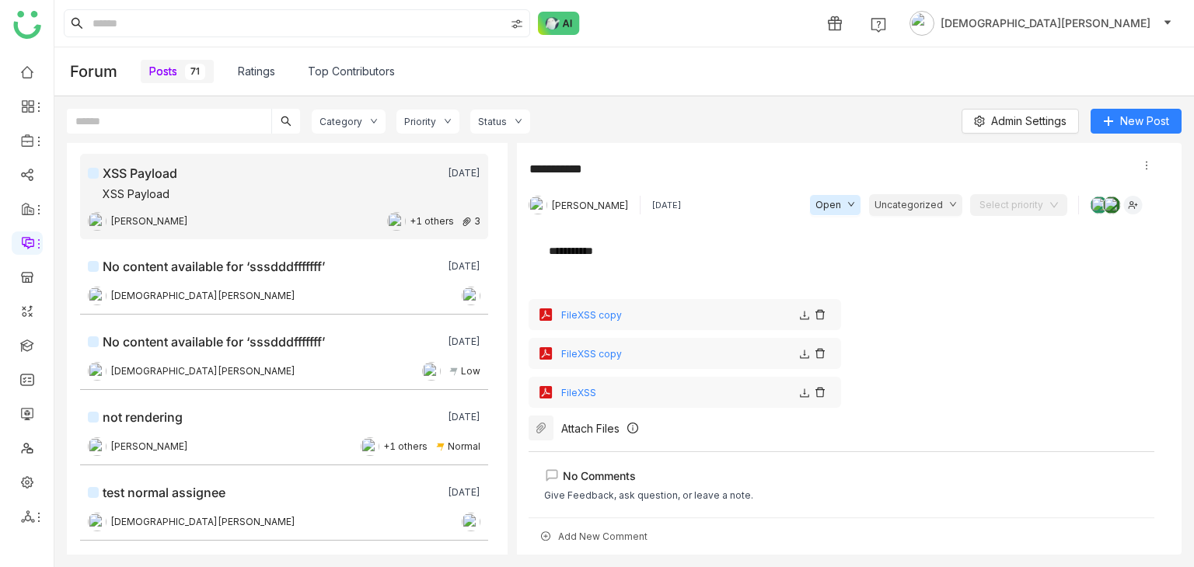
click at [404, 117] on div "Priority" at bounding box center [420, 122] width 32 height 12
click at [479, 120] on div "Status" at bounding box center [492, 122] width 29 height 12
click at [362, 114] on div "Category" at bounding box center [349, 122] width 74 height 24
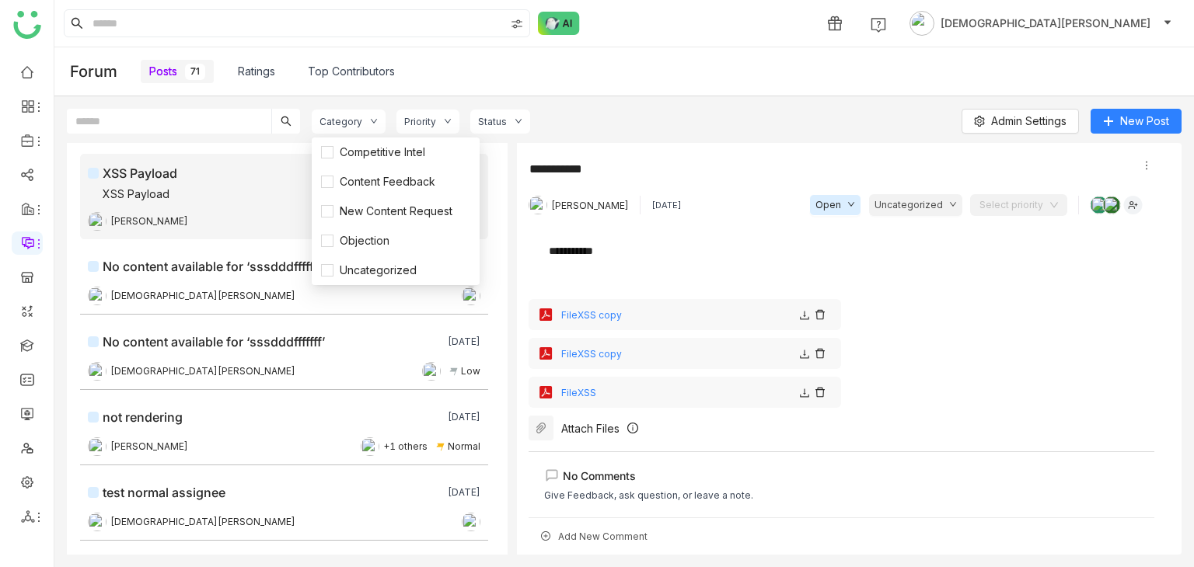
click at [916, 207] on span "Uncategorized" at bounding box center [908, 205] width 68 height 15
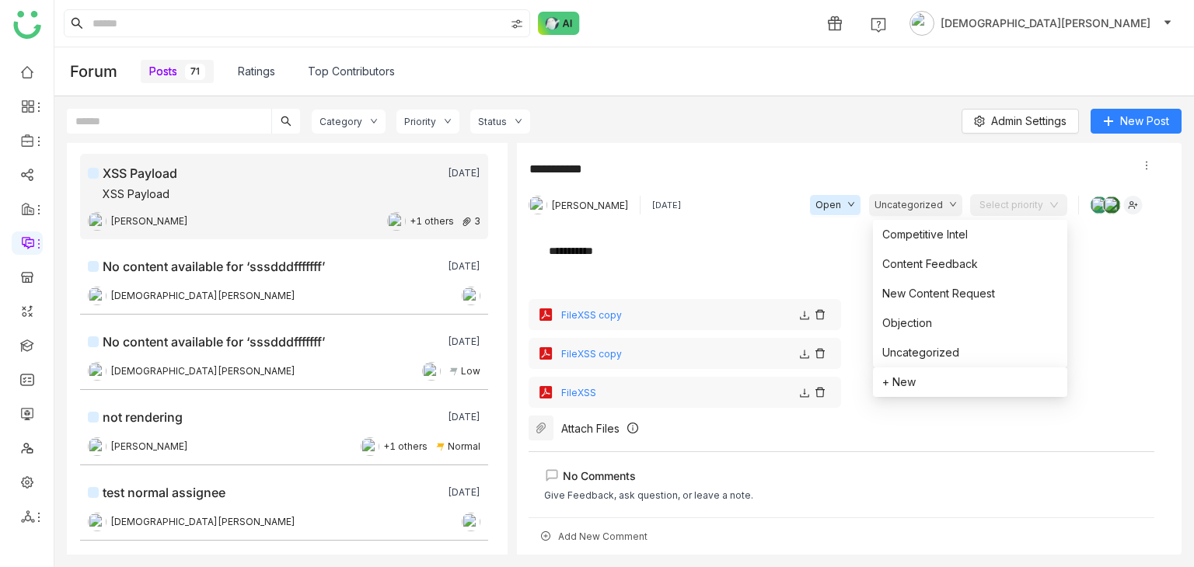
click at [841, 208] on span "Open" at bounding box center [828, 205] width 26 height 15
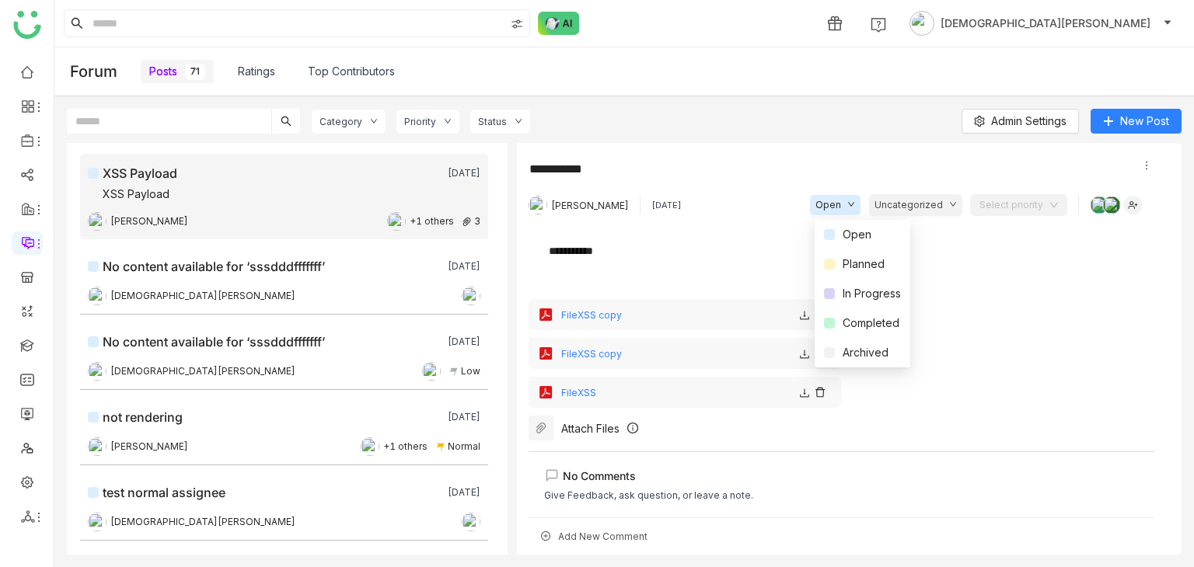
click at [959, 282] on div "**********" at bounding box center [841, 257] width 626 height 61
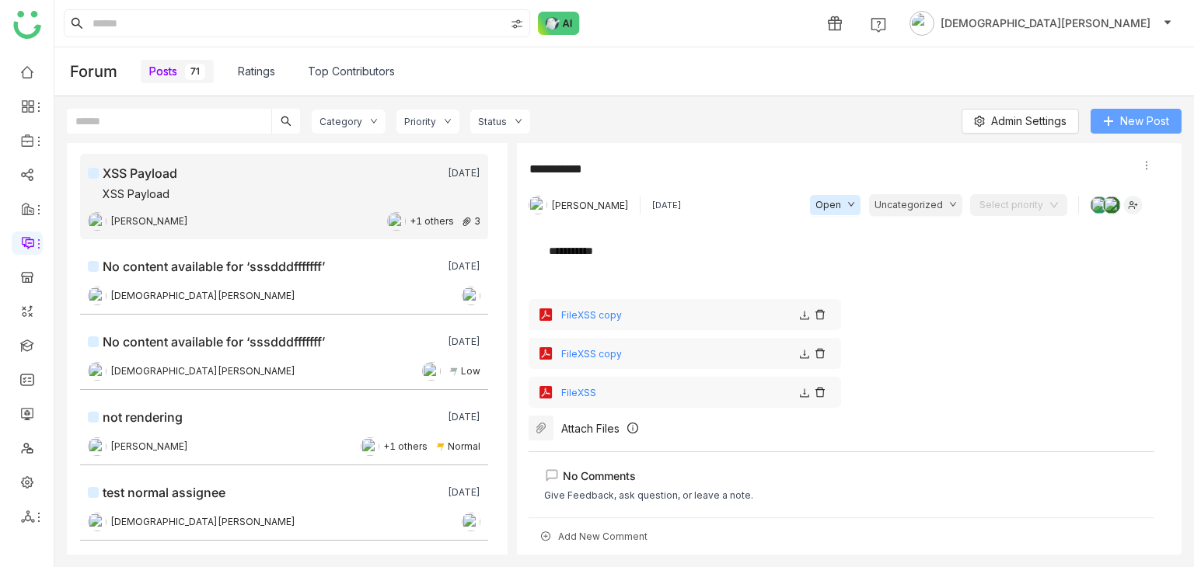
click at [1124, 127] on span "New Post" at bounding box center [1144, 121] width 49 height 17
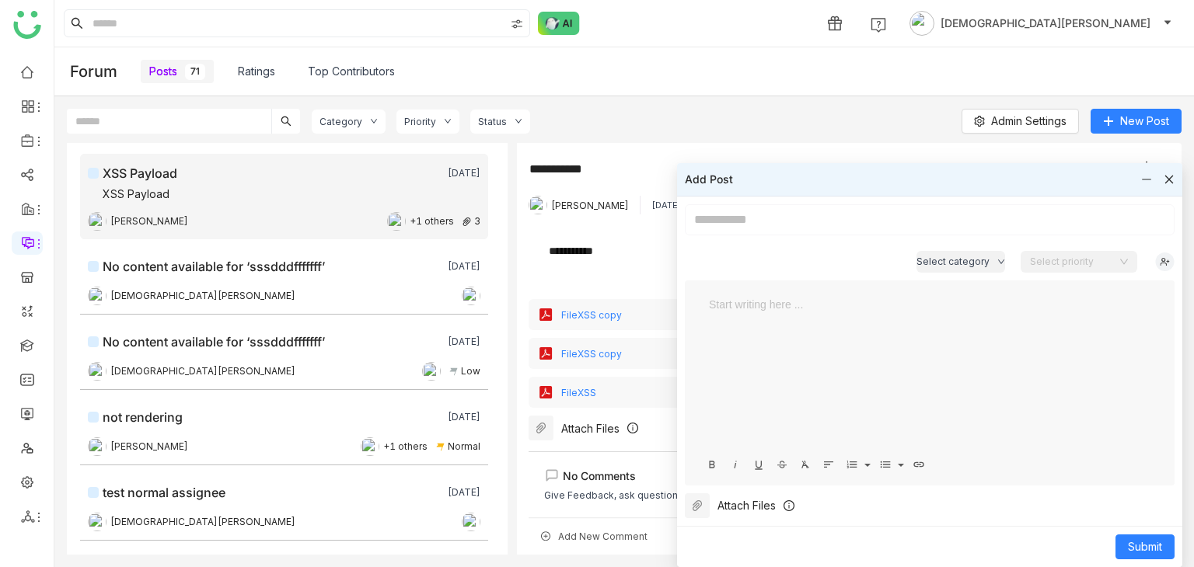
click at [972, 251] on button "Select category" at bounding box center [960, 262] width 89 height 22
click at [842, 106] on div "Category Priority Status Admin Settings New Post XSS Payload [DATE] XSS Payload…" at bounding box center [623, 331] width 1139 height 471
click at [1170, 179] on icon at bounding box center [1168, 179] width 11 height 11
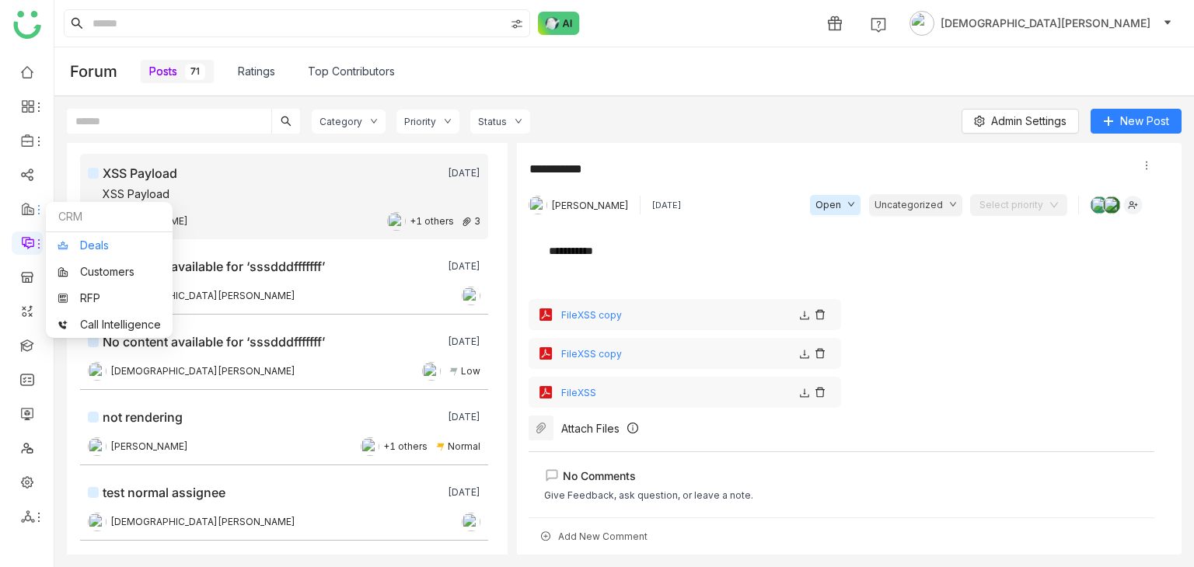
click at [129, 249] on link "Deals" at bounding box center [109, 245] width 103 height 11
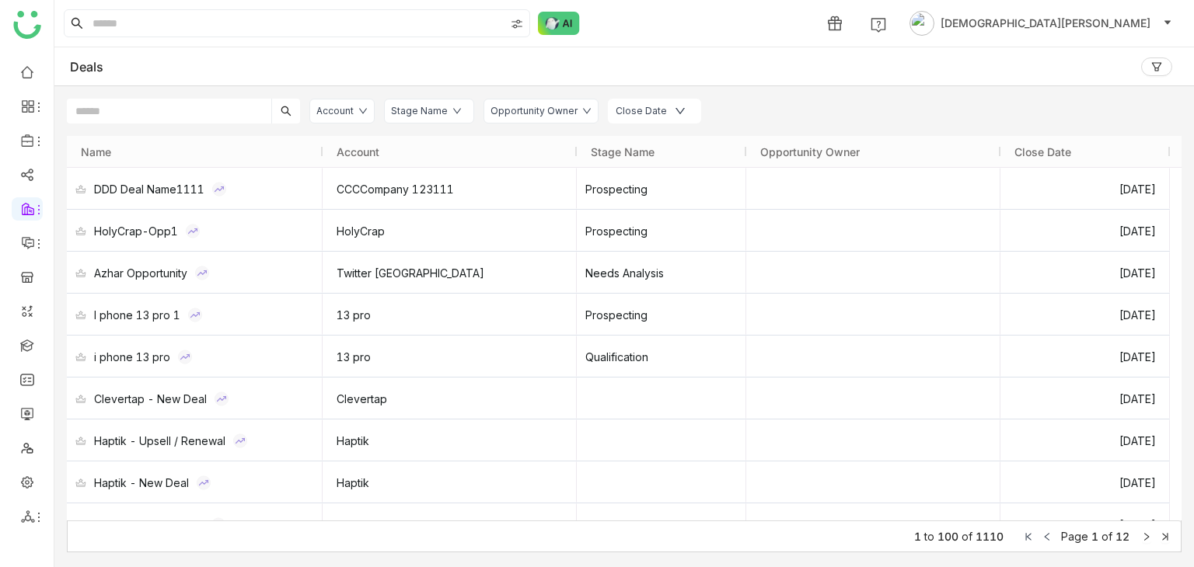
click at [321, 114] on div "Account" at bounding box center [334, 111] width 37 height 15
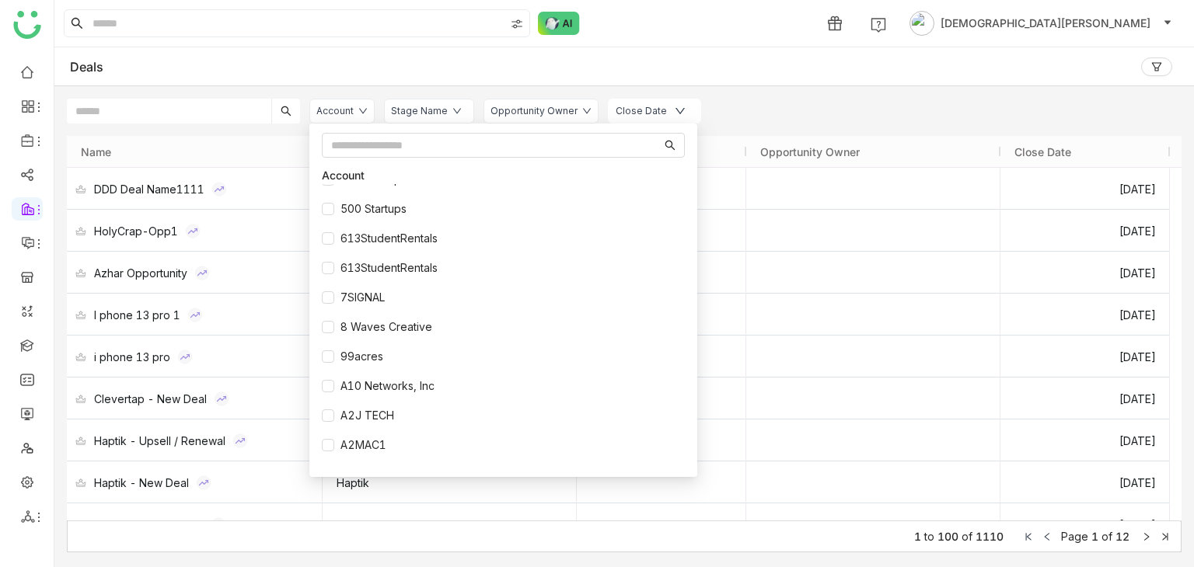
scroll to position [2176, 0]
click at [367, 148] on input "text" at bounding box center [496, 145] width 330 height 17
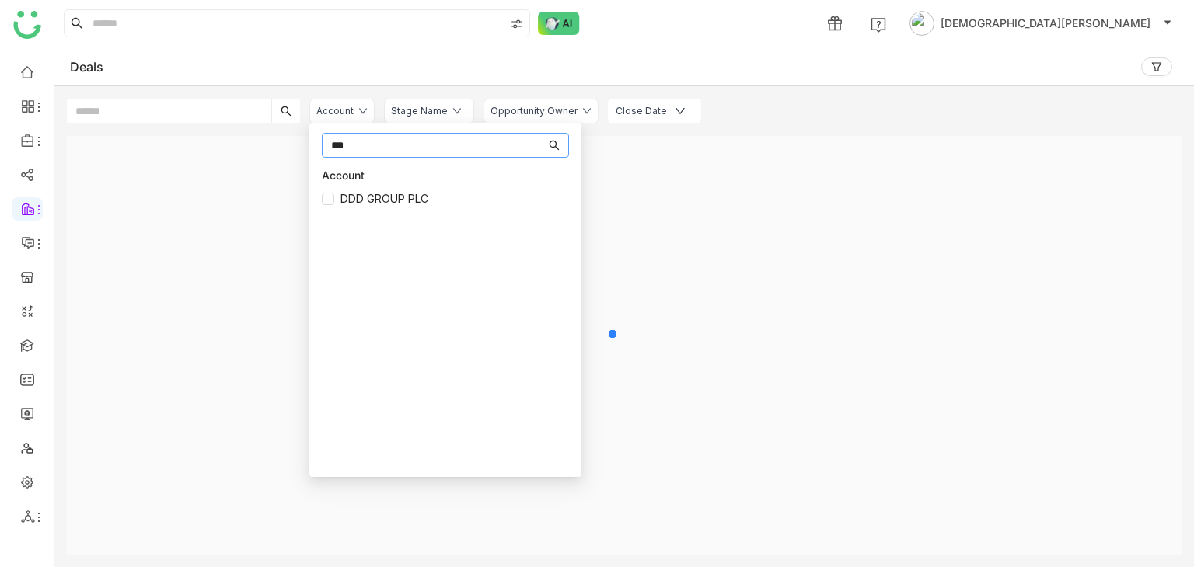
click at [404, 141] on input "***" at bounding box center [438, 145] width 215 height 17
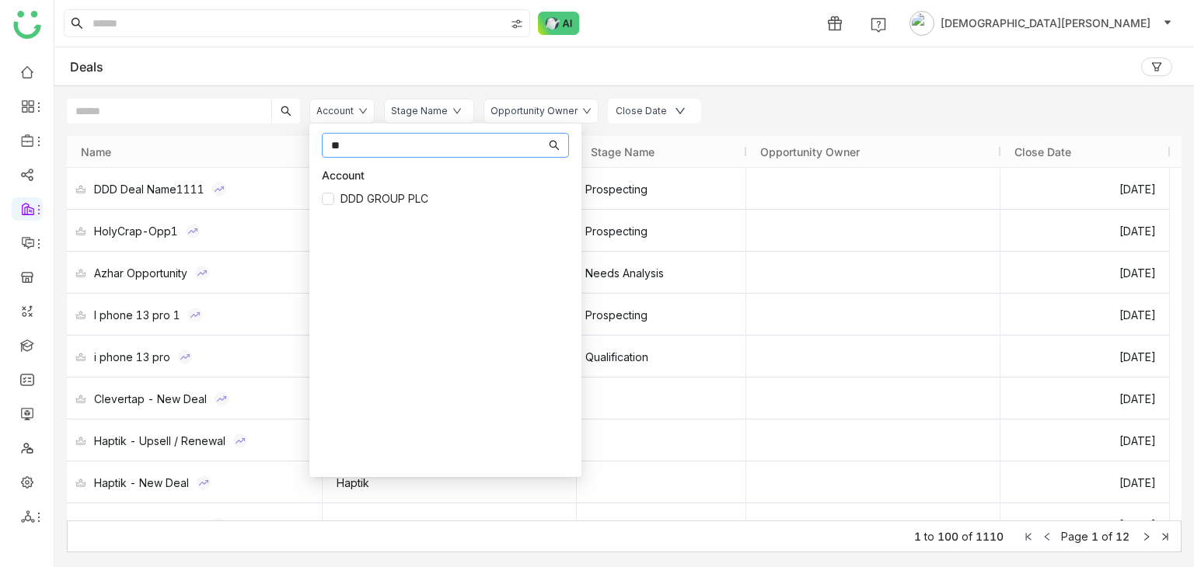
type input "*"
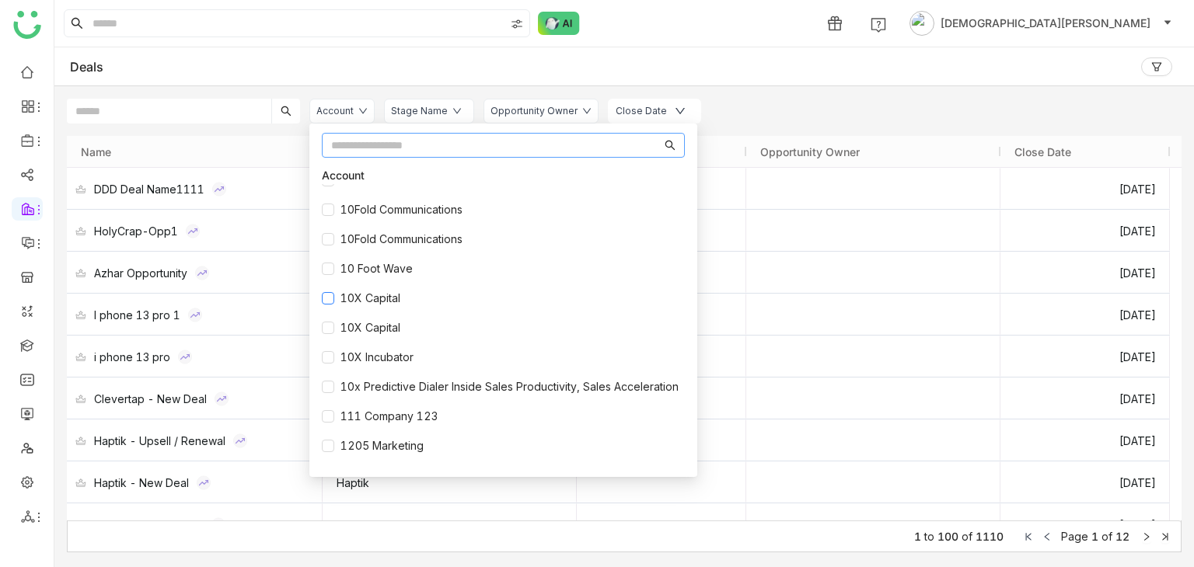
scroll to position [0, 0]
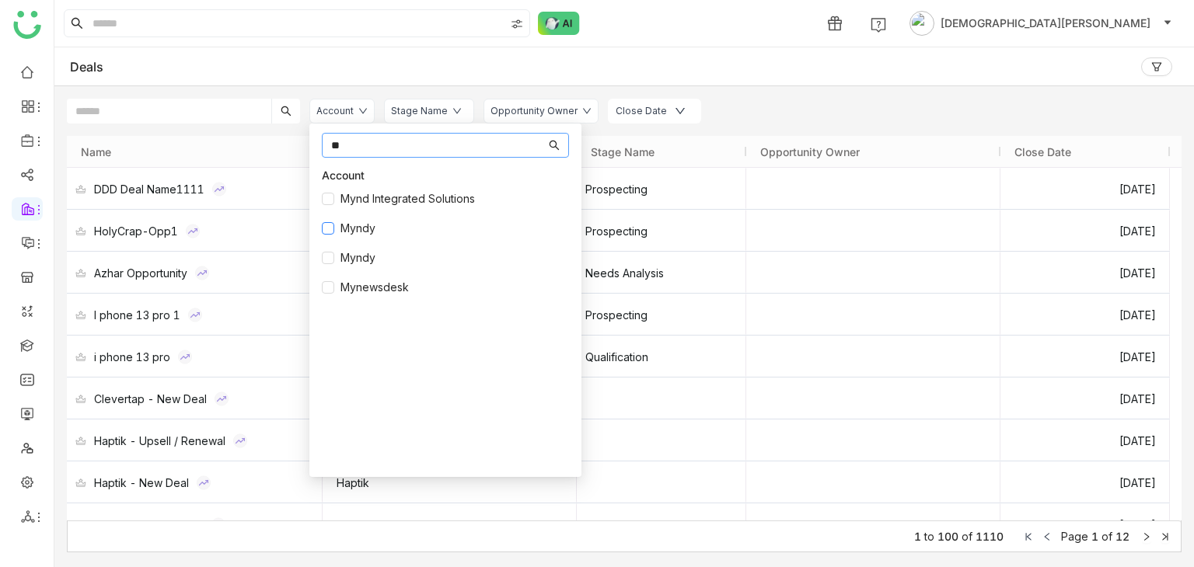
type input "*"
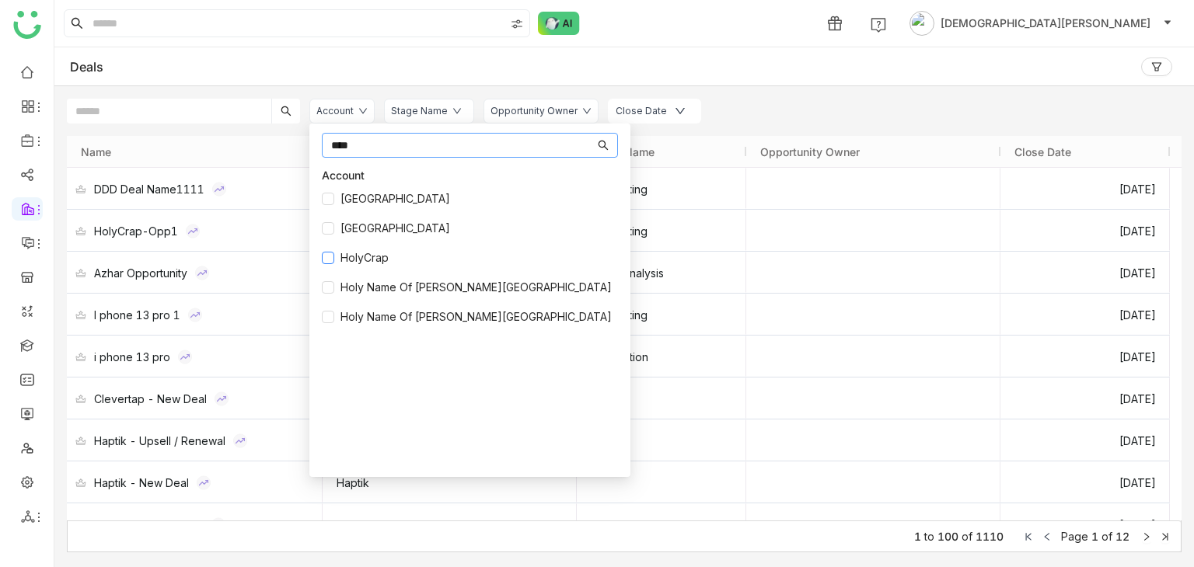
type input "****"
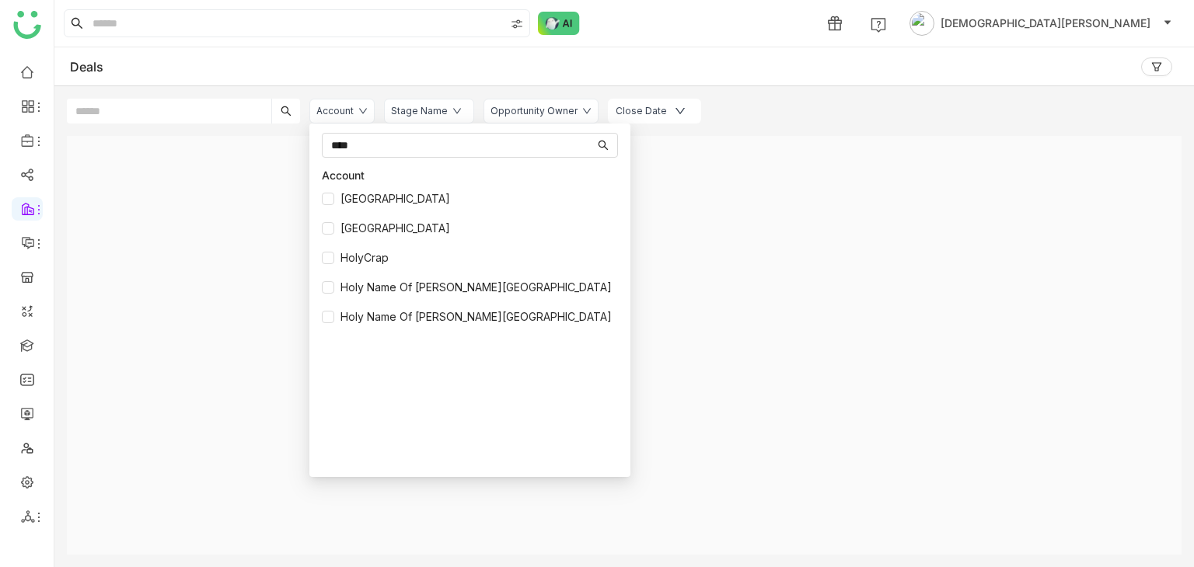
click at [422, 110] on div "Stage Name" at bounding box center [419, 111] width 57 height 15
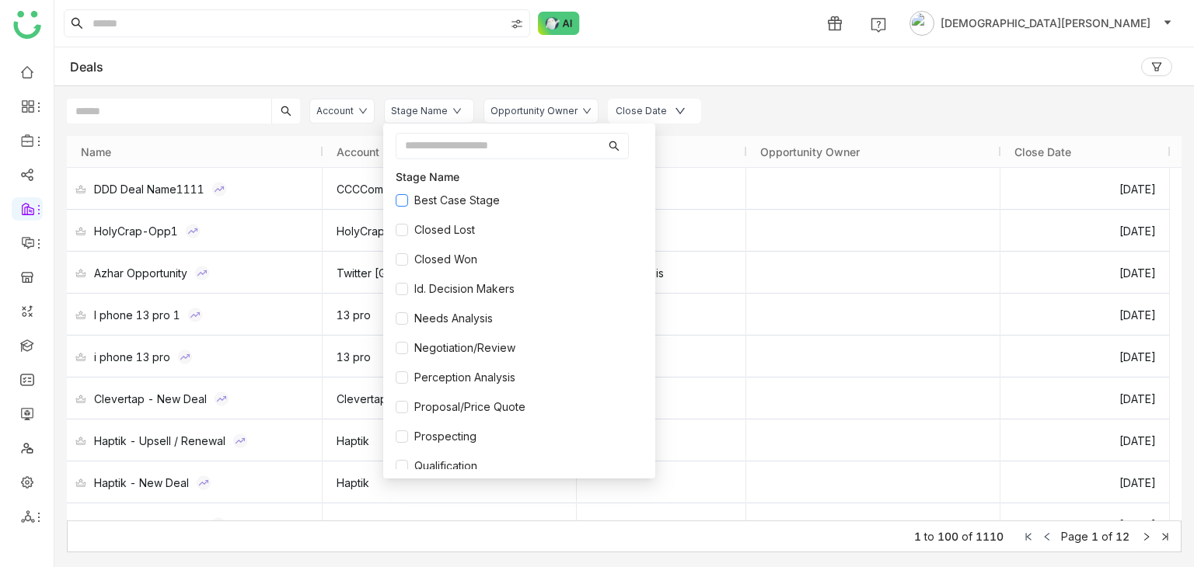
click at [428, 201] on span "Best Case Stage" at bounding box center [457, 200] width 98 height 17
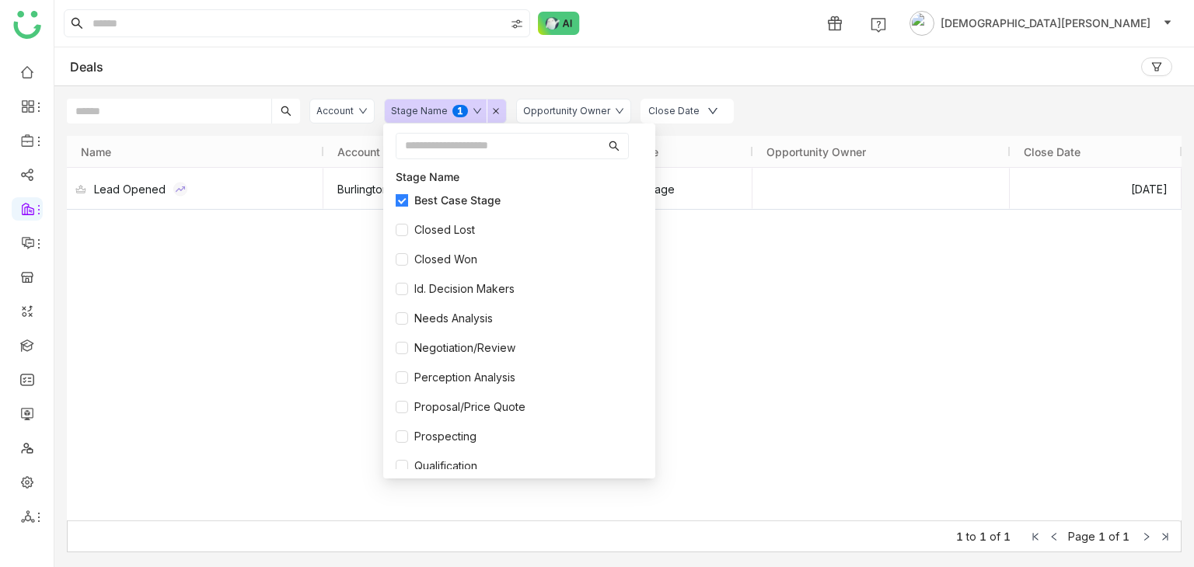
click at [428, 201] on span "Best Case Stage" at bounding box center [457, 200] width 99 height 17
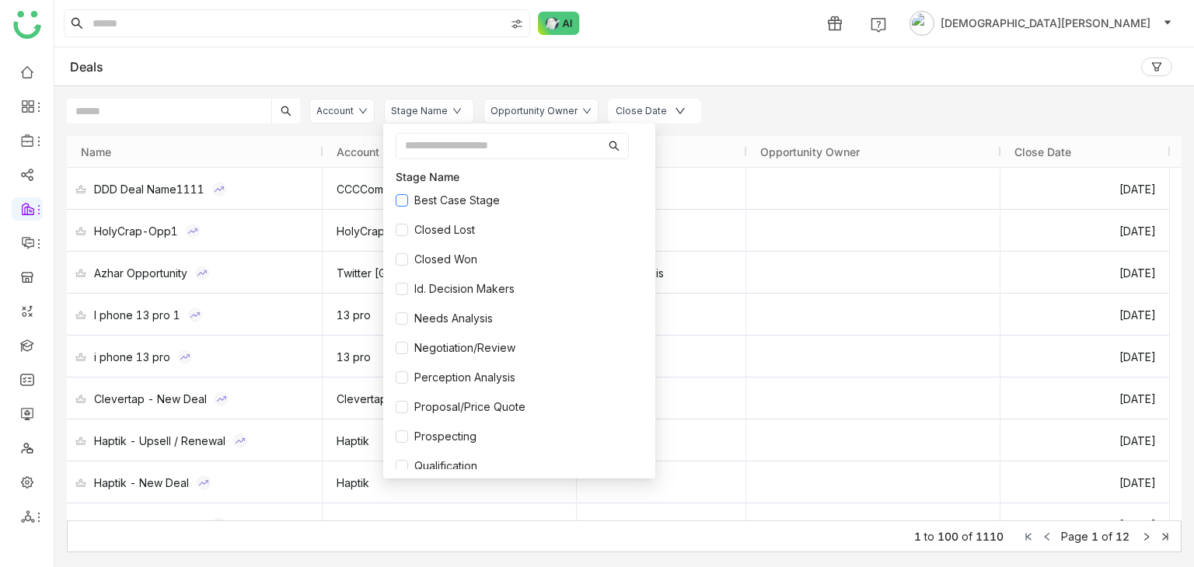
click at [432, 197] on span "Best Case Stage" at bounding box center [457, 200] width 98 height 17
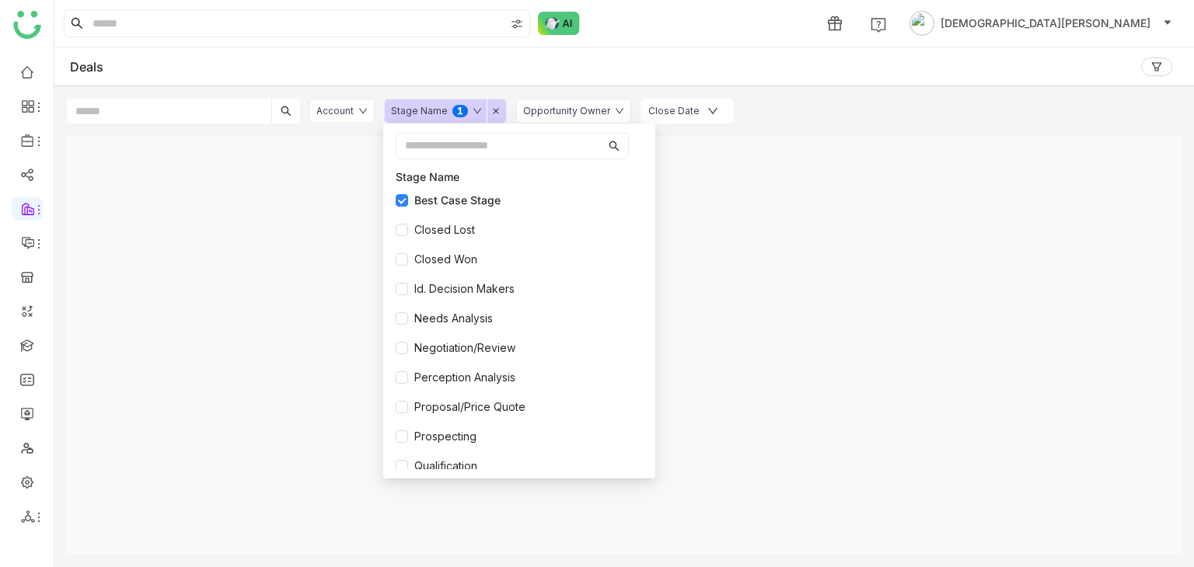
click at [821, 70] on div "Deals" at bounding box center [623, 66] width 1139 height 39
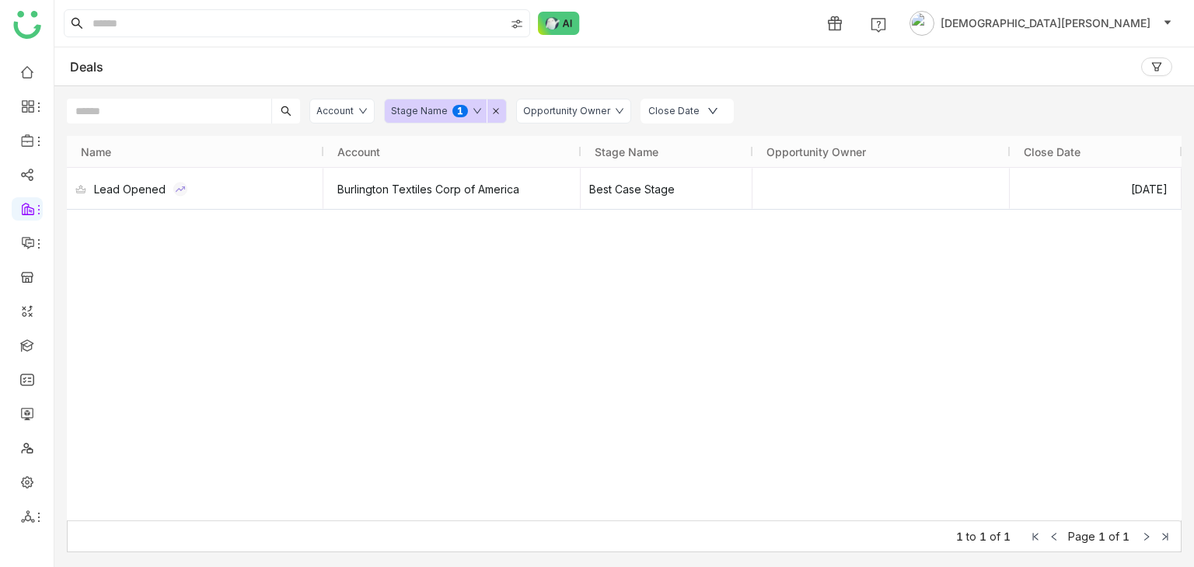
click at [492, 107] on icon at bounding box center [496, 111] width 8 height 8
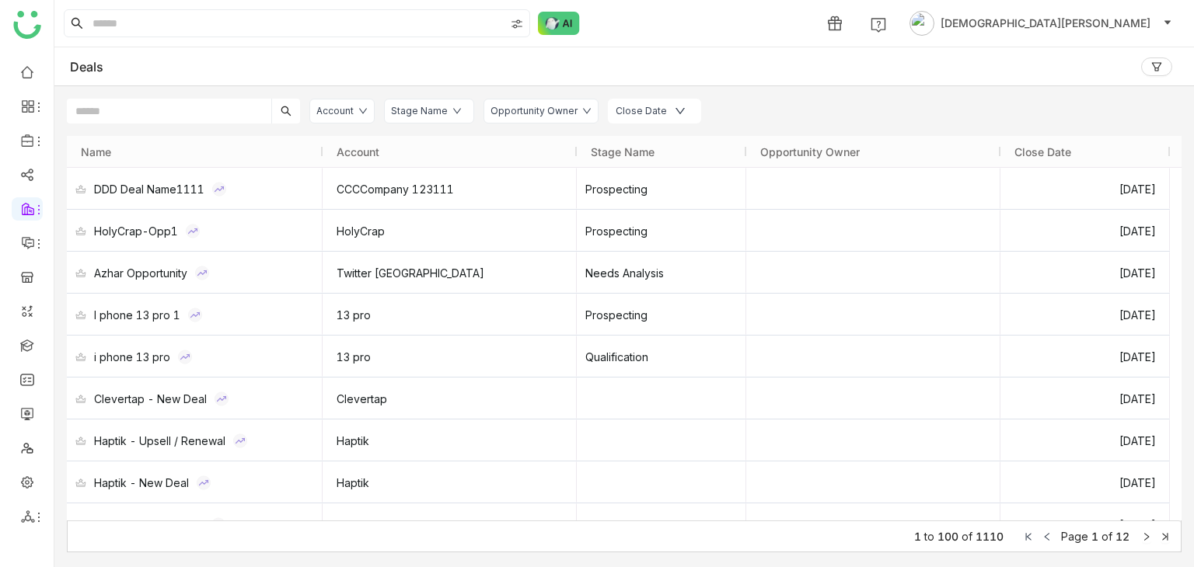
click at [550, 110] on div "Opportunity Owner" at bounding box center [533, 111] width 87 height 15
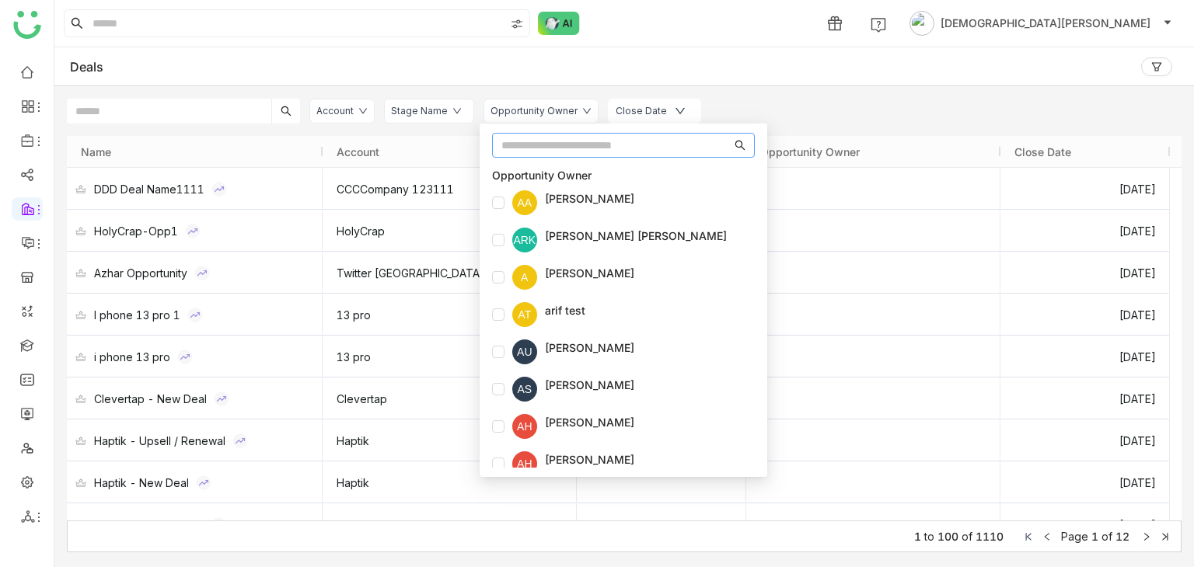
click at [509, 152] on input "text" at bounding box center [616, 145] width 230 height 17
type input "******"
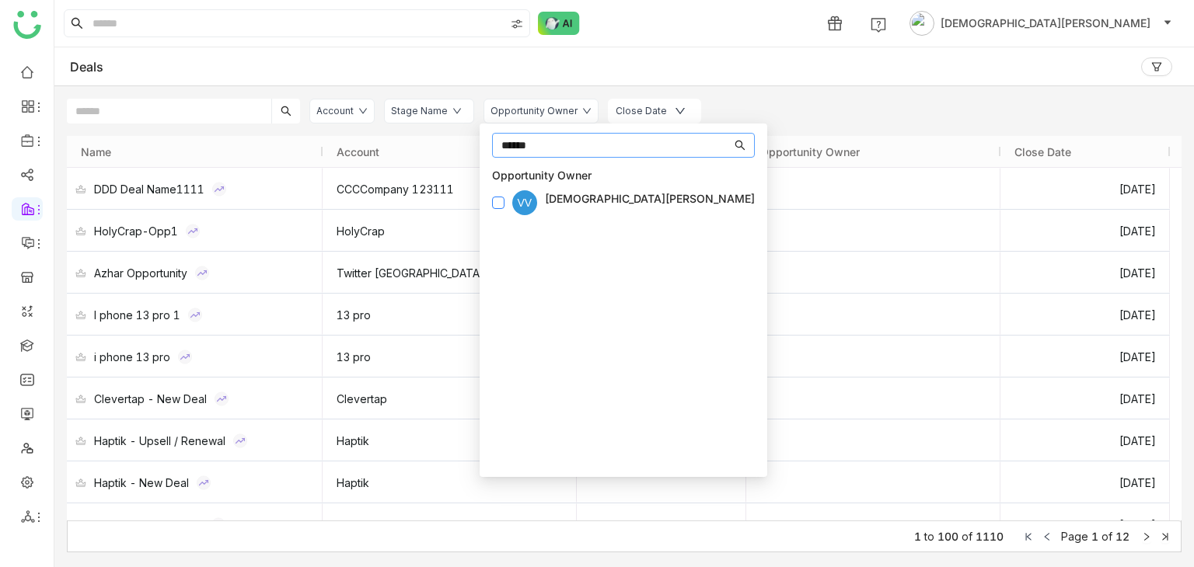
click at [501, 194] on label at bounding box center [498, 202] width 12 height 17
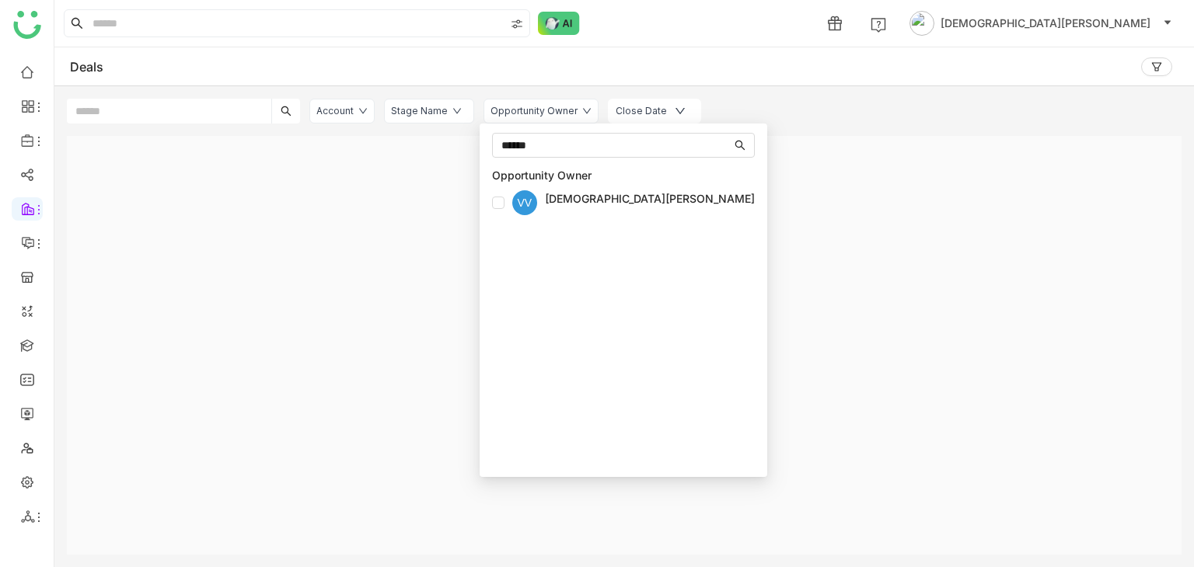
click at [616, 110] on div "Close Date" at bounding box center [641, 111] width 51 height 15
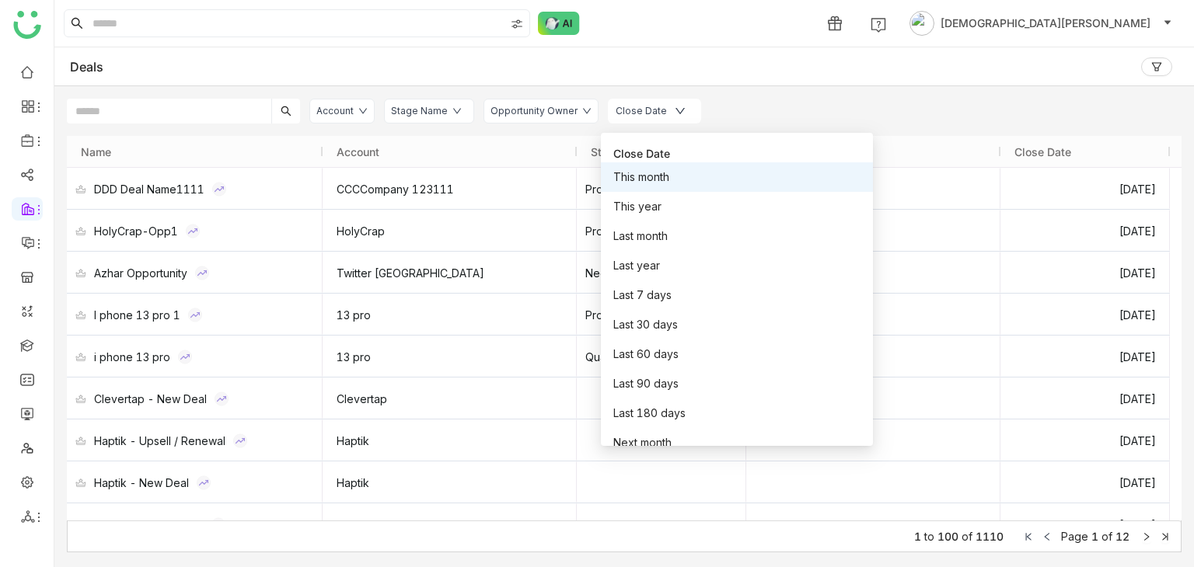
click at [637, 176] on nz-list-item "This month" at bounding box center [737, 177] width 272 height 30
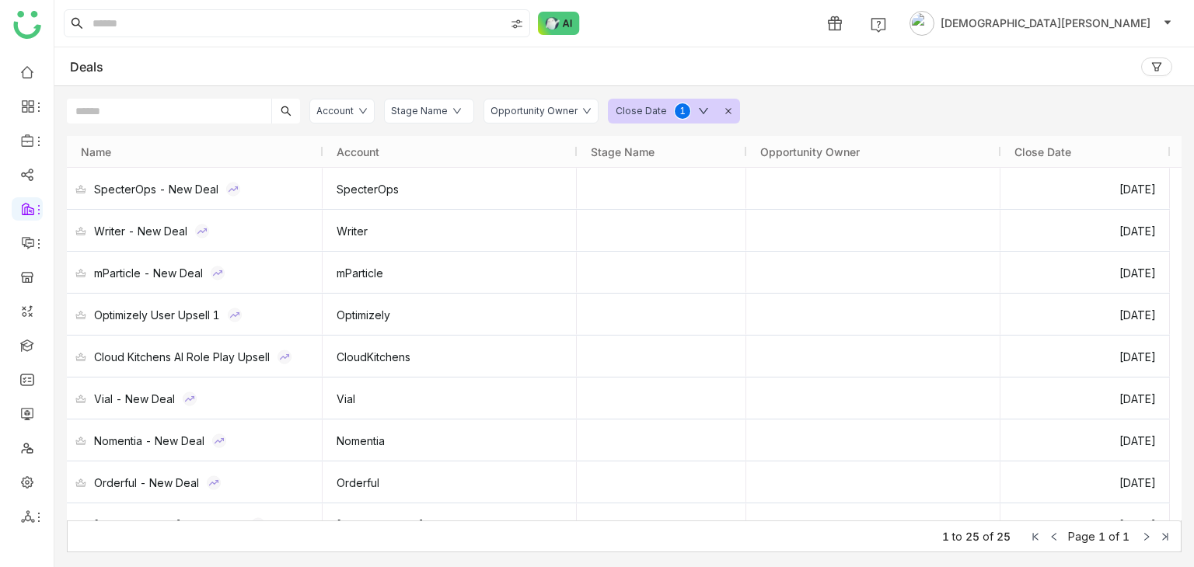
click at [713, 104] on div "Close Date 0 1 2 3 4 5 6 7 8 9" at bounding box center [674, 111] width 132 height 25
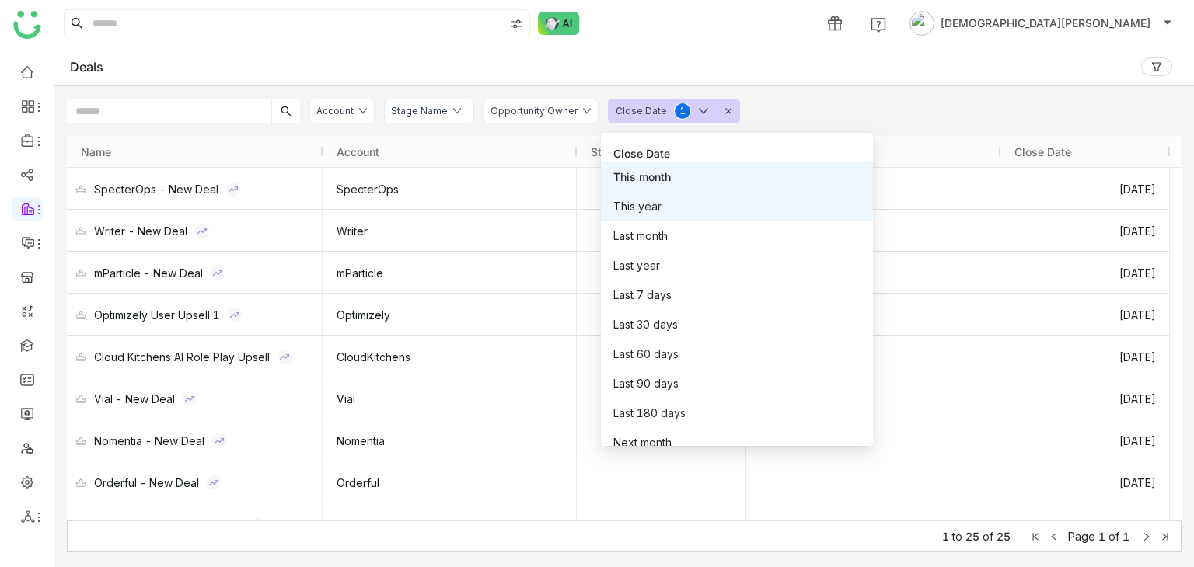
click at [623, 212] on nz-list-item "This year" at bounding box center [737, 207] width 272 height 30
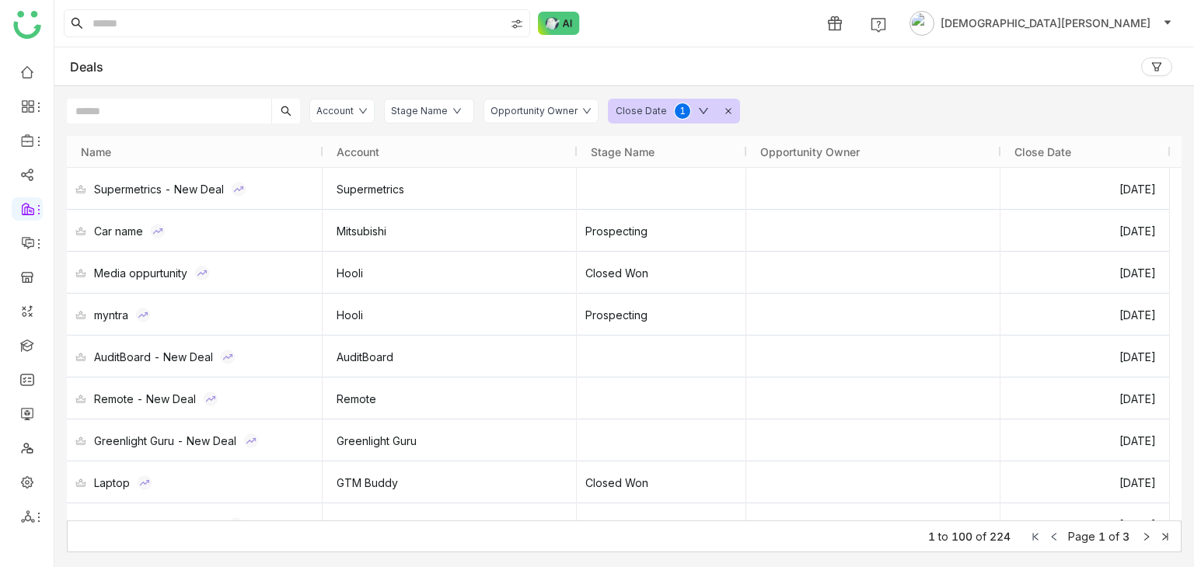
click at [724, 110] on icon at bounding box center [728, 111] width 8 height 8
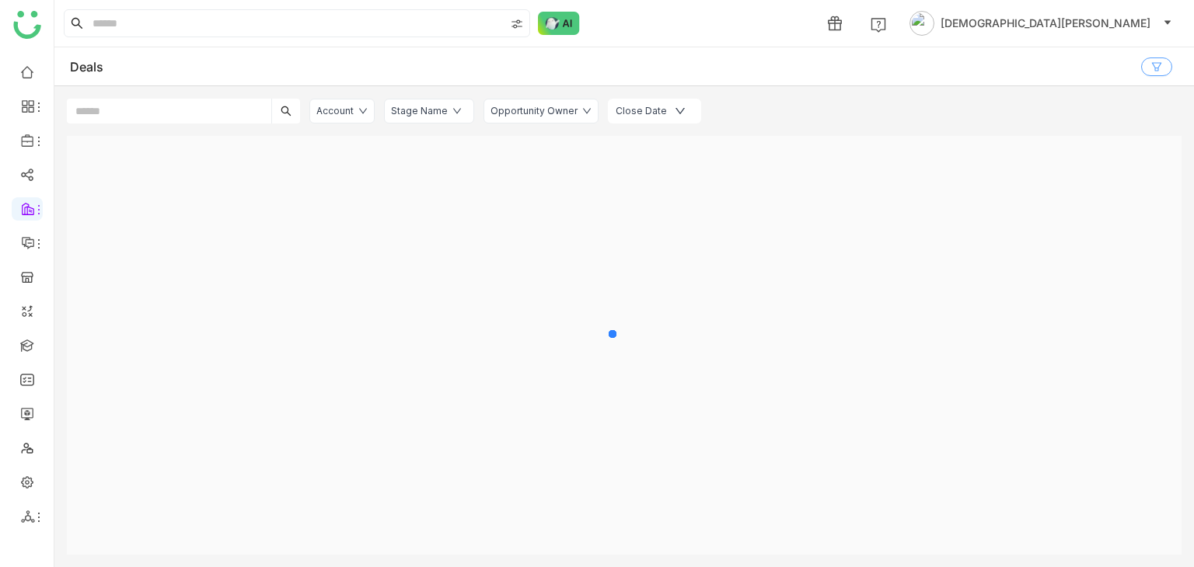
click at [1146, 65] on button at bounding box center [1156, 67] width 31 height 19
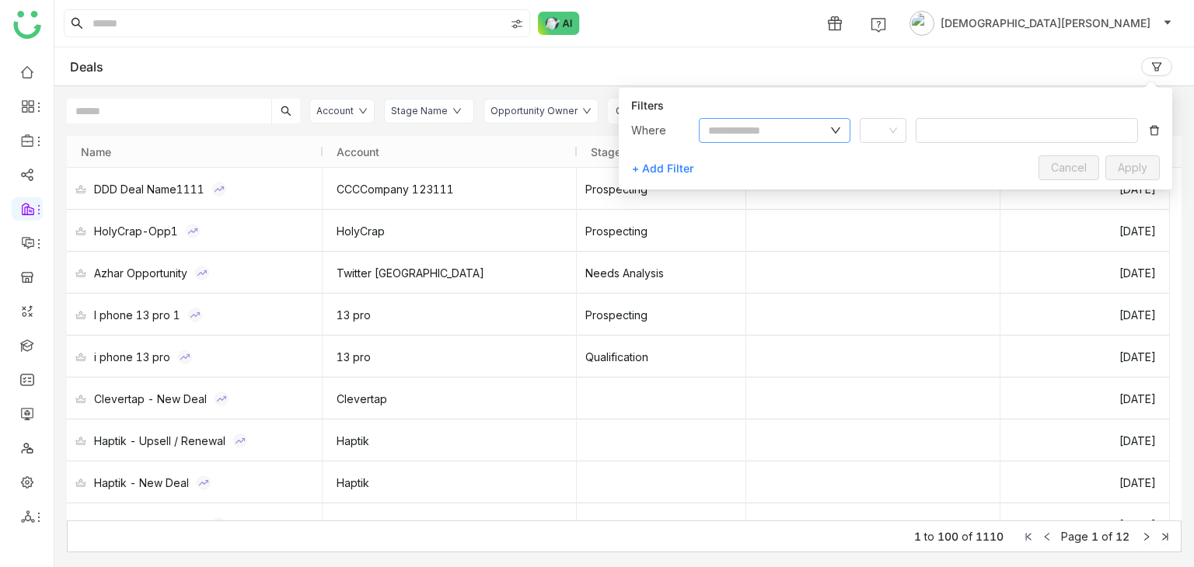
click at [760, 128] on input "text" at bounding box center [767, 130] width 119 height 17
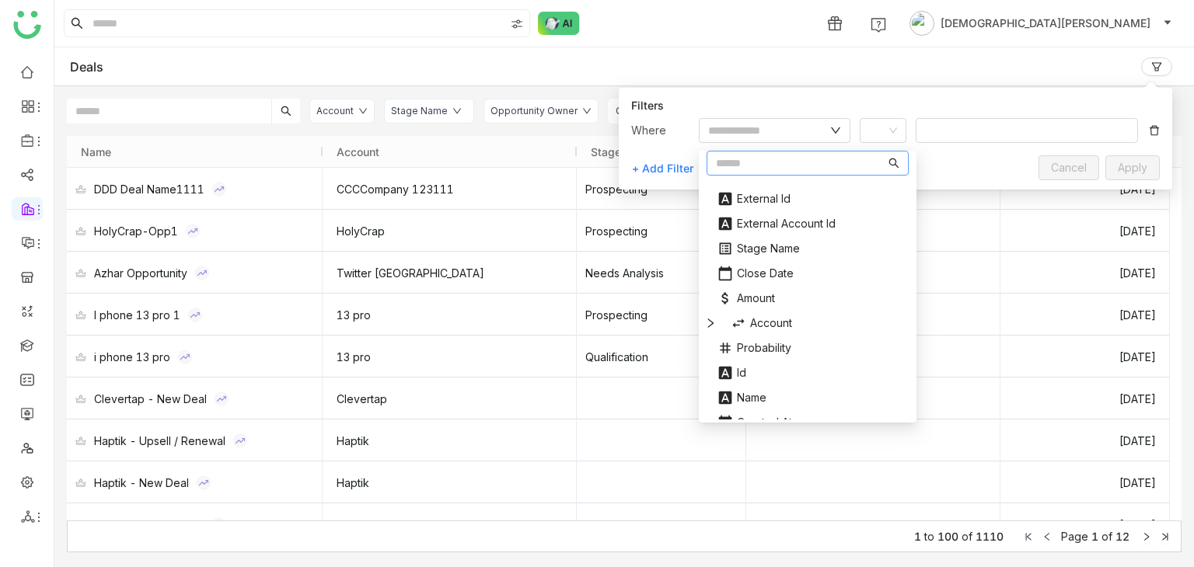
click at [744, 75] on div "Filters Where + Add Filter Cancel Apply" at bounding box center [895, 131] width 553 height 113
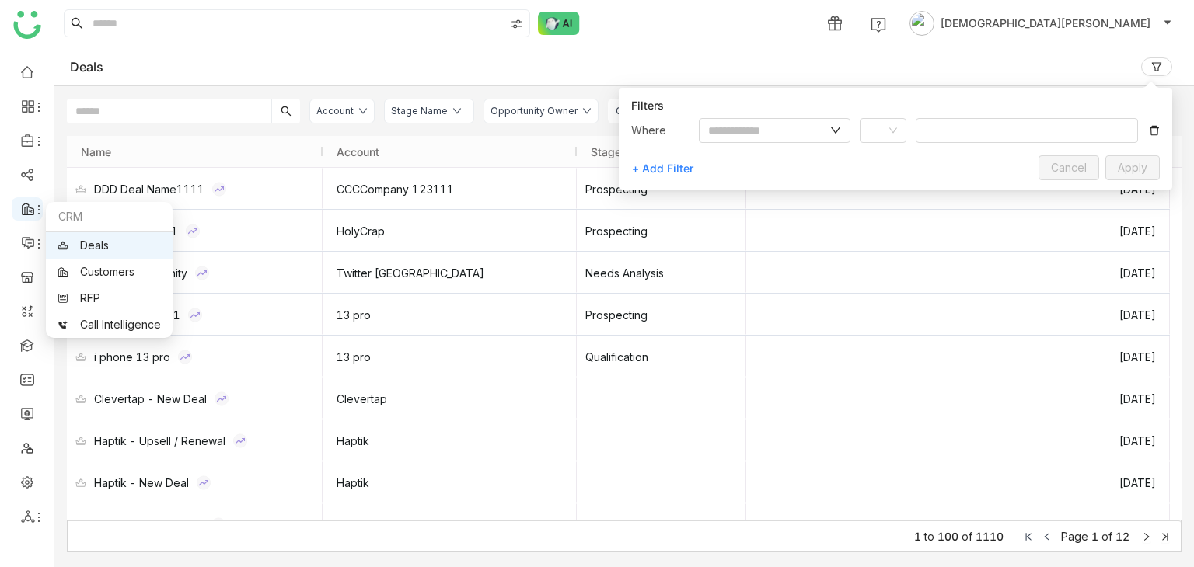
click at [26, 209] on span at bounding box center [27, 209] width 8 height 0
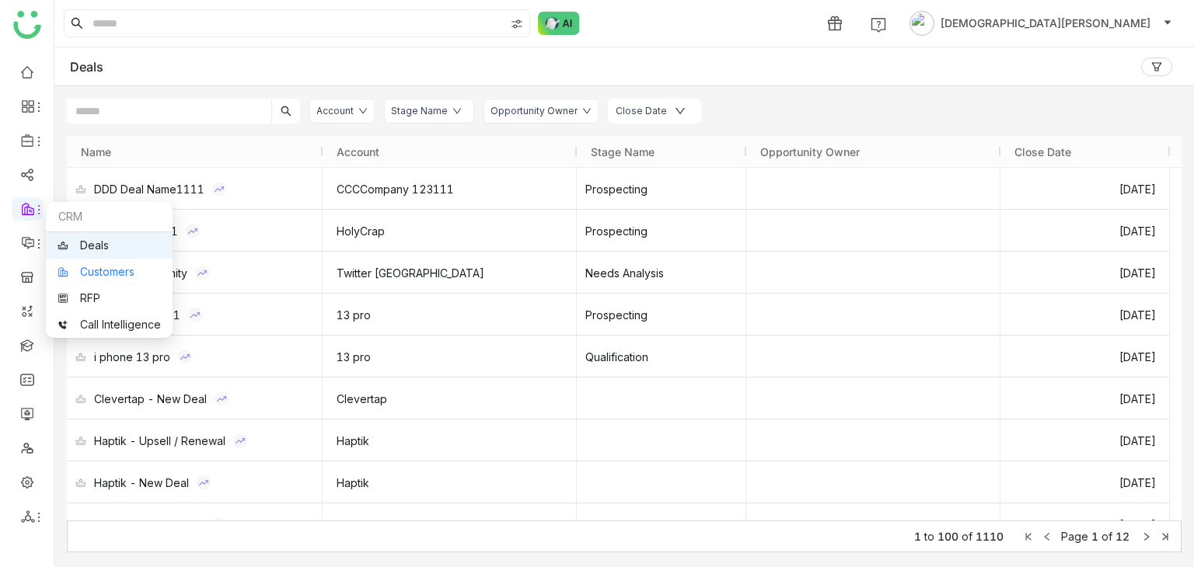
click at [84, 267] on link "Customers" at bounding box center [109, 272] width 103 height 11
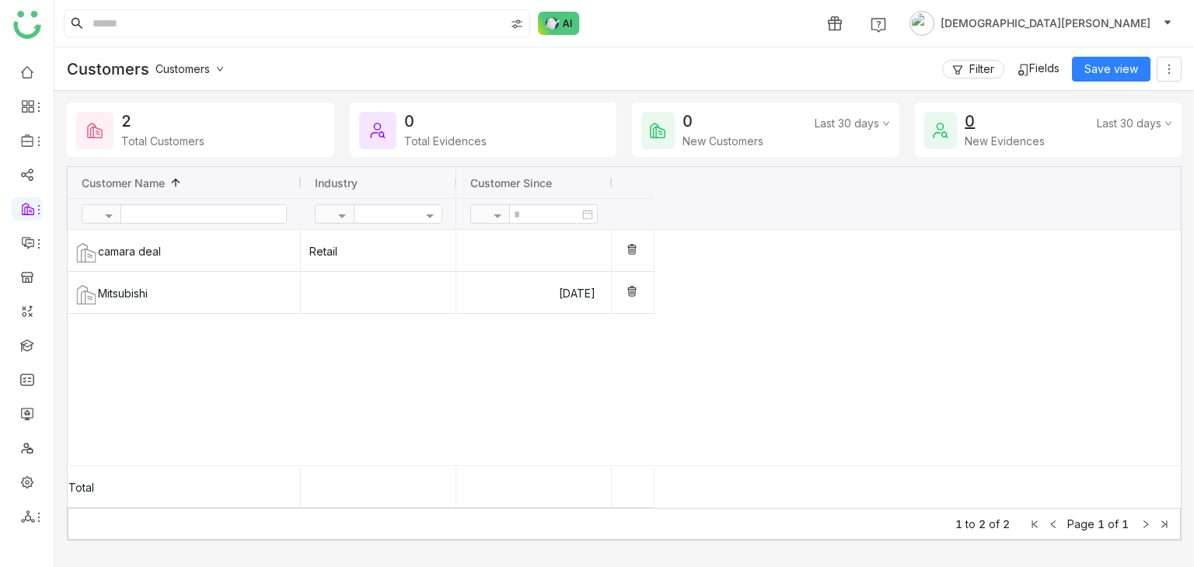
click at [1043, 72] on span "Fields" at bounding box center [1044, 67] width 30 height 13
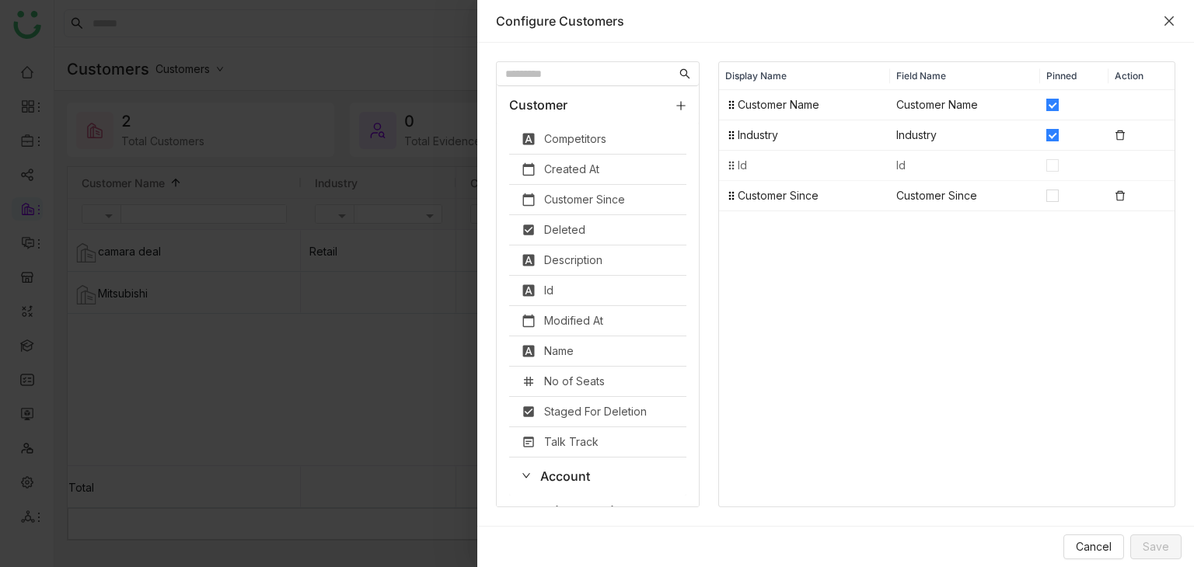
click at [1169, 18] on icon "Close" at bounding box center [1169, 21] width 12 height 12
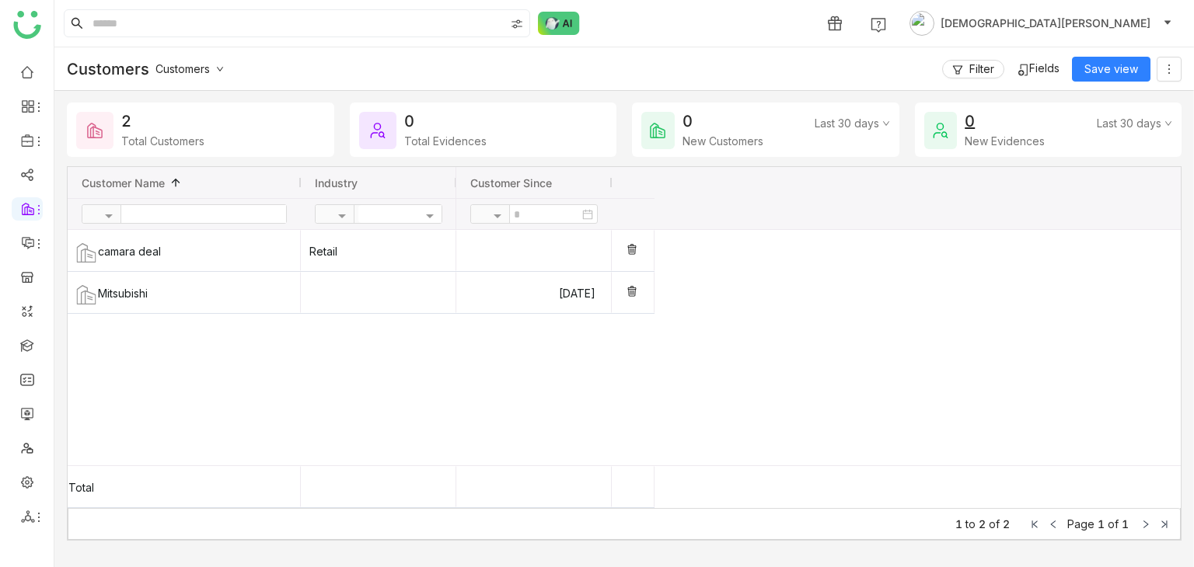
click at [196, 63] on span "Customers" at bounding box center [182, 68] width 54 height 13
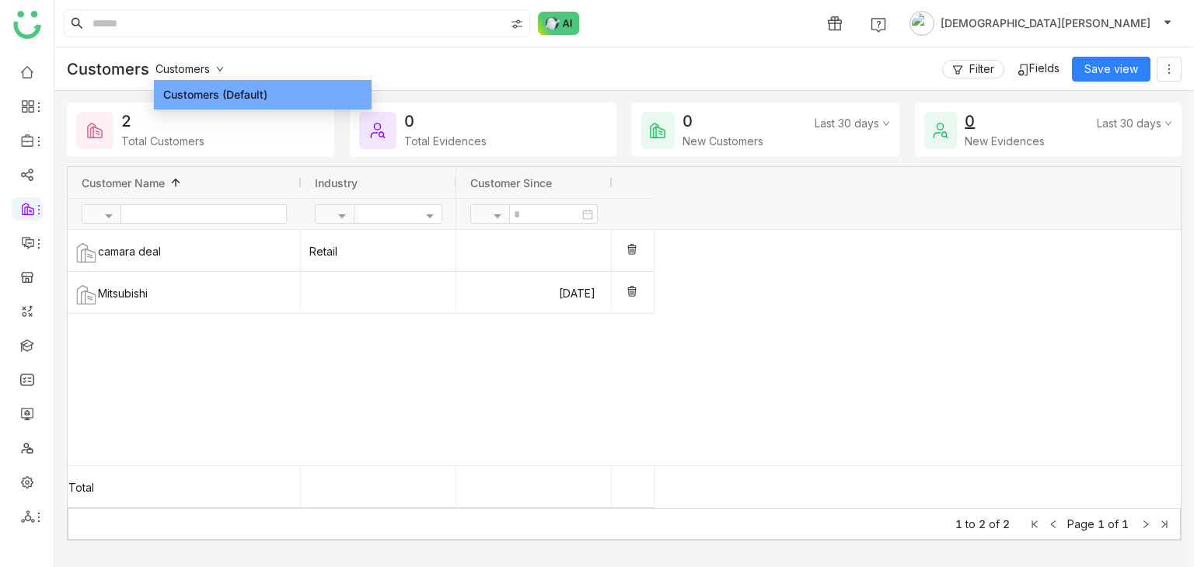
click at [494, 44] on div "1 [DEMOGRAPHIC_DATA][PERSON_NAME]" at bounding box center [623, 23] width 1139 height 47
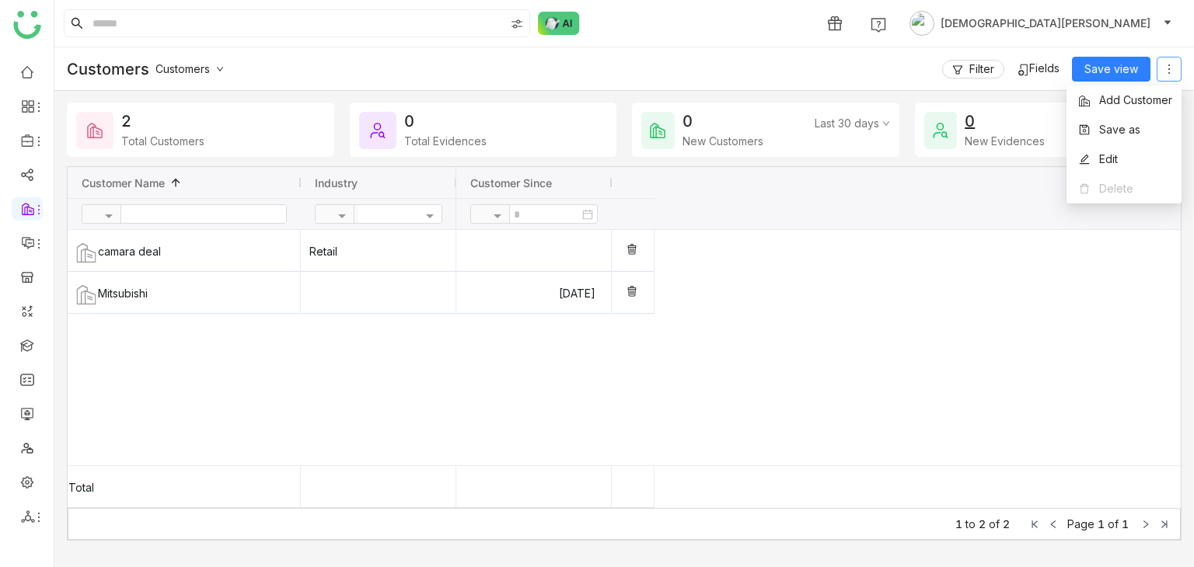
click at [1165, 63] on icon at bounding box center [1169, 69] width 12 height 12
click at [1132, 105] on span "Add Customer" at bounding box center [1124, 100] width 96 height 17
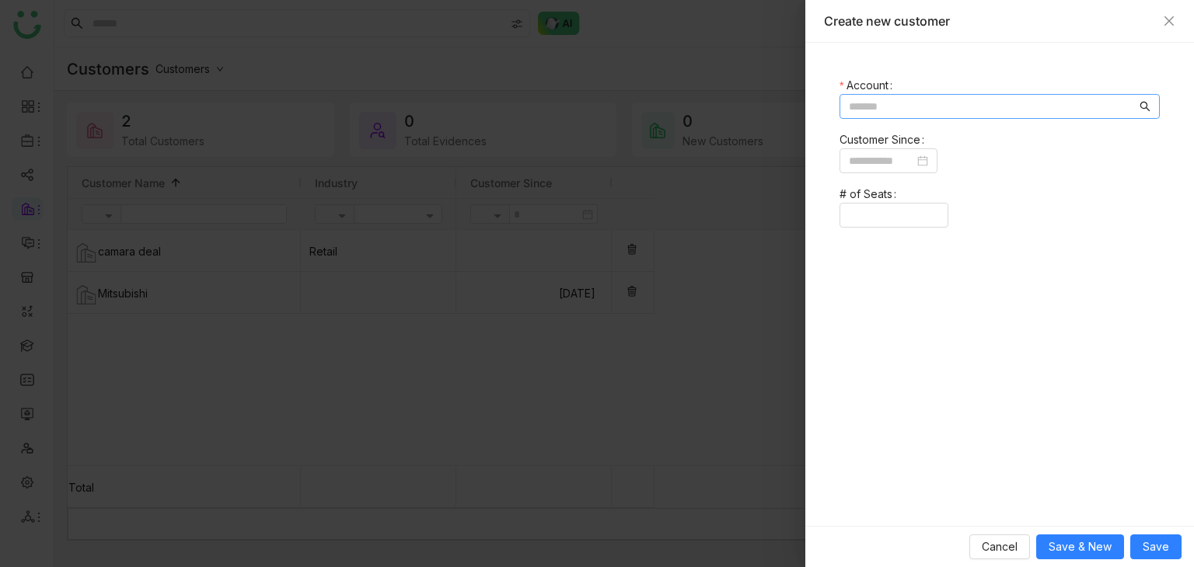
click at [985, 113] on input at bounding box center [993, 106] width 288 height 17
click at [1172, 20] on icon "Close" at bounding box center [1169, 21] width 12 height 12
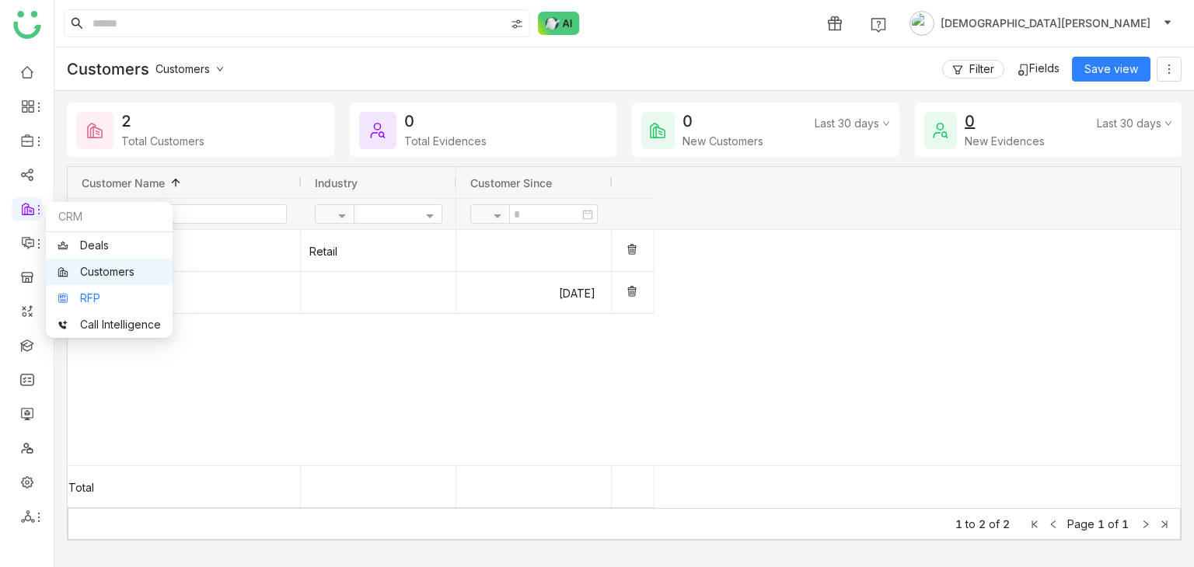
click at [89, 293] on link "RFP" at bounding box center [109, 298] width 103 height 11
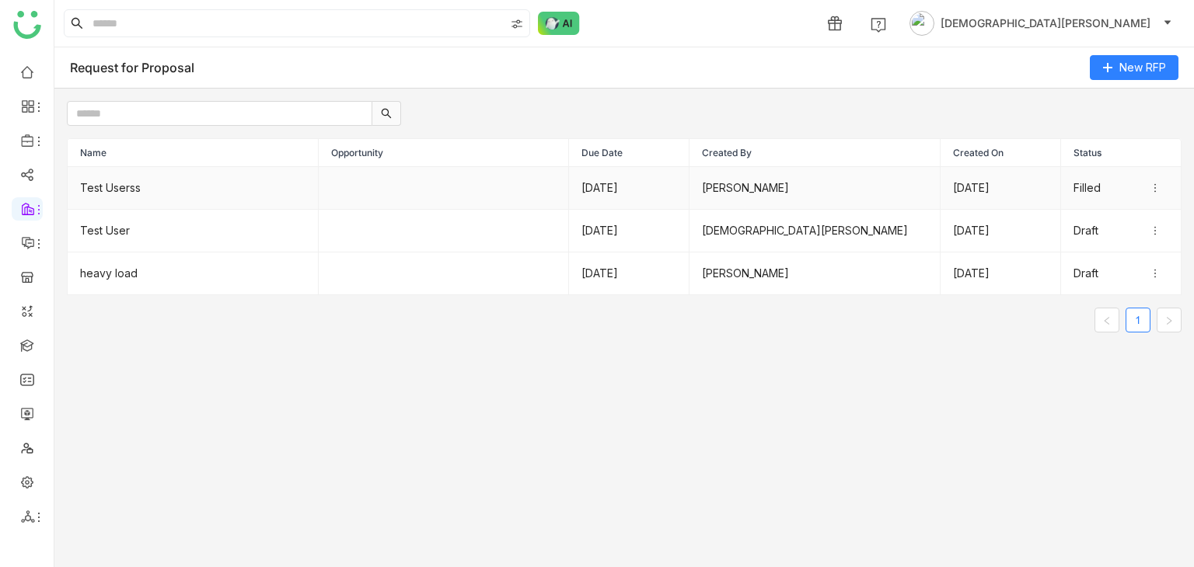
click at [267, 178] on td "Test Userss" at bounding box center [193, 188] width 251 height 43
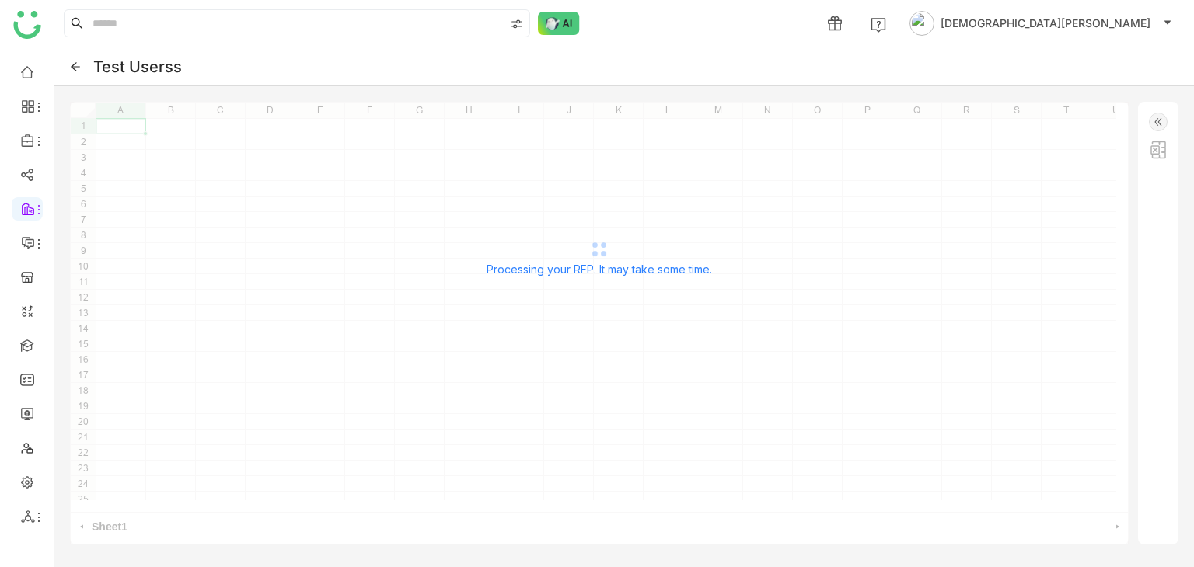
click at [70, 68] on icon at bounding box center [75, 66] width 11 height 11
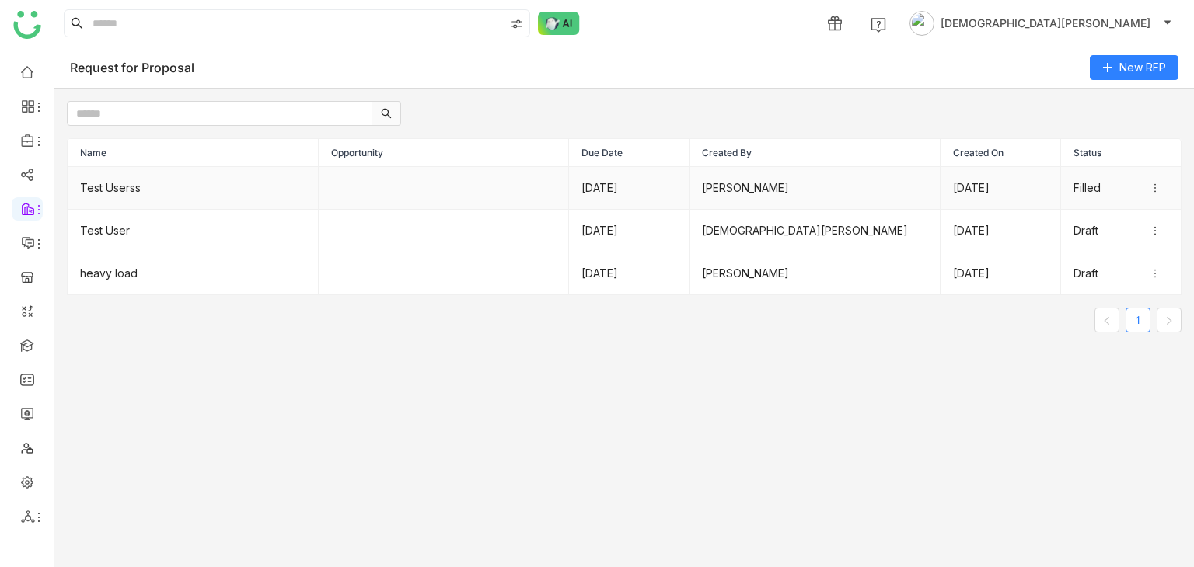
click at [1149, 186] on icon at bounding box center [1154, 188] width 11 height 11
click at [488, 358] on gtmb-rfp "Request for Proposal New RFP Name Opportunity Due Date Created By Created On St…" at bounding box center [623, 307] width 1139 height 520
click at [115, 319] on link "Call Intelligence" at bounding box center [109, 324] width 103 height 11
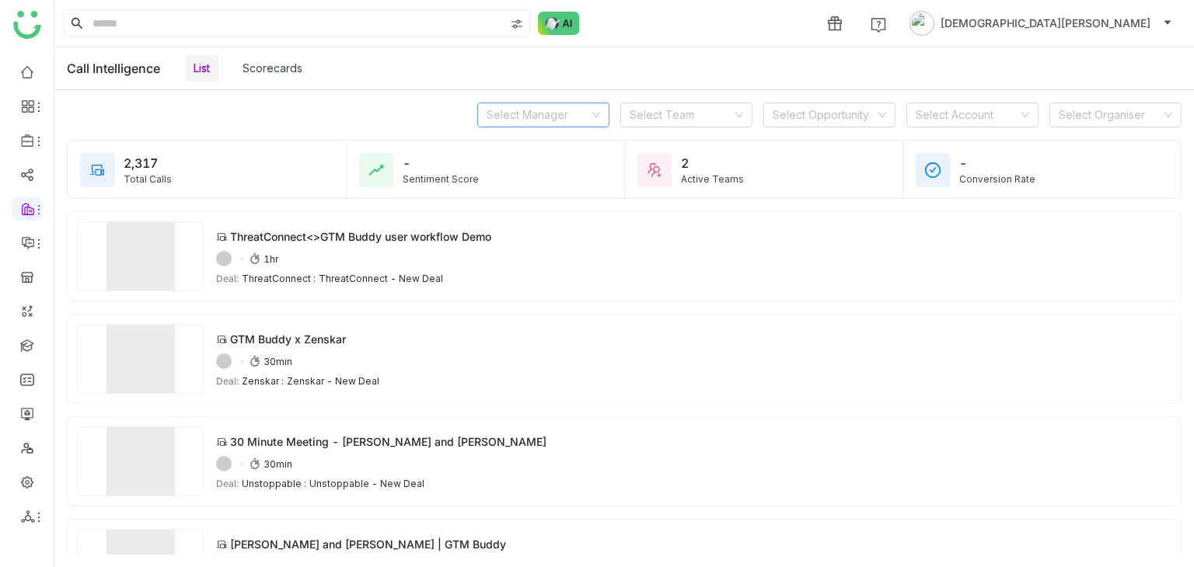
click at [580, 123] on input at bounding box center [538, 114] width 103 height 23
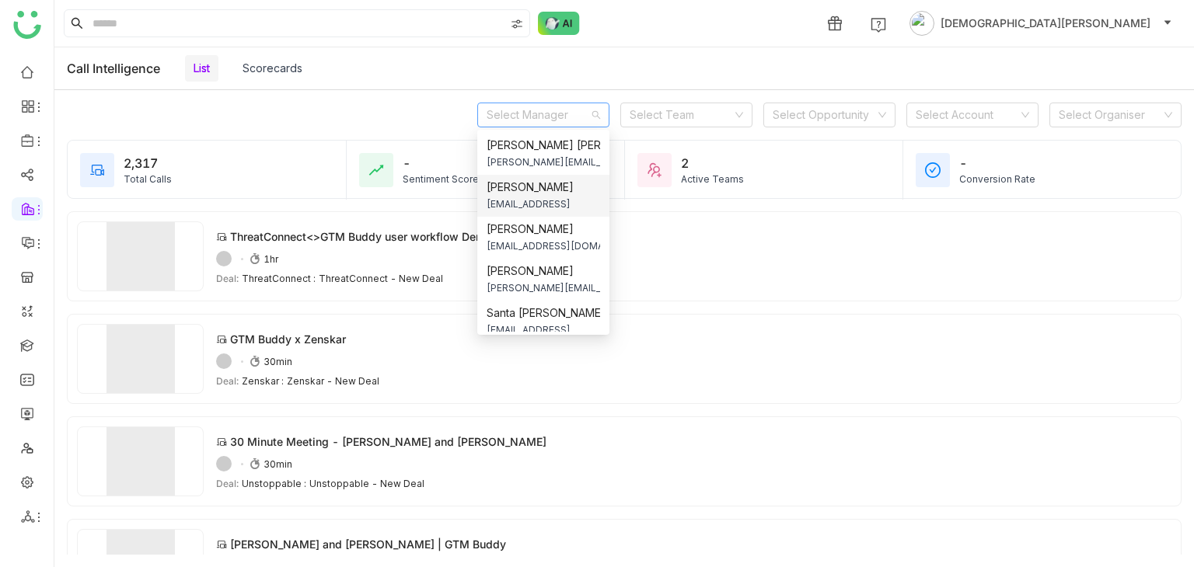
click at [547, 207] on span "[EMAIL_ADDRESS]" at bounding box center [543, 204] width 113 height 17
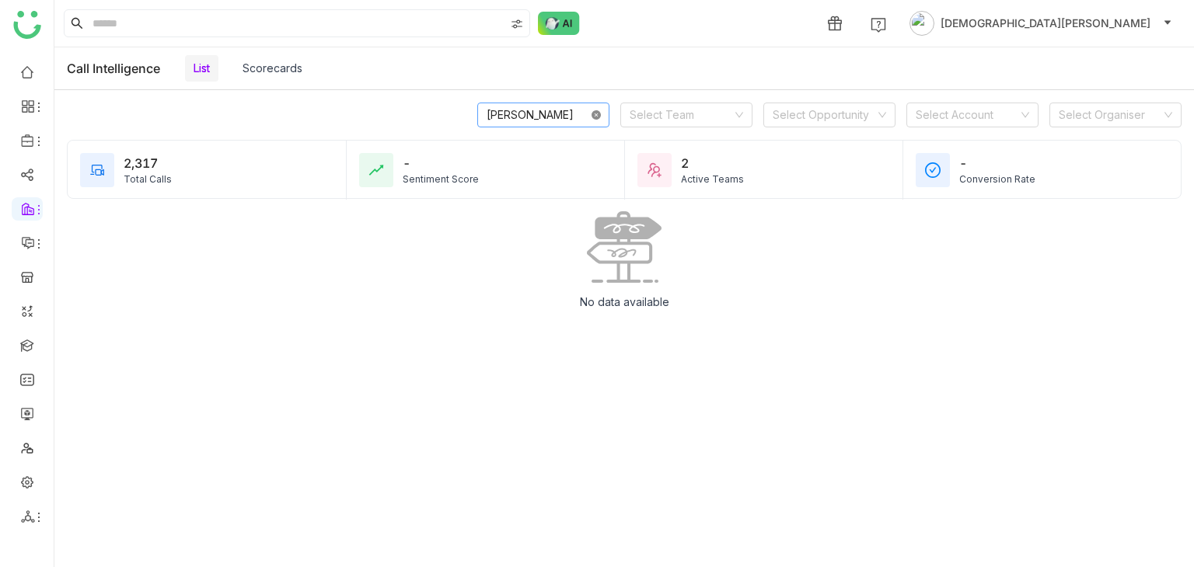
click at [597, 112] on icon at bounding box center [595, 114] width 9 height 9
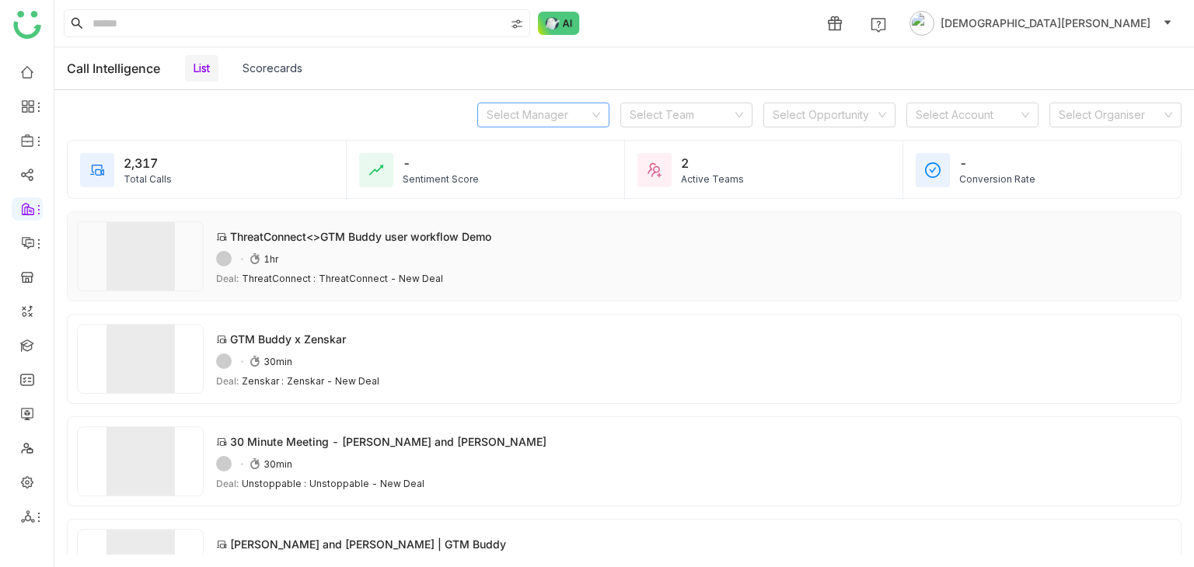
click at [313, 241] on div "ThreatConnect<>GTM Buddy user workflow Demo" at bounding box center [360, 236] width 261 height 16
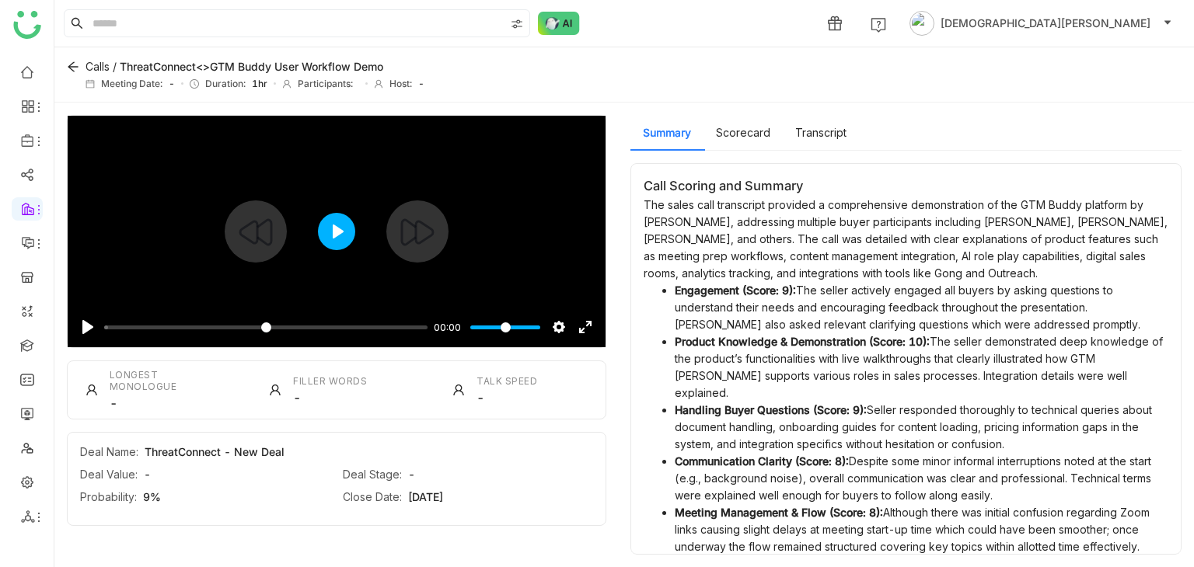
click at [332, 241] on button "Play" at bounding box center [336, 231] width 37 height 37
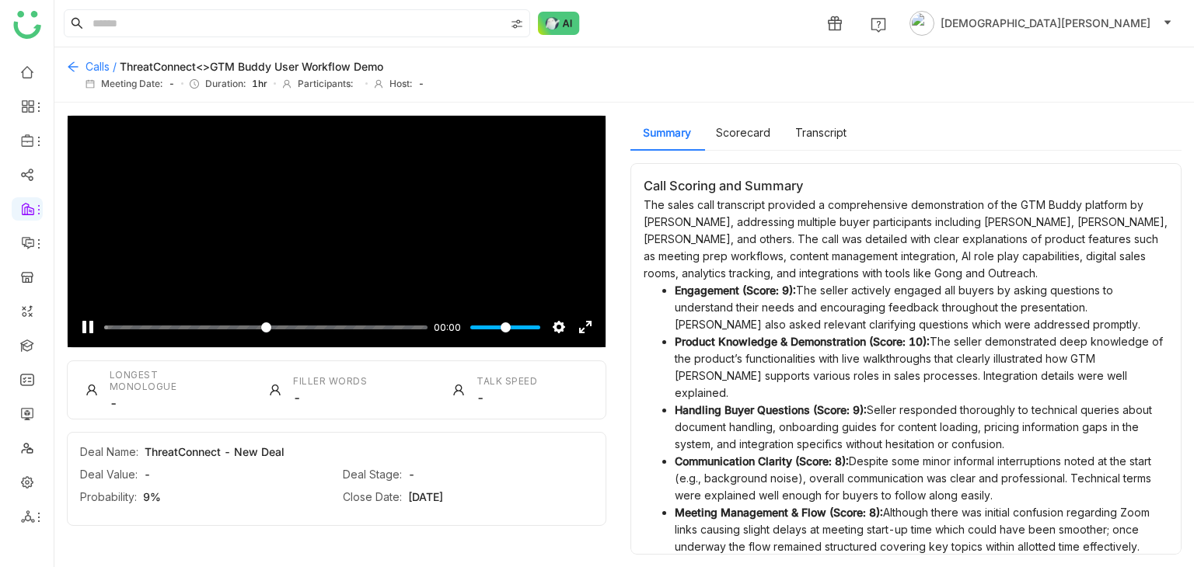
click at [80, 60] on div "Calls /" at bounding box center [92, 66] width 50 height 13
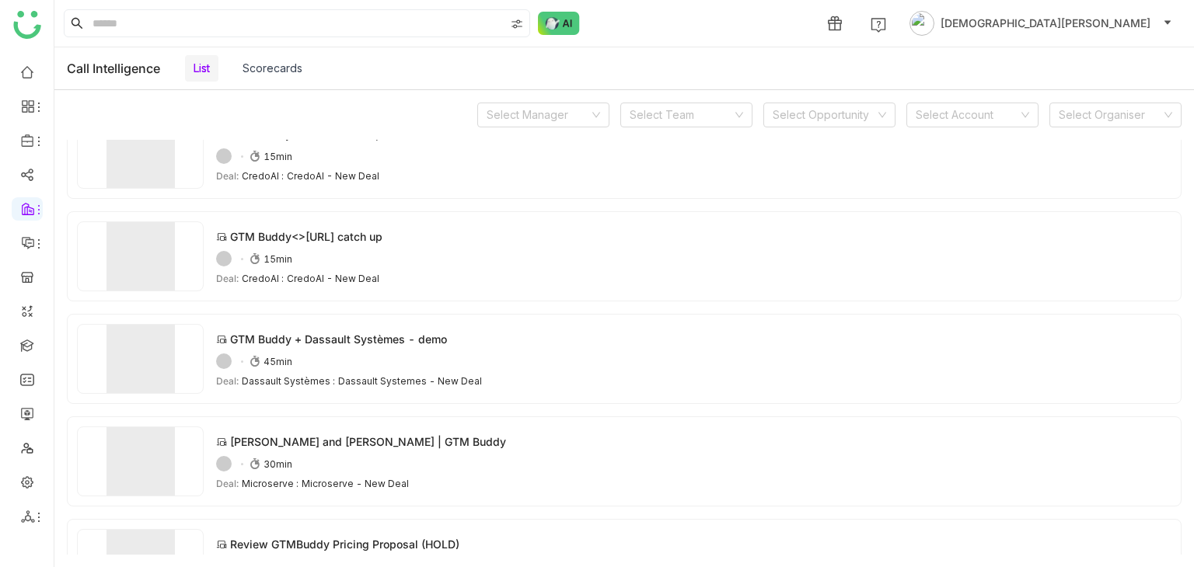
scroll to position [3799, 0]
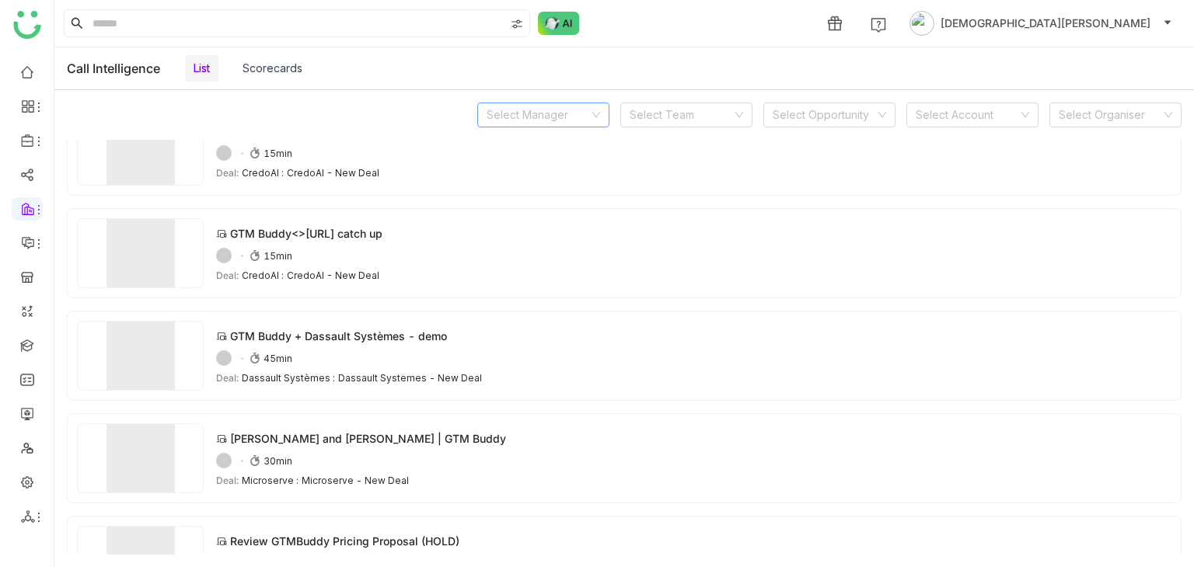
click at [558, 119] on input at bounding box center [538, 114] width 103 height 23
type input "*****"
click at [542, 152] on span "[DEMOGRAPHIC_DATA][PERSON_NAME]" at bounding box center [543, 145] width 113 height 17
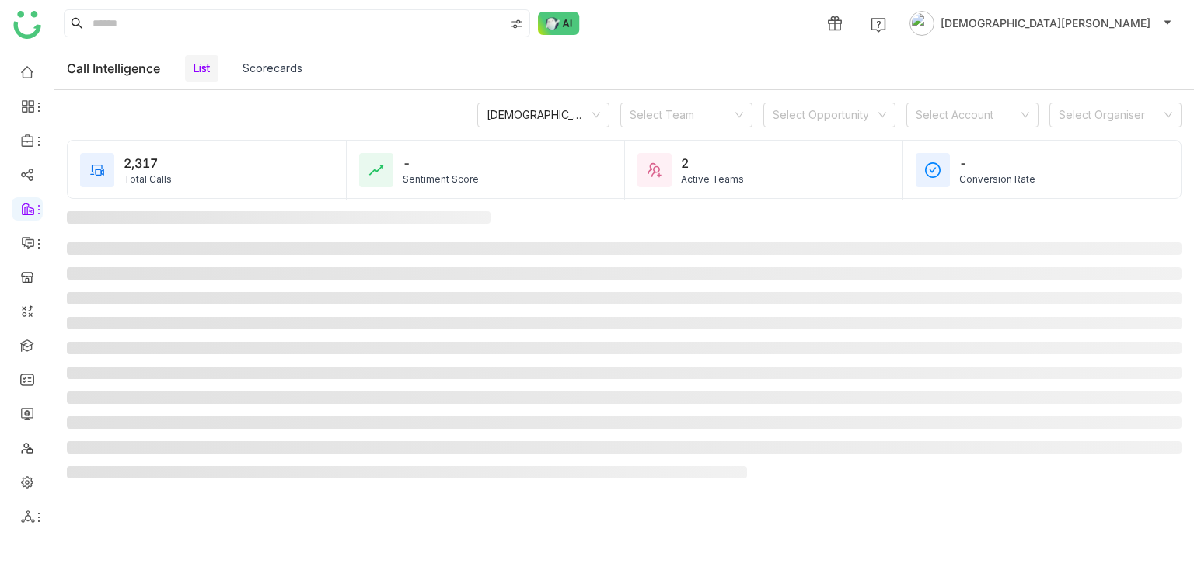
scroll to position [0, 0]
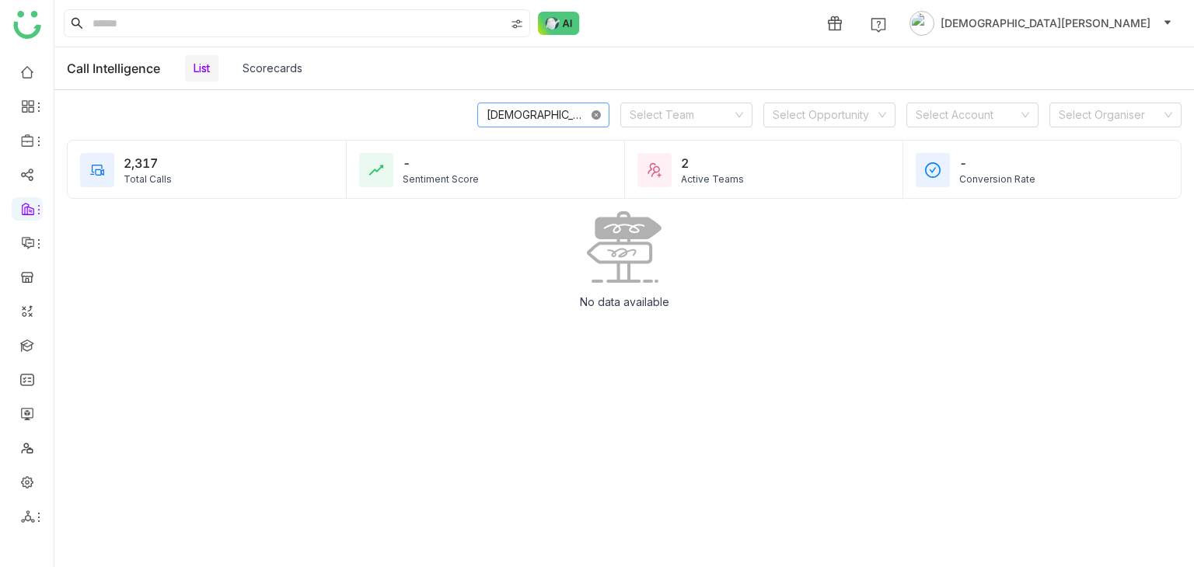
click at [596, 110] on icon at bounding box center [595, 114] width 9 height 9
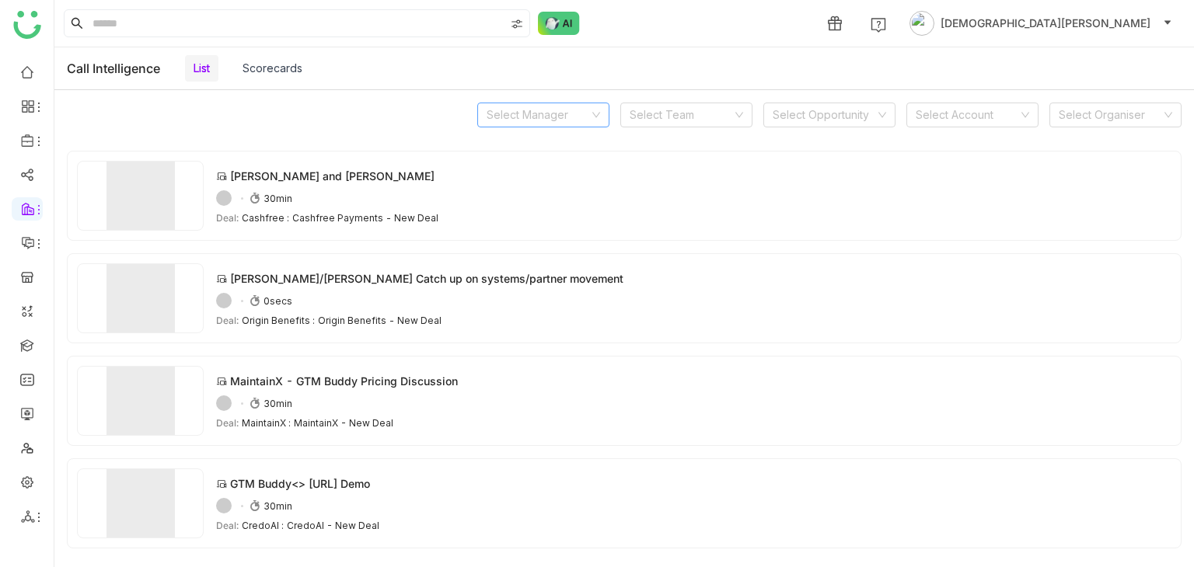
scroll to position [2621, 0]
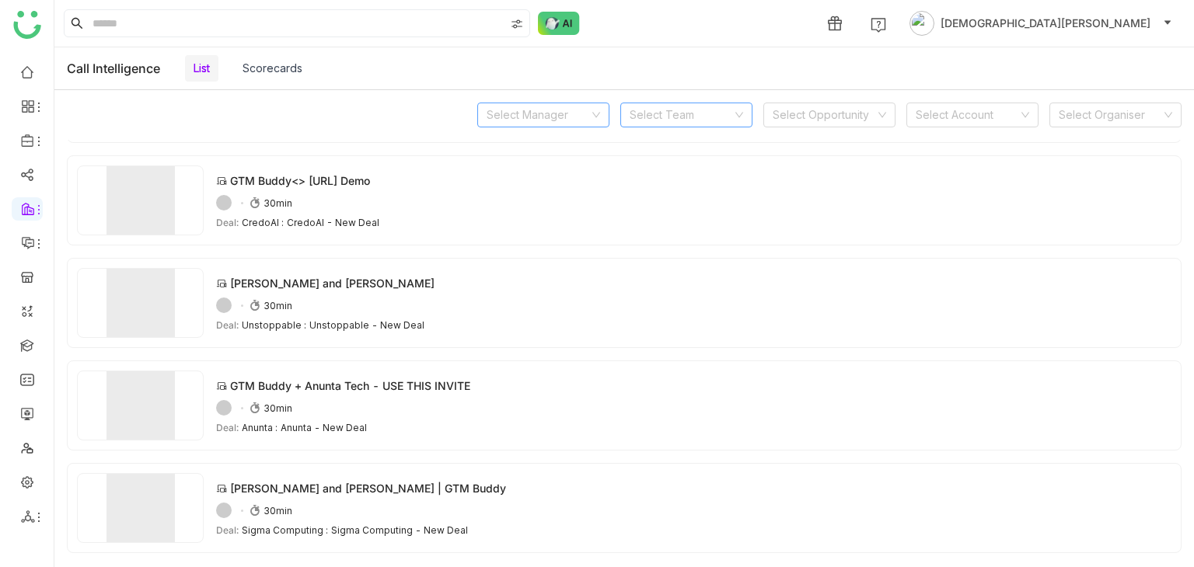
click at [736, 106] on nz-select-top-control "Select Team" at bounding box center [686, 115] width 132 height 25
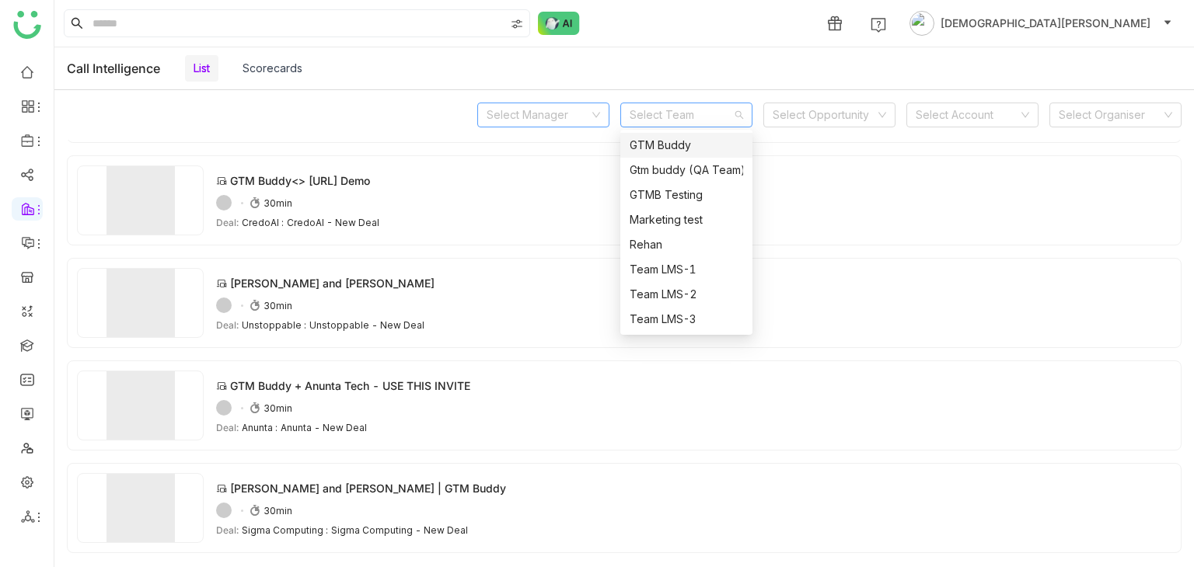
click at [691, 145] on span "GTM Buddy" at bounding box center [686, 145] width 113 height 17
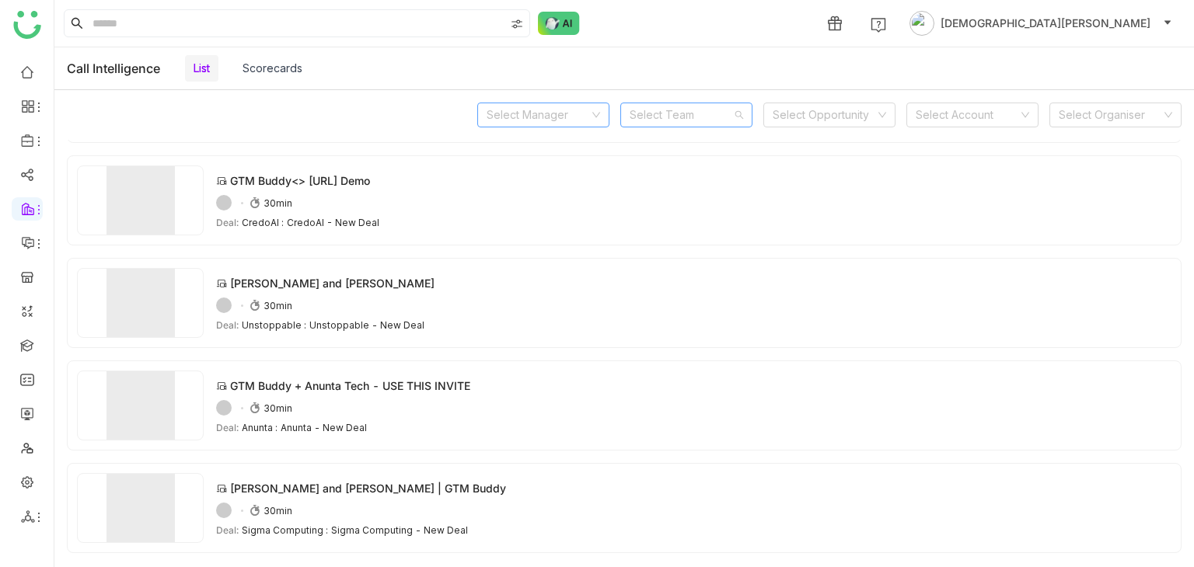
scroll to position [0, 0]
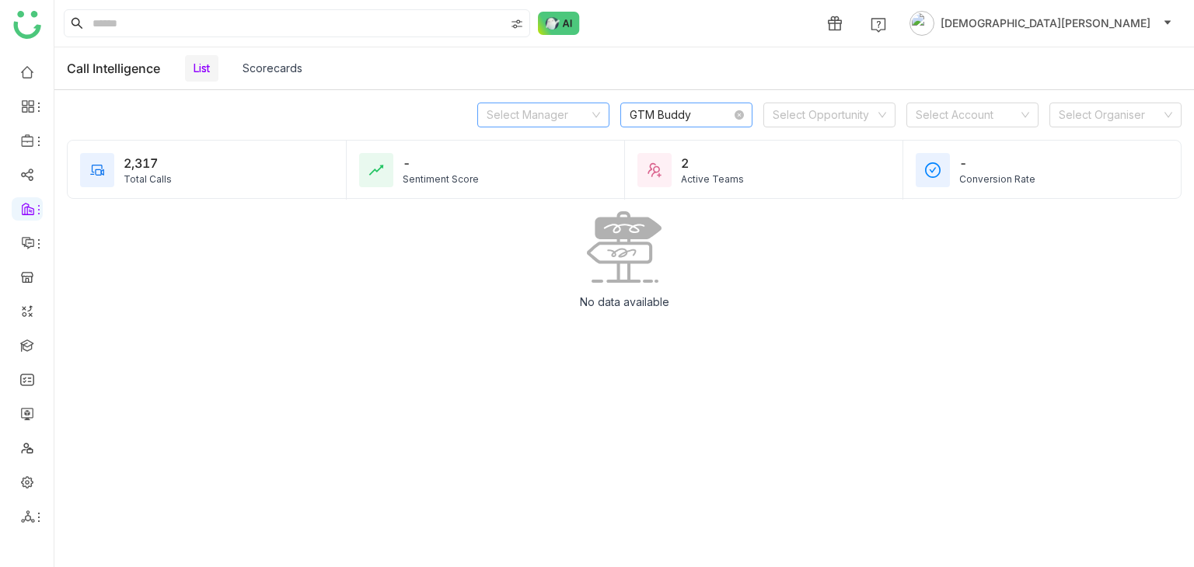
click at [732, 116] on nz-select-item "GTM Buddy" at bounding box center [686, 114] width 113 height 23
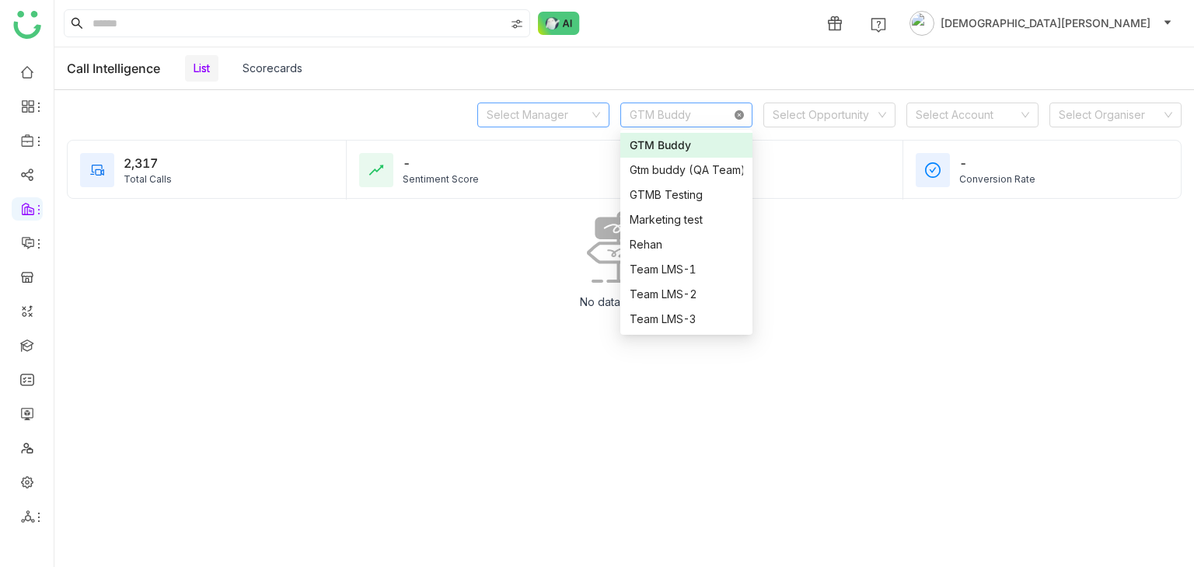
click at [741, 112] on icon at bounding box center [738, 114] width 9 height 9
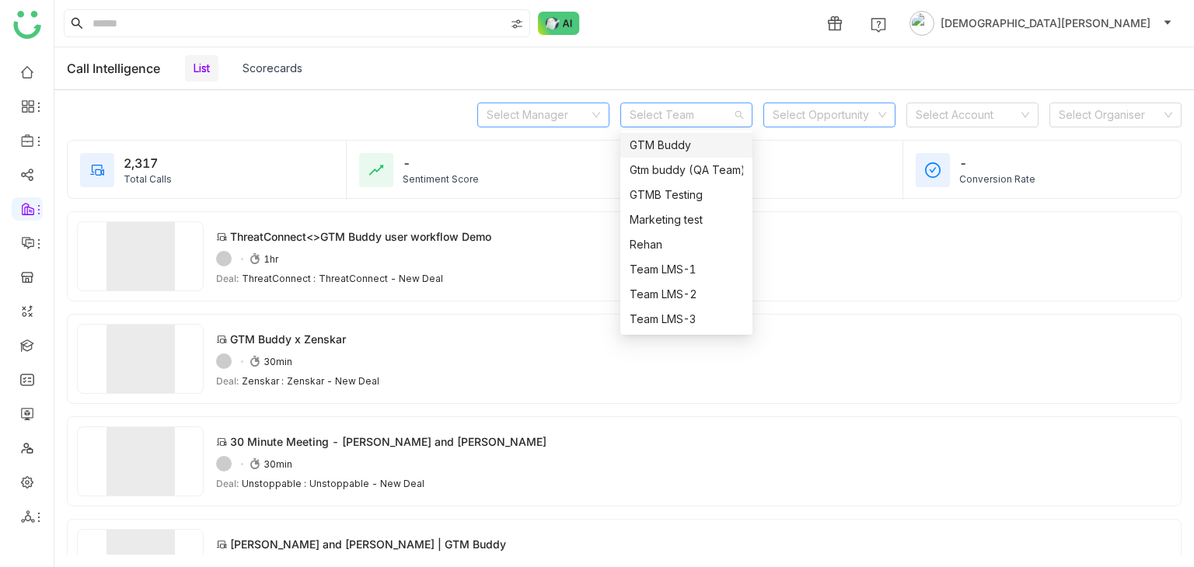
click at [811, 103] on input at bounding box center [824, 114] width 103 height 23
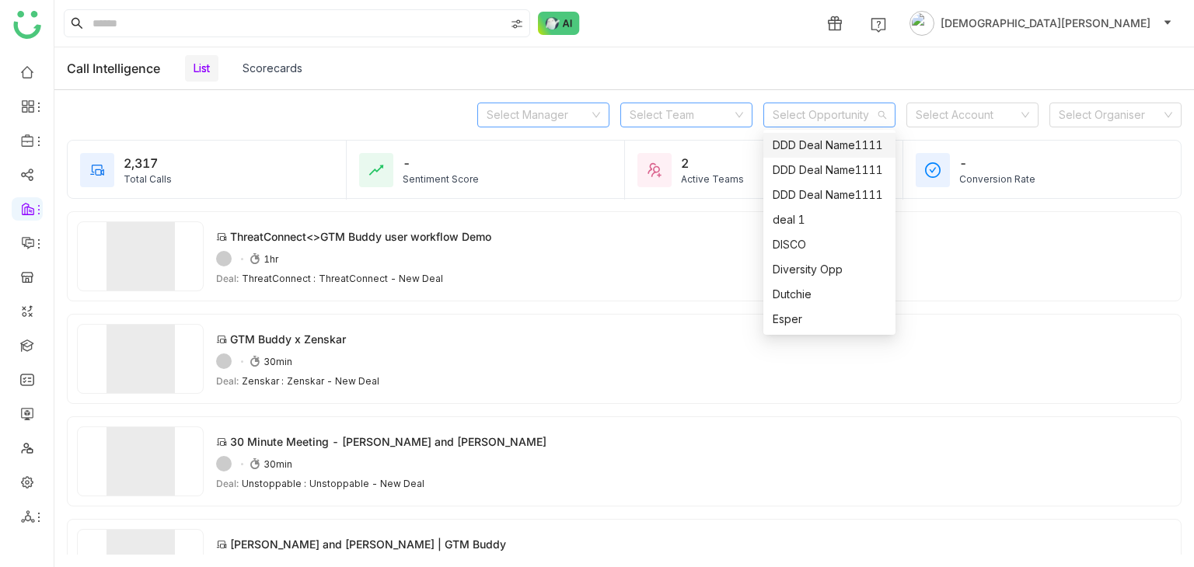
scroll to position [78, 0]
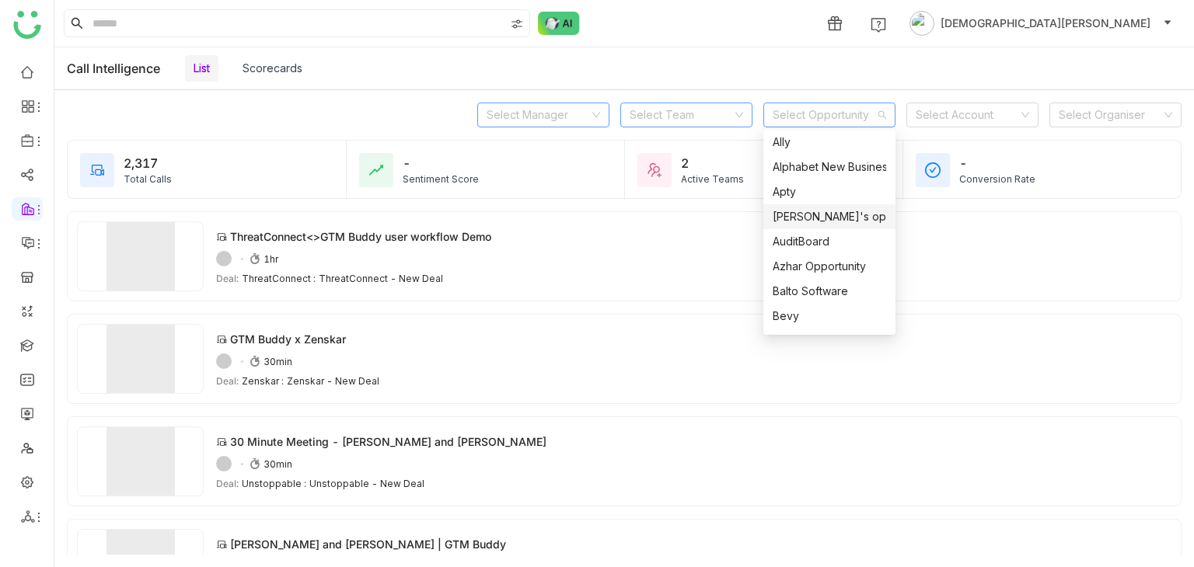
click at [804, 211] on span "[PERSON_NAME]'s opportunity" at bounding box center [829, 216] width 113 height 17
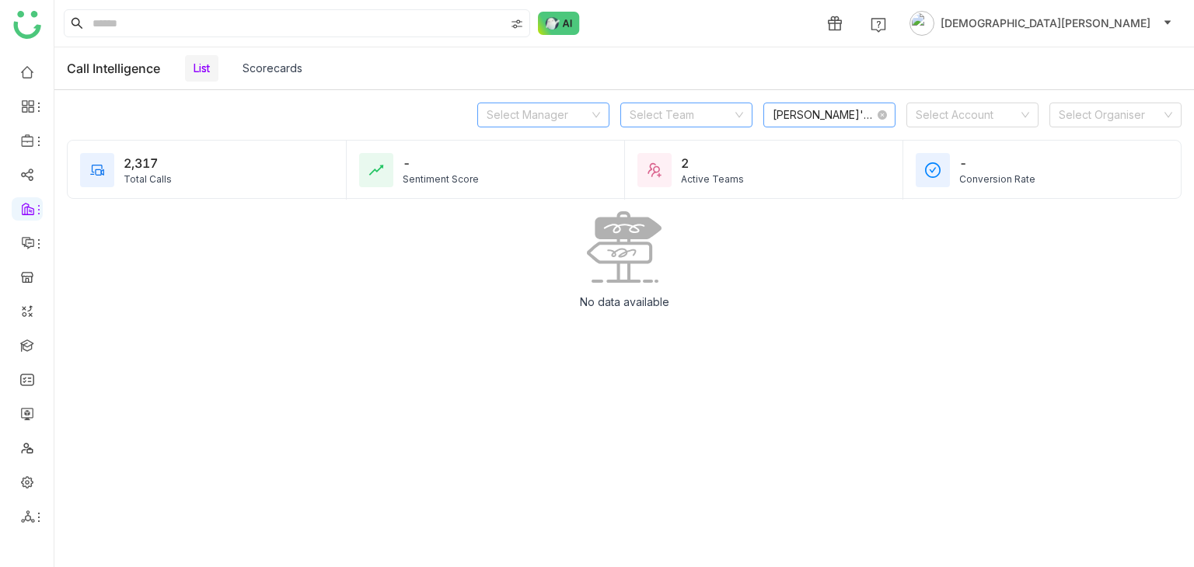
click at [888, 110] on nz-select-top-control "[PERSON_NAME]'s opportunity" at bounding box center [829, 115] width 132 height 25
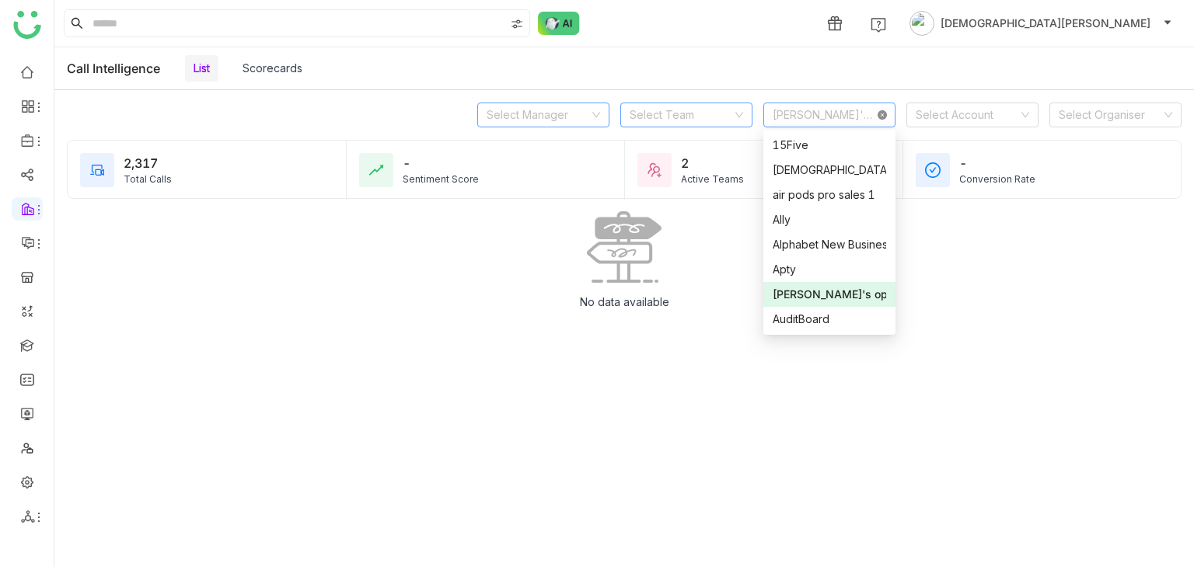
click at [884, 113] on icon at bounding box center [881, 114] width 9 height 9
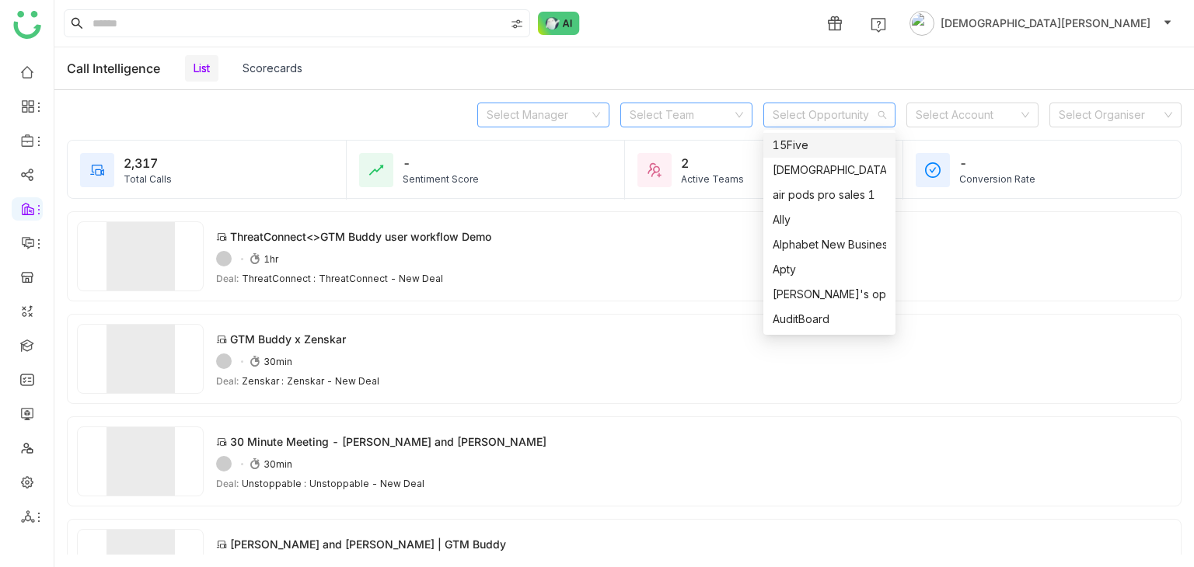
click at [811, 116] on input at bounding box center [824, 114] width 103 height 23
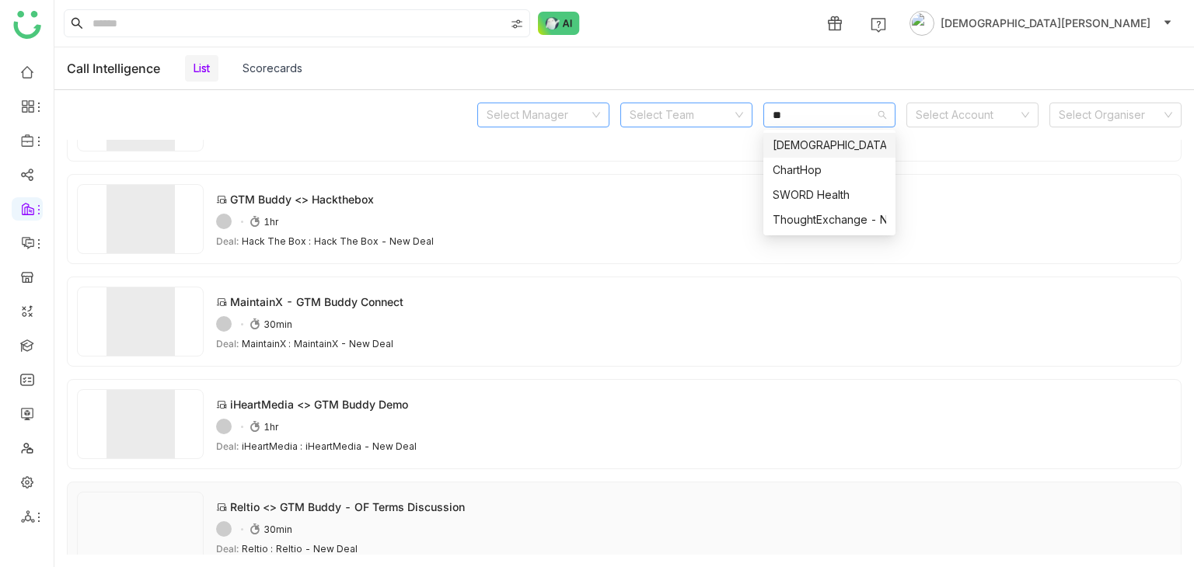
scroll to position [911, 0]
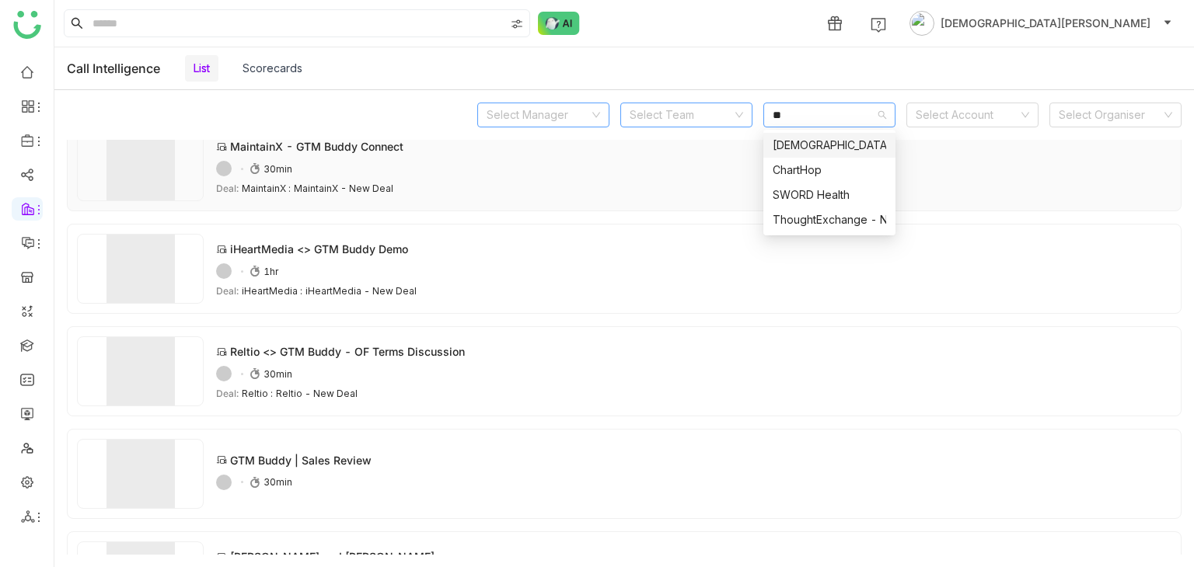
type input "*"
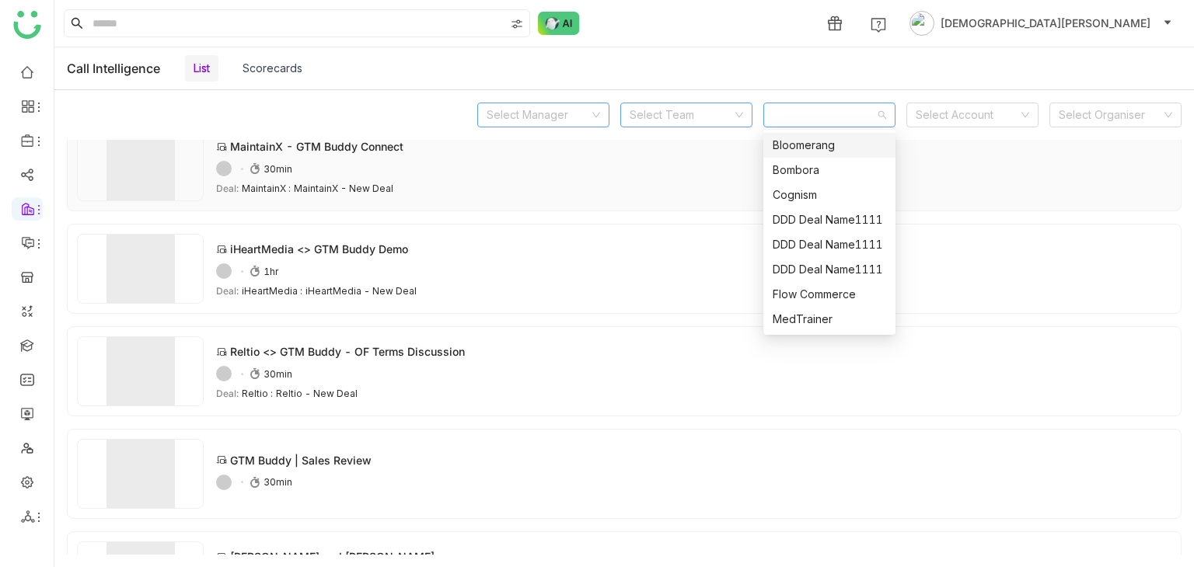
scroll to position [274, 0]
click at [989, 122] on input at bounding box center [967, 114] width 103 height 23
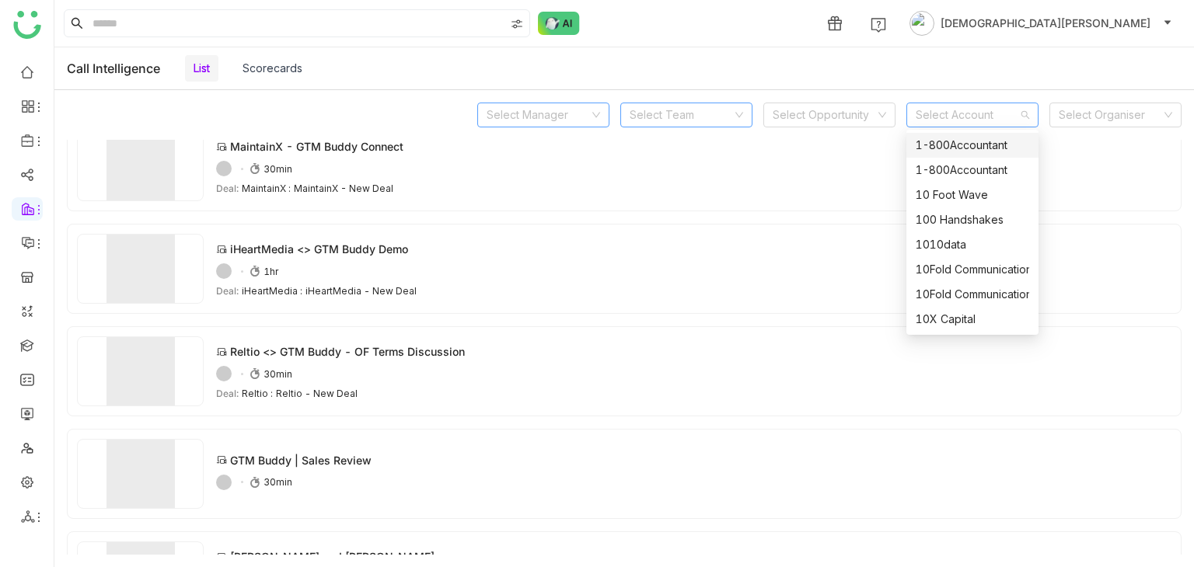
click at [965, 149] on span "1-800Accountant" at bounding box center [972, 145] width 113 height 17
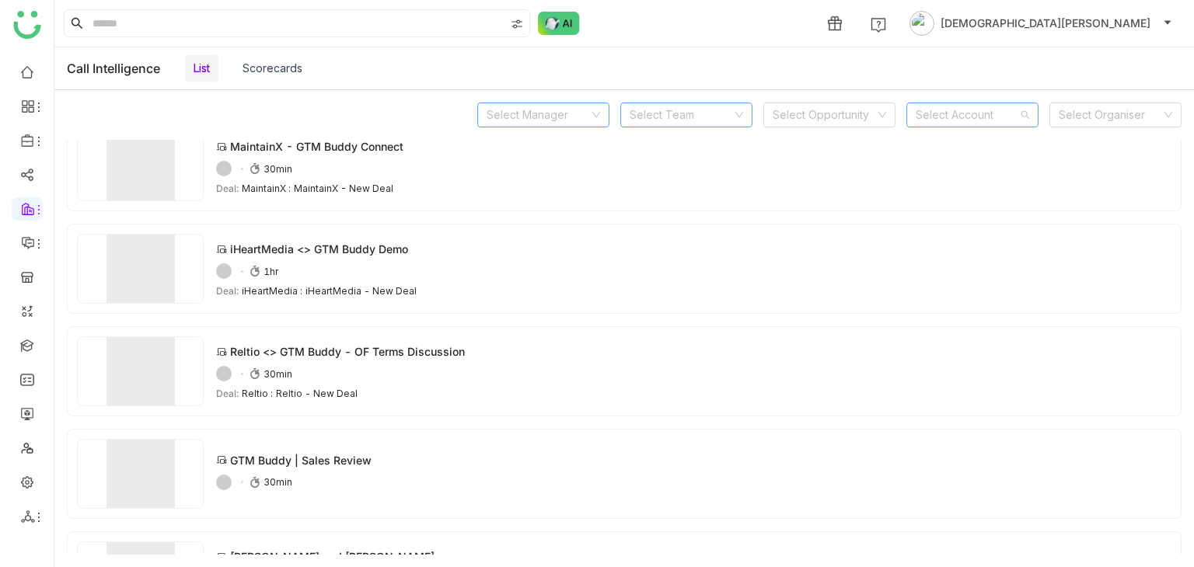
scroll to position [0, 0]
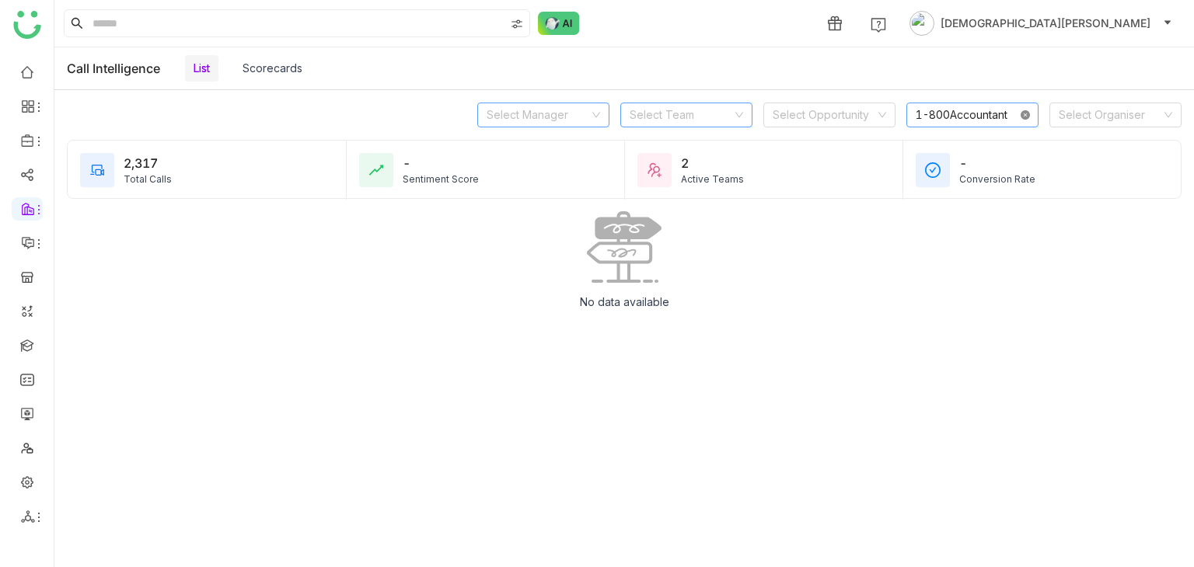
click at [1023, 113] on icon at bounding box center [1024, 114] width 9 height 9
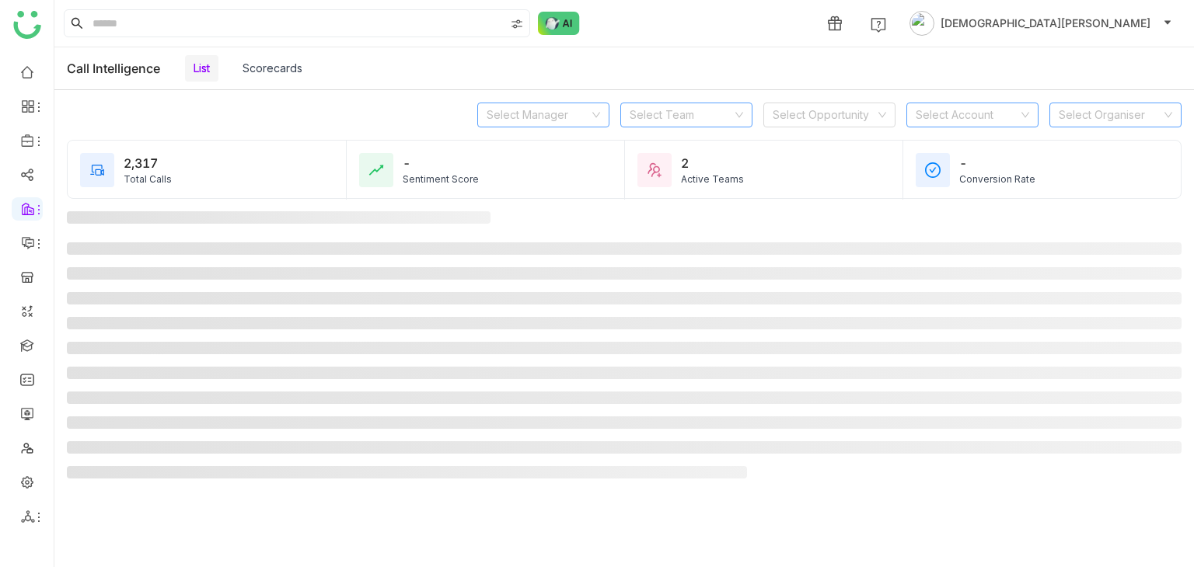
click at [1106, 112] on input at bounding box center [1110, 114] width 103 height 23
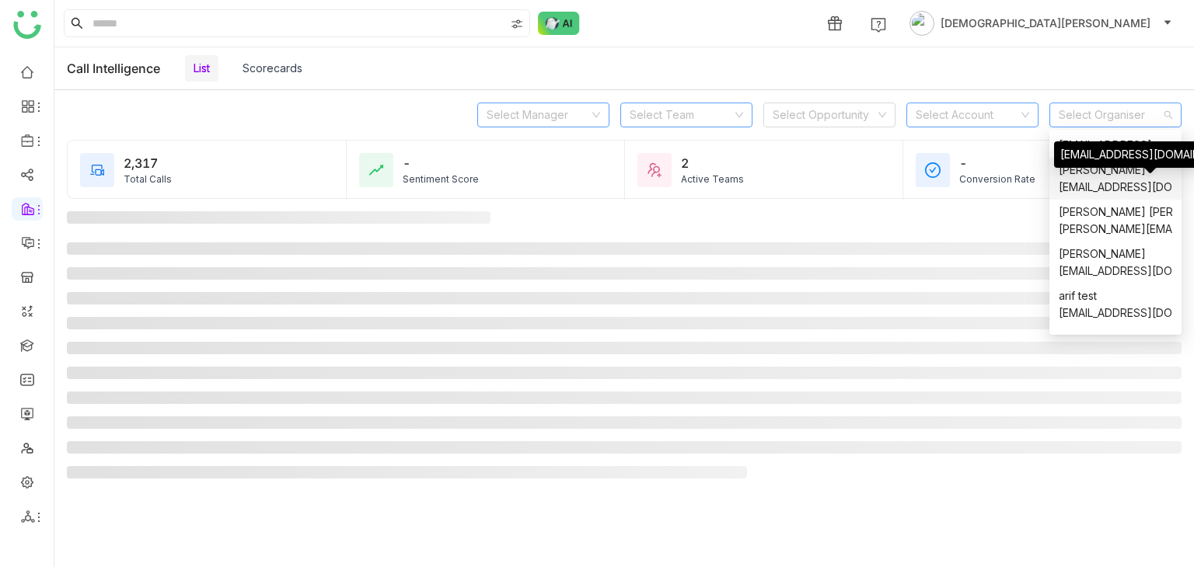
click at [1113, 188] on span "[EMAIL_ADDRESS][DOMAIN_NAME]" at bounding box center [1115, 187] width 113 height 17
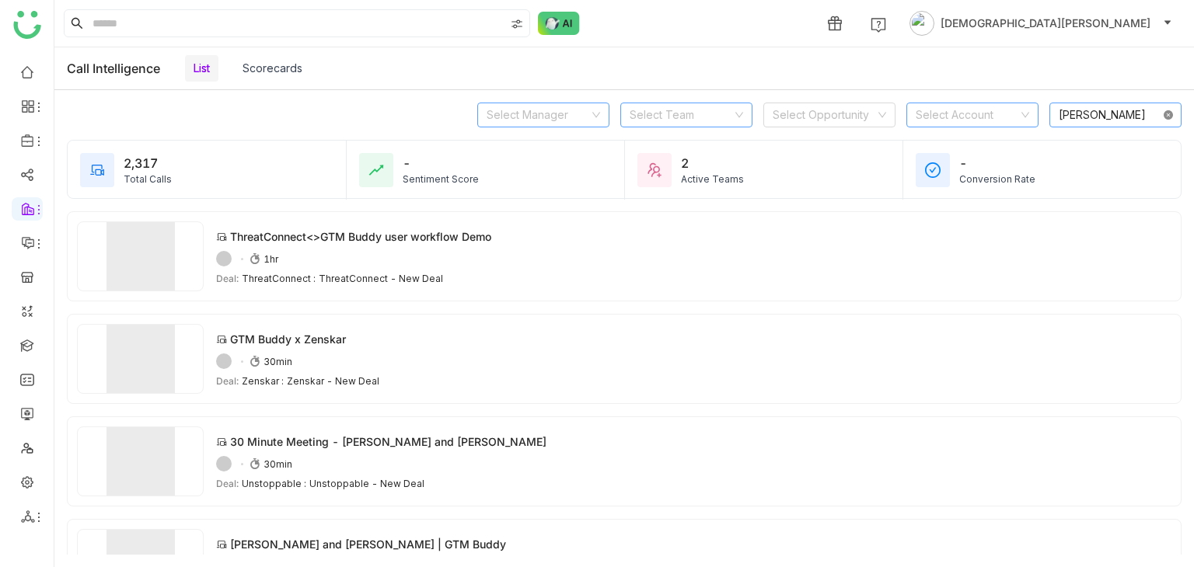
click at [1166, 113] on icon at bounding box center [1167, 114] width 9 height 9
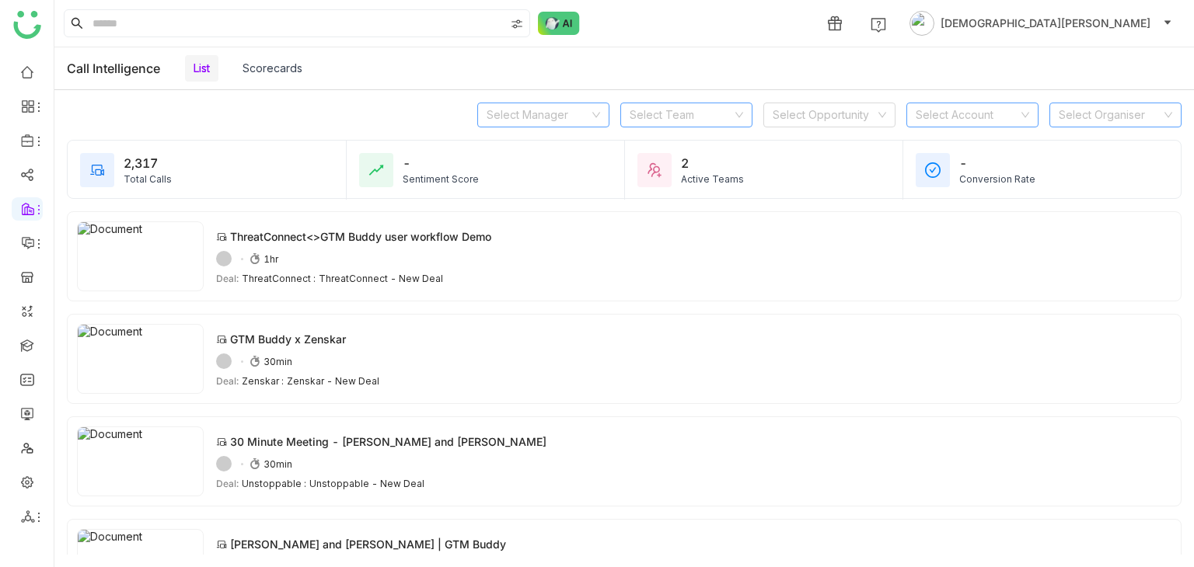
click at [1098, 110] on input at bounding box center [1110, 114] width 103 height 23
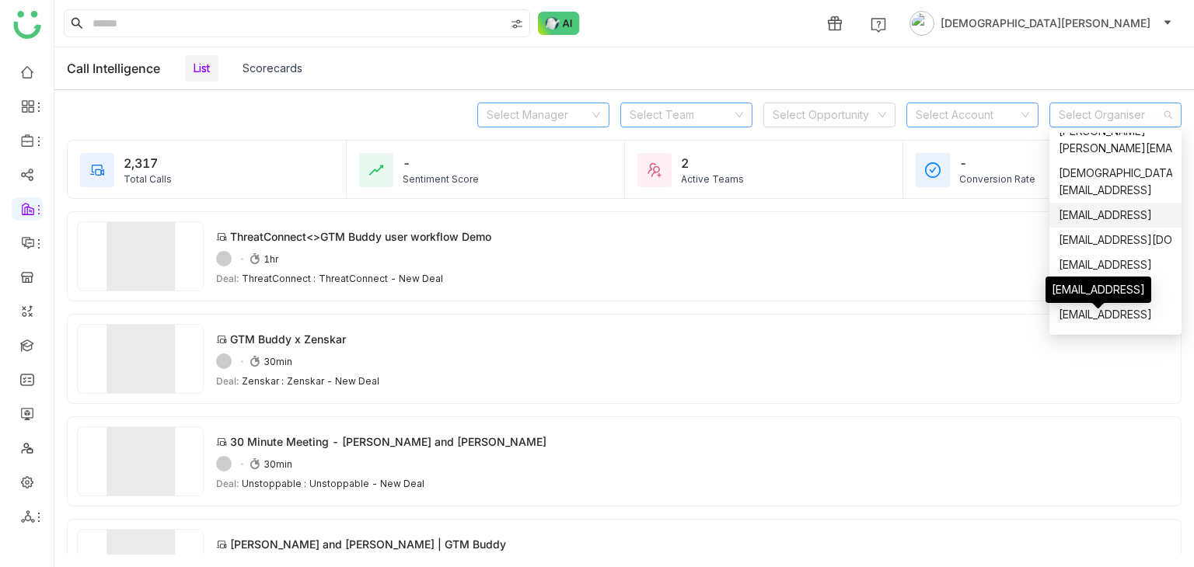
scroll to position [1307, 0]
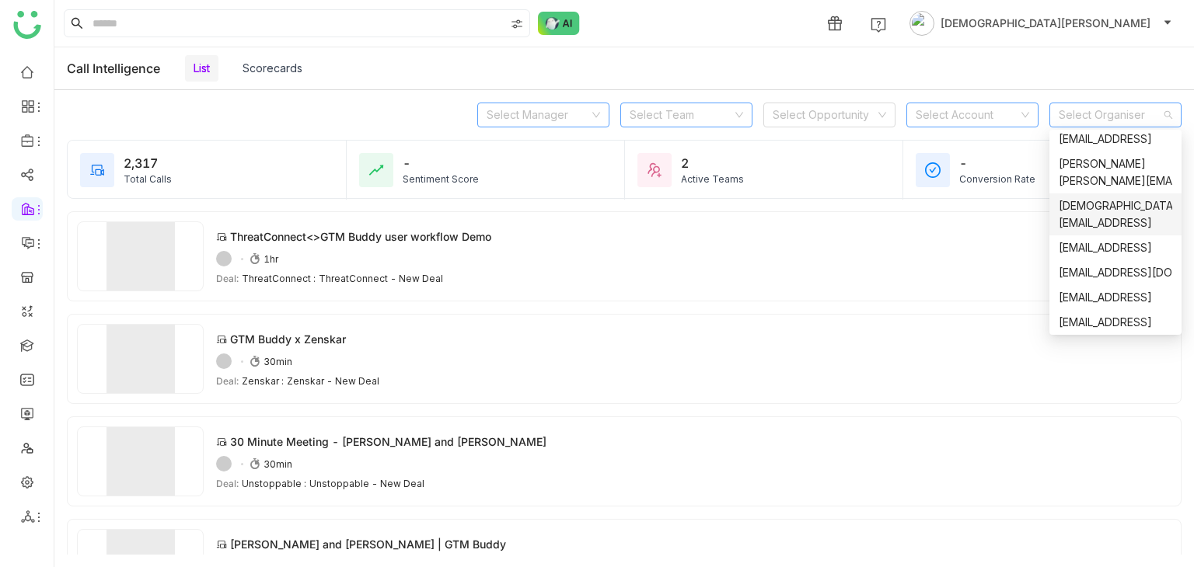
click at [1140, 93] on div "Select Manager Select Team Select Opportunity Select Account Select Organiser" at bounding box center [623, 115] width 1139 height 50
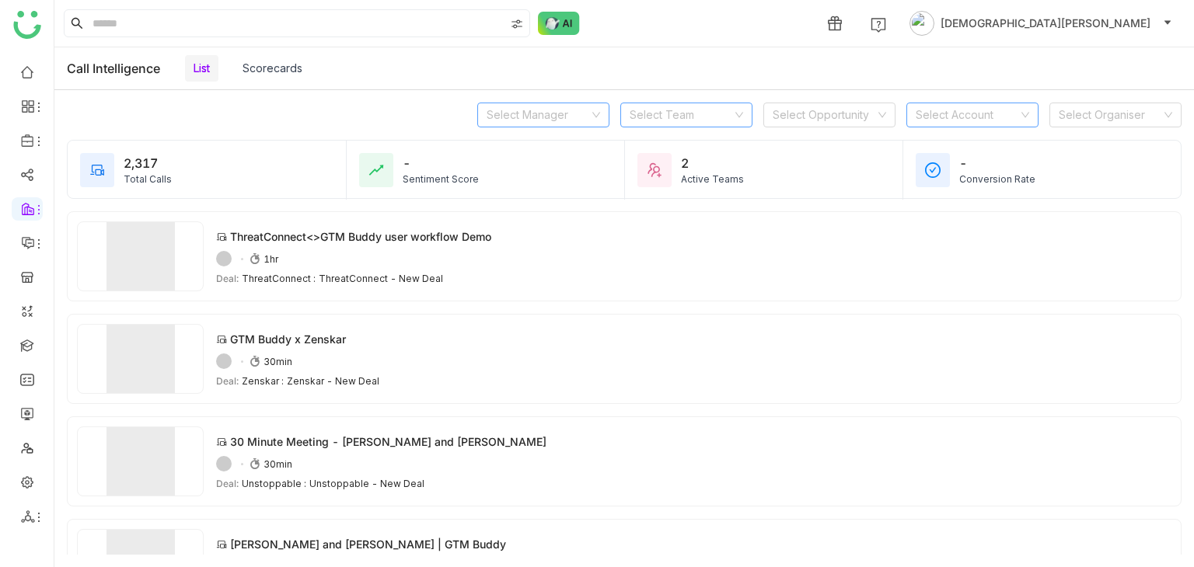
click at [253, 67] on link "Scorecards" at bounding box center [272, 67] width 60 height 13
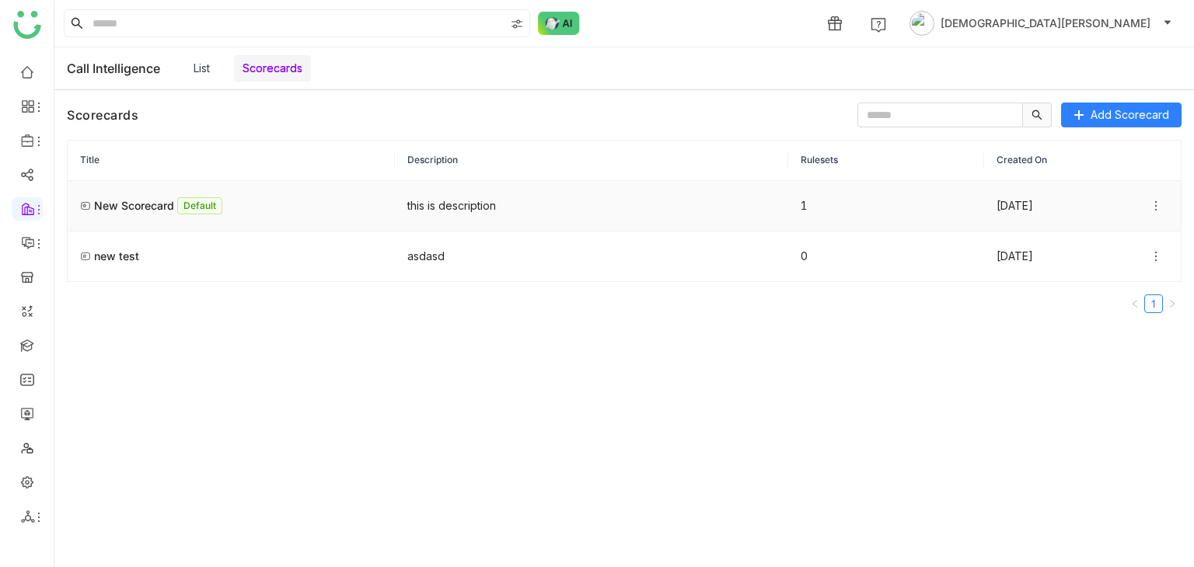
click at [202, 190] on td "New Scorecard Default" at bounding box center [231, 206] width 327 height 51
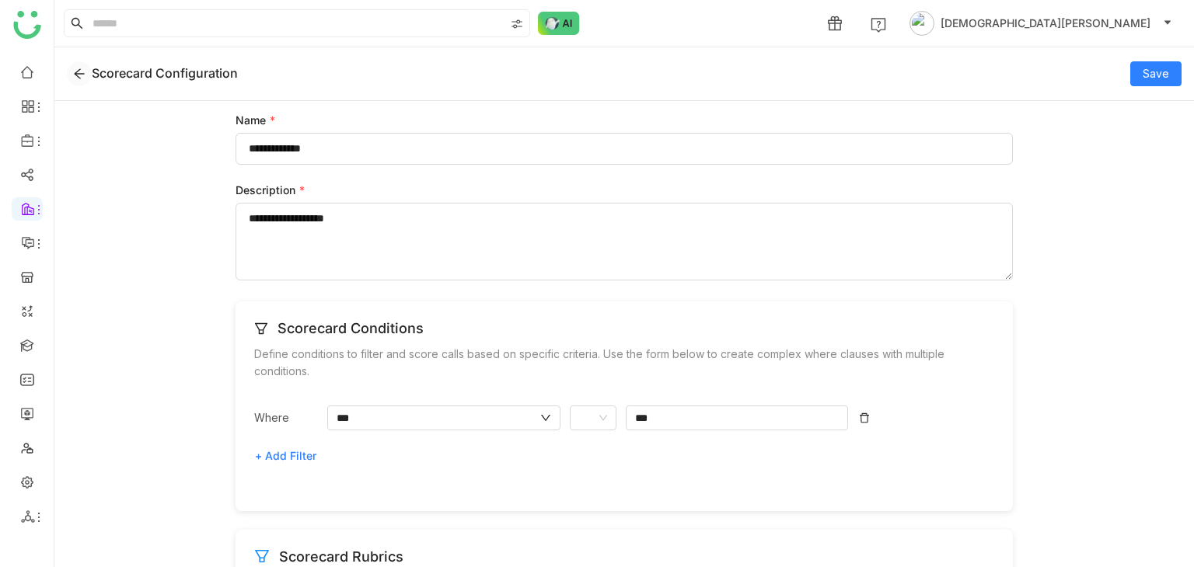
click at [87, 75] on nz-icon at bounding box center [79, 74] width 23 height 12
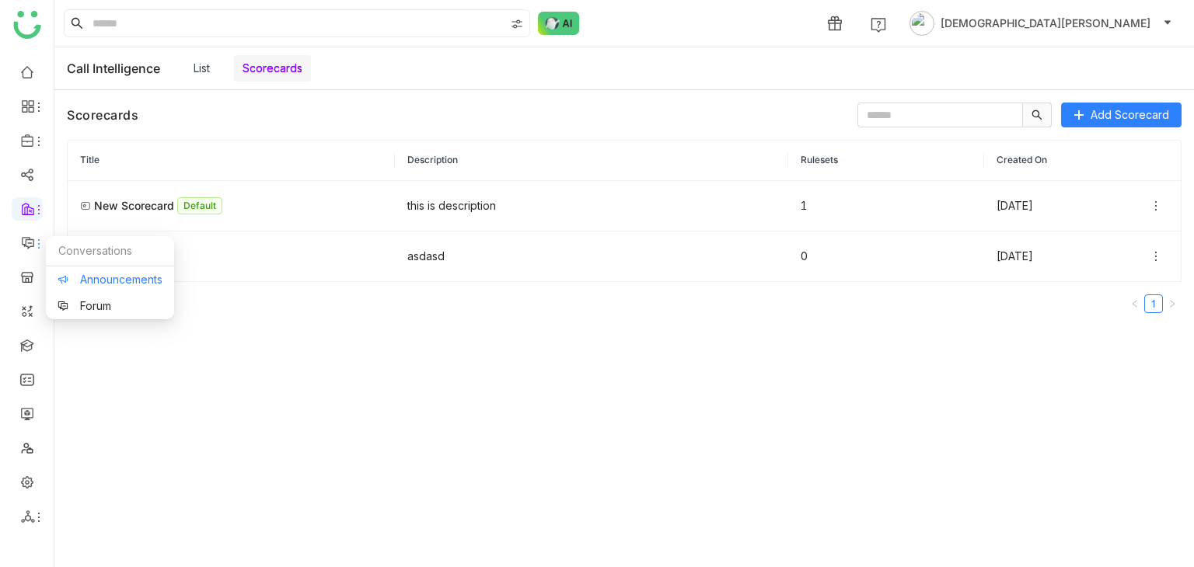
click at [103, 274] on link "Announcements" at bounding box center [110, 279] width 105 height 11
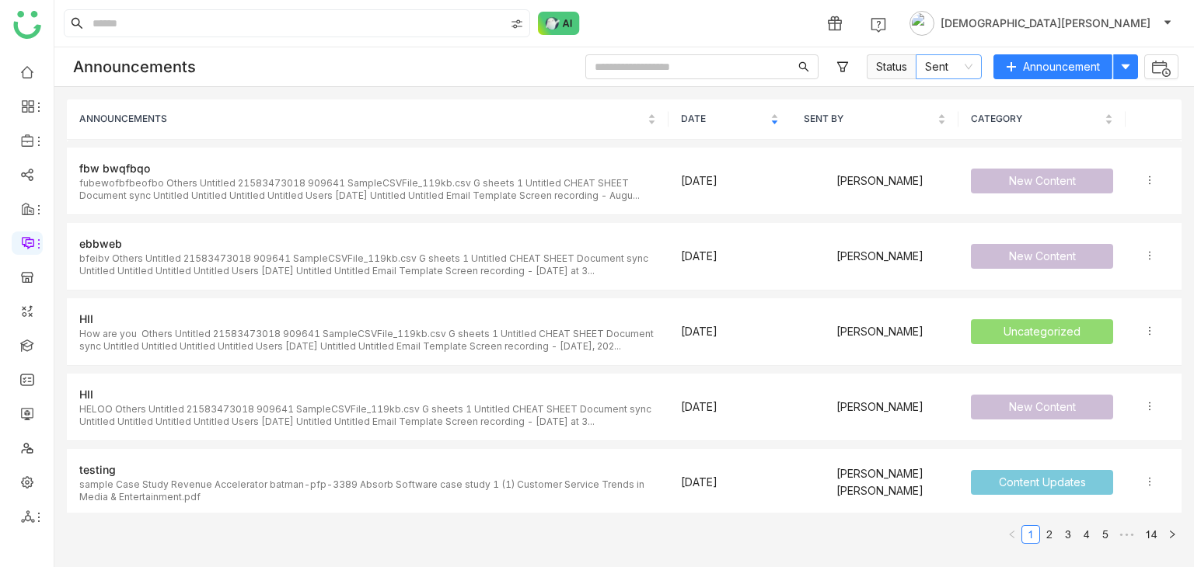
click at [968, 64] on icon at bounding box center [968, 66] width 9 height 9
click at [923, 131] on nz-option-item "Draft" at bounding box center [948, 122] width 66 height 25
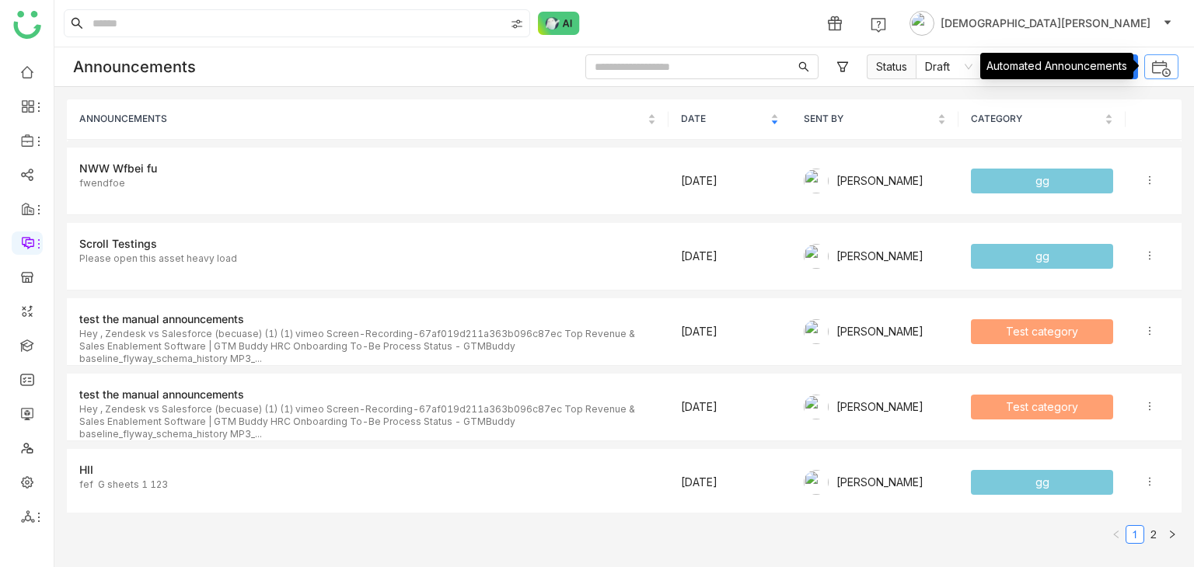
click at [1153, 65] on img at bounding box center [1161, 68] width 20 height 20
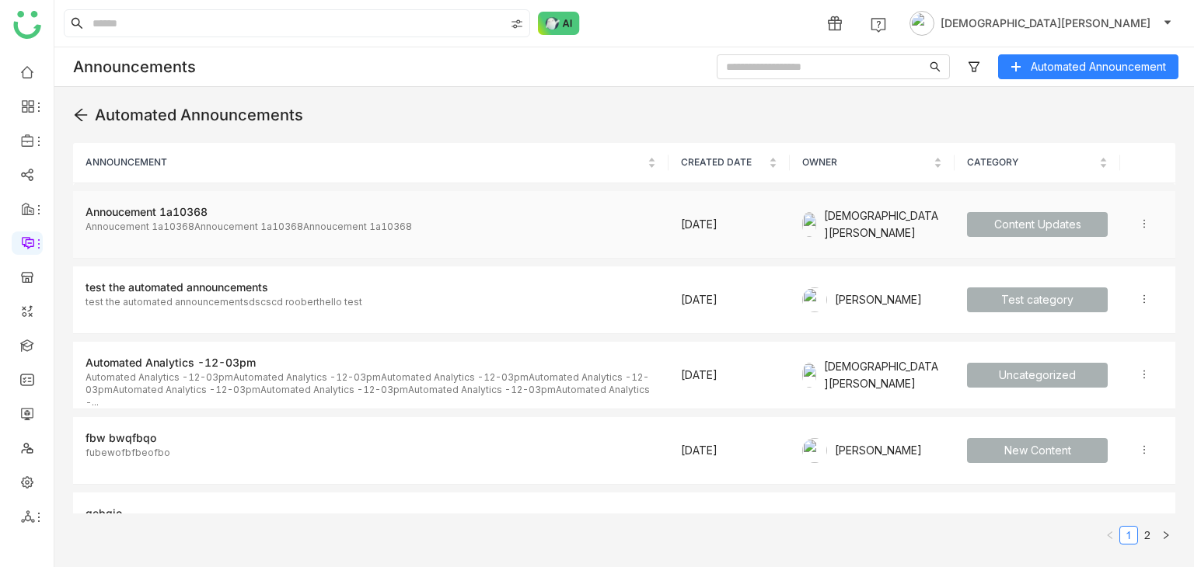
click at [1124, 215] on td at bounding box center [1147, 225] width 55 height 68
click at [1139, 222] on icon at bounding box center [1144, 223] width 11 height 11
click at [1099, 245] on span "Edit" at bounding box center [1106, 251] width 36 height 17
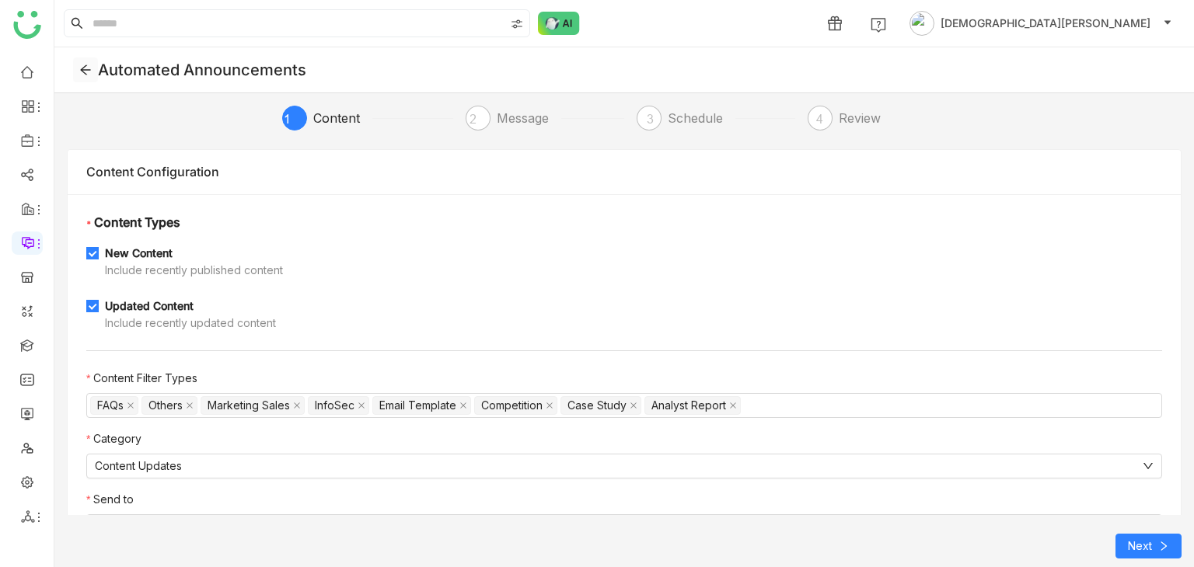
click at [86, 66] on icon at bounding box center [85, 70] width 12 height 12
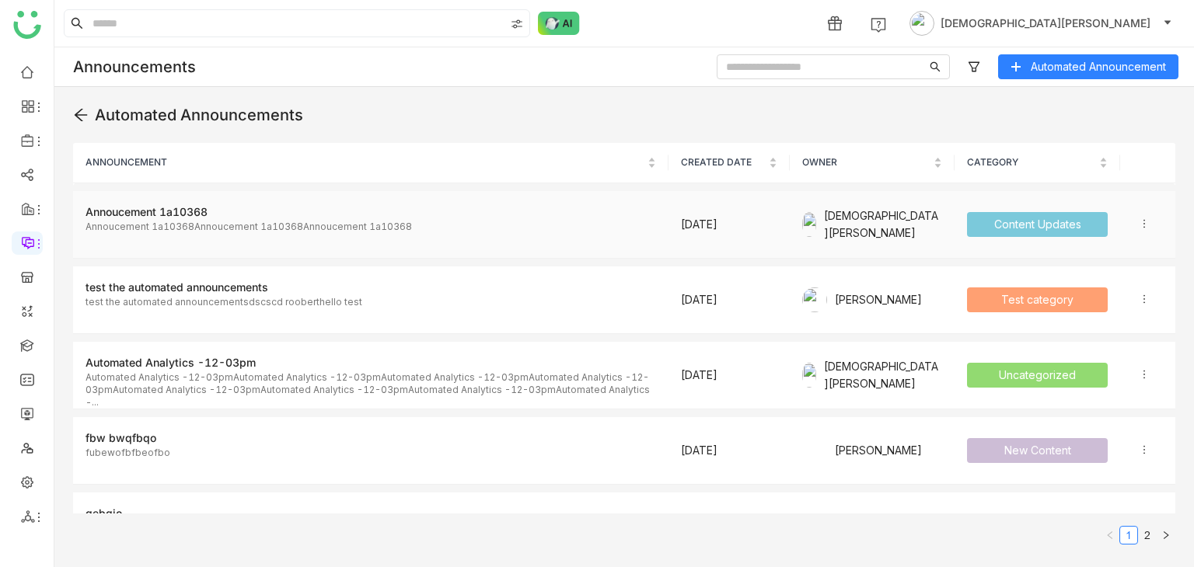
click at [1125, 221] on td at bounding box center [1147, 225] width 55 height 68
click at [1139, 222] on icon at bounding box center [1144, 223] width 11 height 11
click at [1122, 248] on span "Edit" at bounding box center [1114, 251] width 19 height 13
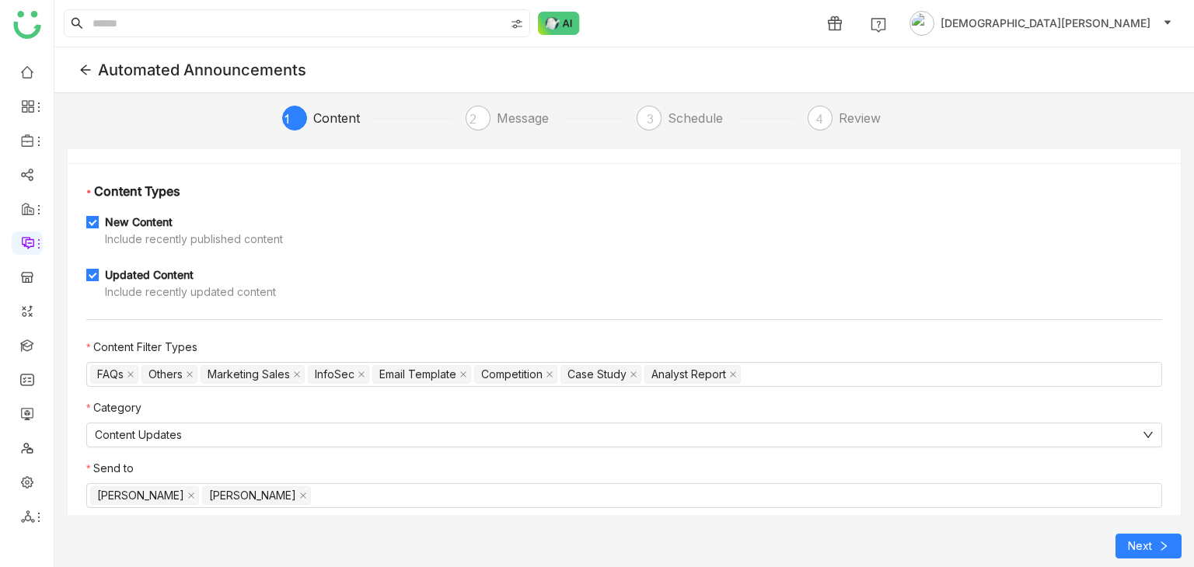
scroll to position [55, 0]
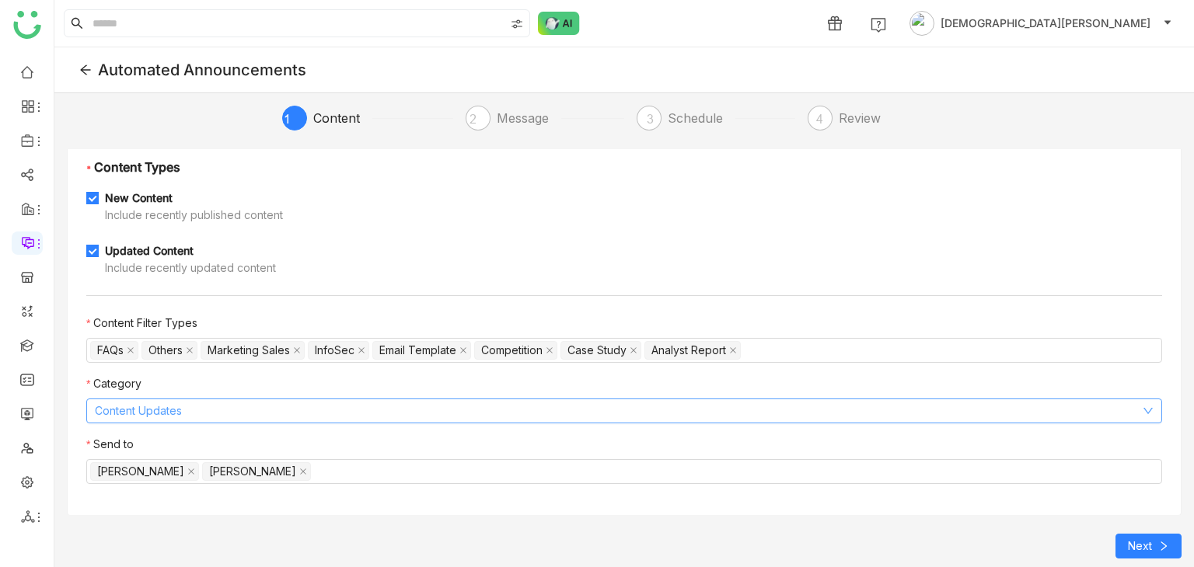
click at [281, 414] on button "Content Updates" at bounding box center [624, 411] width 1076 height 25
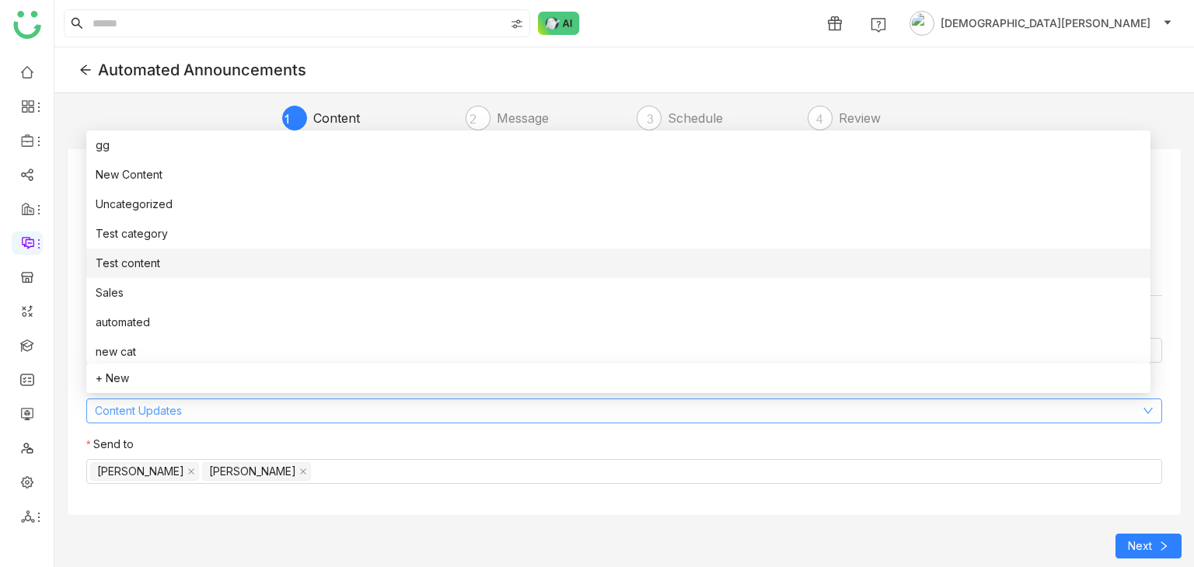
scroll to position [32, 0]
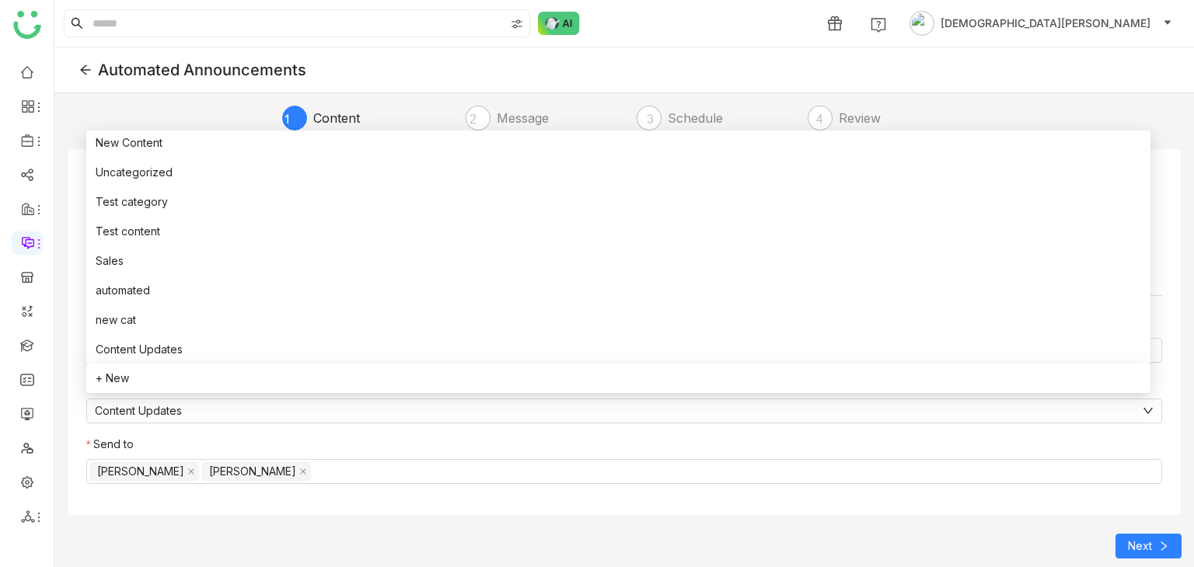
click at [78, 261] on div "* Content Types New Content Include recently published content Updated Content …" at bounding box center [624, 327] width 1113 height 376
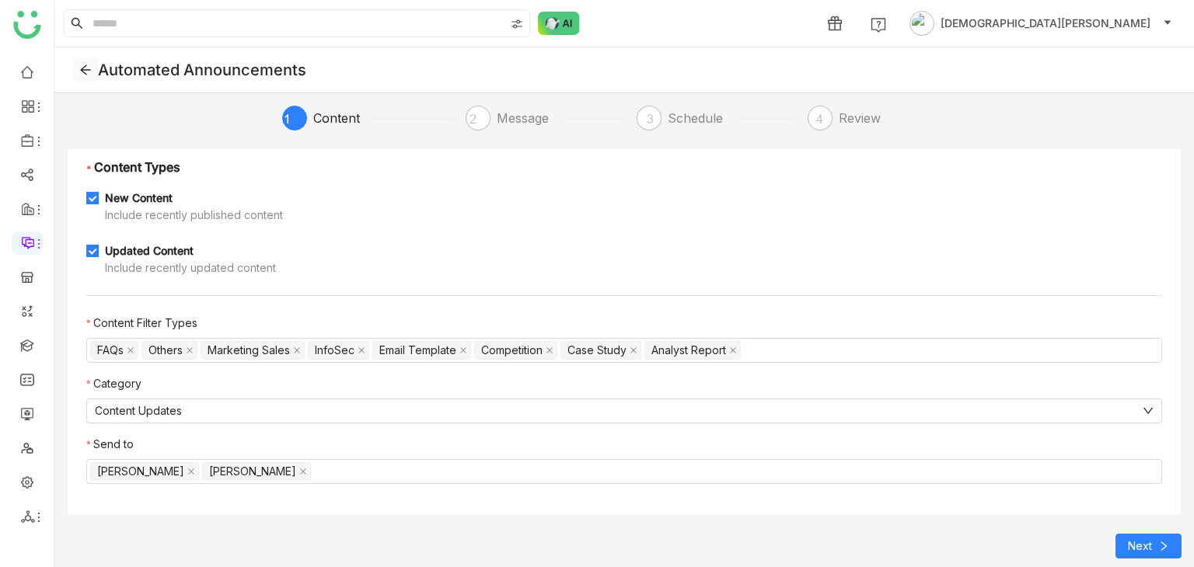
click at [87, 61] on button at bounding box center [85, 70] width 25 height 25
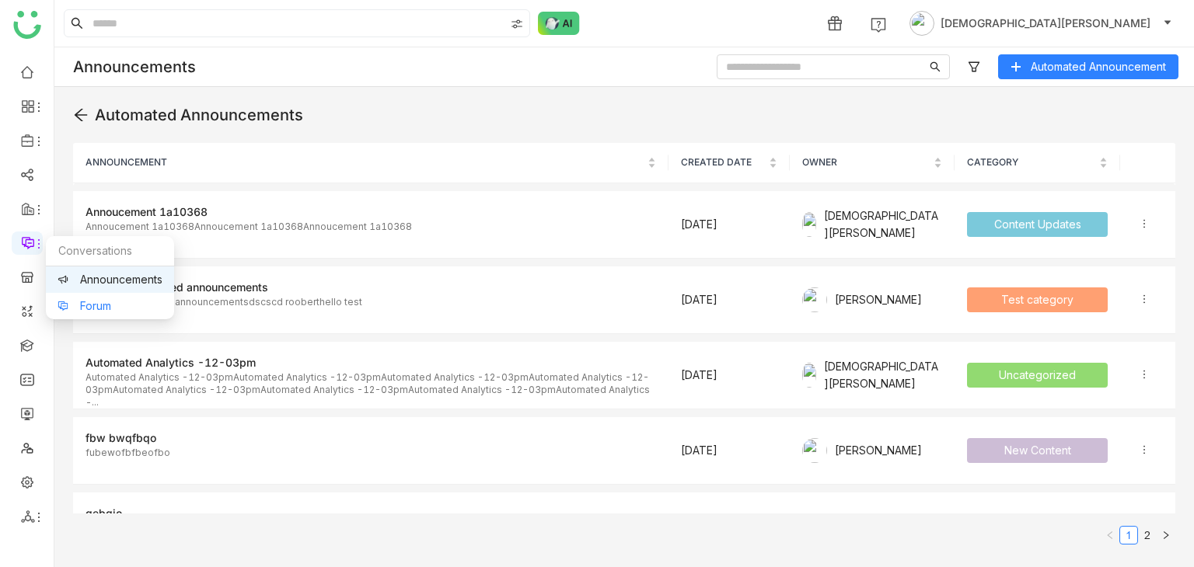
drag, startPoint x: 74, startPoint y: 303, endPoint x: 87, endPoint y: 302, distance: 13.3
click at [74, 303] on link "Forum" at bounding box center [110, 306] width 105 height 11
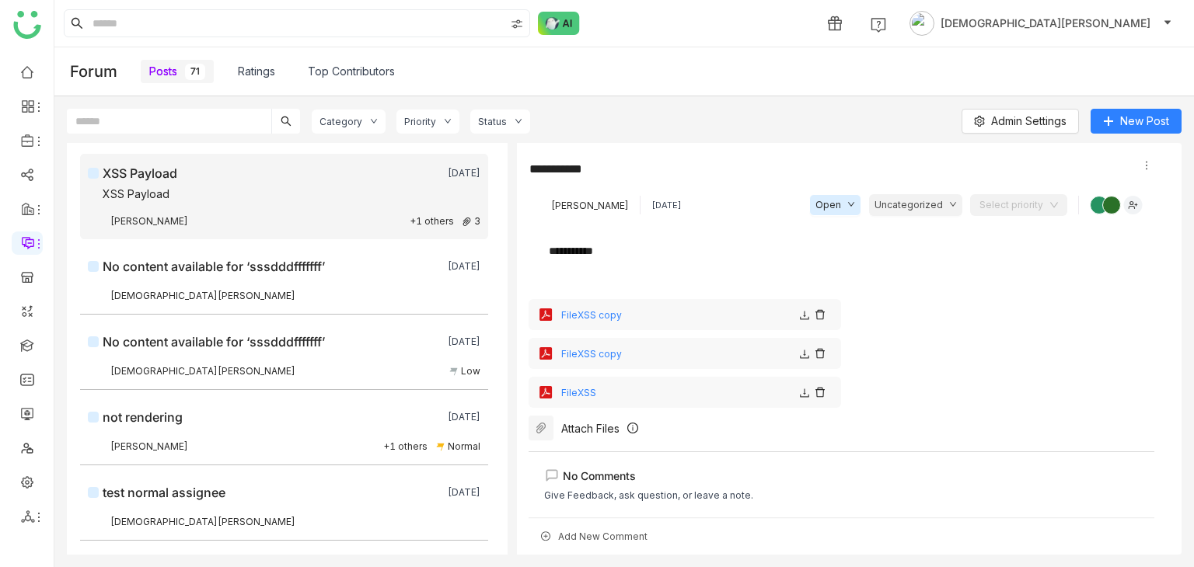
click at [360, 113] on div "Category" at bounding box center [349, 122] width 74 height 24
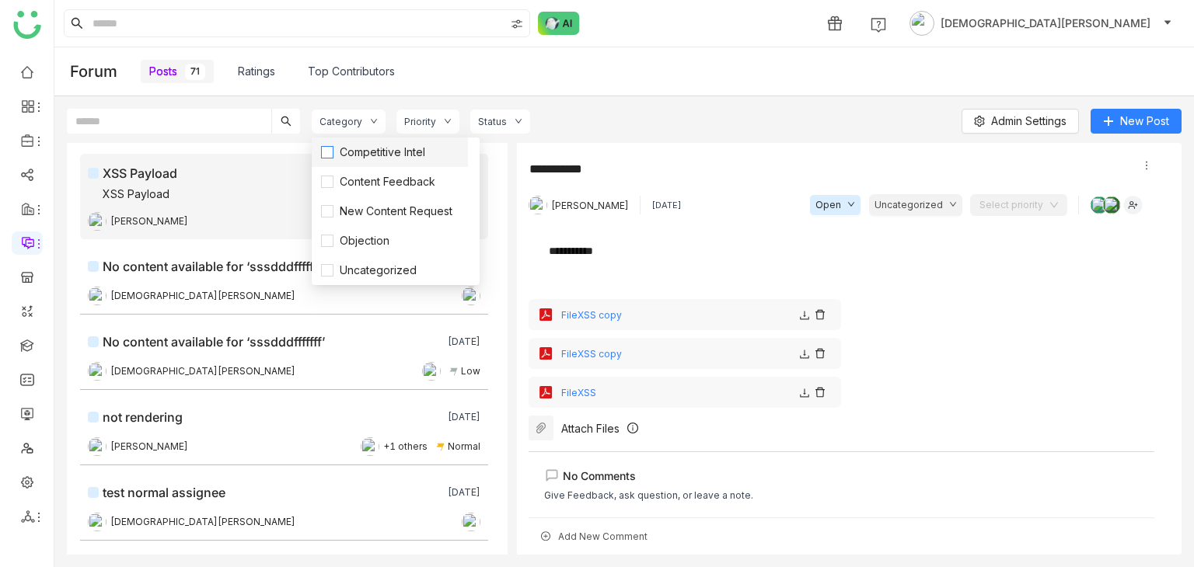
click at [368, 150] on span "Competitive Intel" at bounding box center [382, 152] width 98 height 17
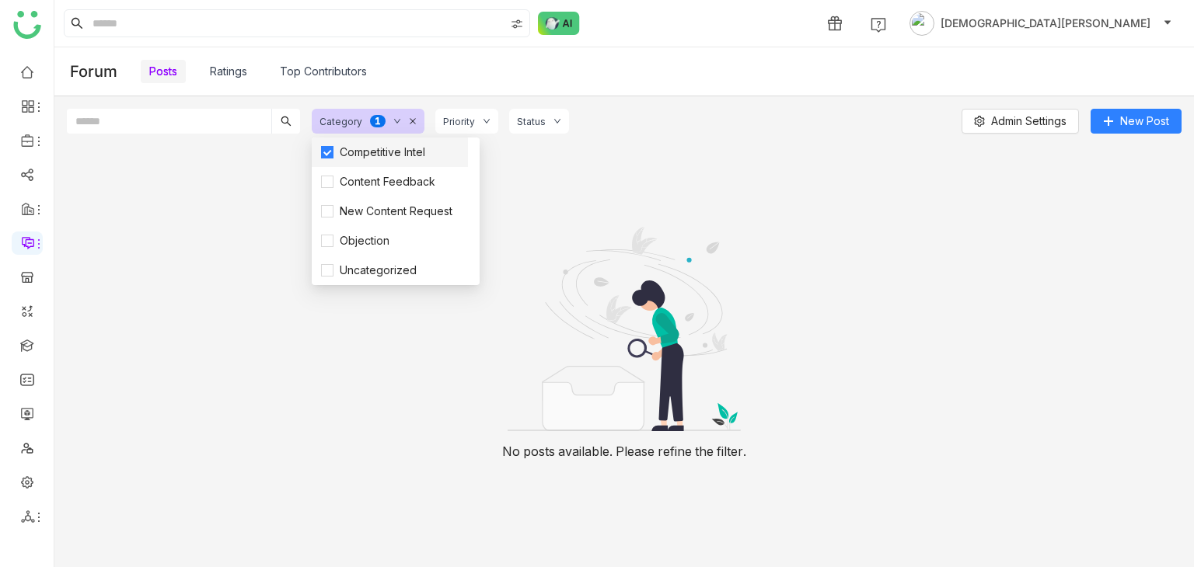
click at [395, 145] on span "Competitive Intel" at bounding box center [382, 152] width 98 height 17
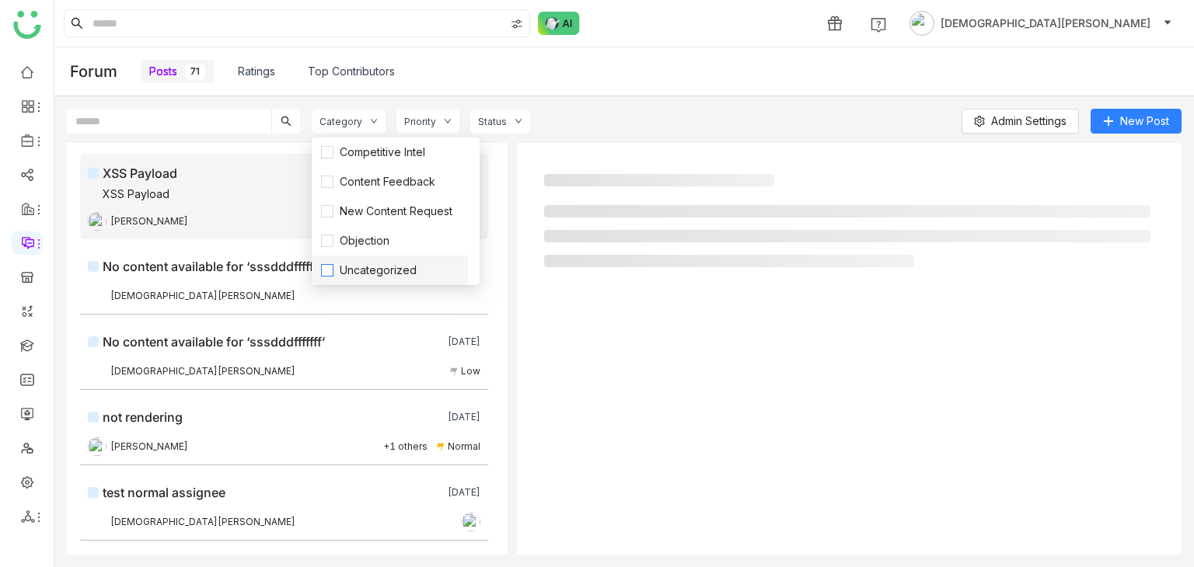
click at [392, 274] on span "Uncategorized" at bounding box center [377, 270] width 89 height 17
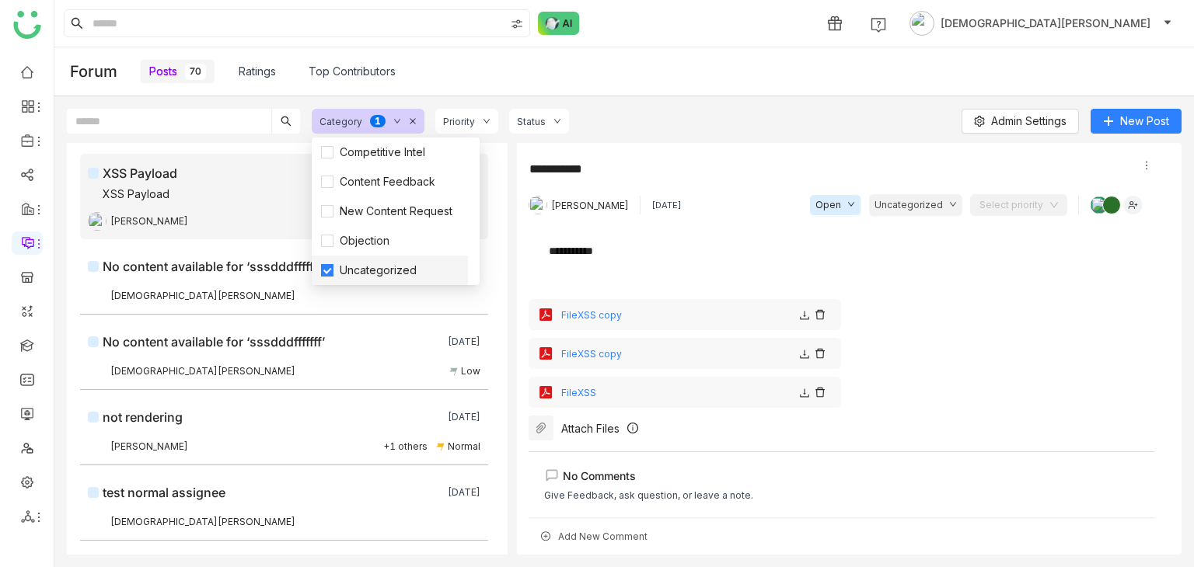
click at [372, 268] on span "Uncategorized" at bounding box center [377, 270] width 89 height 17
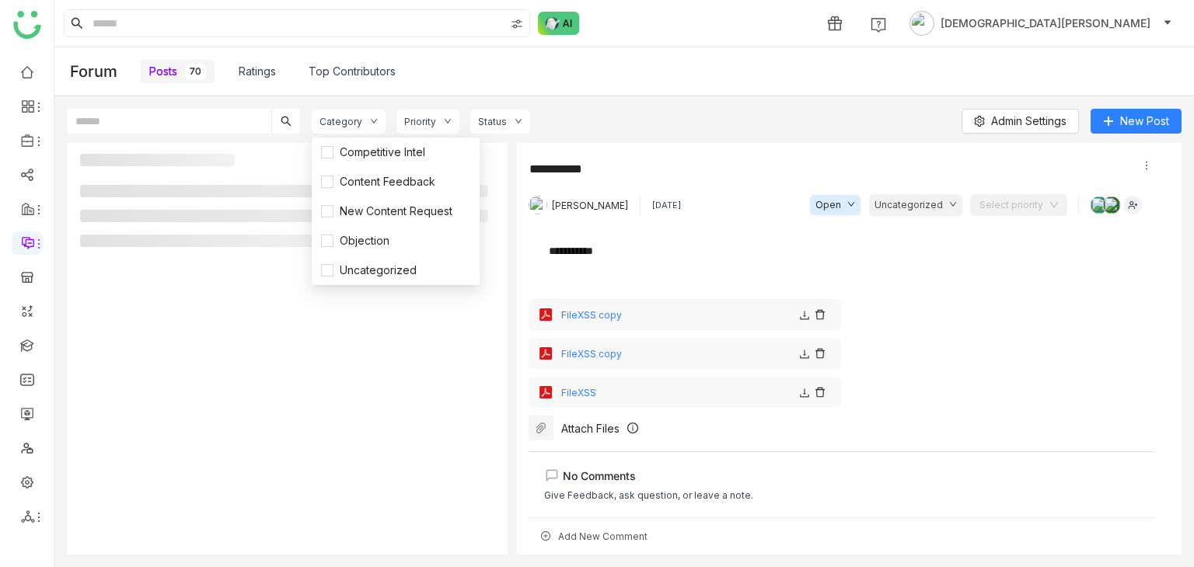
click at [936, 215] on button "Uncategorized" at bounding box center [915, 205] width 93 height 22
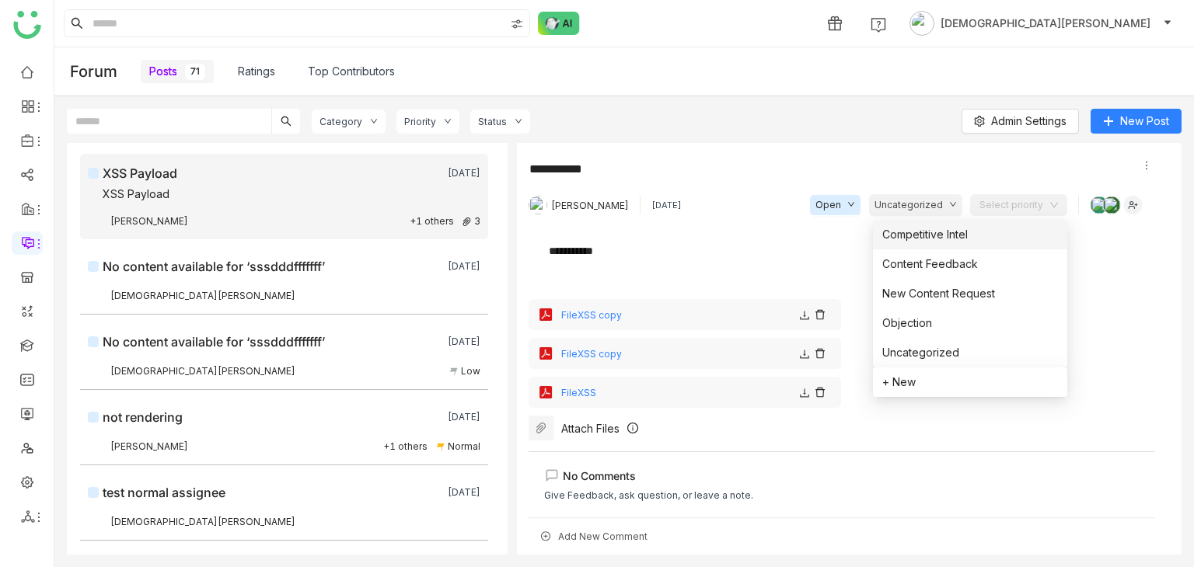
click at [911, 239] on span "Competitive Intel" at bounding box center [924, 234] width 85 height 17
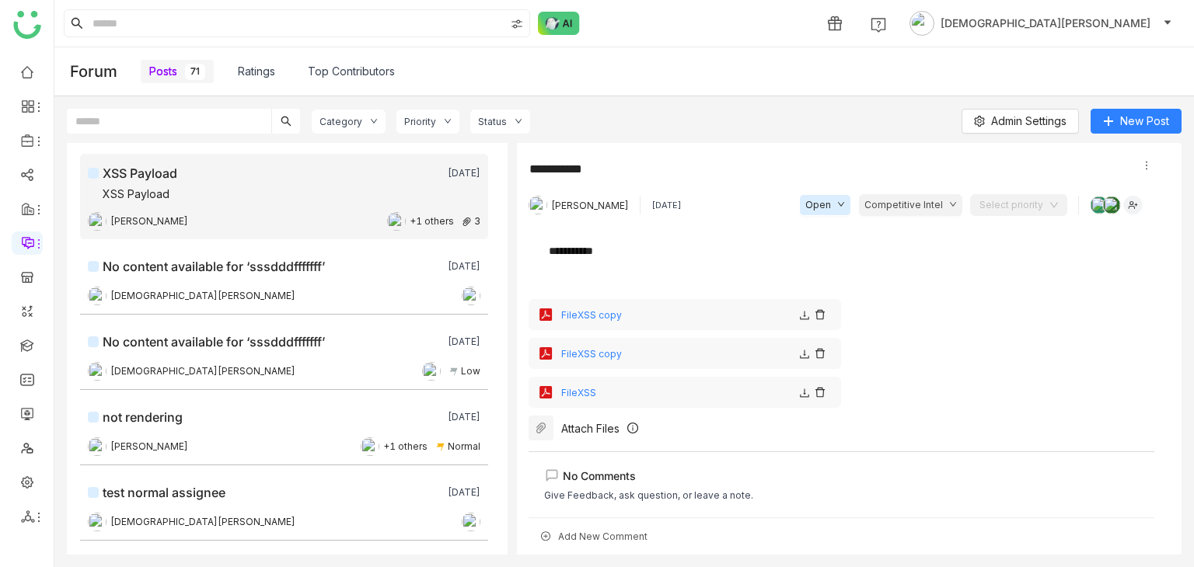
click at [345, 119] on div "Category" at bounding box center [340, 122] width 43 height 12
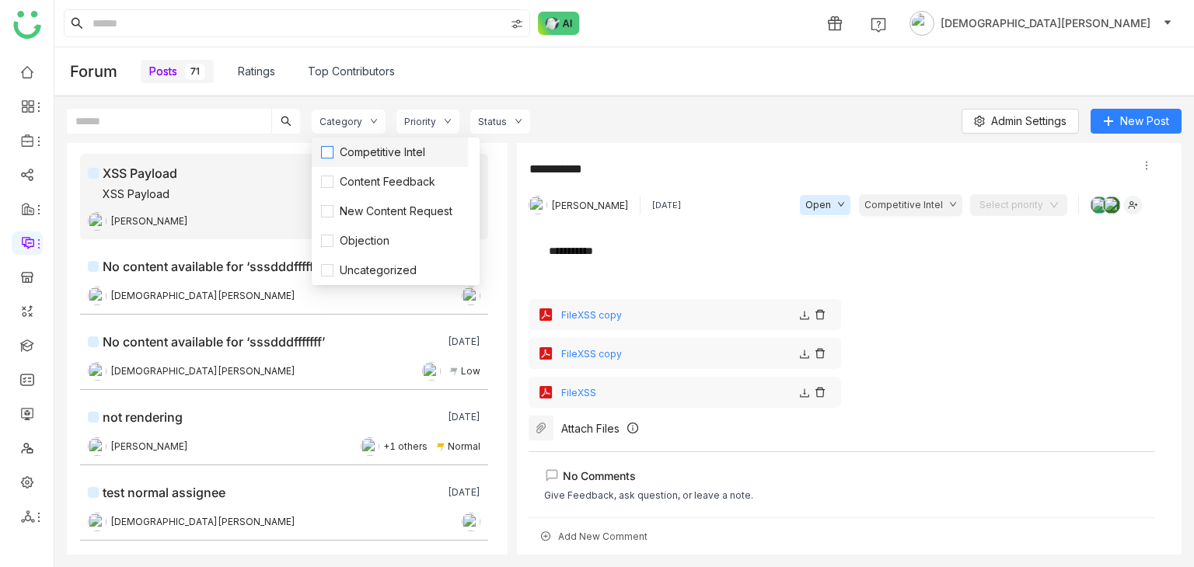
click at [345, 155] on span "Competitive Intel" at bounding box center [382, 152] width 98 height 17
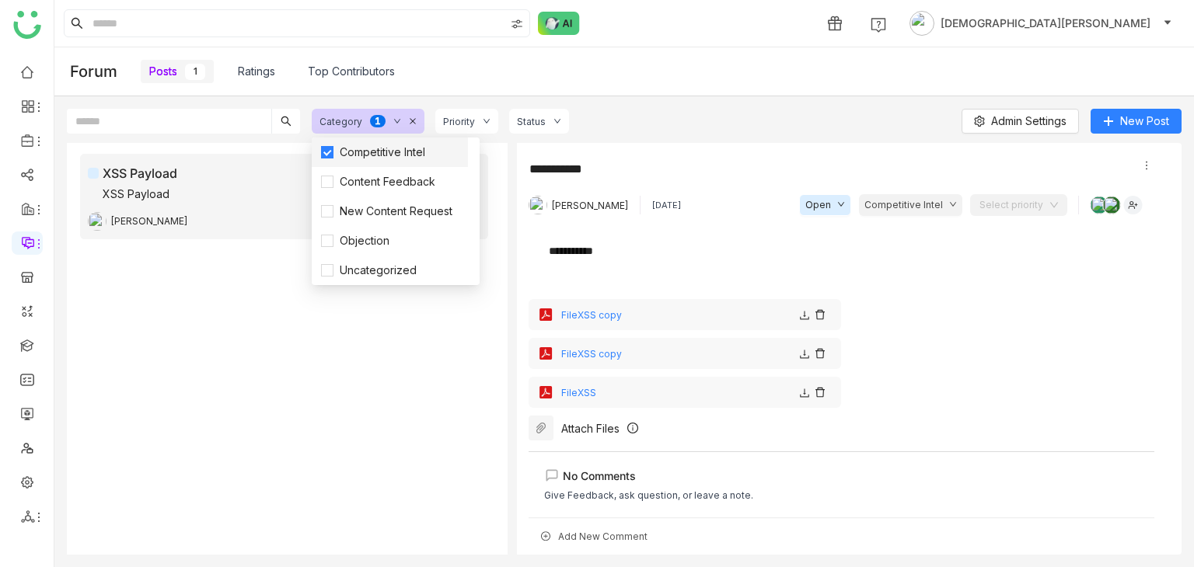
click at [365, 152] on span "Competitive Intel" at bounding box center [382, 152] width 98 height 17
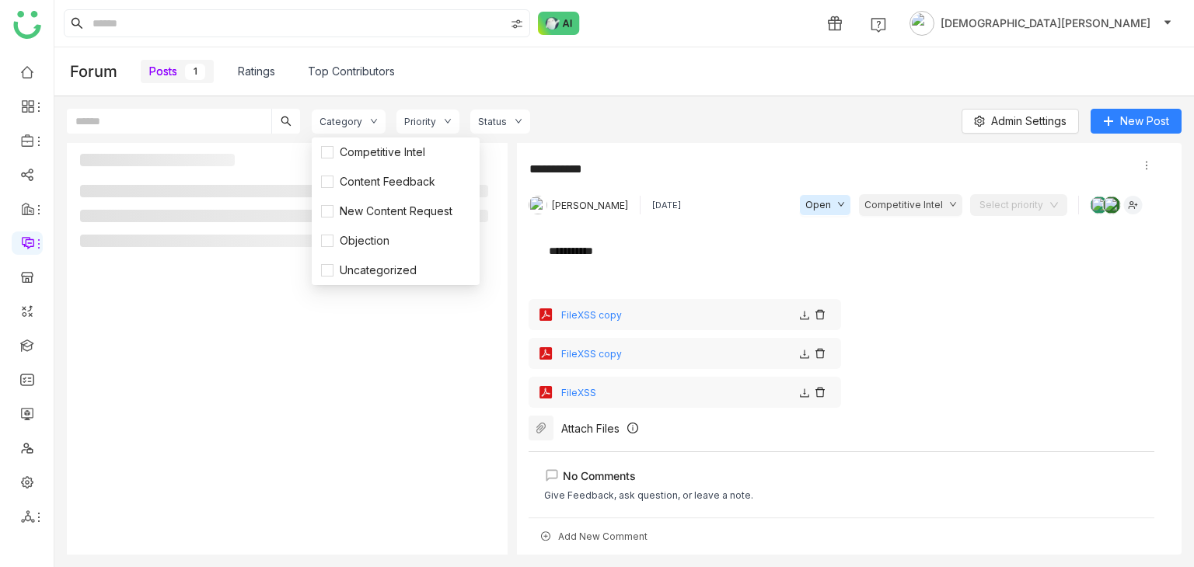
click at [434, 118] on div "Priority" at bounding box center [427, 122] width 63 height 24
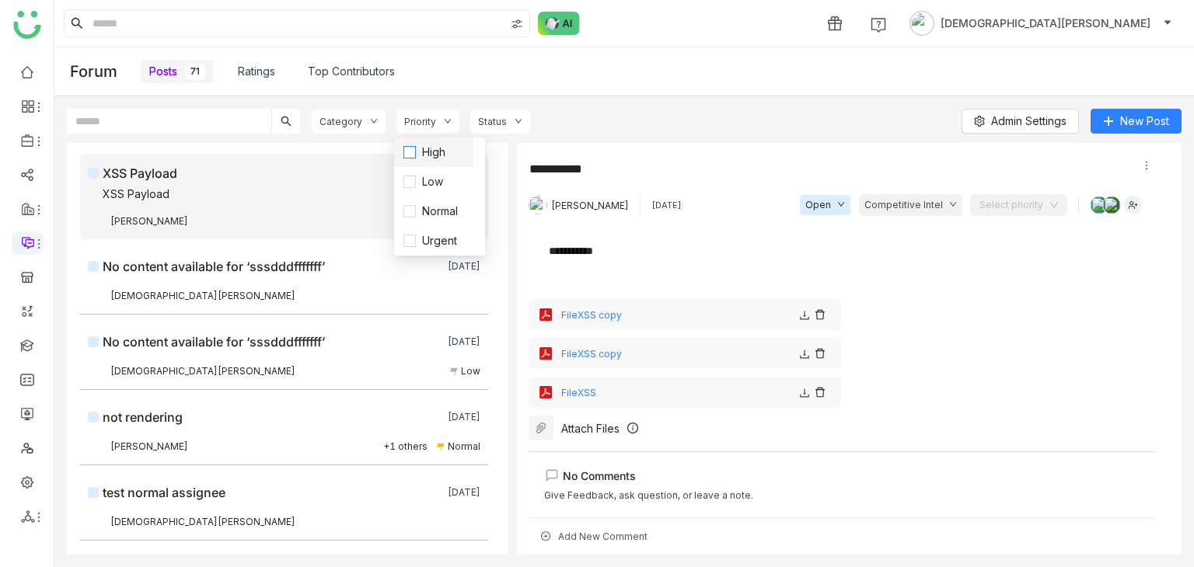
click at [432, 153] on span "High" at bounding box center [434, 152] width 36 height 17
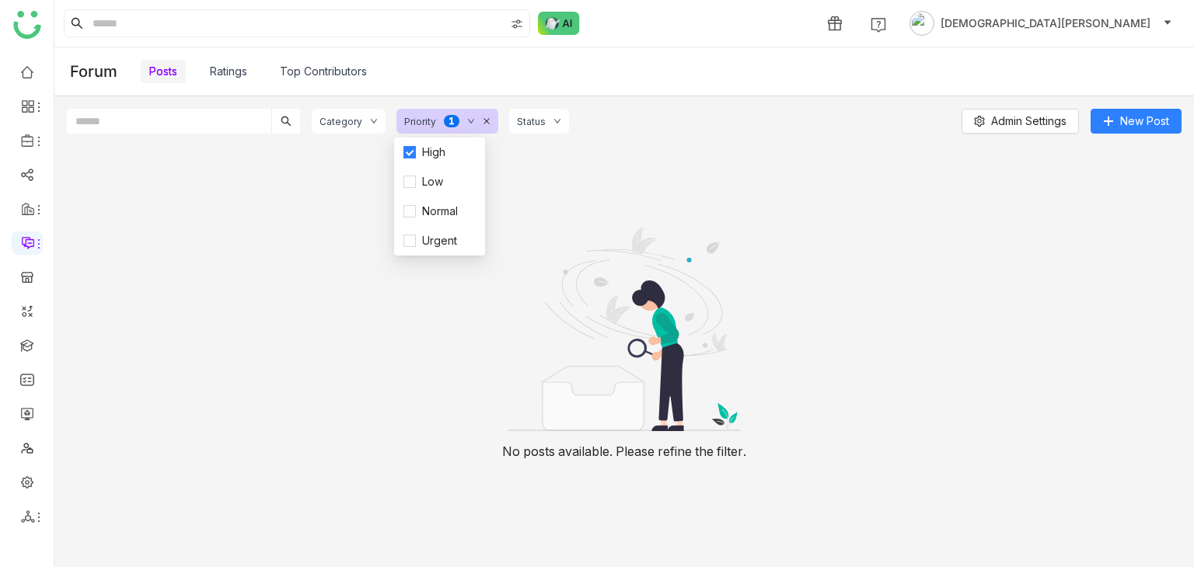
click at [359, 128] on div "Category" at bounding box center [349, 121] width 74 height 25
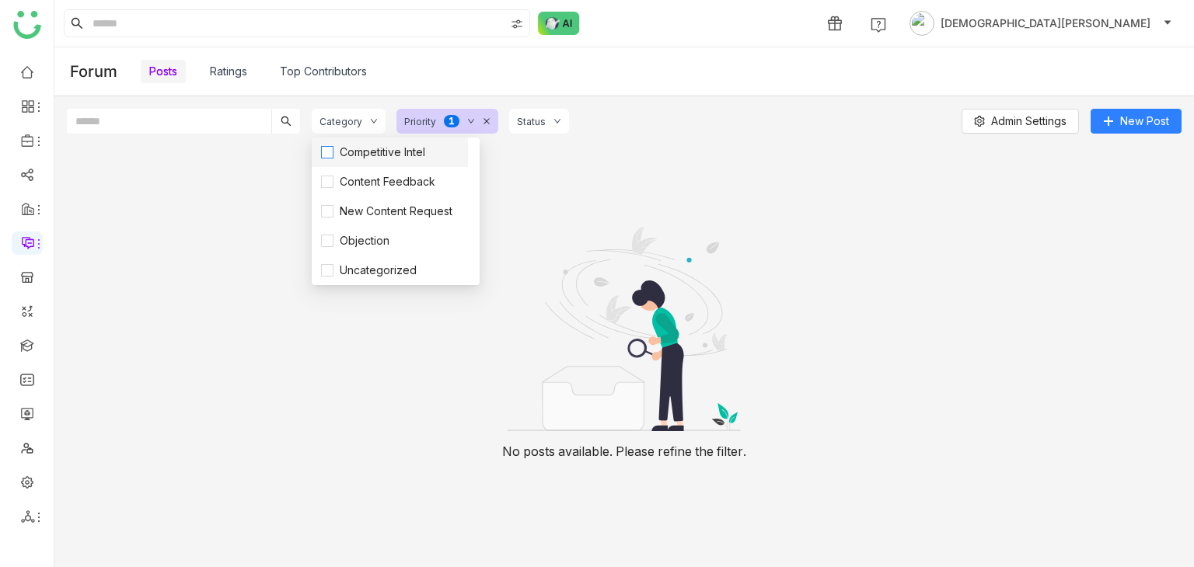
click at [351, 155] on span "Competitive Intel" at bounding box center [382, 152] width 98 height 17
click at [535, 118] on div "Category 0 1 2 3 4 5 6 7 8 9 Priority 0 1 2 3 4 5 6 7 8 9 Status" at bounding box center [460, 121] width 296 height 25
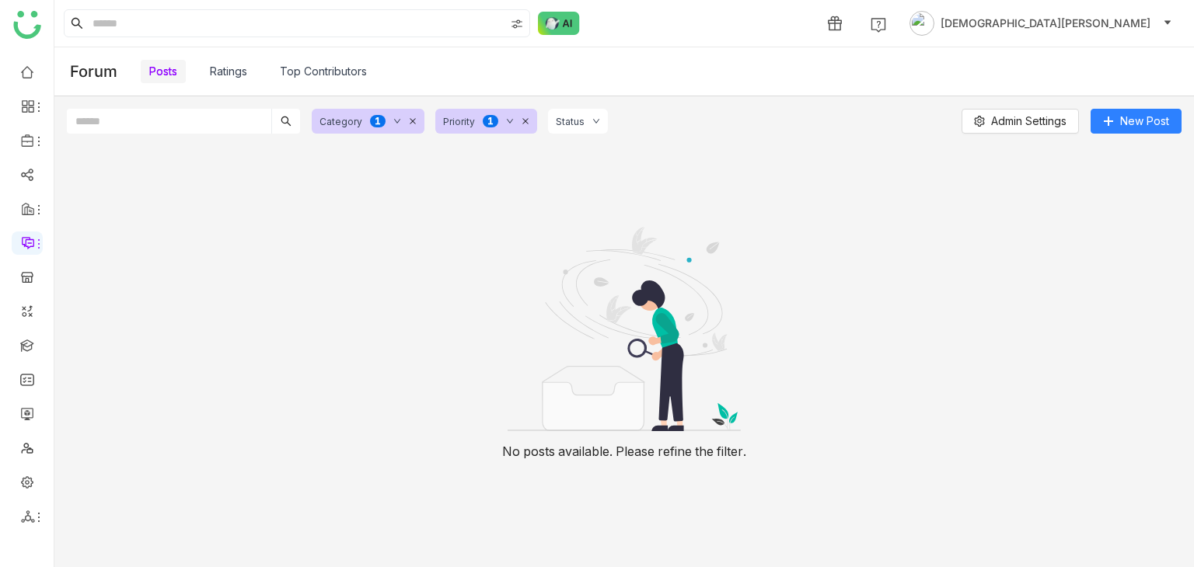
click at [526, 122] on icon at bounding box center [526, 121] width 8 height 8
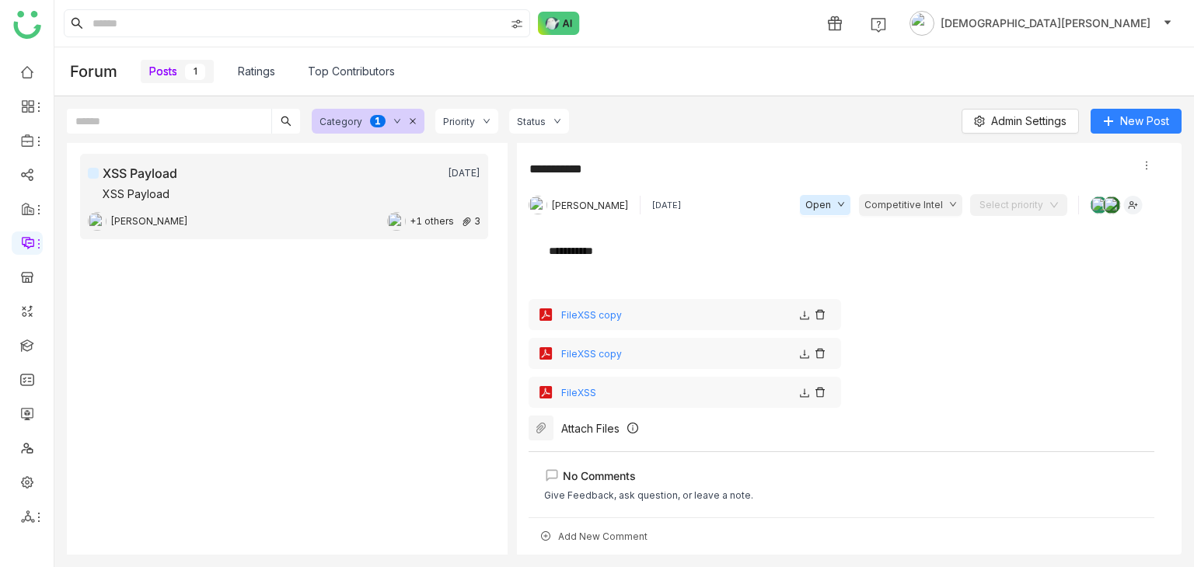
click at [1007, 210] on input at bounding box center [1013, 205] width 68 height 23
click at [998, 237] on div "High" at bounding box center [1006, 235] width 23 height 17
click at [468, 121] on div "Priority" at bounding box center [459, 122] width 32 height 12
click at [483, 169] on li "Low" at bounding box center [472, 182] width 79 height 30
click at [482, 150] on span "High" at bounding box center [473, 152] width 36 height 17
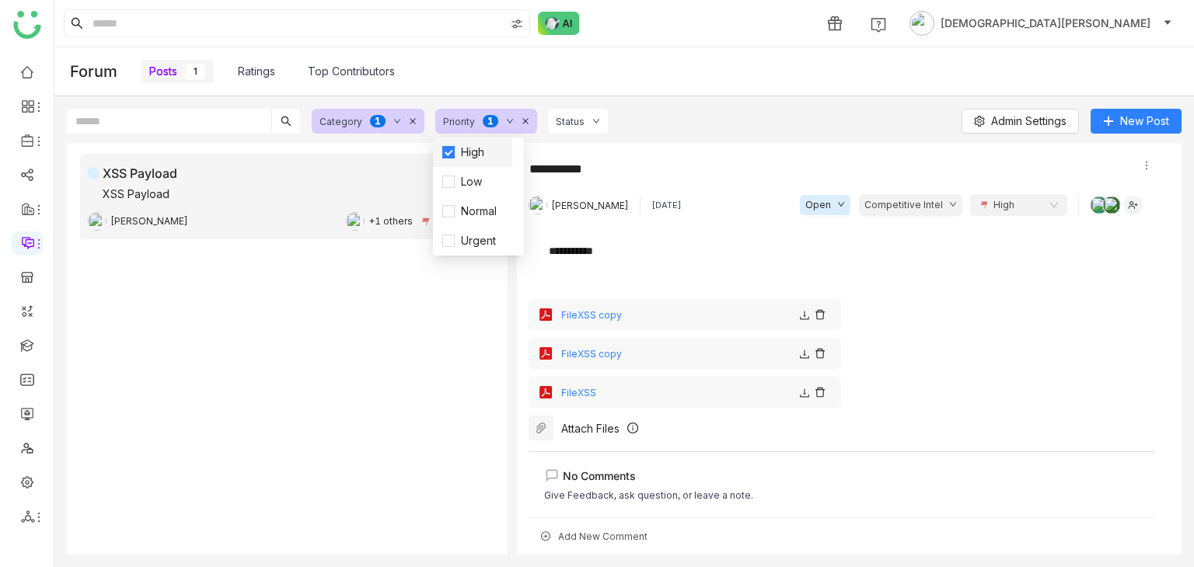
click at [462, 147] on span "High" at bounding box center [473, 152] width 36 height 17
click at [553, 117] on icon at bounding box center [557, 121] width 8 height 8
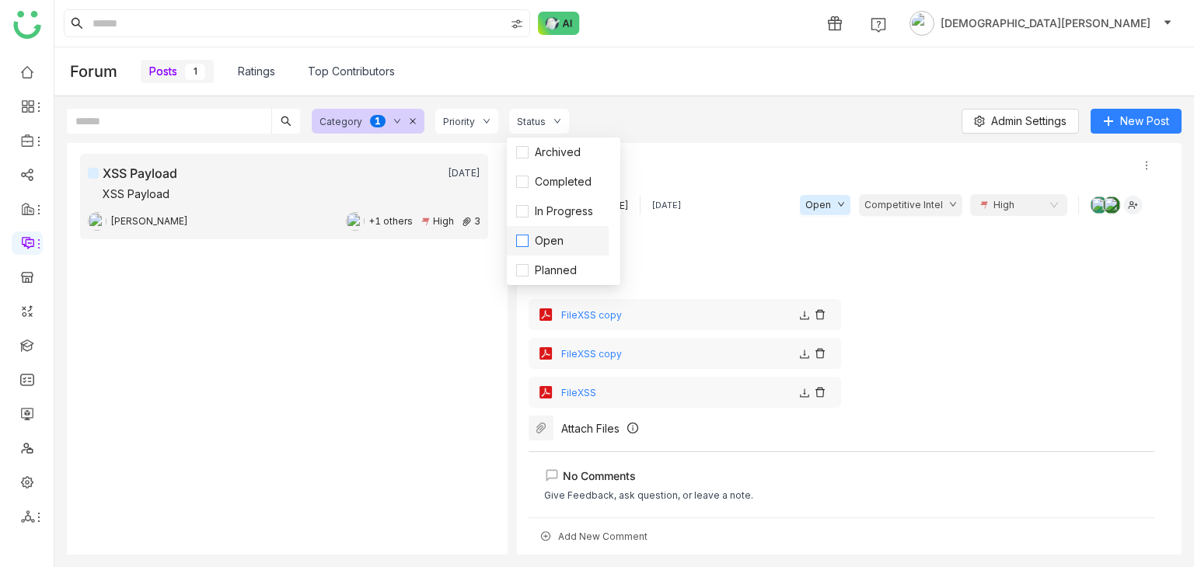
click at [551, 235] on span "Open" at bounding box center [548, 240] width 41 height 17
click at [536, 242] on span "Open" at bounding box center [548, 240] width 41 height 17
click at [705, 119] on div "Category 0 1 2 3 4 5 6 7 8 9 Priority Status Admin Settings New Post" at bounding box center [624, 126] width 1115 height 34
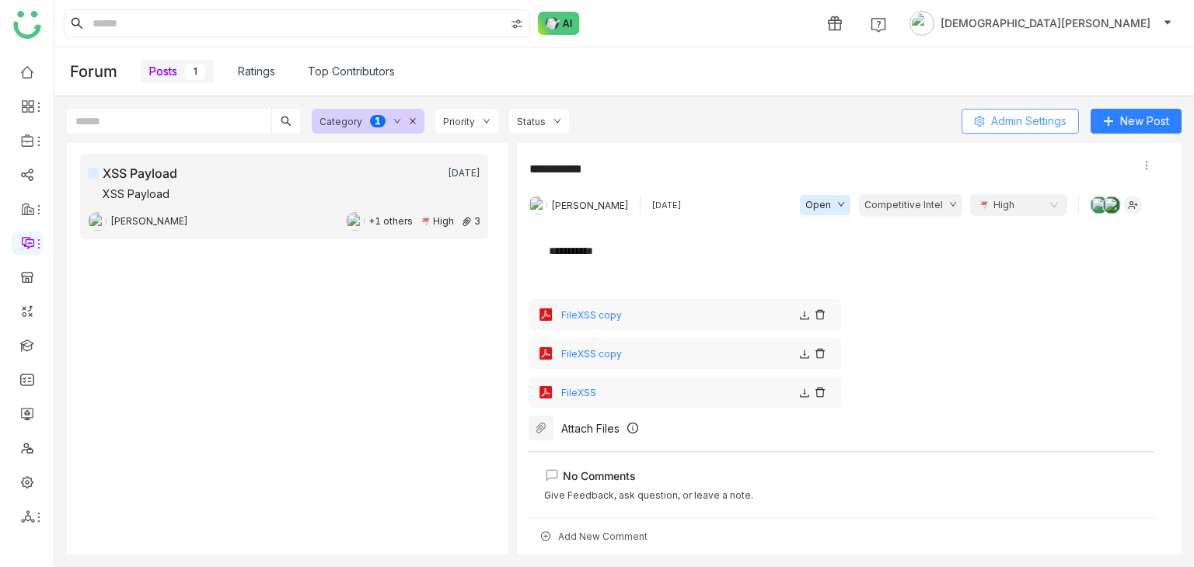
click at [1012, 127] on span "Admin Settings" at bounding box center [1028, 121] width 75 height 17
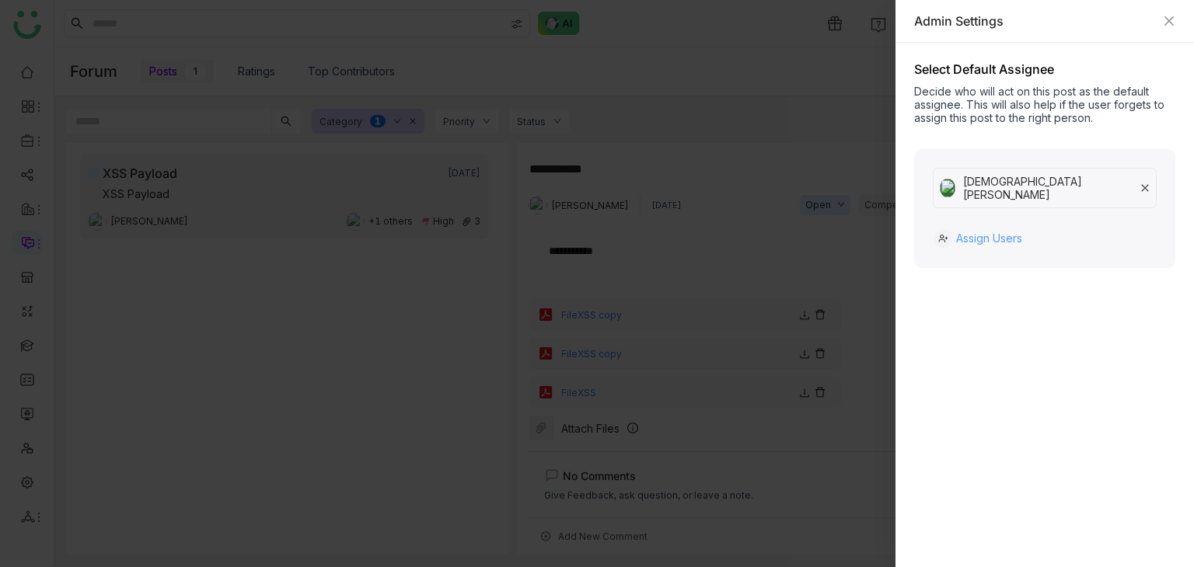
click at [1002, 227] on span "Assign Users" at bounding box center [989, 238] width 66 height 23
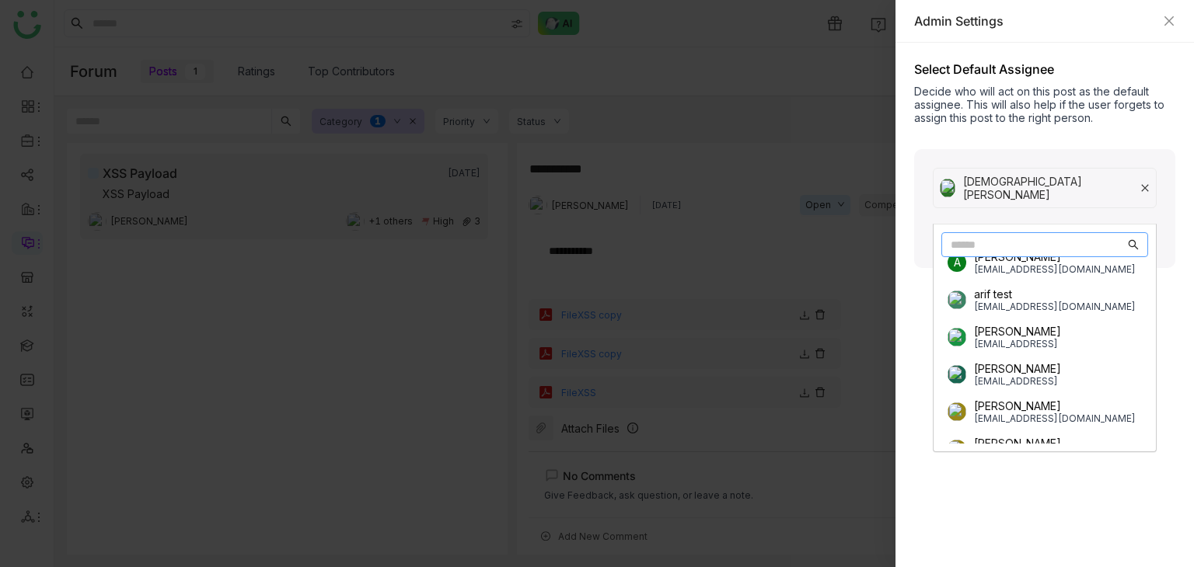
scroll to position [218, 0]
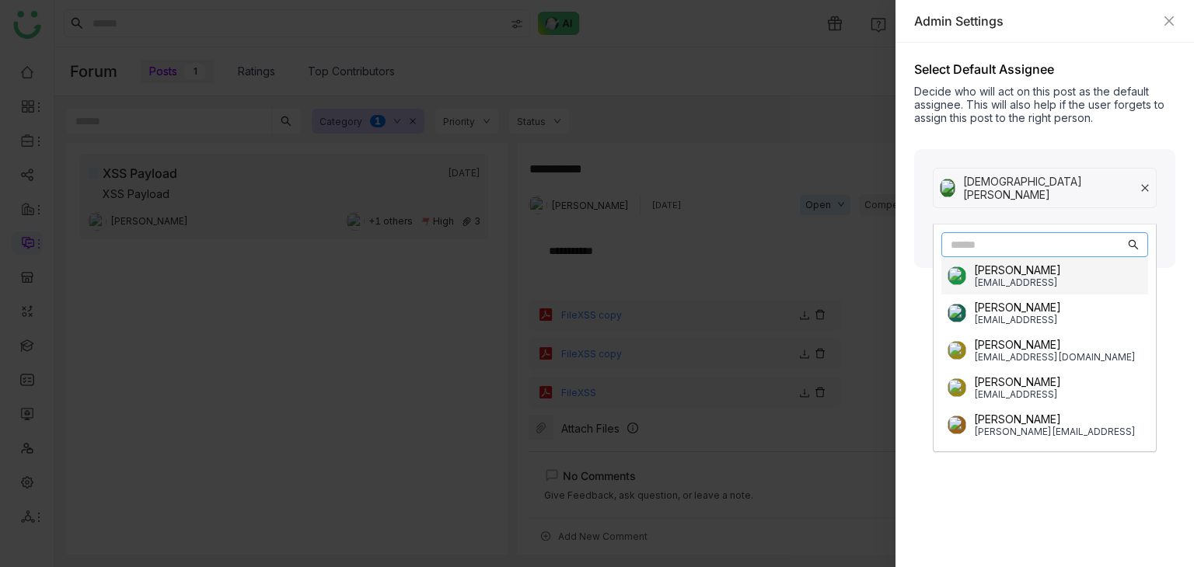
click at [1174, 13] on div "Admin Settings" at bounding box center [1044, 20] width 261 height 17
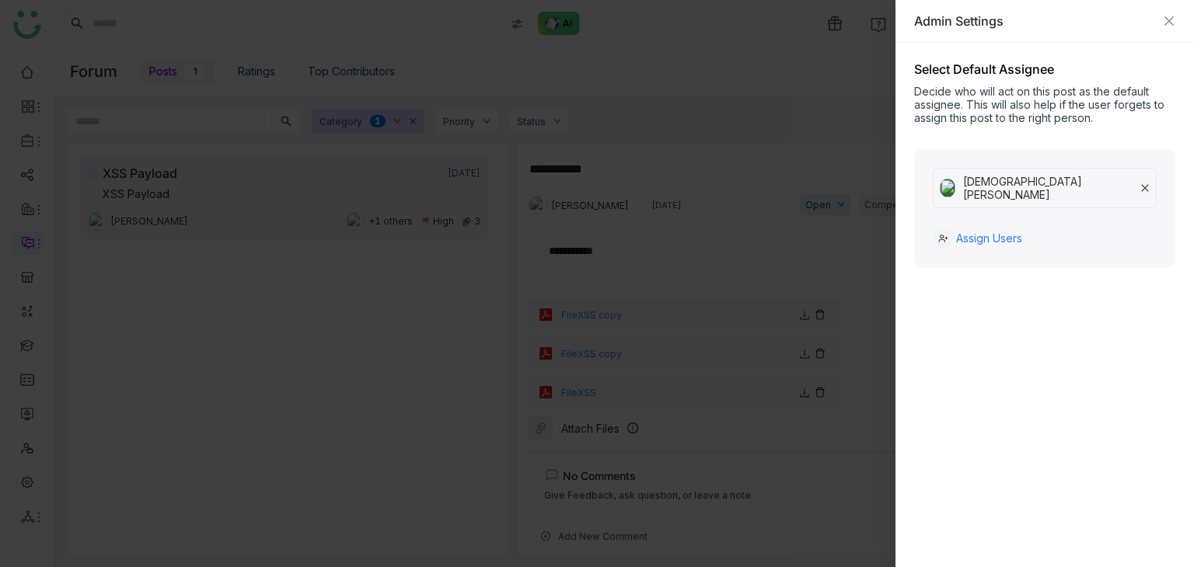
click at [1161, 19] on div "Admin Settings" at bounding box center [1044, 20] width 261 height 17
click at [1169, 15] on icon "Close" at bounding box center [1169, 21] width 12 height 12
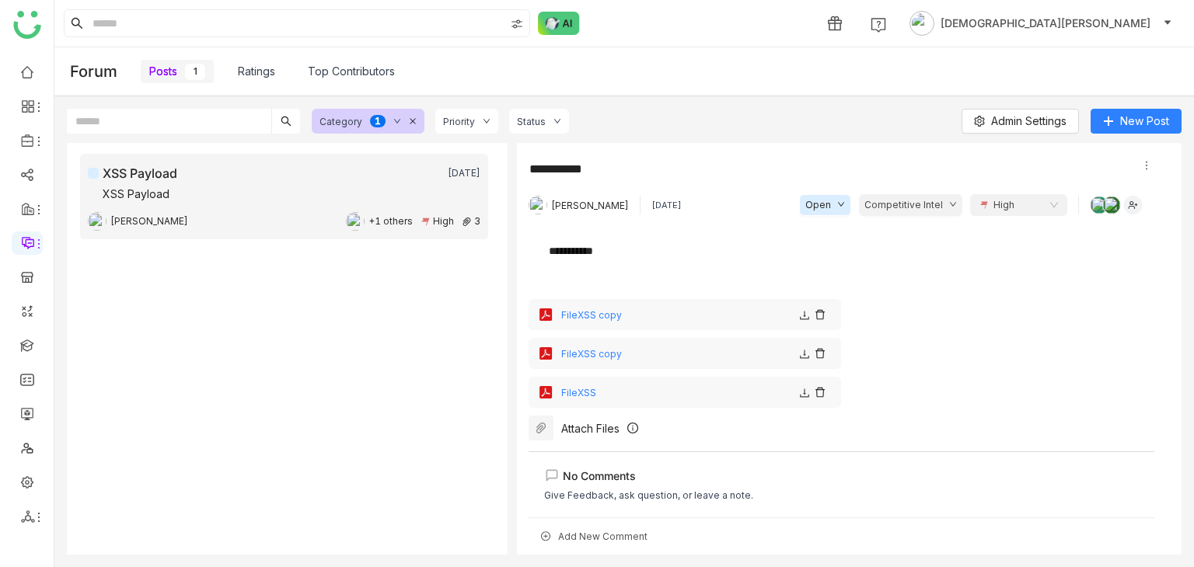
click at [417, 119] on div "Category 0 1 2 3 4 5 6 7 8 9" at bounding box center [368, 121] width 113 height 25
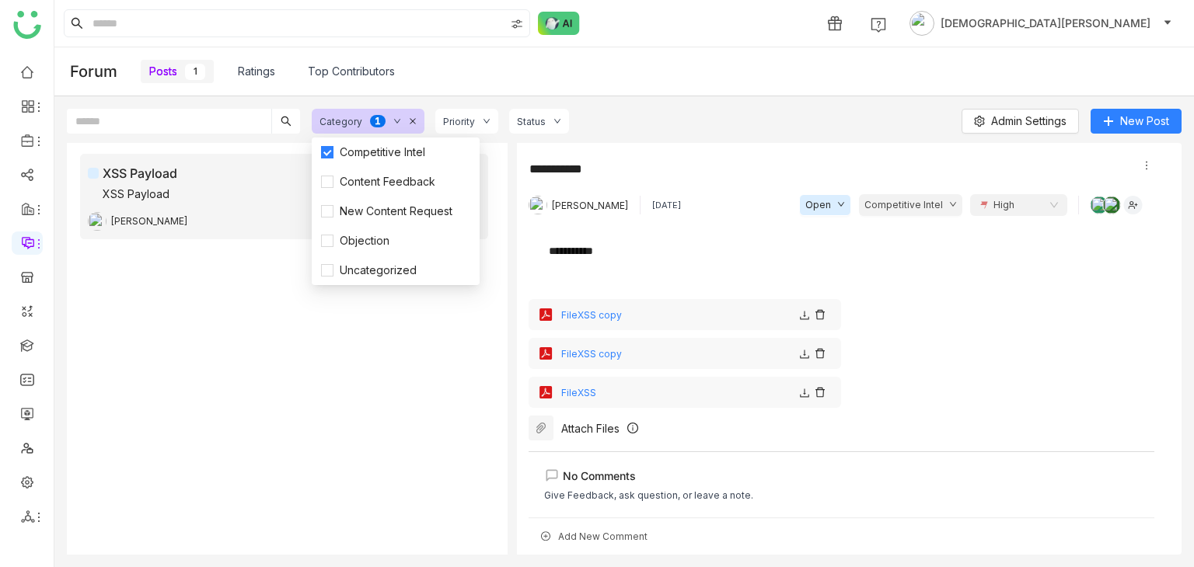
click at [413, 121] on icon at bounding box center [413, 121] width 8 height 8
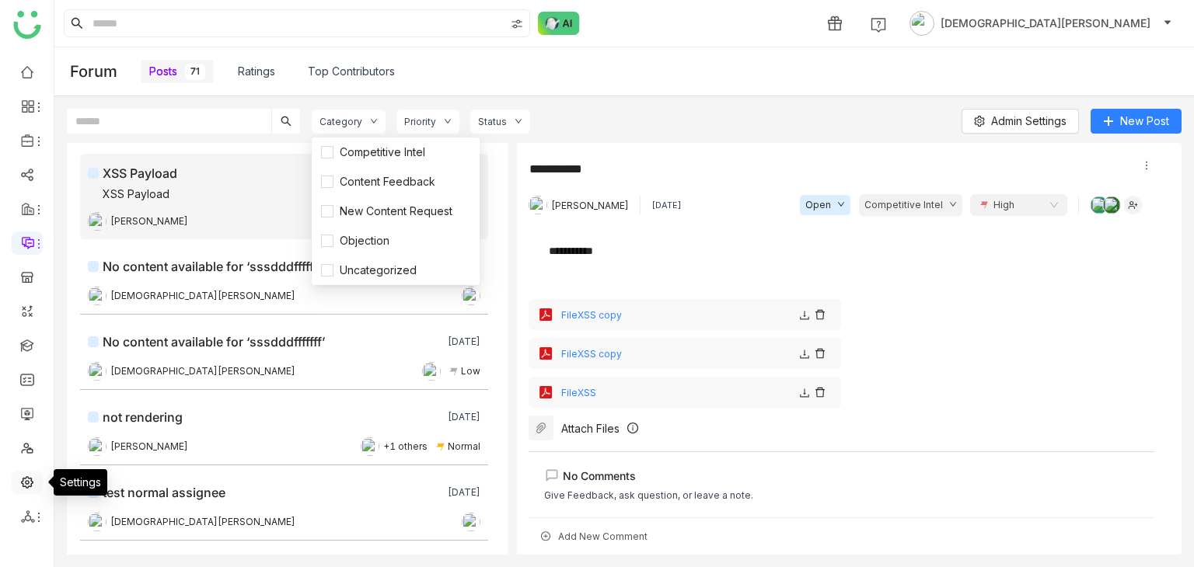
click at [22, 488] on link at bounding box center [27, 481] width 14 height 13
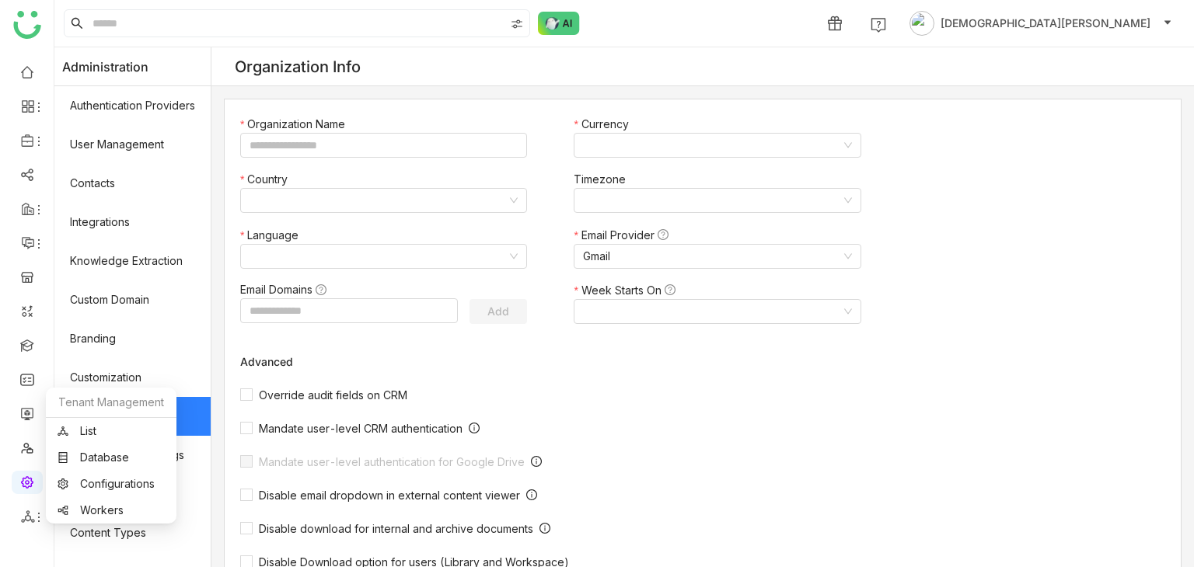
type input "*******"
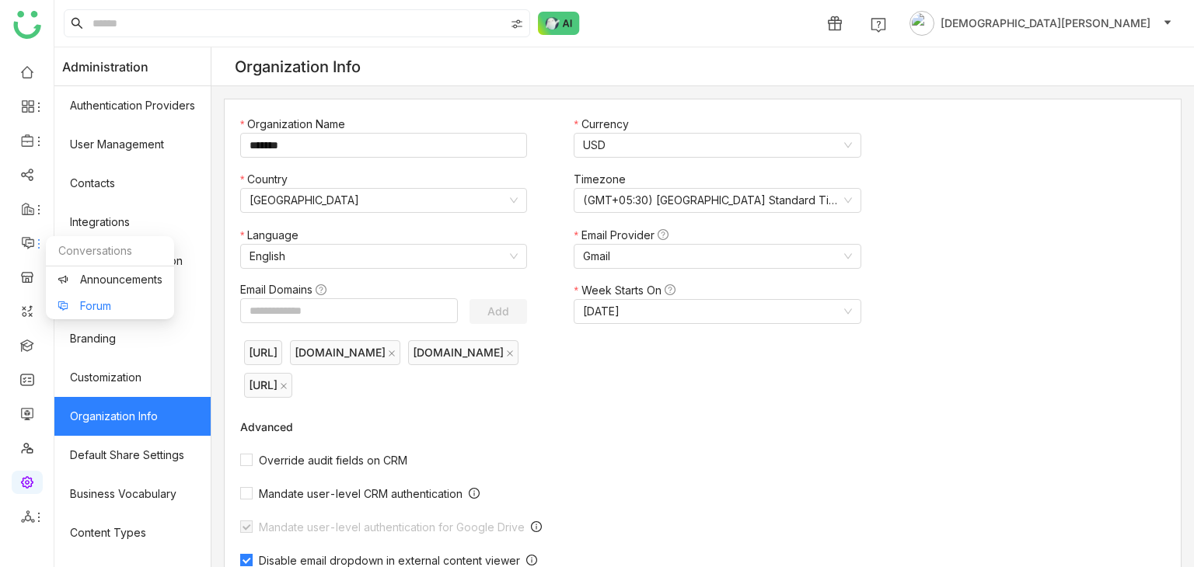
click at [117, 305] on link "Forum" at bounding box center [110, 306] width 105 height 11
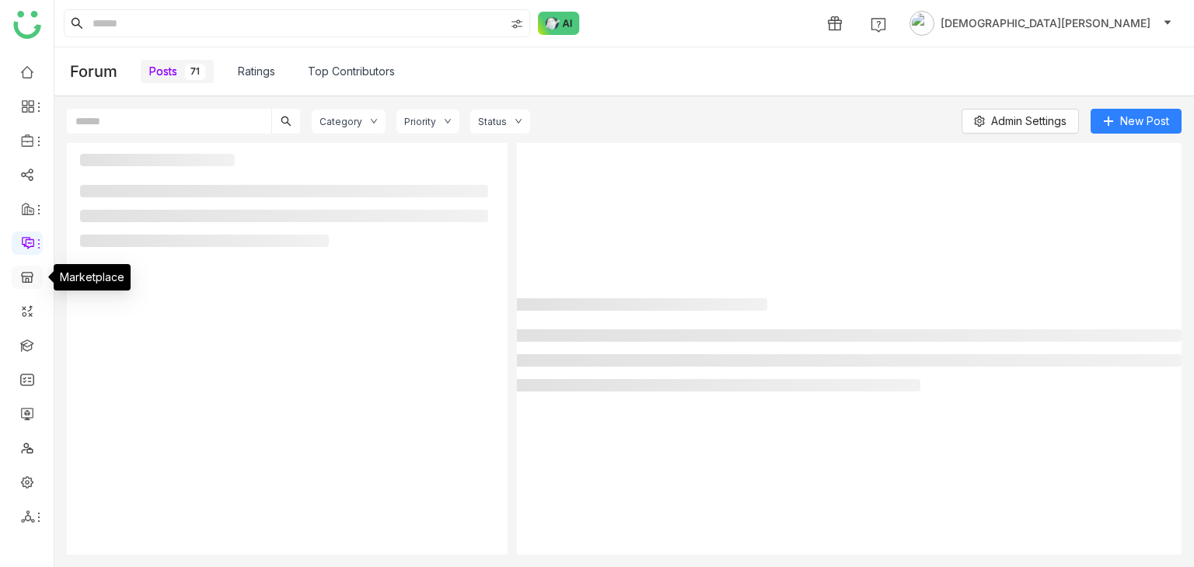
click at [20, 283] on link at bounding box center [27, 276] width 14 height 13
click at [31, 281] on link at bounding box center [27, 276] width 14 height 13
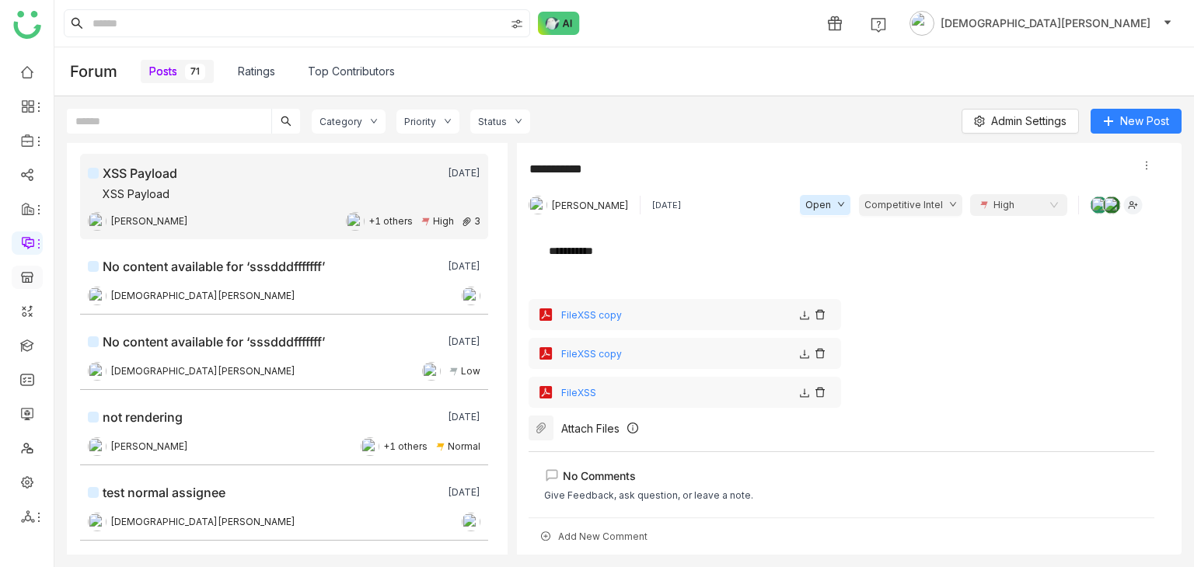
click at [31, 277] on link at bounding box center [27, 276] width 14 height 13
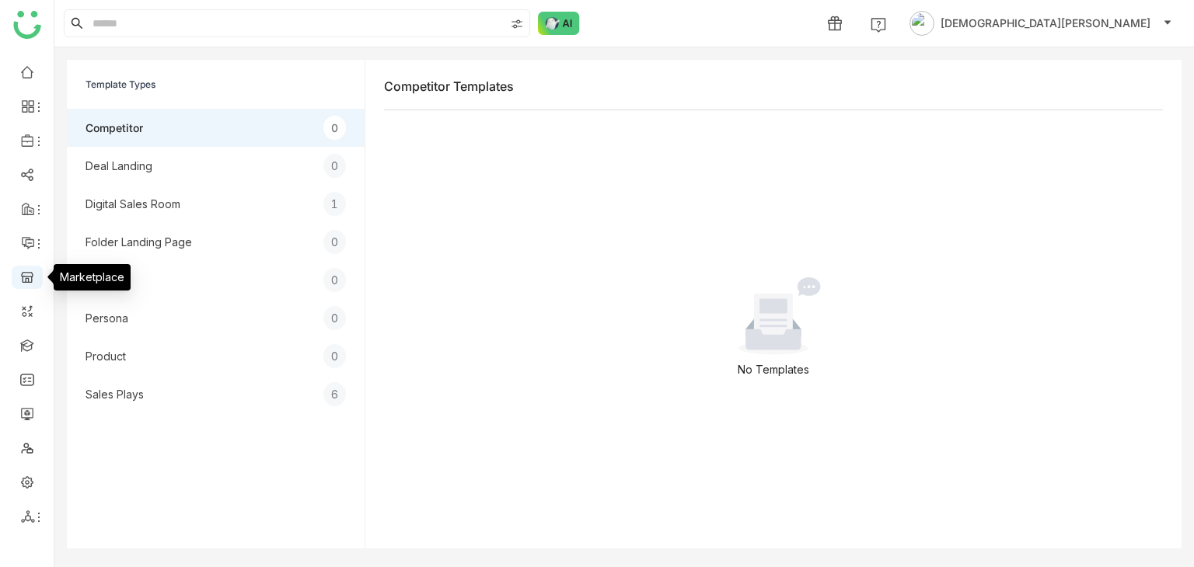
click at [131, 205] on div "Digital Sales Room" at bounding box center [132, 204] width 95 height 16
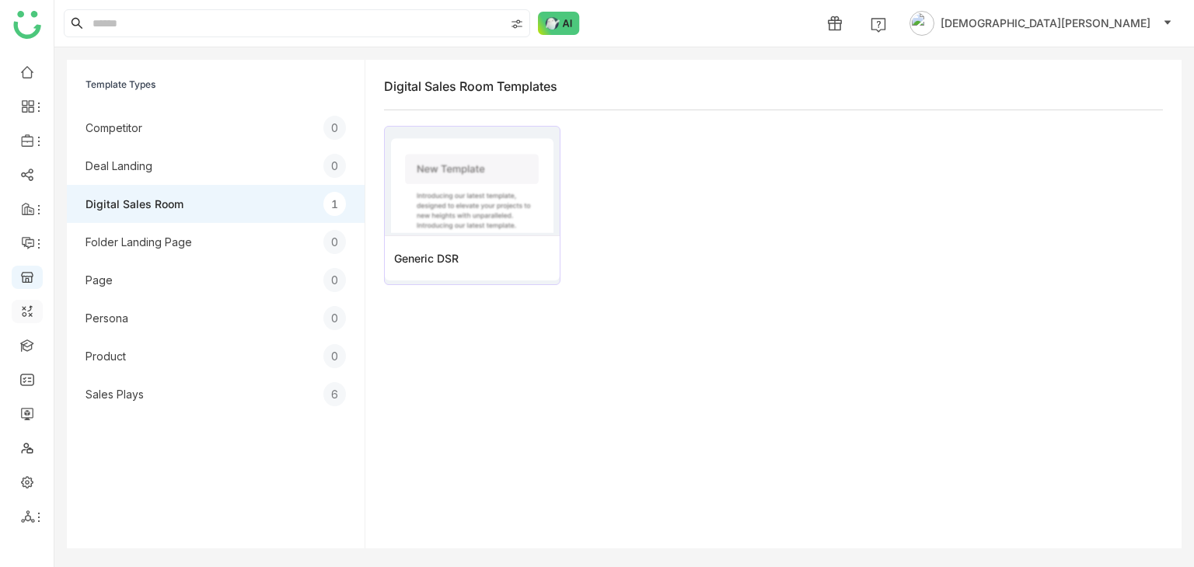
click at [28, 304] on link at bounding box center [27, 310] width 14 height 13
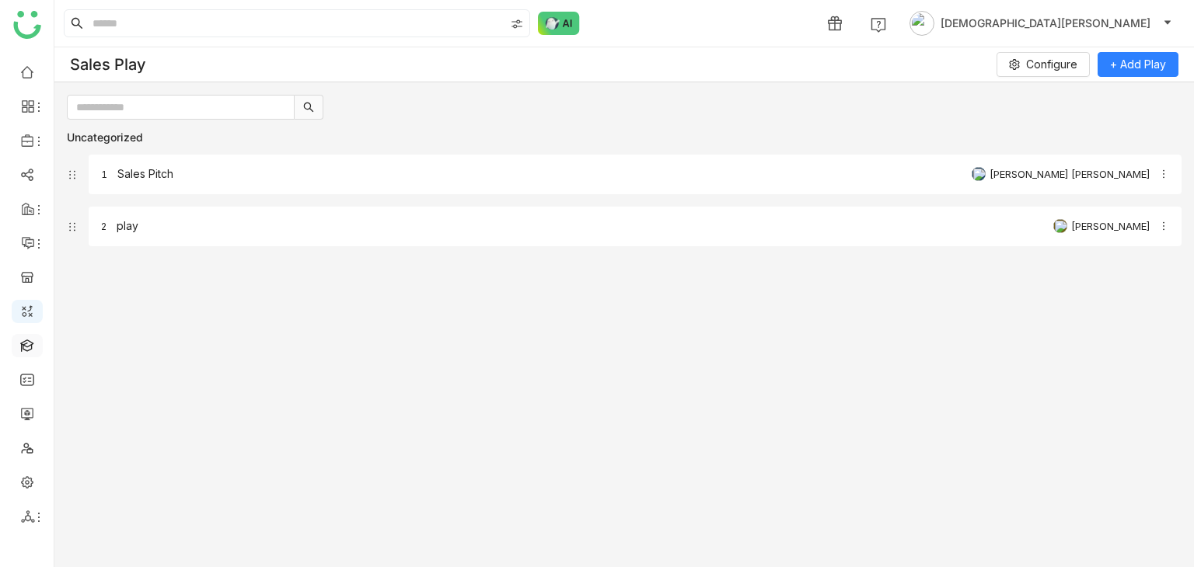
click at [31, 349] on link at bounding box center [27, 344] width 14 height 13
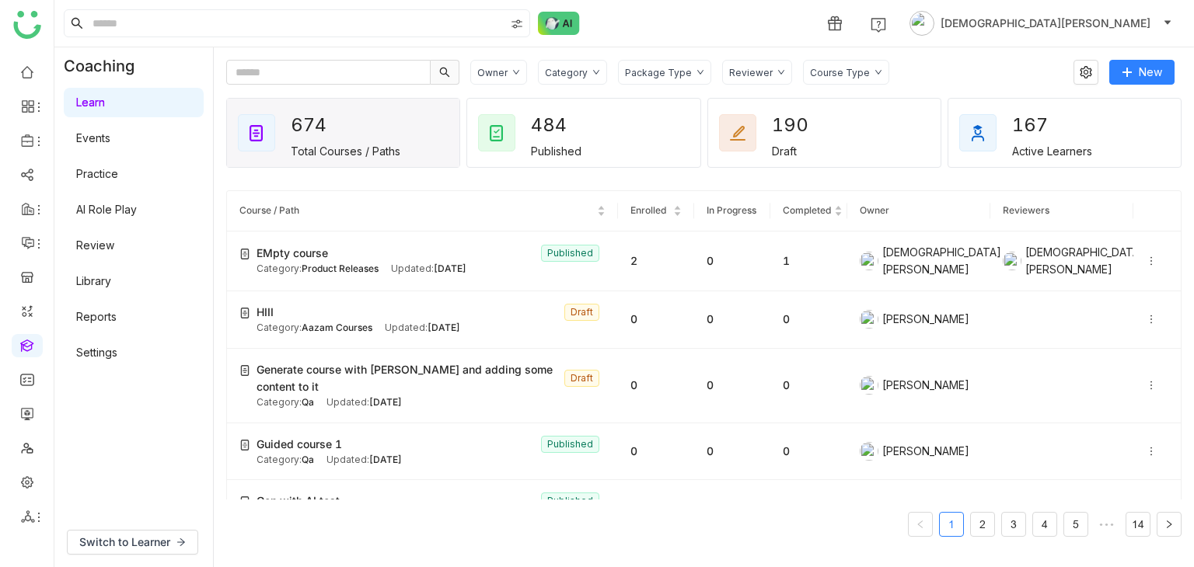
click at [578, 71] on div "Category" at bounding box center [566, 73] width 43 height 12
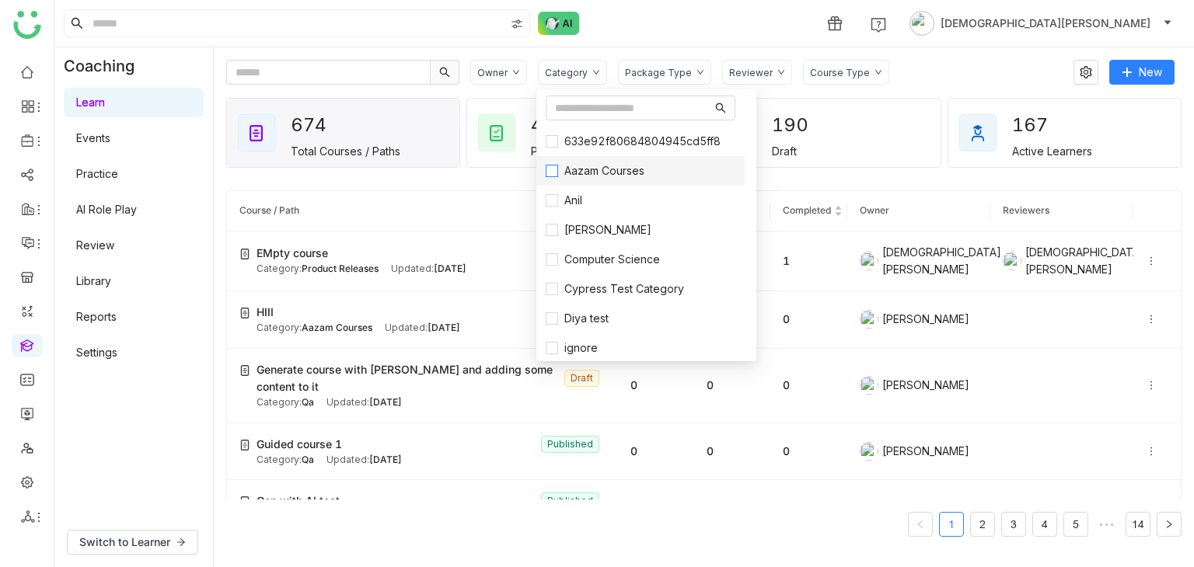
click at [613, 172] on span "Aazam Courses" at bounding box center [604, 170] width 92 height 17
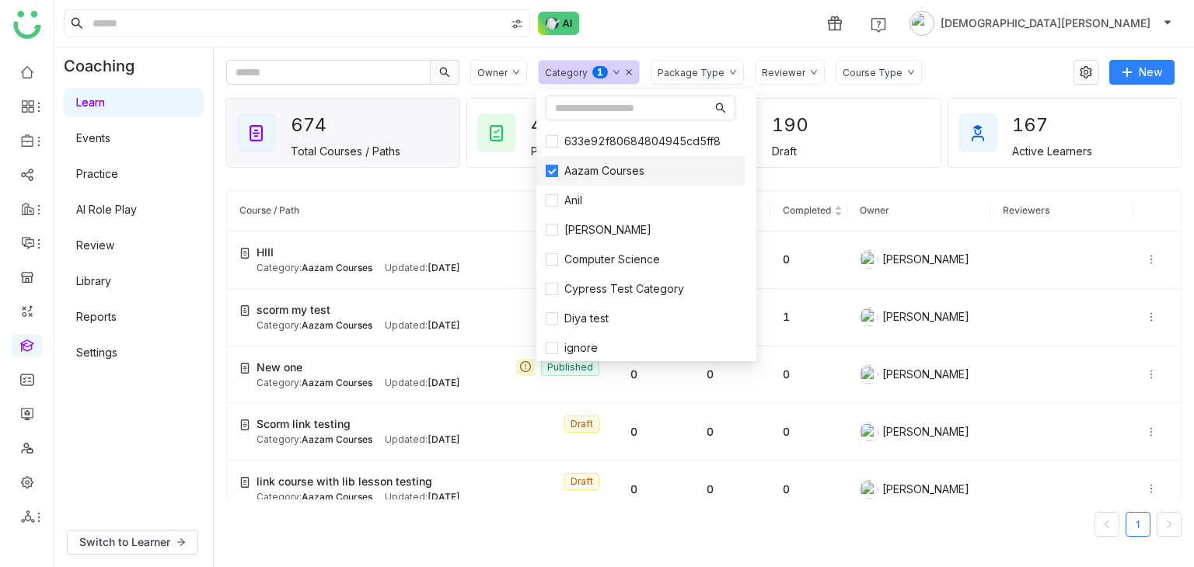
click at [614, 169] on span "Aazam Courses" at bounding box center [604, 170] width 92 height 17
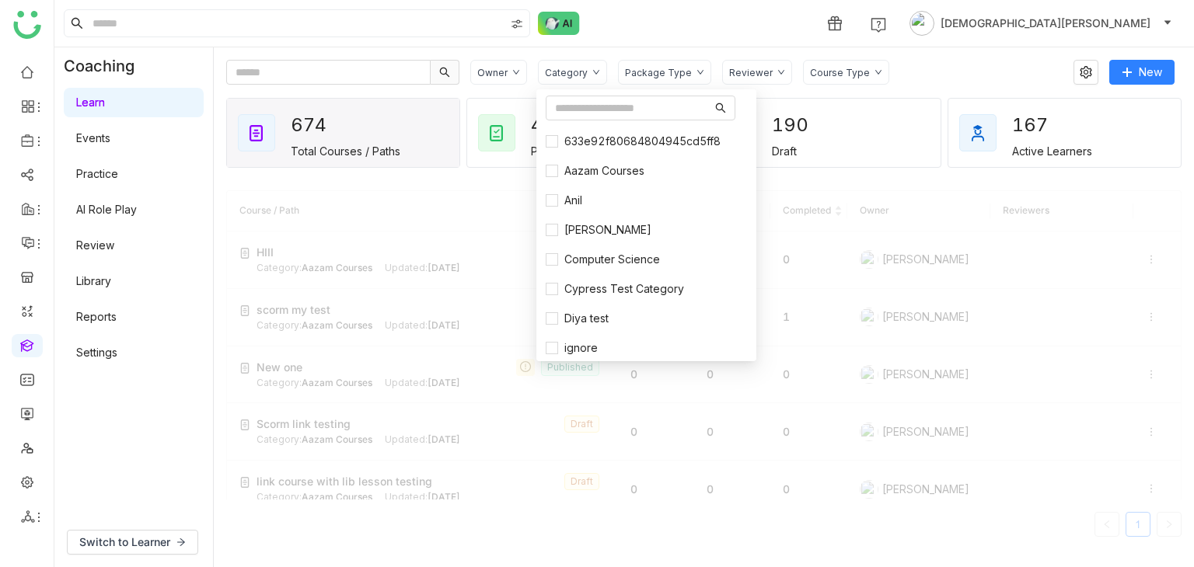
click at [517, 78] on div "Owner" at bounding box center [498, 72] width 57 height 25
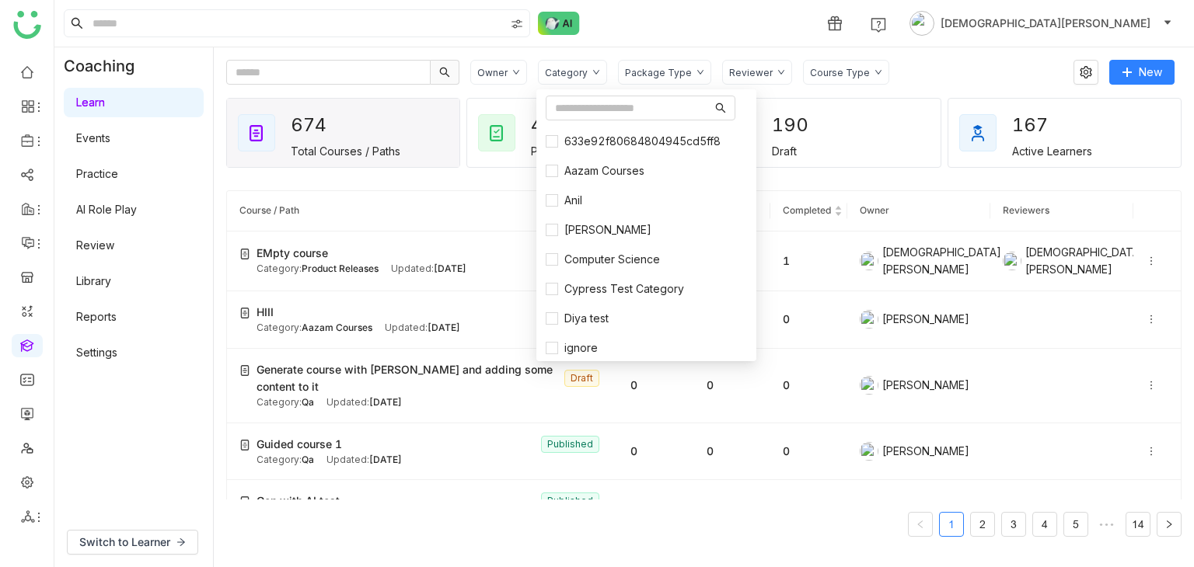
click at [517, 78] on div "Owner" at bounding box center [498, 72] width 57 height 25
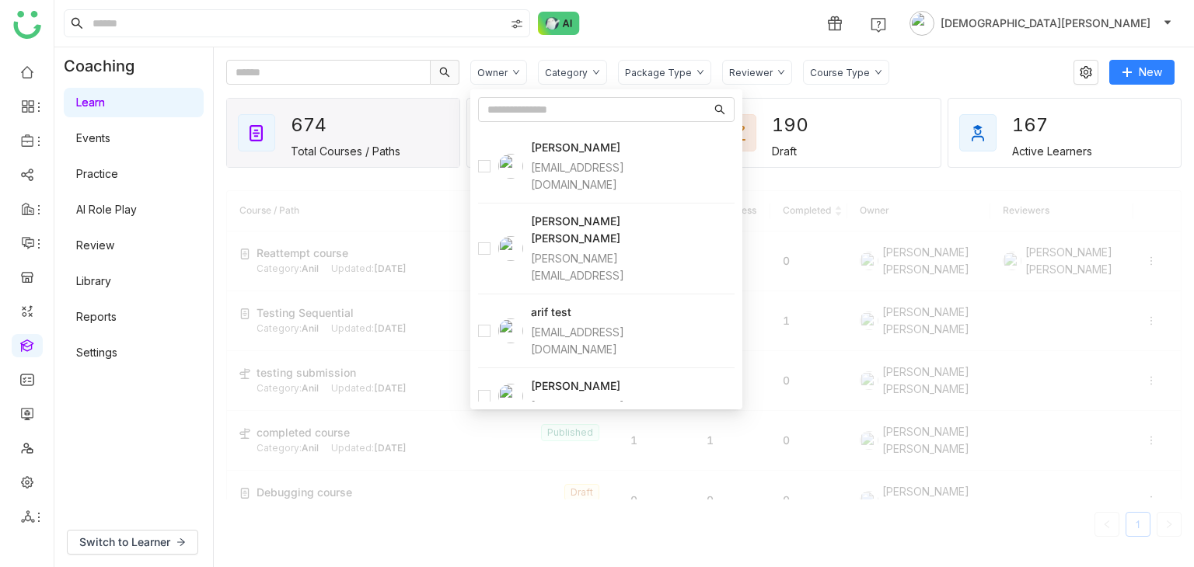
click at [699, 77] on div "Package Type" at bounding box center [664, 72] width 93 height 25
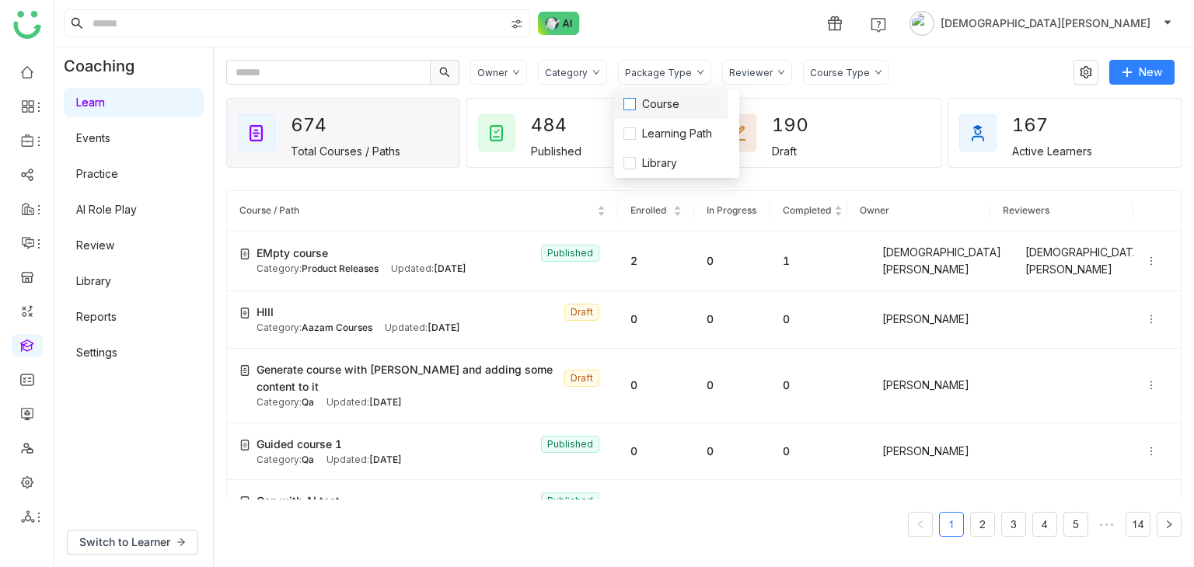
click at [639, 112] on span "Course" at bounding box center [661, 104] width 50 height 17
click at [653, 104] on span "Course" at bounding box center [661, 104] width 50 height 17
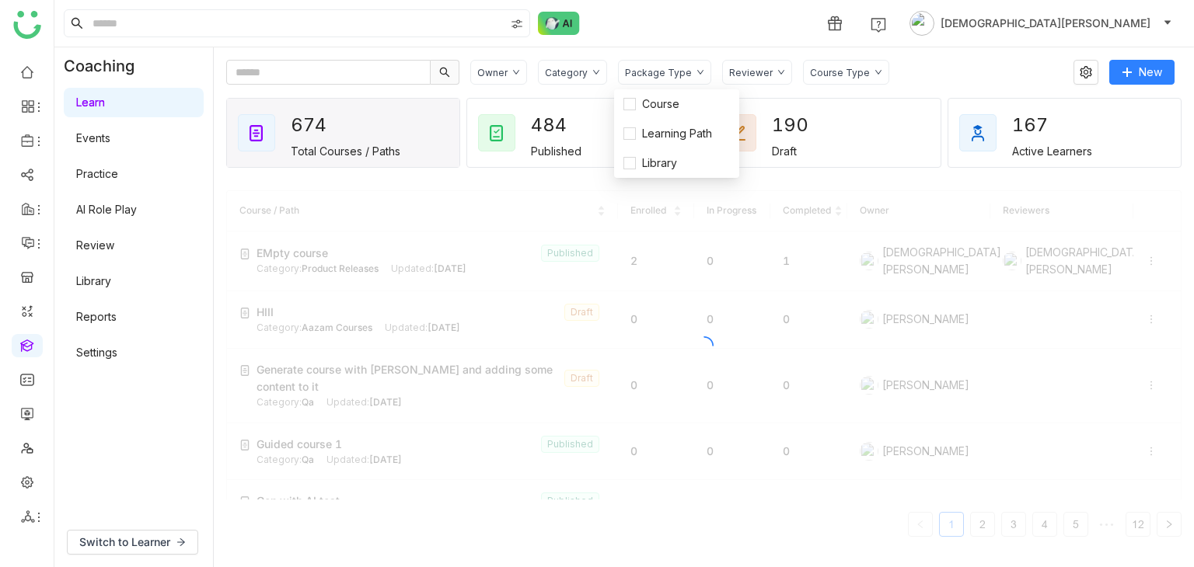
click at [768, 65] on div "Reviewer" at bounding box center [757, 72] width 70 height 25
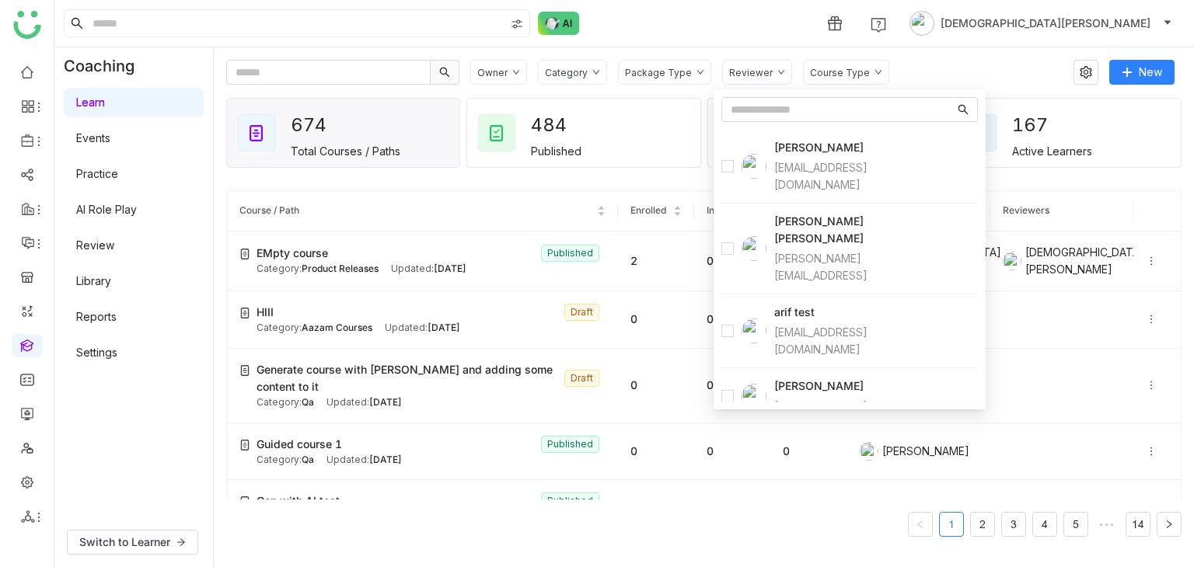
click at [734, 236] on div at bounding box center [743, 248] width 45 height 25
click at [843, 78] on div "Course Type" at bounding box center [846, 72] width 86 height 25
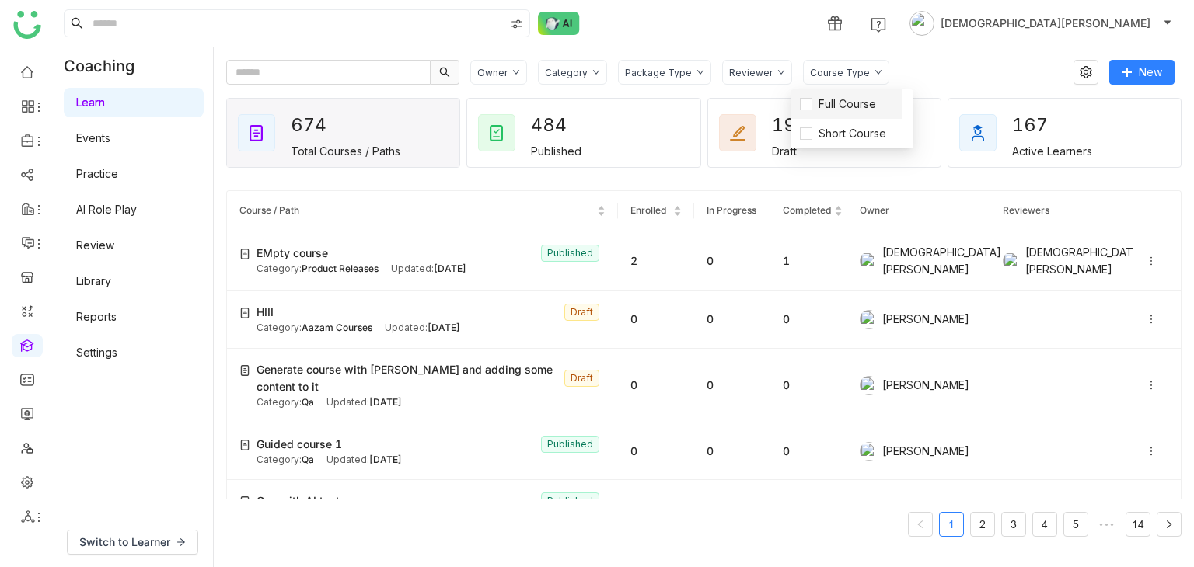
click at [832, 94] on li "Full Course" at bounding box center [845, 104] width 111 height 30
click at [839, 106] on span "Full Course" at bounding box center [847, 104] width 70 height 17
click at [903, 72] on div "Course Type 0 1 2 3 4 5 6 7 8 9" at bounding box center [862, 72] width 119 height 25
click at [898, 72] on div "Course Type 0 1 2 3 4 5 6 7 8 9" at bounding box center [862, 72] width 119 height 25
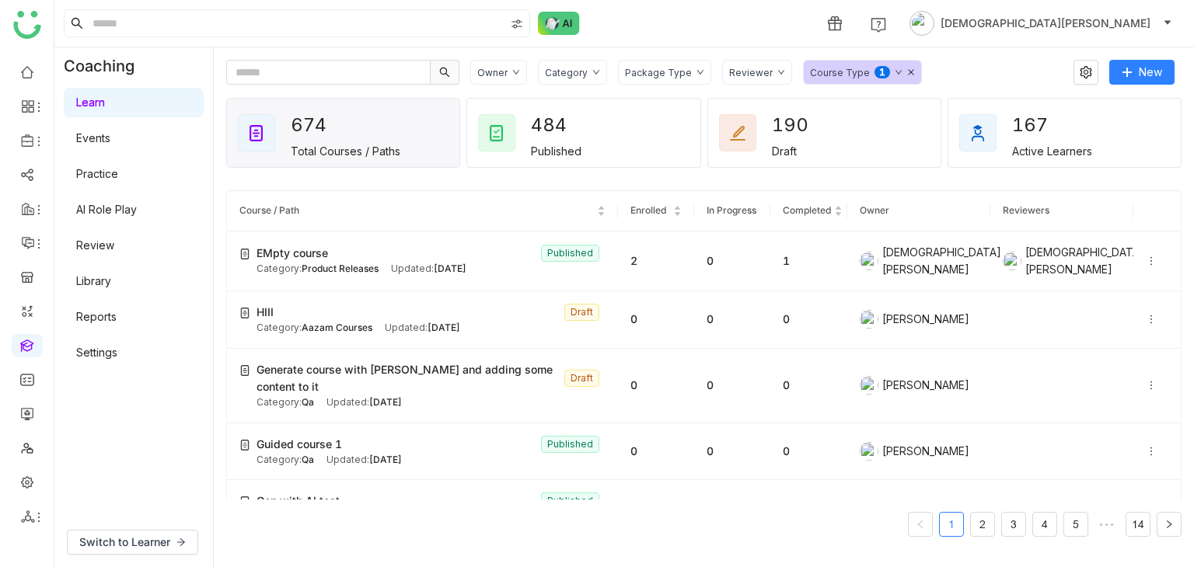
click at [907, 71] on icon at bounding box center [911, 72] width 8 height 8
click at [27, 342] on link at bounding box center [27, 344] width 14 height 13
click at [34, 481] on link at bounding box center [27, 481] width 14 height 13
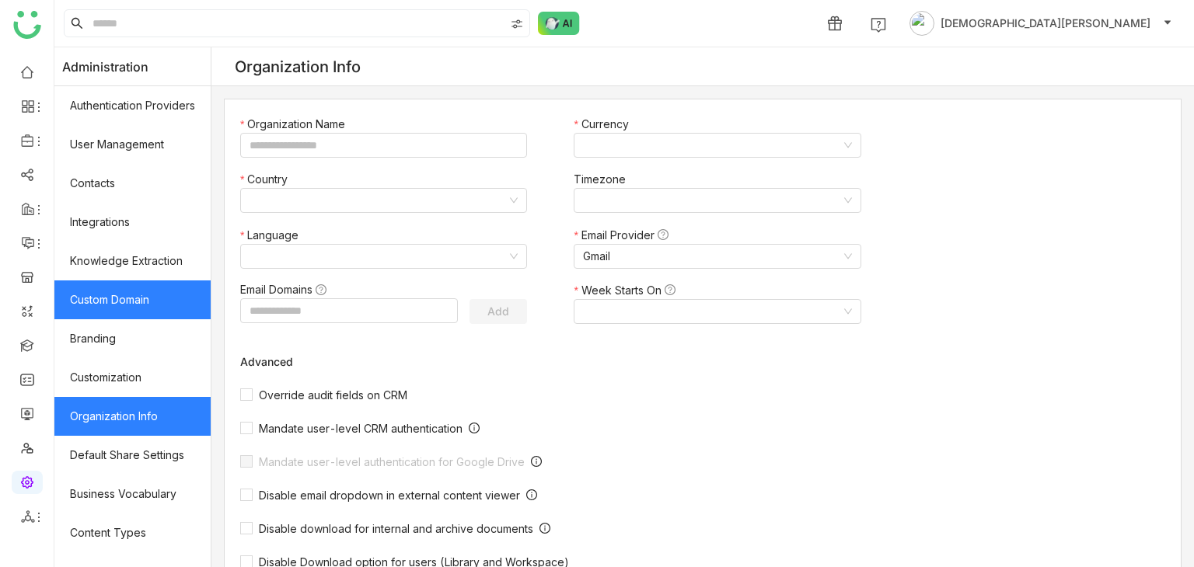
type input "*******"
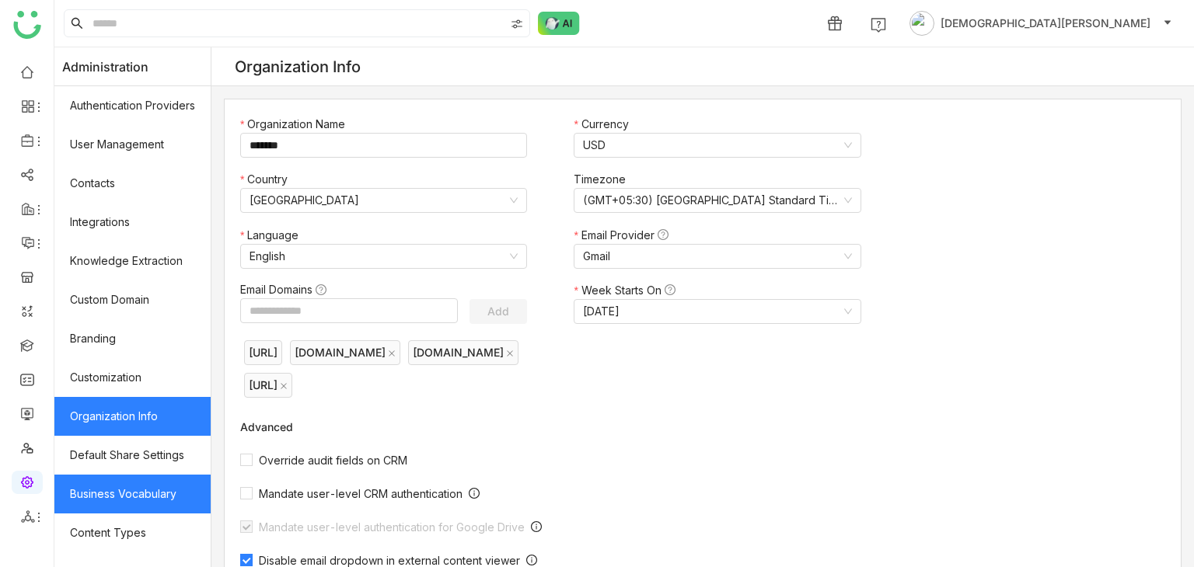
click at [124, 489] on link "Business Vocabulary" at bounding box center [132, 494] width 156 height 39
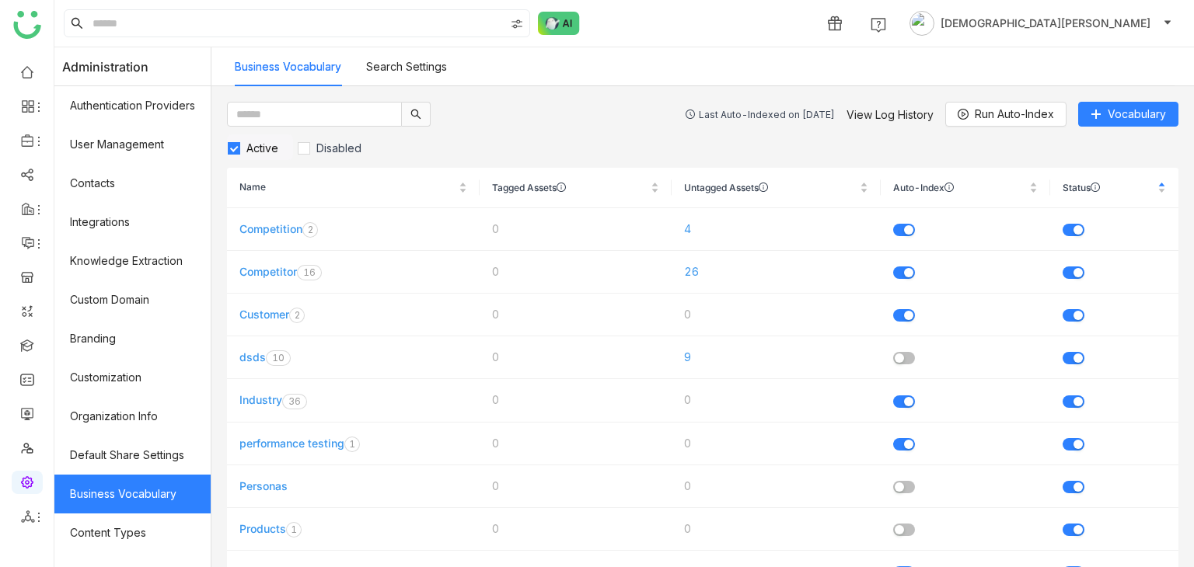
click at [415, 68] on link "Search Settings" at bounding box center [406, 66] width 81 height 13
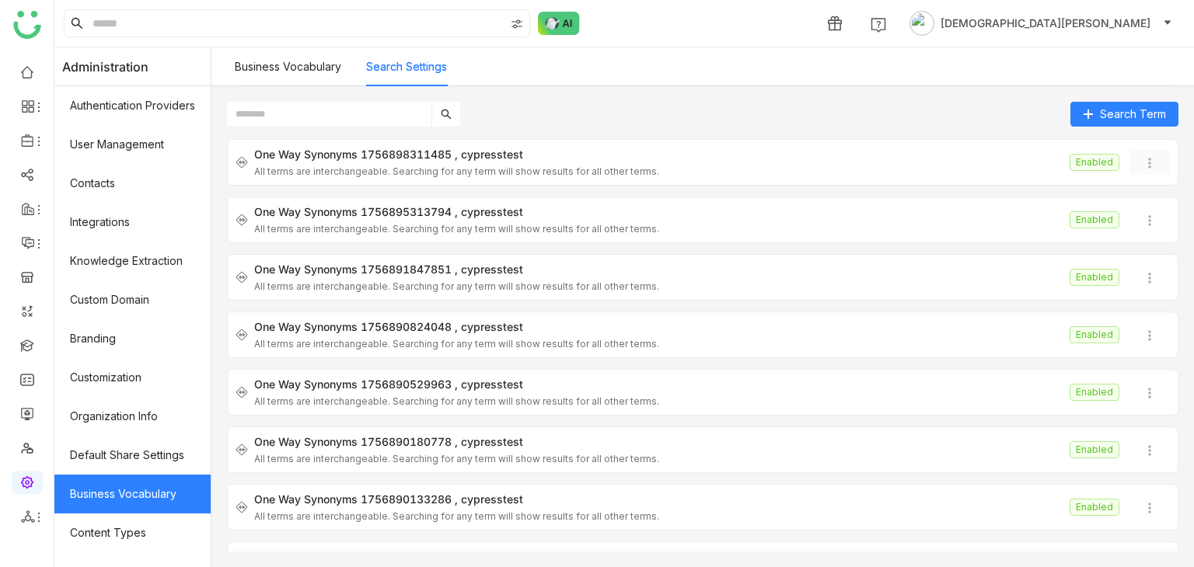
click at [1143, 166] on img at bounding box center [1150, 163] width 16 height 16
click at [1144, 256] on span "Delete" at bounding box center [1159, 252] width 34 height 13
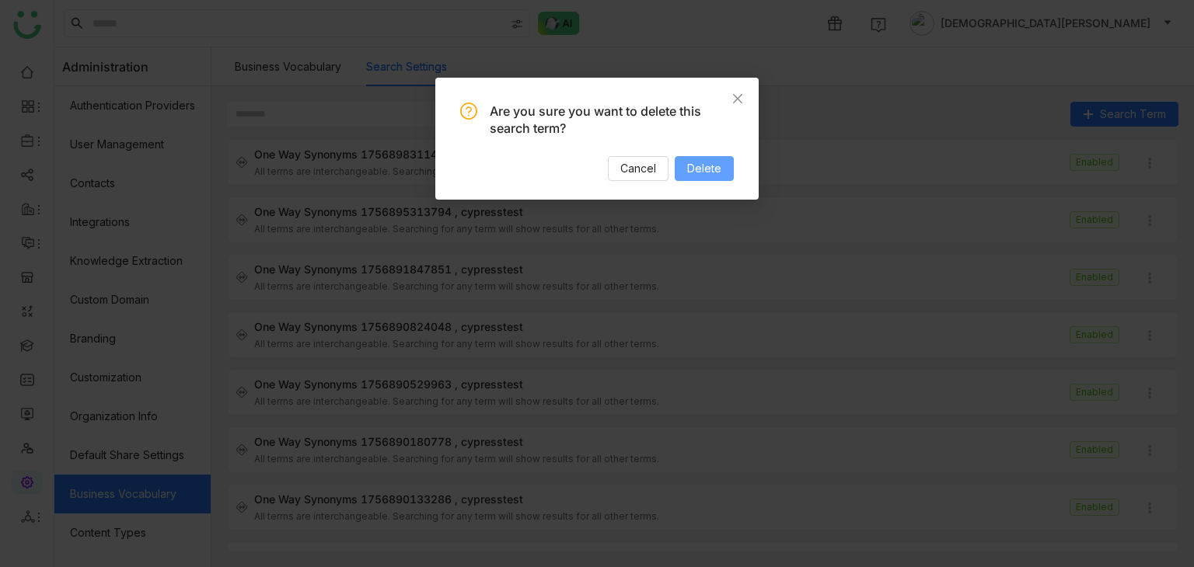
click at [701, 169] on span "Delete" at bounding box center [704, 168] width 34 height 17
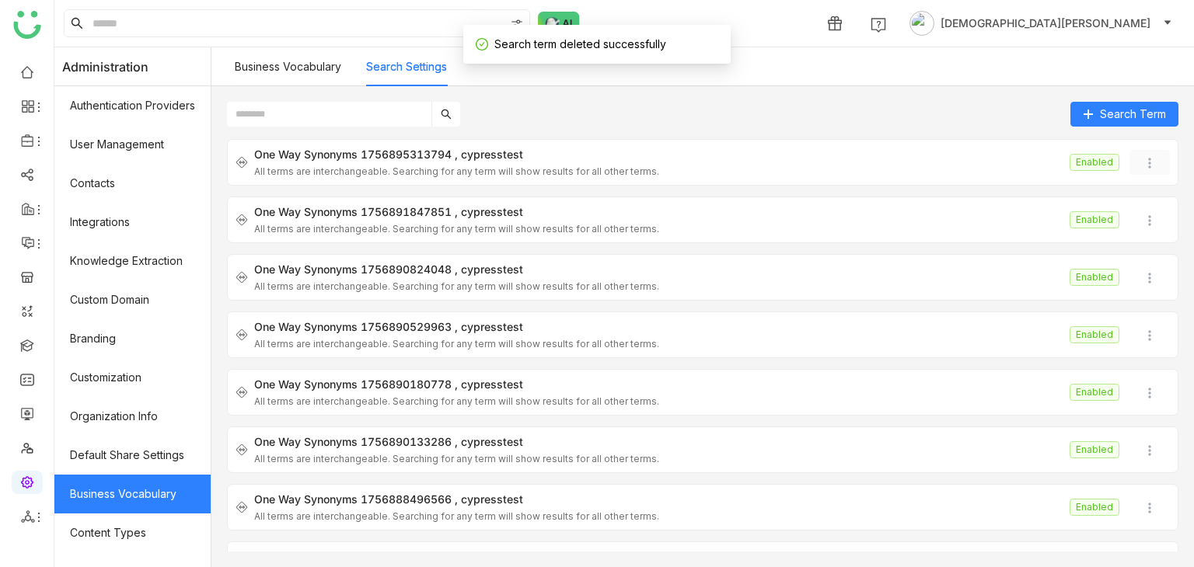
click at [1142, 164] on img at bounding box center [1150, 163] width 16 height 16
click at [1132, 252] on icon at bounding box center [1132, 252] width 11 height 11
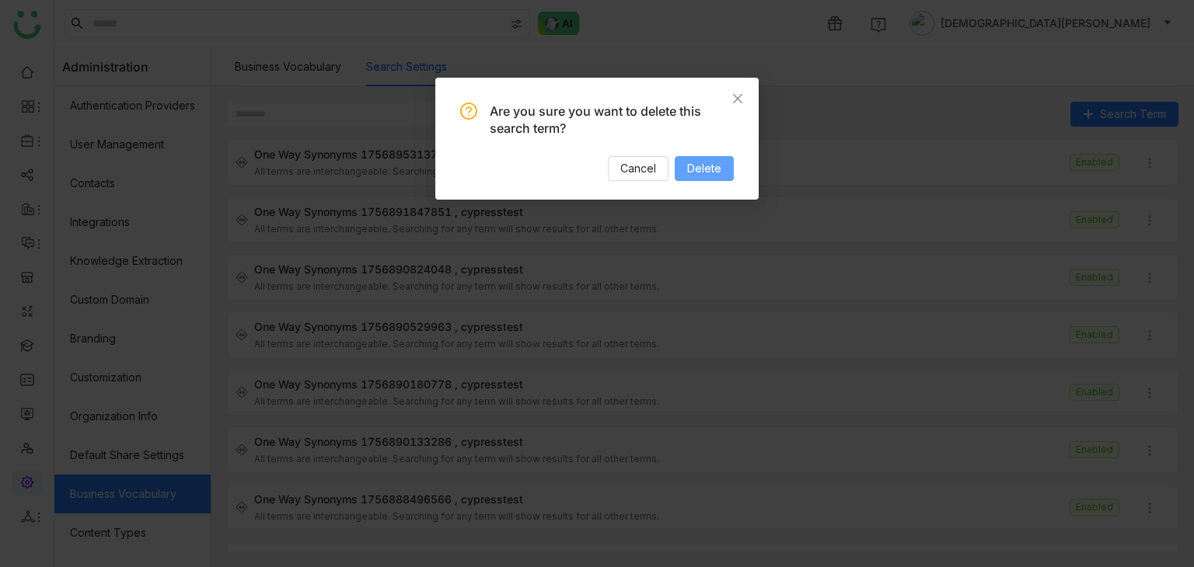
click at [724, 165] on button "Delete" at bounding box center [704, 168] width 59 height 25
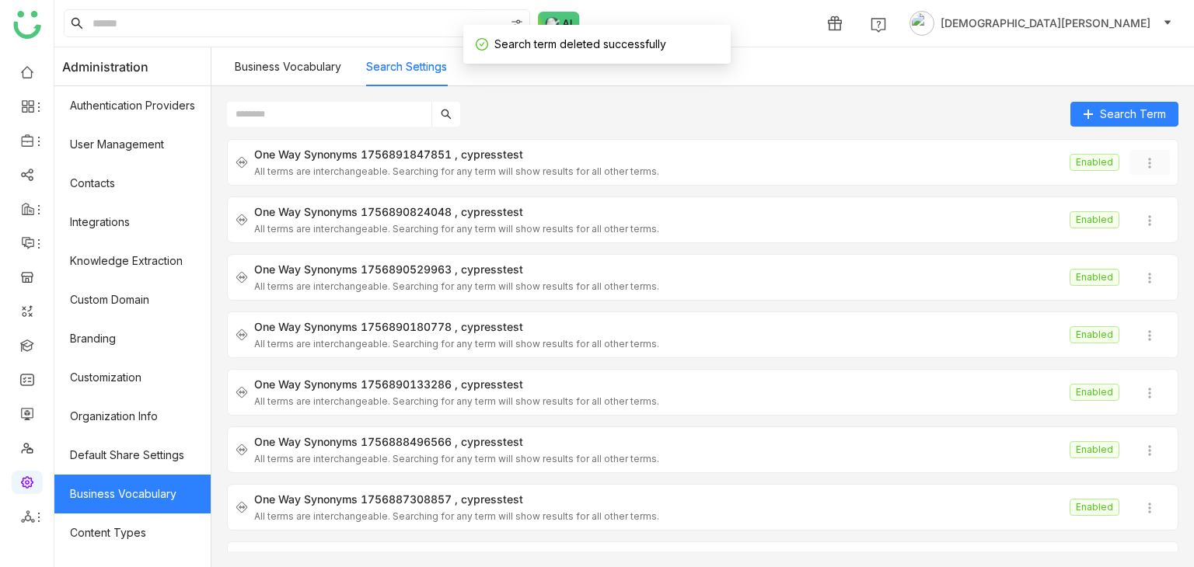
click at [1142, 160] on img at bounding box center [1150, 163] width 16 height 16
click at [1139, 251] on span "Delete" at bounding box center [1151, 253] width 49 height 17
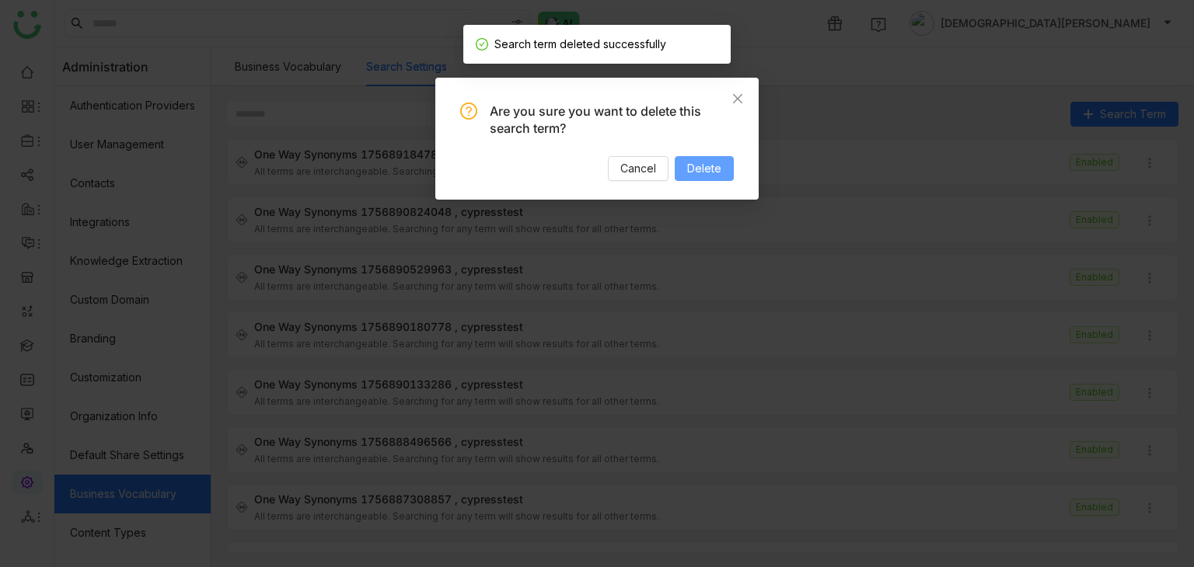
click at [694, 173] on span "Delete" at bounding box center [704, 168] width 34 height 17
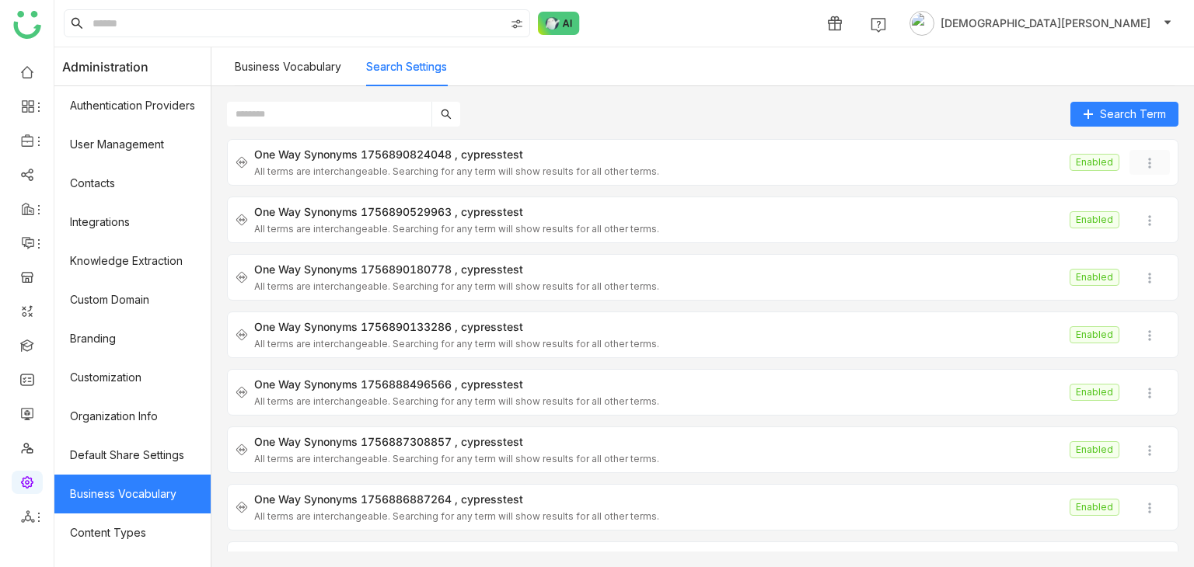
click at [1142, 161] on img at bounding box center [1150, 163] width 16 height 16
click at [1137, 260] on span "Delete" at bounding box center [1151, 253] width 49 height 17
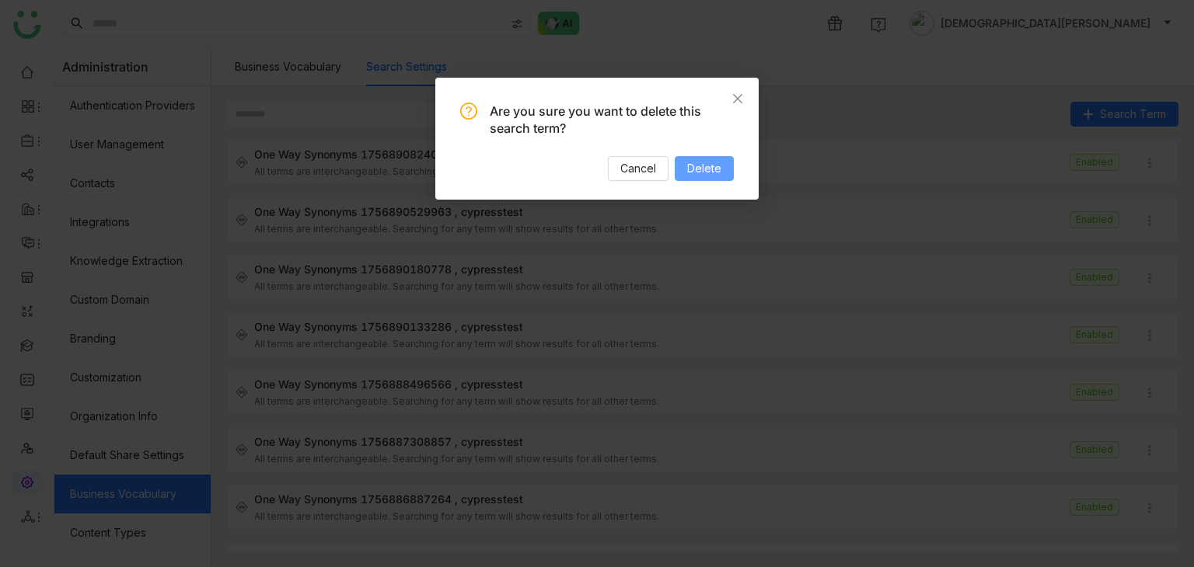
drag, startPoint x: 710, startPoint y: 159, endPoint x: 723, endPoint y: 166, distance: 14.3
click at [710, 159] on button "Delete" at bounding box center [704, 168] width 59 height 25
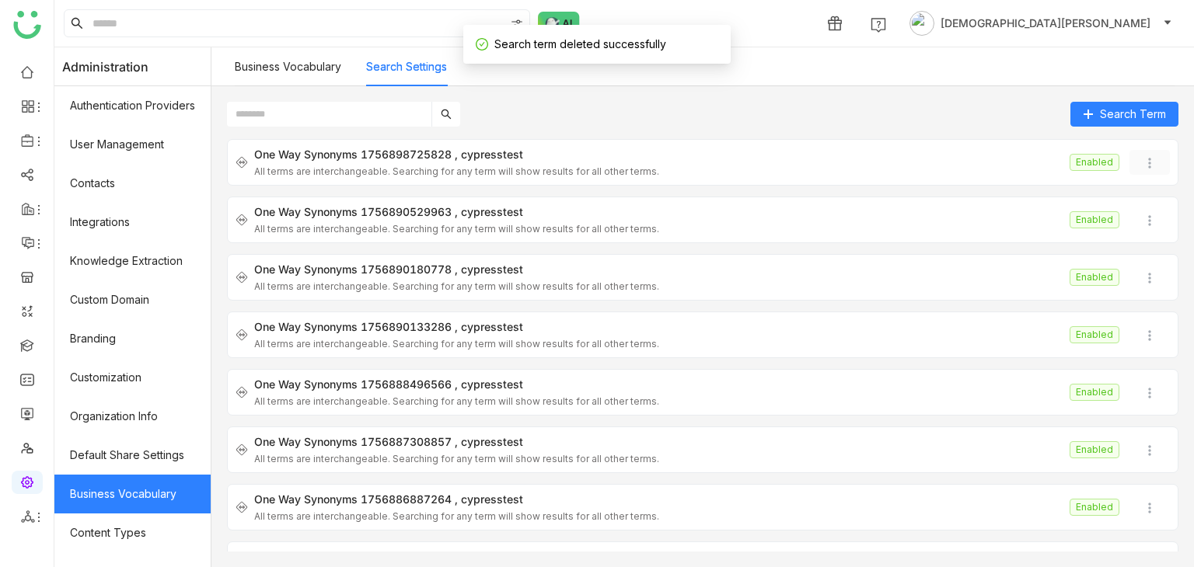
click at [1142, 164] on img at bounding box center [1150, 163] width 16 height 16
click at [1141, 245] on span "Delete" at bounding box center [1151, 253] width 49 height 17
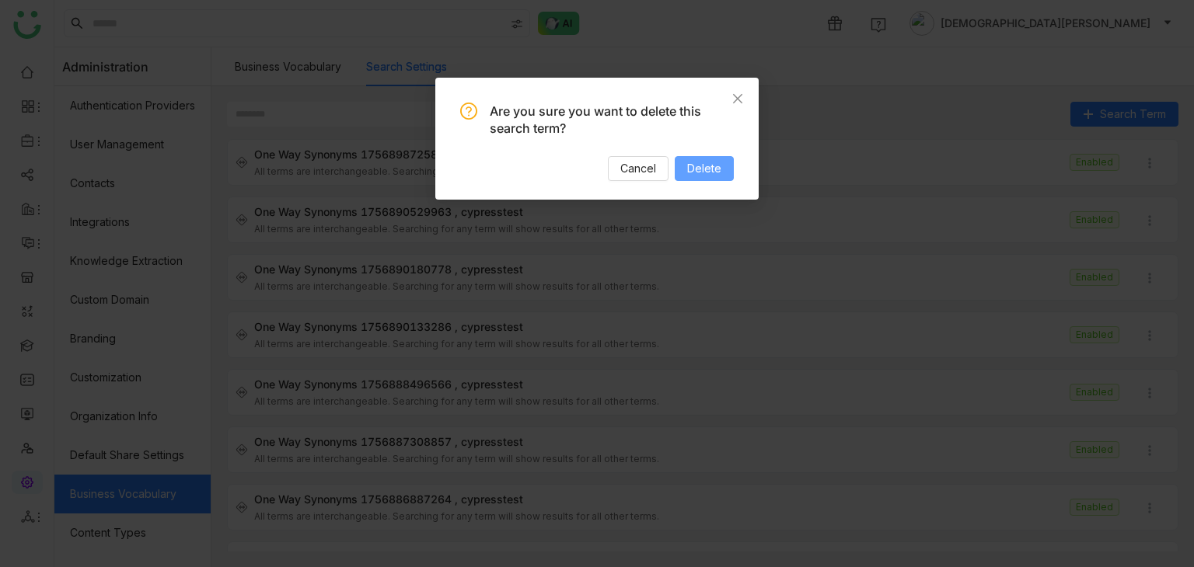
click at [707, 172] on span "Delete" at bounding box center [704, 168] width 34 height 17
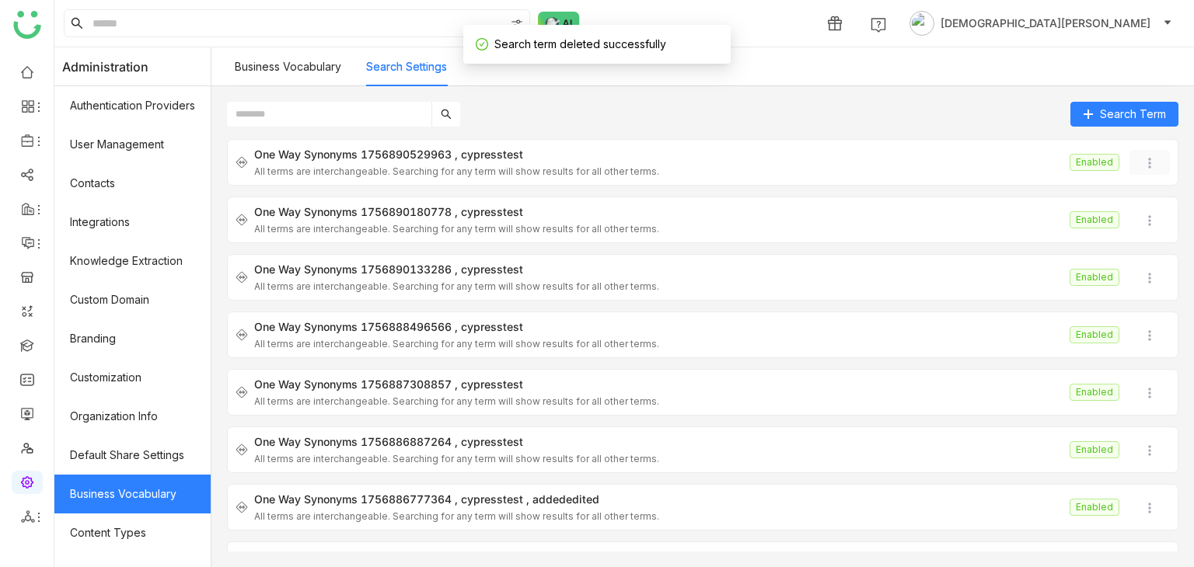
click at [1142, 166] on img at bounding box center [1150, 163] width 16 height 16
click at [1146, 253] on span "Delete" at bounding box center [1159, 252] width 34 height 13
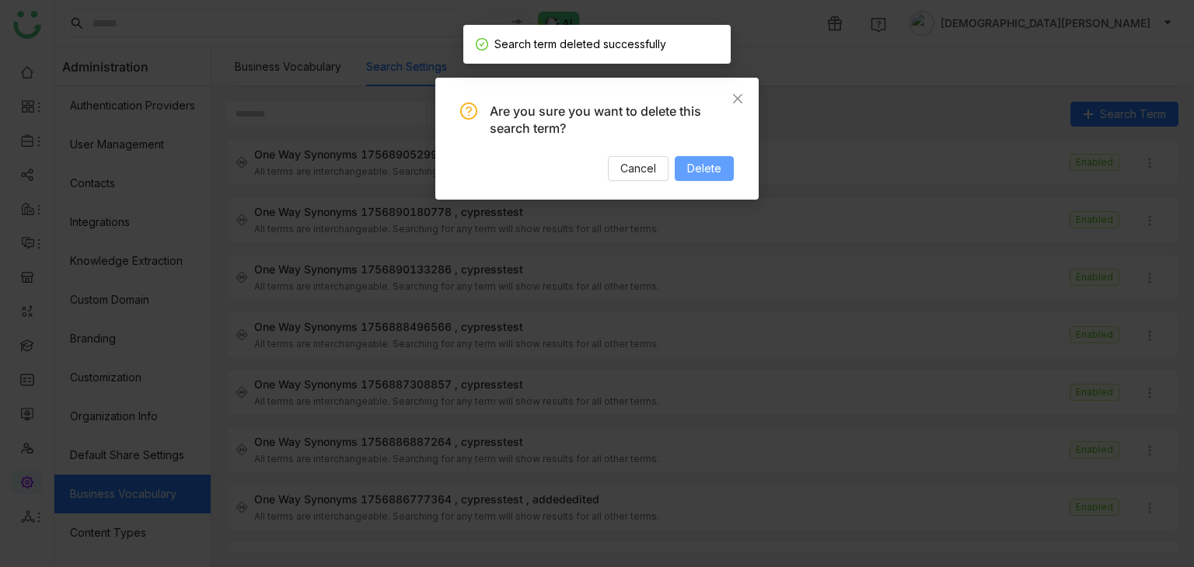
click at [697, 166] on span "Delete" at bounding box center [704, 168] width 34 height 17
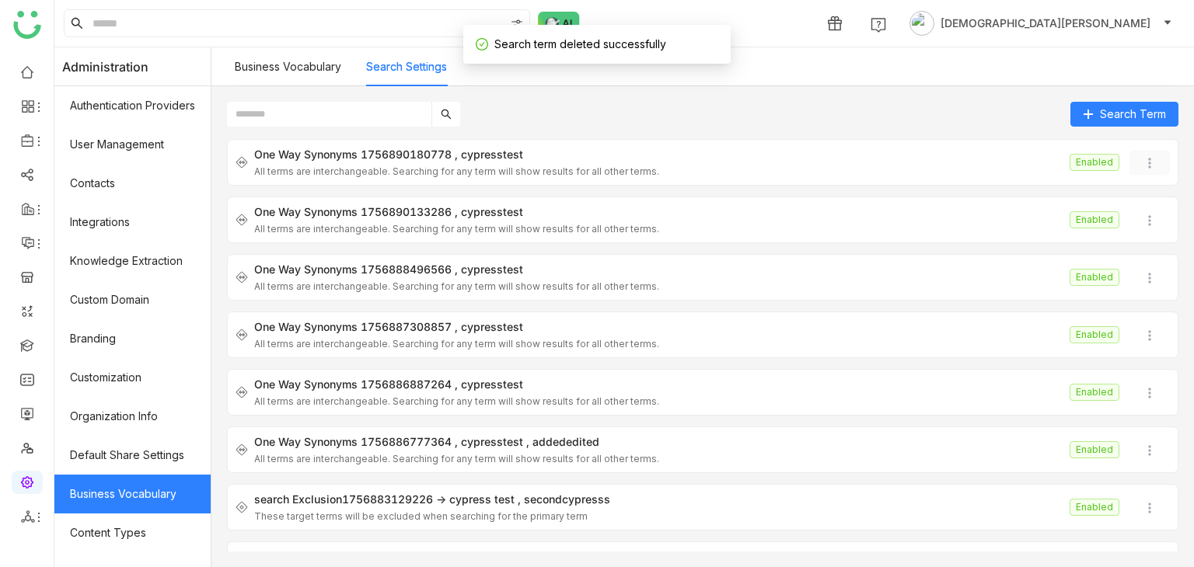
click at [1142, 168] on img at bounding box center [1150, 163] width 16 height 16
click at [1136, 256] on icon at bounding box center [1132, 252] width 11 height 11
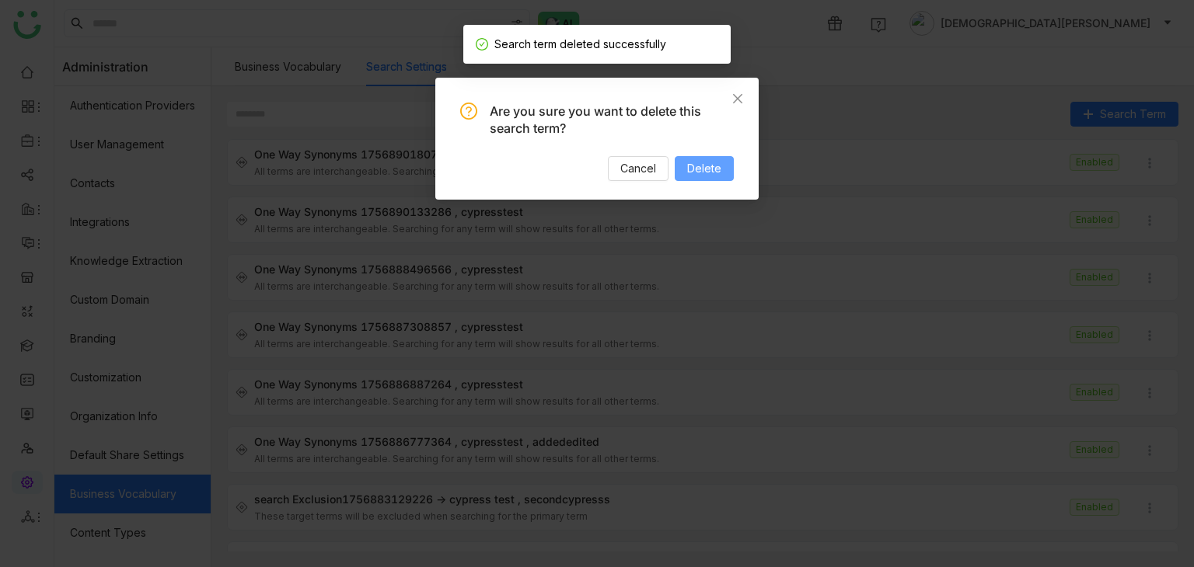
click at [720, 172] on span "Delete" at bounding box center [704, 168] width 34 height 17
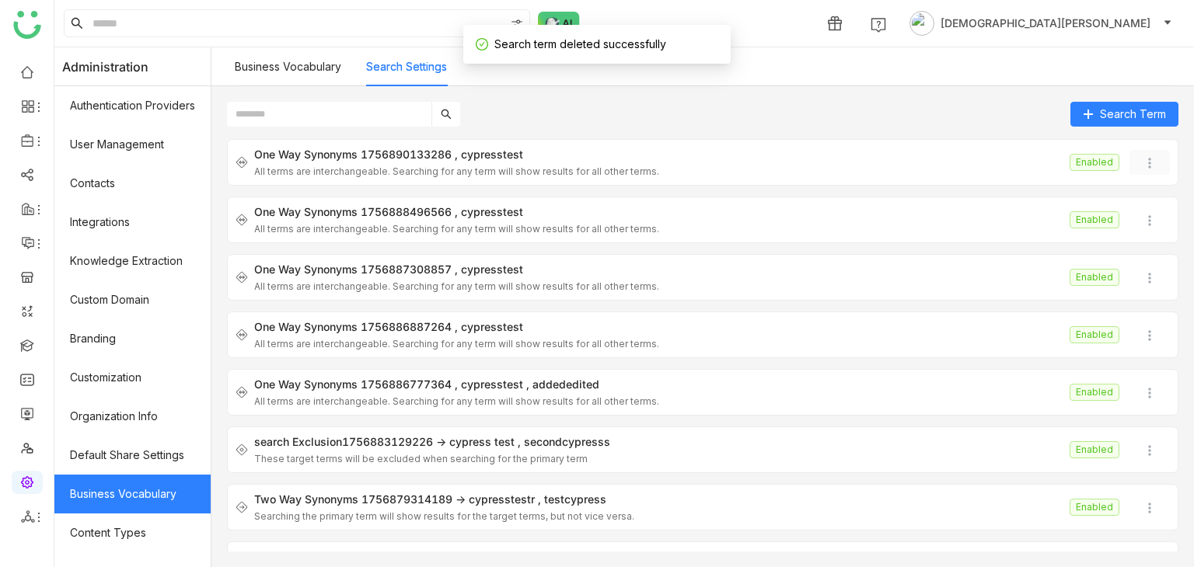
click at [1142, 166] on img at bounding box center [1150, 163] width 16 height 16
click at [1133, 257] on icon at bounding box center [1132, 253] width 9 height 10
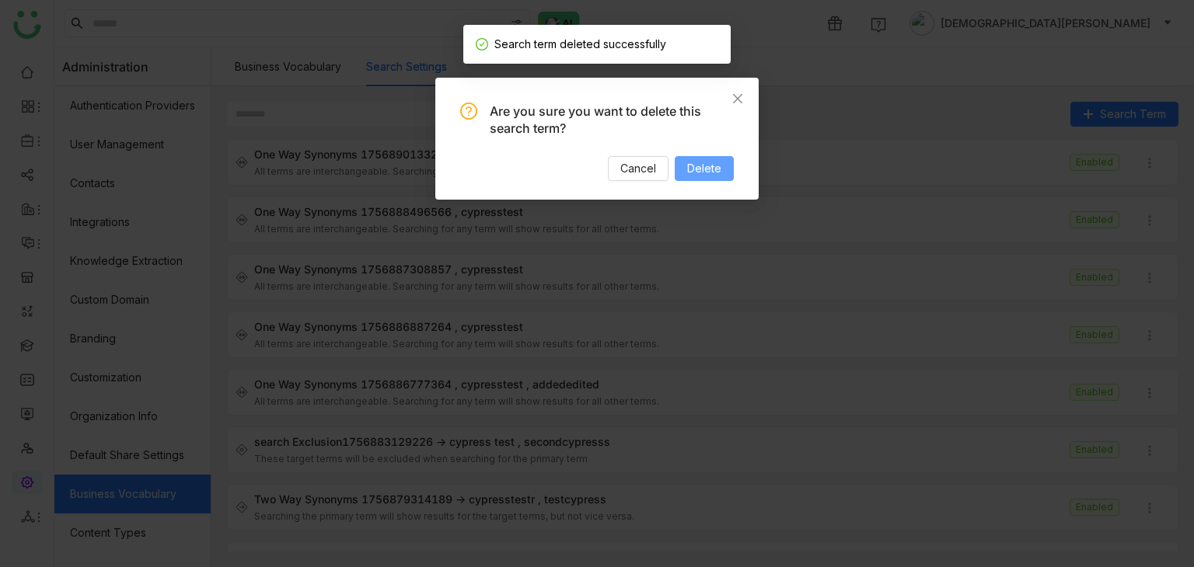
click at [701, 169] on span "Delete" at bounding box center [704, 168] width 34 height 17
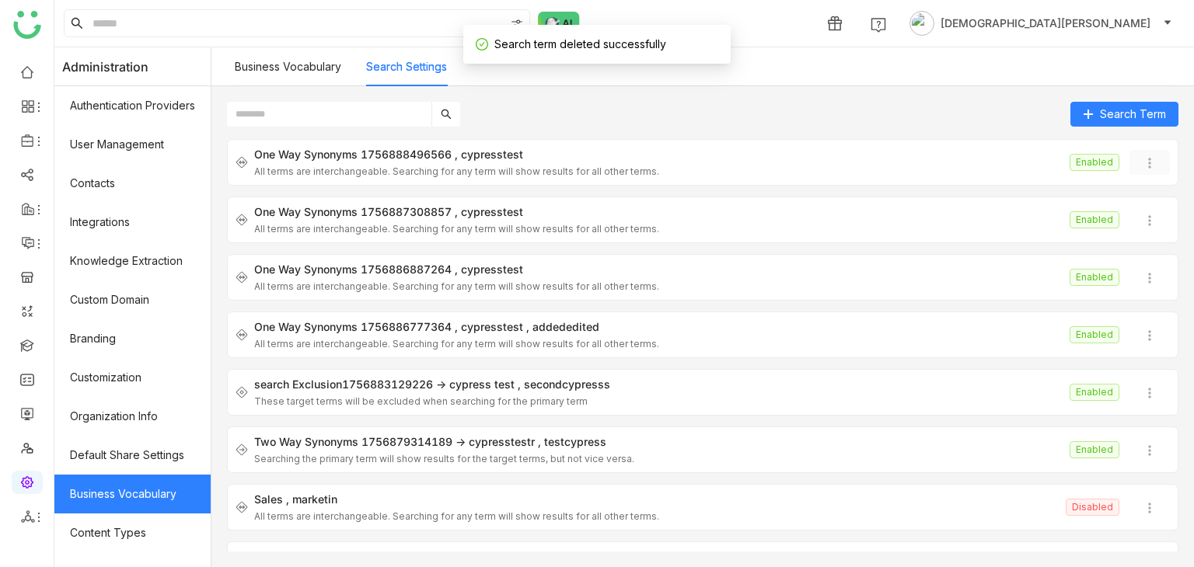
click at [1142, 163] on img at bounding box center [1150, 163] width 16 height 16
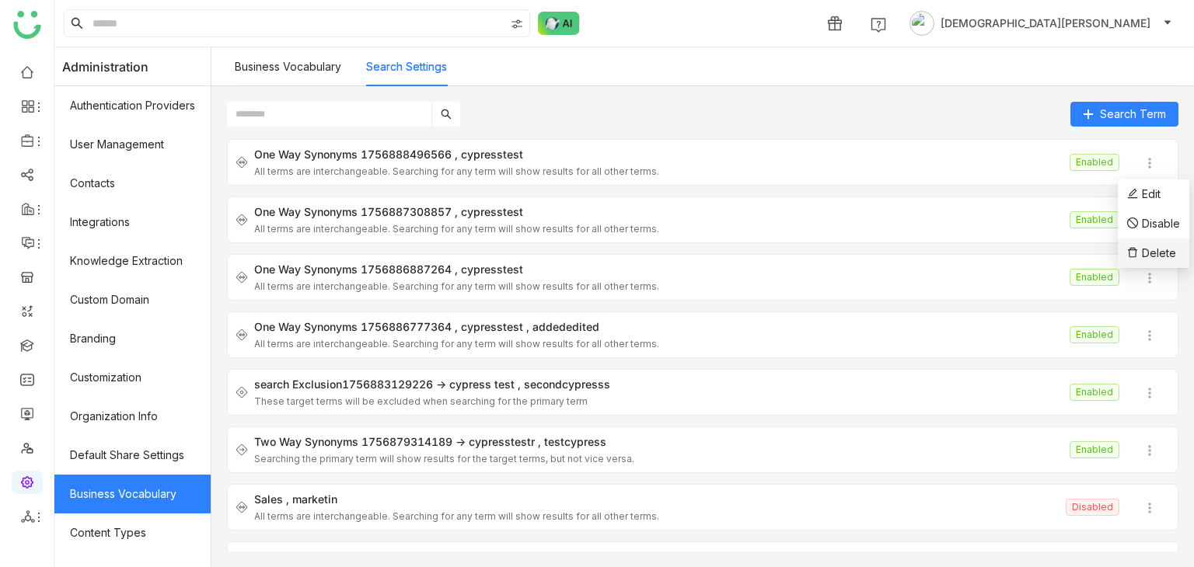
click at [1143, 253] on span "Delete" at bounding box center [1159, 252] width 34 height 13
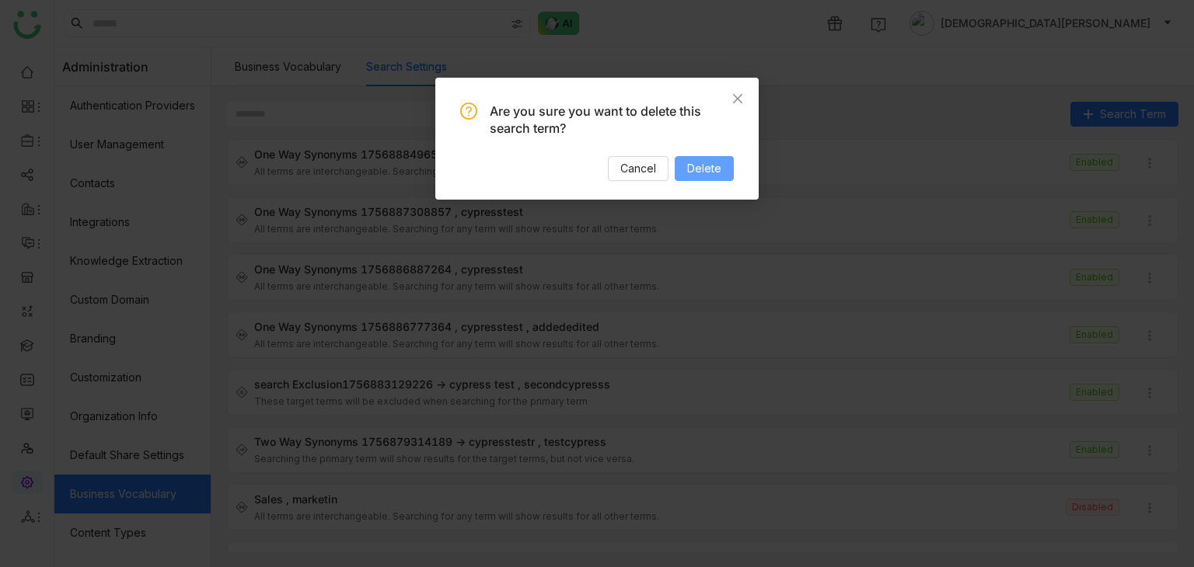
click at [721, 166] on button "Delete" at bounding box center [704, 168] width 59 height 25
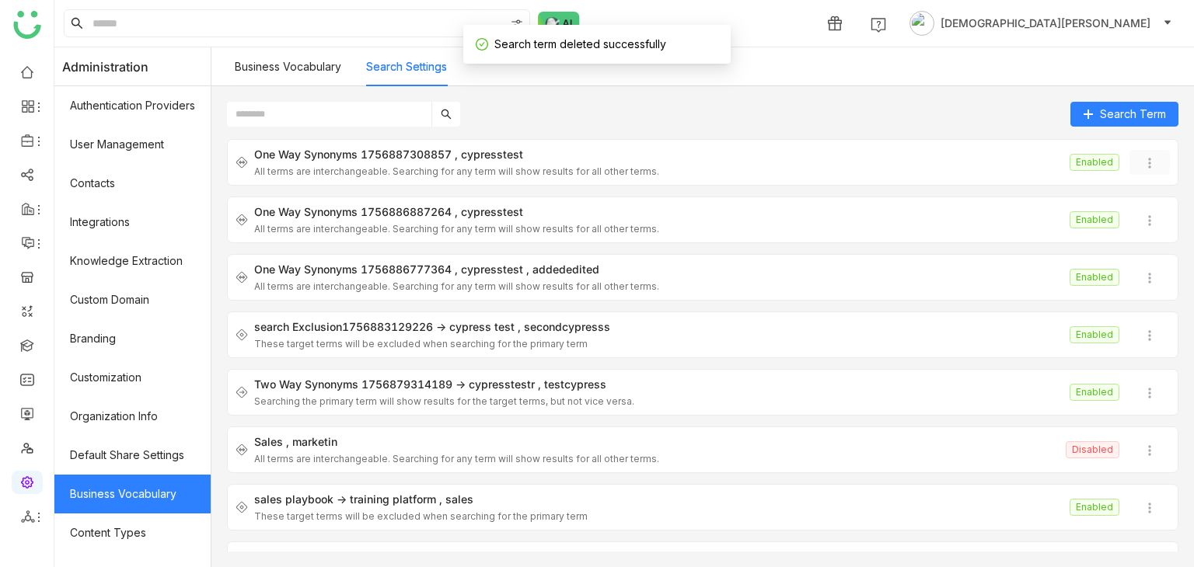
click at [1142, 168] on img at bounding box center [1150, 163] width 16 height 16
click at [1149, 259] on span "Delete" at bounding box center [1151, 253] width 49 height 17
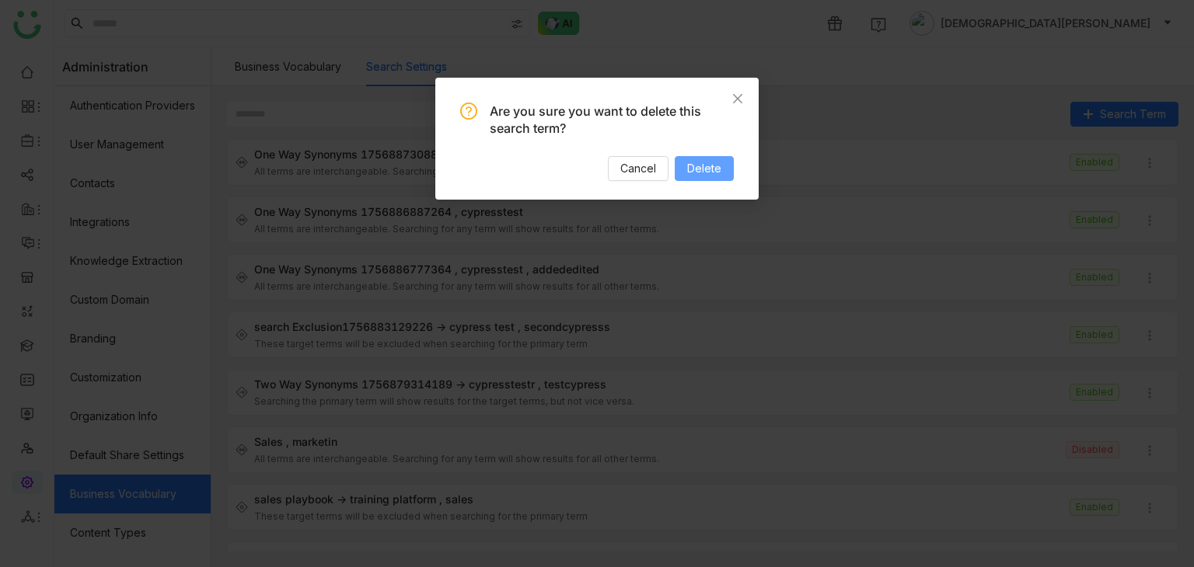
click at [711, 166] on span "Delete" at bounding box center [704, 168] width 34 height 17
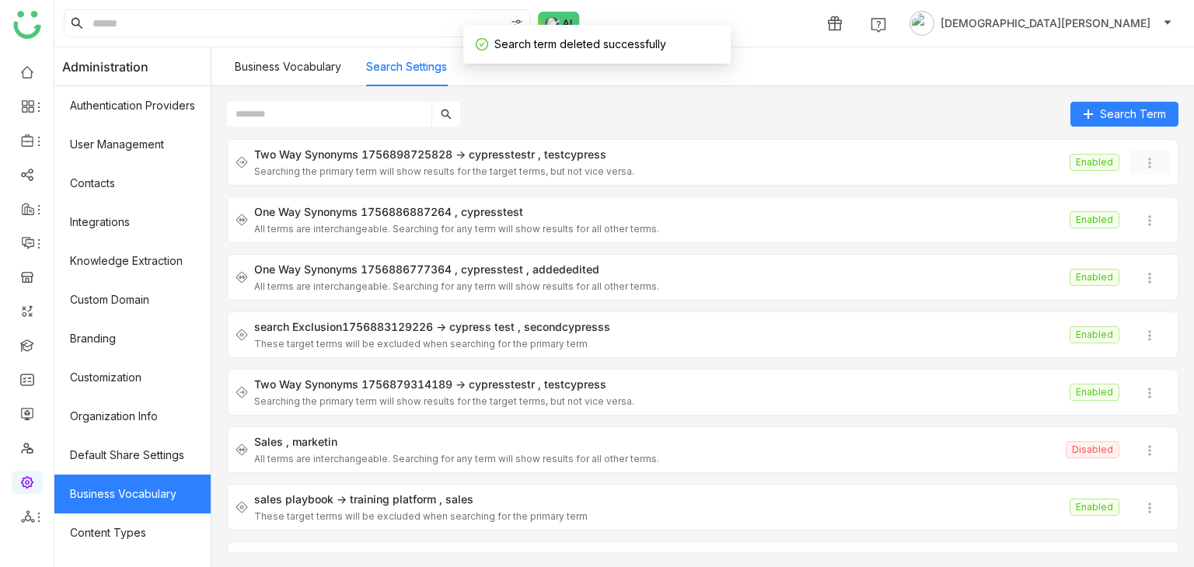
click at [1142, 162] on img at bounding box center [1150, 163] width 16 height 16
click at [1135, 247] on icon at bounding box center [1132, 252] width 11 height 11
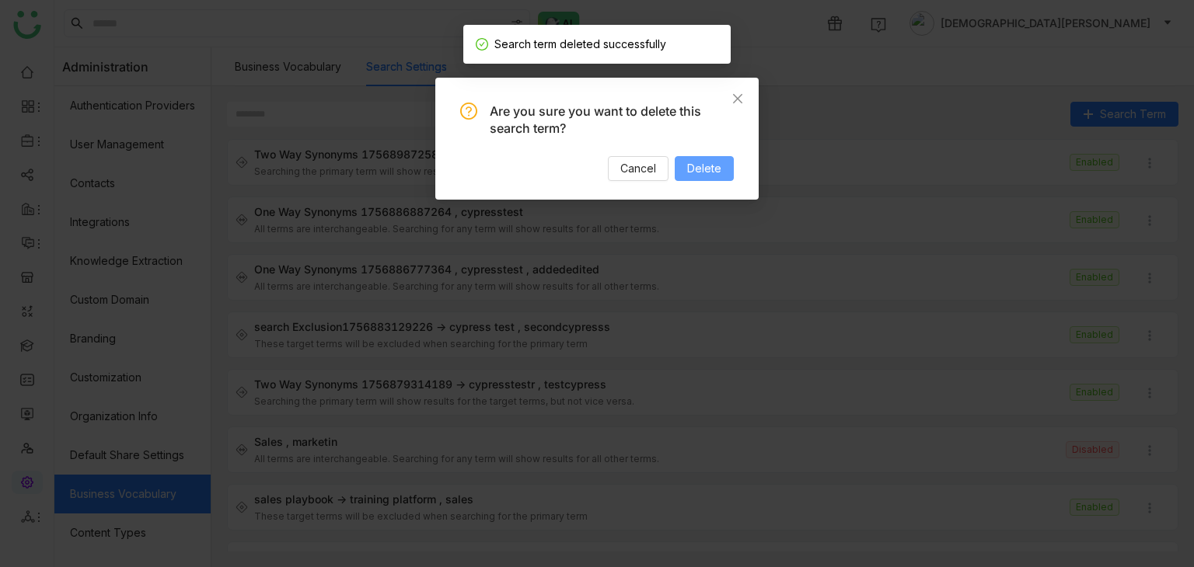
click at [720, 169] on span "Delete" at bounding box center [704, 168] width 34 height 17
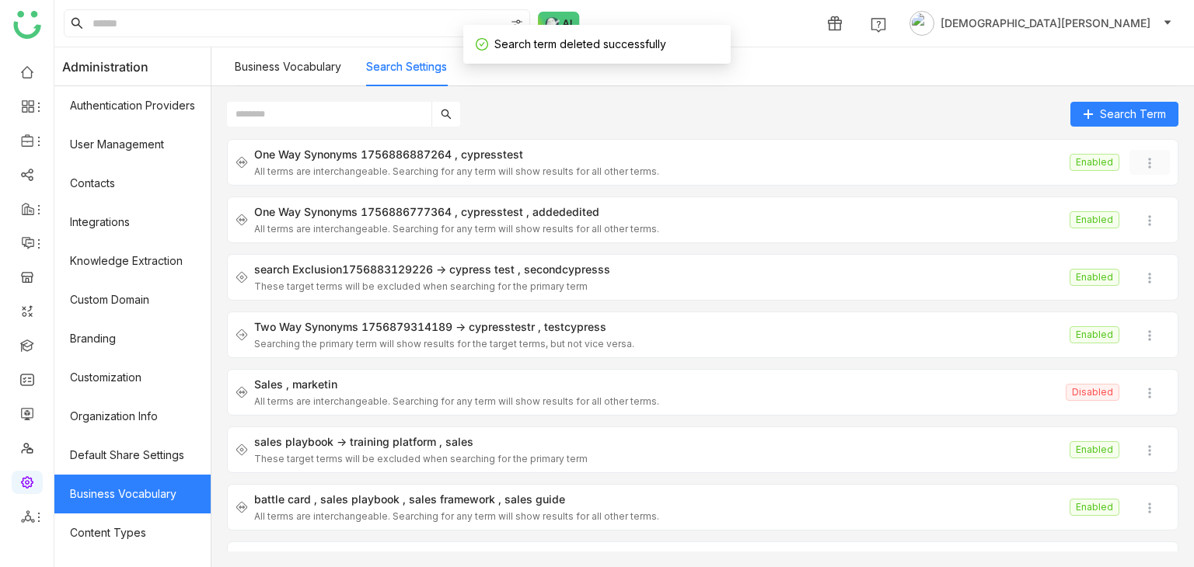
click at [1142, 157] on img at bounding box center [1150, 163] width 16 height 16
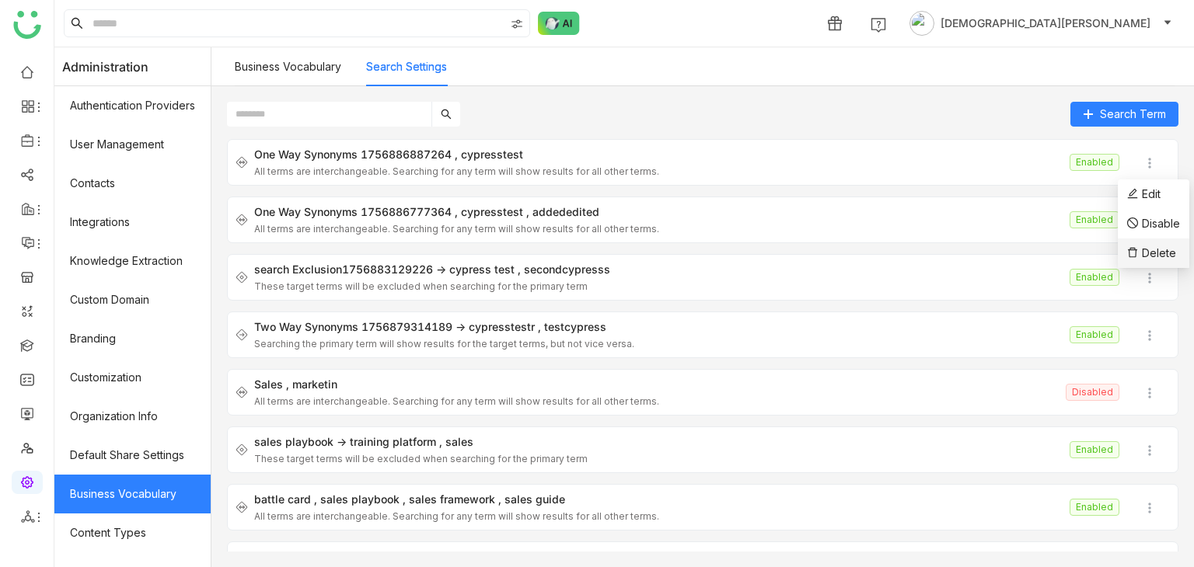
click at [1140, 255] on span "Delete" at bounding box center [1151, 253] width 49 height 17
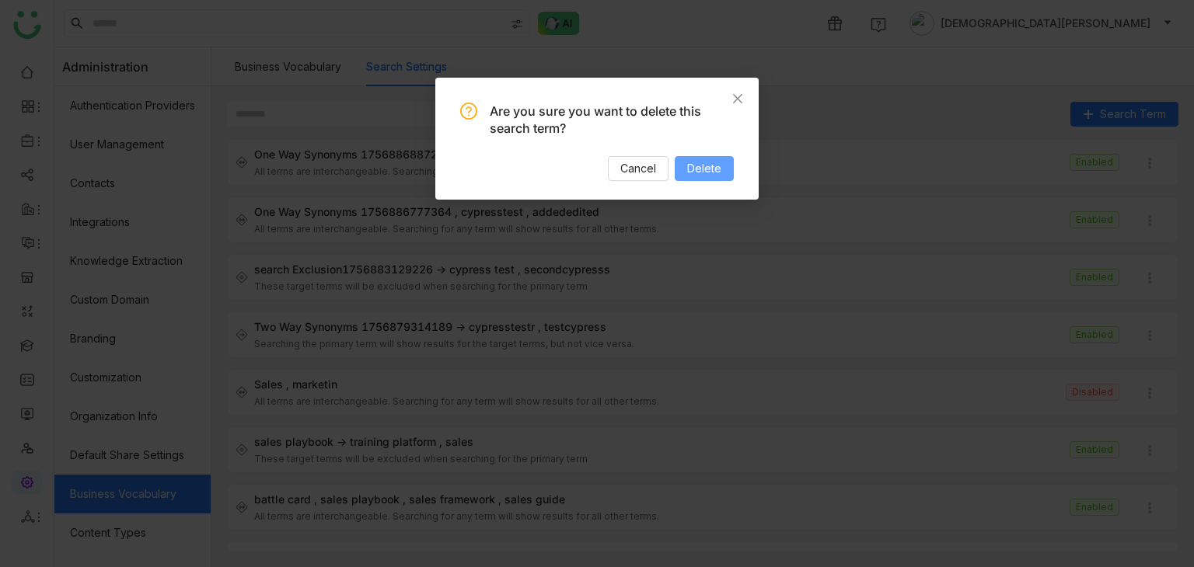
click at [721, 170] on span "Delete" at bounding box center [704, 168] width 34 height 17
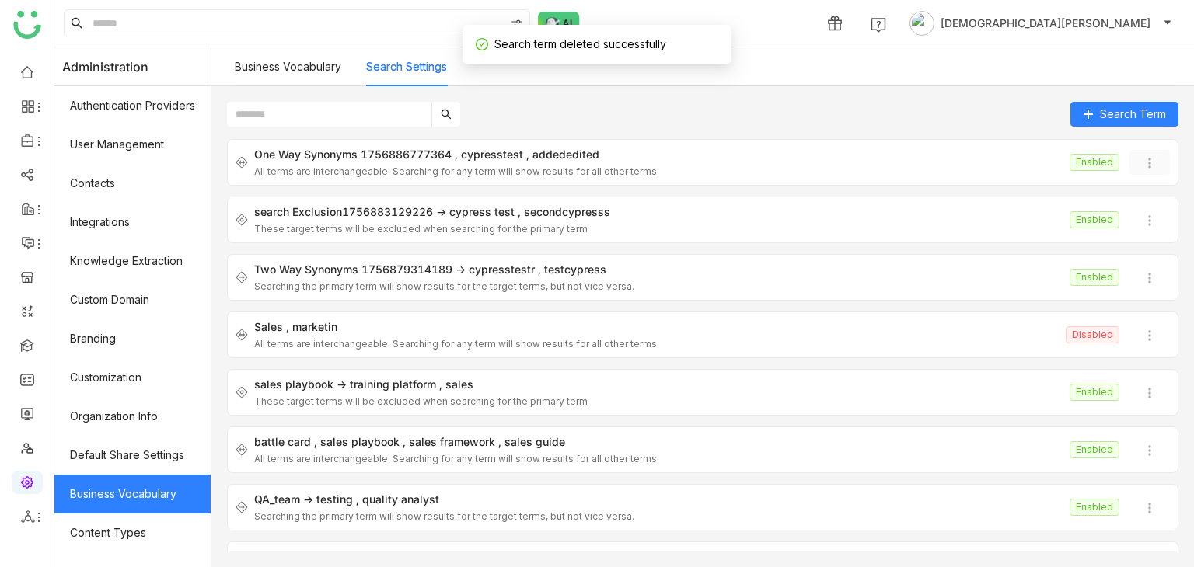
click at [1144, 163] on img at bounding box center [1150, 163] width 16 height 16
click at [1134, 249] on icon at bounding box center [1132, 252] width 11 height 11
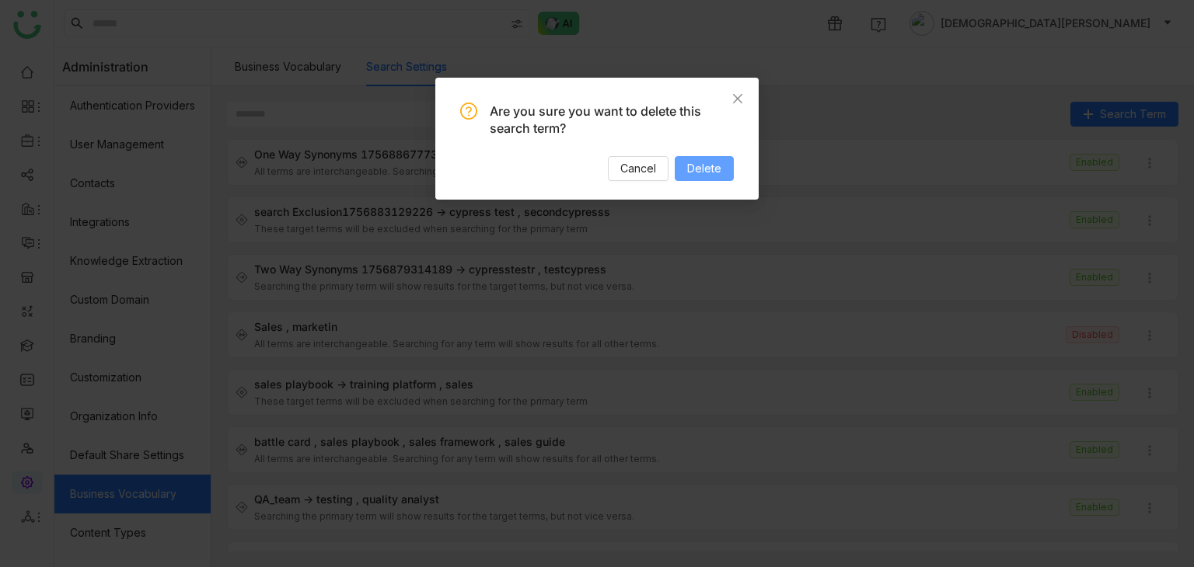
click at [699, 163] on span "Delete" at bounding box center [704, 168] width 34 height 17
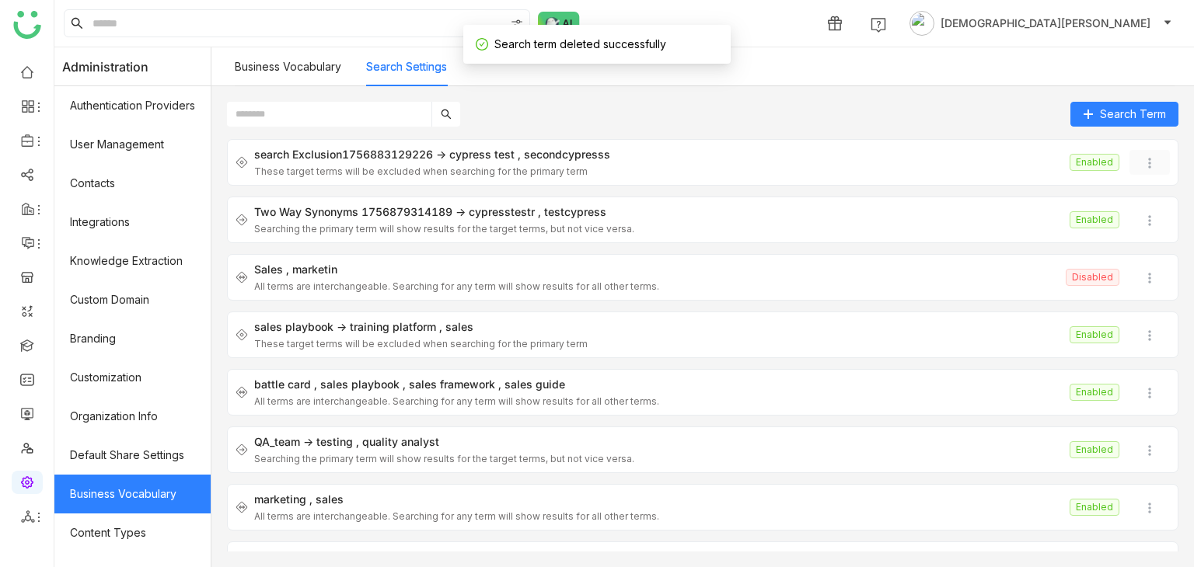
click at [1142, 169] on img at bounding box center [1150, 163] width 16 height 16
click at [1142, 256] on span "Delete" at bounding box center [1159, 252] width 34 height 13
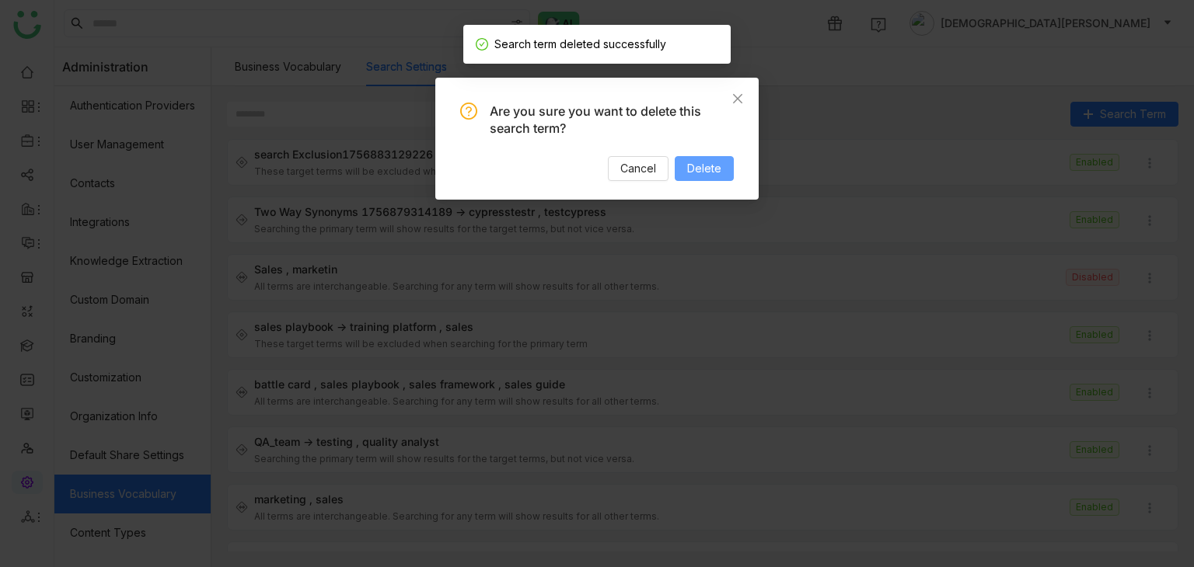
click at [706, 168] on span "Delete" at bounding box center [704, 168] width 34 height 17
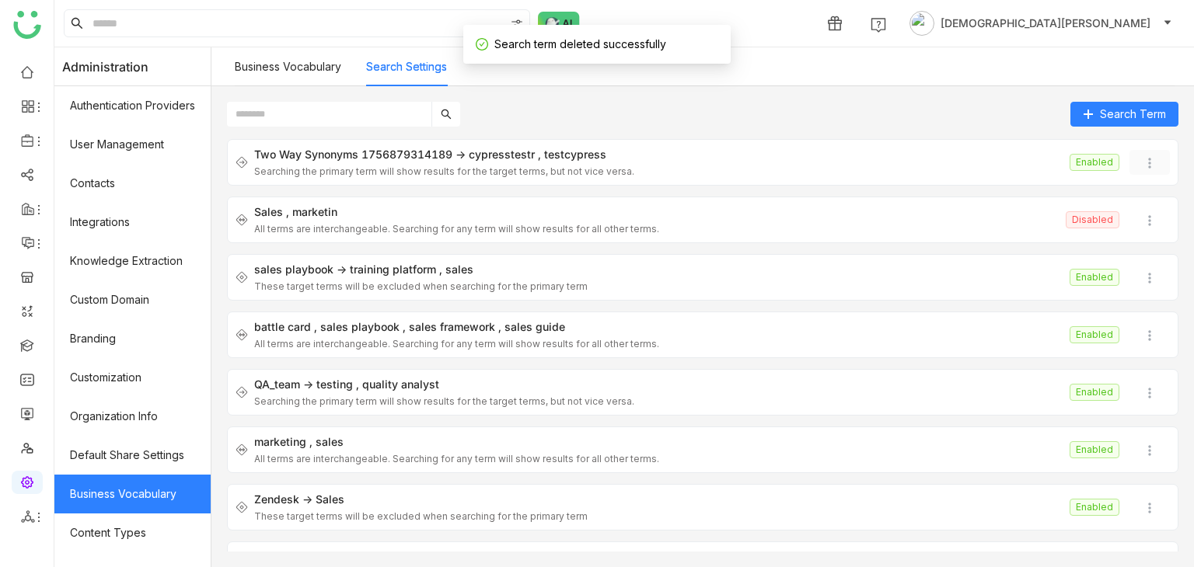
click at [1142, 163] on img at bounding box center [1150, 163] width 16 height 16
click at [1149, 256] on span "Delete" at bounding box center [1159, 252] width 34 height 13
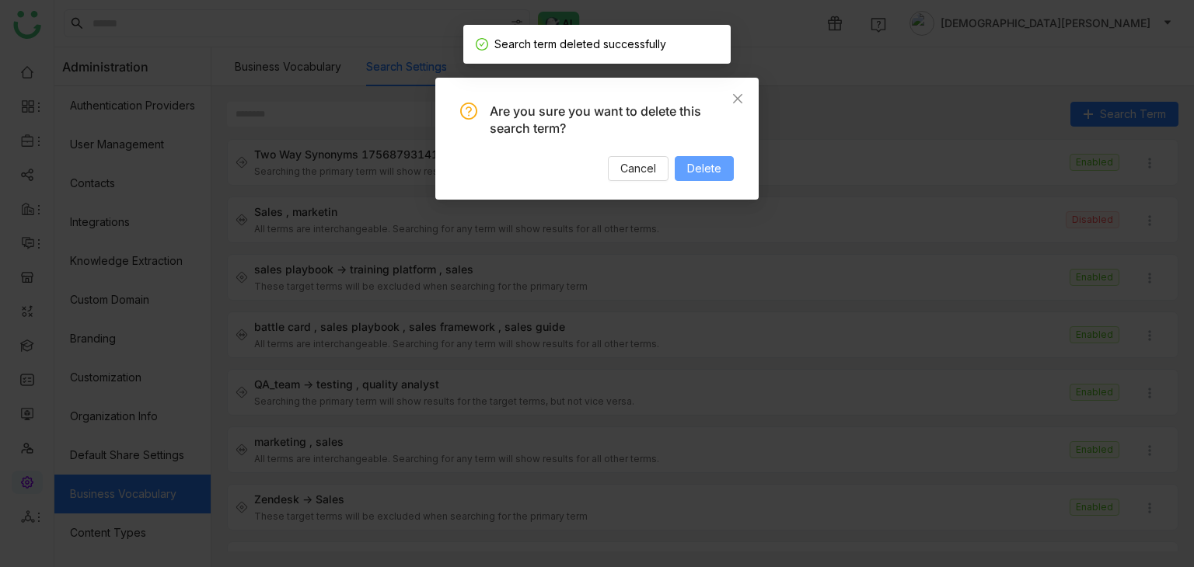
click at [705, 169] on span "Delete" at bounding box center [704, 168] width 34 height 17
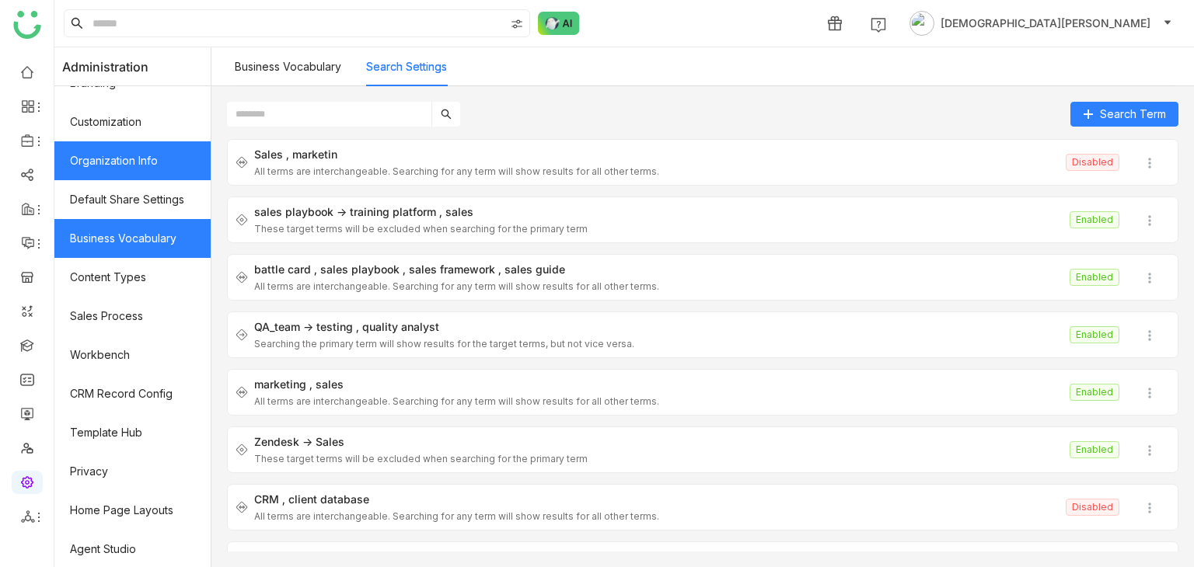
scroll to position [257, 0]
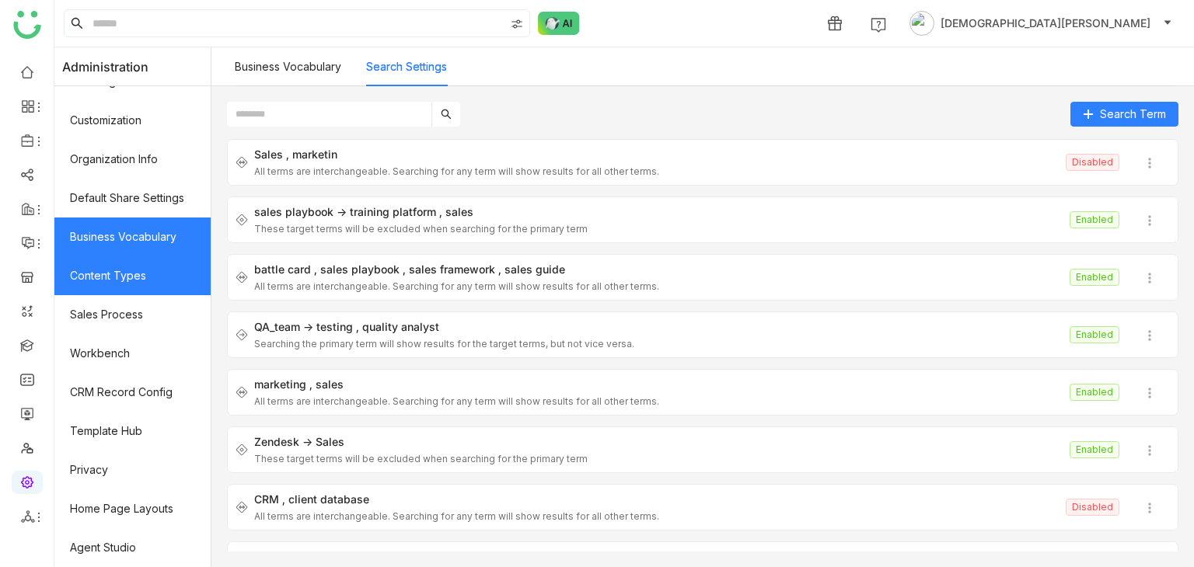
click at [126, 270] on link "Content Types" at bounding box center [132, 275] width 156 height 39
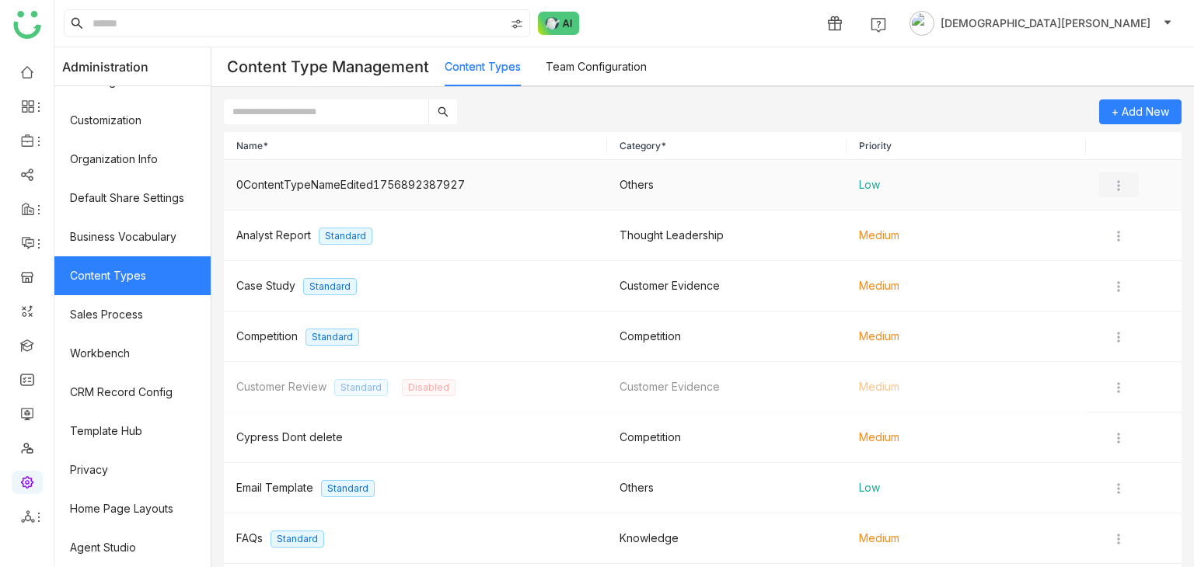
click at [1114, 184] on img at bounding box center [1119, 186] width 16 height 16
click at [1111, 278] on icon at bounding box center [1107, 275] width 11 height 11
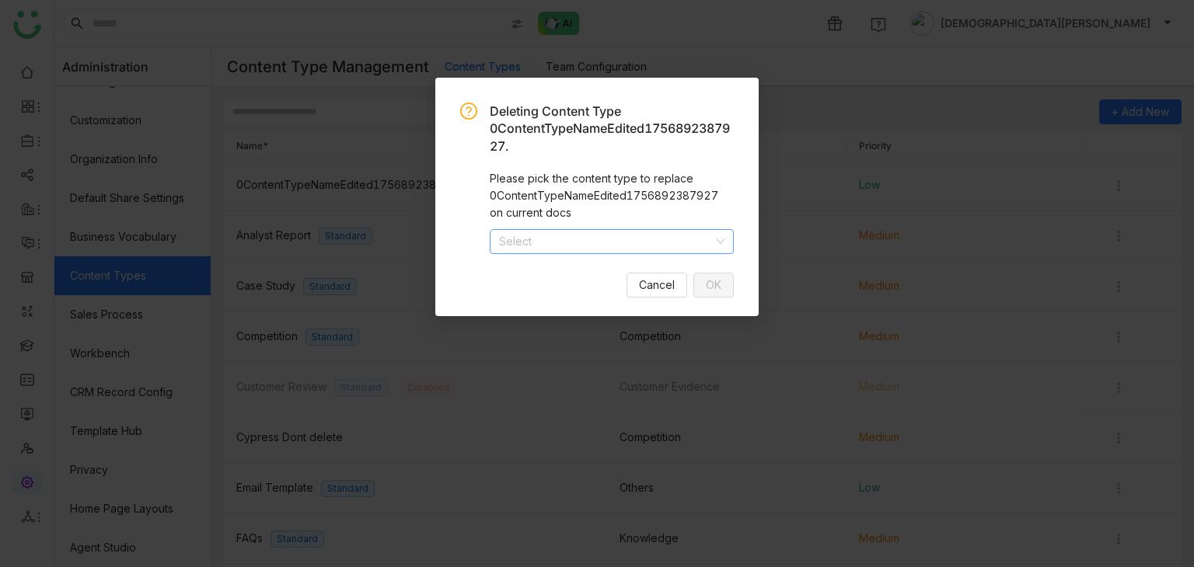
click at [594, 253] on input at bounding box center [606, 241] width 215 height 23
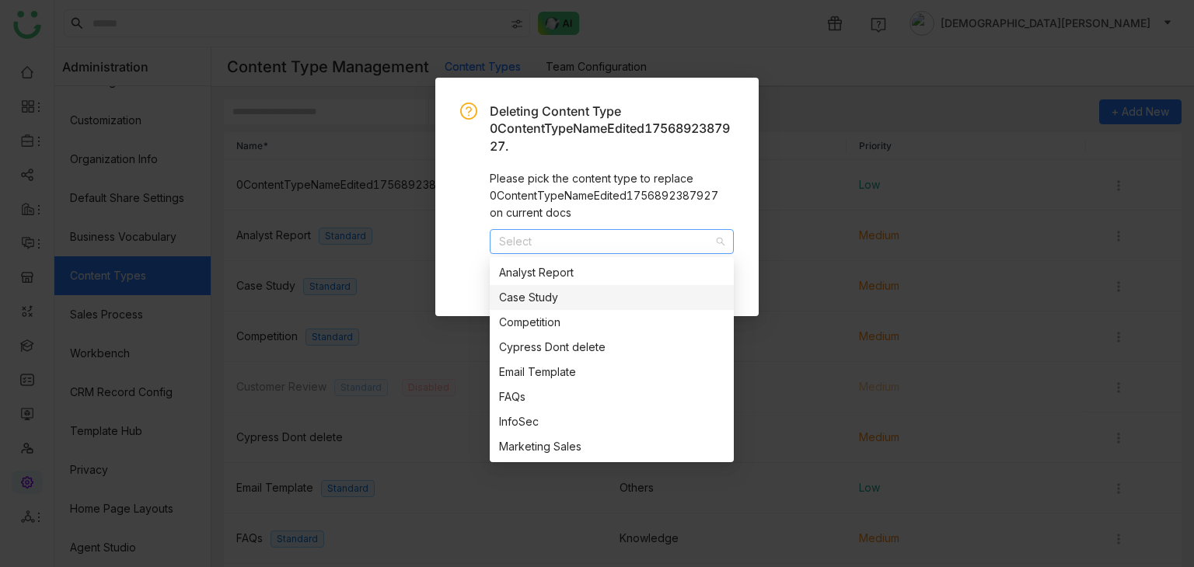
click at [539, 305] on div "Case Study" at bounding box center [611, 297] width 225 height 17
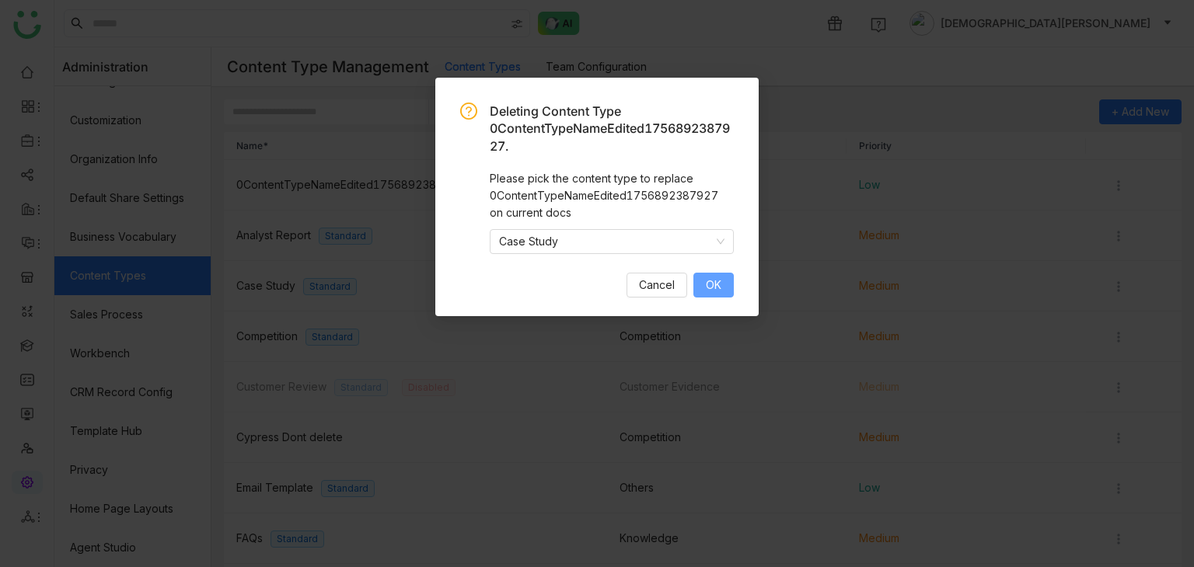
click at [716, 280] on span "OK" at bounding box center [714, 285] width 16 height 17
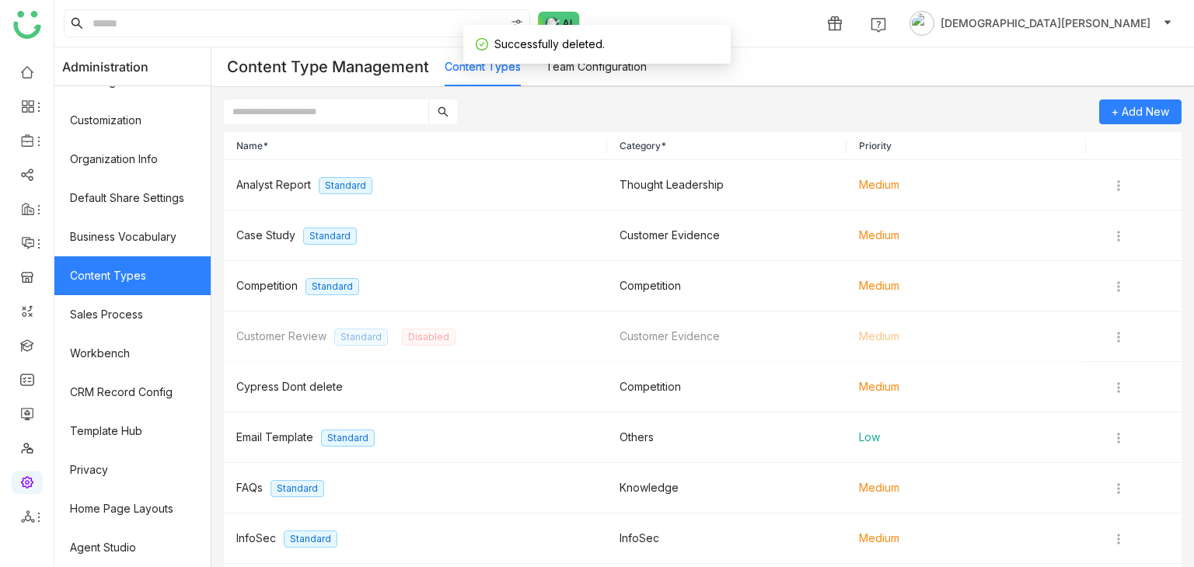
click at [581, 65] on link "Team Configuration" at bounding box center [596, 66] width 101 height 13
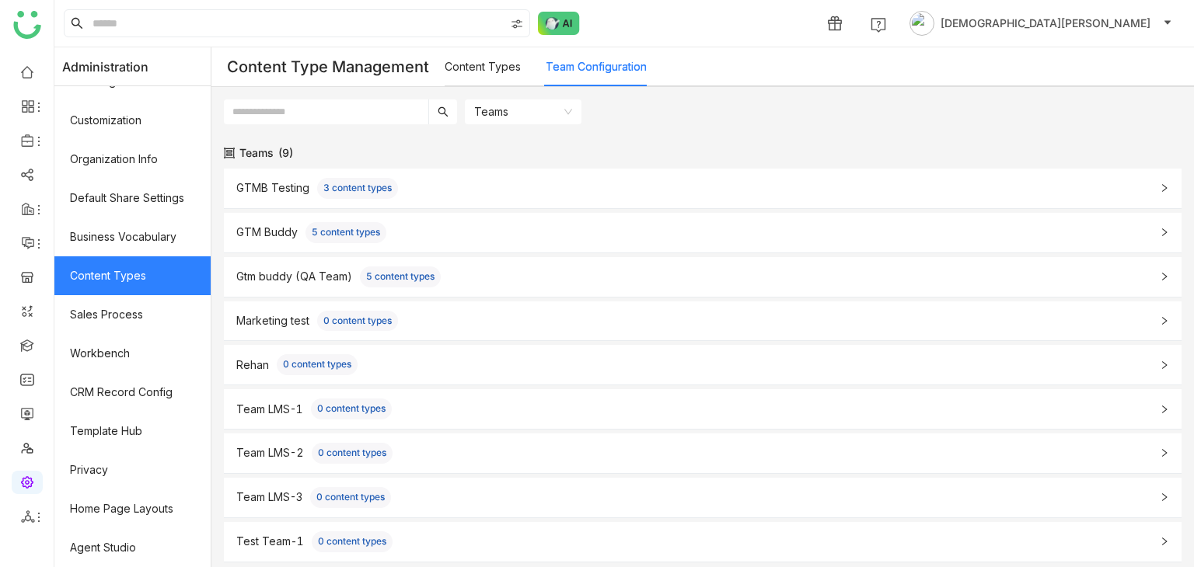
click at [382, 414] on span "0 content types" at bounding box center [351, 409] width 81 height 21
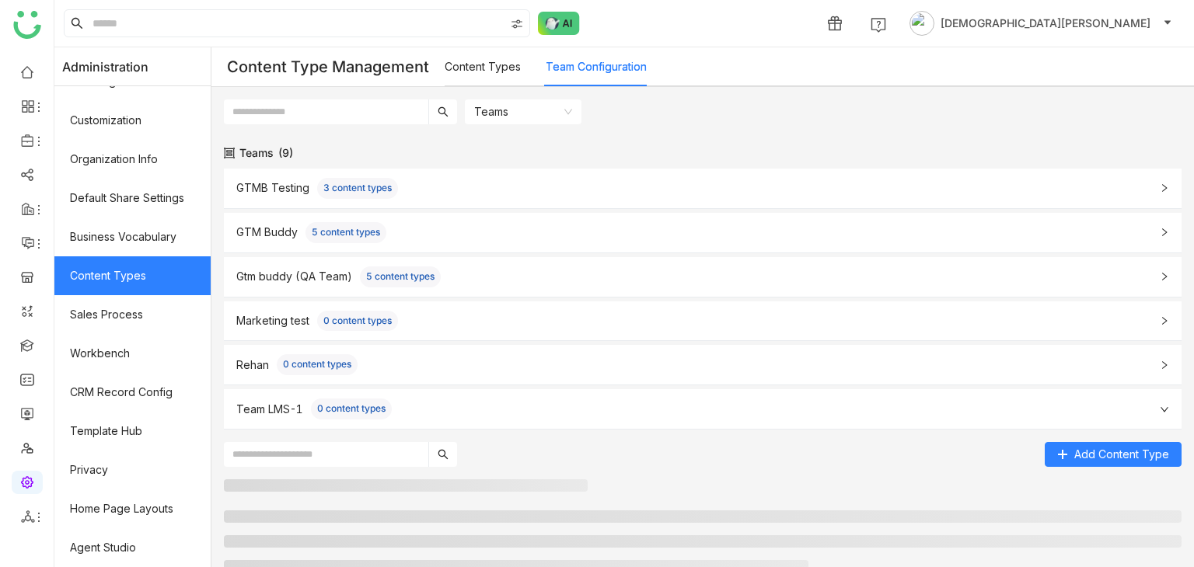
scroll to position [183, 0]
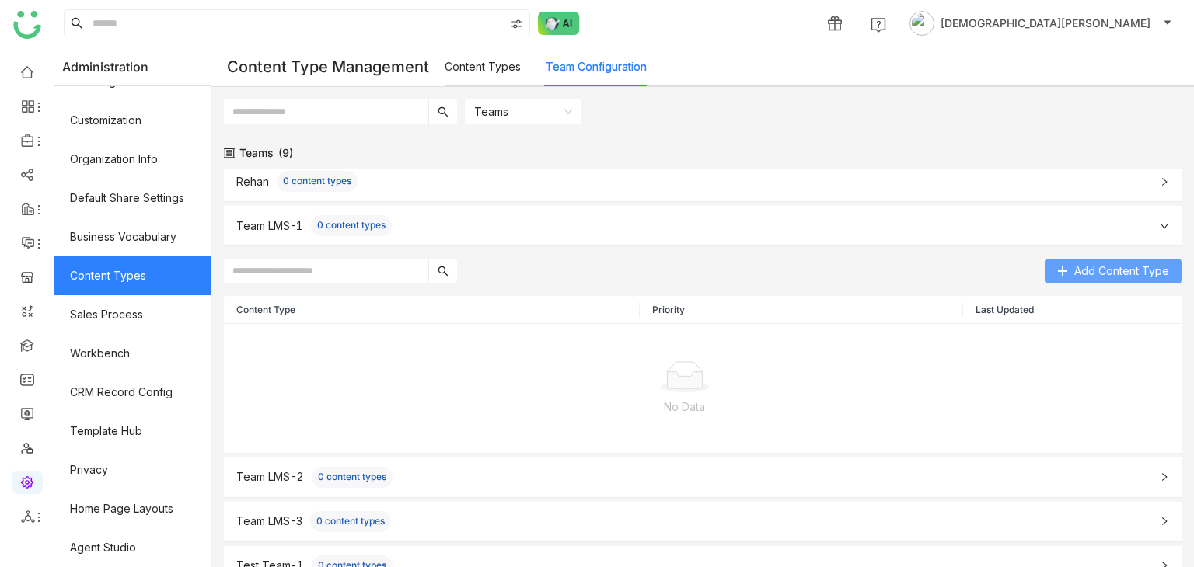
click at [1057, 268] on icon at bounding box center [1062, 271] width 11 height 11
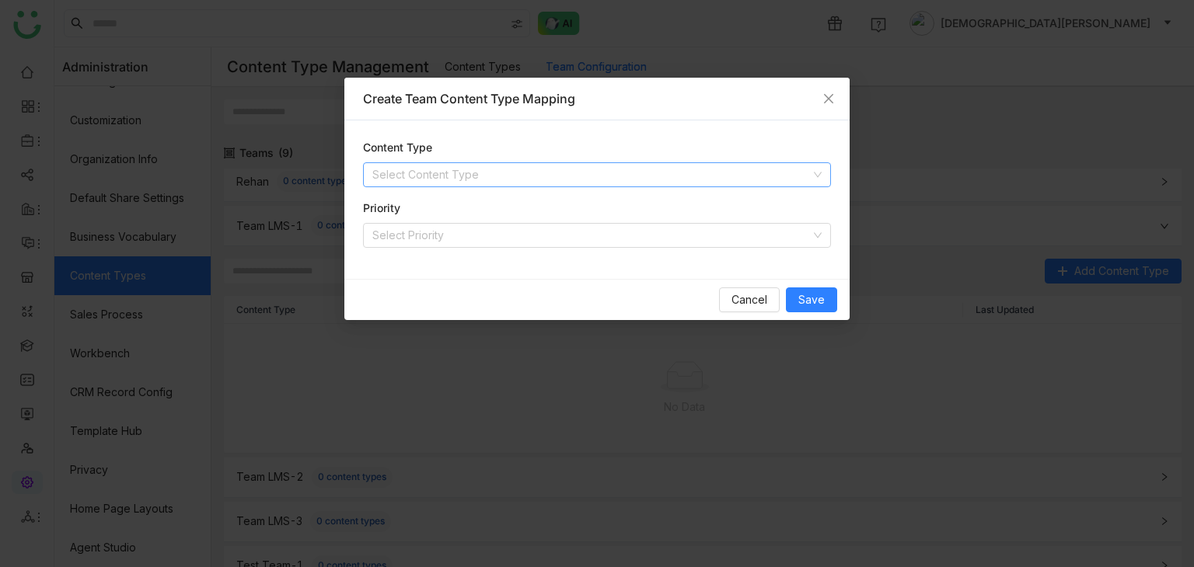
click at [419, 166] on input at bounding box center [591, 174] width 438 height 23
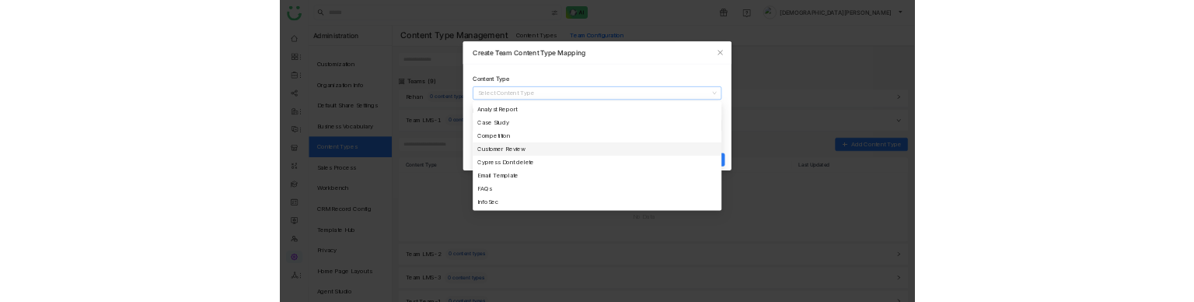
scroll to position [0, 0]
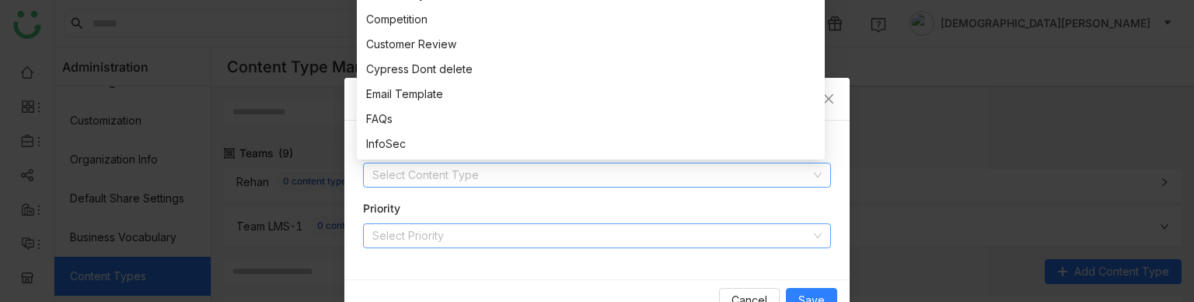
click at [503, 234] on input at bounding box center [591, 235] width 438 height 23
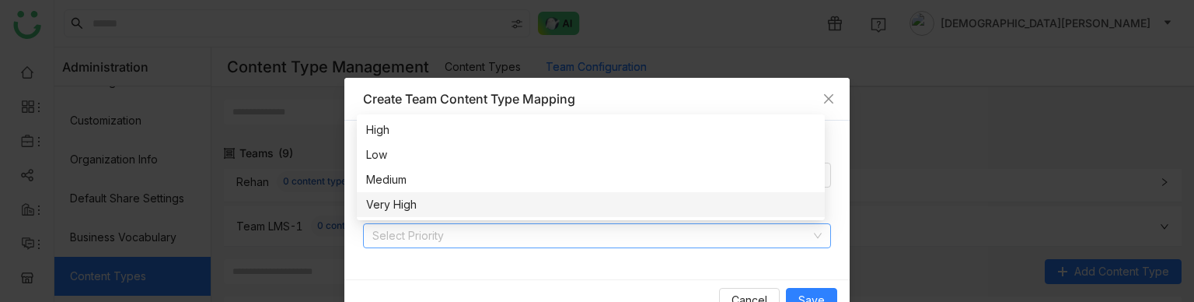
click at [461, 200] on div "Very High" at bounding box center [590, 204] width 449 height 17
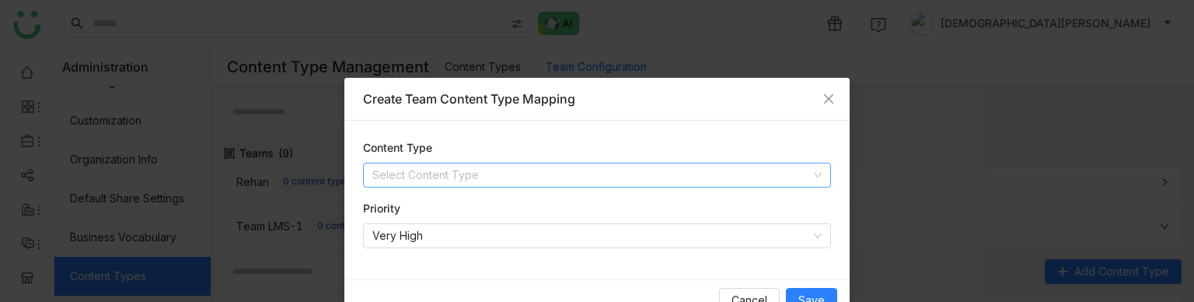
click at [429, 169] on input at bounding box center [591, 174] width 438 height 23
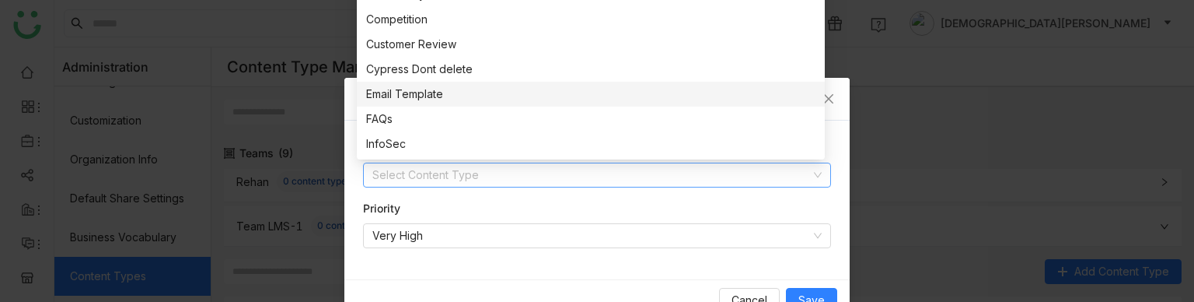
click at [399, 103] on nz-option-item "Email Template" at bounding box center [591, 94] width 468 height 25
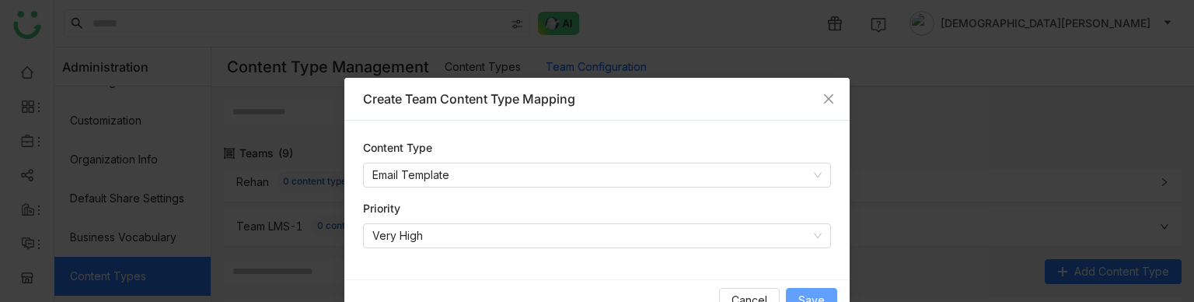
click at [813, 293] on span "Save" at bounding box center [811, 299] width 26 height 17
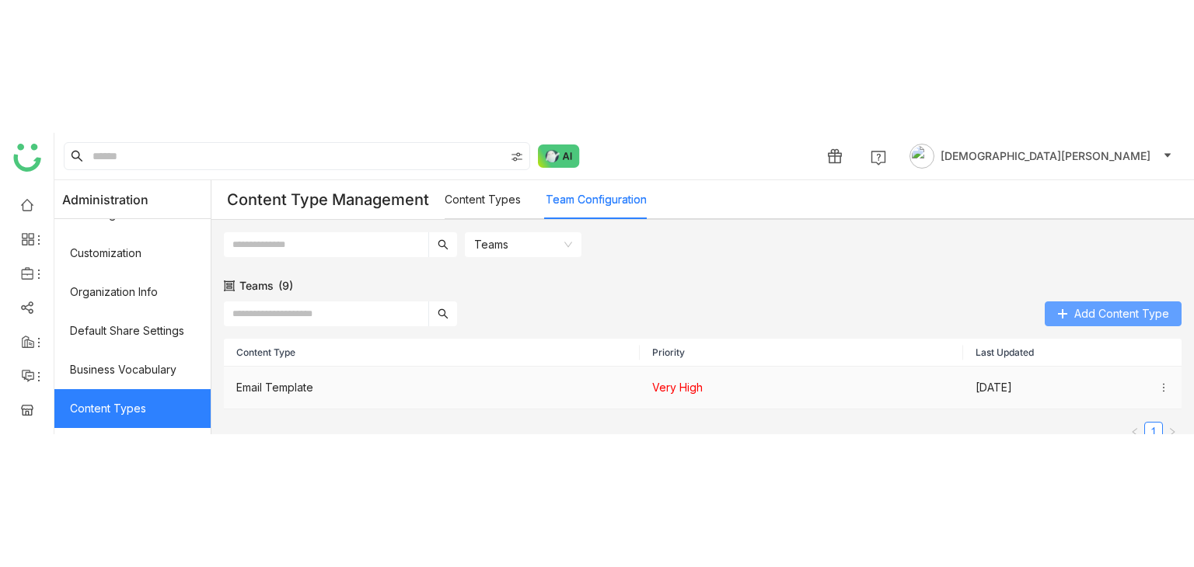
scroll to position [250, 0]
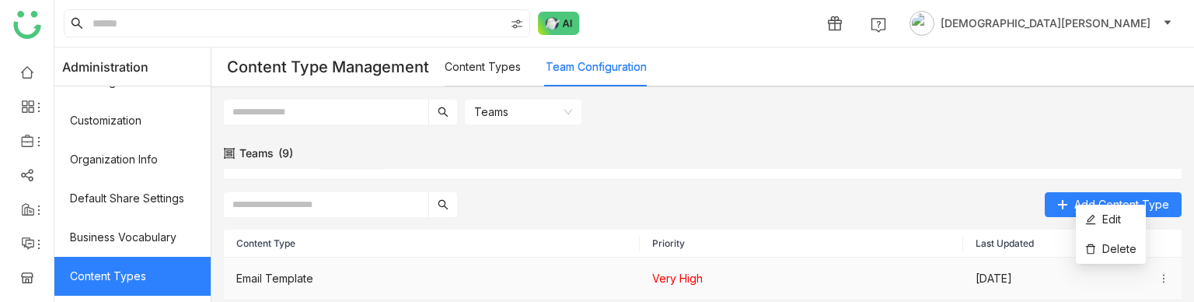
click at [1158, 274] on icon at bounding box center [1163, 278] width 11 height 11
click at [1163, 279] on icon at bounding box center [1164, 278] width 2 height 9
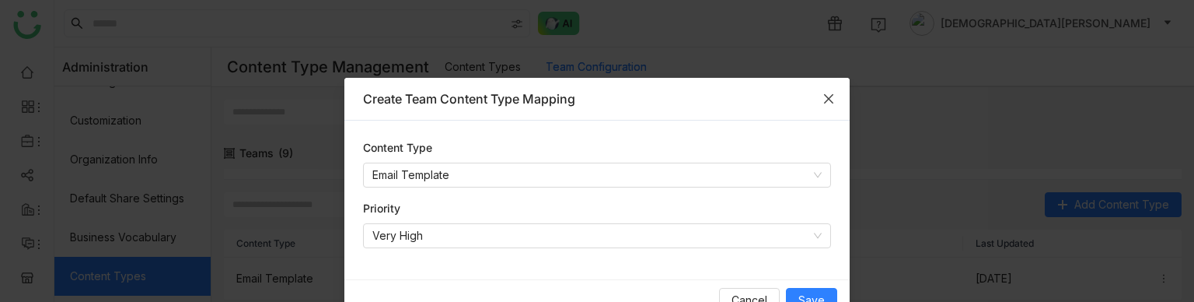
click at [827, 103] on icon "Close" at bounding box center [828, 98] width 12 height 12
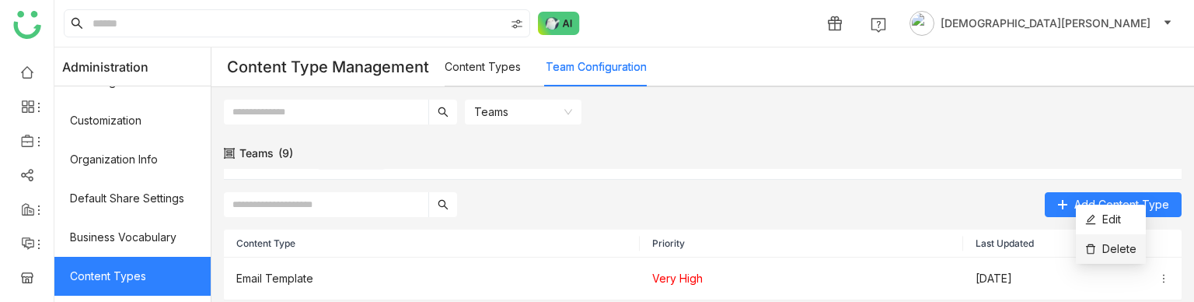
click at [1113, 246] on span "Delete" at bounding box center [1110, 248] width 51 height 17
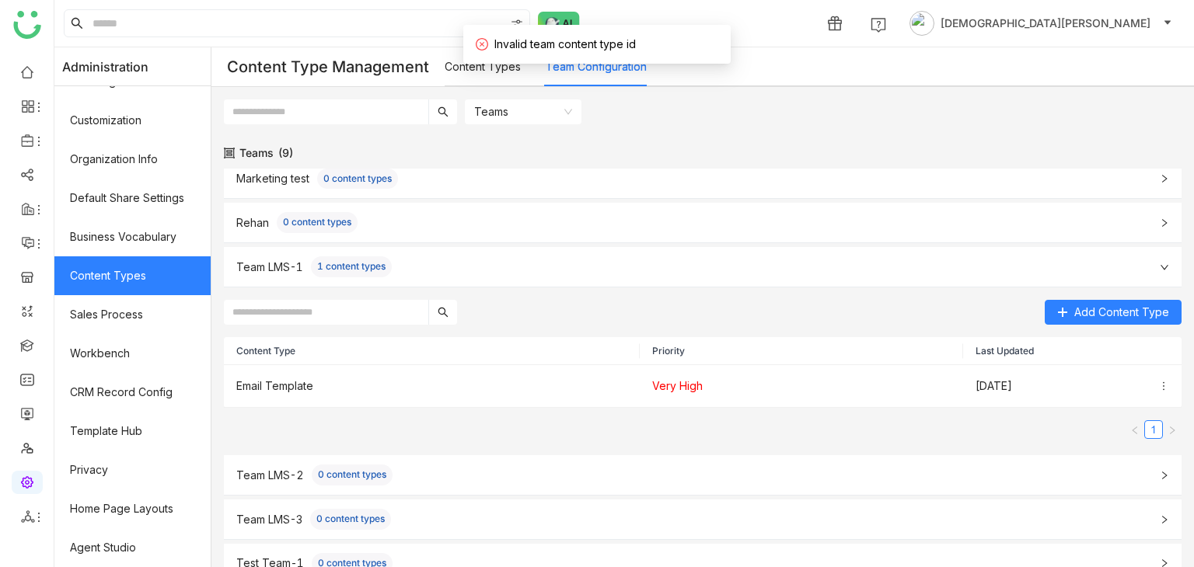
scroll to position [140, 0]
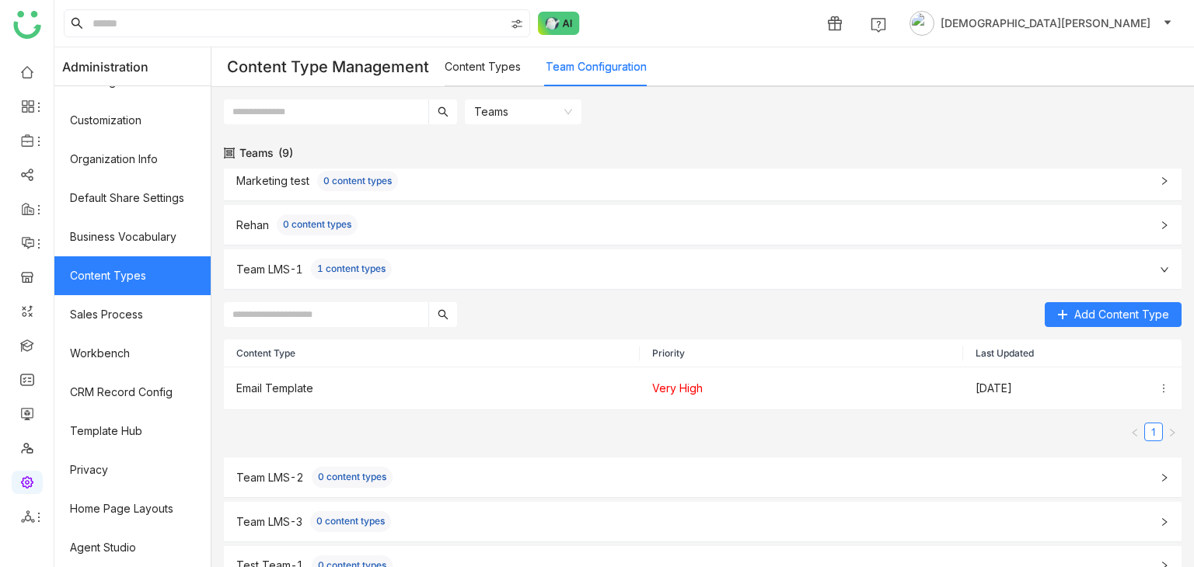
click at [415, 197] on div "Marketing test 0 content types" at bounding box center [703, 182] width 958 height 40
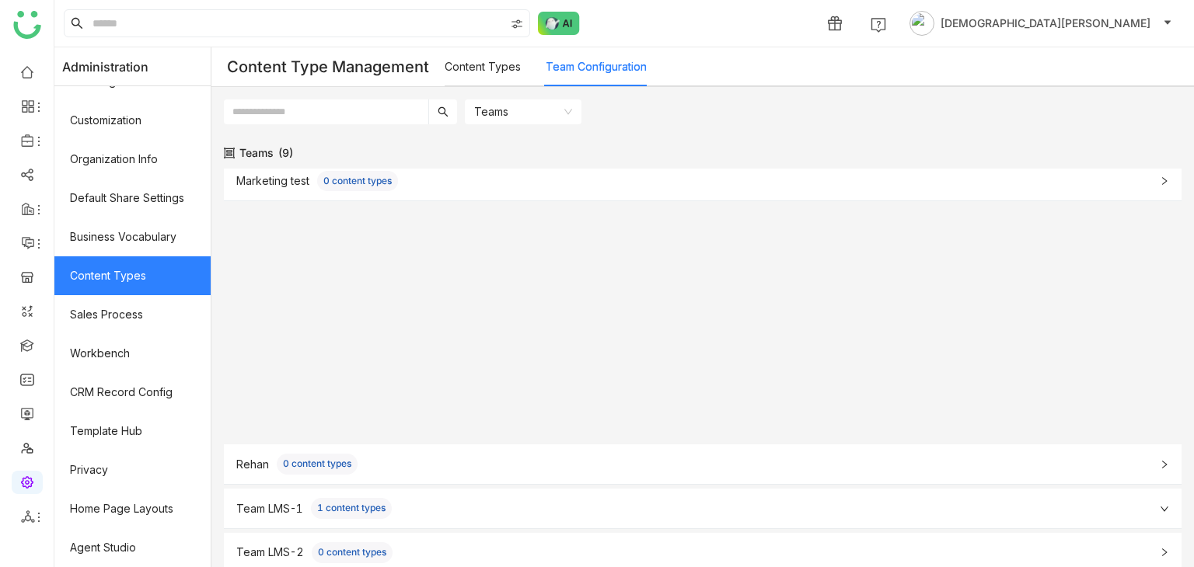
scroll to position [0, 0]
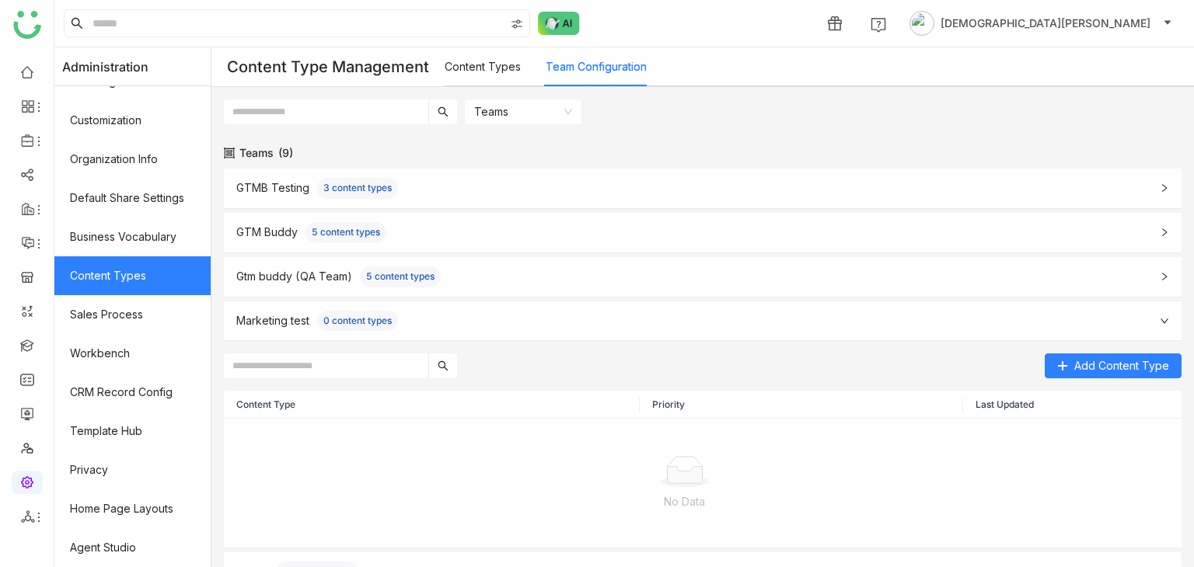
click at [531, 196] on div "GTMB Testing 3 content types" at bounding box center [693, 188] width 914 height 21
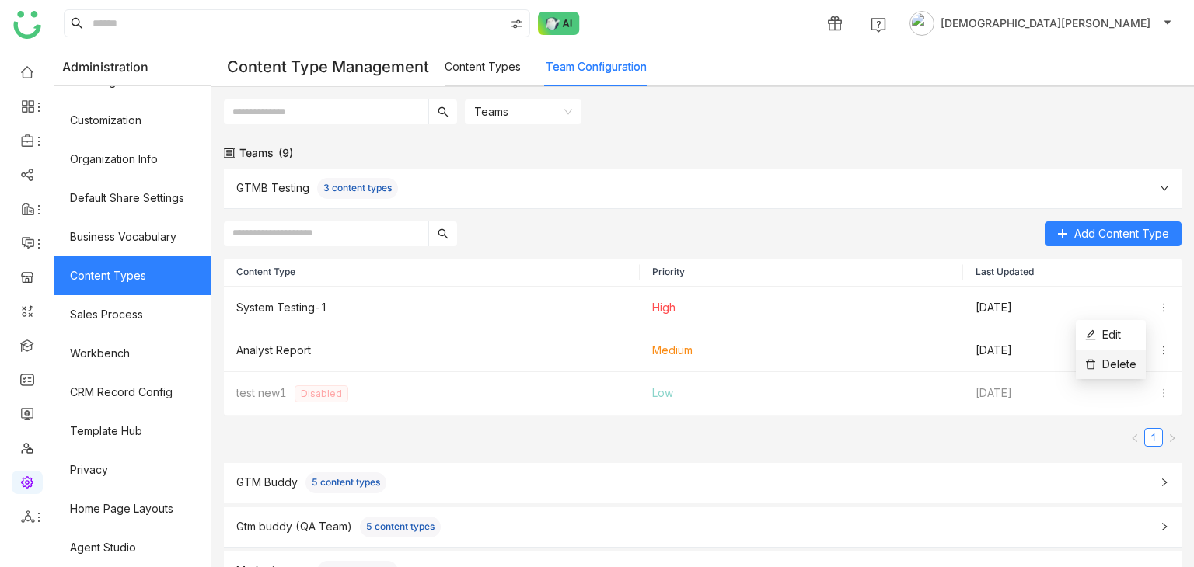
click at [1116, 365] on span "Delete" at bounding box center [1110, 364] width 51 height 17
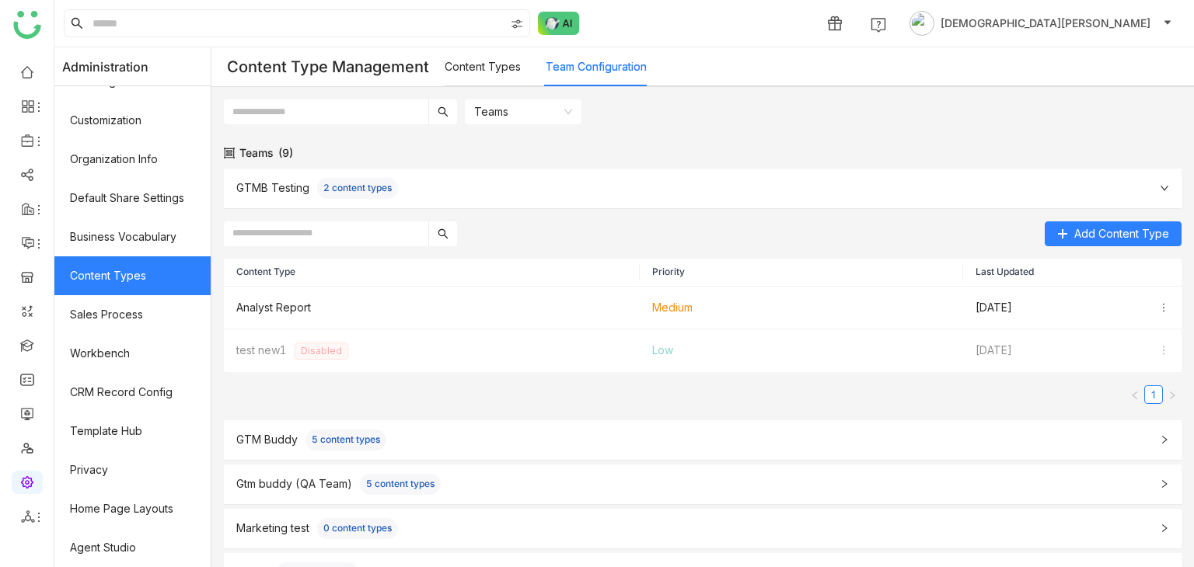
click at [434, 187] on div "GTMB Testing 2 content types" at bounding box center [693, 188] width 914 height 21
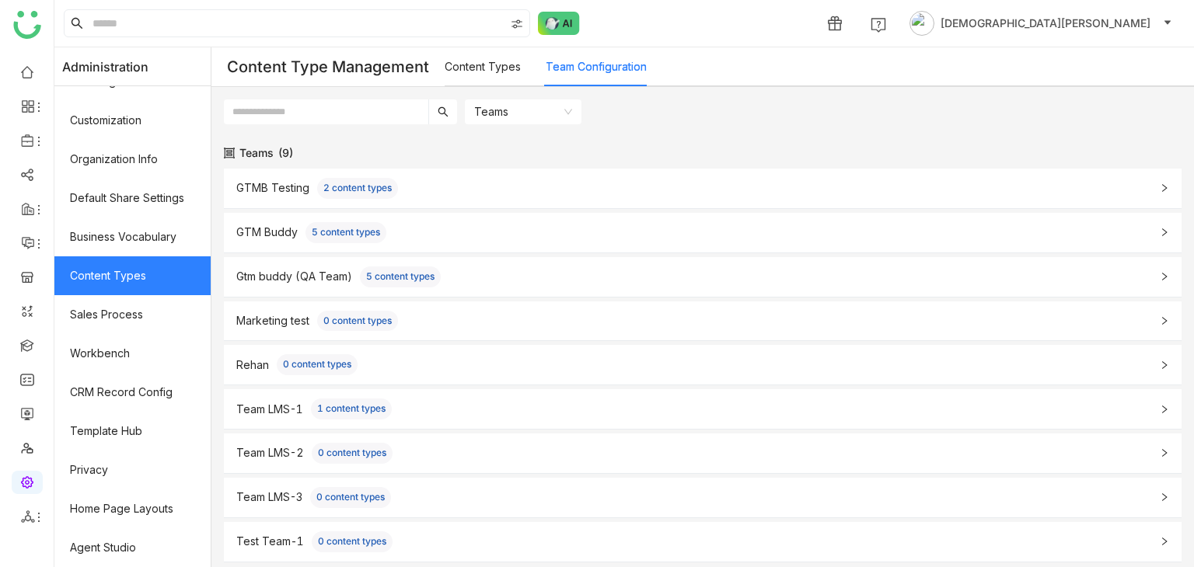
click at [434, 187] on div "GTMB Testing 2 content types" at bounding box center [693, 188] width 914 height 21
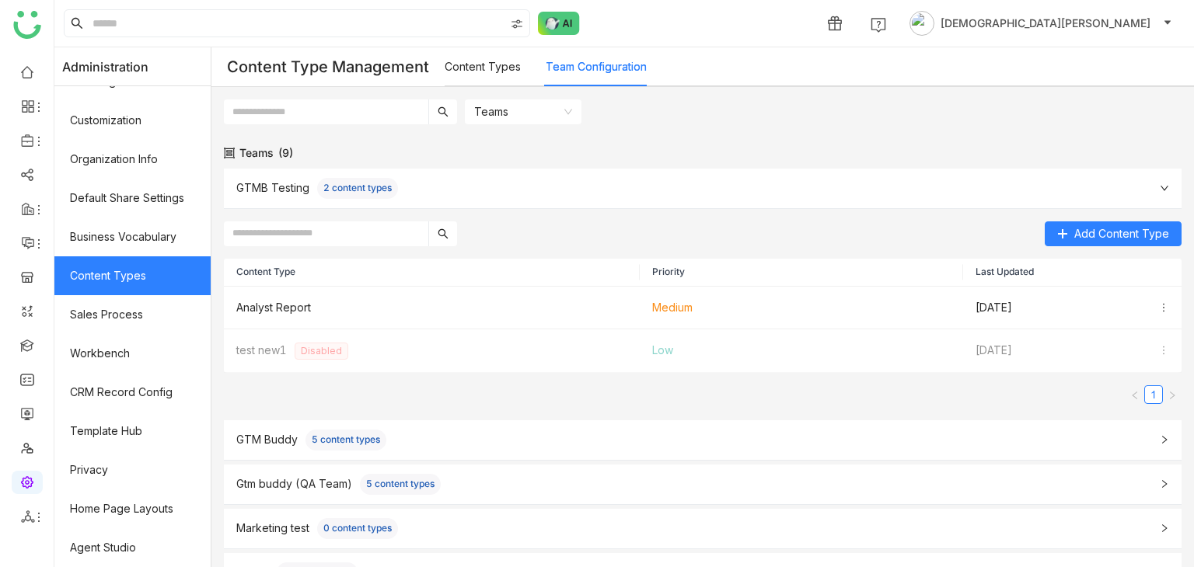
click at [434, 187] on div "GTMB Testing 2 content types" at bounding box center [693, 188] width 914 height 21
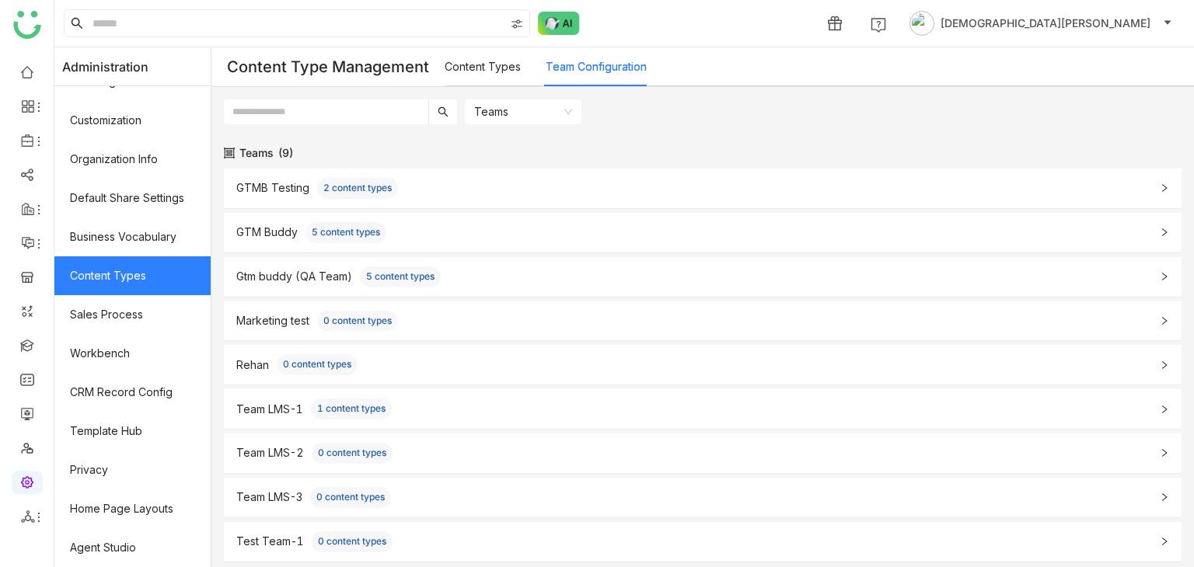
click at [443, 204] on div "GTMB Testing 2 content types" at bounding box center [703, 189] width 958 height 40
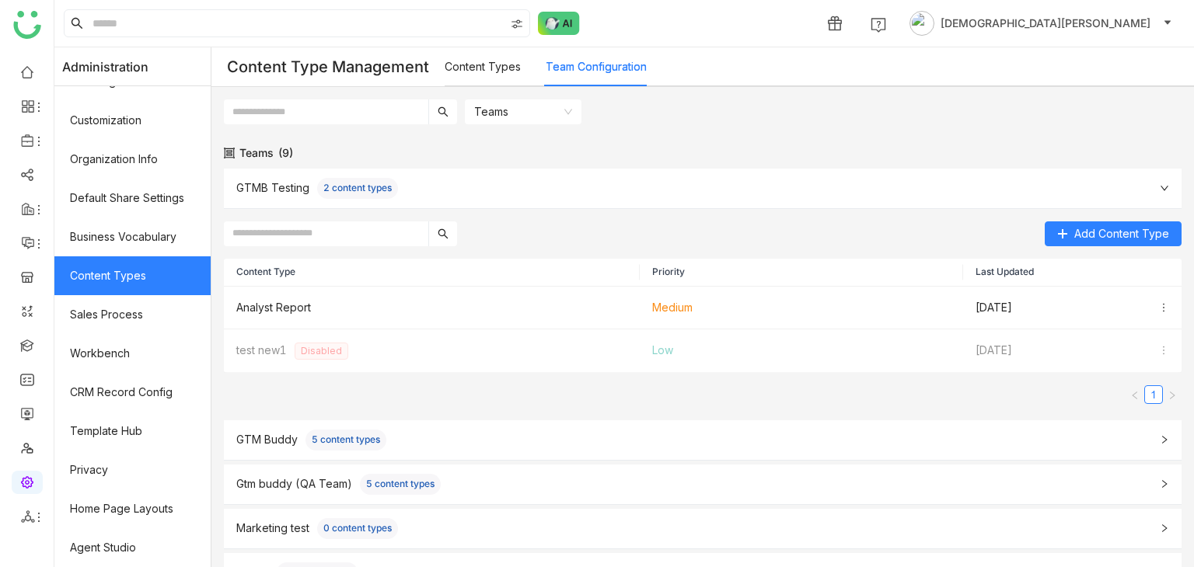
click at [443, 200] on div "GTMB Testing 2 content types" at bounding box center [703, 189] width 958 height 40
